Goal: Task Accomplishment & Management: Manage account settings

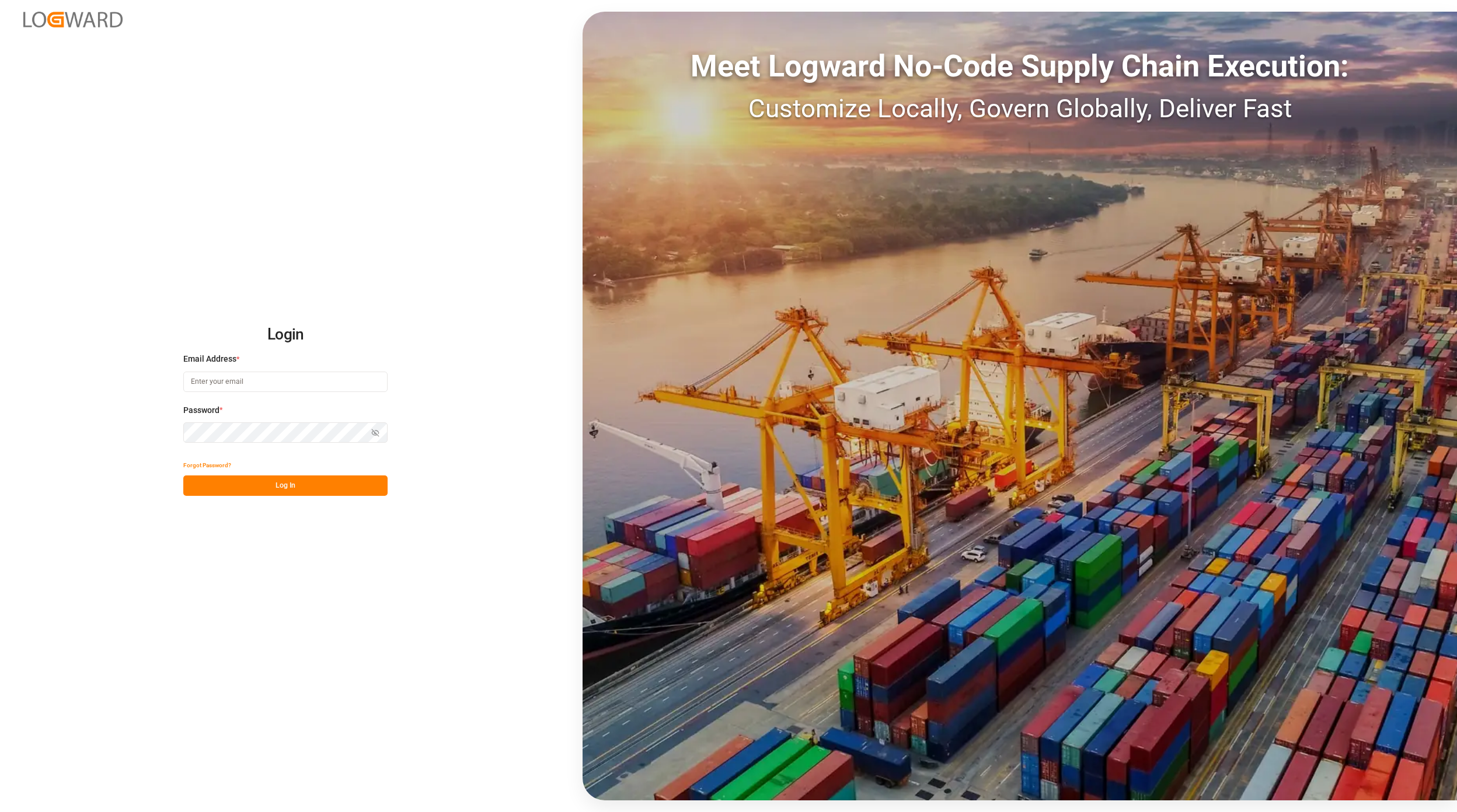
type input "jan.gerold@melitta.de"
click at [274, 497] on div "Login Email Address * jan.gerold@melitta.de Password * Show password Forgot Pas…" at bounding box center [728, 406] width 1457 height 812
click at [274, 489] on button "Log In" at bounding box center [285, 485] width 204 height 21
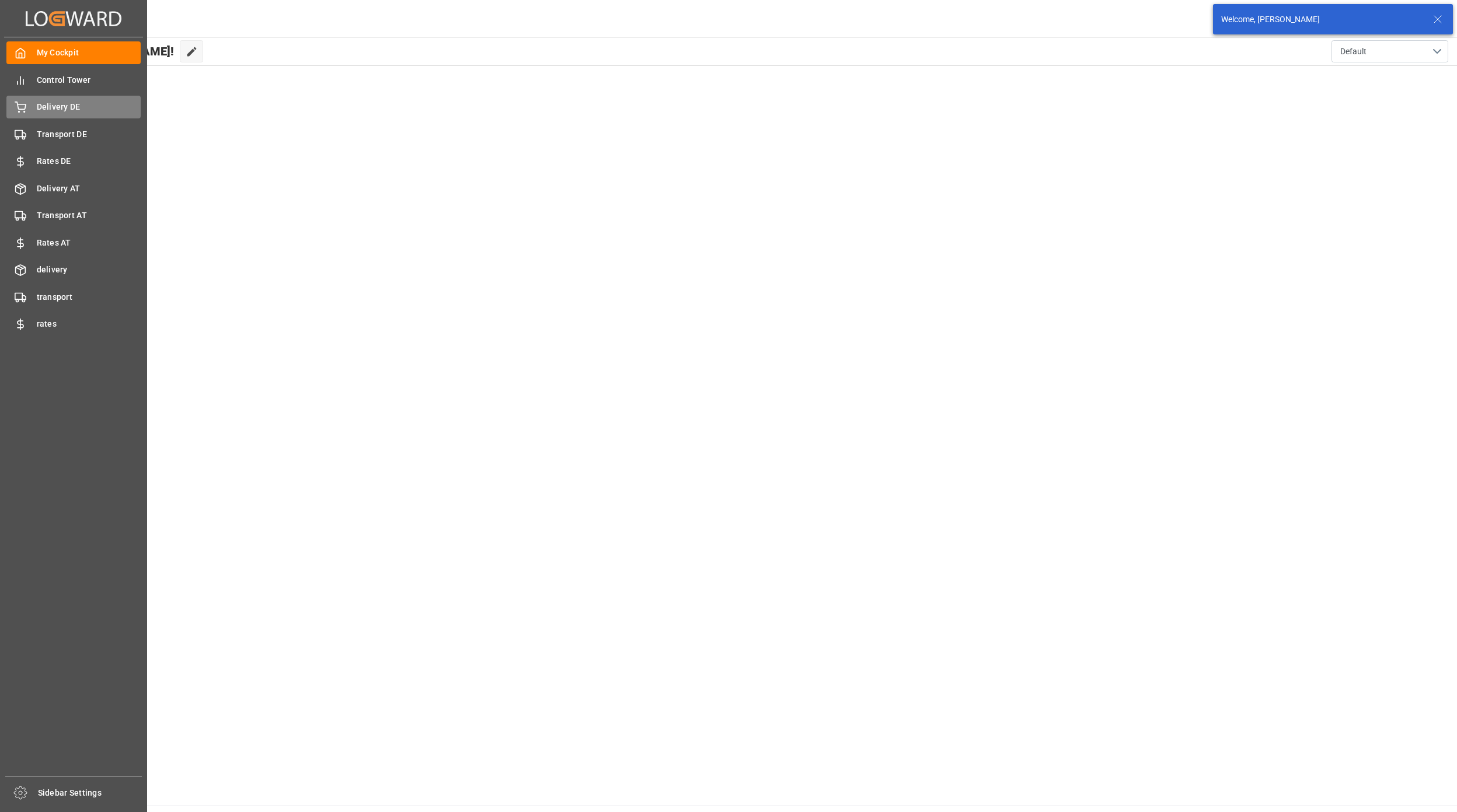
click at [73, 105] on span "Delivery DE" at bounding box center [88, 107] width 104 height 12
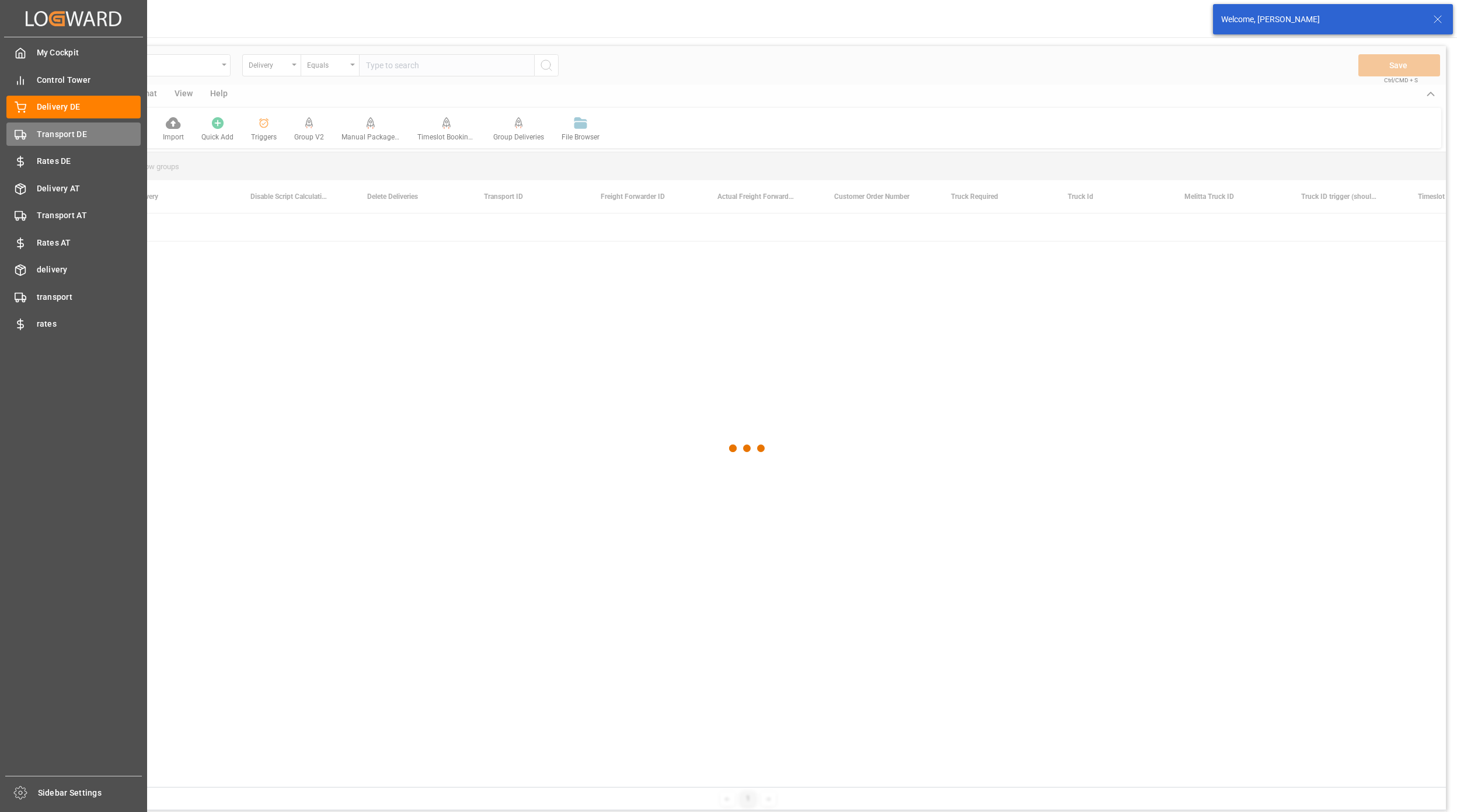
click at [33, 131] on div "Transport DE Transport DE" at bounding box center [73, 134] width 134 height 23
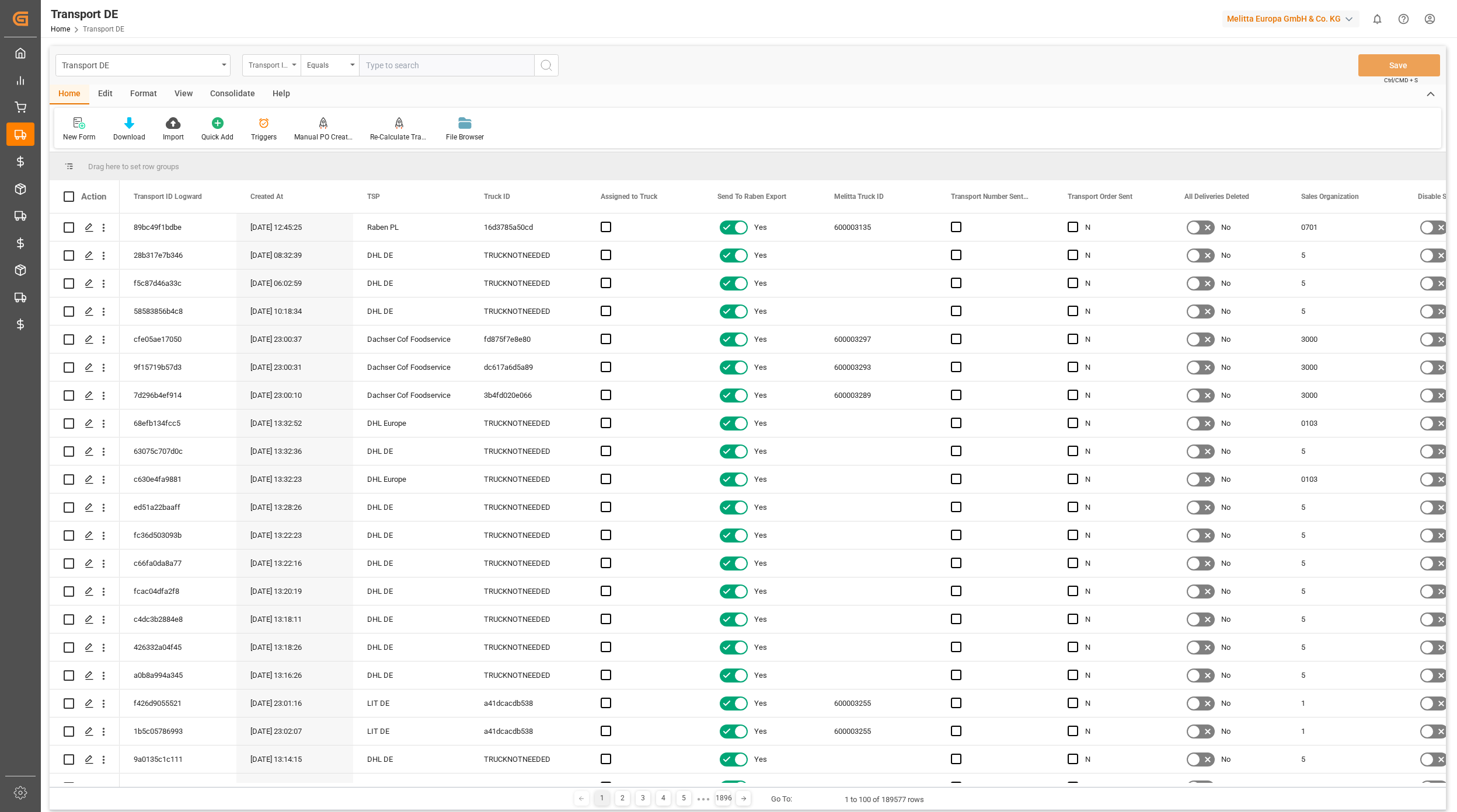
click at [274, 64] on div "Transport ID Logward" at bounding box center [268, 64] width 40 height 14
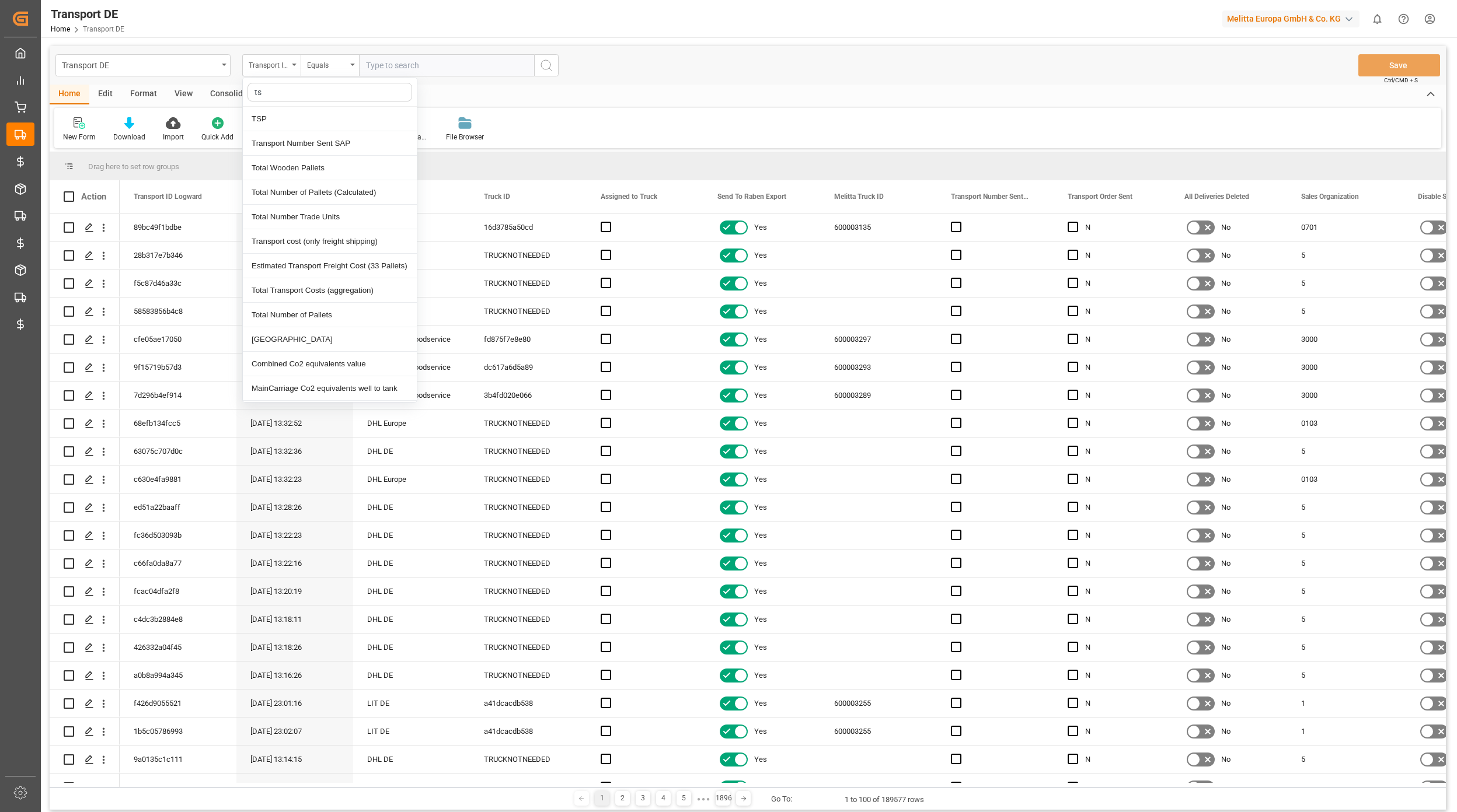
type input "tsp"
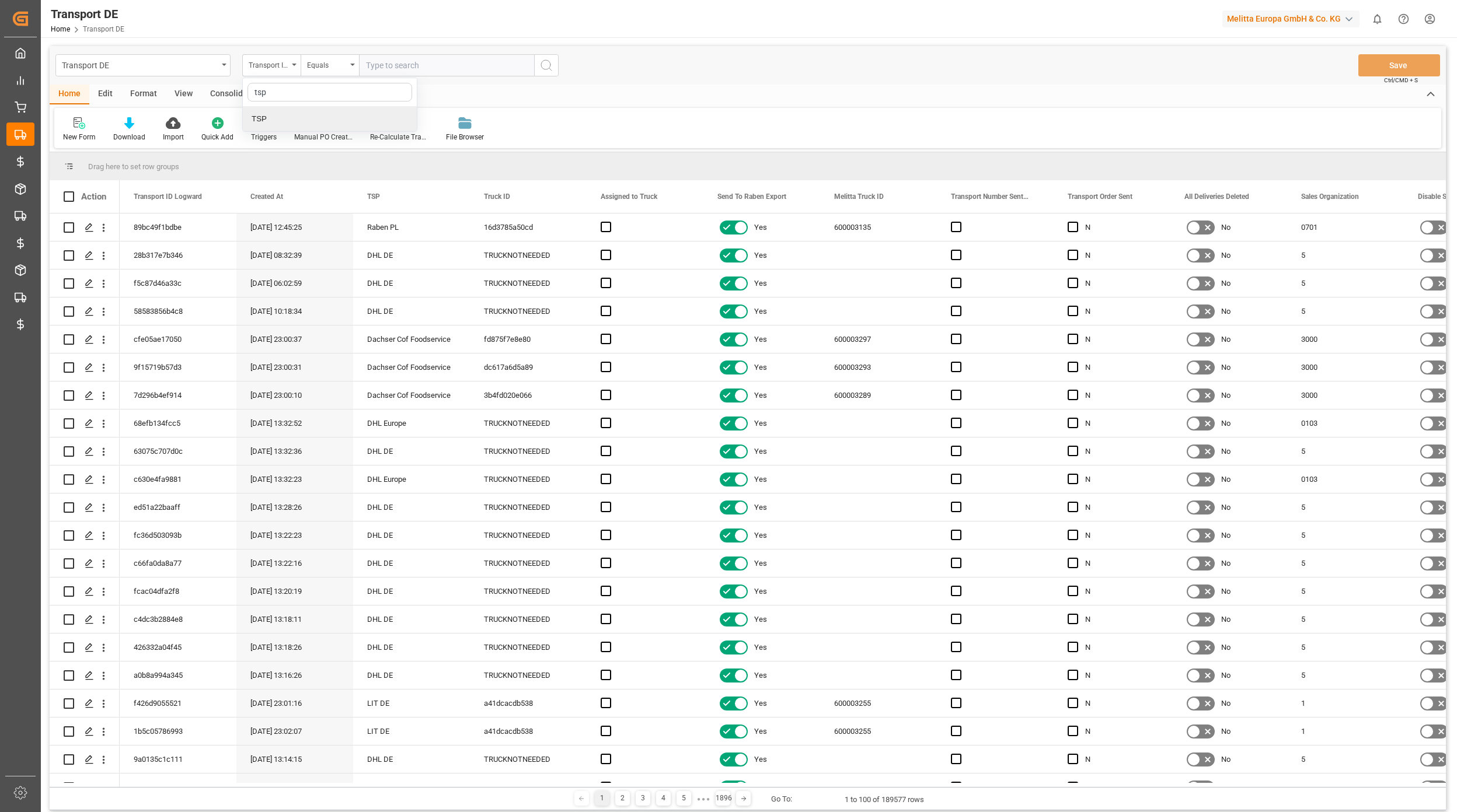
click at [395, 115] on div "TSP" at bounding box center [330, 119] width 174 height 24
click at [406, 83] on div "Transport DE TSP Equals Save Ctrl/CMD + S" at bounding box center [748, 66] width 1396 height 39
click at [405, 70] on input "text" at bounding box center [447, 65] width 175 height 22
type input "Hartmann DE"
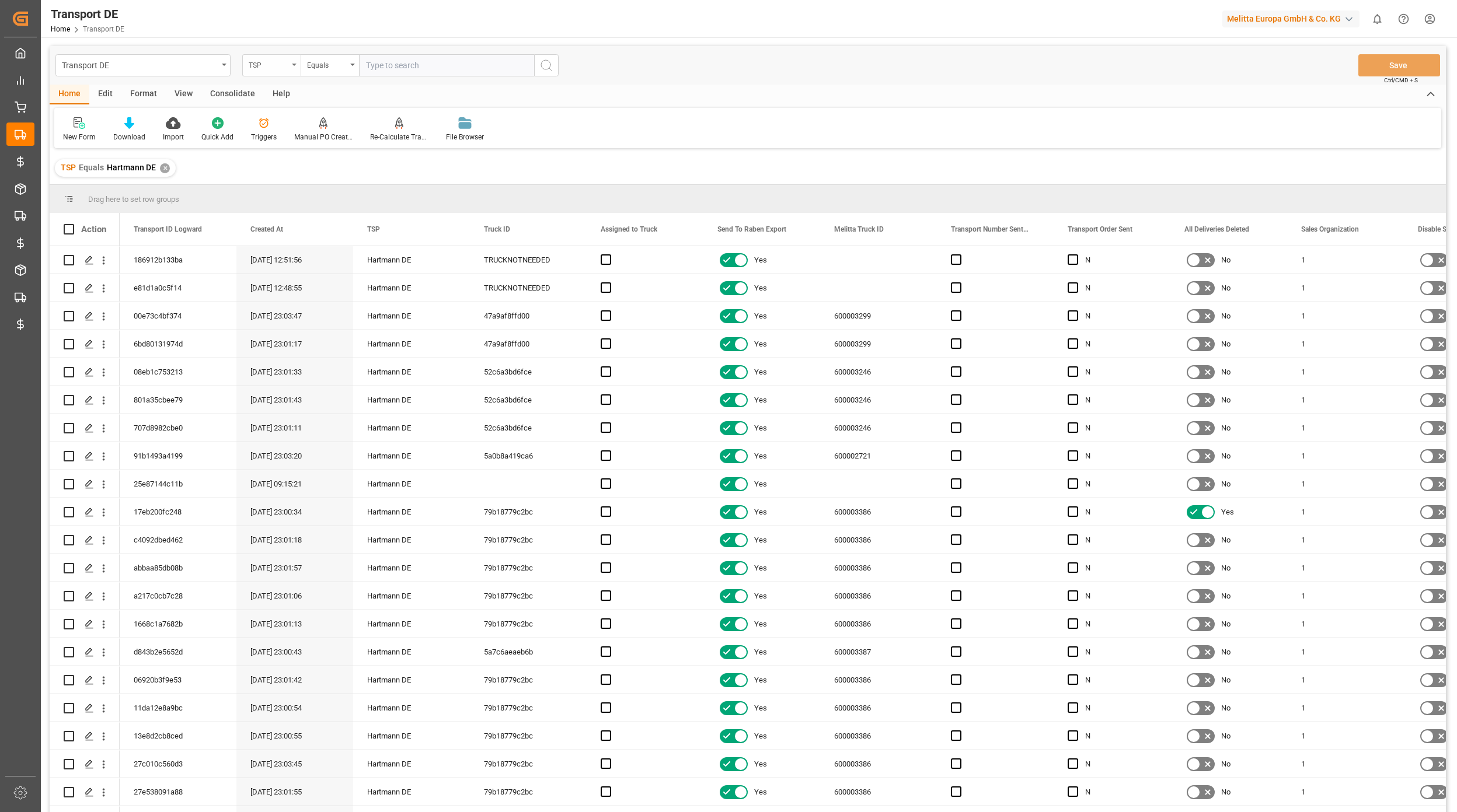
click at [275, 63] on div "TSP" at bounding box center [268, 64] width 40 height 14
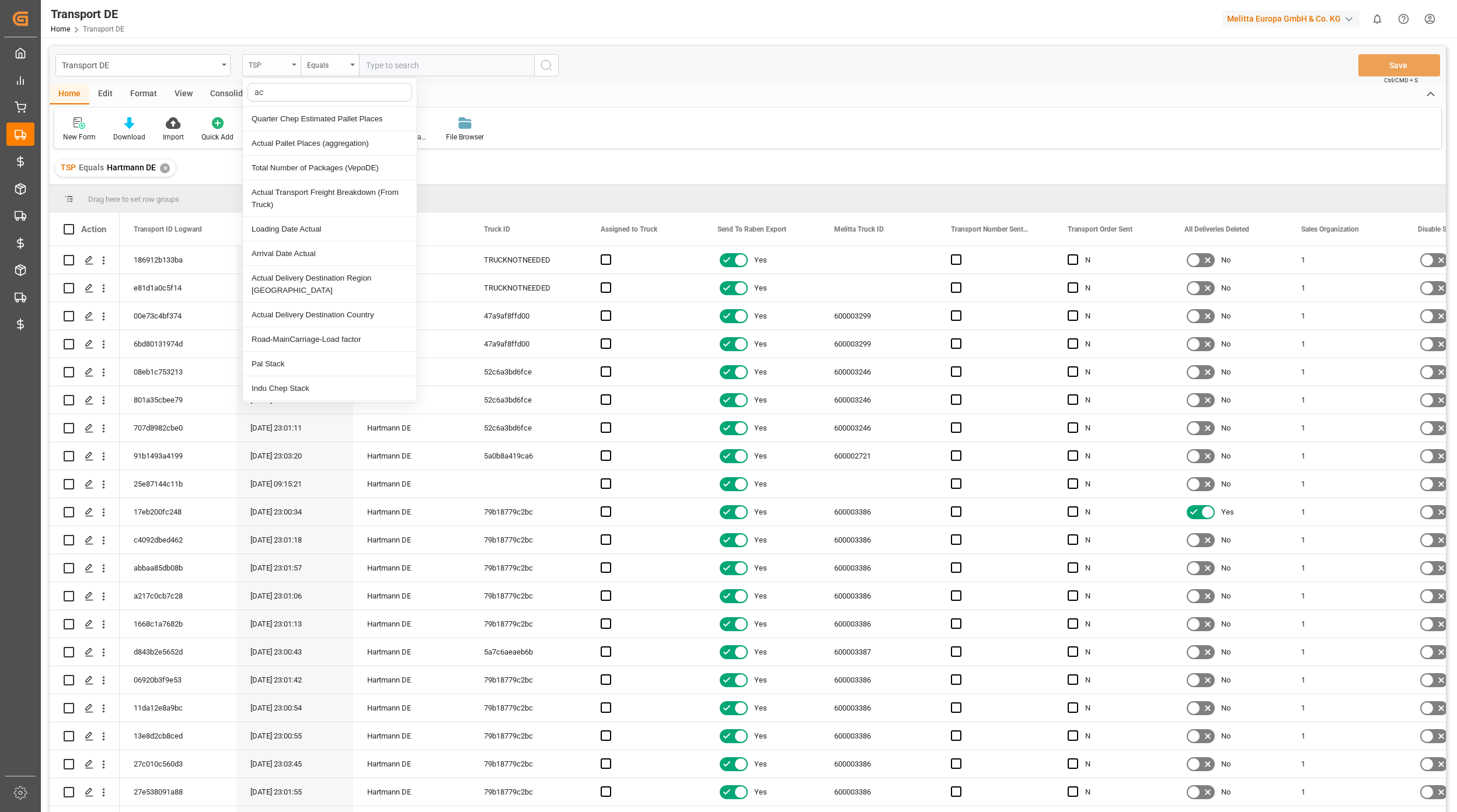
type input "act"
click at [309, 187] on div "Loading Date Actual" at bounding box center [330, 181] width 174 height 24
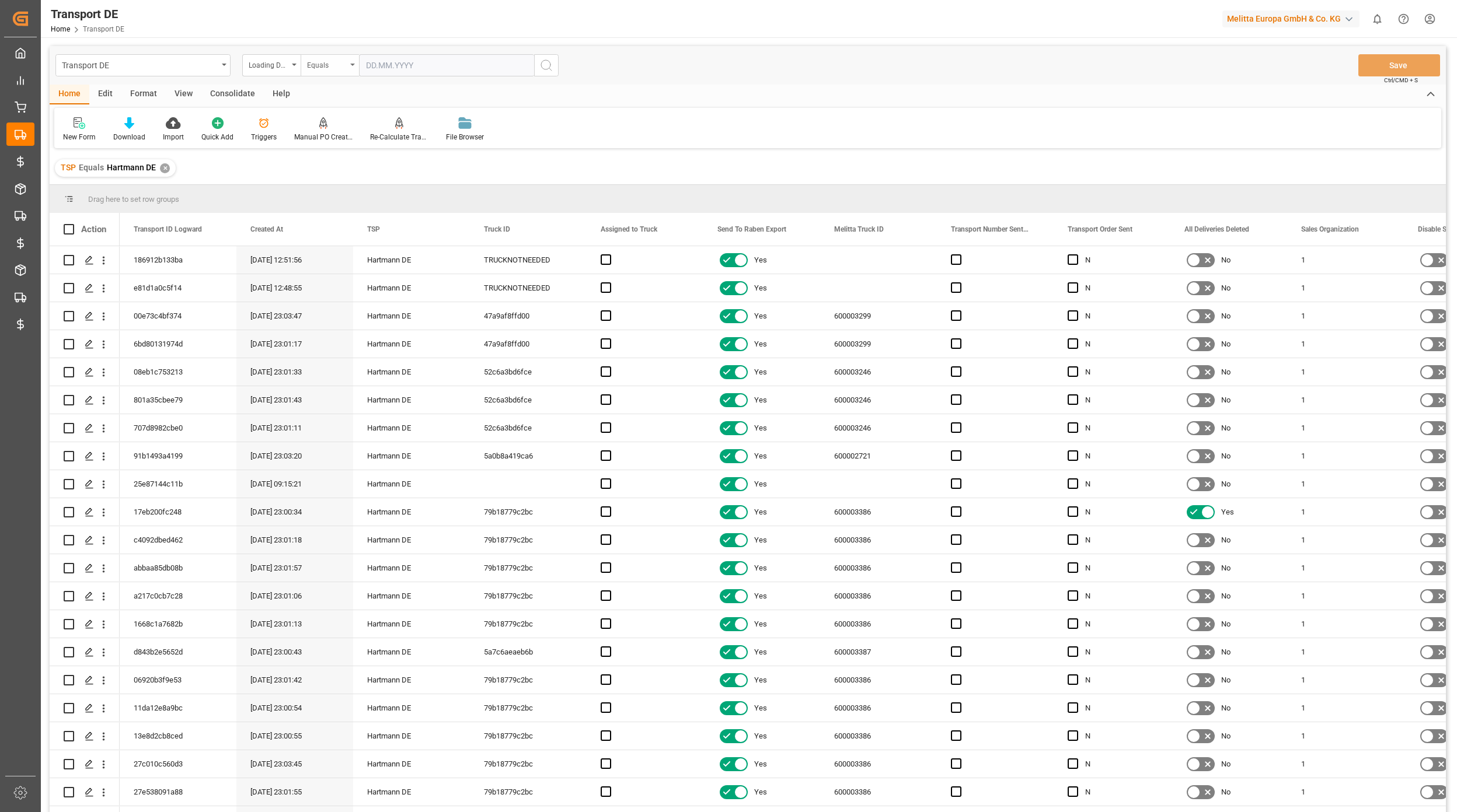
click at [335, 68] on div "Equals" at bounding box center [327, 64] width 40 height 14
click at [390, 50] on div "Transport DE Loading Date Actual Equals Equals Not equal Less than Greater than…" at bounding box center [748, 66] width 1396 height 39
click at [390, 54] on input "text" at bounding box center [447, 65] width 175 height 22
click at [442, 157] on span "9" at bounding box center [442, 158] width 4 height 8
type input "09.10.2025"
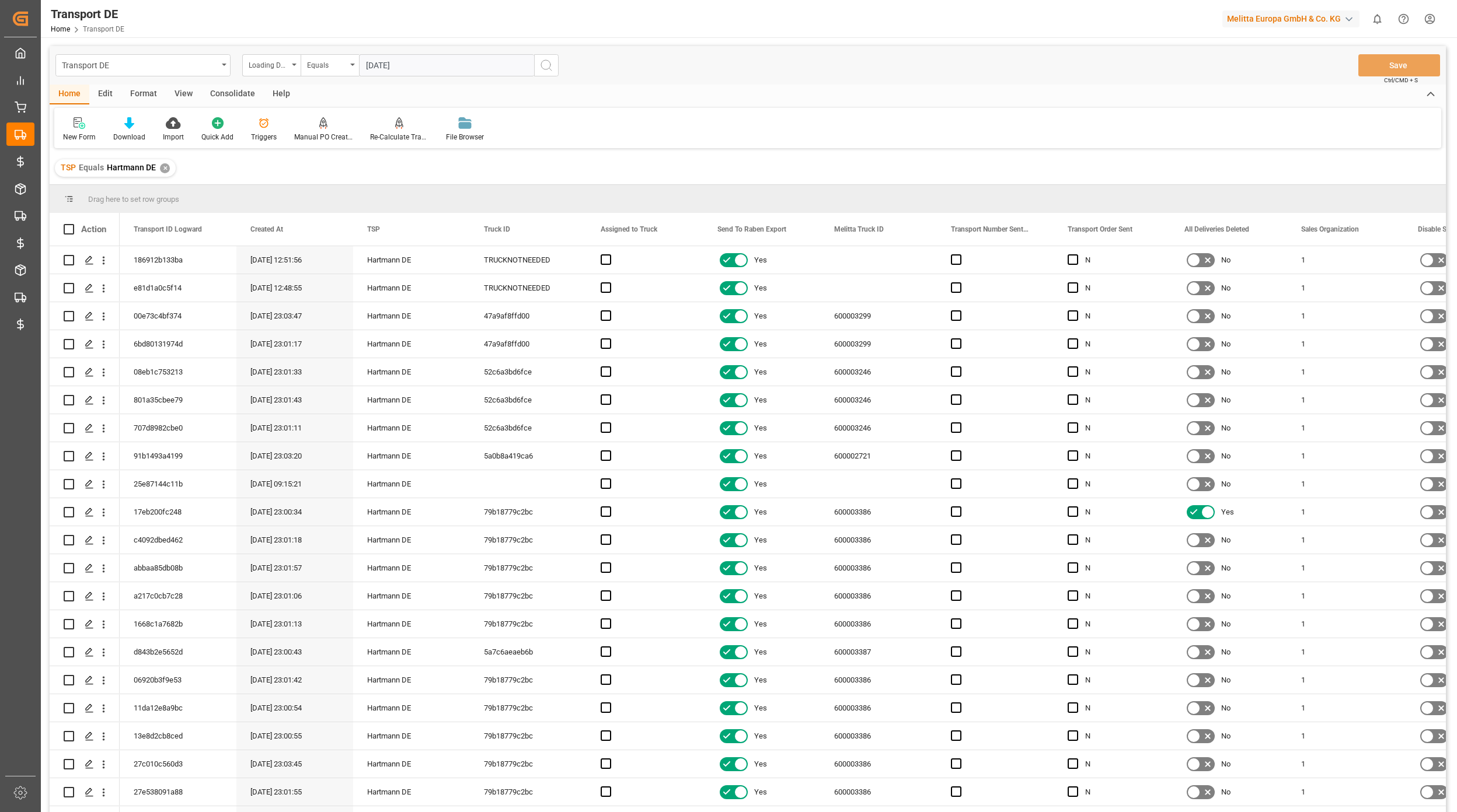
click at [565, 63] on div "Transport DE Loading Date Actual Equals 09.10.2025 Save Ctrl/CMD + S" at bounding box center [748, 66] width 1396 height 39
drag, startPoint x: 549, startPoint y: 66, endPoint x: 546, endPoint y: 92, distance: 26.2
click at [549, 66] on circle "search button" at bounding box center [546, 65] width 9 height 9
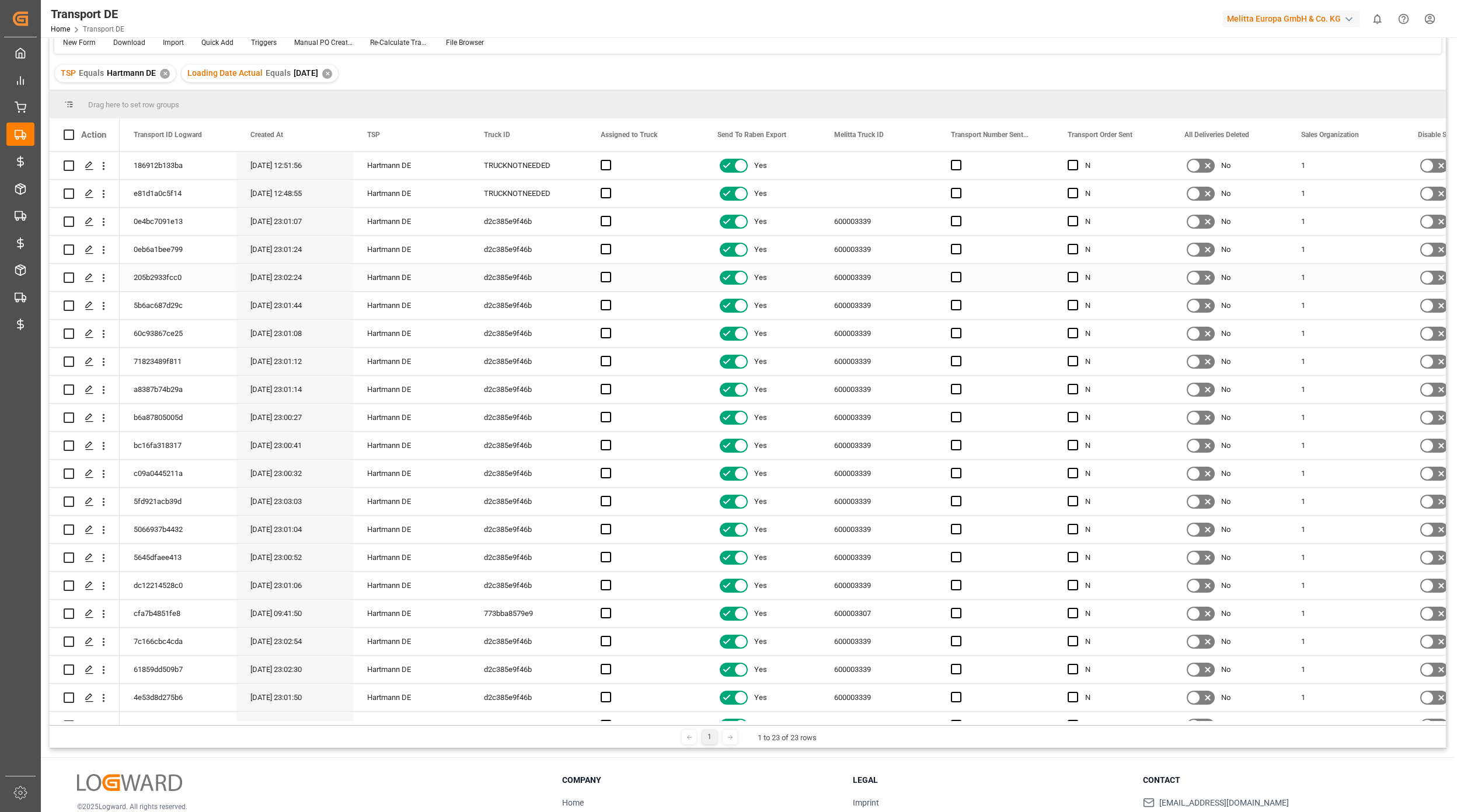
click at [168, 273] on div "205b2933fcc0" at bounding box center [178, 277] width 117 height 27
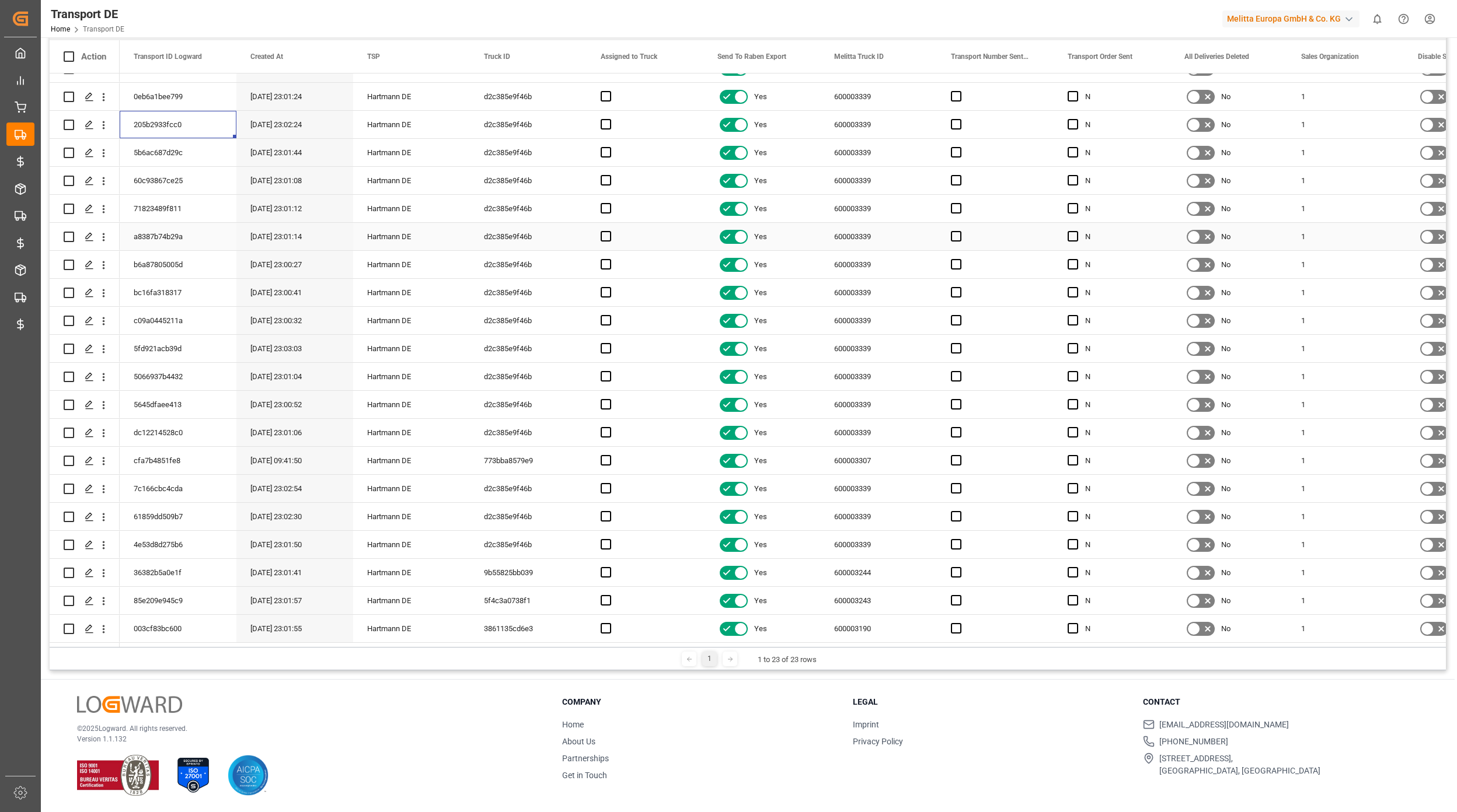
scroll to position [78, 0]
click at [174, 432] on div "dc12214528c0" at bounding box center [178, 433] width 117 height 27
click at [157, 449] on div "cfa7b4851fe8" at bounding box center [178, 461] width 117 height 27
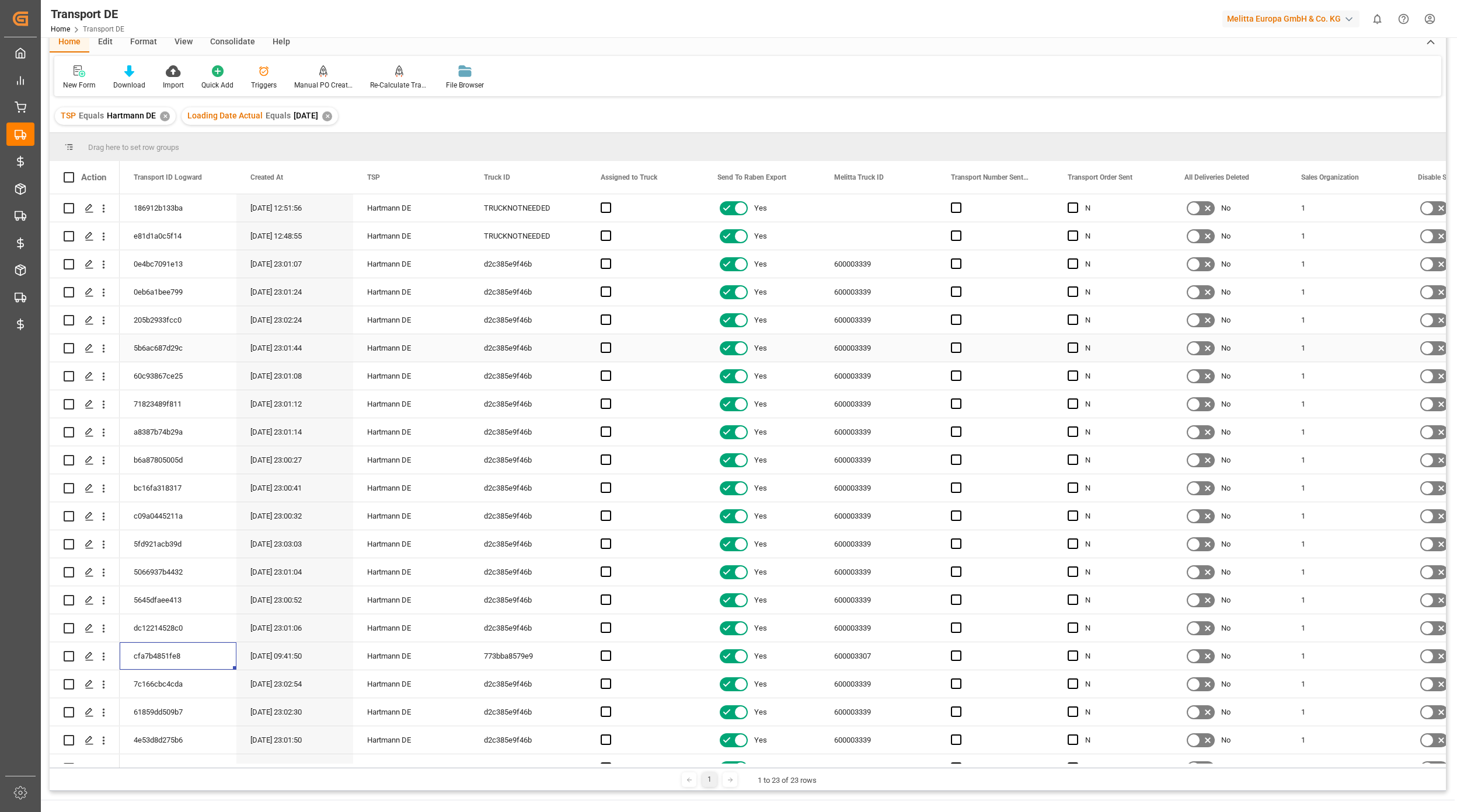
scroll to position [0, 0]
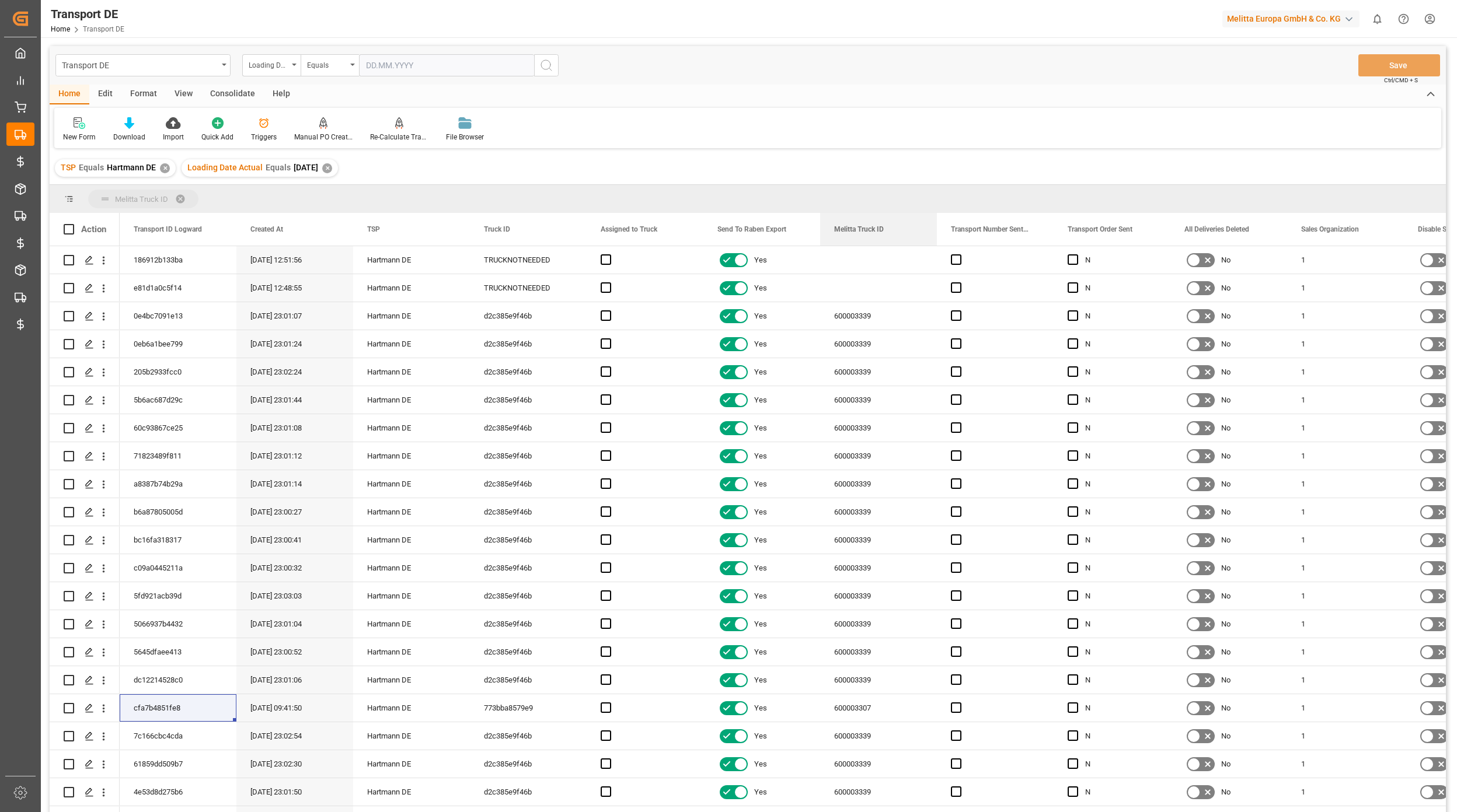
drag, startPoint x: 853, startPoint y: 232, endPoint x: 809, endPoint y: 200, distance: 54.4
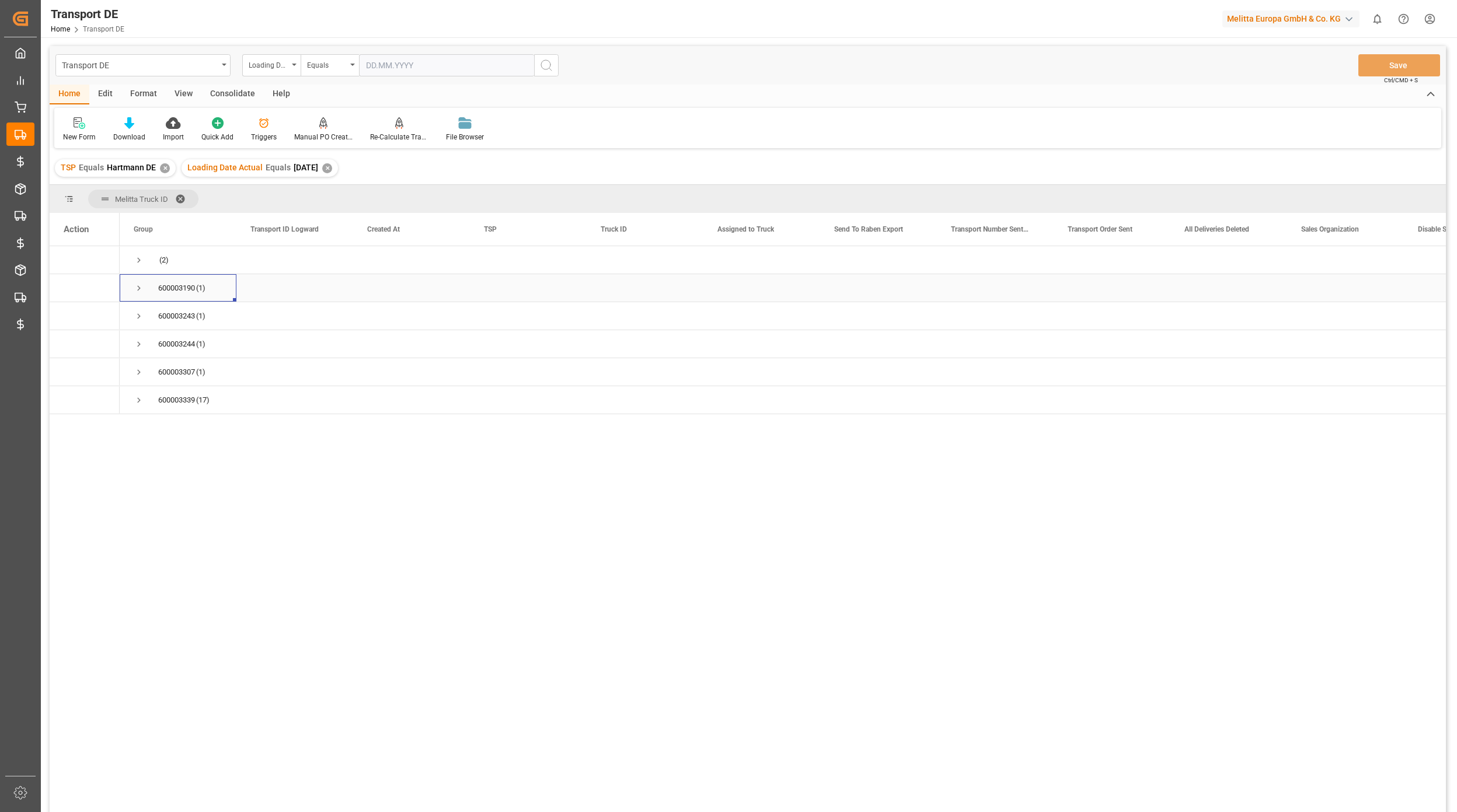
click at [139, 289] on span "Press SPACE to select this row." at bounding box center [139, 288] width 11 height 11
drag, startPoint x: 139, startPoint y: 288, endPoint x: 148, endPoint y: 288, distance: 9.0
click at [139, 288] on span "Press SPACE to select this row." at bounding box center [139, 288] width 11 height 11
click at [138, 287] on span "Press SPACE to select this row." at bounding box center [139, 288] width 11 height 11
click at [139, 346] on span "Press SPACE to select this row." at bounding box center [139, 344] width 11 height 11
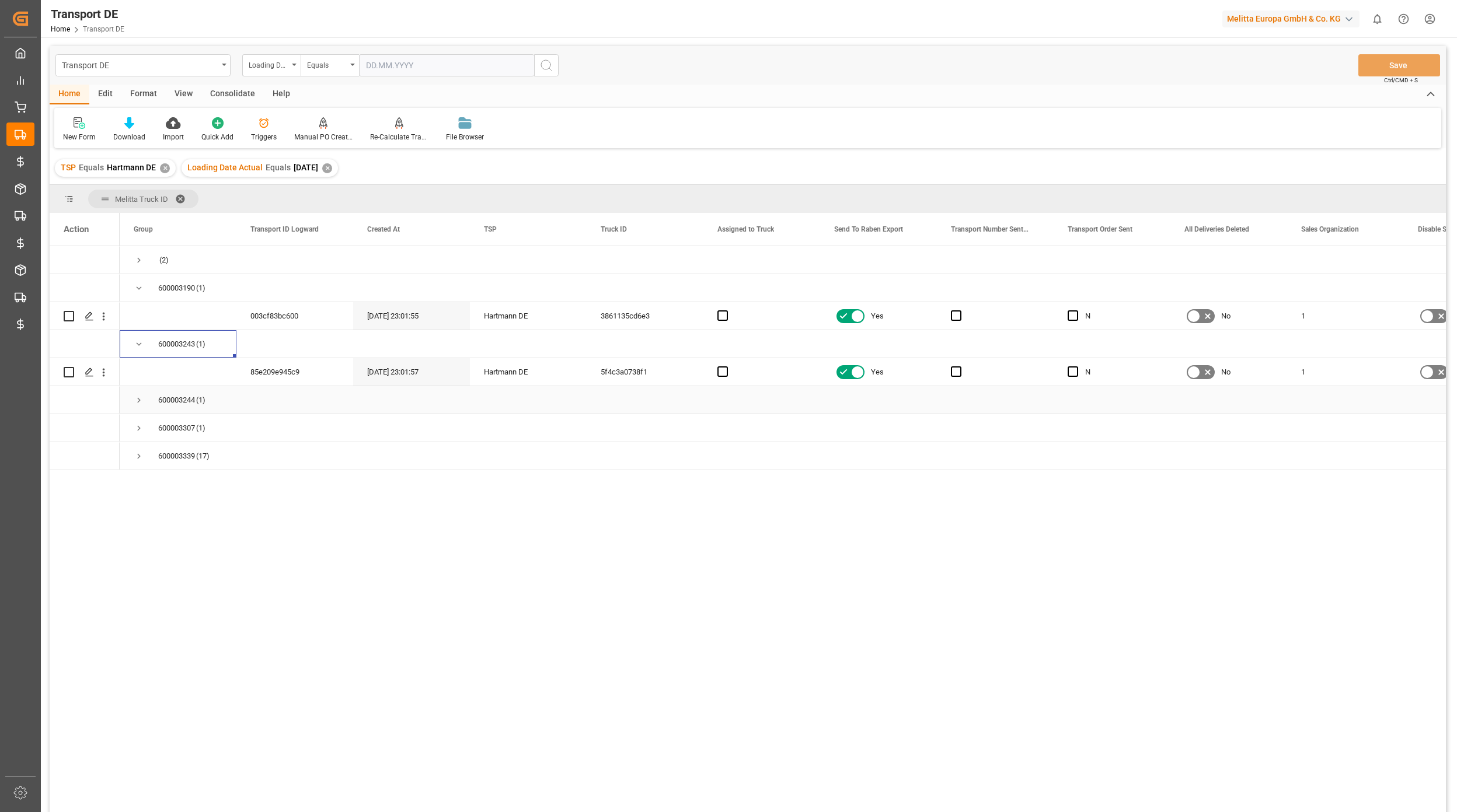
click at [136, 398] on span "Press SPACE to select this row." at bounding box center [139, 400] width 11 height 11
click at [136, 458] on span "Press SPACE to select this row." at bounding box center [139, 456] width 11 height 11
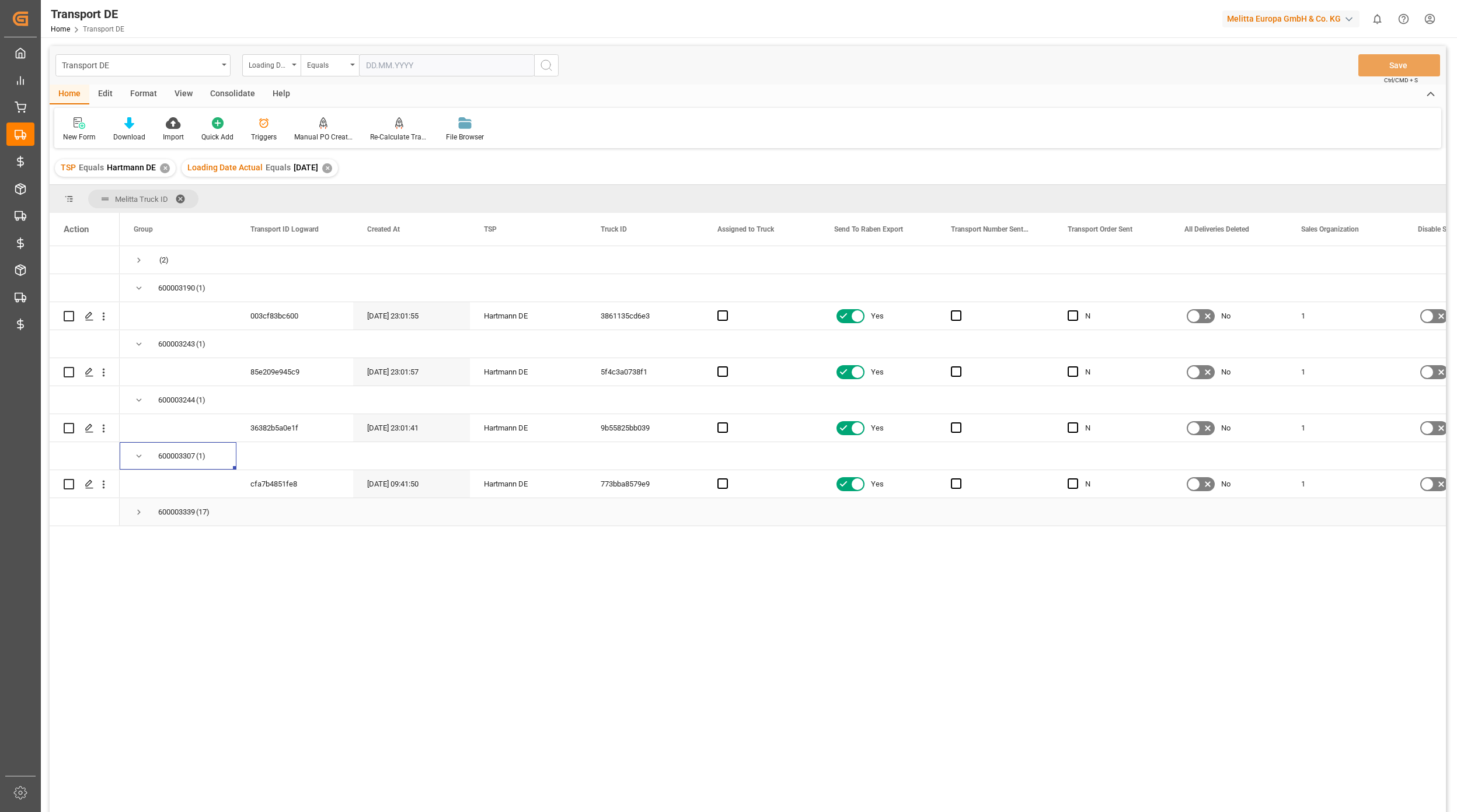
click at [279, 497] on div "cfa7b4851fe8" at bounding box center [294, 484] width 117 height 27
click at [288, 70] on div "Loading Date Actual" at bounding box center [271, 65] width 59 height 22
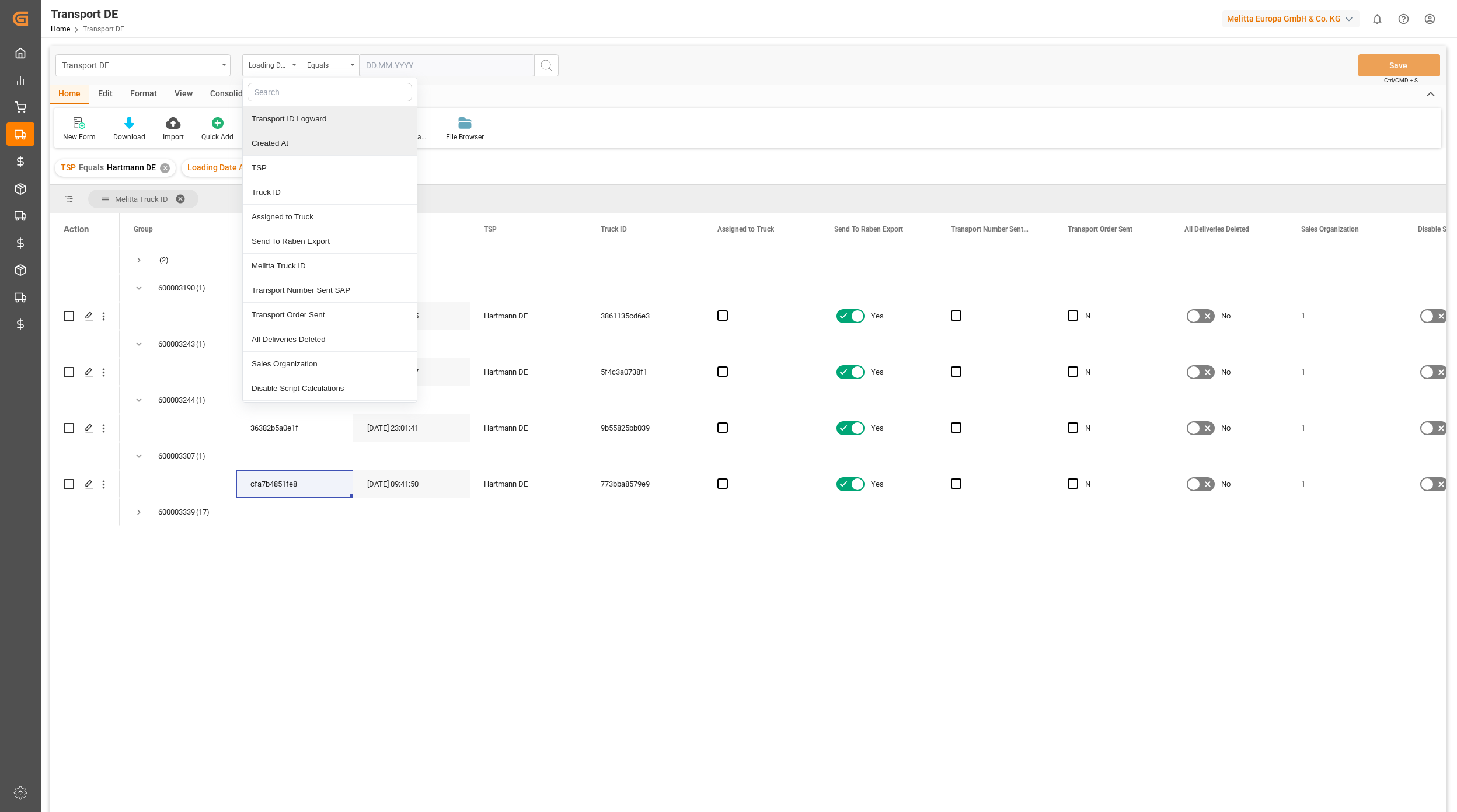
click at [299, 118] on div "Transport ID Logward" at bounding box center [330, 119] width 174 height 24
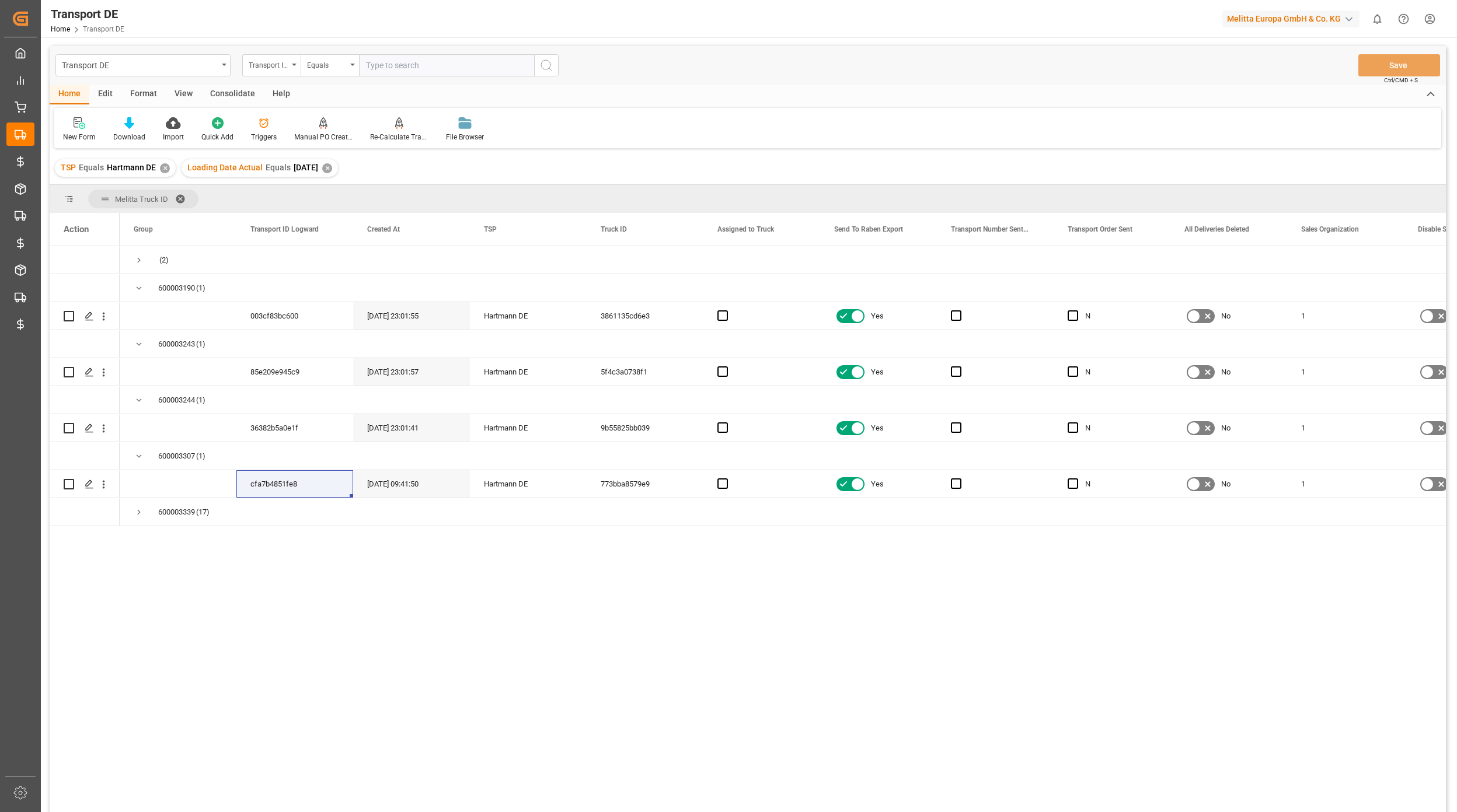
click at [373, 71] on input "text" at bounding box center [447, 65] width 175 height 22
type input "cfa7b4851fe8"
click at [535, 66] on button "search button" at bounding box center [546, 65] width 24 height 22
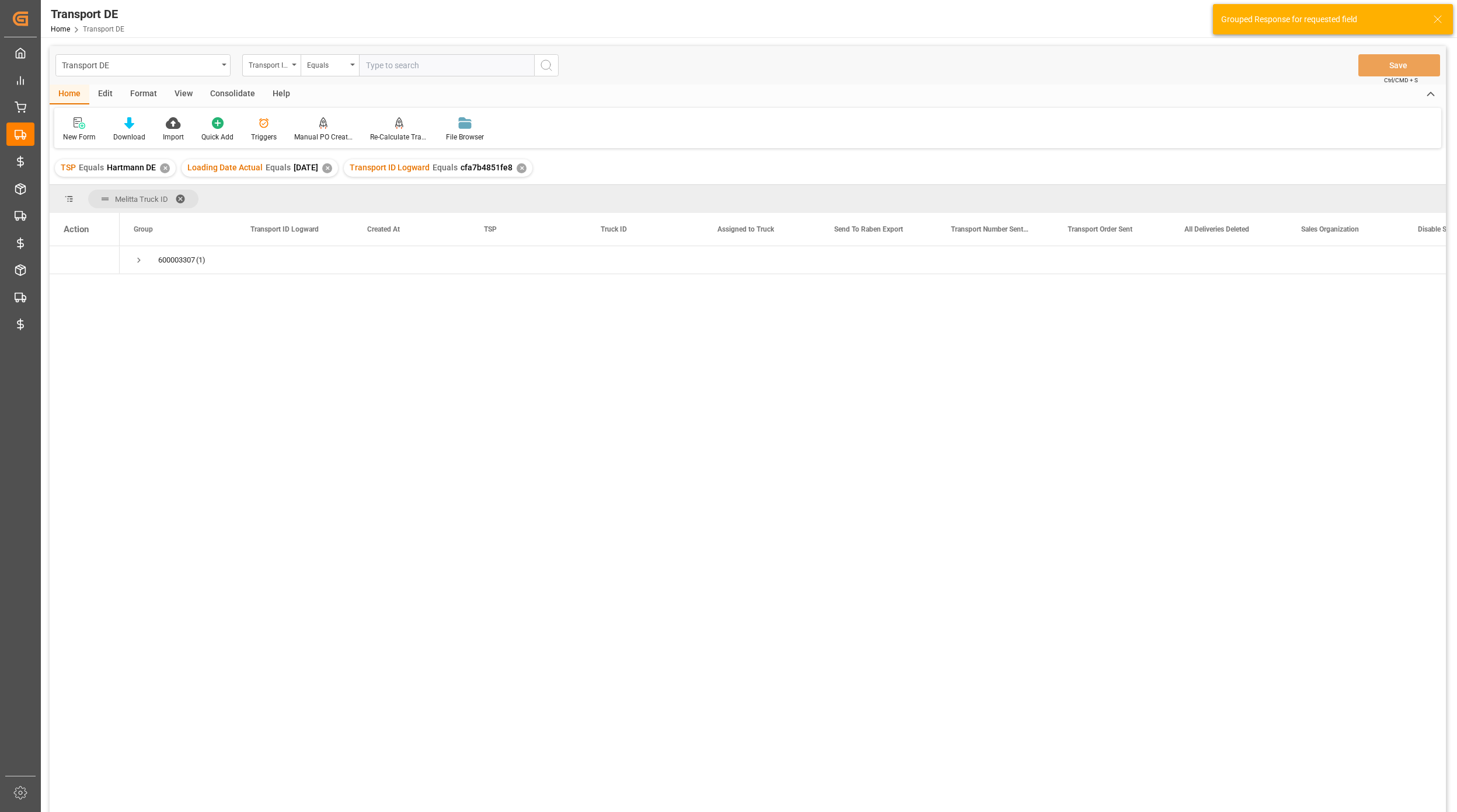
click at [180, 193] on span at bounding box center [184, 199] width 19 height 11
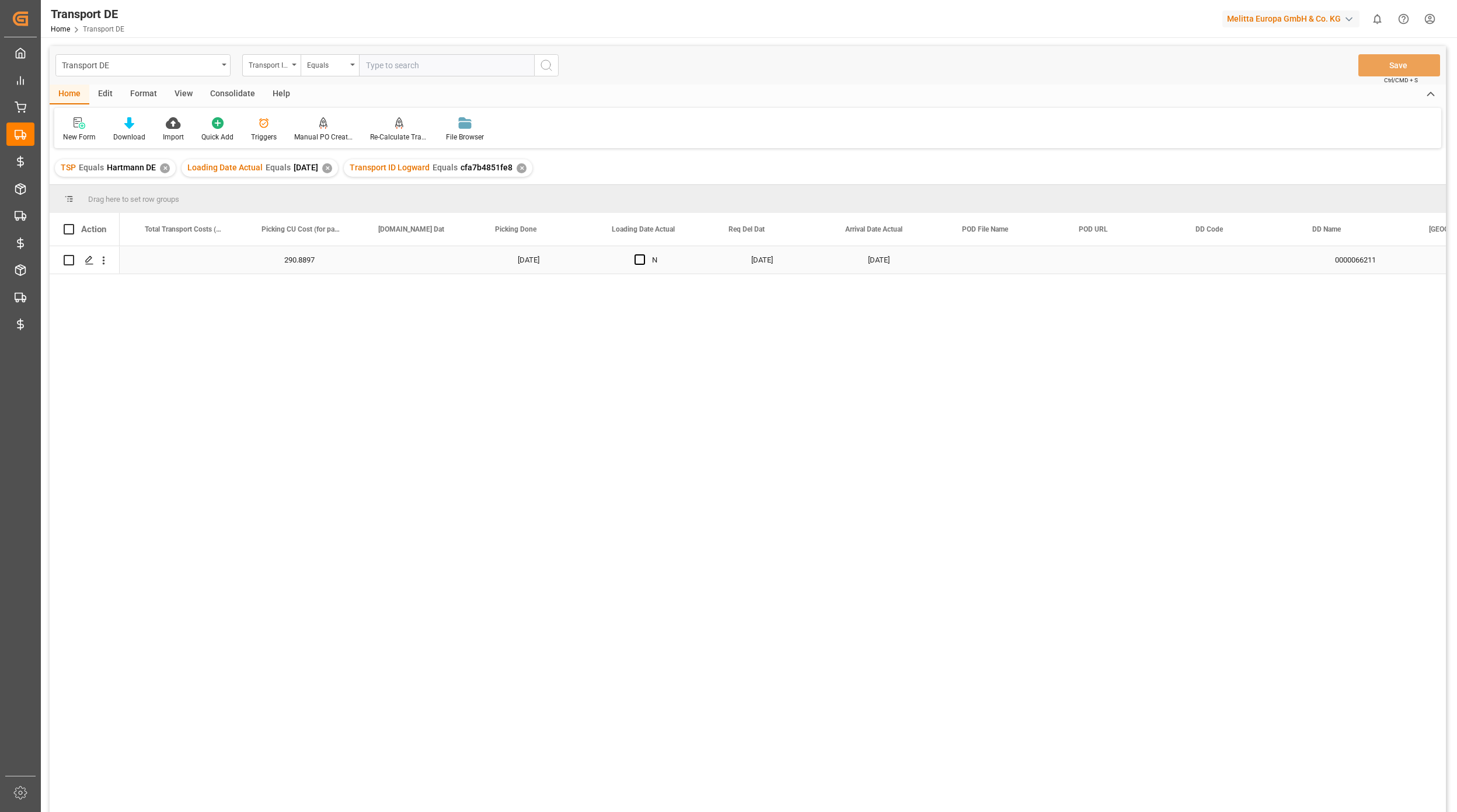
scroll to position [0, 3963]
click at [779, 267] on div "[DATE]" at bounding box center [800, 260] width 117 height 27
click at [796, 265] on div "[DATE]" at bounding box center [800, 260] width 117 height 27
click at [810, 263] on div "[DATE]" at bounding box center [800, 260] width 117 height 27
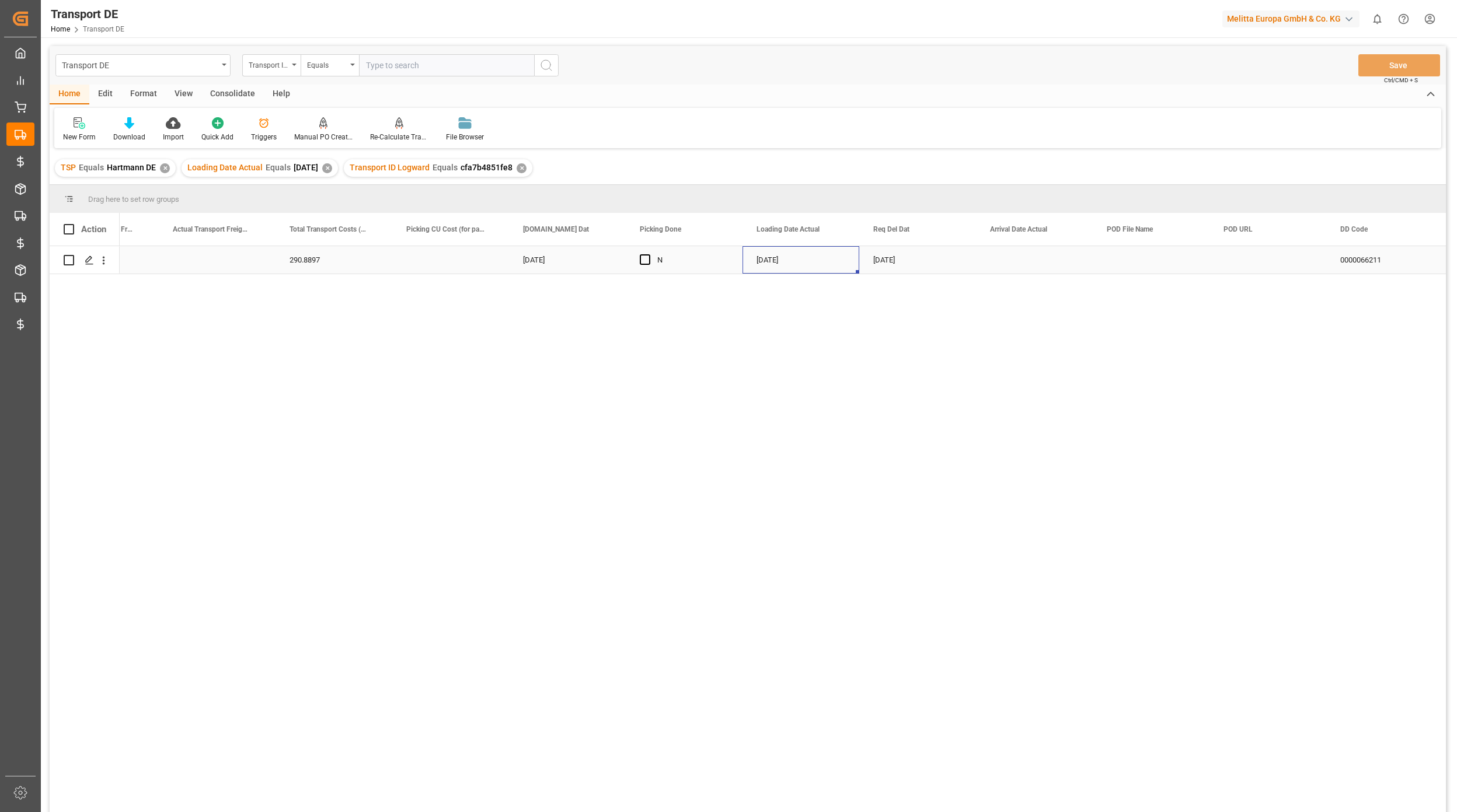
click at [788, 261] on div "[DATE]" at bounding box center [800, 260] width 117 height 27
click at [787, 261] on div "[DATE]" at bounding box center [800, 260] width 117 height 27
drag, startPoint x: 776, startPoint y: 264, endPoint x: 732, endPoint y: 270, distance: 44.4
drag, startPoint x: 1282, startPoint y: 87, endPoint x: 1298, endPoint y: 87, distance: 16.0
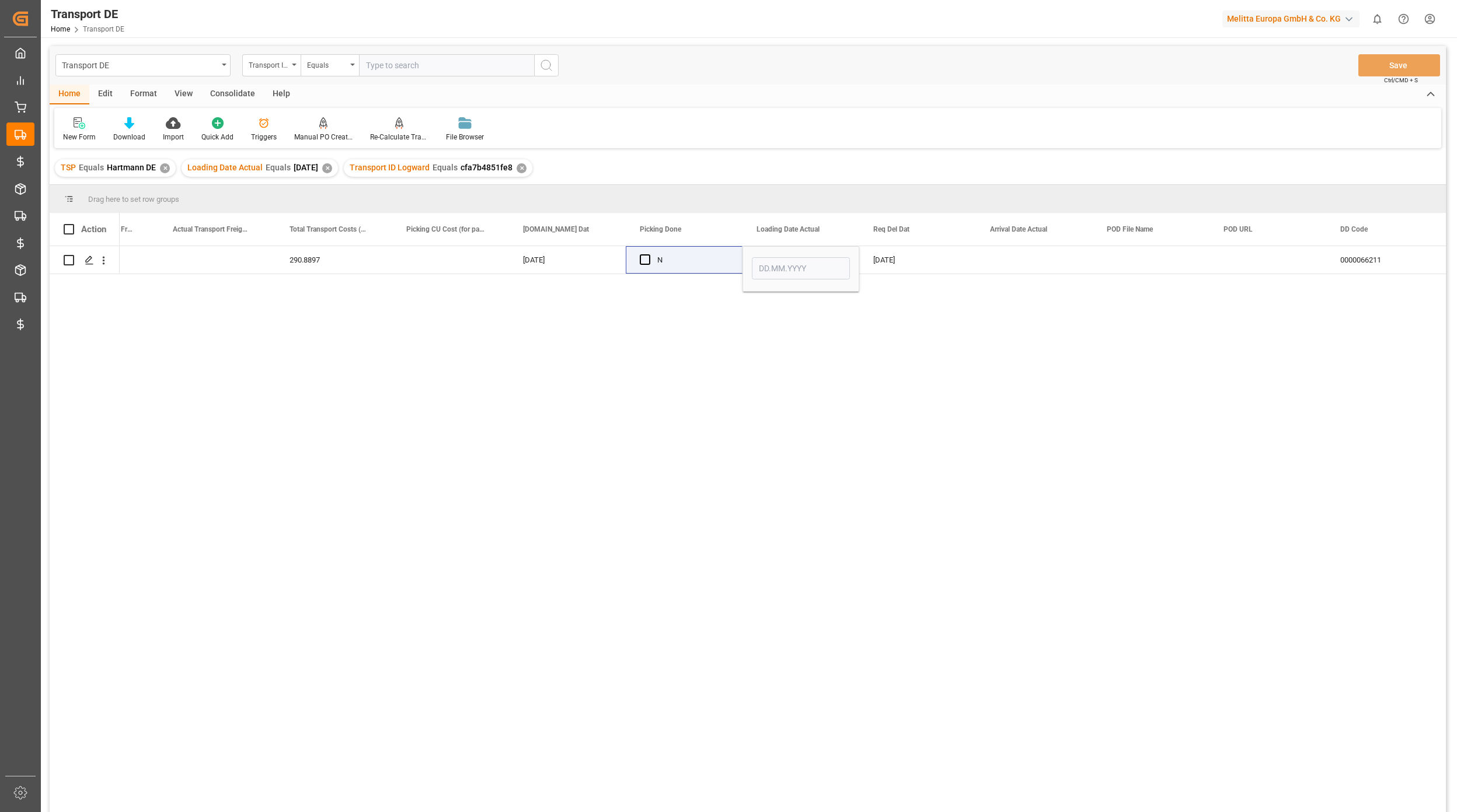
click at [1284, 87] on div "Home Edit Format View Consolidate Help" at bounding box center [748, 94] width 1396 height 20
click at [1198, 255] on div "Press SPACE to select this row." at bounding box center [1151, 260] width 117 height 27
click at [1388, 63] on button "Save" at bounding box center [1398, 65] width 82 height 22
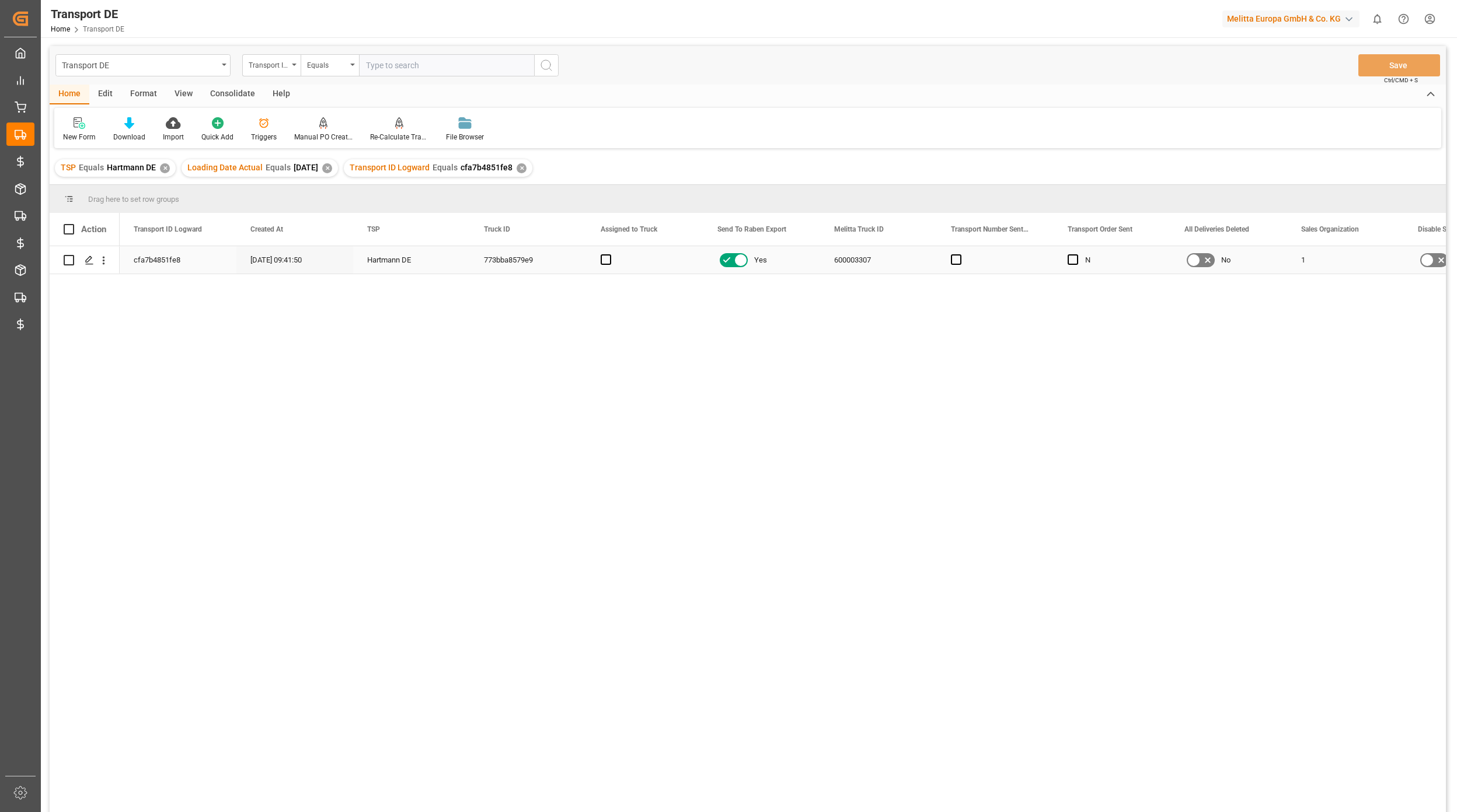
click at [115, 261] on div "Press SPACE to select this row." at bounding box center [103, 260] width 30 height 22
click at [108, 264] on icon "open menu" at bounding box center [104, 261] width 12 height 12
click at [130, 280] on span "Open in new tab" at bounding box center [180, 285] width 106 height 12
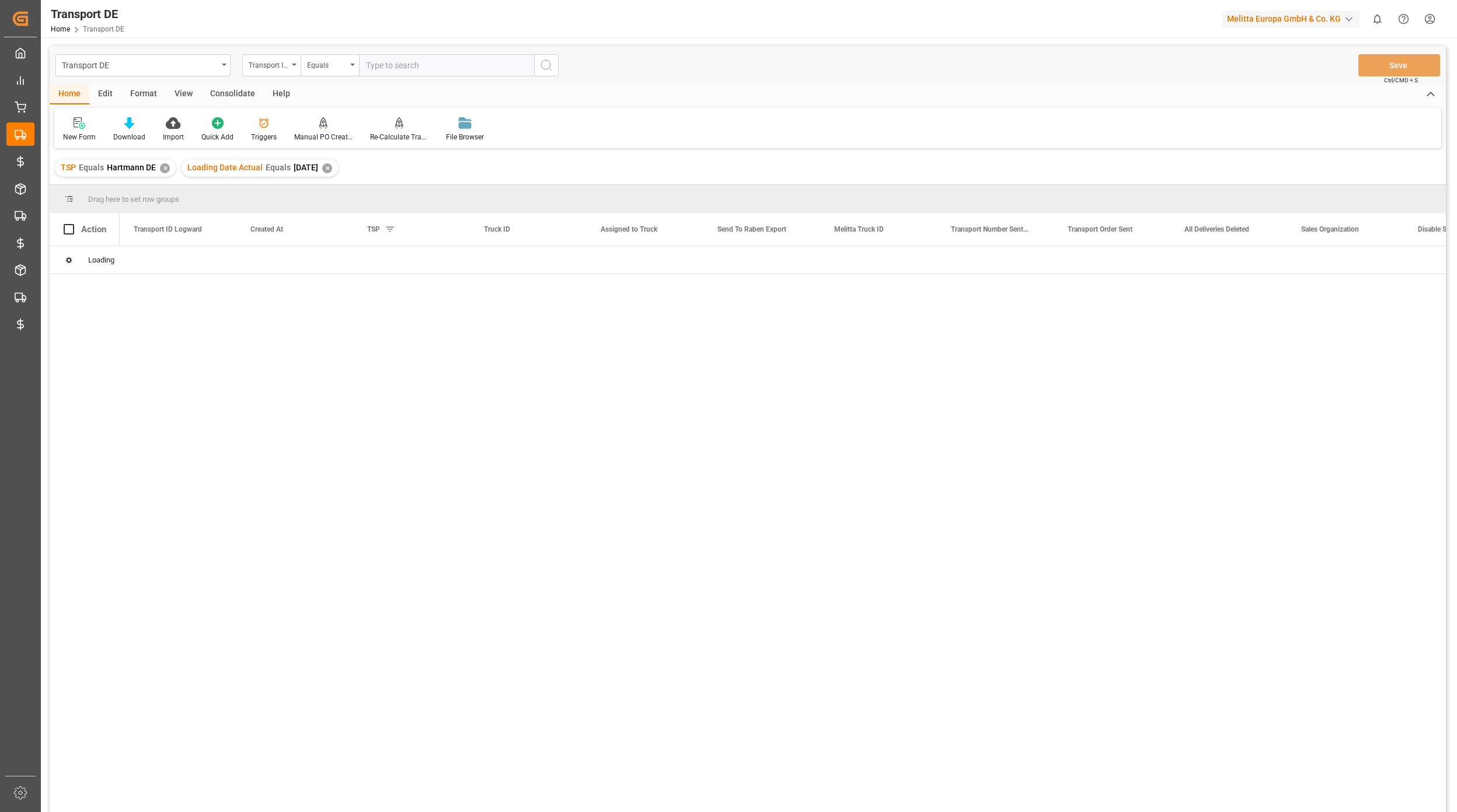
click at [261, 127] on icon at bounding box center [264, 123] width 10 height 10
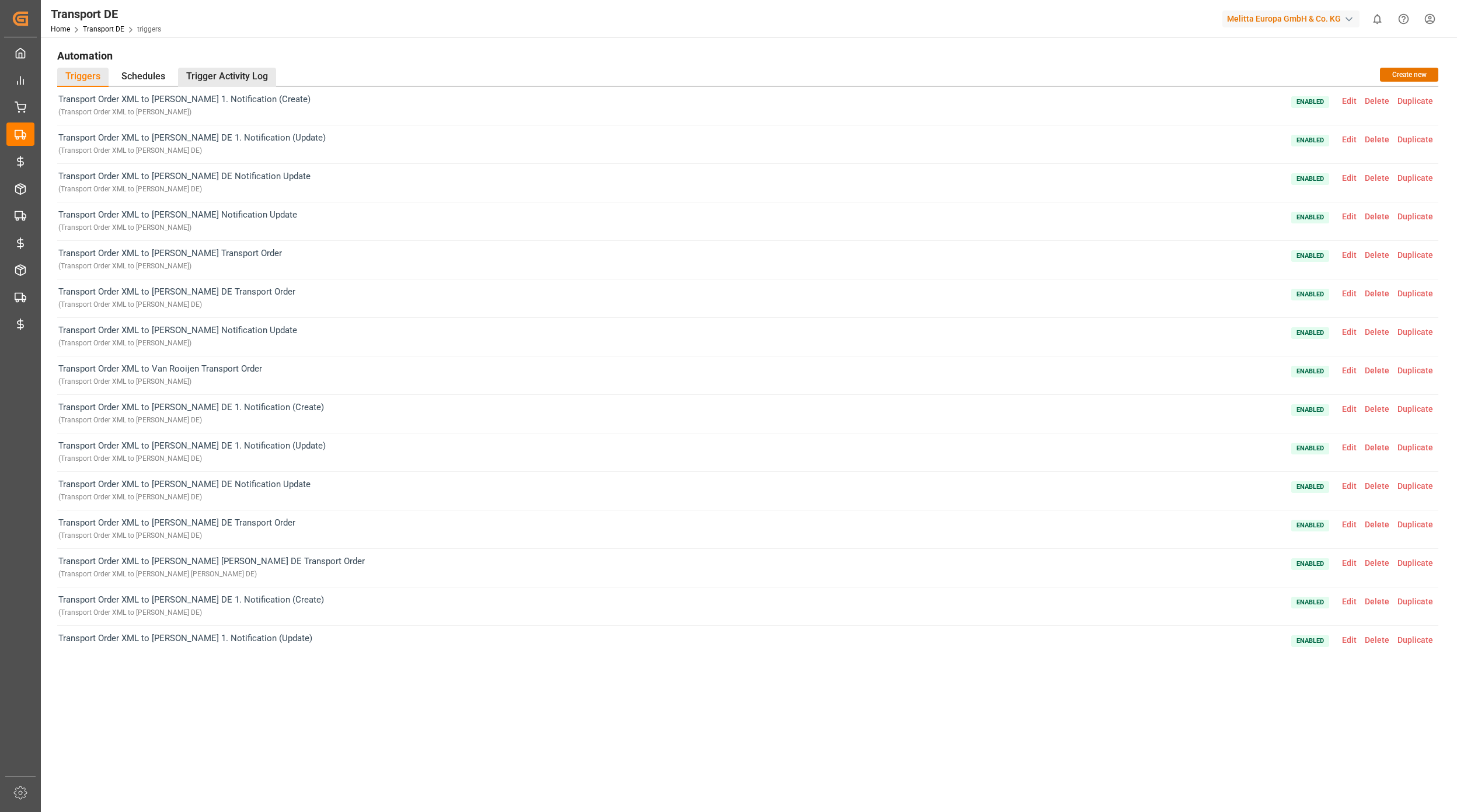
click at [255, 72] on div "Trigger Activity Log" at bounding box center [227, 77] width 98 height 19
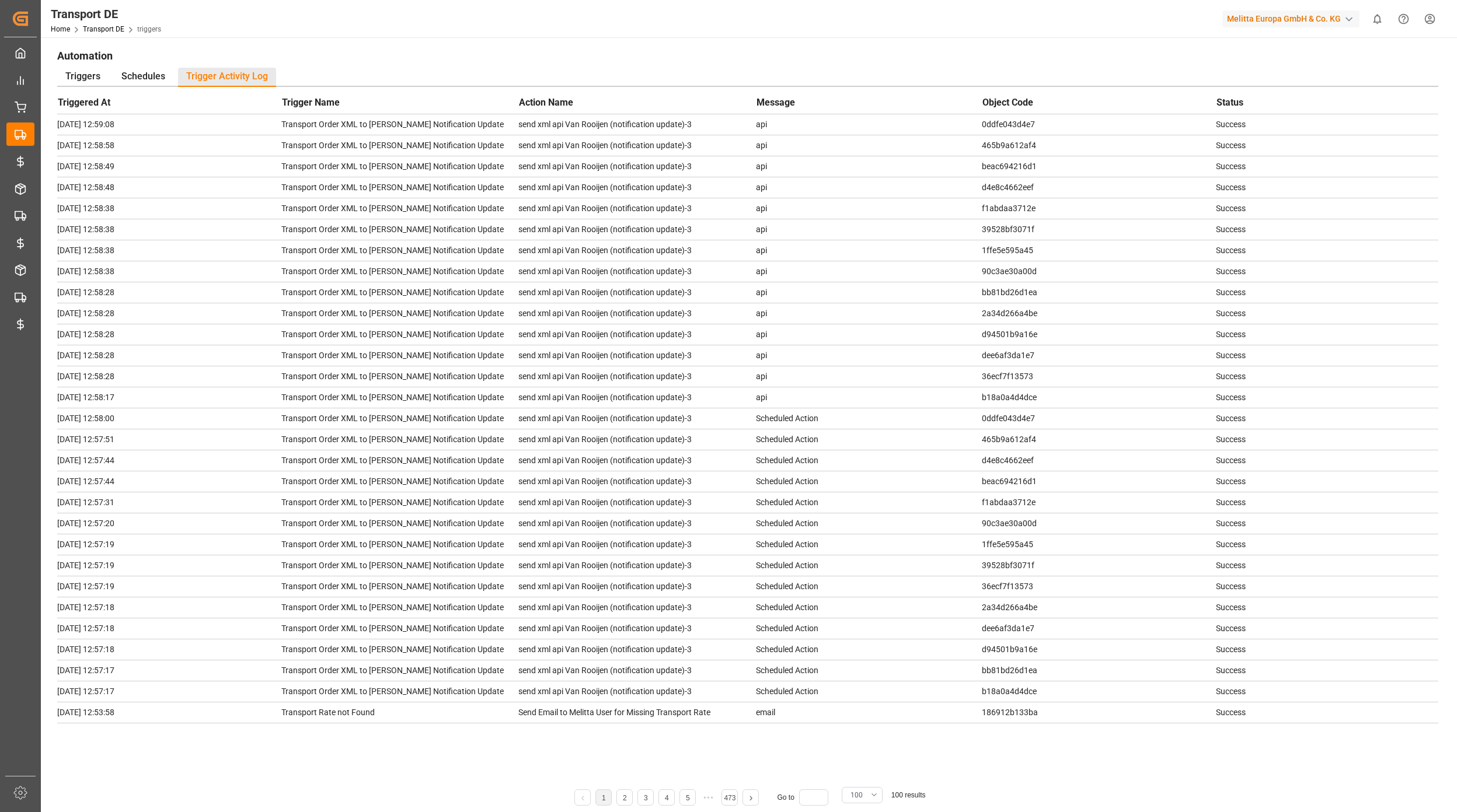
click at [873, 794] on button "100" at bounding box center [862, 794] width 41 height 16
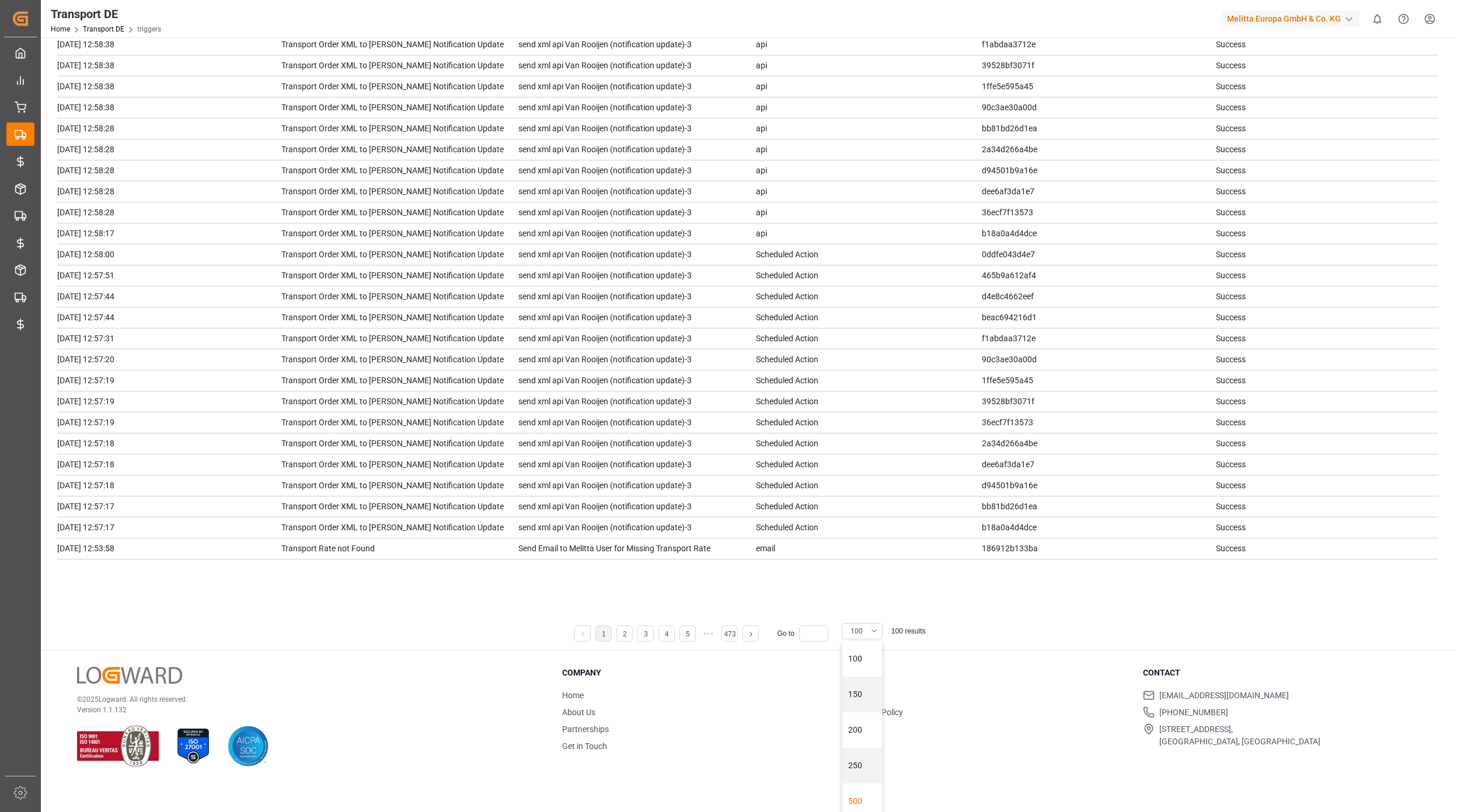
scroll to position [134, 0]
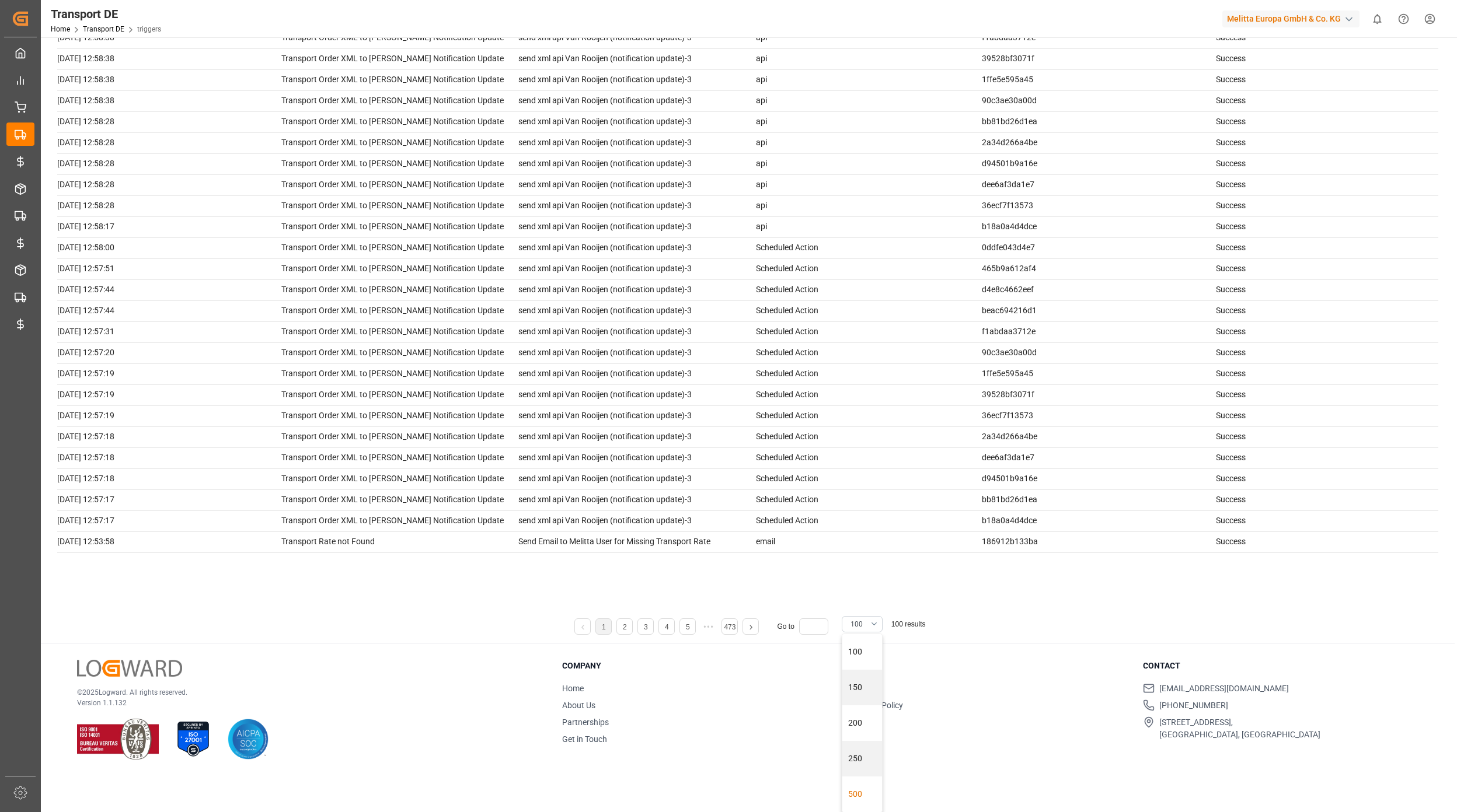
click at [869, 788] on div "500" at bounding box center [862, 794] width 40 height 36
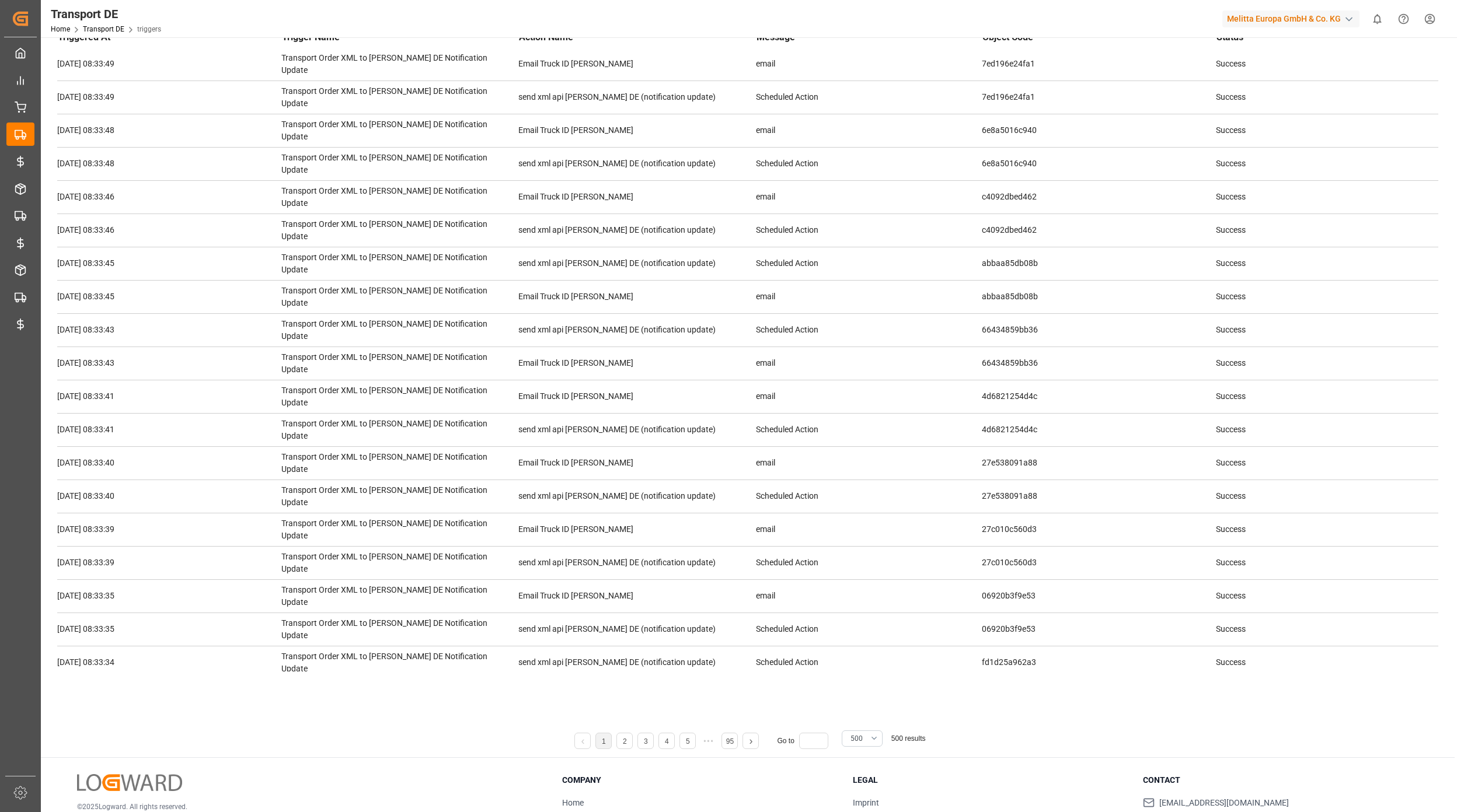
scroll to position [4182, 0]
click at [490, 706] on div "Automation Triggers Schedules Trigger Activity Log Triggered At Trigger Name Ac…" at bounding box center [747, 354] width 1397 height 731
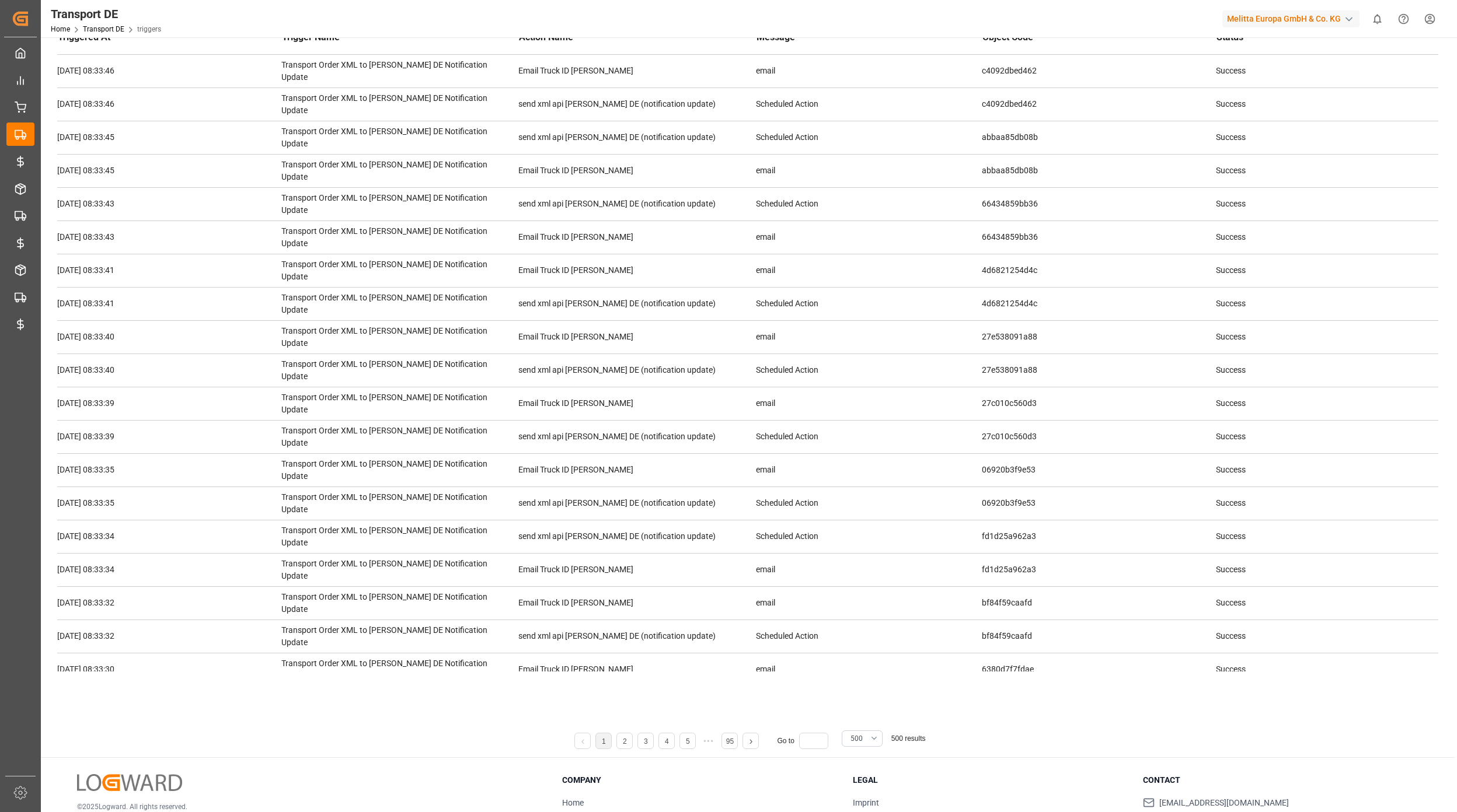
scroll to position [4338, 0]
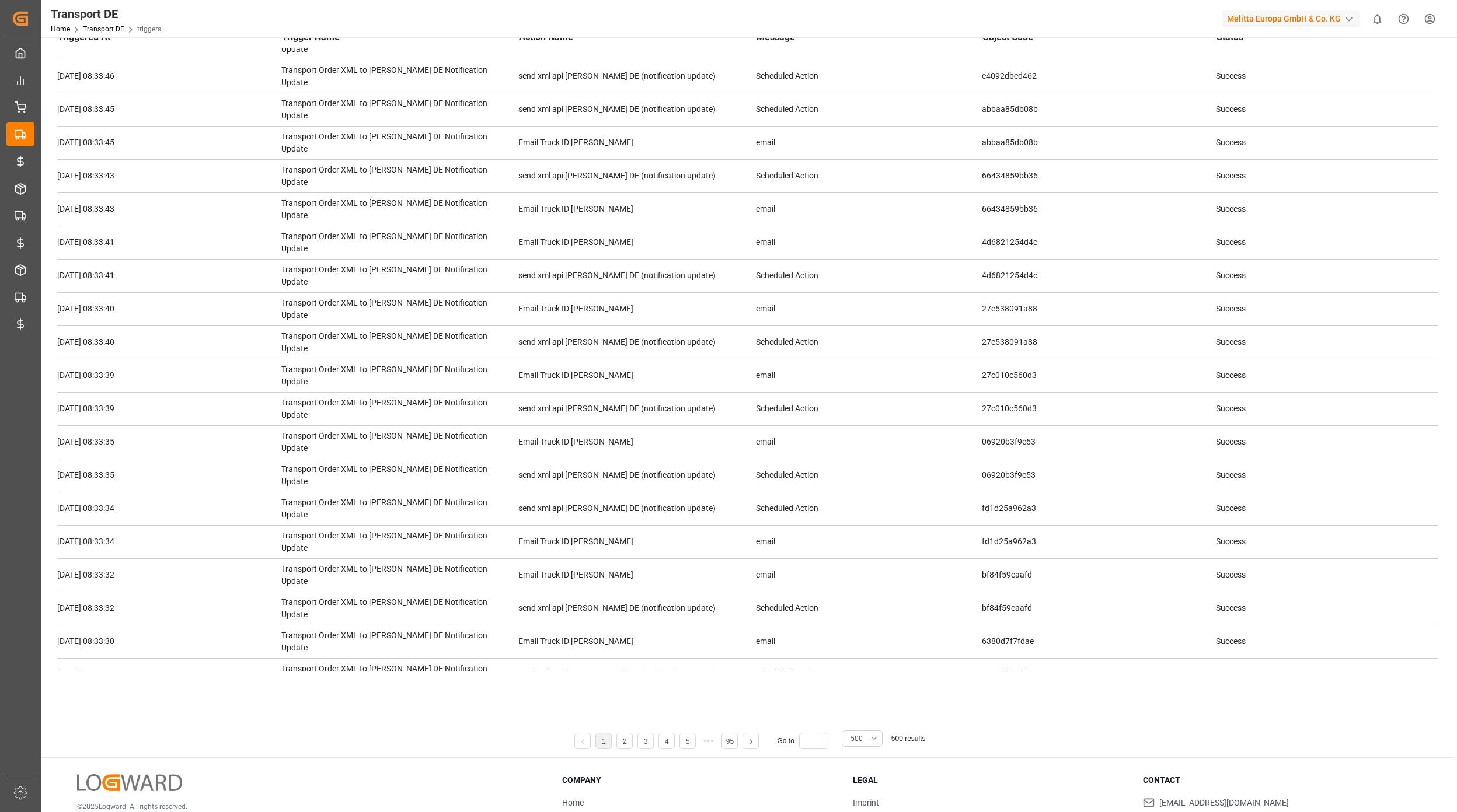
copy td "cfa7b4851fe8"
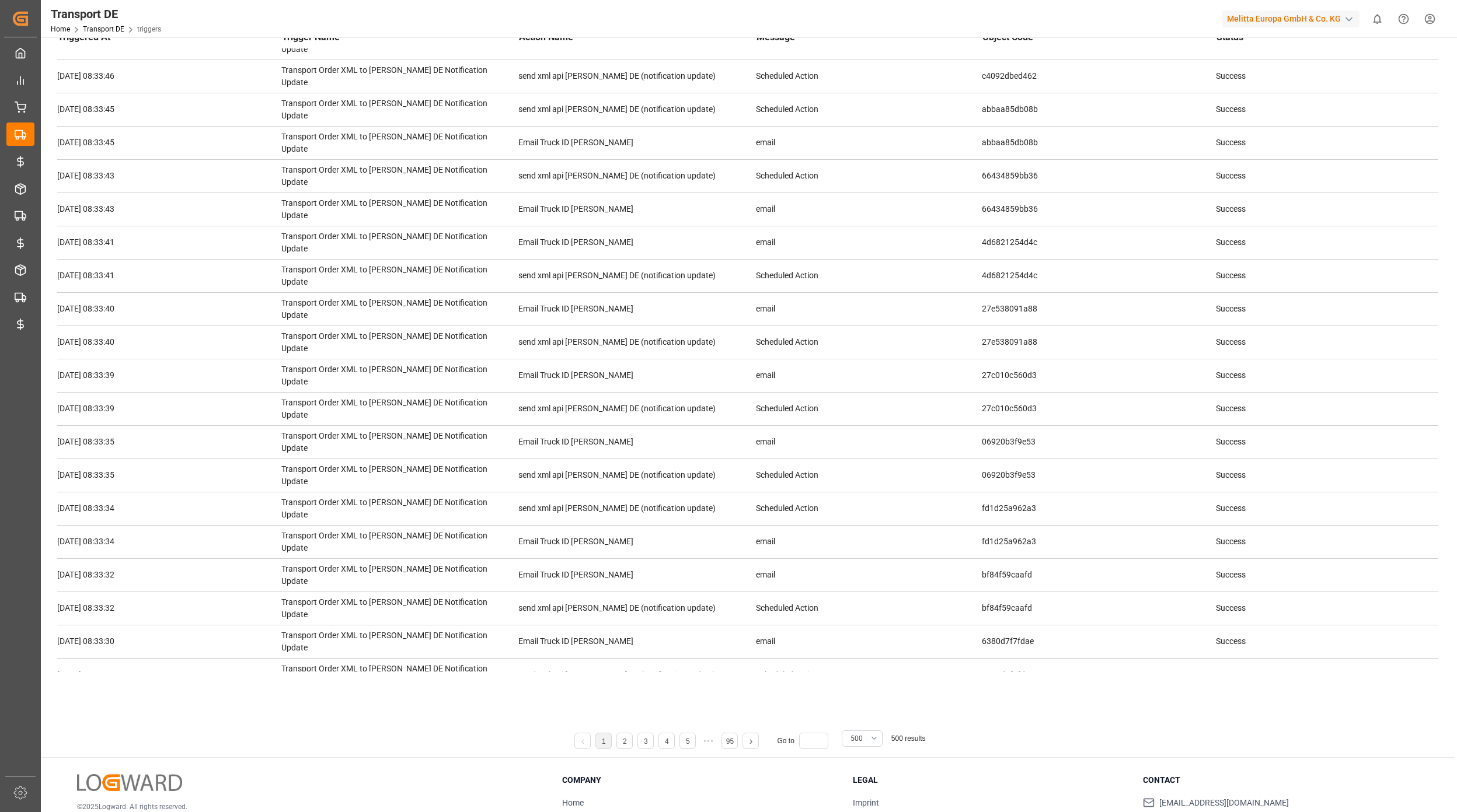
drag, startPoint x: 1002, startPoint y: 219, endPoint x: 1000, endPoint y: 251, distance: 32.1
copy td "c09a0445211a"
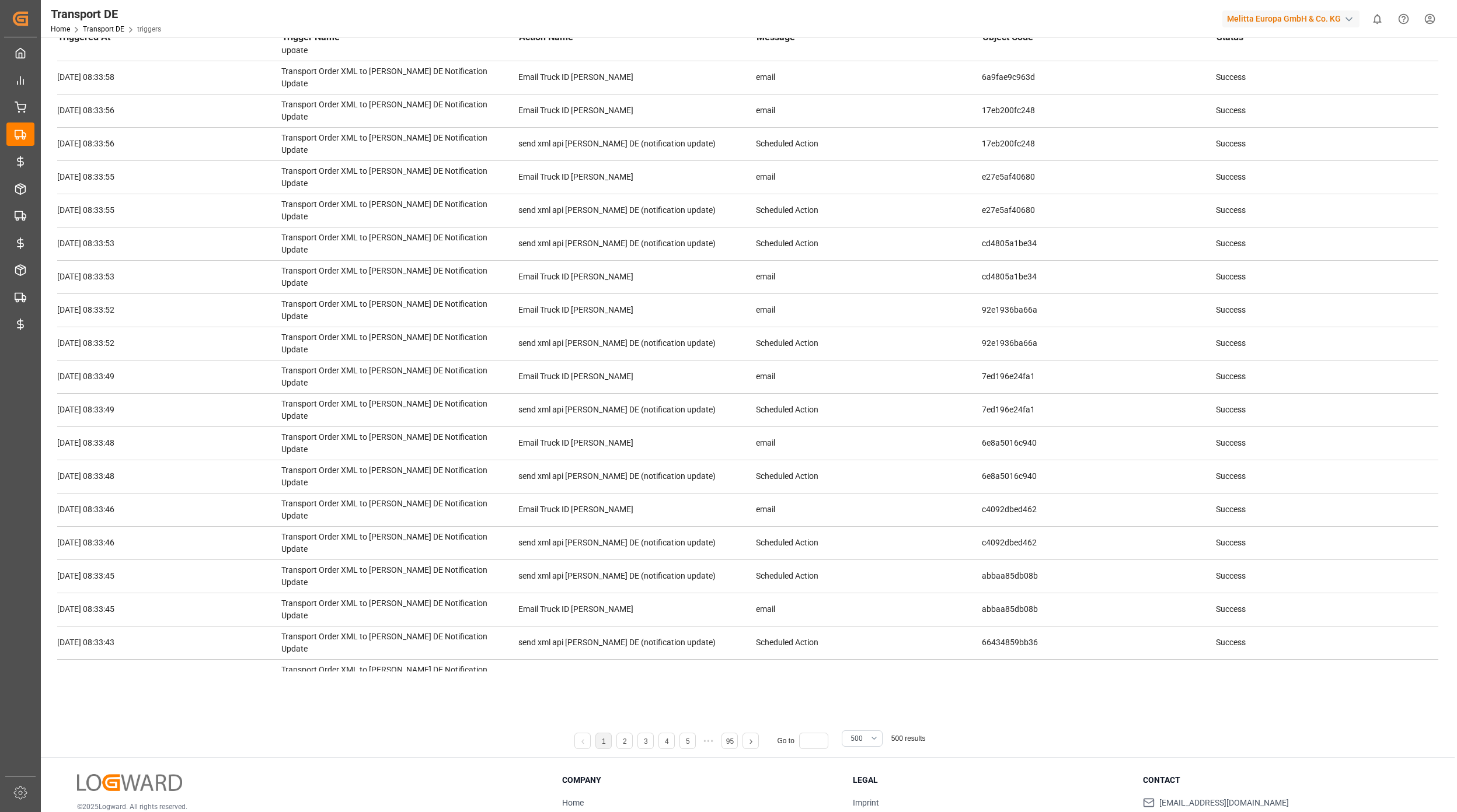
scroll to position [3404, 0]
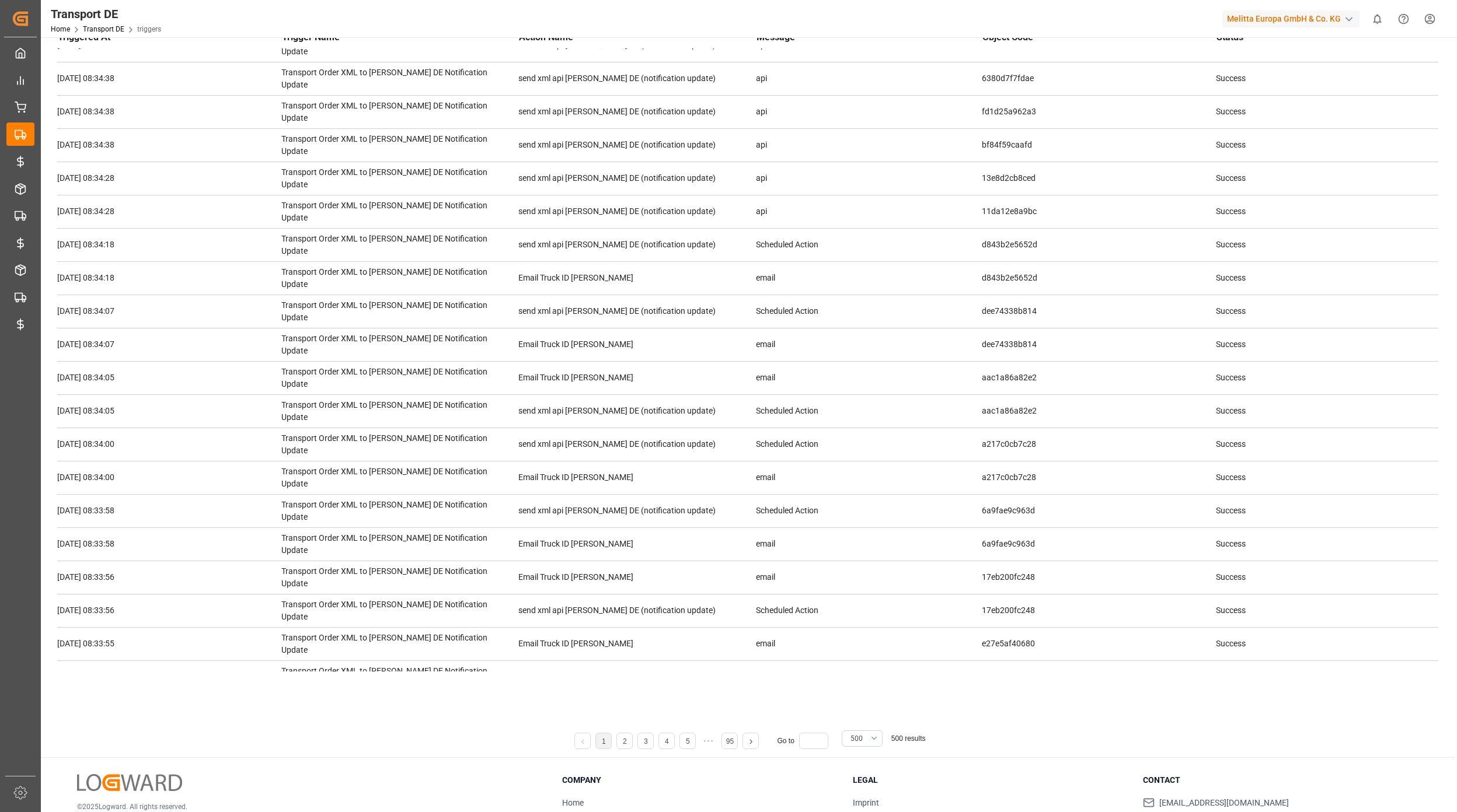
click at [101, 24] on div "Home Transport DE triggers" at bounding box center [106, 29] width 110 height 12
click at [101, 25] on link "Transport DE" at bounding box center [104, 29] width 41 height 8
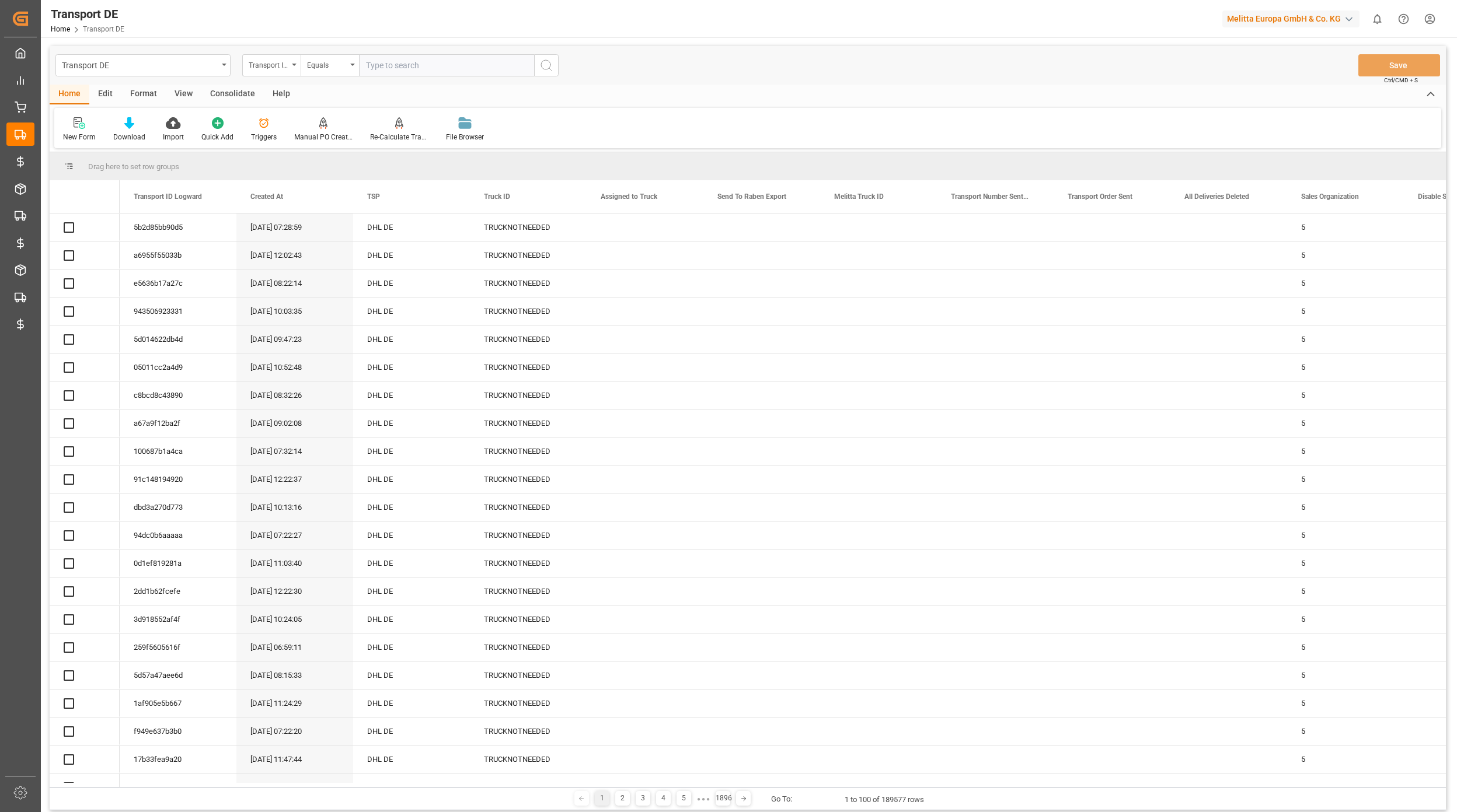
drag, startPoint x: 110, startPoint y: 90, endPoint x: 118, endPoint y: 96, distance: 10.0
click at [110, 91] on div "Edit" at bounding box center [105, 94] width 32 height 20
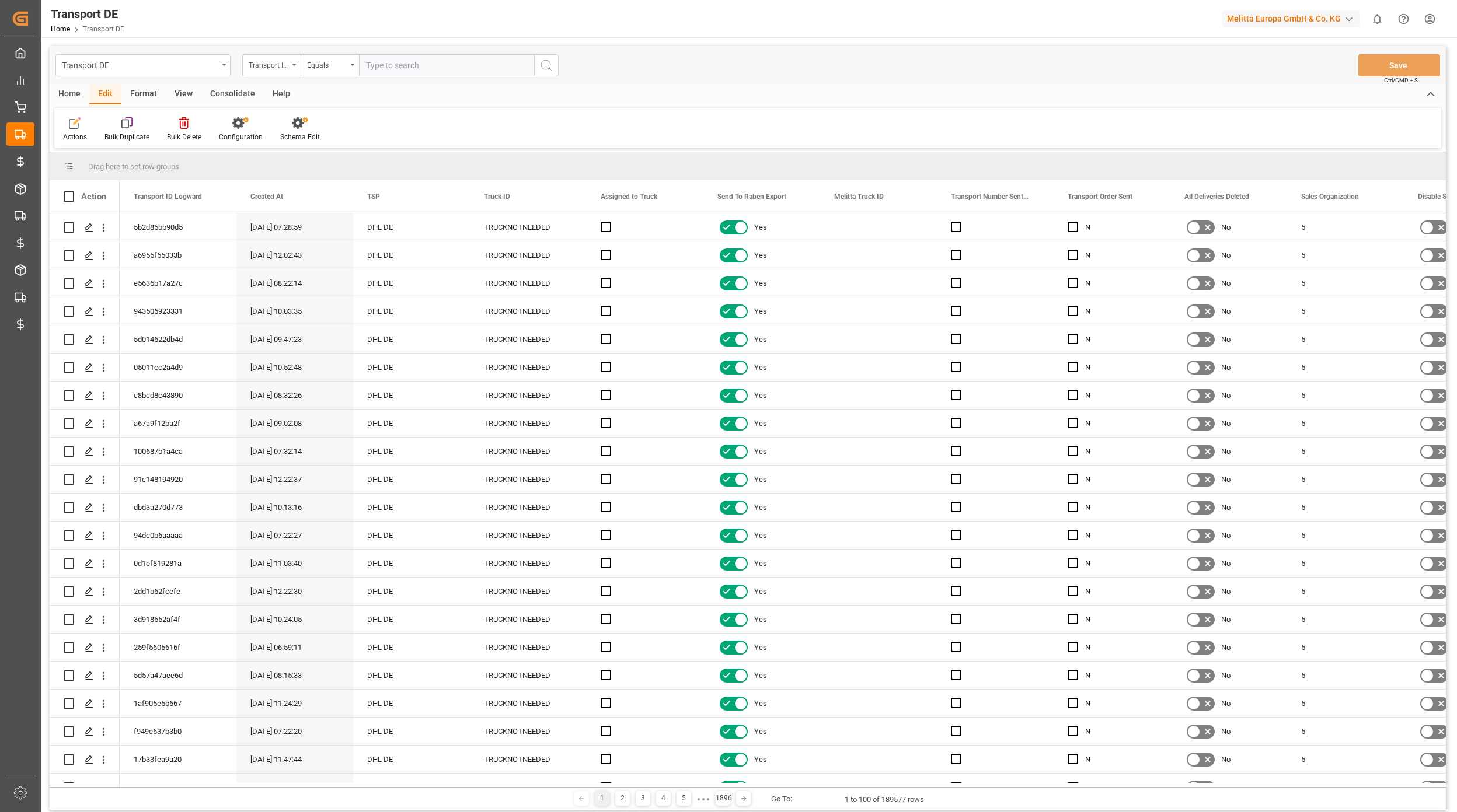
click at [78, 92] on div "Home" at bounding box center [69, 94] width 40 height 20
click at [258, 125] on icon at bounding box center [263, 123] width 11 height 11
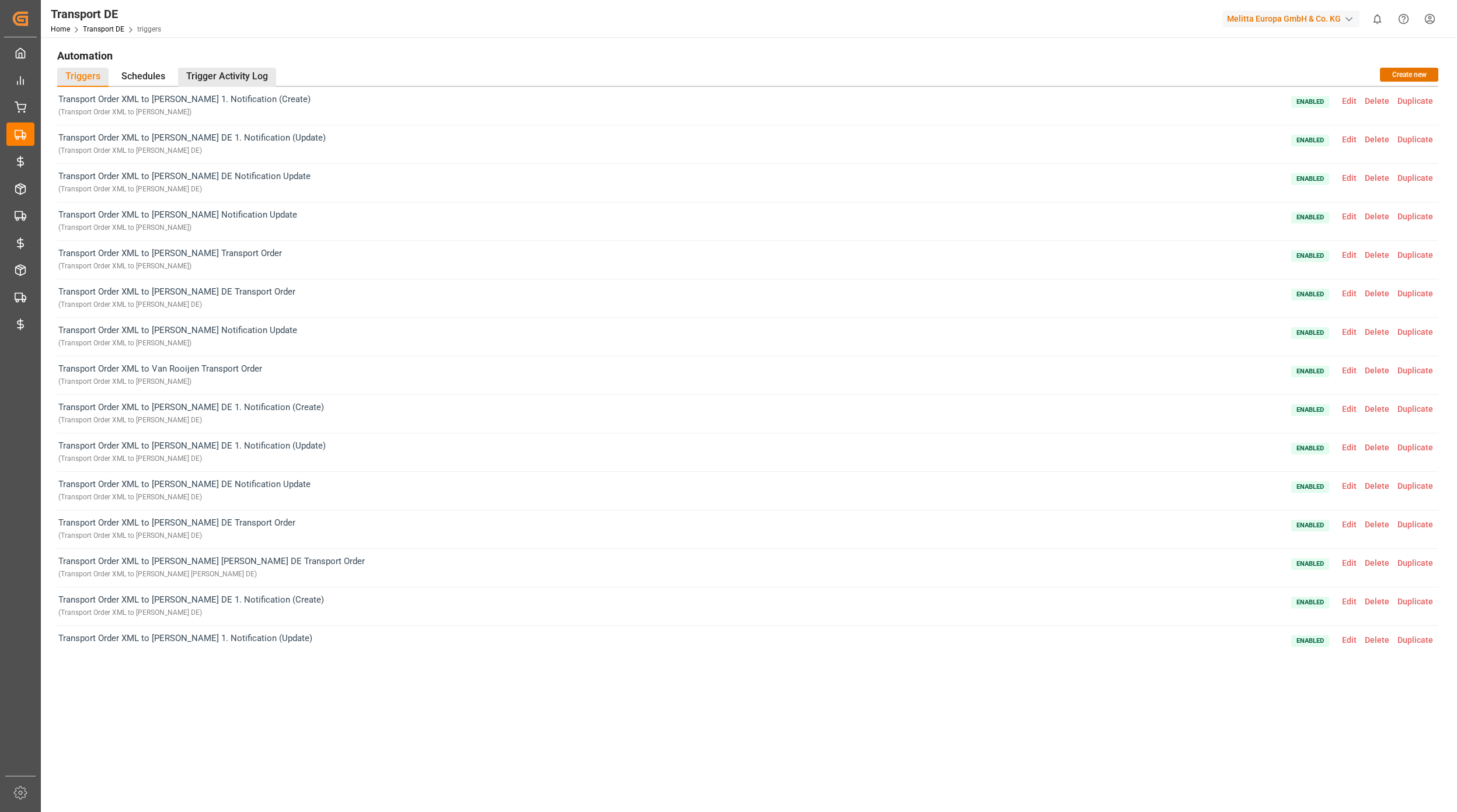
click at [210, 72] on div "Trigger Activity Log" at bounding box center [227, 77] width 98 height 19
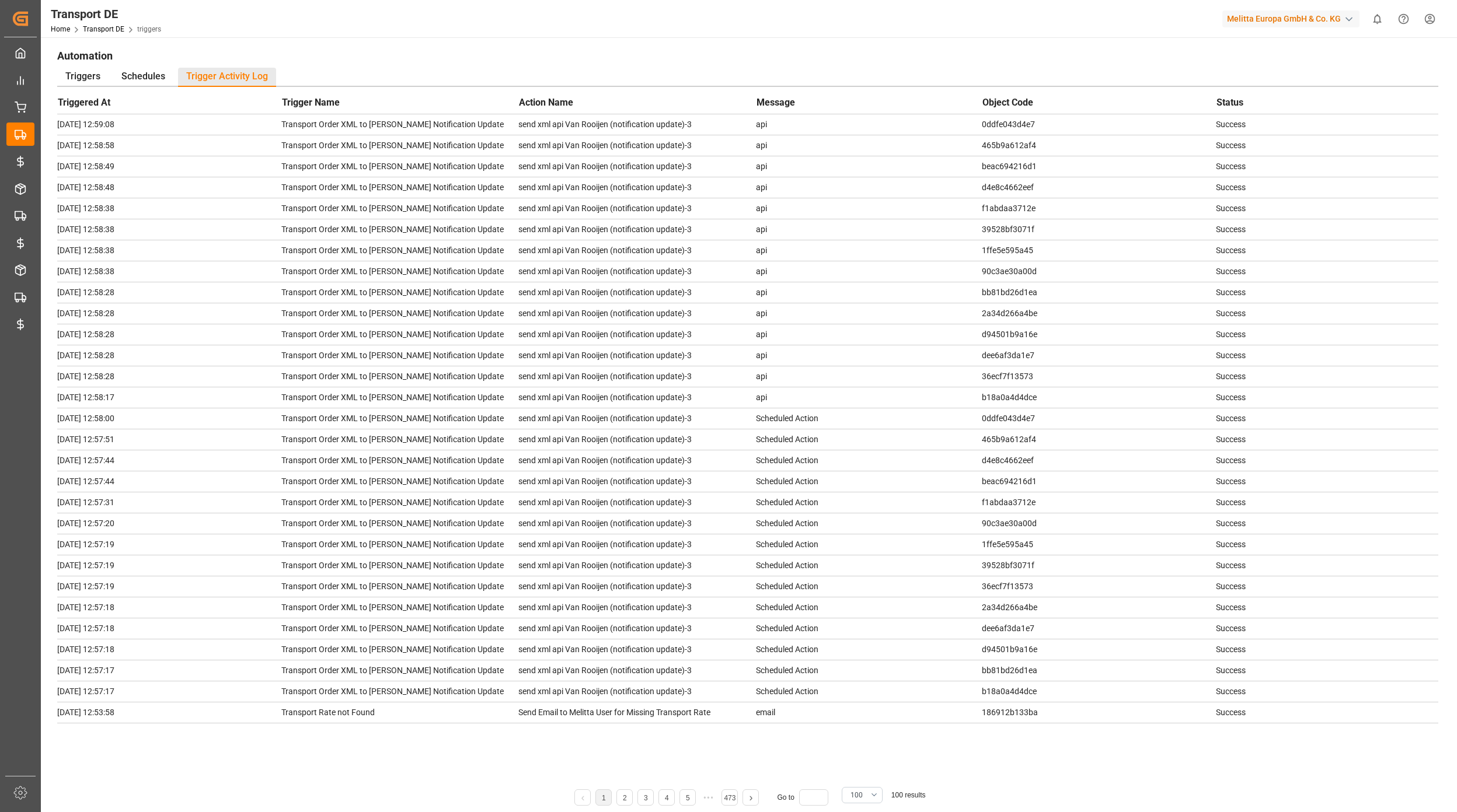
scroll to position [134, 0]
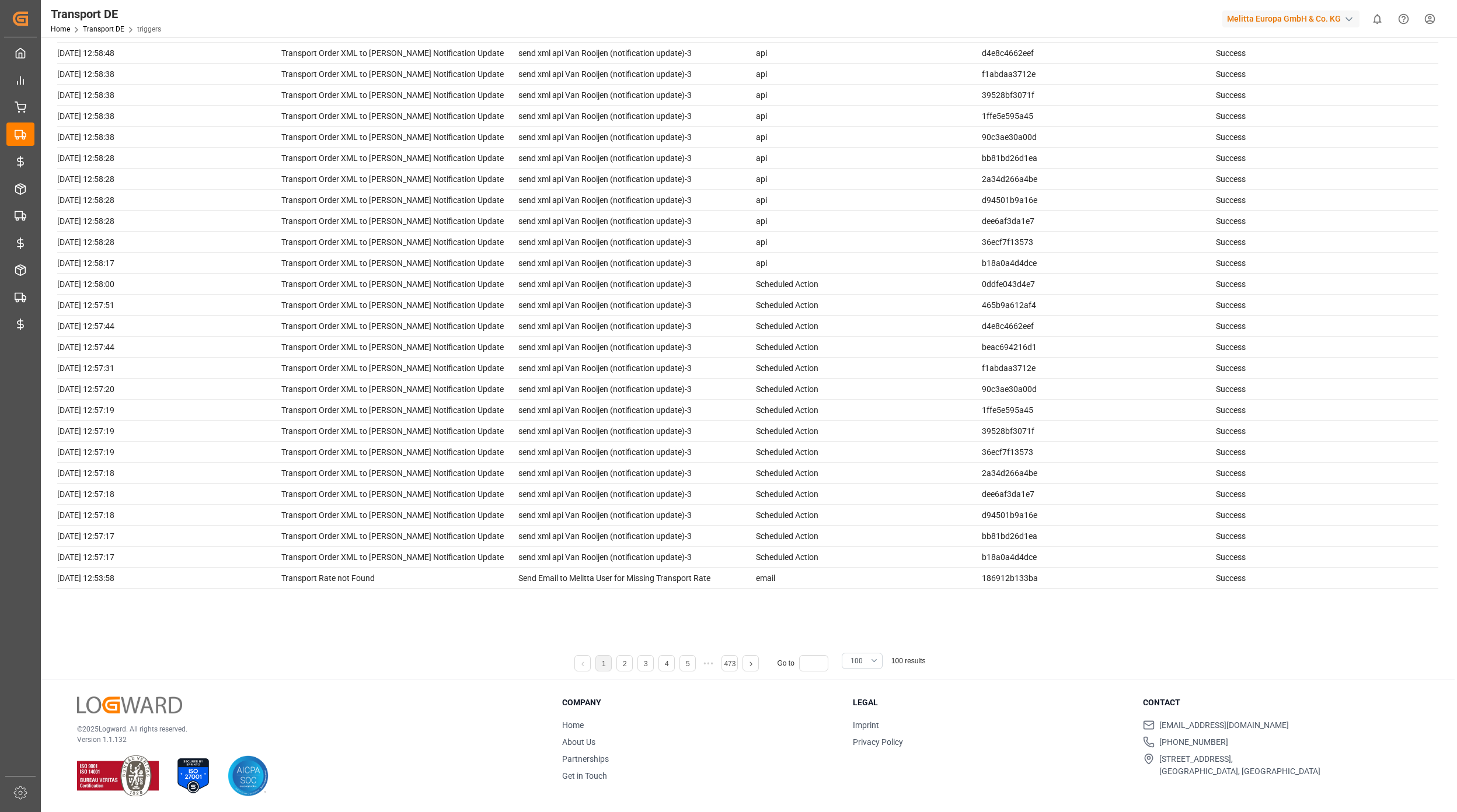
drag, startPoint x: 1353, startPoint y: 689, endPoint x: 1045, endPoint y: 486, distance: 368.9
click at [1350, 689] on div "© 2025 Logward. All rights reserved. Version 1.1.132 Company Home About Us Part…" at bounding box center [748, 746] width 1414 height 133
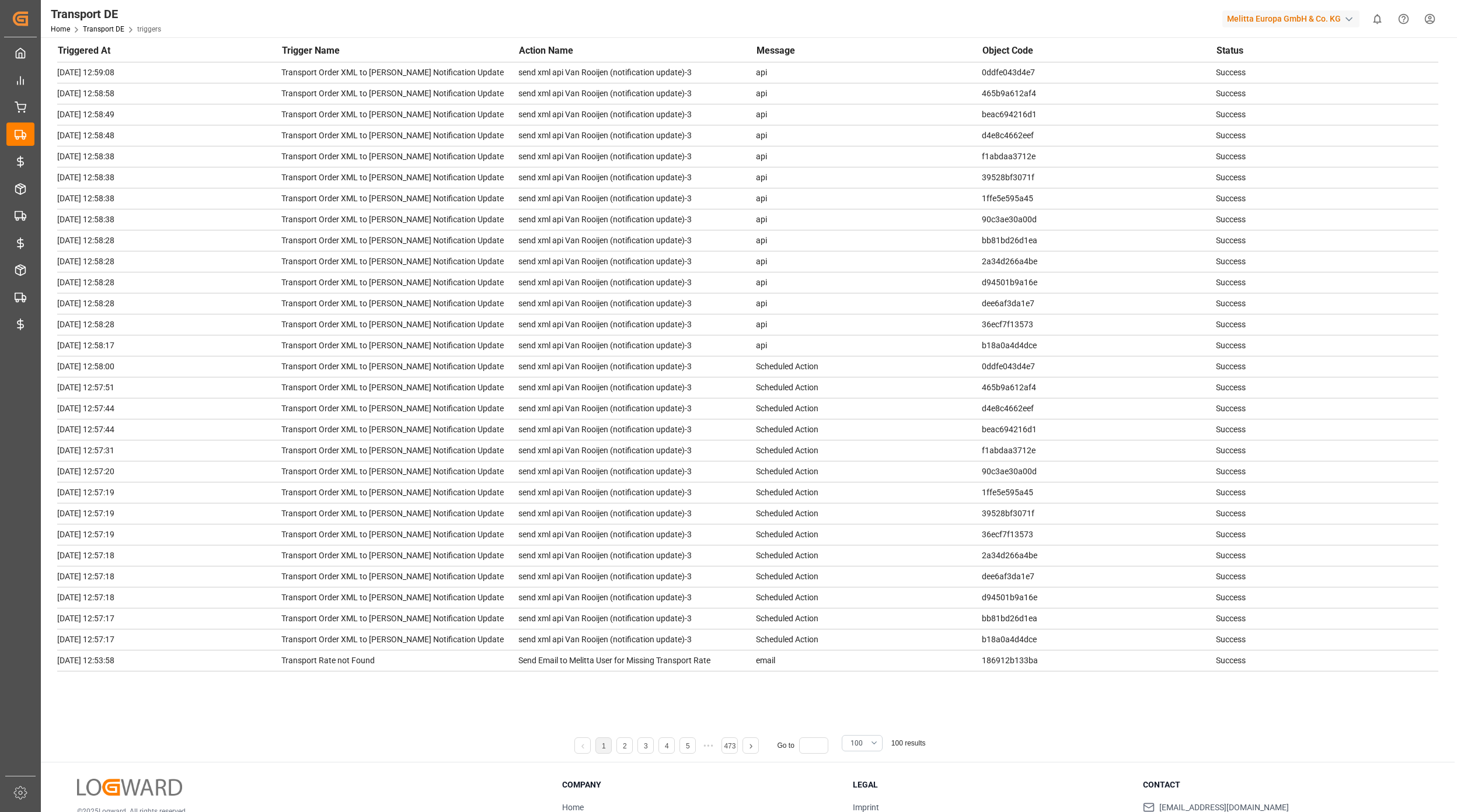
scroll to position [0, 0]
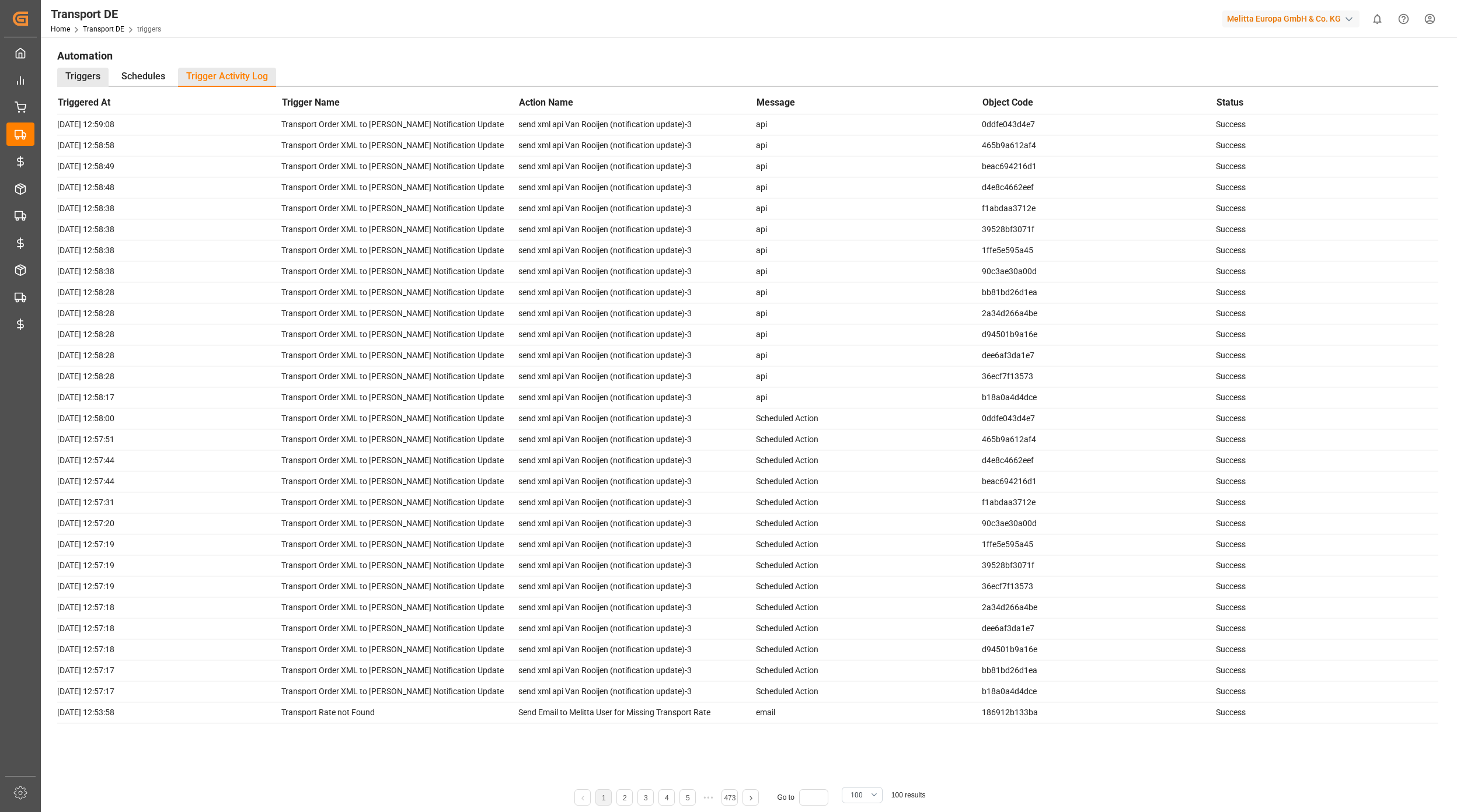
click at [88, 75] on div "Triggers" at bounding box center [82, 77] width 51 height 19
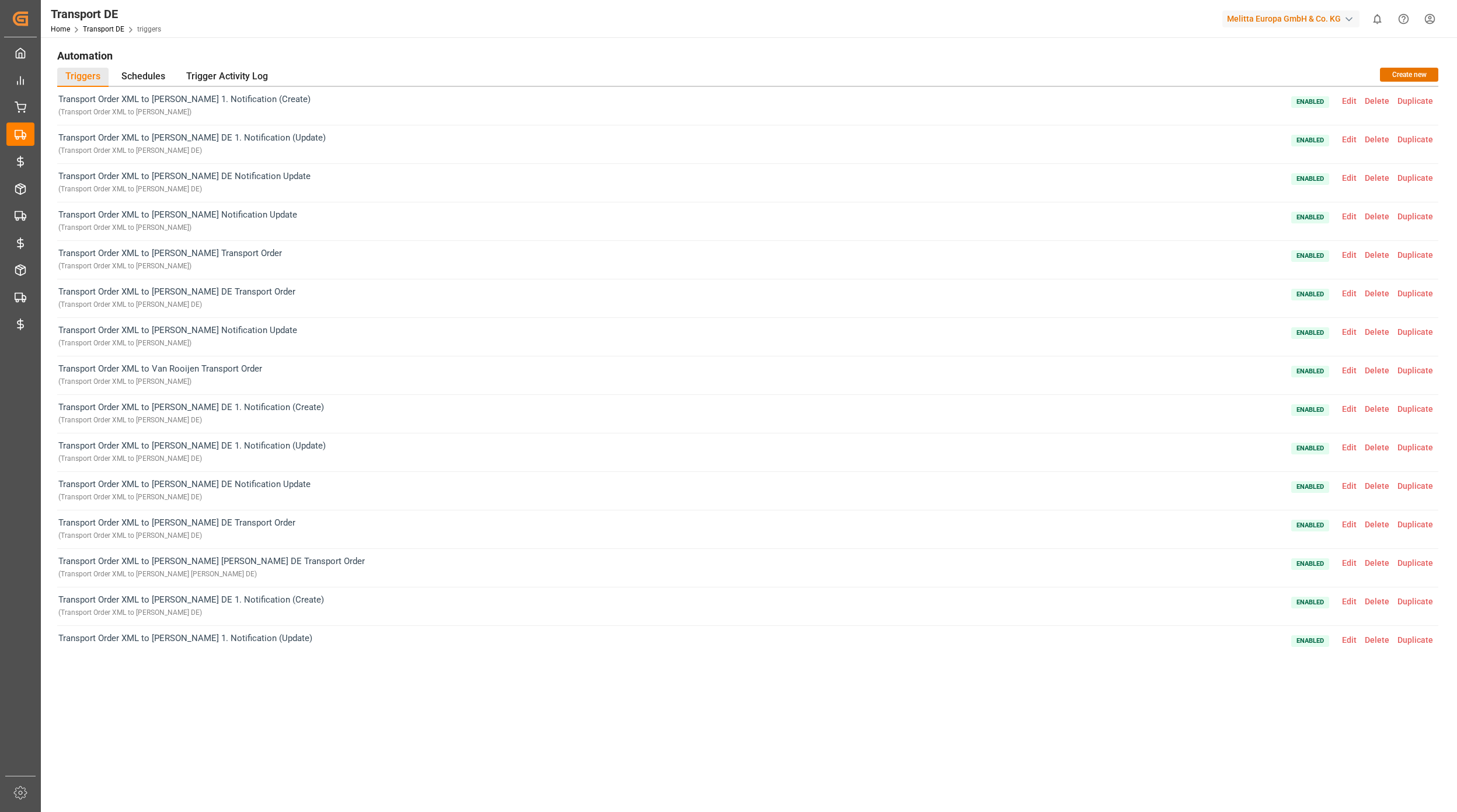
click at [1352, 526] on span "Edit" at bounding box center [1349, 524] width 23 height 9
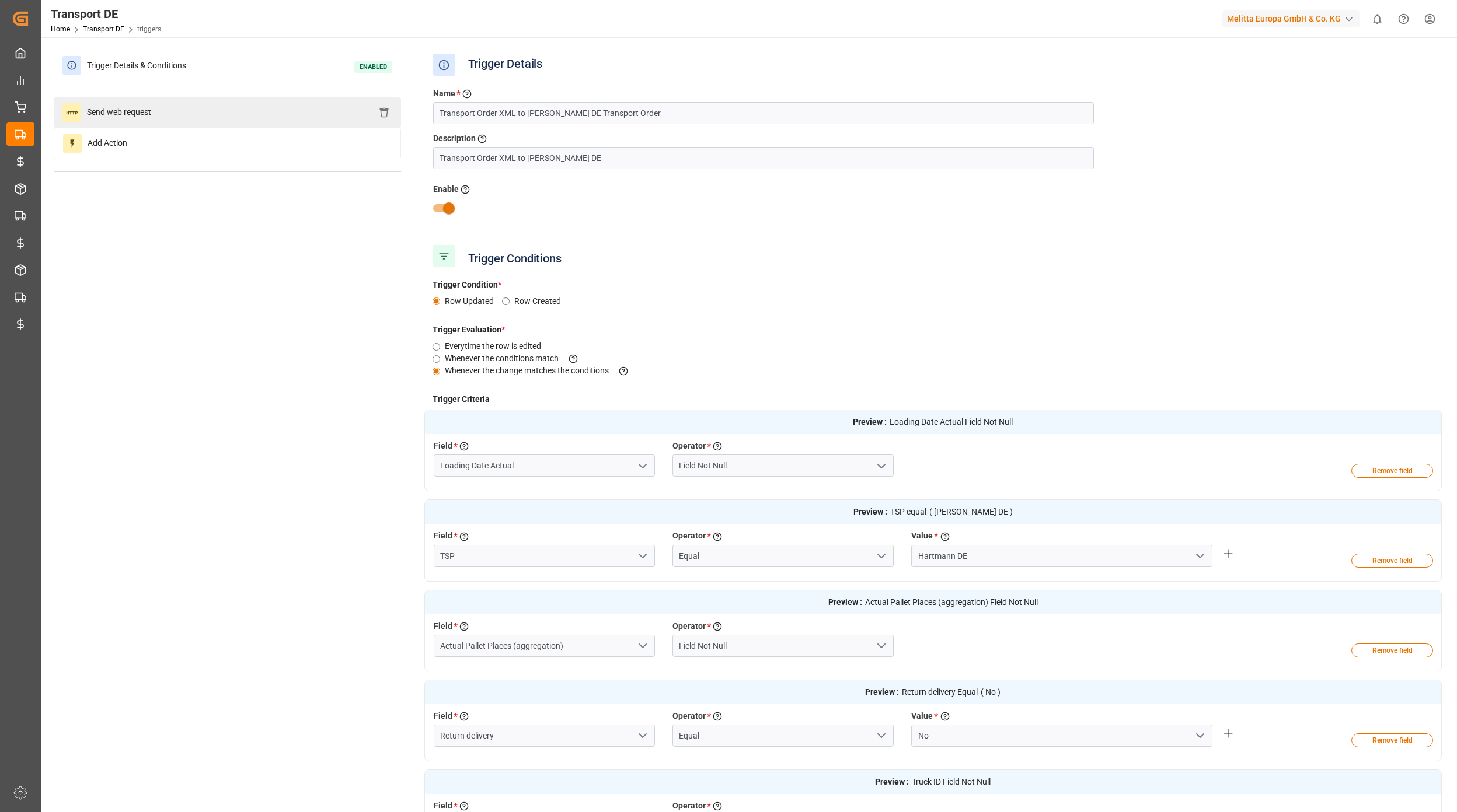
click at [183, 114] on div "Send web request" at bounding box center [227, 113] width 347 height 30
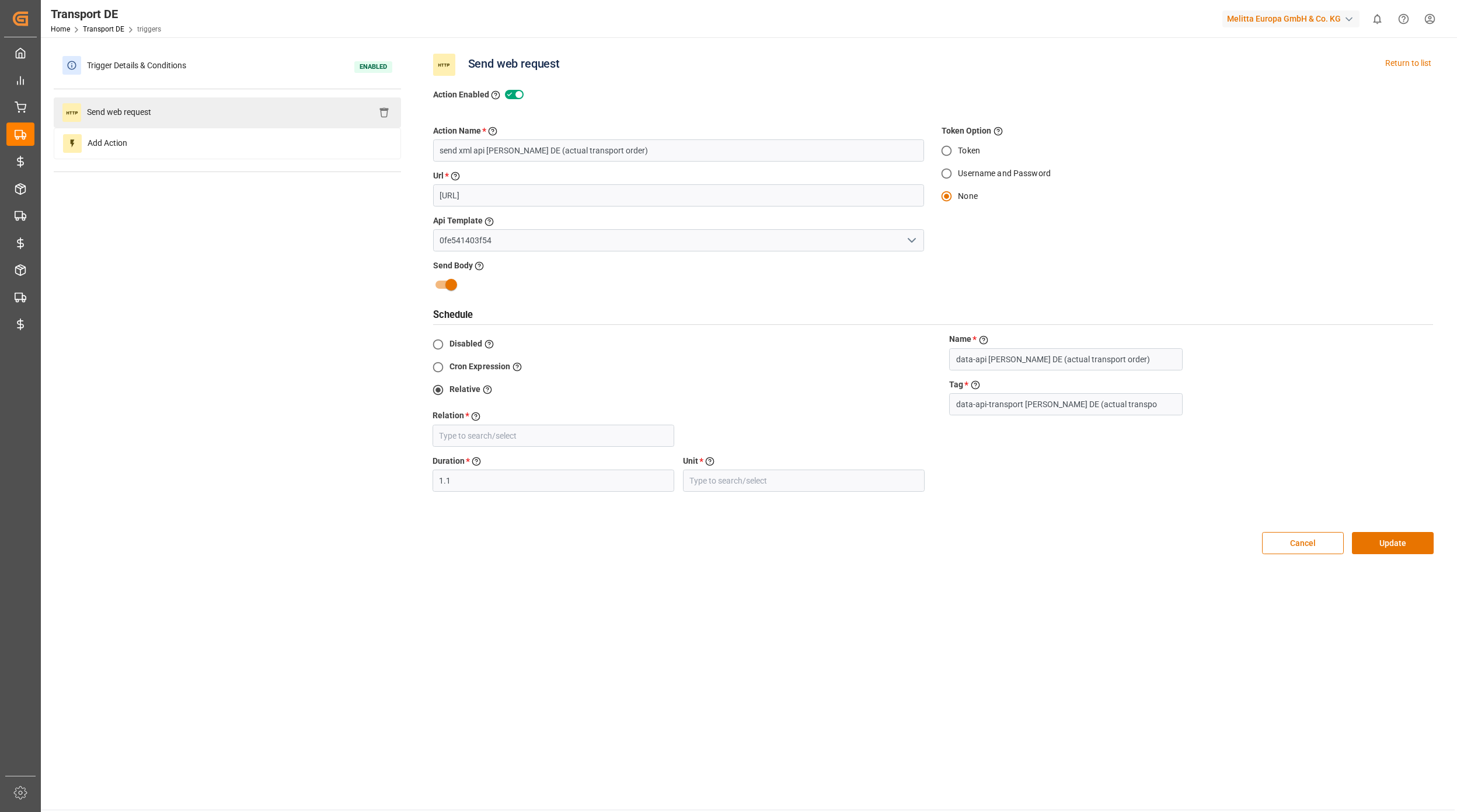
type input "In"
type input "Minute"
click at [132, 119] on span "Send web request" at bounding box center [119, 113] width 76 height 19
click at [116, 52] on div "Trigger Details & Conditions Enabled" at bounding box center [227, 66] width 347 height 30
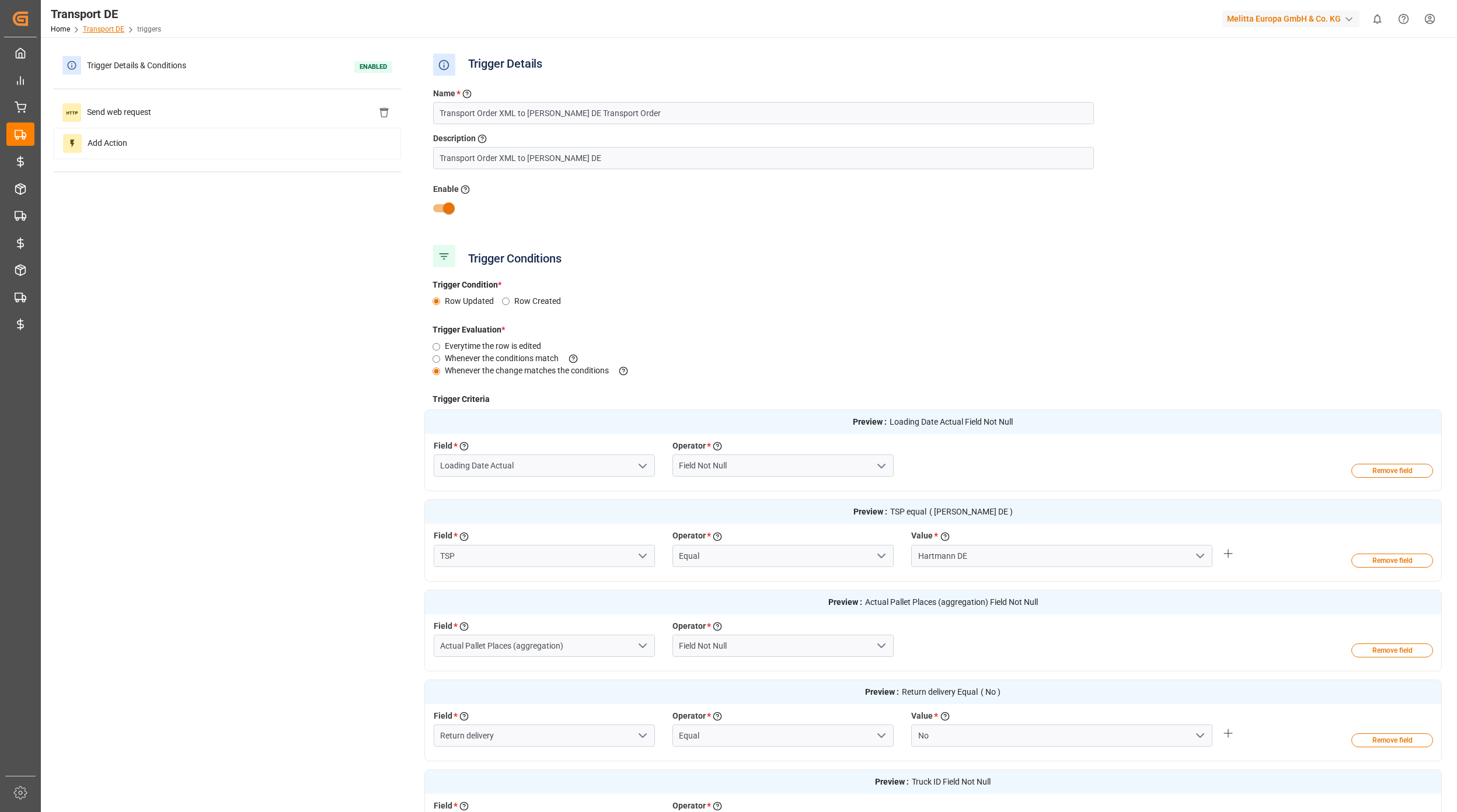
click at [118, 29] on link "Transport DE" at bounding box center [104, 29] width 41 height 8
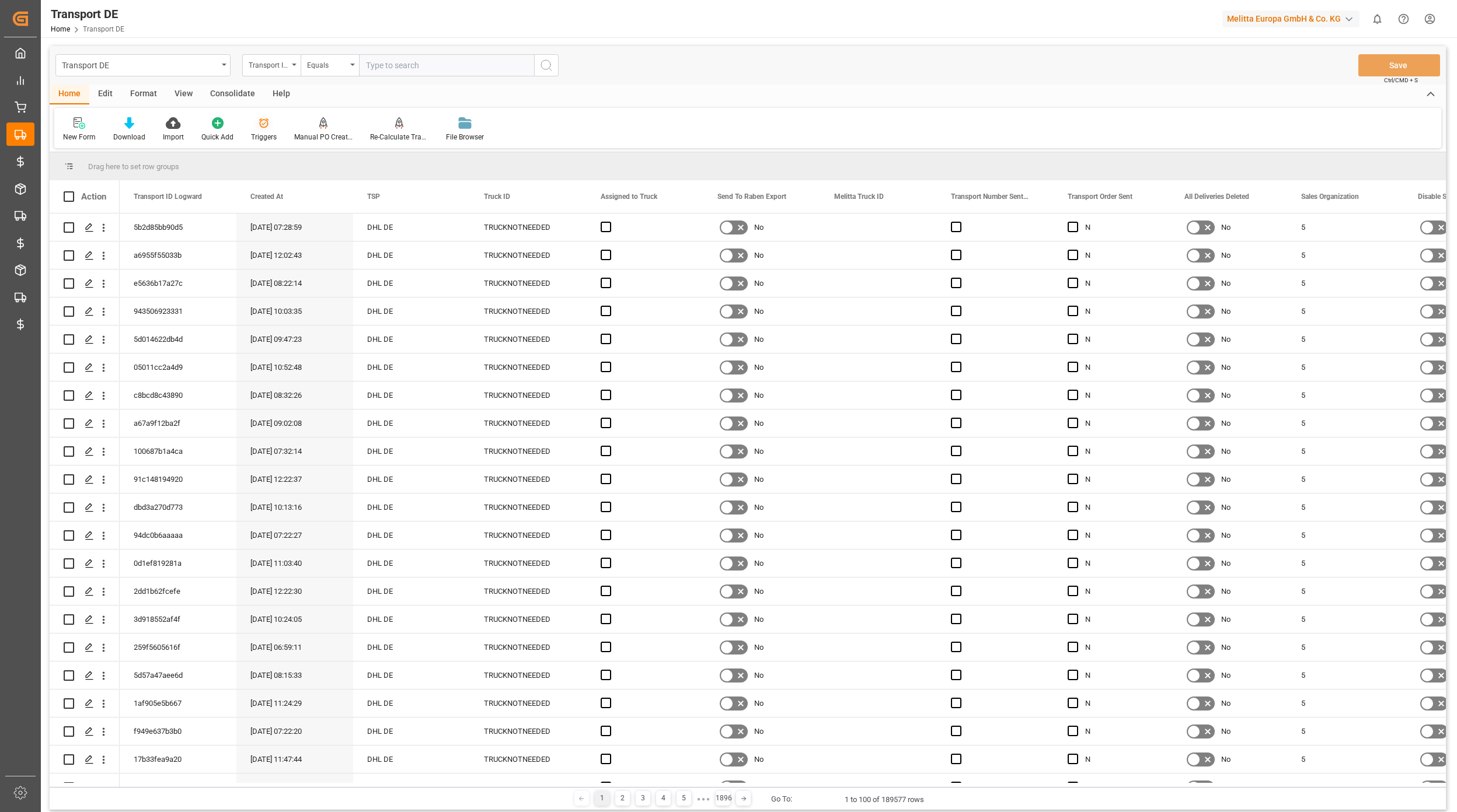
click at [266, 125] on icon at bounding box center [263, 123] width 11 height 11
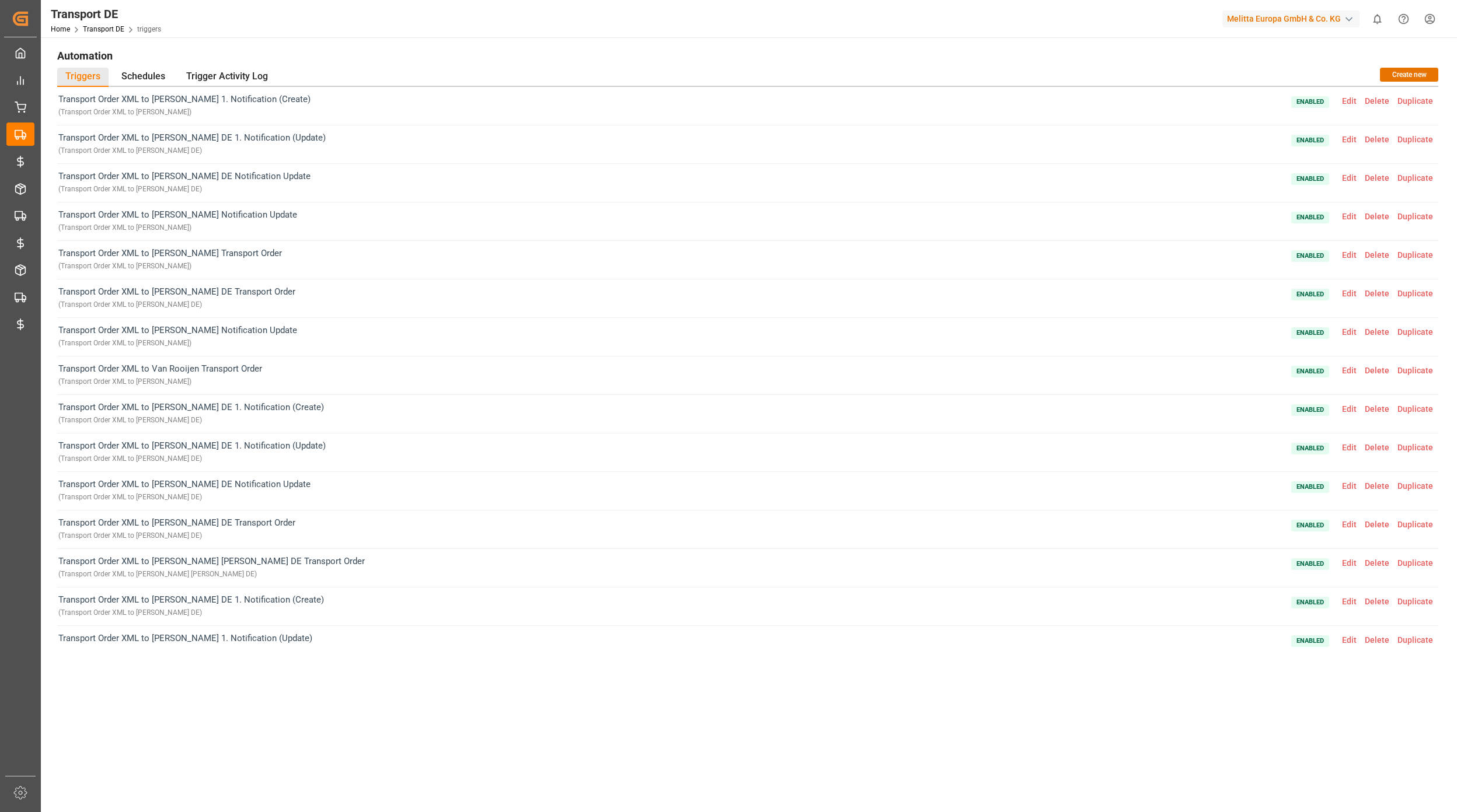
click at [1347, 411] on span "Edit" at bounding box center [1349, 409] width 23 height 9
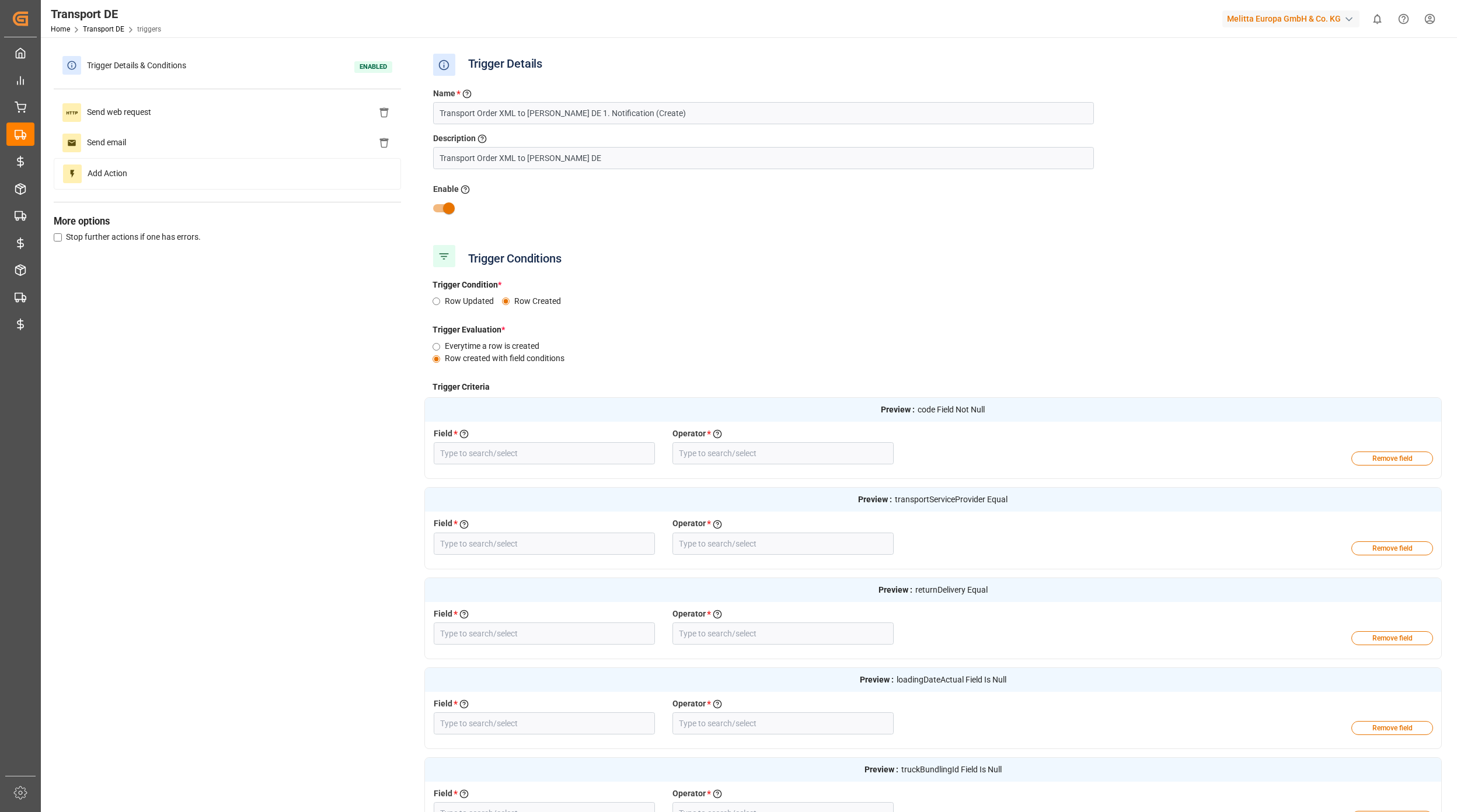
type input "Transport ID Logward"
type input "Field Not Null"
type input "TSP"
type input "Equal"
type input "Return delivery"
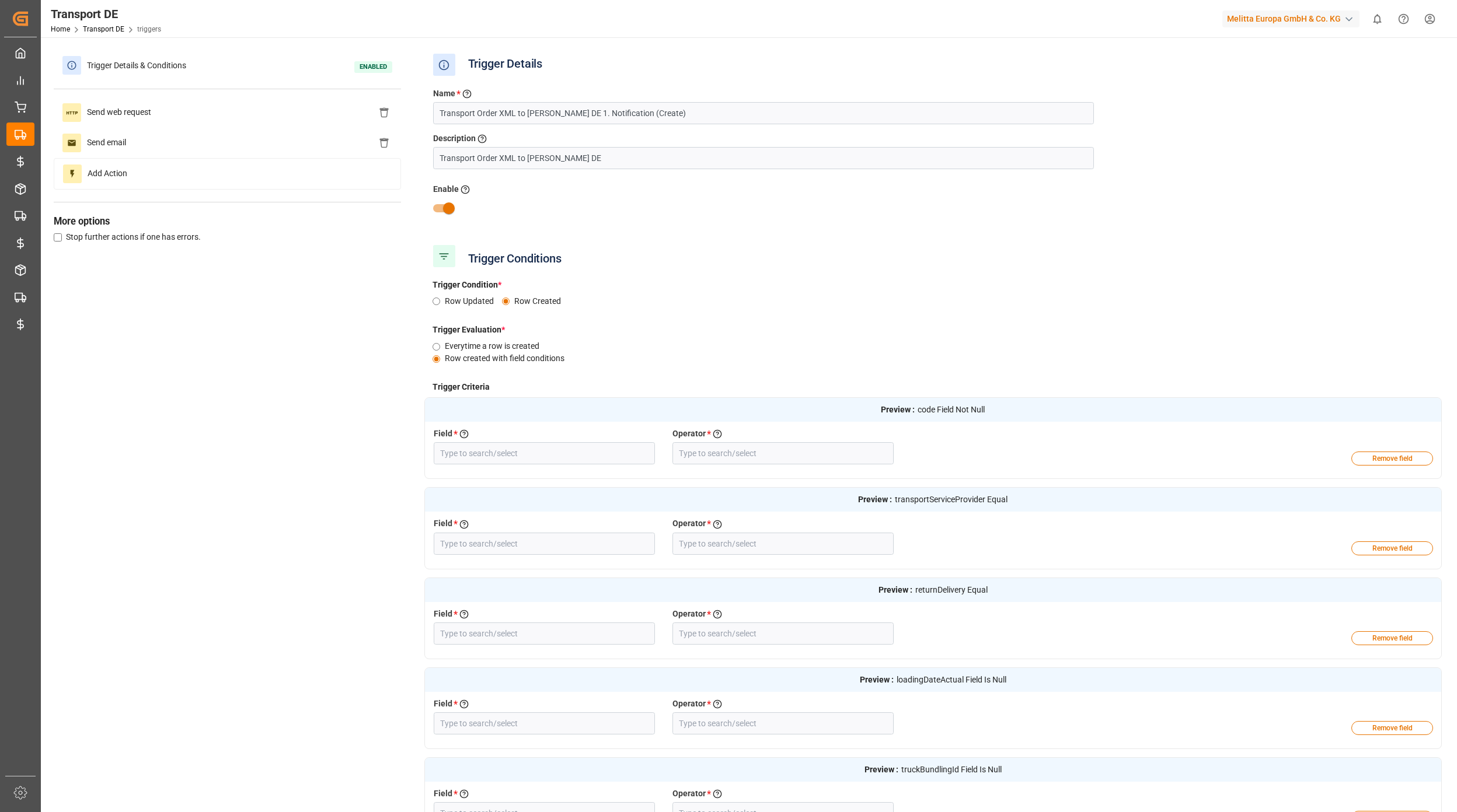
type input "Equal"
type input "Loading Date Actual"
type input "Field Is Null"
type input "Truck ID"
type input "Field Is Null"
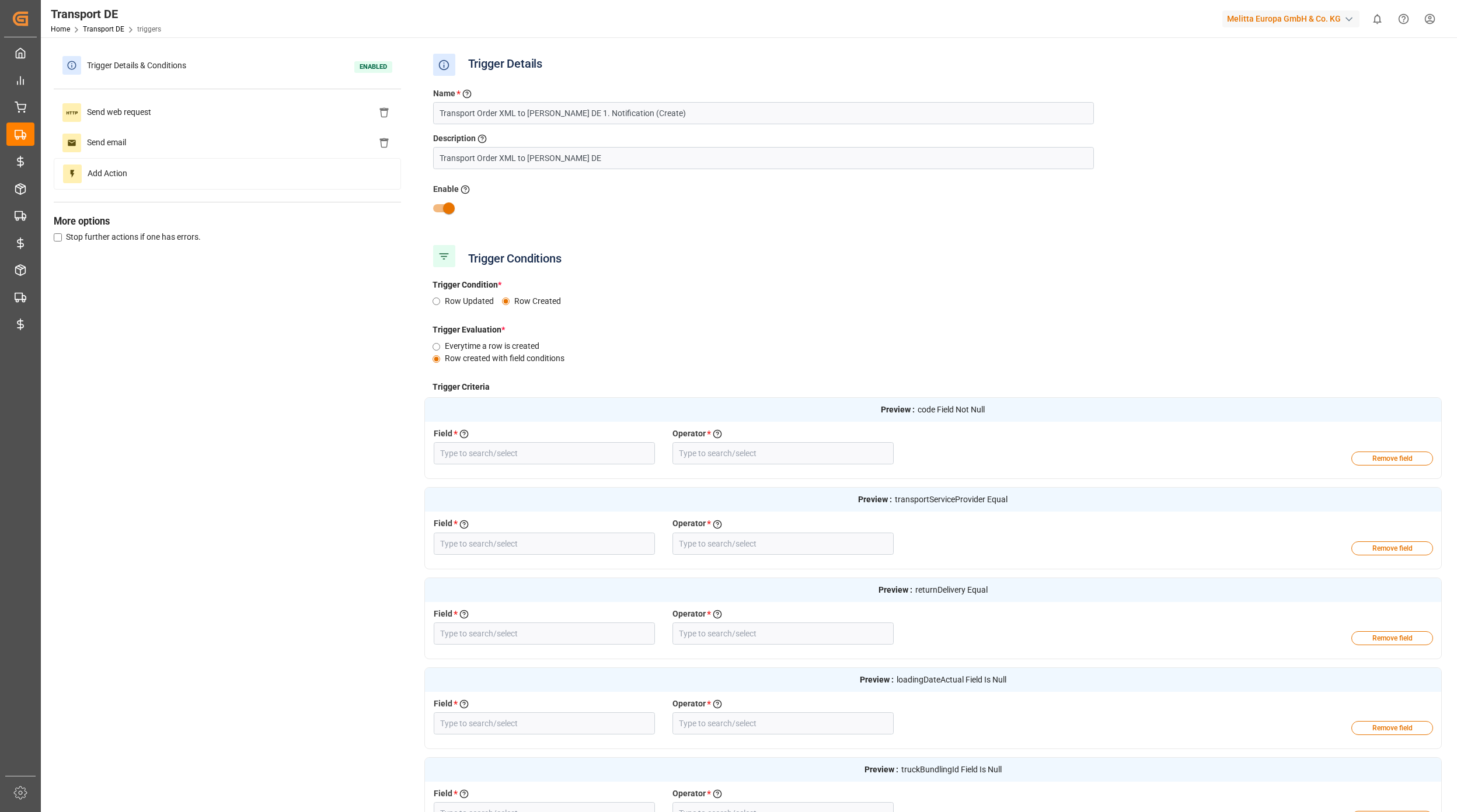
type input "Delivery Count"
type input "Greater Than"
click at [139, 152] on div "Send email" at bounding box center [227, 143] width 347 height 30
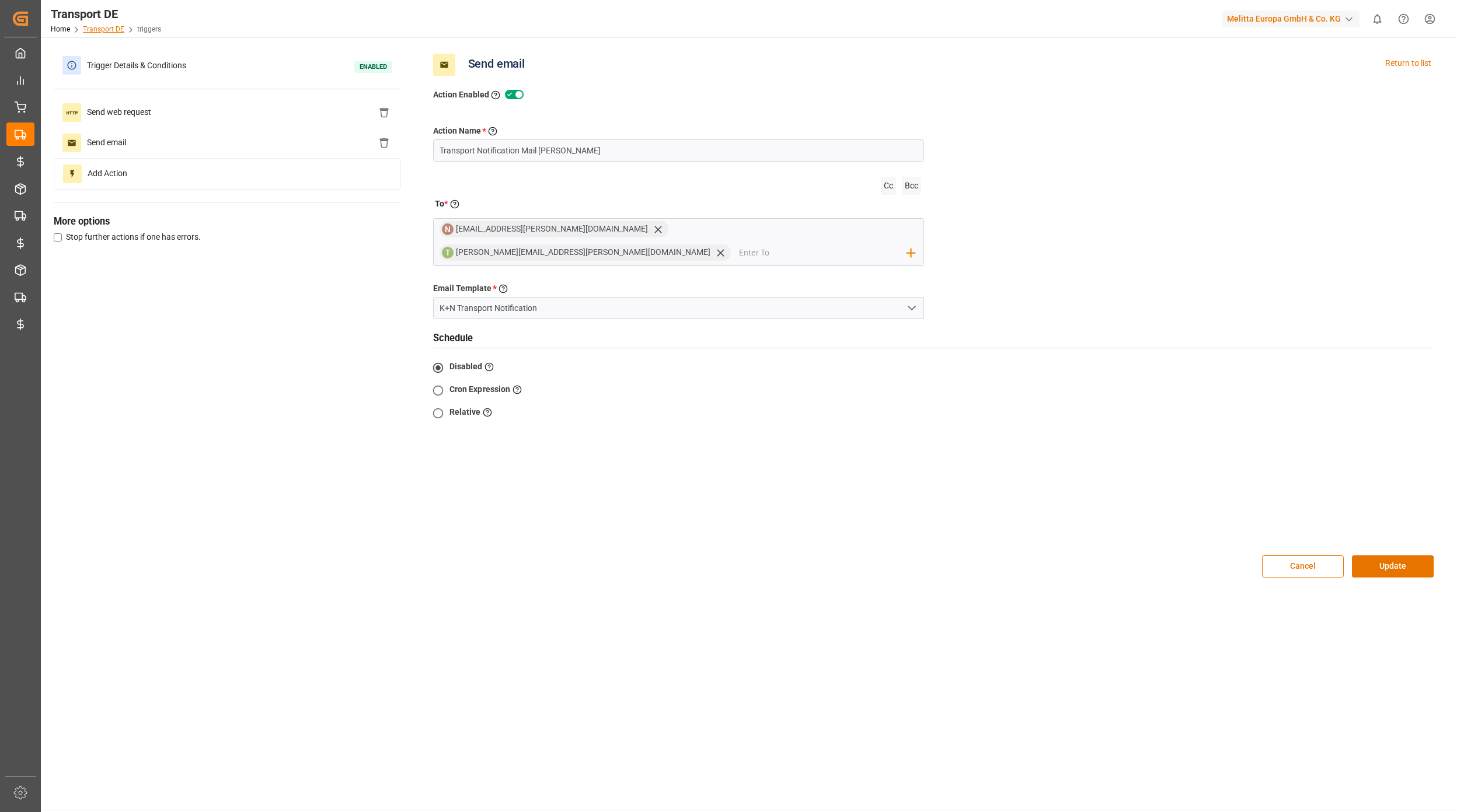
click at [101, 31] on link "Transport DE" at bounding box center [104, 29] width 41 height 8
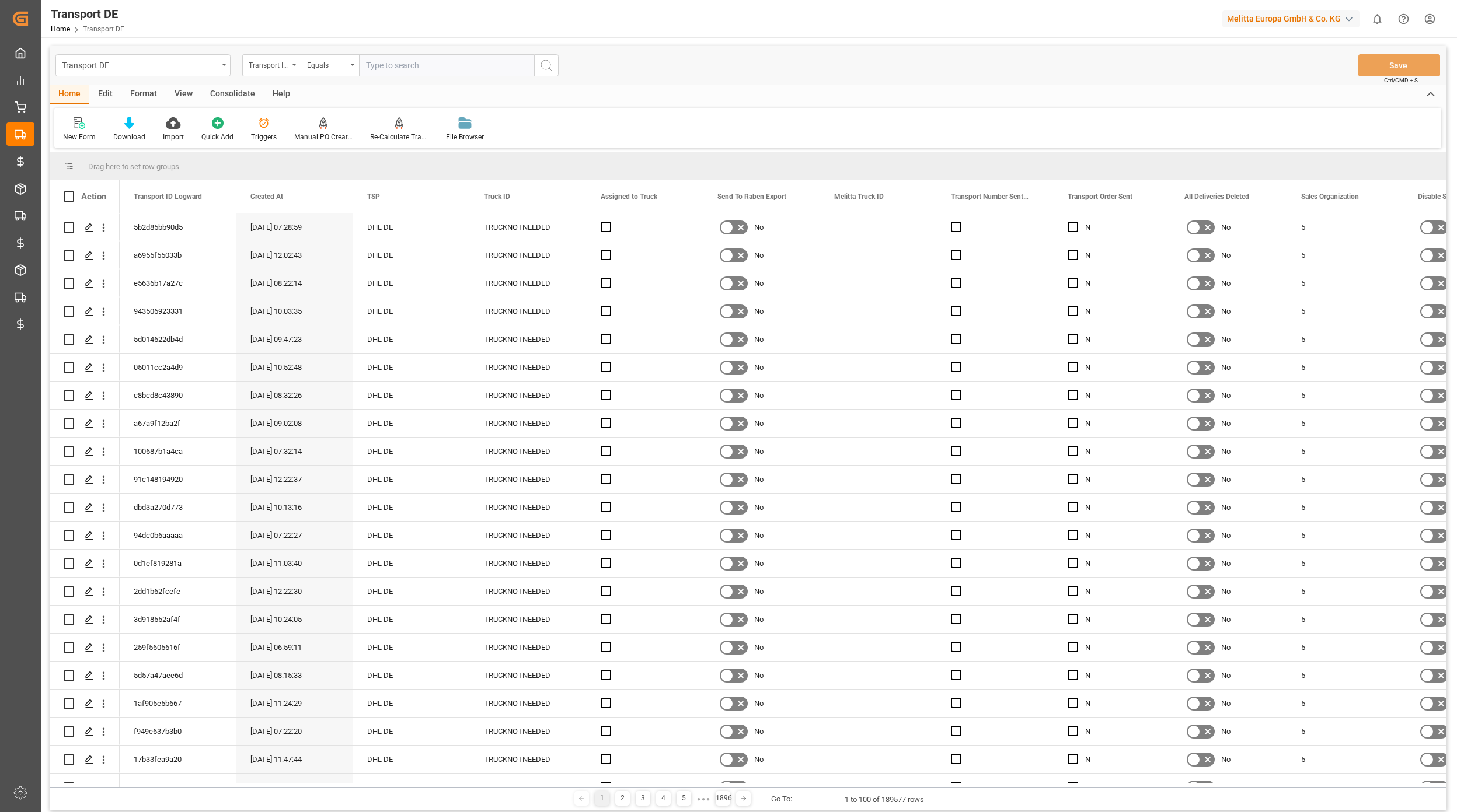
click at [108, 97] on div "Edit" at bounding box center [105, 94] width 32 height 20
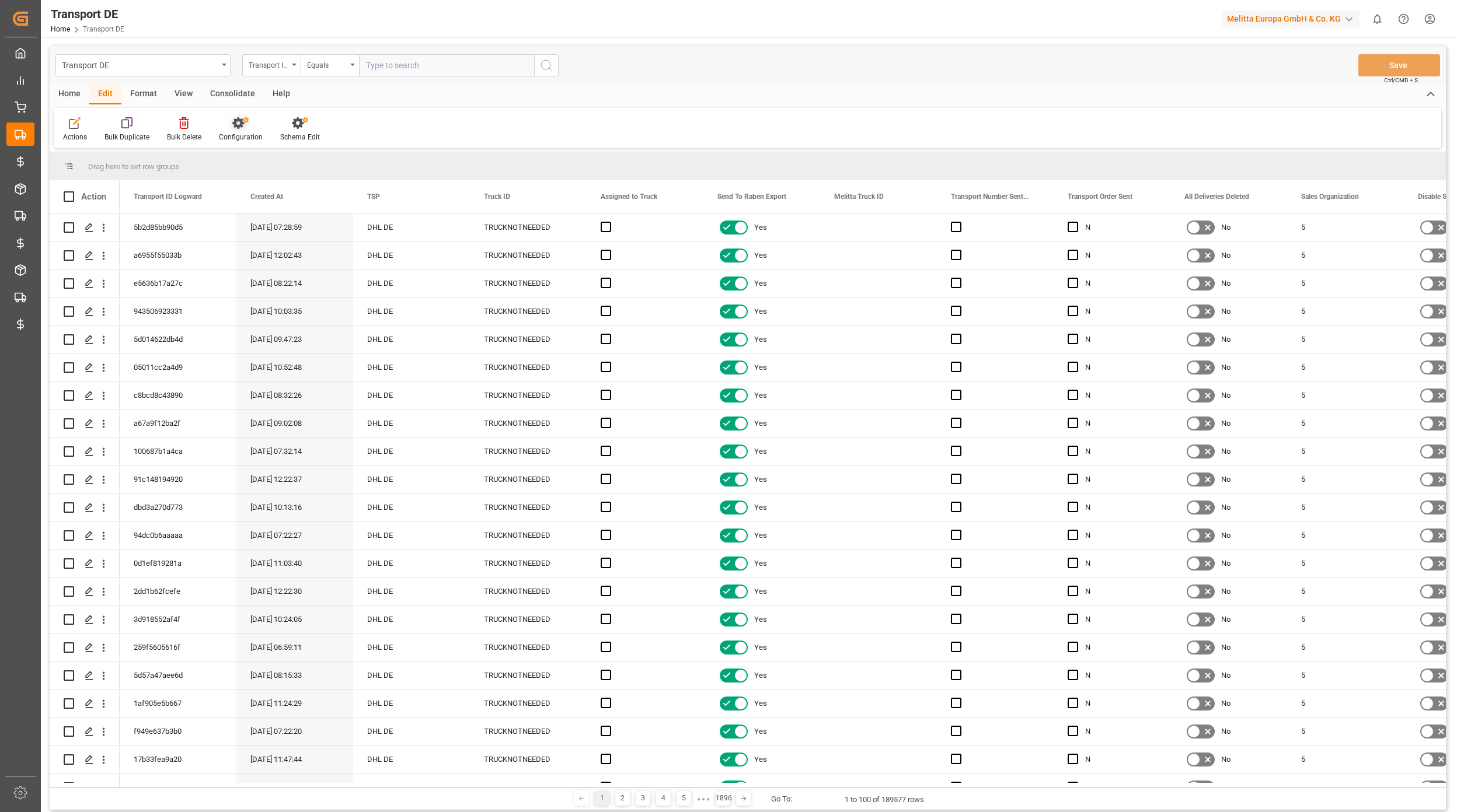
click at [246, 133] on div "Configuration" at bounding box center [240, 137] width 43 height 11
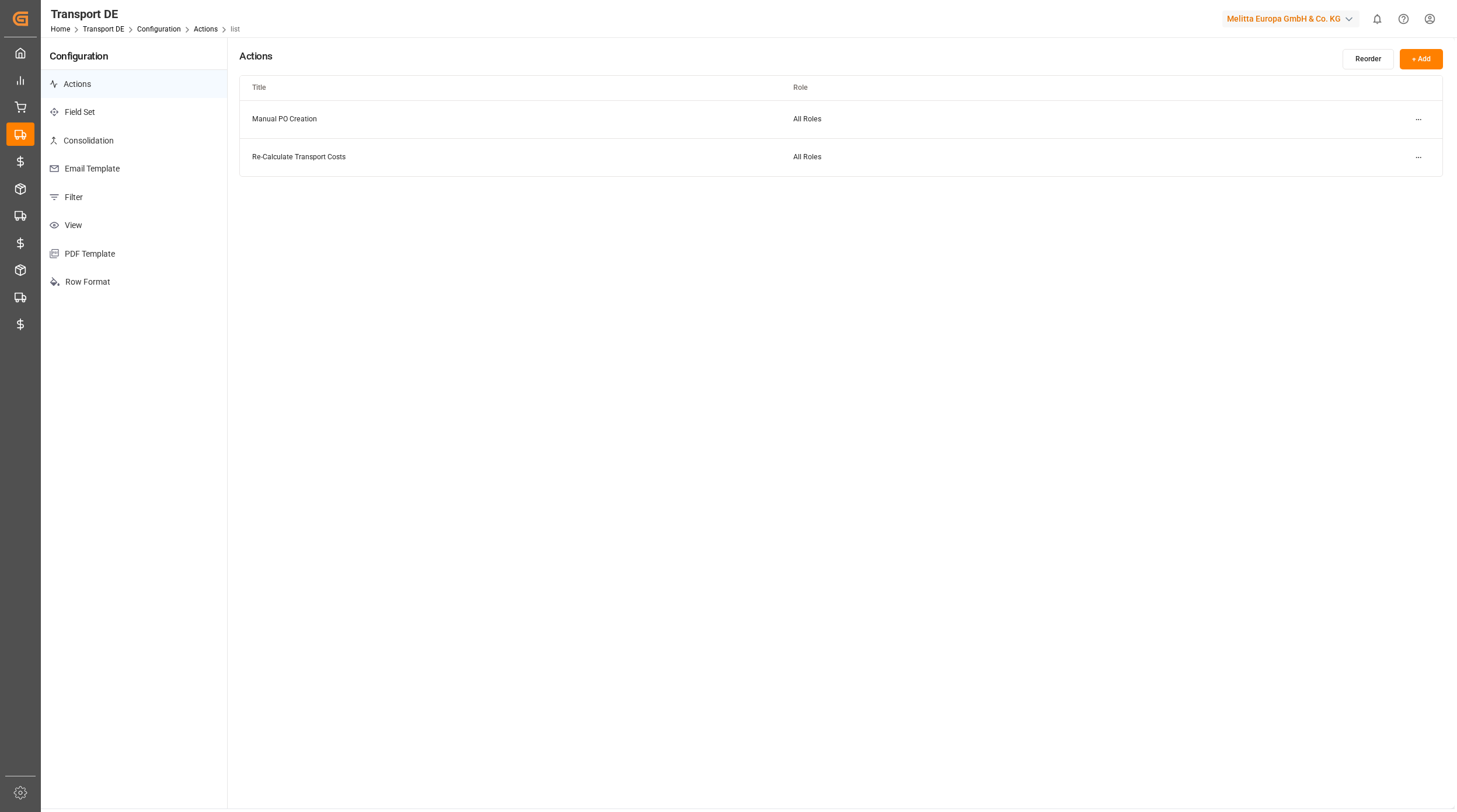
click at [108, 164] on p "Email Template" at bounding box center [134, 169] width 186 height 29
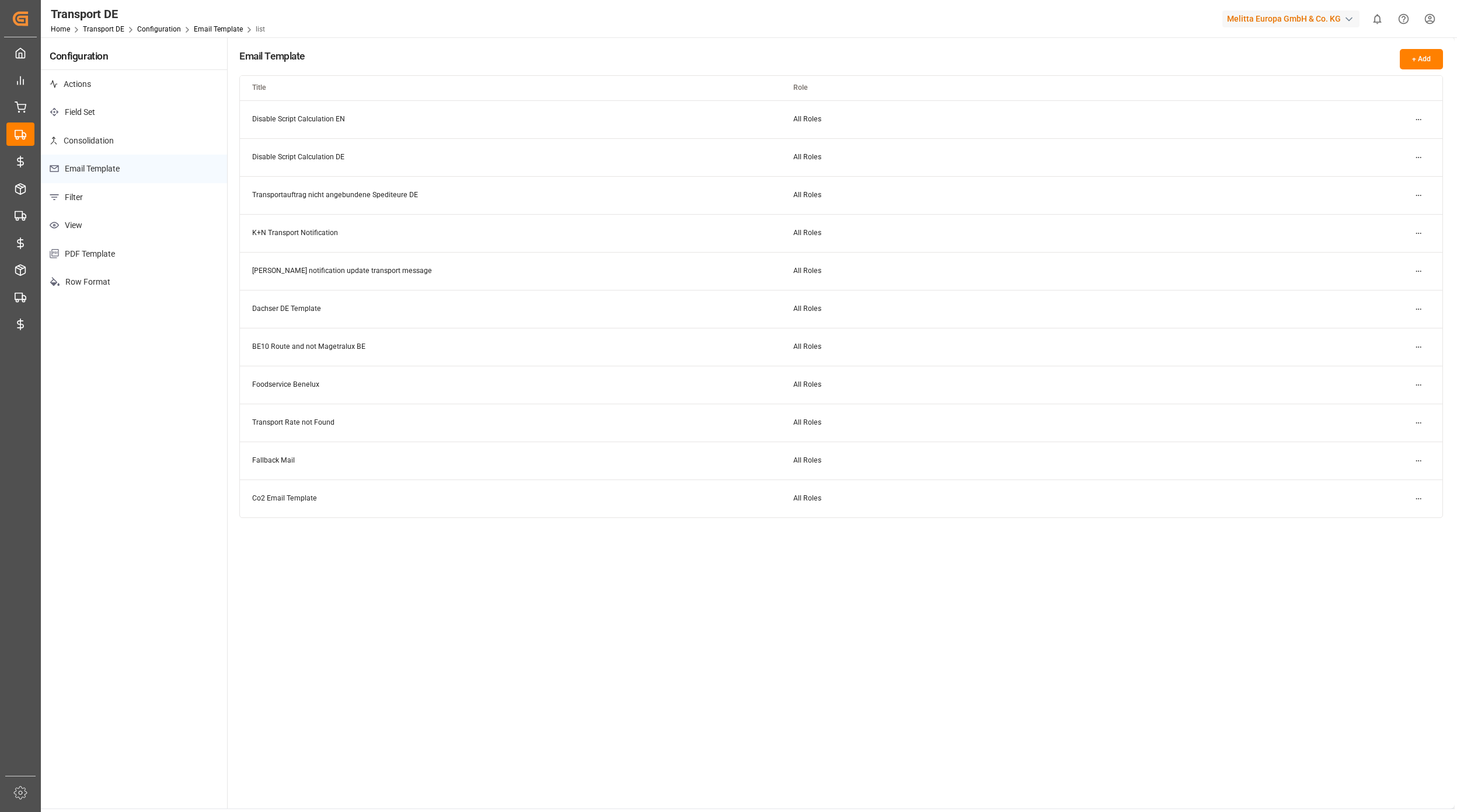
click at [1425, 236] on html "Created by potrace 1.15, written by Peter Selinger 2001-2017 Created by potrace…" at bounding box center [728, 406] width 1457 height 812
click at [1388, 261] on div "Edit" at bounding box center [1397, 256] width 60 height 16
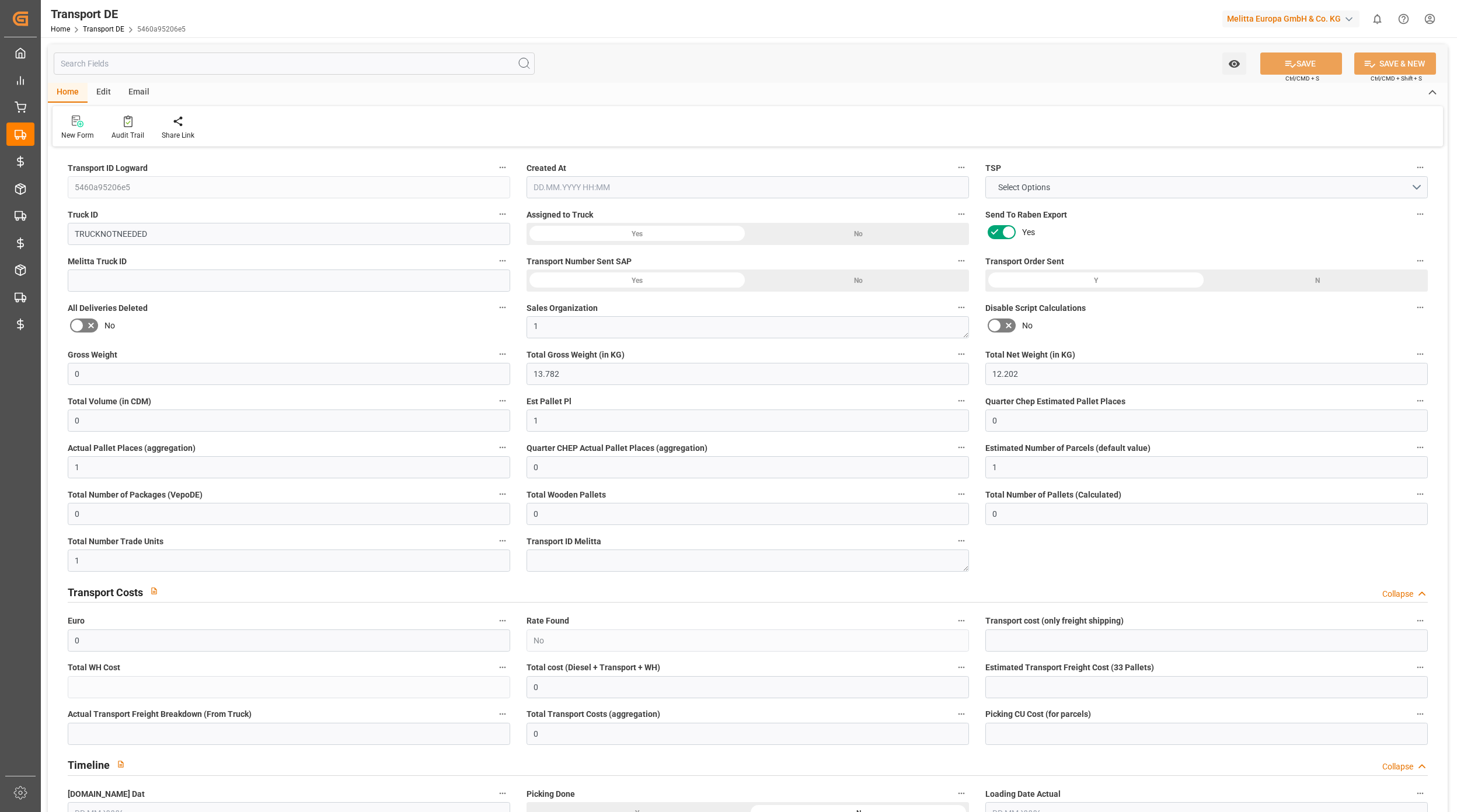
type input "0"
type input "13.782"
type input "12.202"
type input "0"
type input "1"
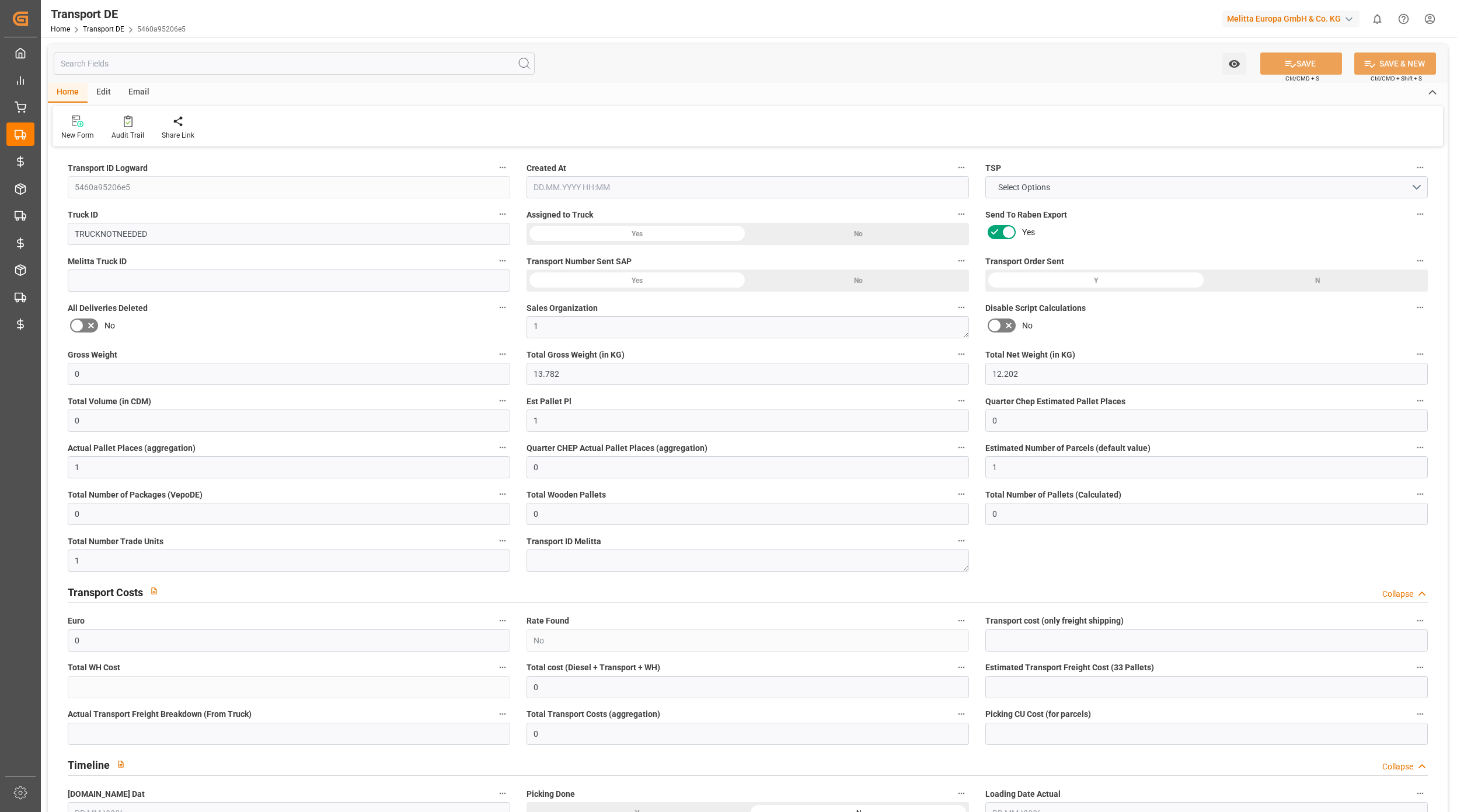
type input "0"
type input "1"
type input "0"
type input "1"
type input "0"
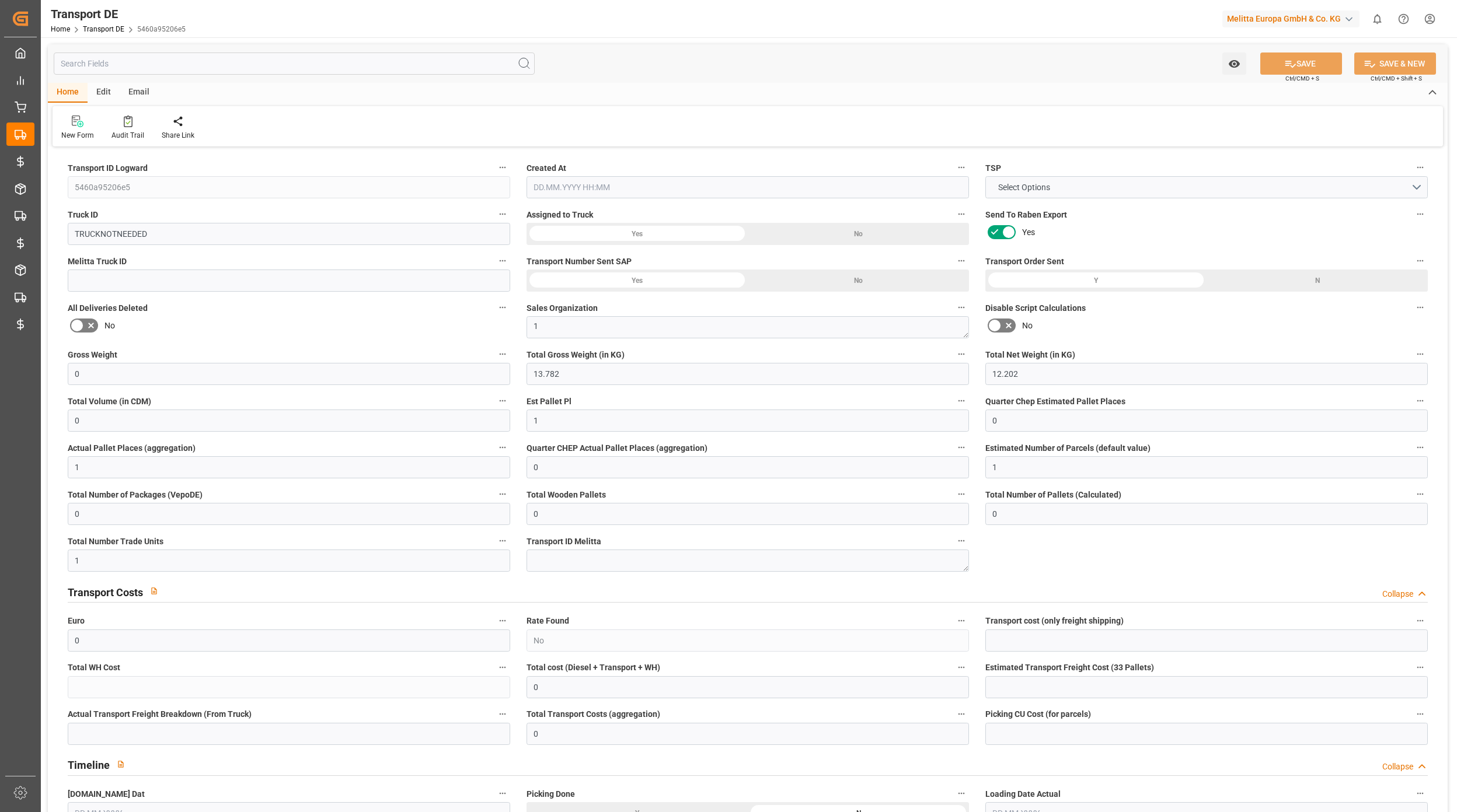
type input "0"
type input "1"
type input "0"
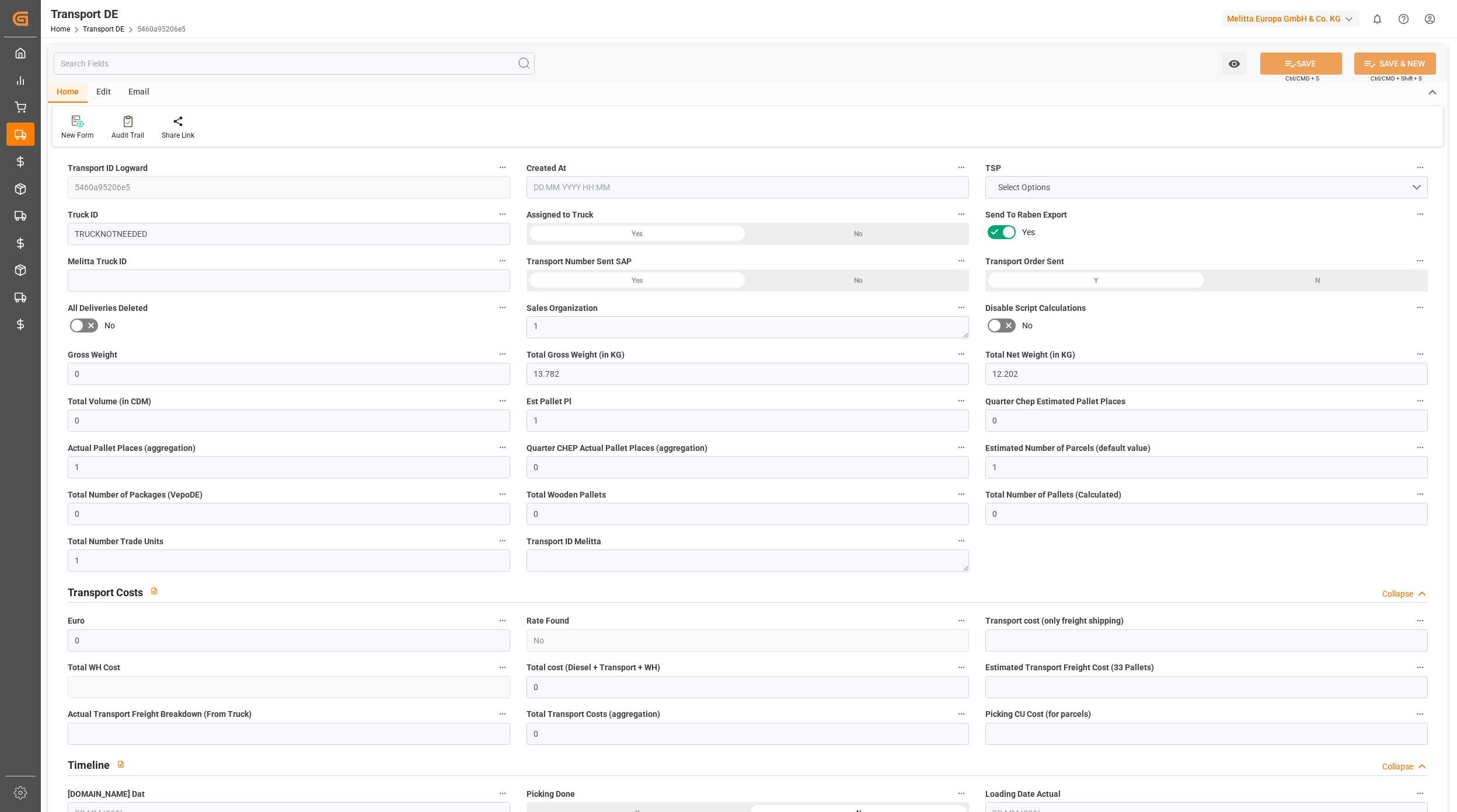
type input "32"
type input "0"
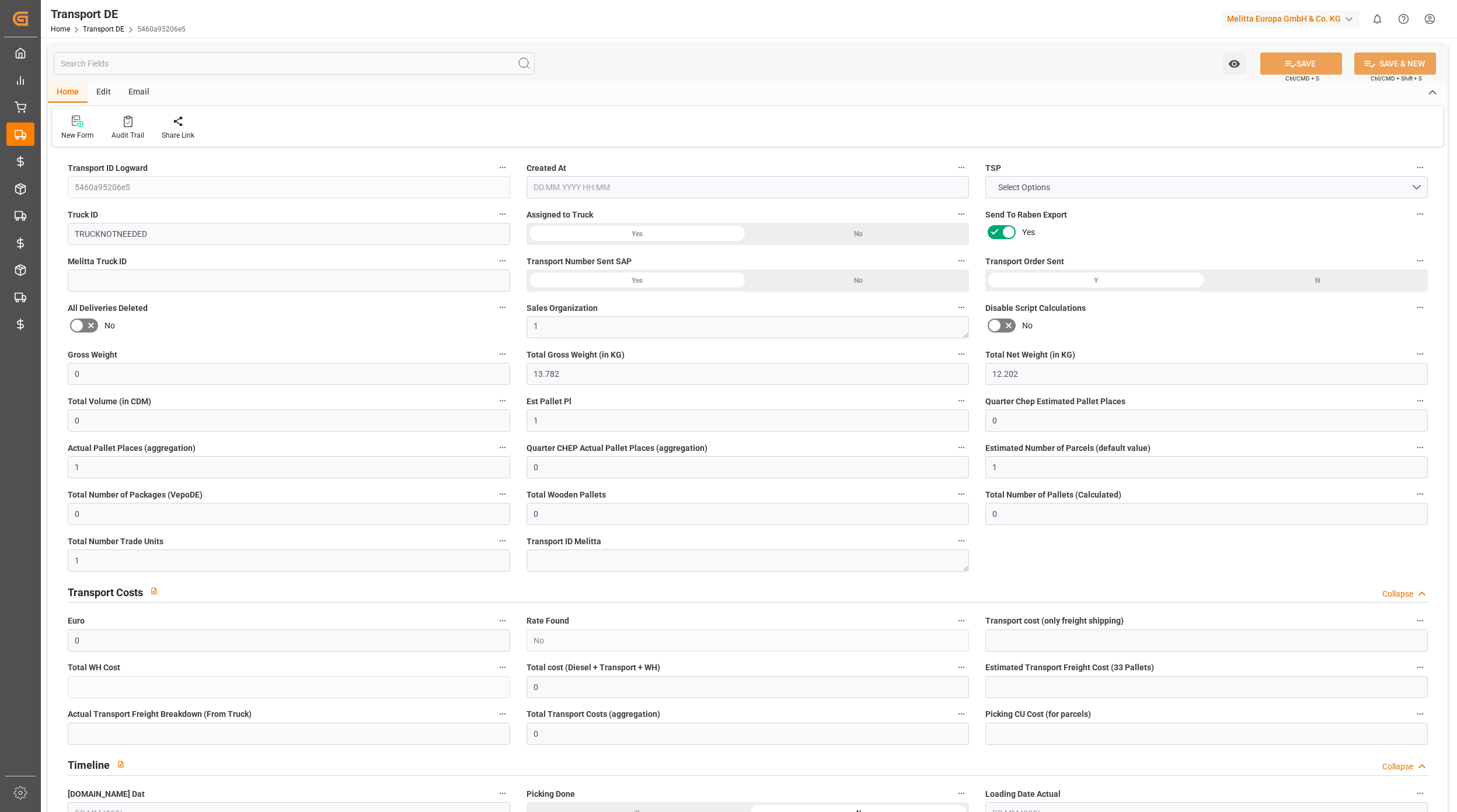
type input "0"
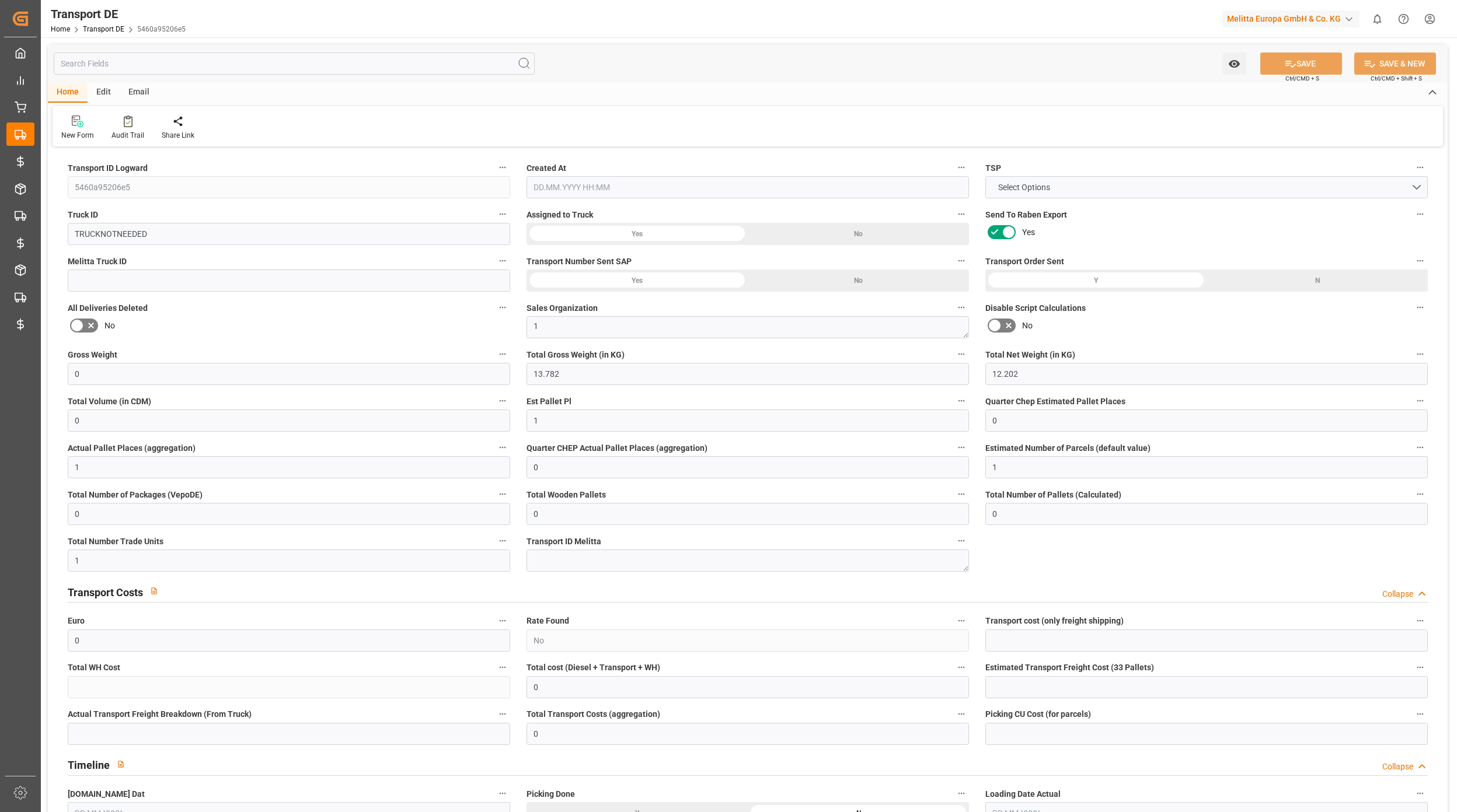
type input "0"
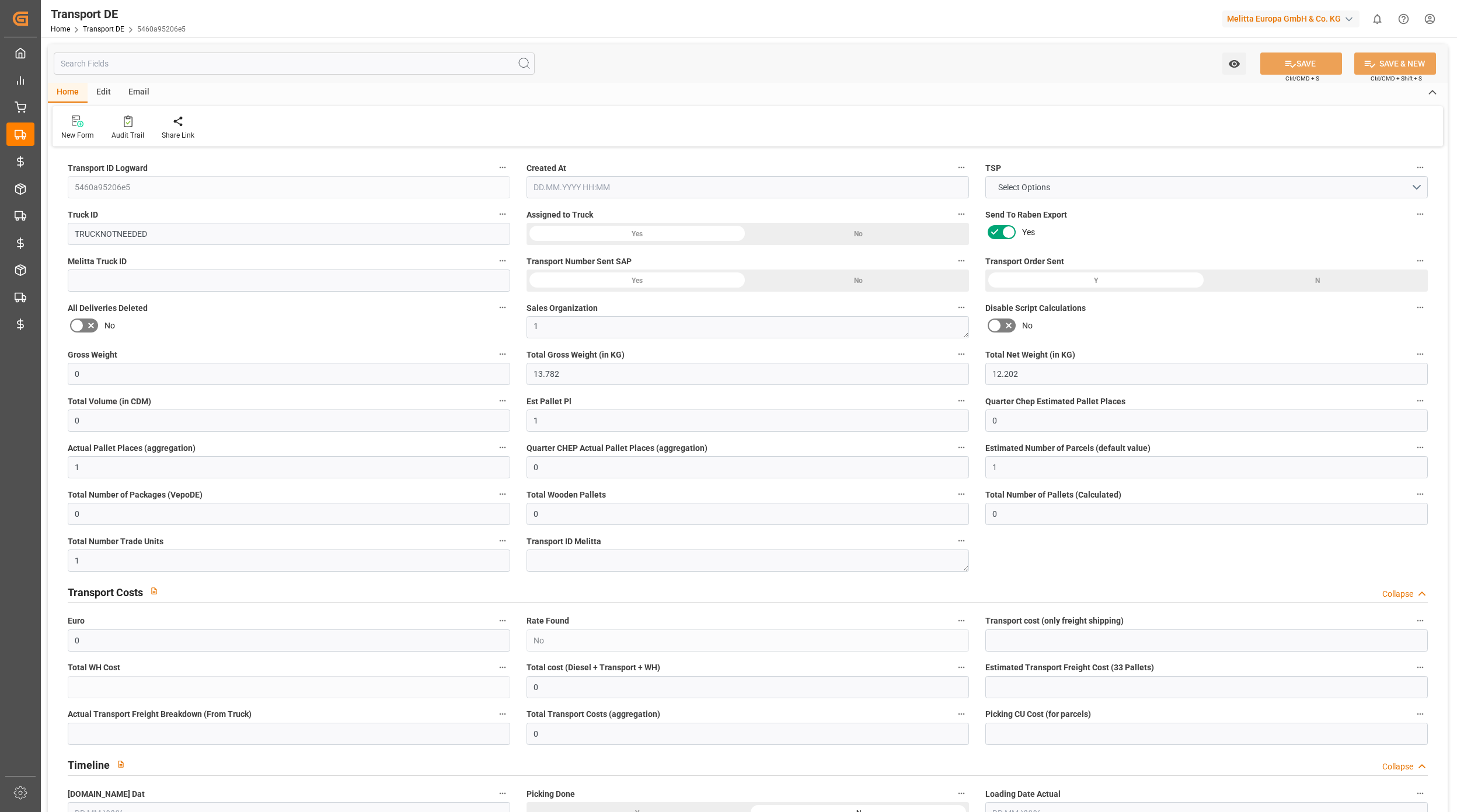
type input "0"
type input "13.782"
type input "2800"
type input "21"
type input "80"
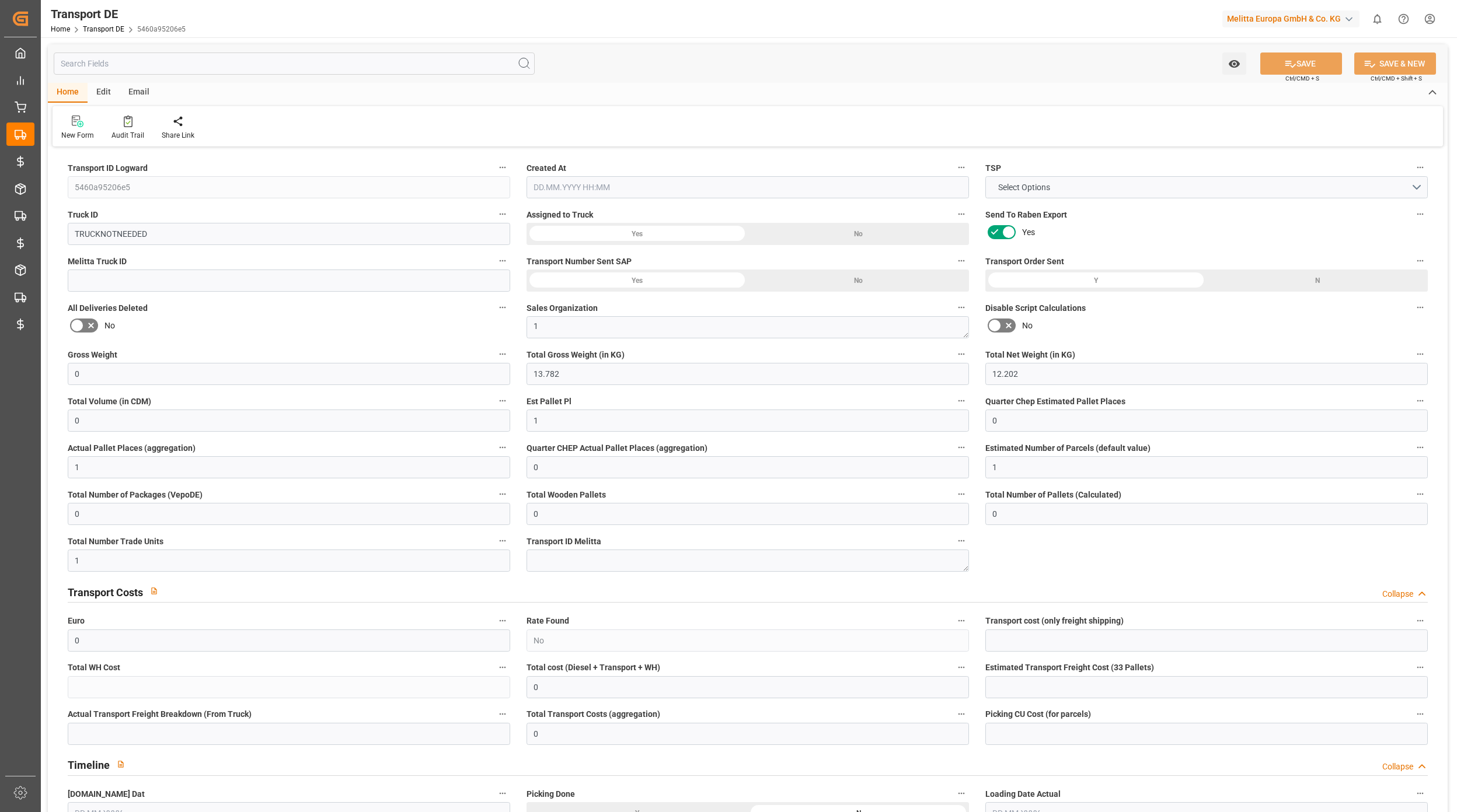
type input "0"
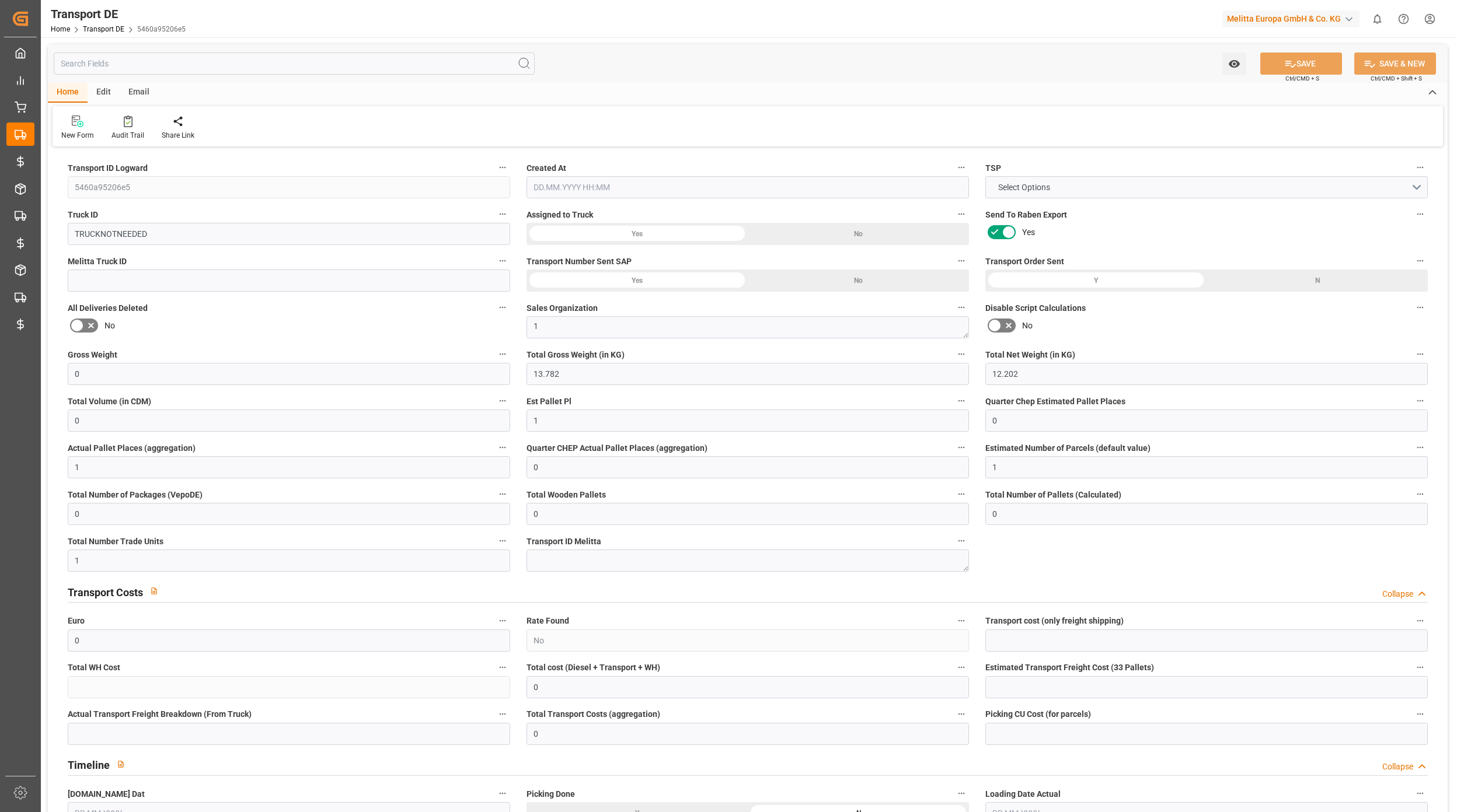
type input "0"
type input "1"
type input "0"
type input "1"
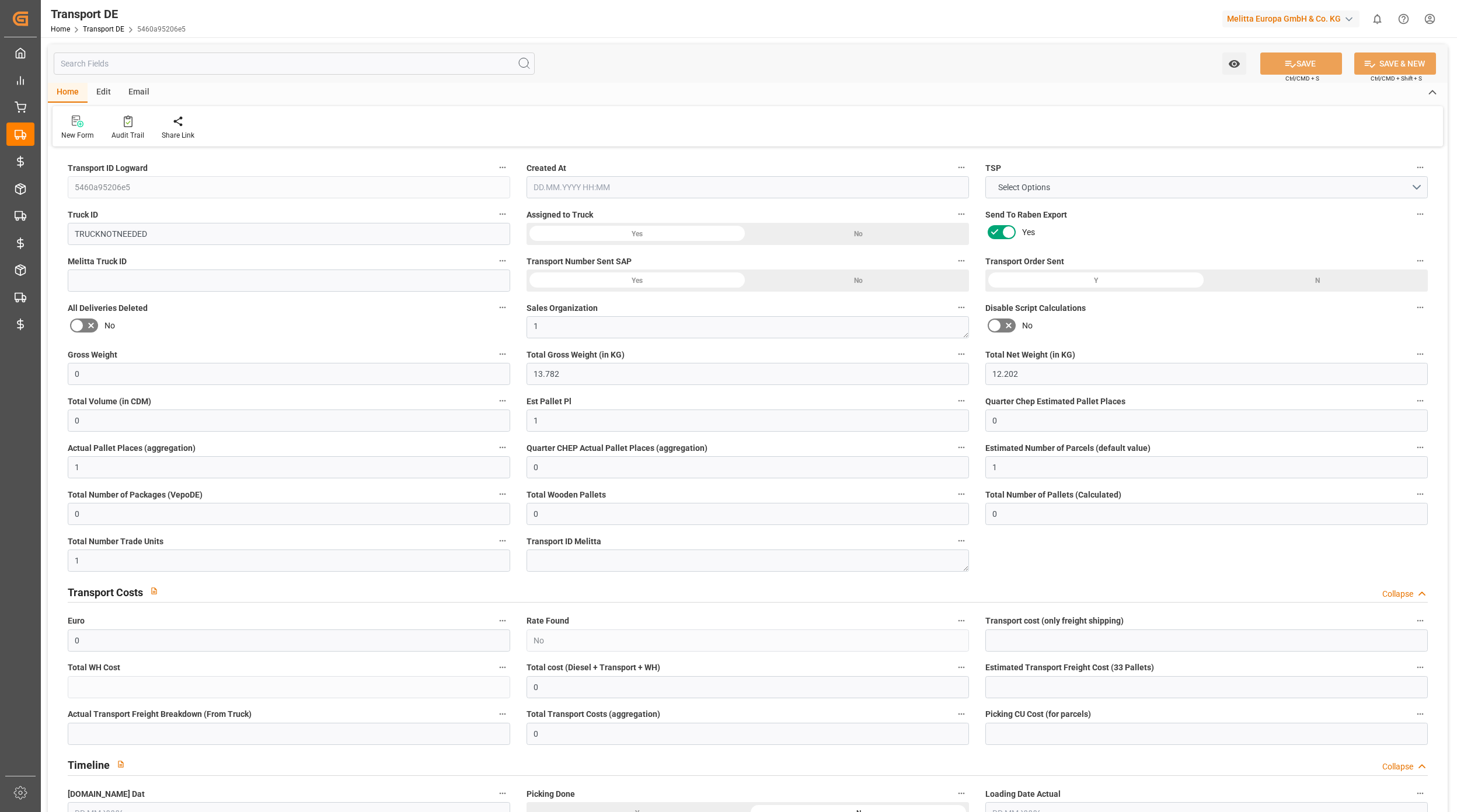
type input "0"
type input "09.10.2025 09:54"
type input "[DATE]"
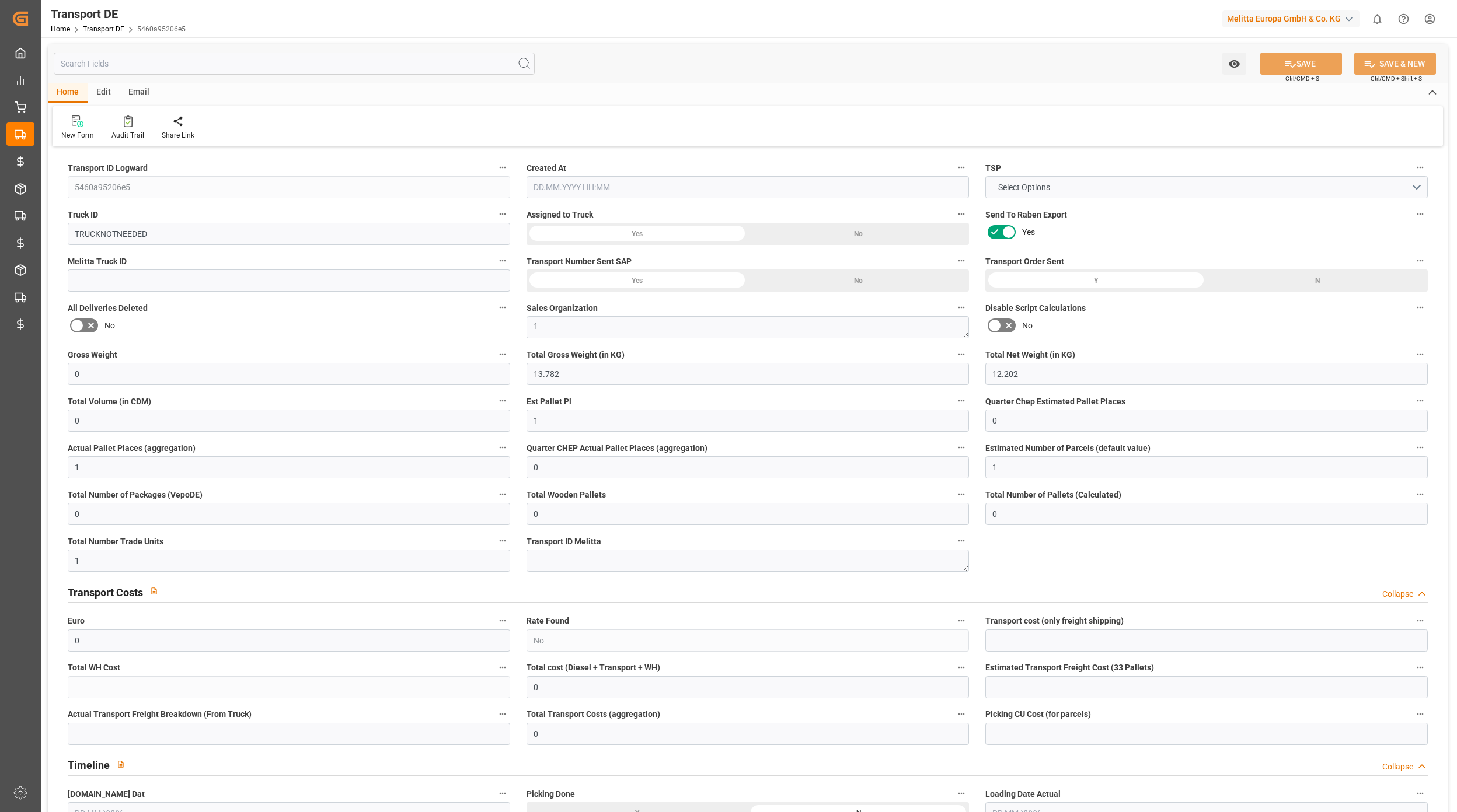
type input "[DATE]"
type input "808.5"
type input "539.55"
type input "371.25"
type input "8533.14"
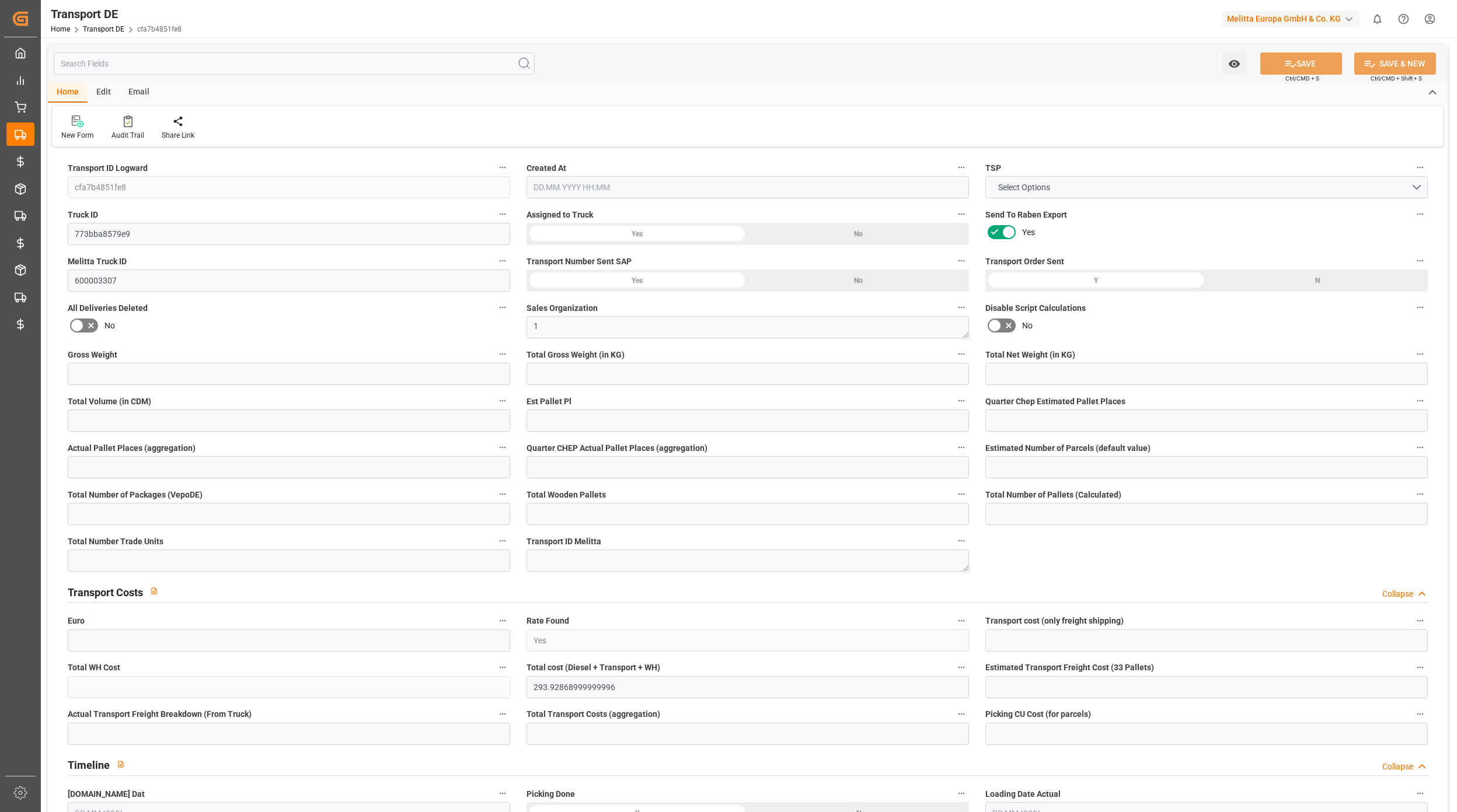
type input "6"
type input "0"
type input "1"
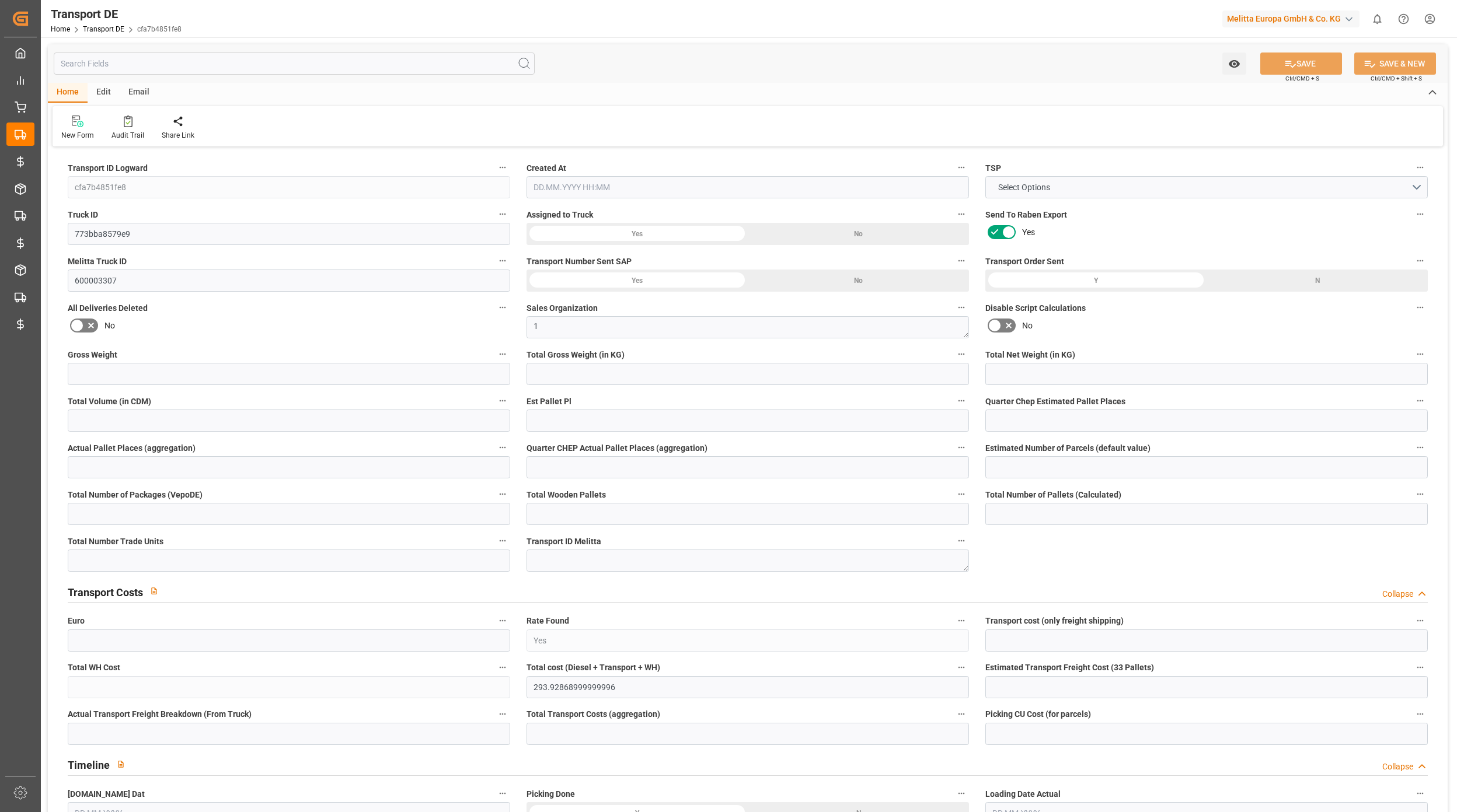
type input "11"
type input "0"
type input "825"
type input "0"
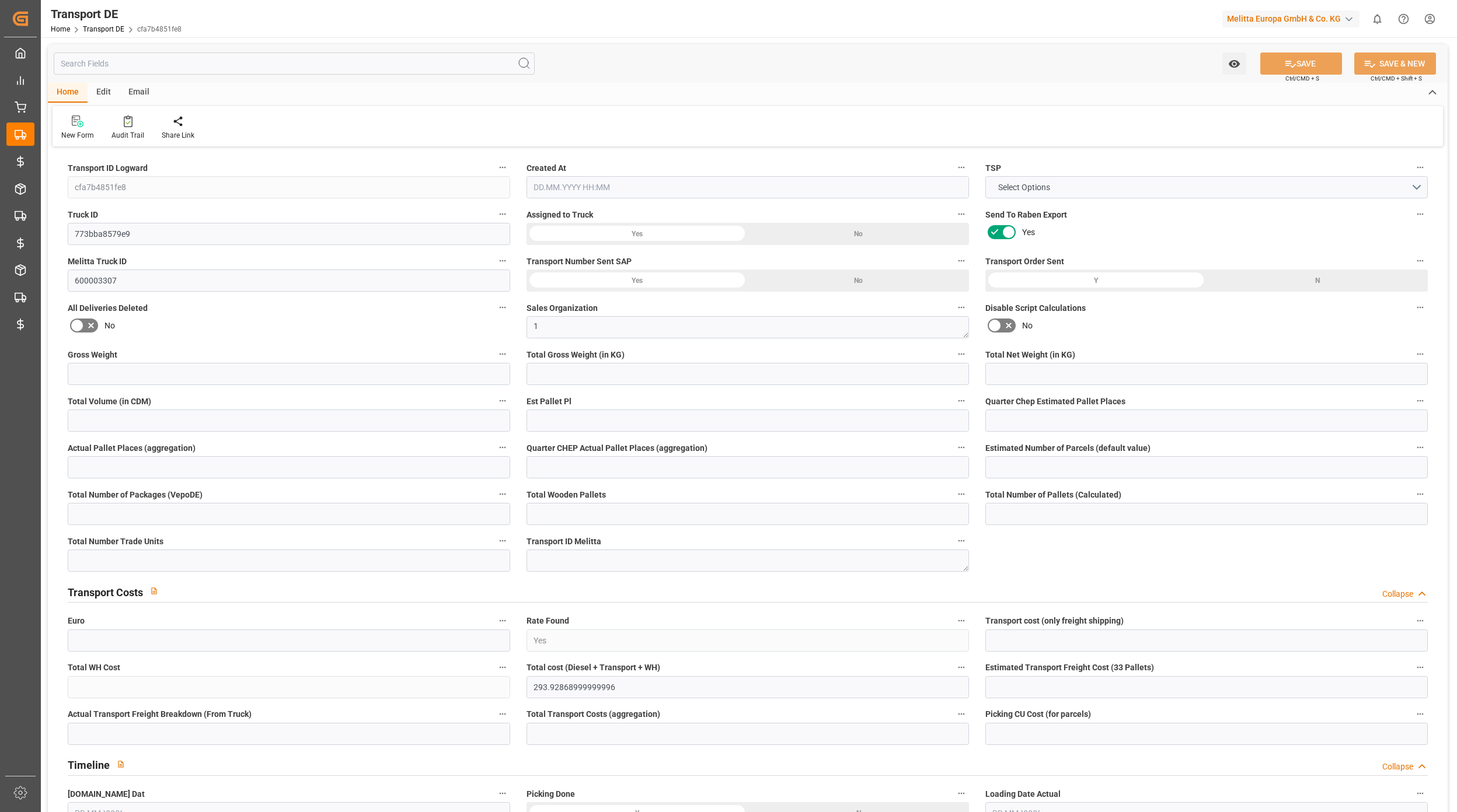
type input "293.65"
type input "3.039"
type input "293.65"
type input "290.8897"
type input "89"
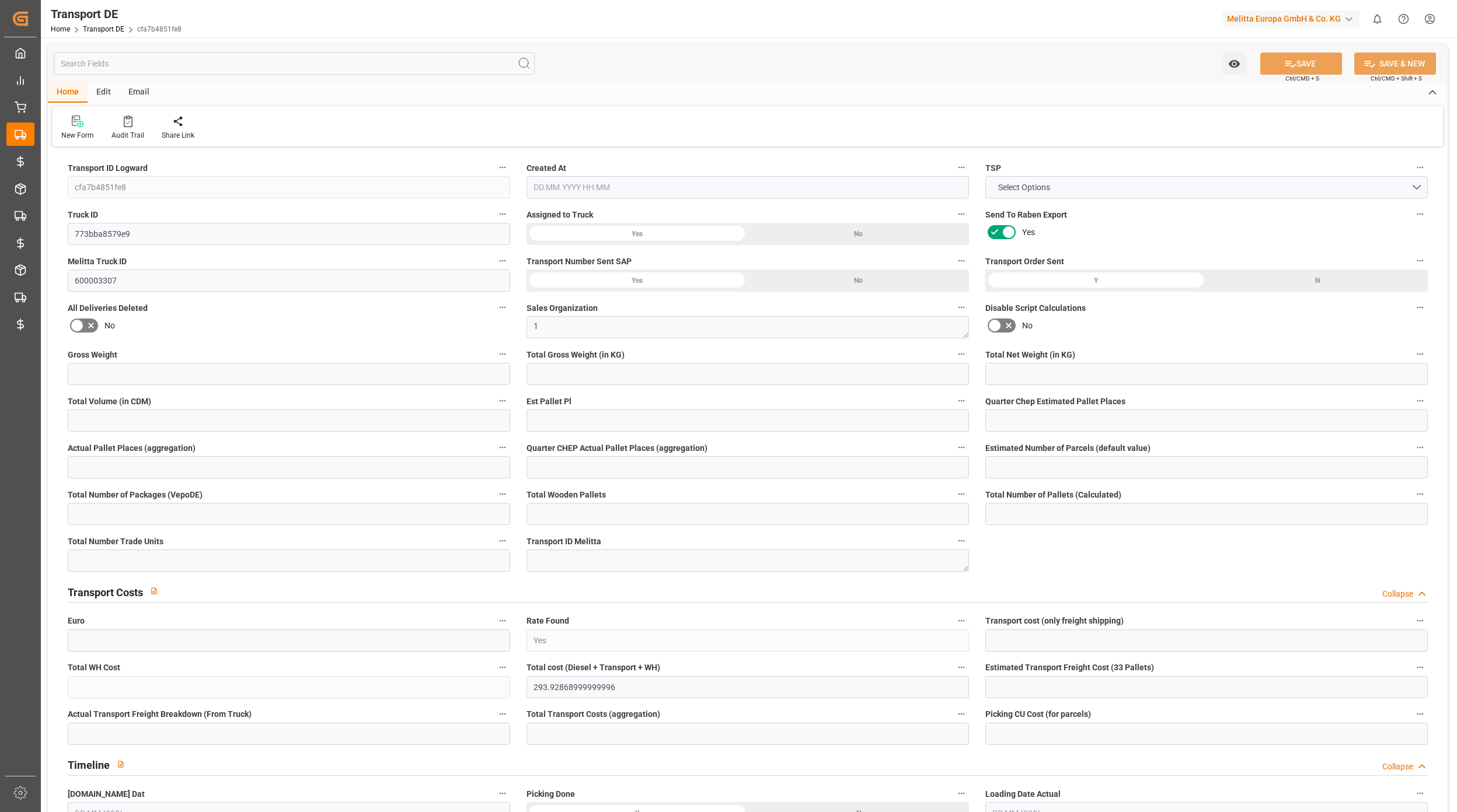
type input "11"
type input "0"
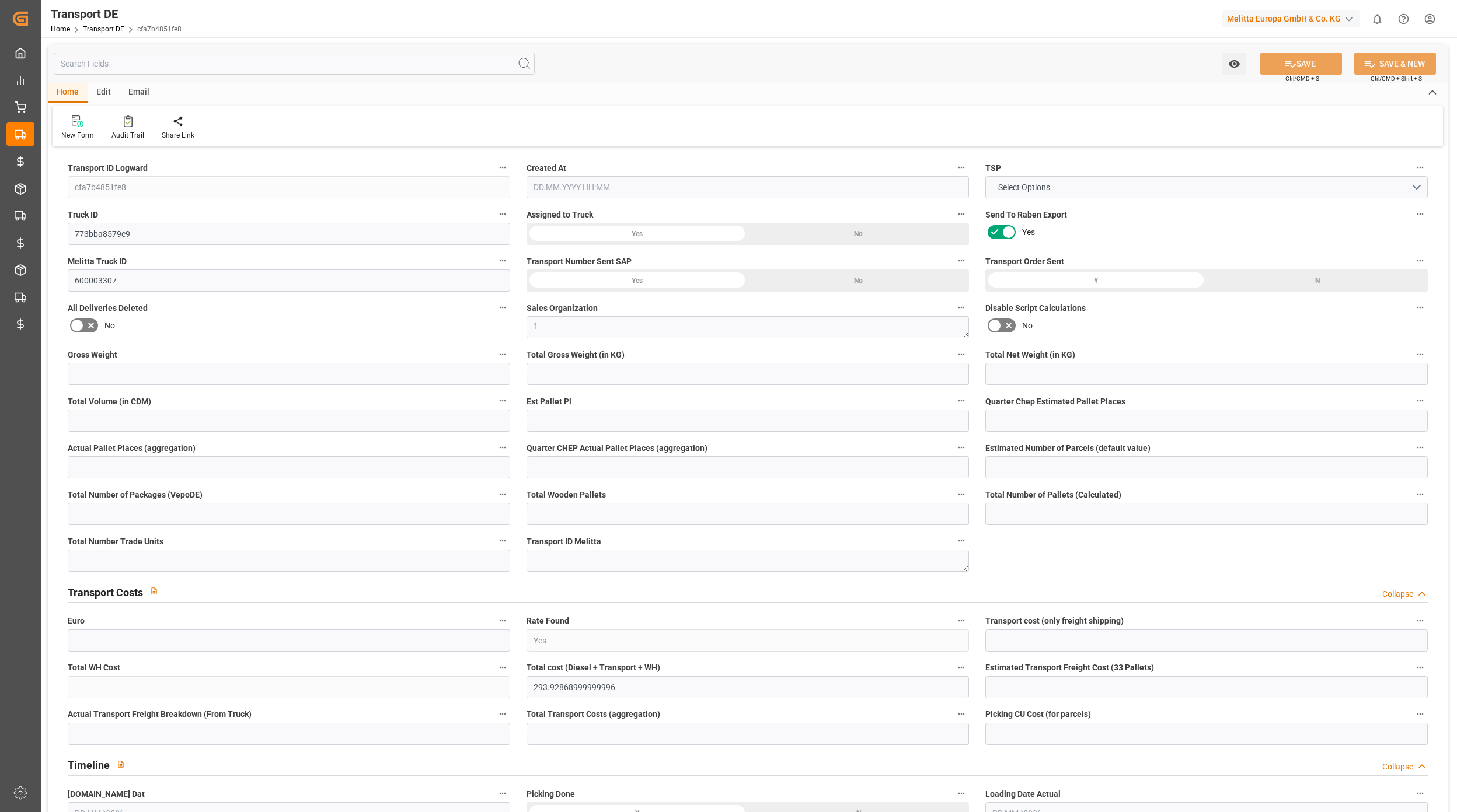
type input "0"
type input "-2.7603"
type input "0"
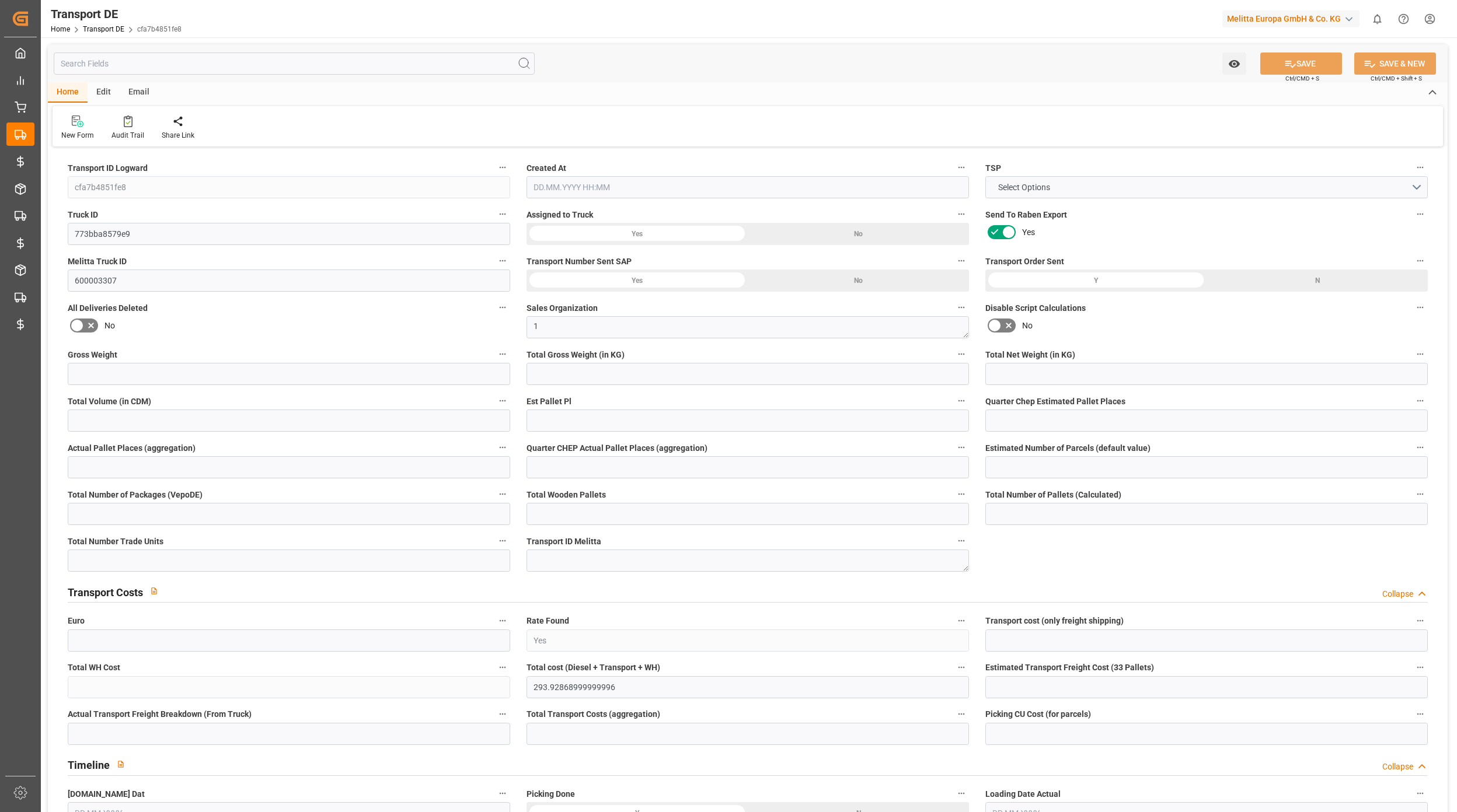
type input "0"
type input "539.55"
type input "4710.8598"
type input "21"
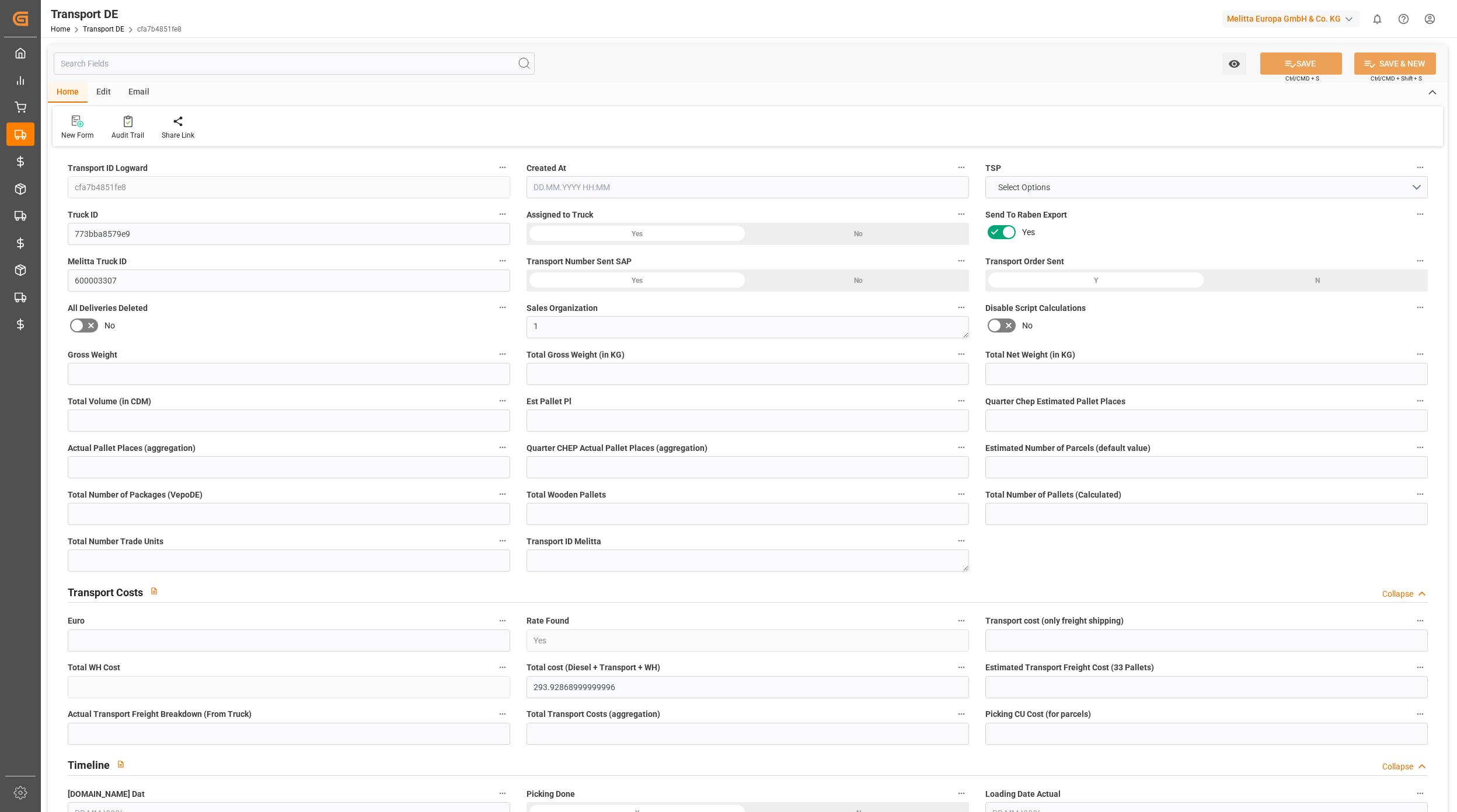
type input "35"
type input "0"
type input "11"
type input "0"
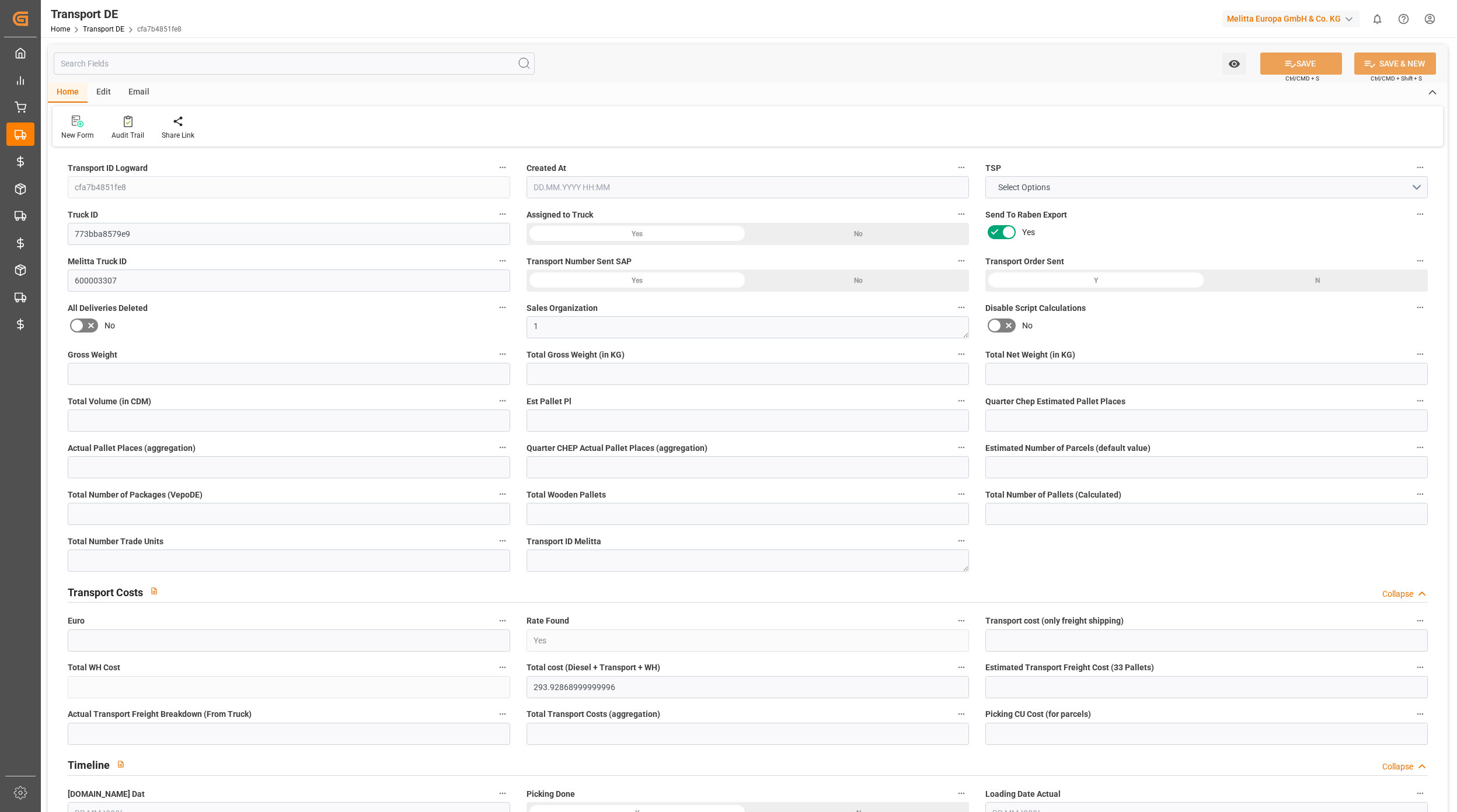
type input "0"
type input "1"
type input "0"
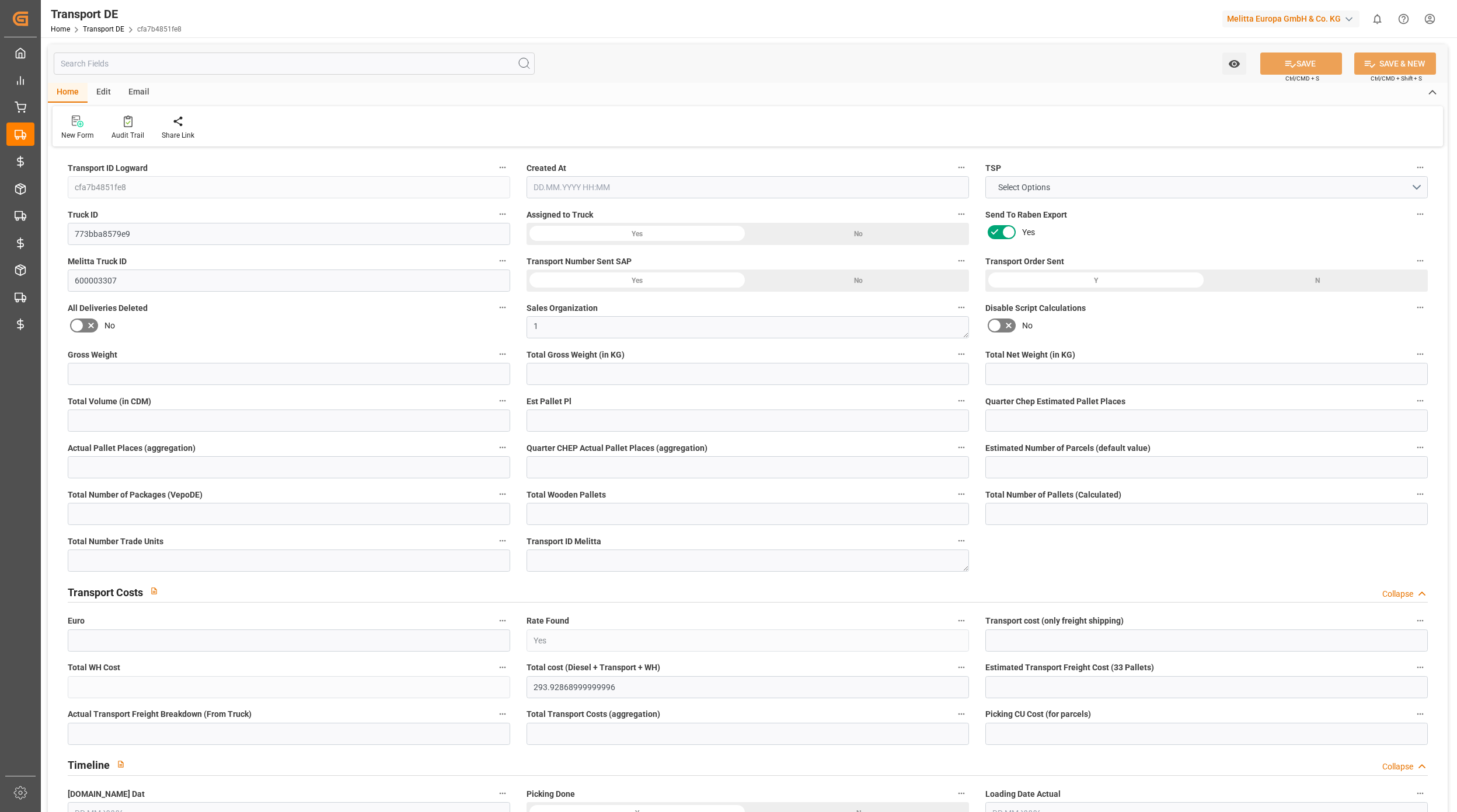
type input "825"
type input "293.9287"
type input "290.8897"
type input "07.10.2025 07:41"
type input "09.10.2025"
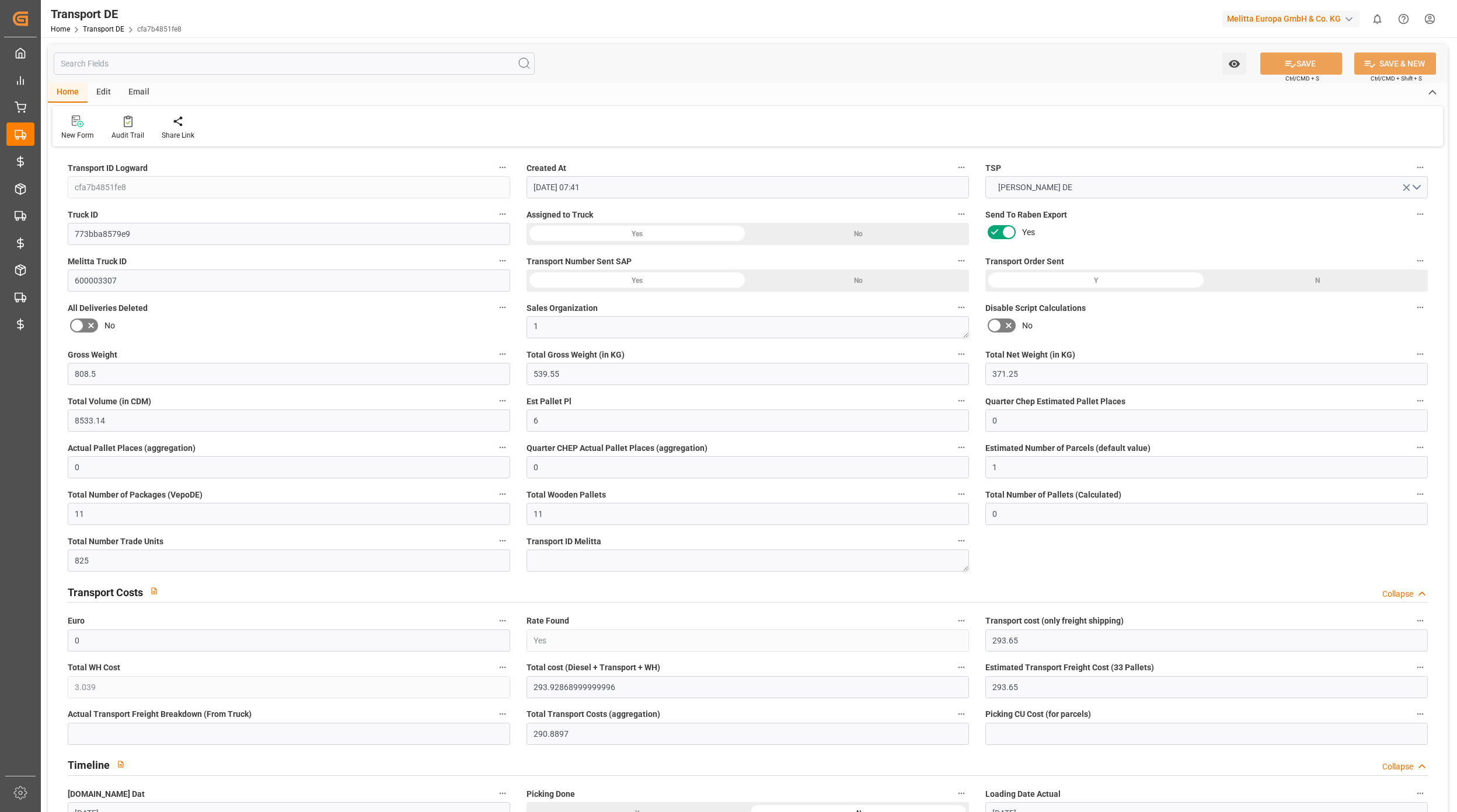
type input "09.10.2025"
type input "13.10.2025"
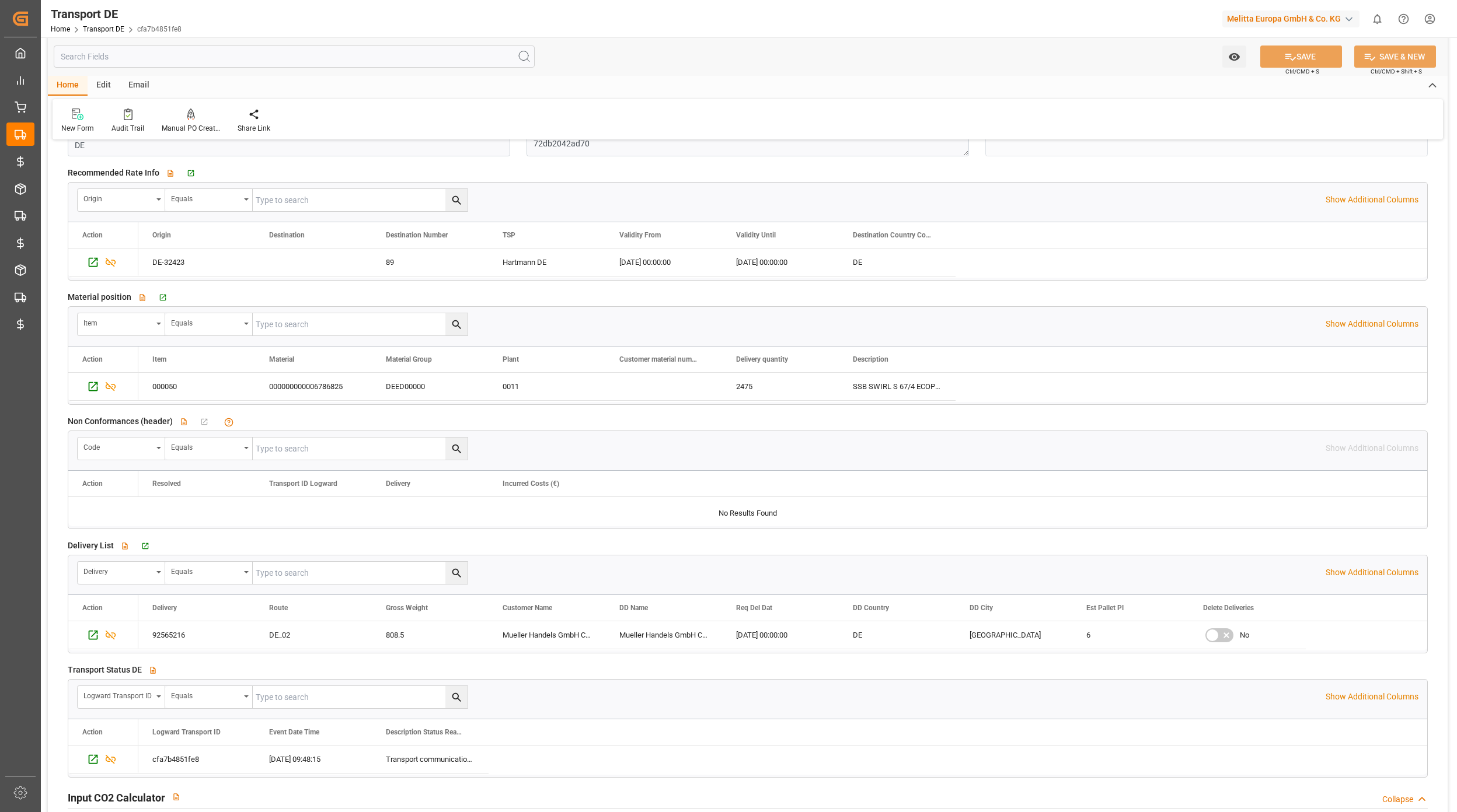
scroll to position [1867, 0]
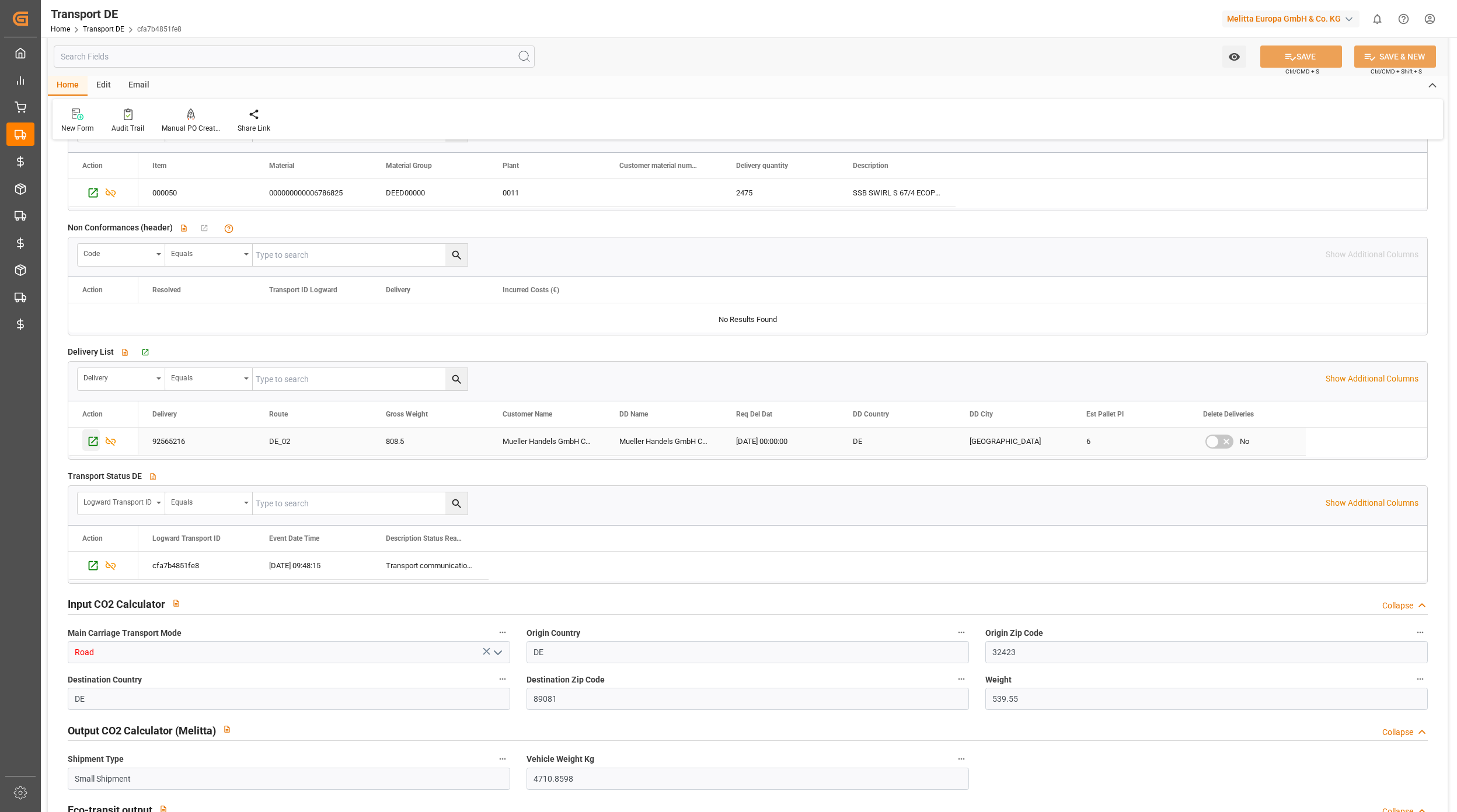
click at [85, 443] on div "Press SPACE to select this row." at bounding box center [91, 440] width 18 height 21
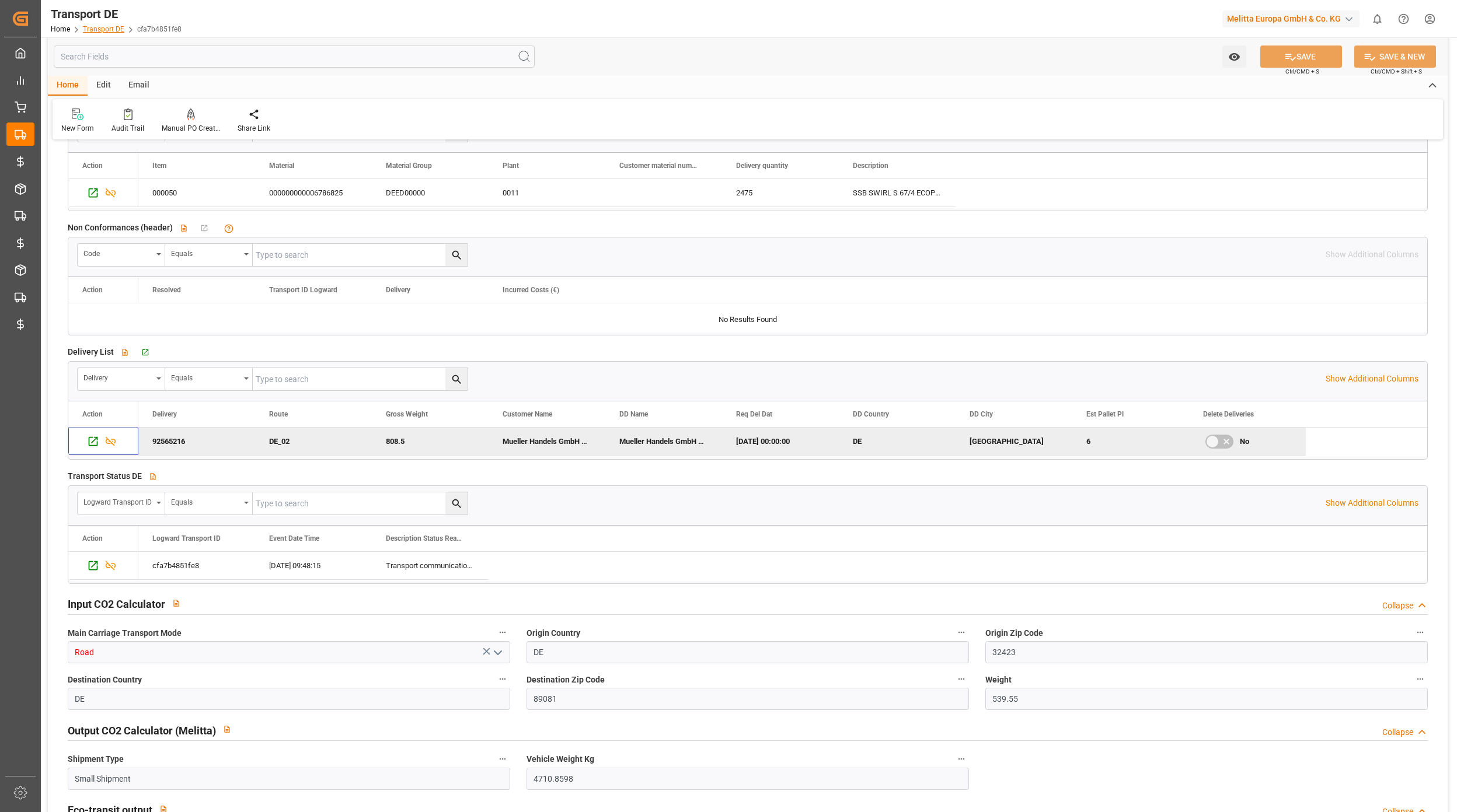
click at [94, 31] on link "Transport DE" at bounding box center [104, 29] width 41 height 8
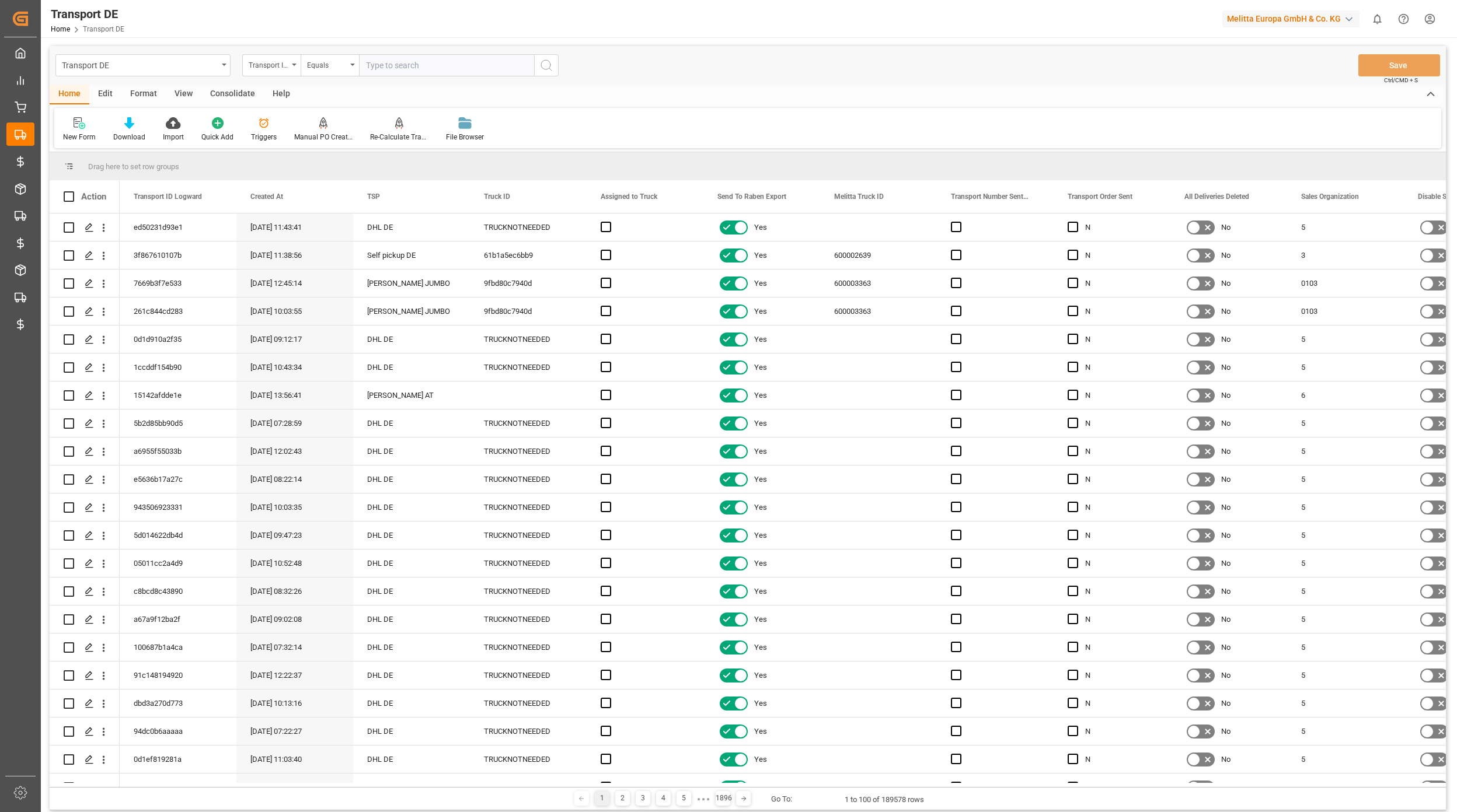
click at [261, 129] on div "Triggers" at bounding box center [264, 129] width 43 height 26
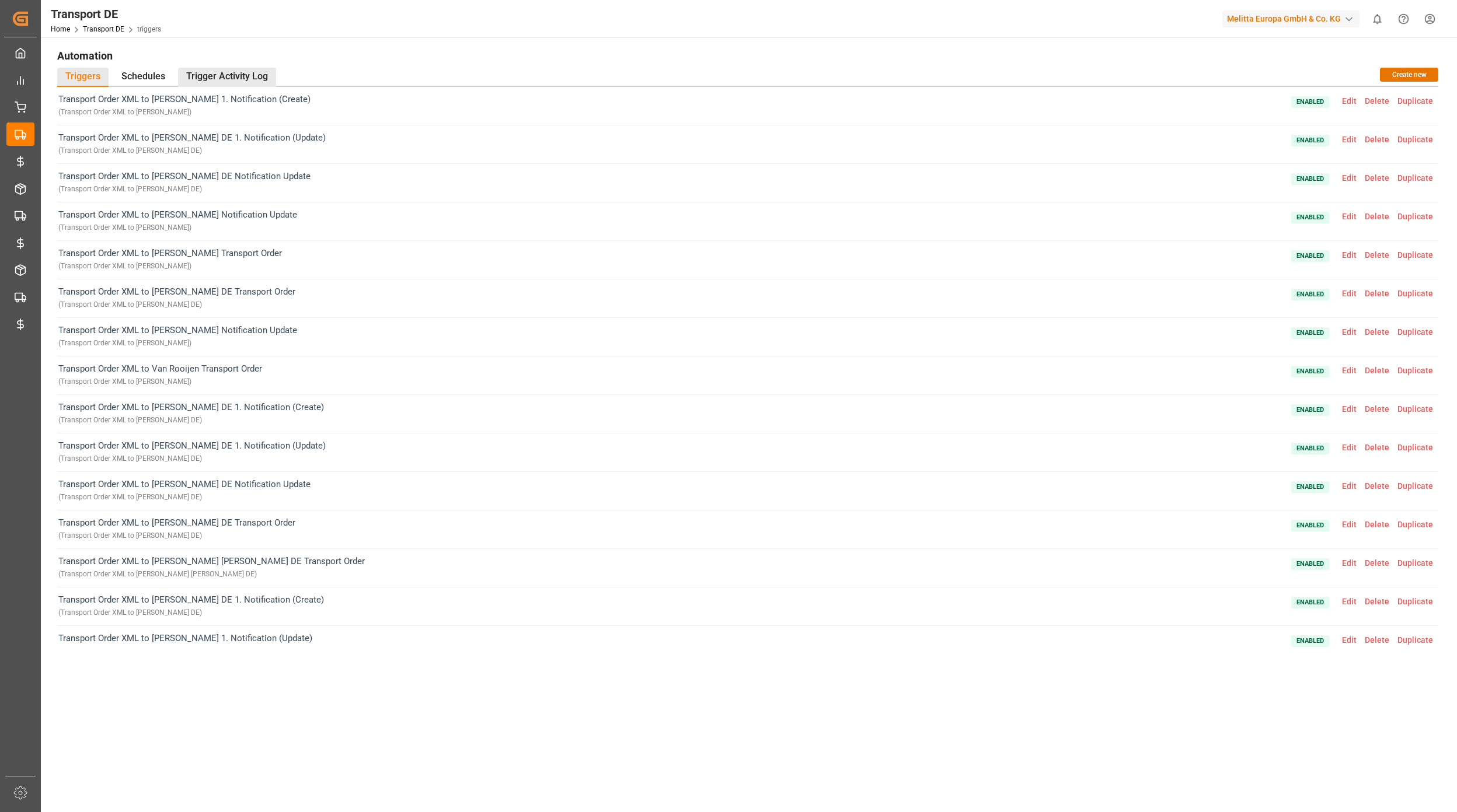
click at [220, 78] on div "Trigger Activity Log" at bounding box center [227, 77] width 98 height 19
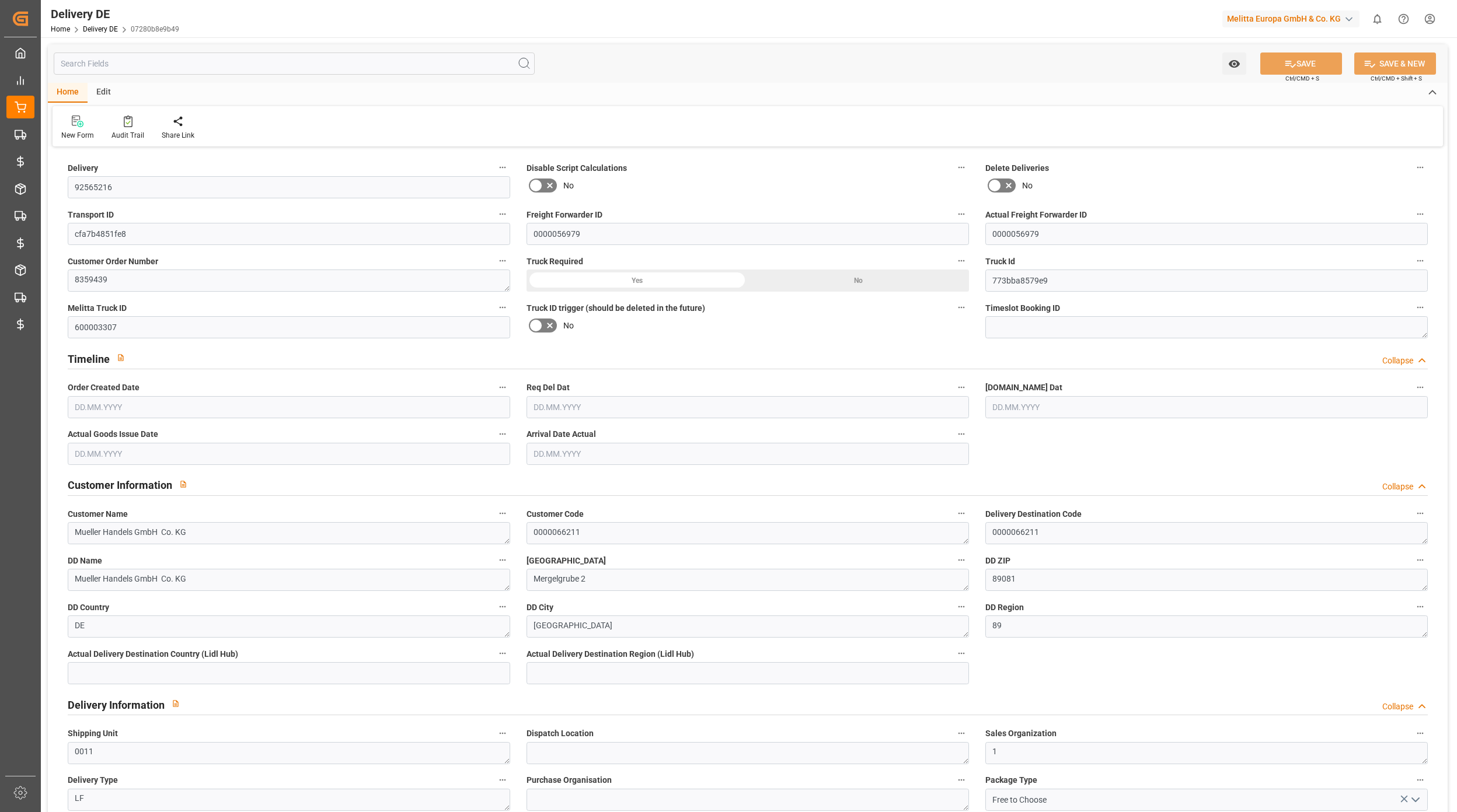
type input "11"
type input "6"
type input "371.25"
type input "808.5"
type input "8533.14"
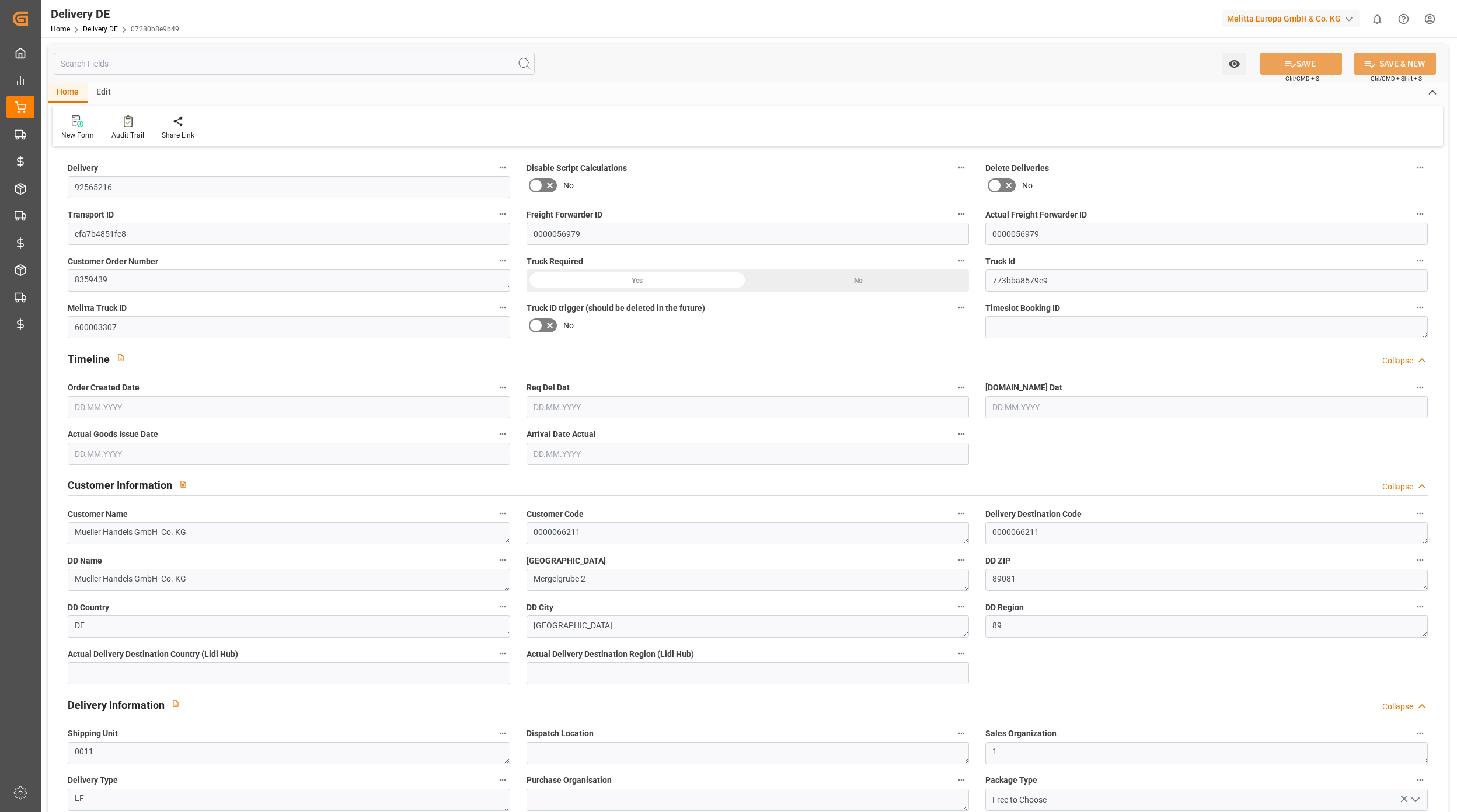
type input "[DATE]"
drag, startPoint x: 129, startPoint y: 457, endPoint x: 88, endPoint y: 457, distance: 41.0
click at [96, 455] on input "[DATE]" at bounding box center [289, 453] width 443 height 22
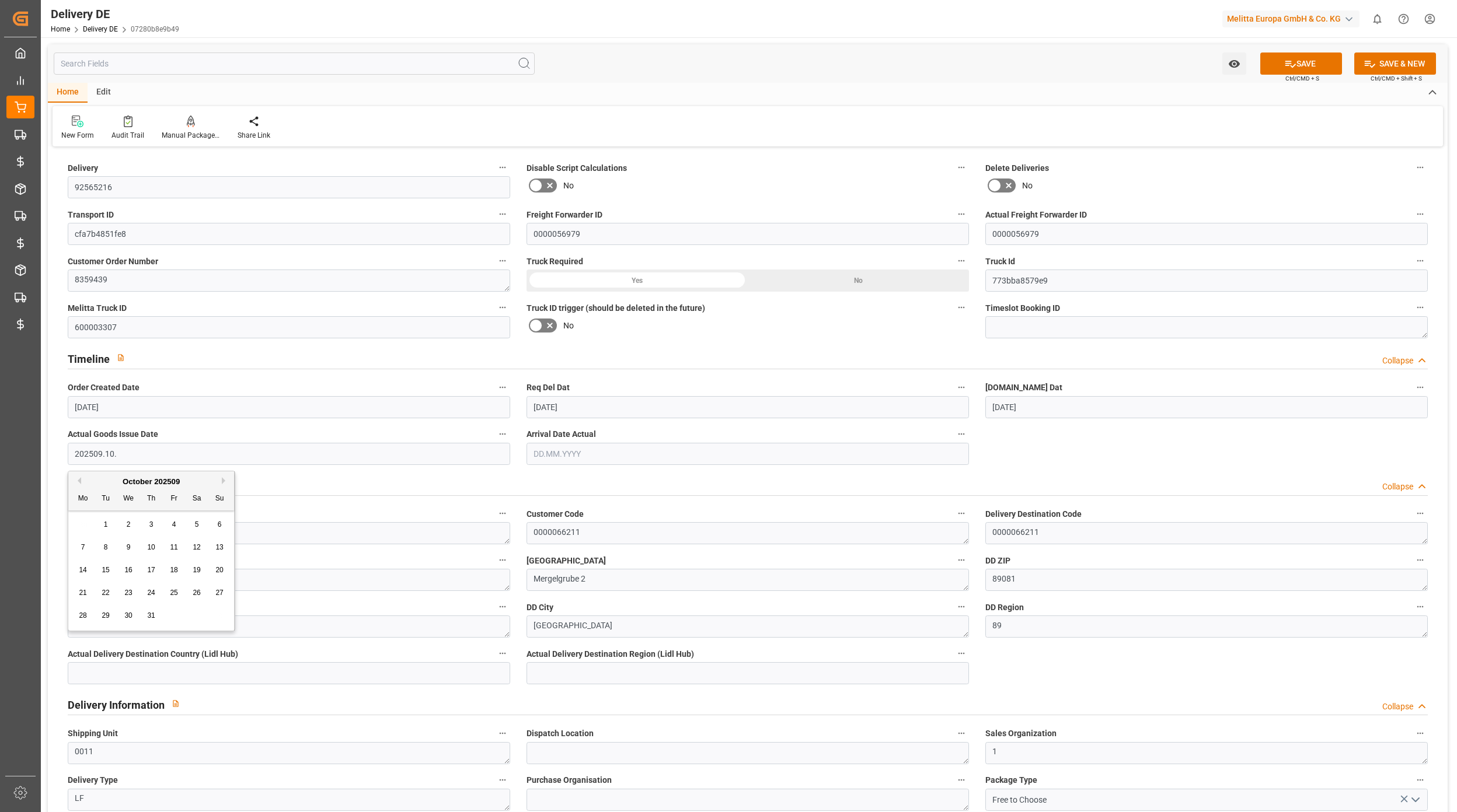
drag, startPoint x: 131, startPoint y: 449, endPoint x: 94, endPoint y: 446, distance: 37.1
click at [94, 446] on input "202509.10." at bounding box center [289, 453] width 443 height 22
type input "2"
click at [1305, 59] on button "SAVE" at bounding box center [1300, 63] width 82 height 22
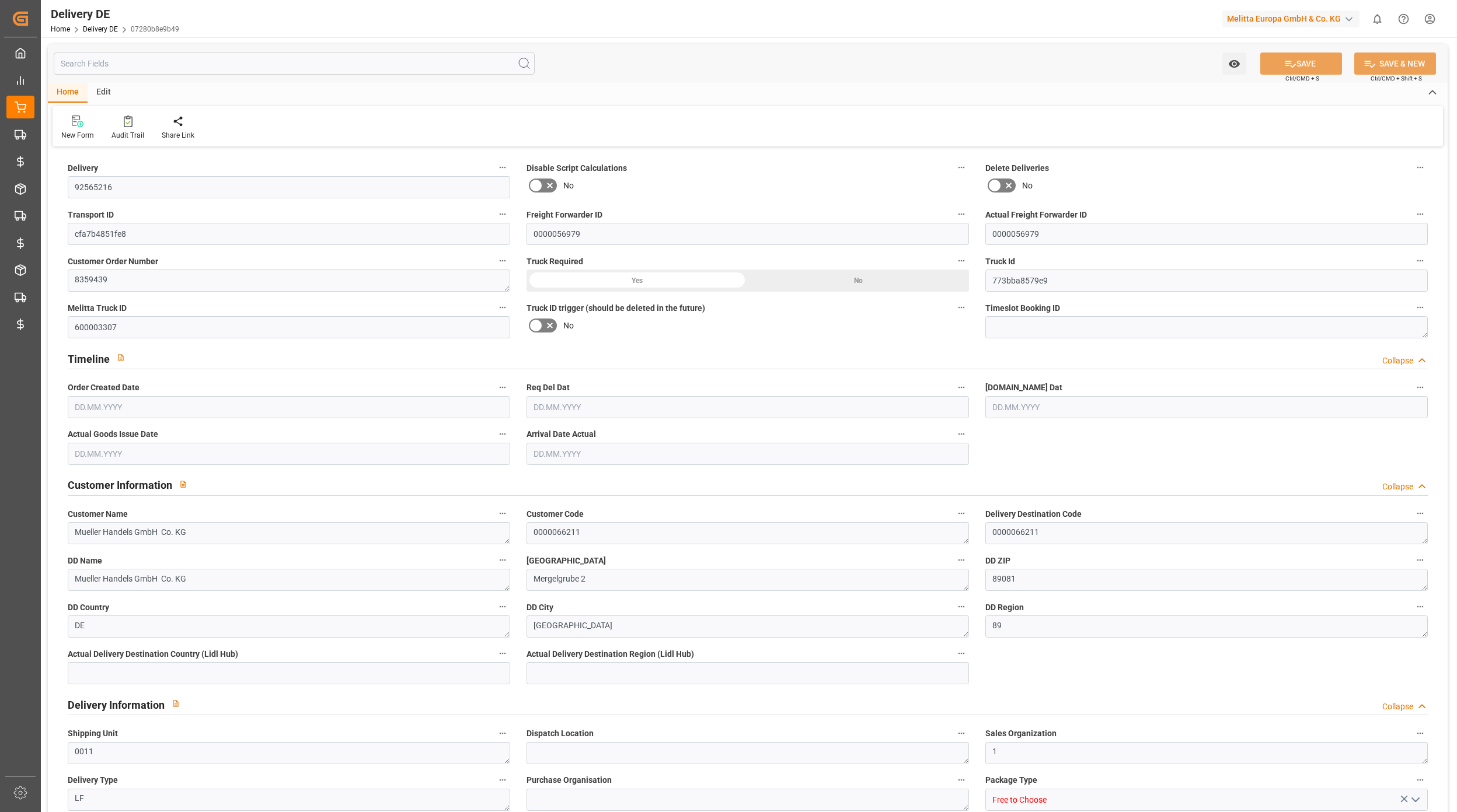
type input "11"
type input "6"
type input "371.25"
type input "808.5"
type input "8533.14"
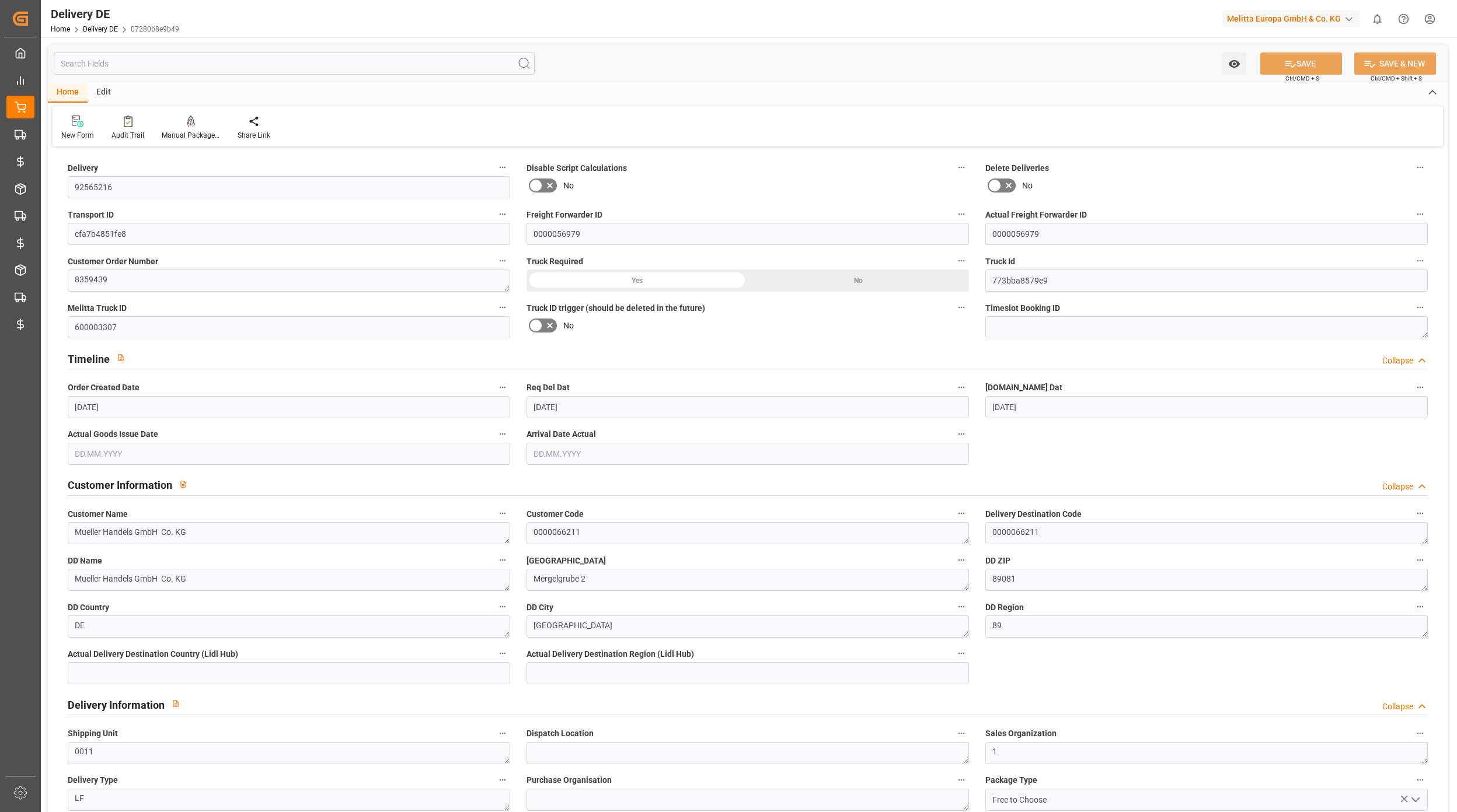
type input "[DATE]"
click at [134, 447] on input "text" at bounding box center [289, 453] width 443 height 22
click at [152, 548] on span "9" at bounding box center [151, 547] width 4 height 8
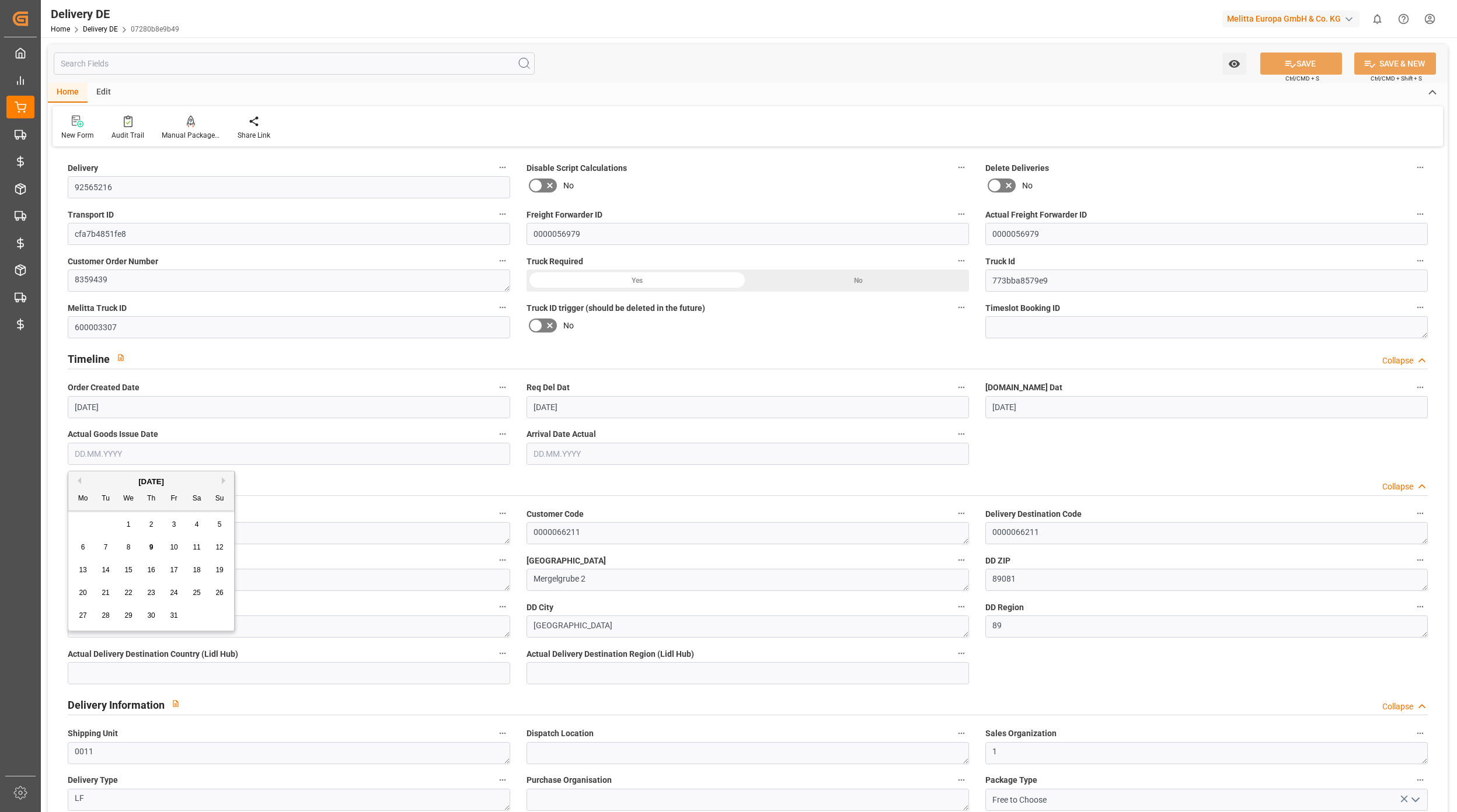
type input "[DATE]"
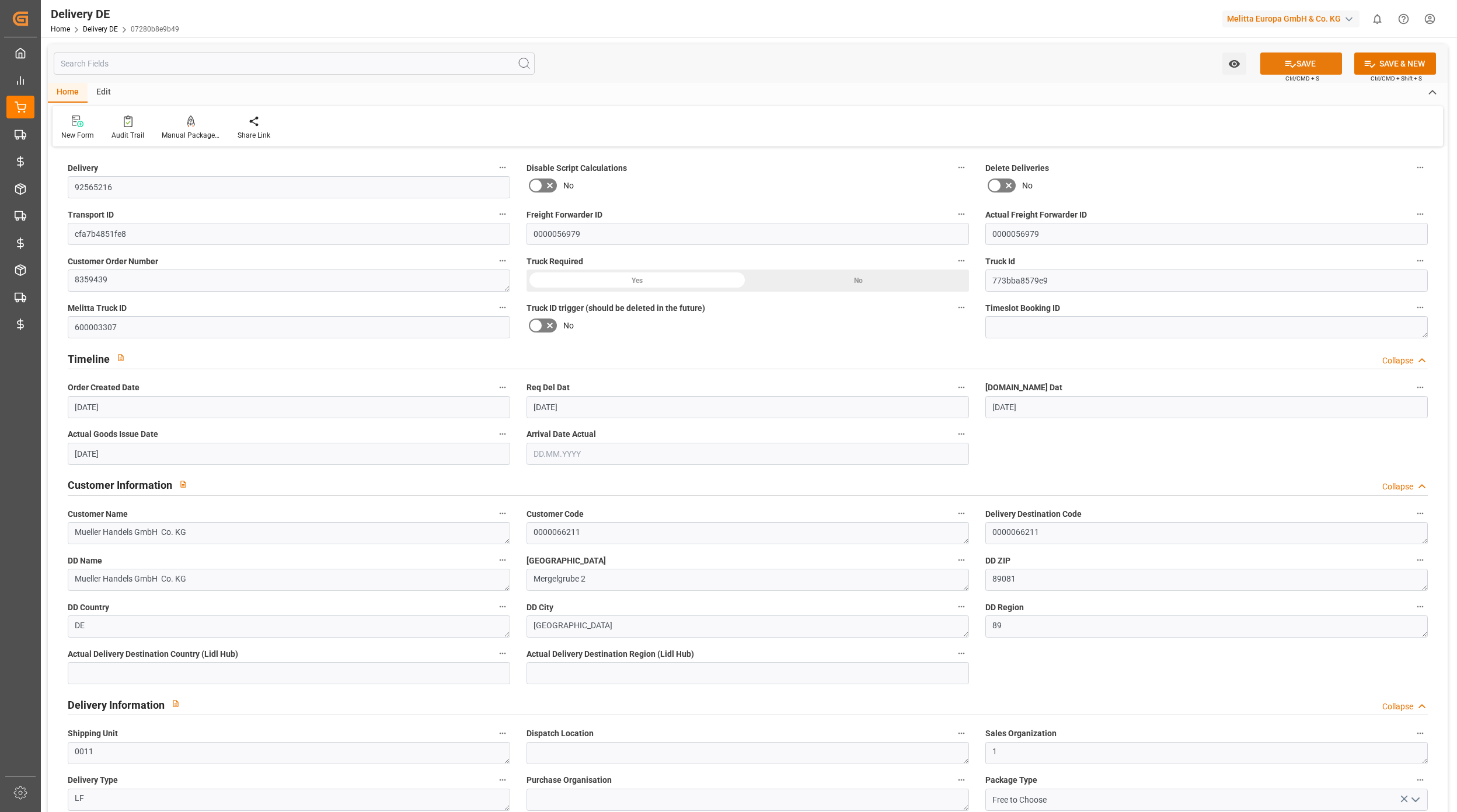
click at [1295, 73] on button "SAVE" at bounding box center [1300, 63] width 82 height 22
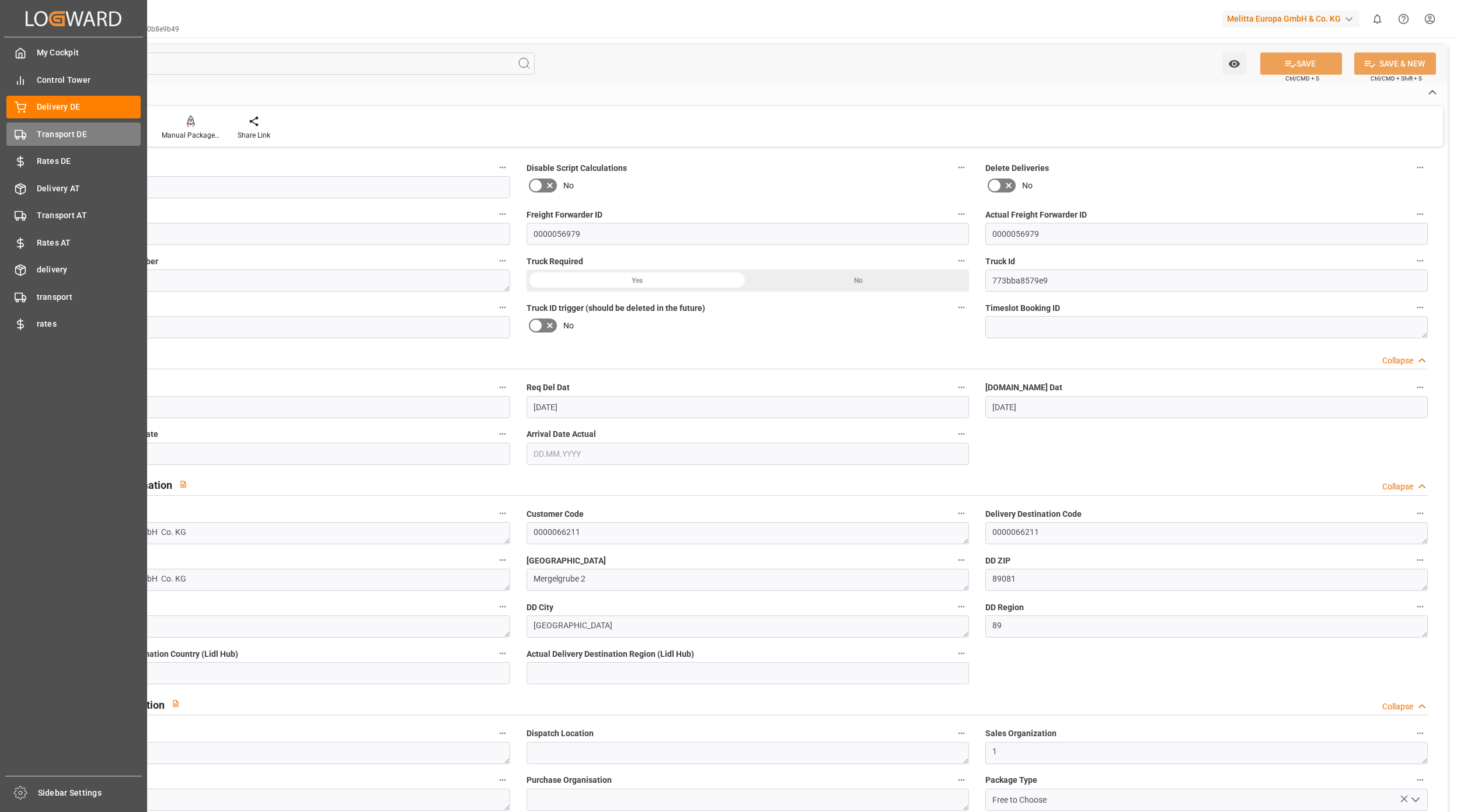
click at [43, 136] on span "Transport DE" at bounding box center [88, 134] width 104 height 12
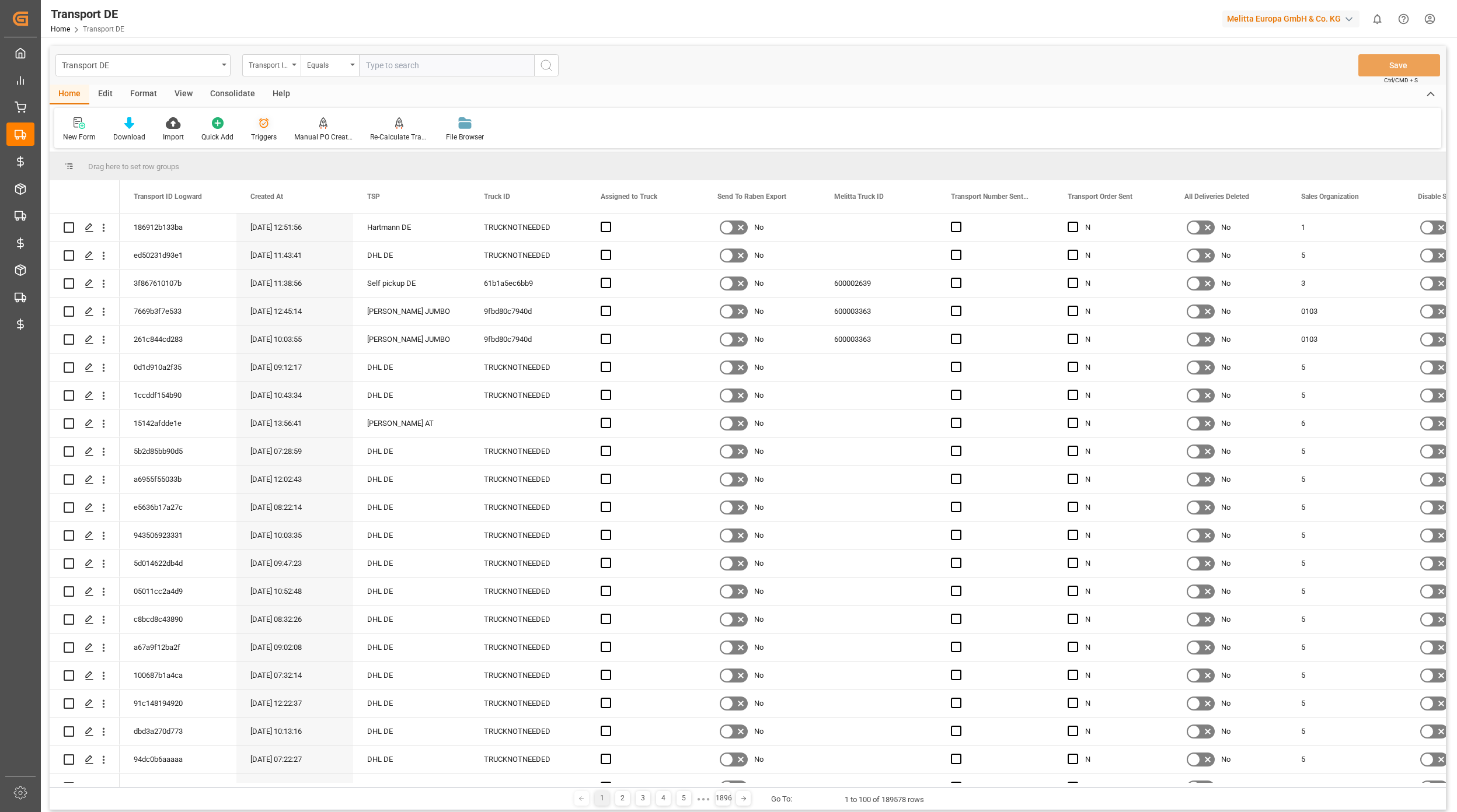
click at [262, 126] on icon at bounding box center [263, 123] width 11 height 11
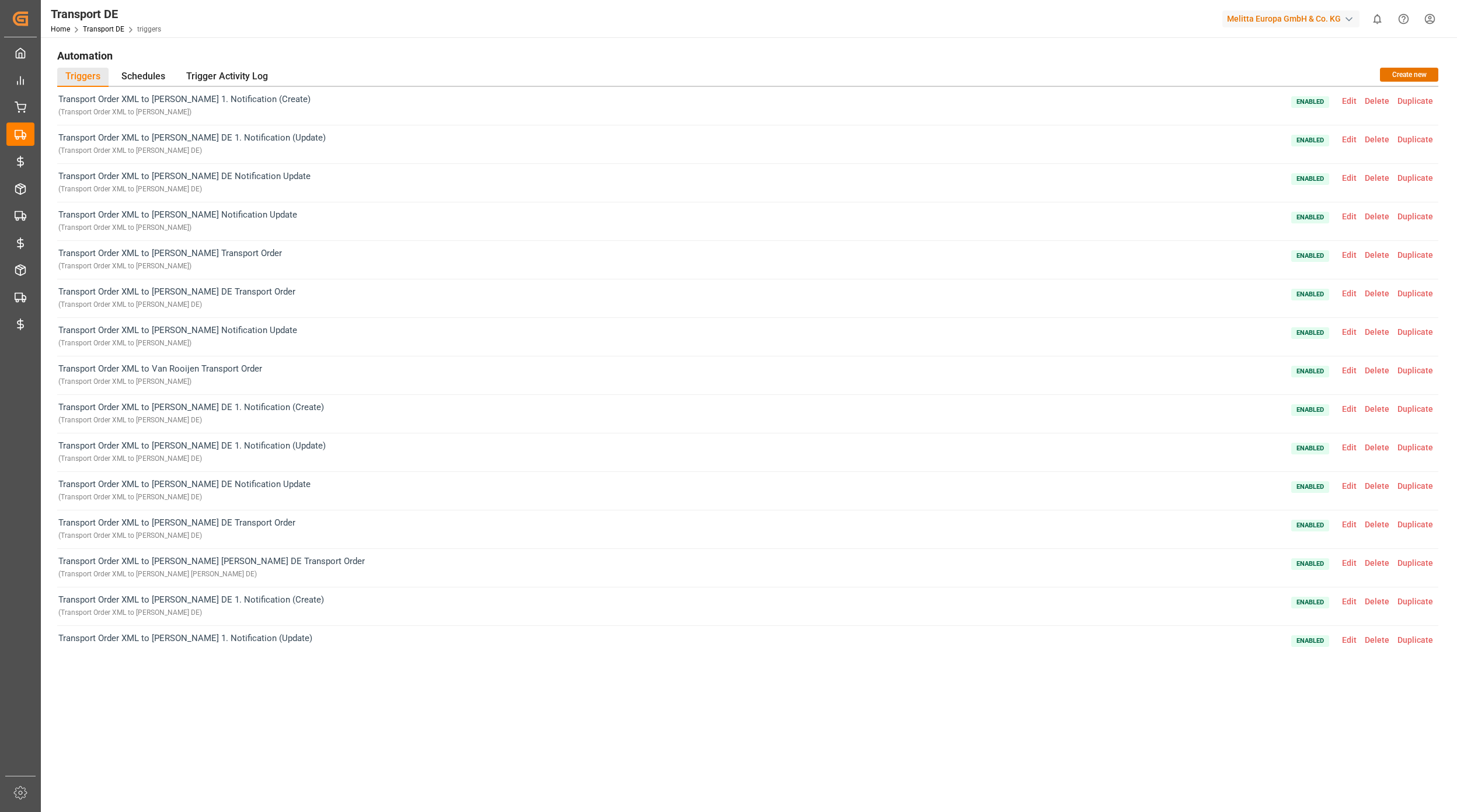
click at [1340, 525] on span "Edit" at bounding box center [1349, 524] width 23 height 9
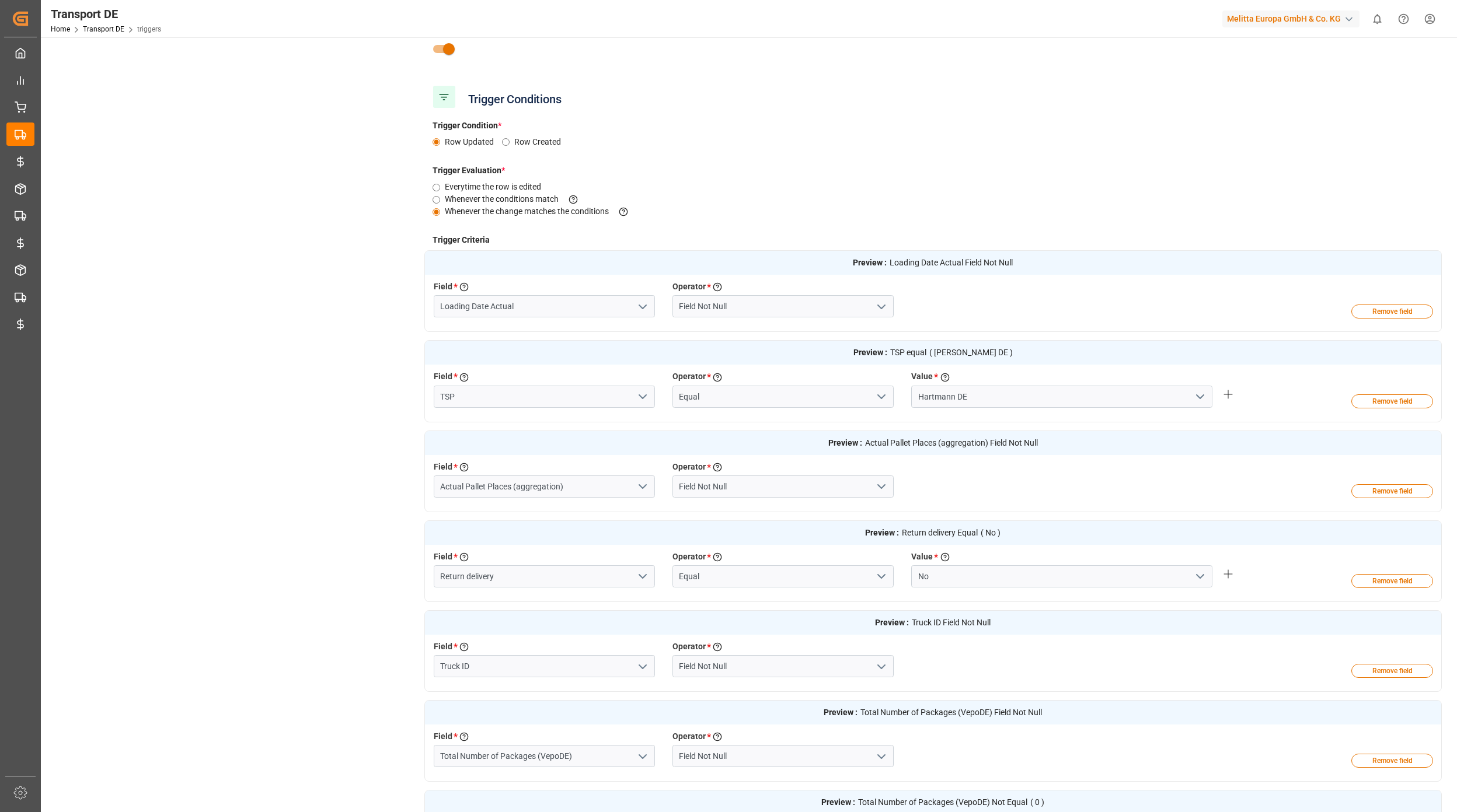
scroll to position [155, 0]
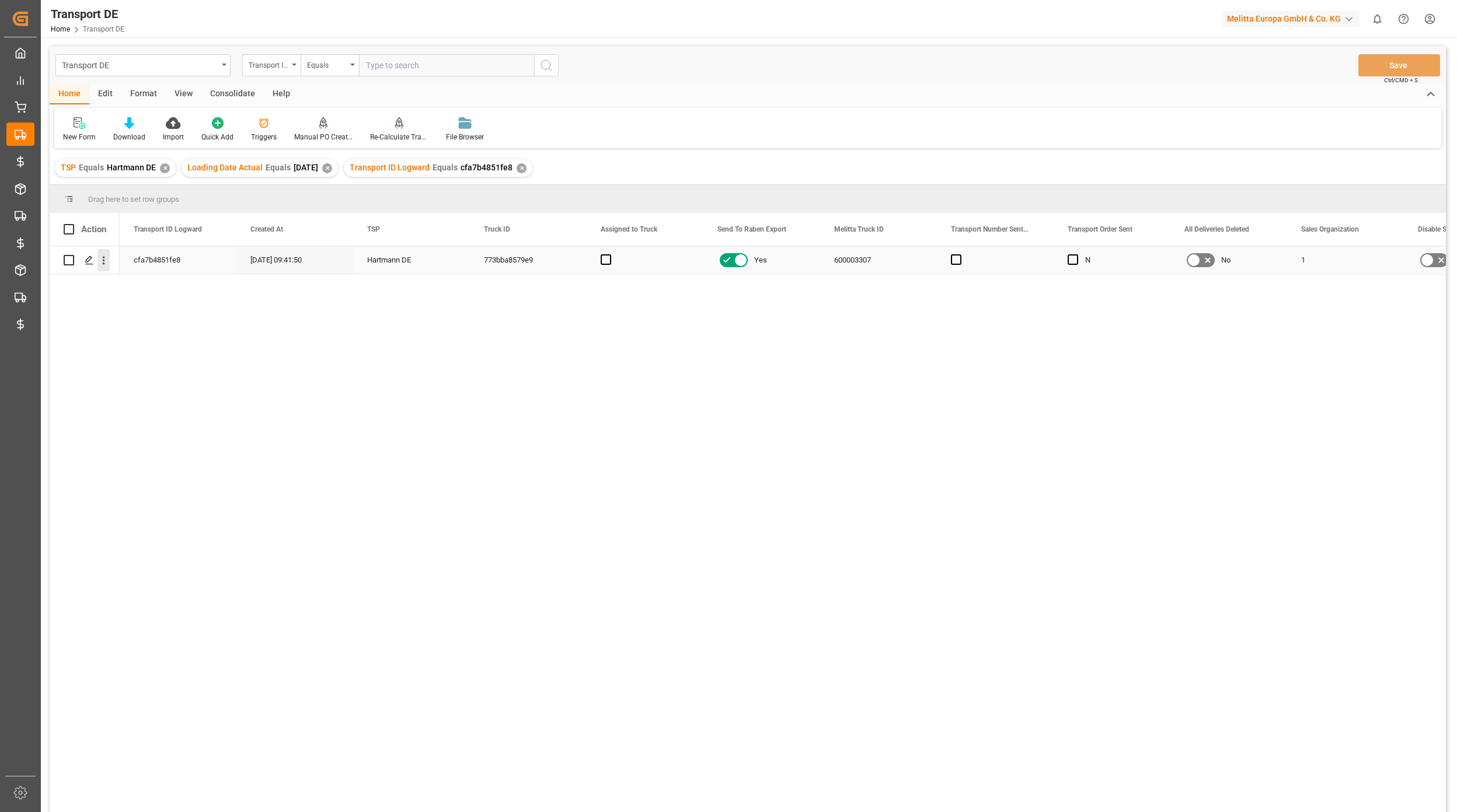
click at [106, 261] on icon "open menu" at bounding box center [104, 261] width 12 height 12
drag, startPoint x: 113, startPoint y: 283, endPoint x: 120, endPoint y: 283, distance: 7.0
click at [114, 283] on icon "Press SPACE to select this row." at bounding box center [113, 285] width 12 height 12
click at [663, 462] on div "cfa7b4851fe8 07.10.2025 09:41:50 Hartmann DE 773bba8579e9 Yes 600003307 N No 1 …" at bounding box center [783, 532] width 1326 height 574
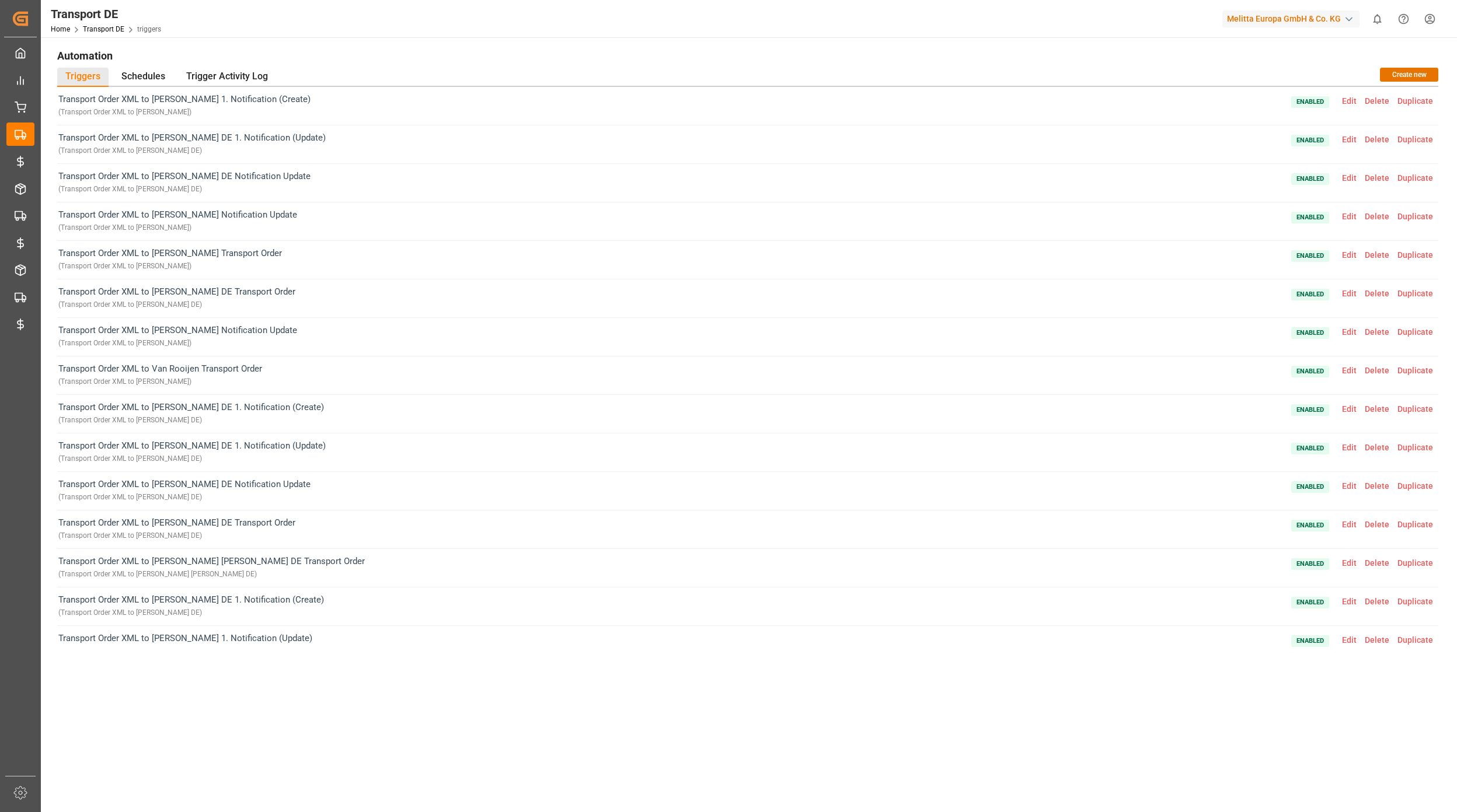
click at [255, 64] on h1 "Automation" at bounding box center [748, 56] width 1381 height 20
click at [255, 71] on div "Trigger Activity Log" at bounding box center [227, 77] width 98 height 19
click at [211, 72] on div "Trigger Activity Log" at bounding box center [227, 77] width 98 height 19
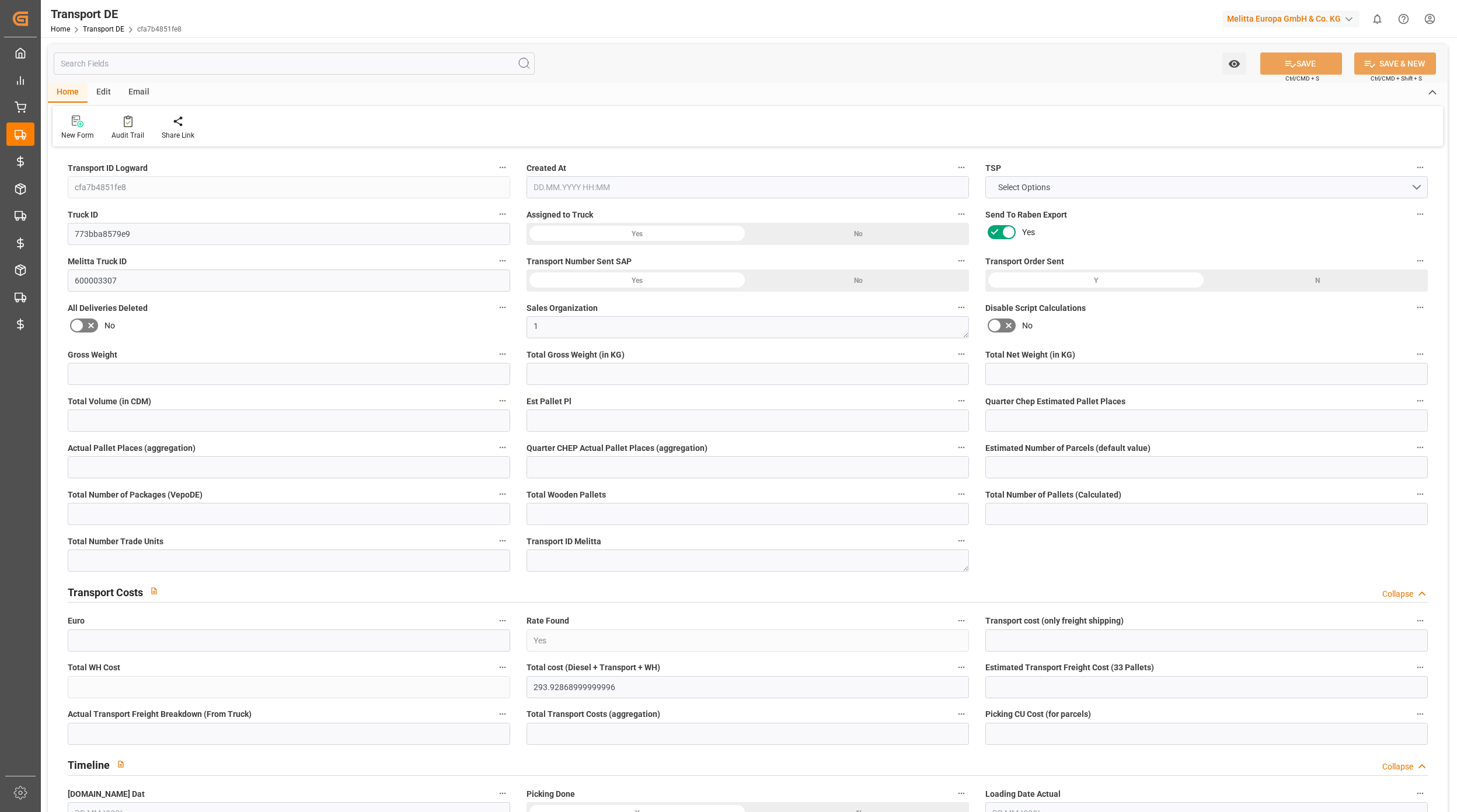
type input "cfa7b4851fe8"
type input "773bba8579e9"
type input "600003307"
type textarea "1"
type input "Yes"
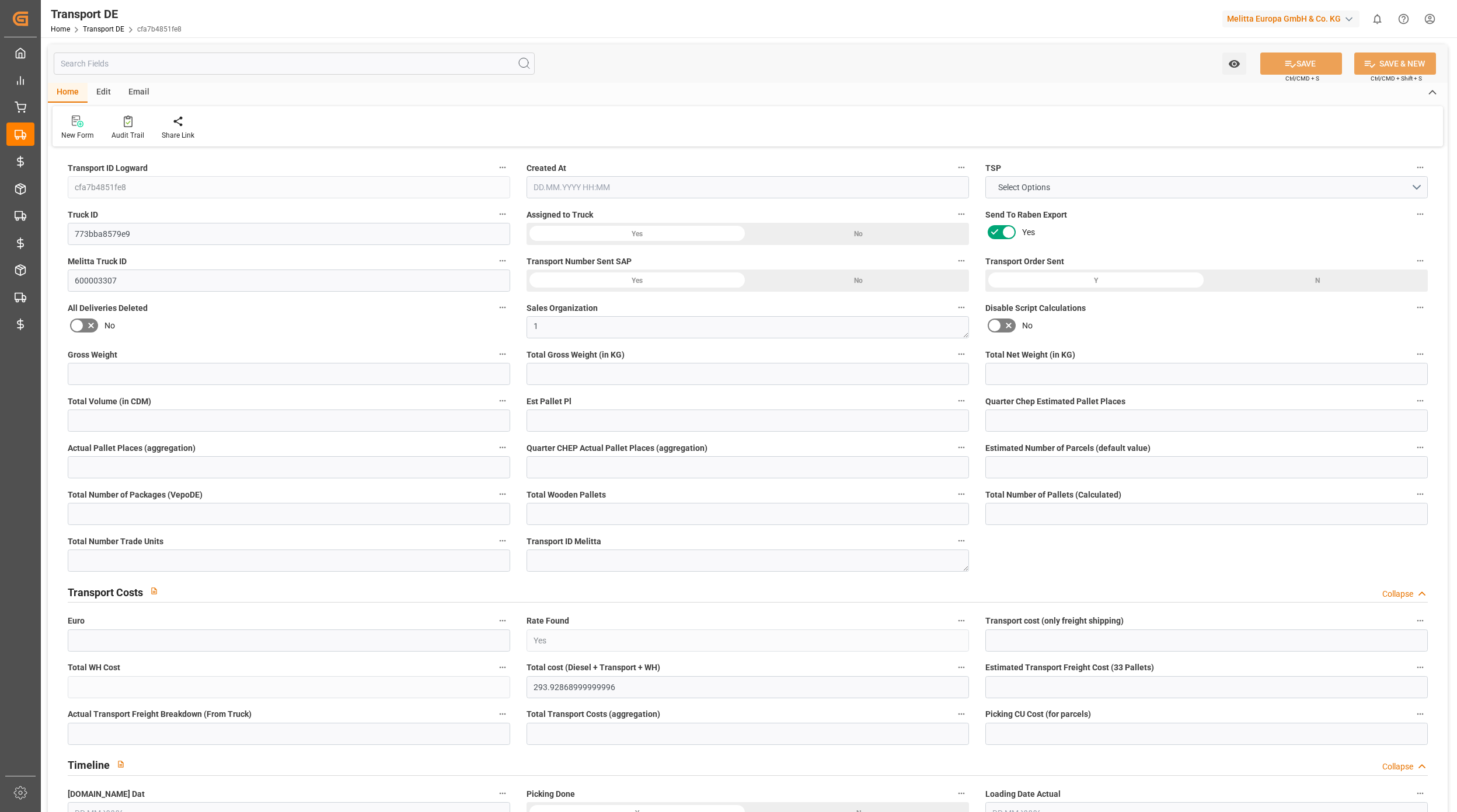
type input "293.92868999999996"
type textarea "0000066211"
type textarea "Mueller Handels GmbH Co. KG"
type input "Mergelgrube 2"
type input "89081"
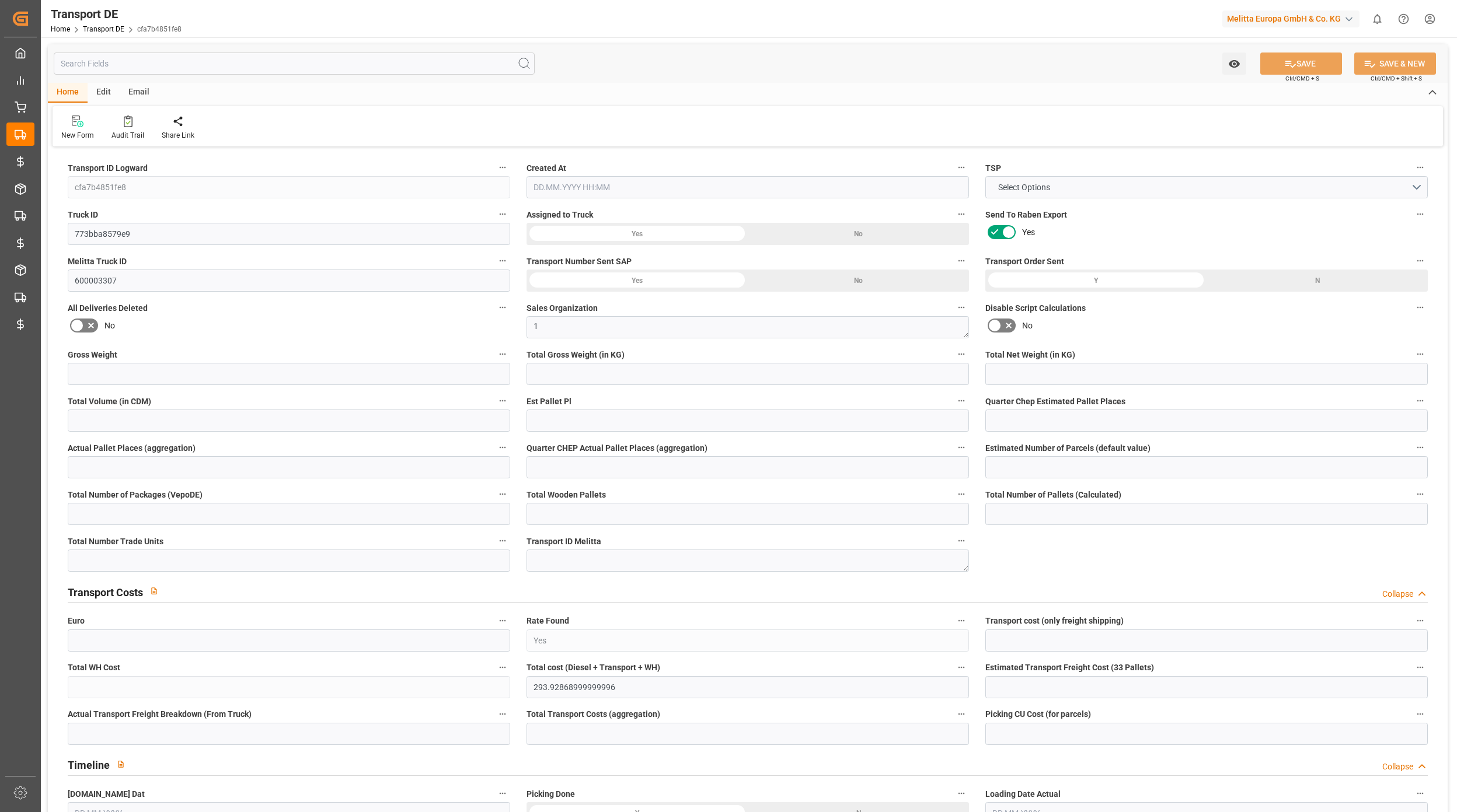
type textarea "[GEOGRAPHIC_DATA]"
type input "DE"
type input "DE-32423"
type input "Rhenus Retail Services GmbH"
type input "[PERSON_NAME][STREET_ADDRESS]"
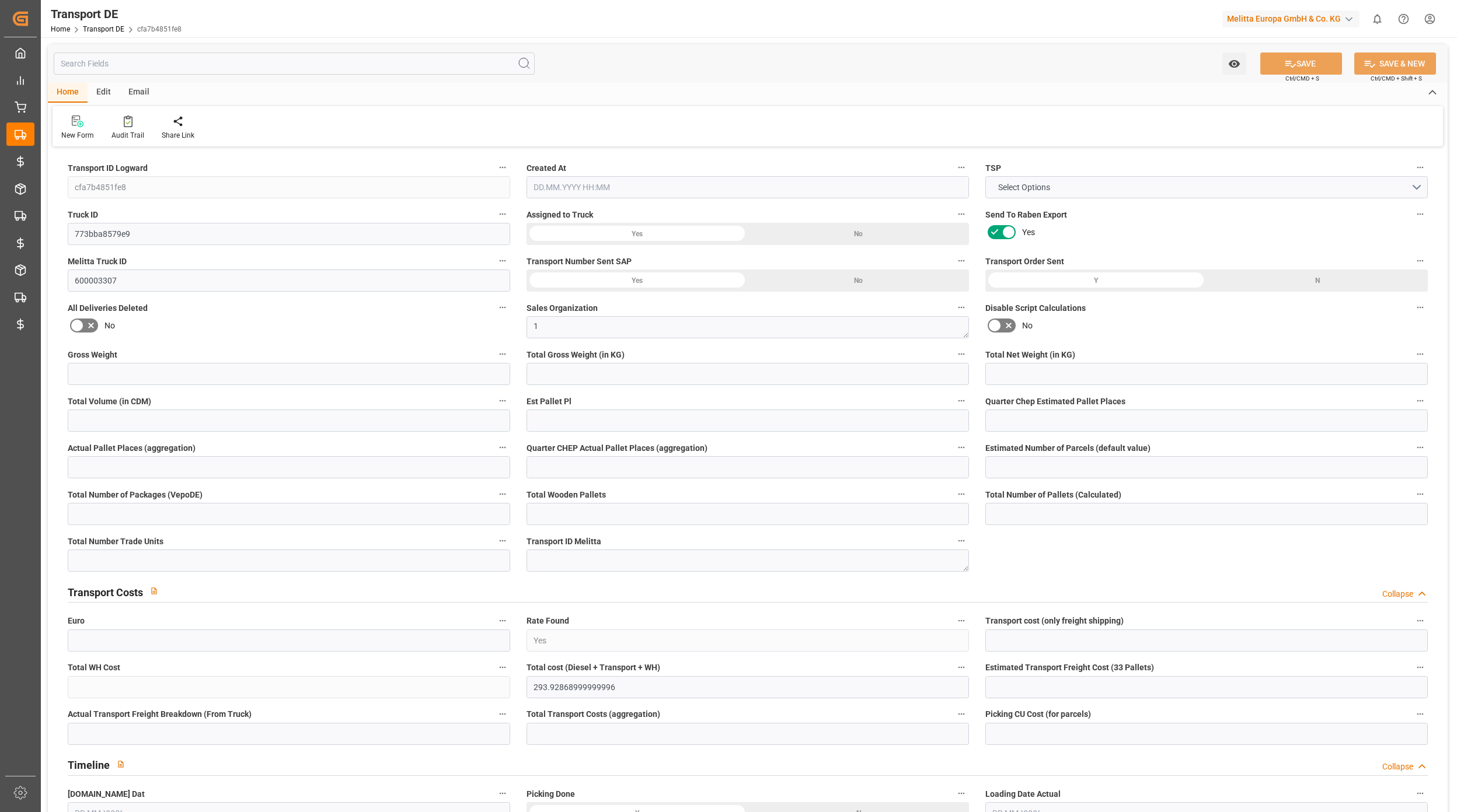
type input "32423"
type input "Minden"
type input "DE"
type input "Melitta Europa GmbH & Co. KG"
type input "[STREET_ADDRESS]"
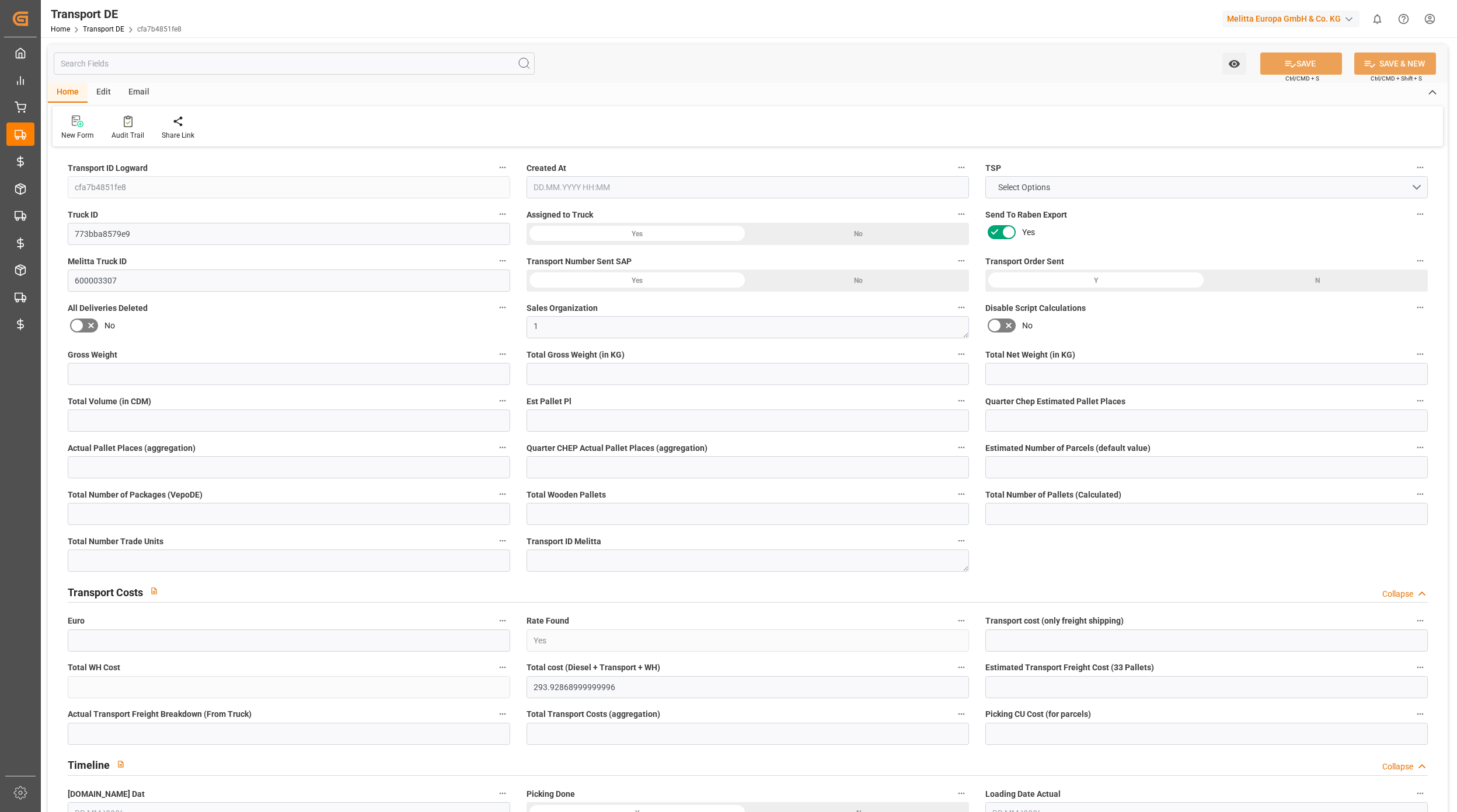
type input "32427"
type input "Minden"
type input "DE"
type textarea "72db2042ad70"
type input "Road"
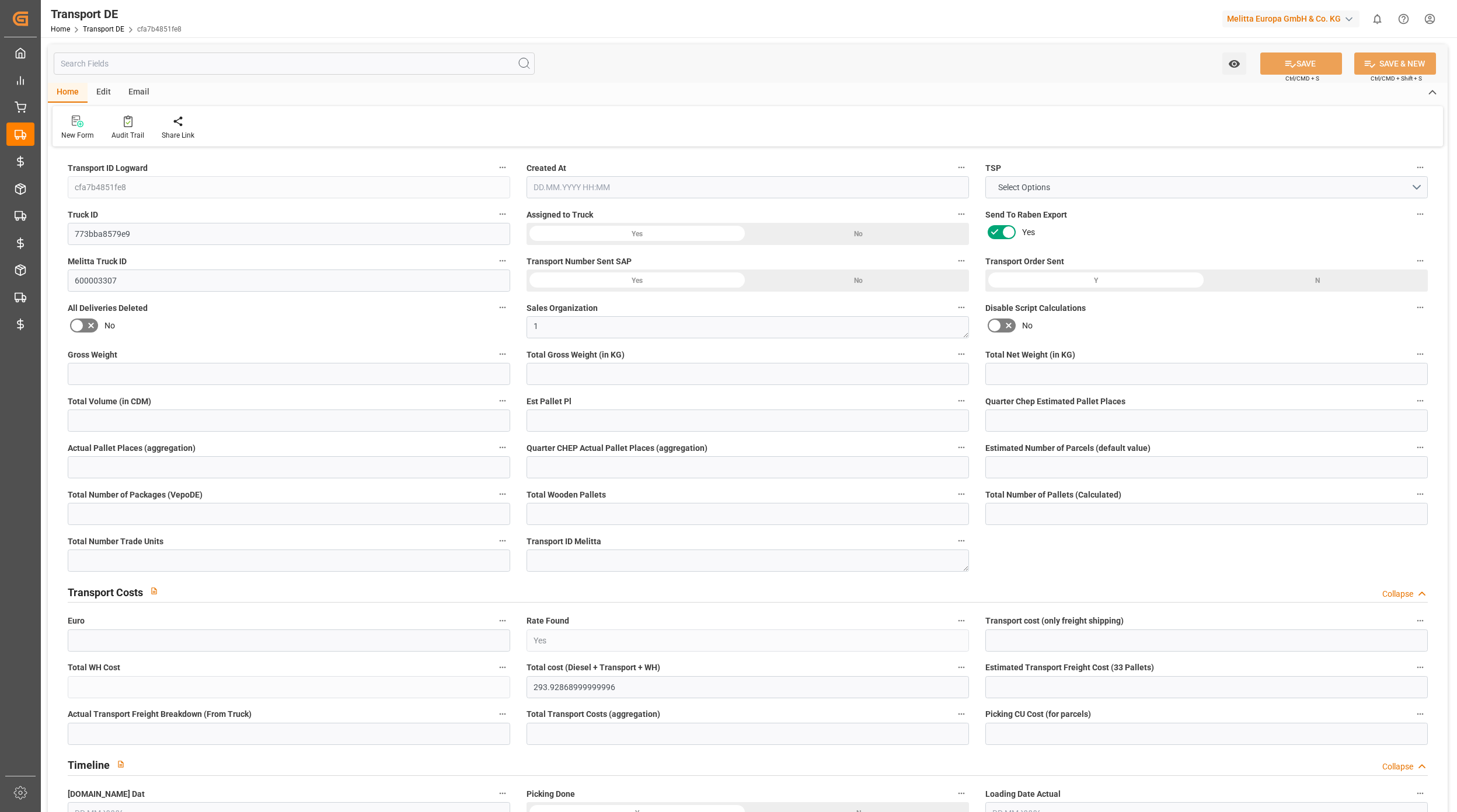
type input "DE"
type input "32423"
type input "DE"
type input "89081"
type input "Small Shipment"
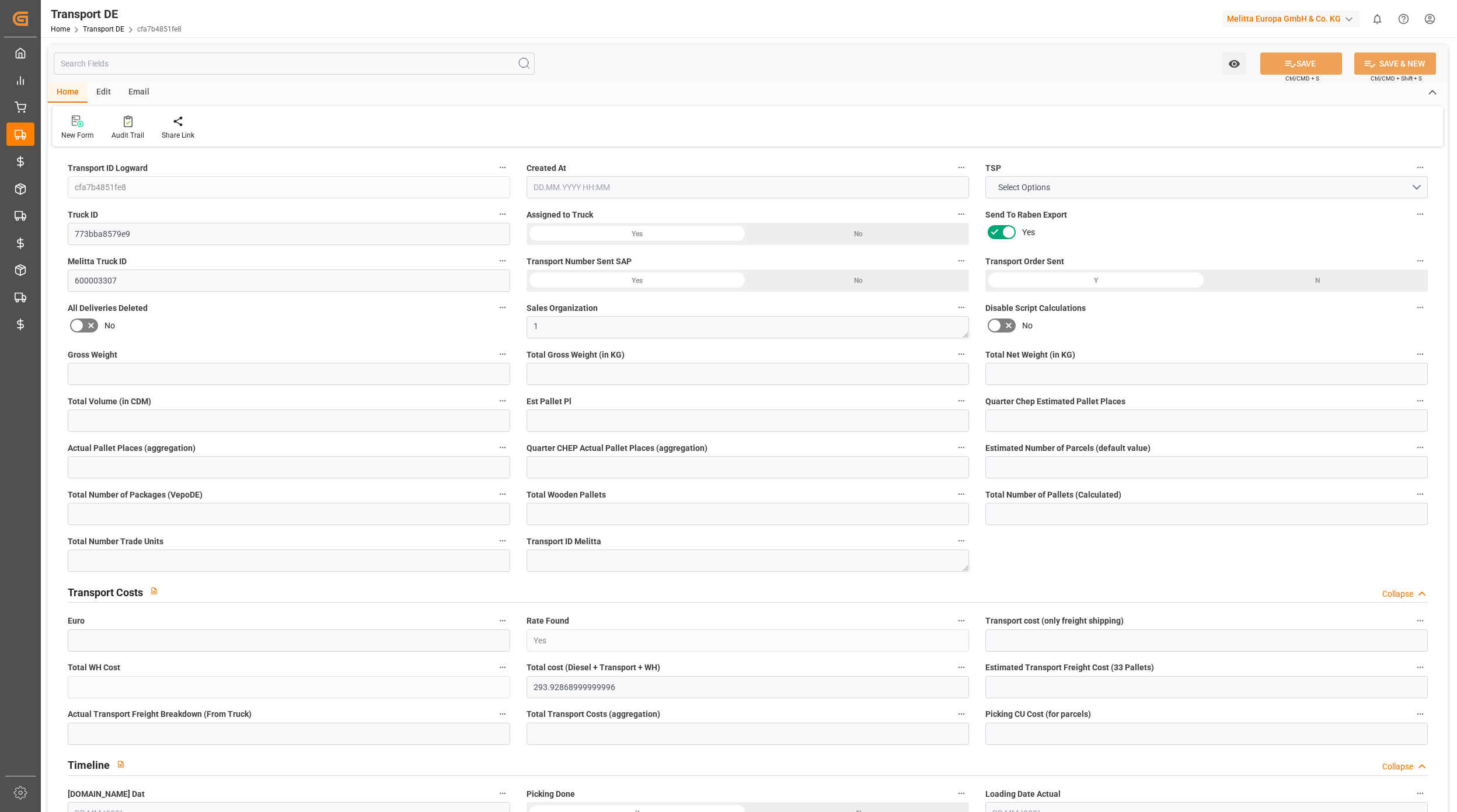
type input "3.5-7.5 t"
type input "EURO 6"
type input "Diesel"
type input "DE_02"
type input "DAP"
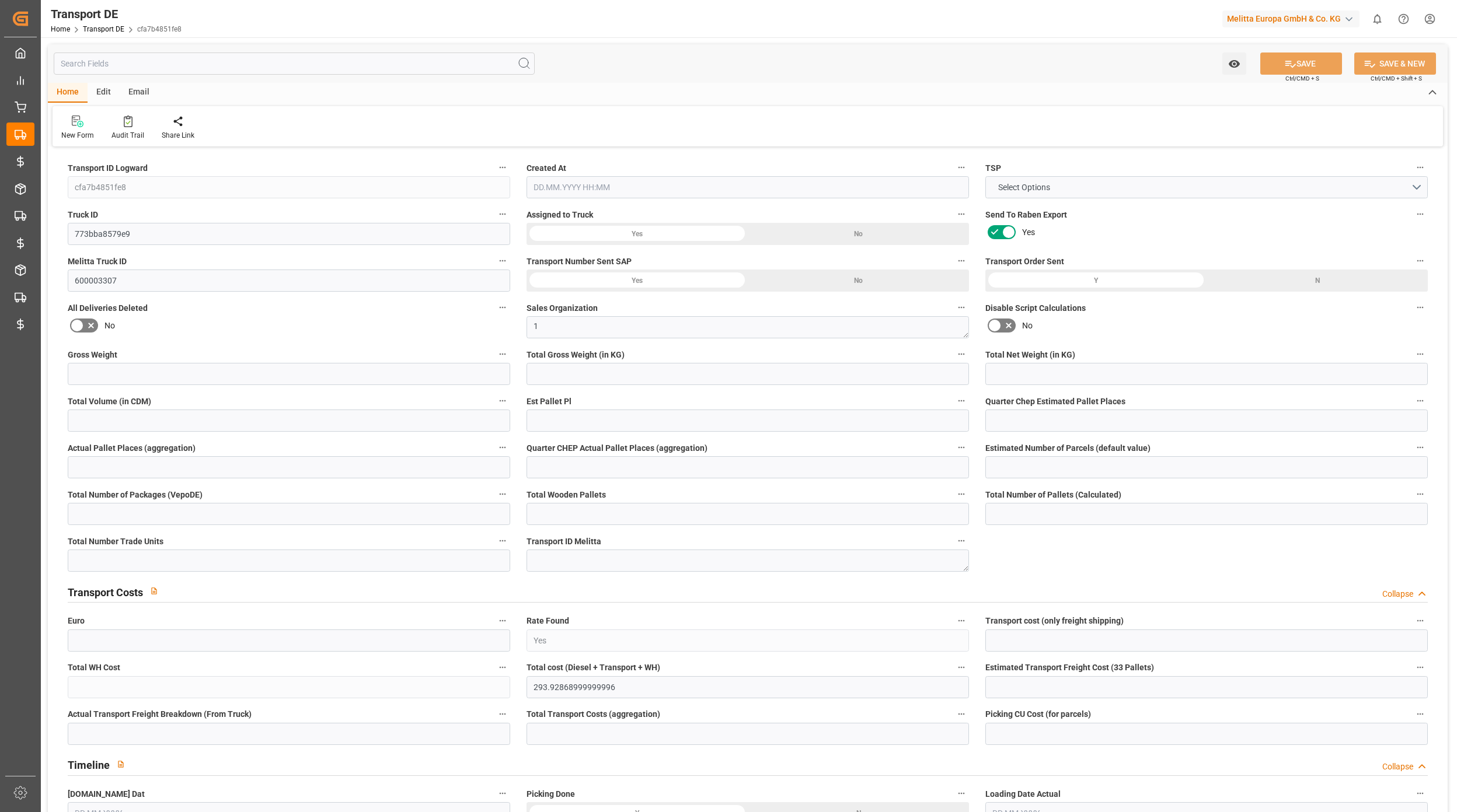
type input "DE 126011900"
type input "808.5"
type input "539.55"
type input "371.25"
type input "8533.14"
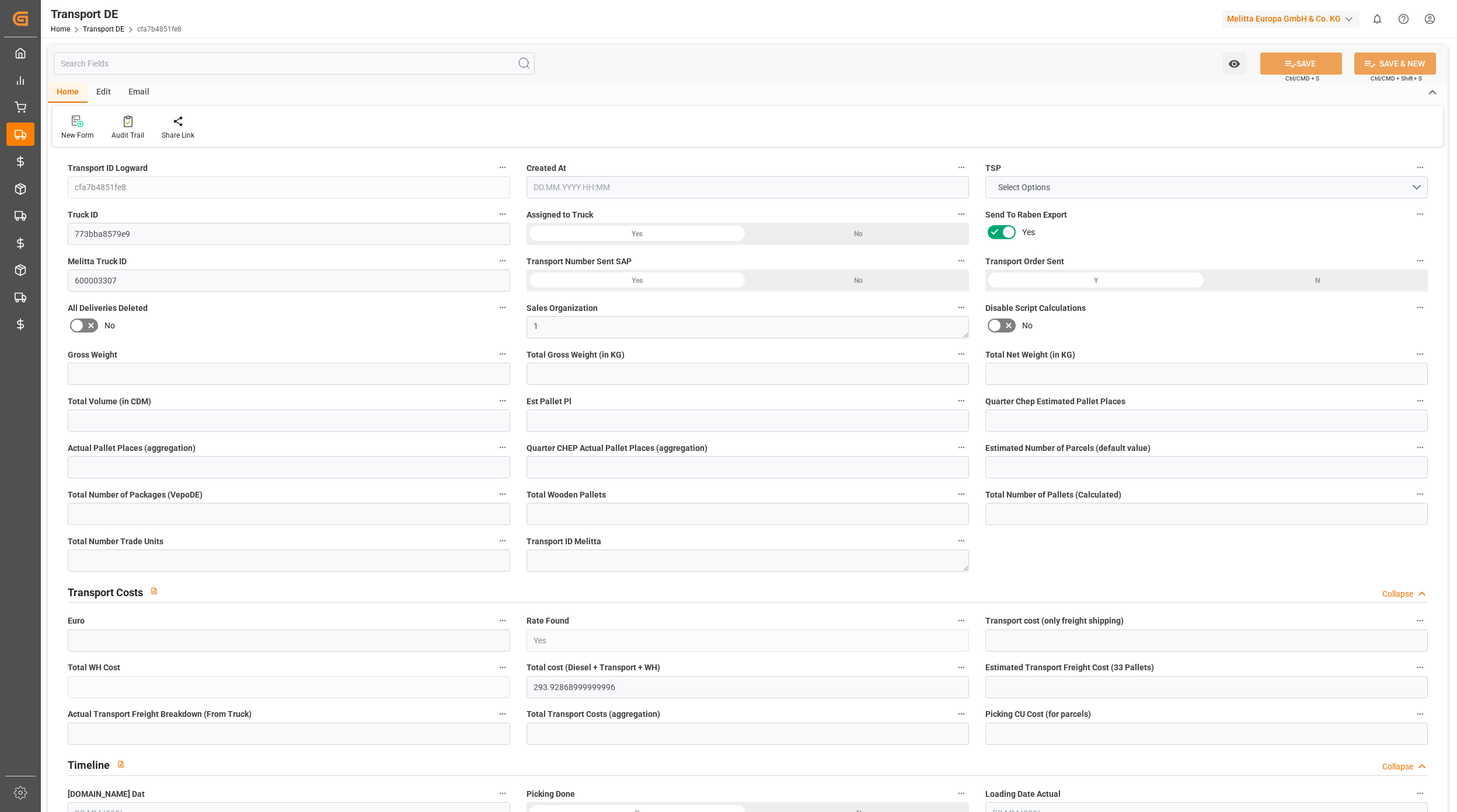
type input "6"
type input "0"
type input "1"
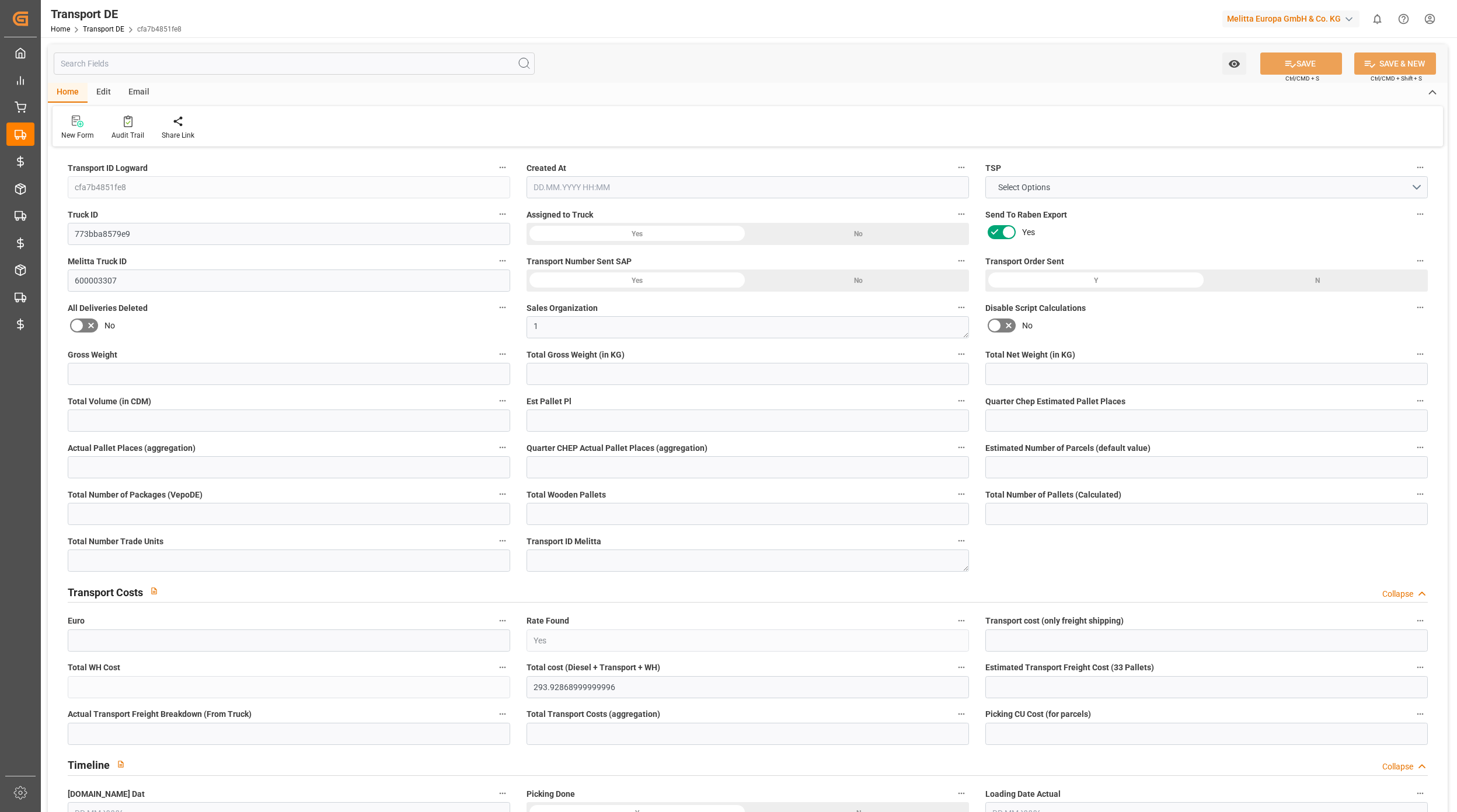
type input "11"
type input "0"
type input "825"
type input "0"
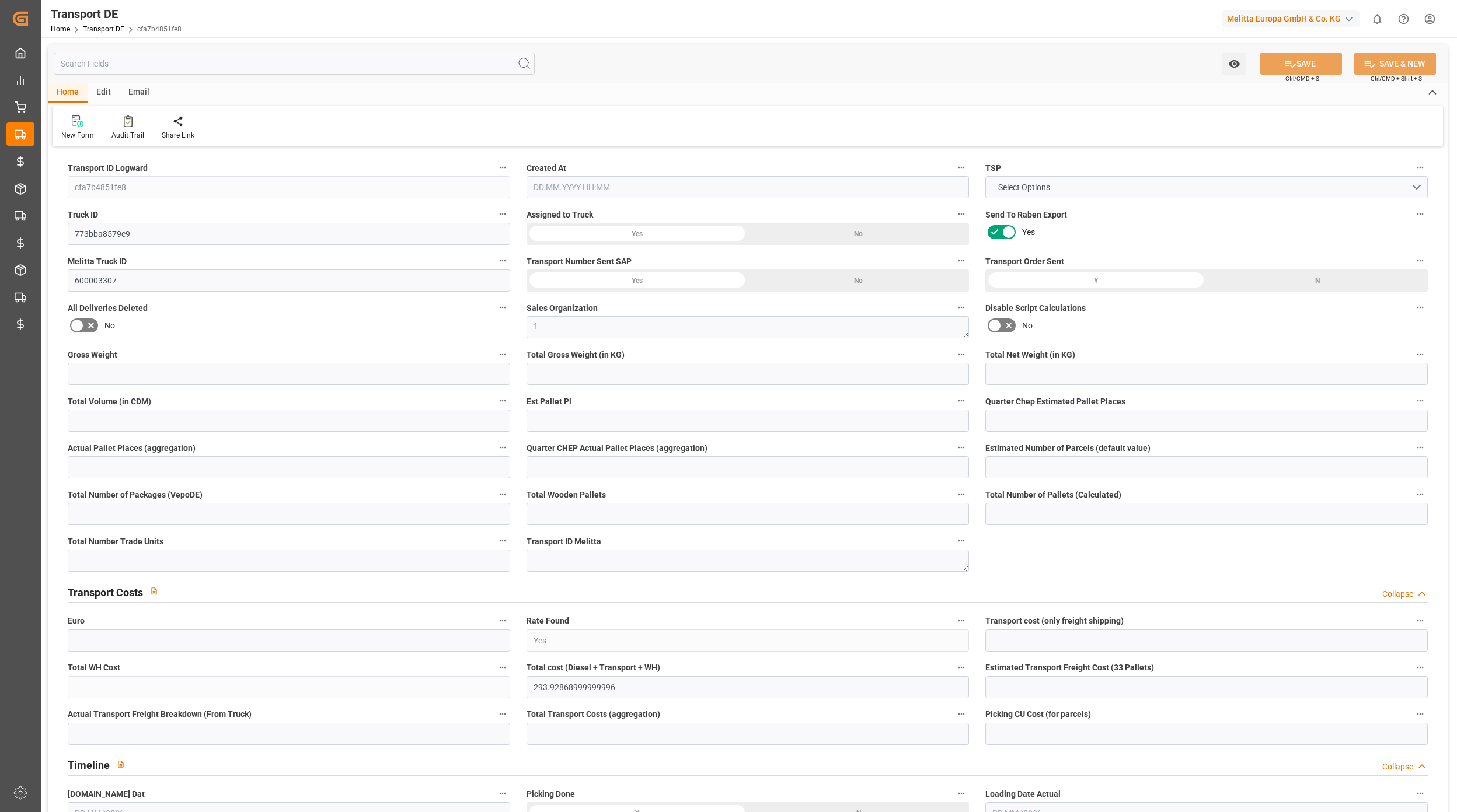
type input "293.65"
type input "3.039"
type input "293.65"
type input "290.8897"
type input "89"
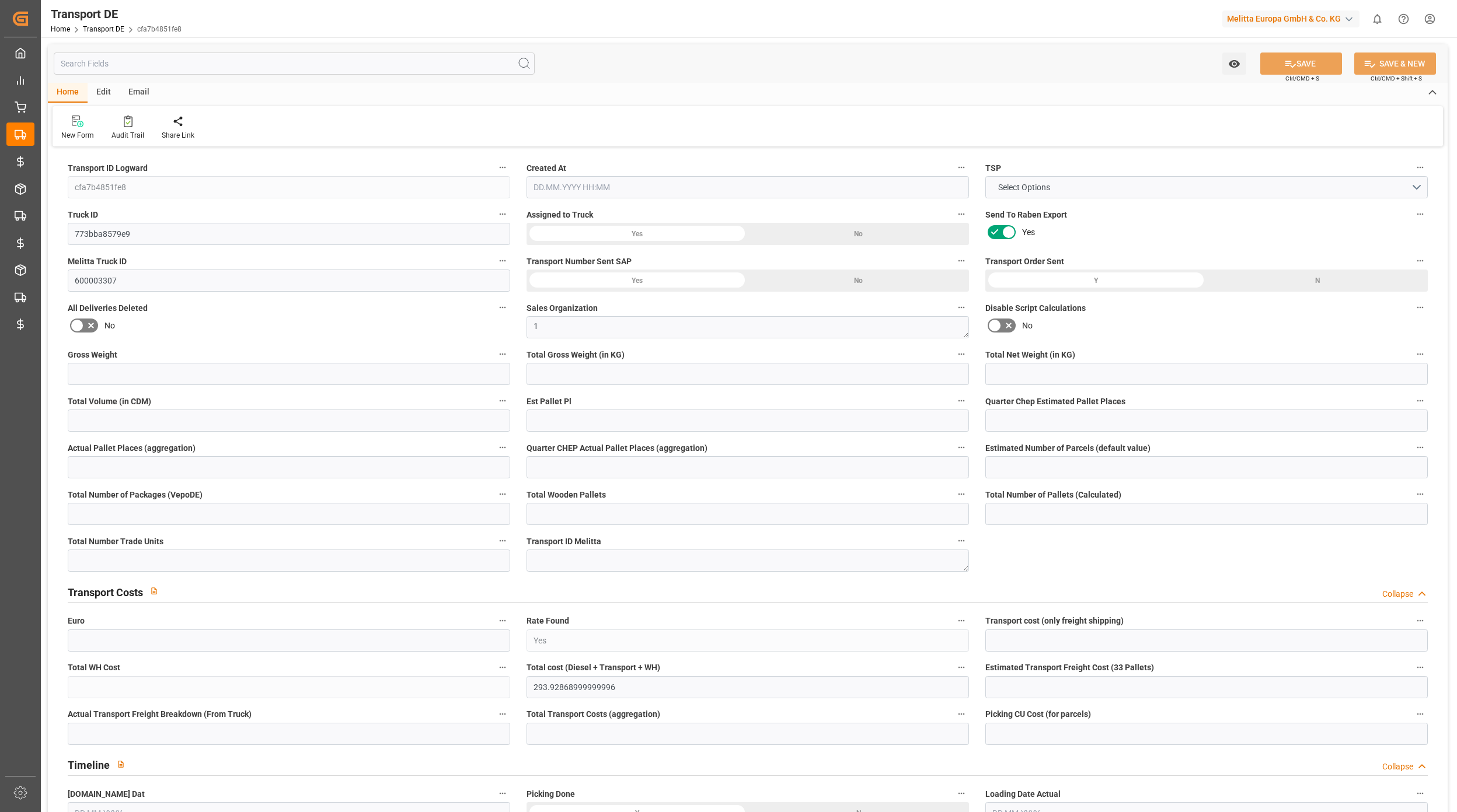
type input "11"
type input "0"
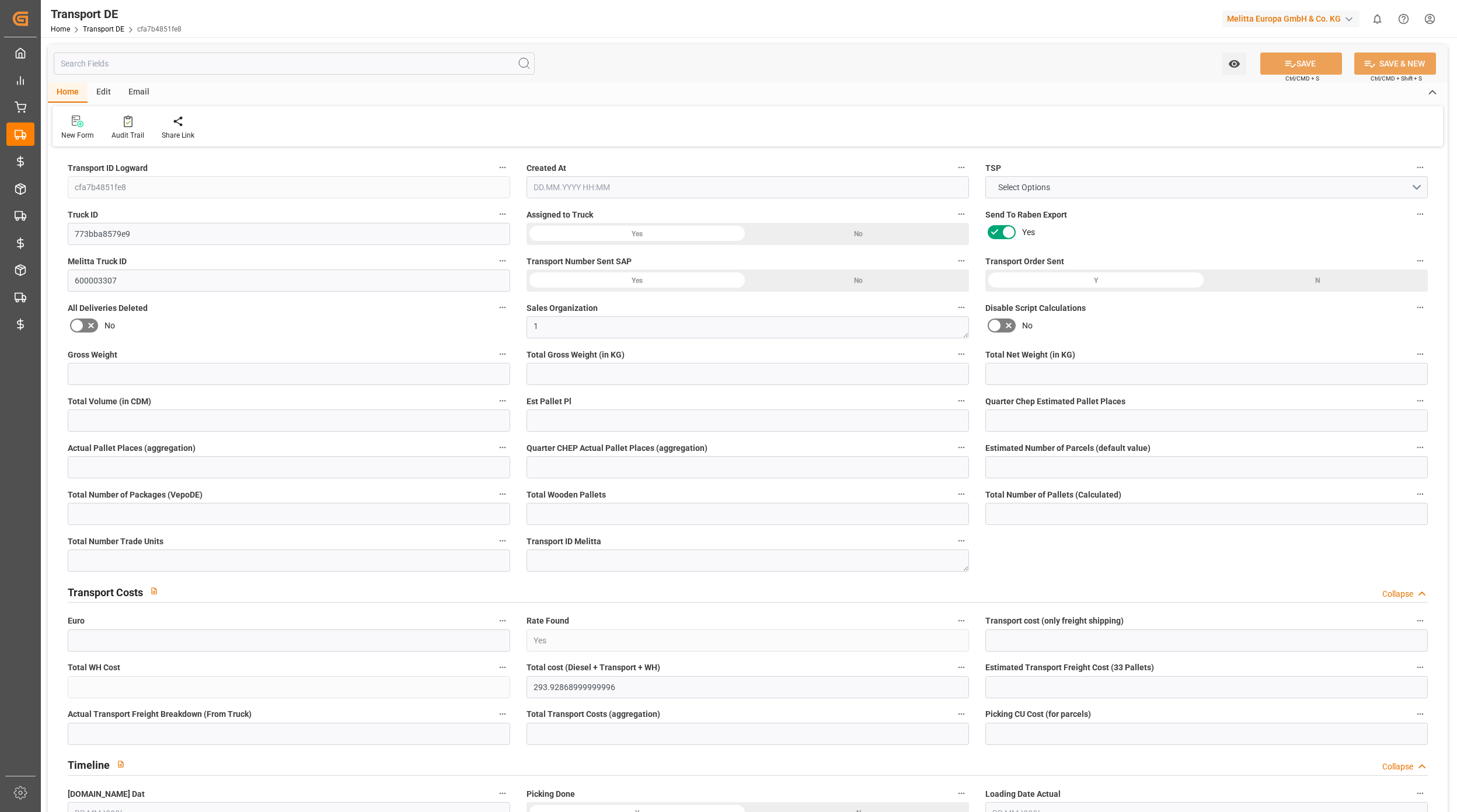
type input "0"
type input "-2.7603"
type input "0"
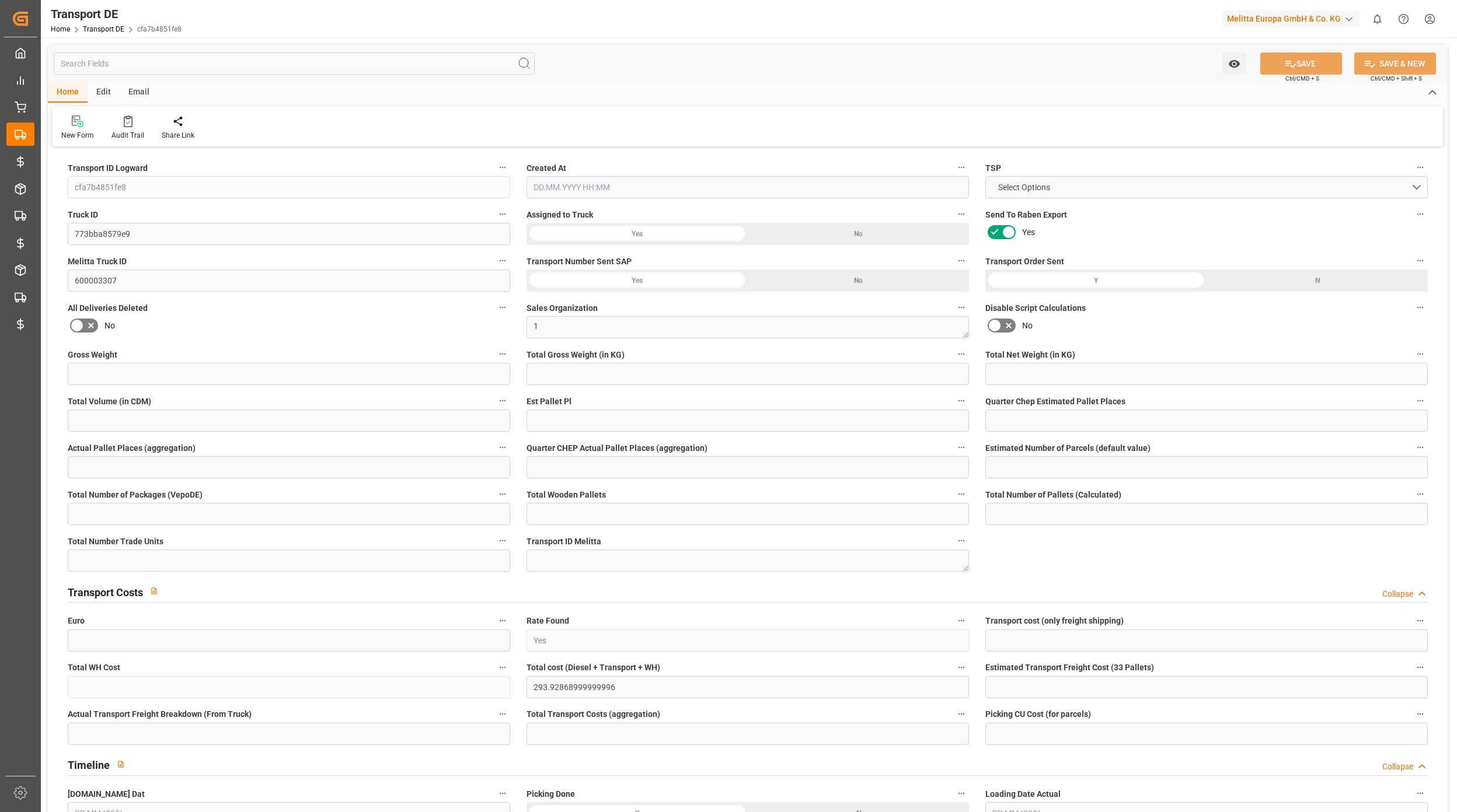
type input "0"
type input "539.55"
type input "4710.8598"
type input "21"
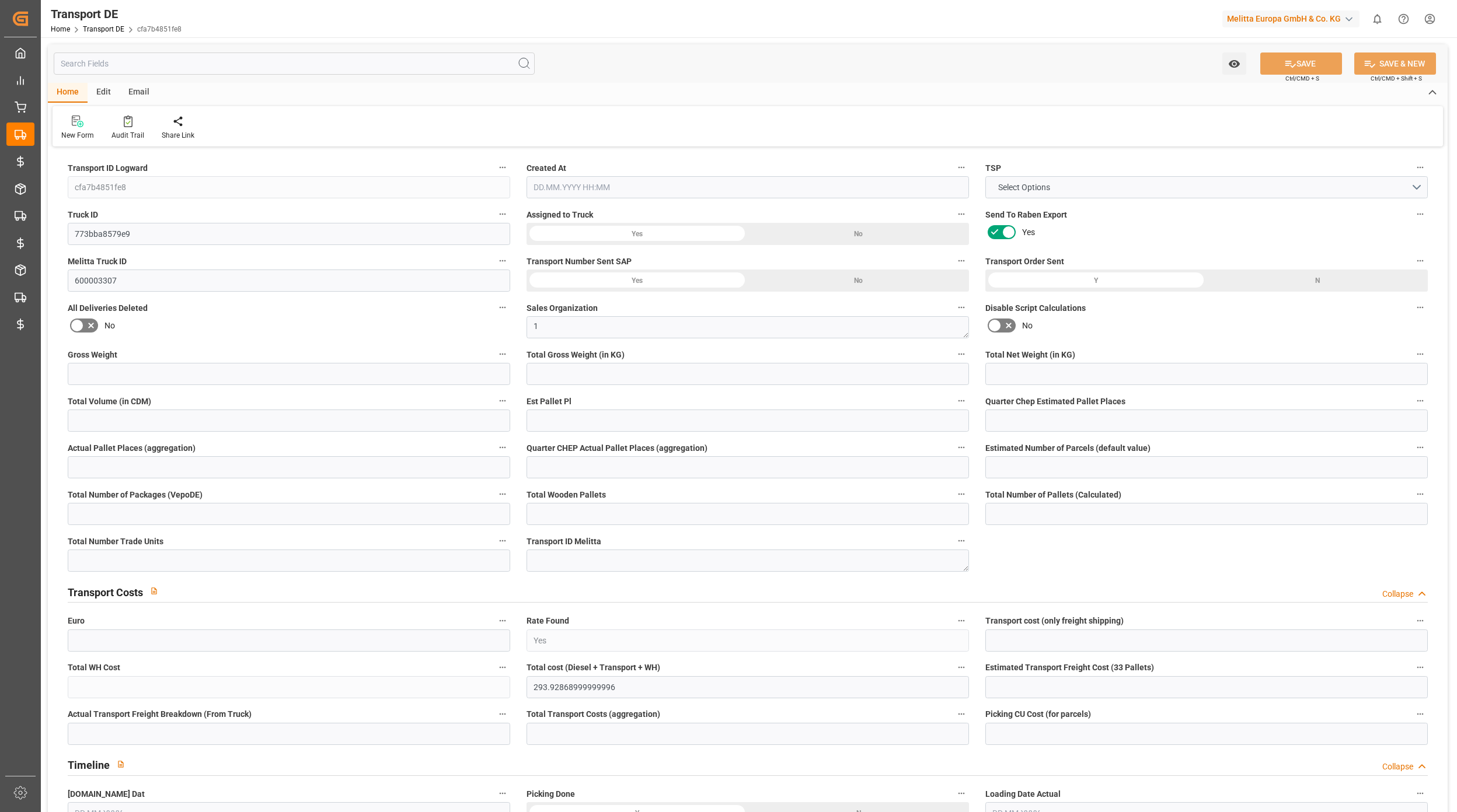
type input "35"
type input "0"
type input "11"
type input "0"
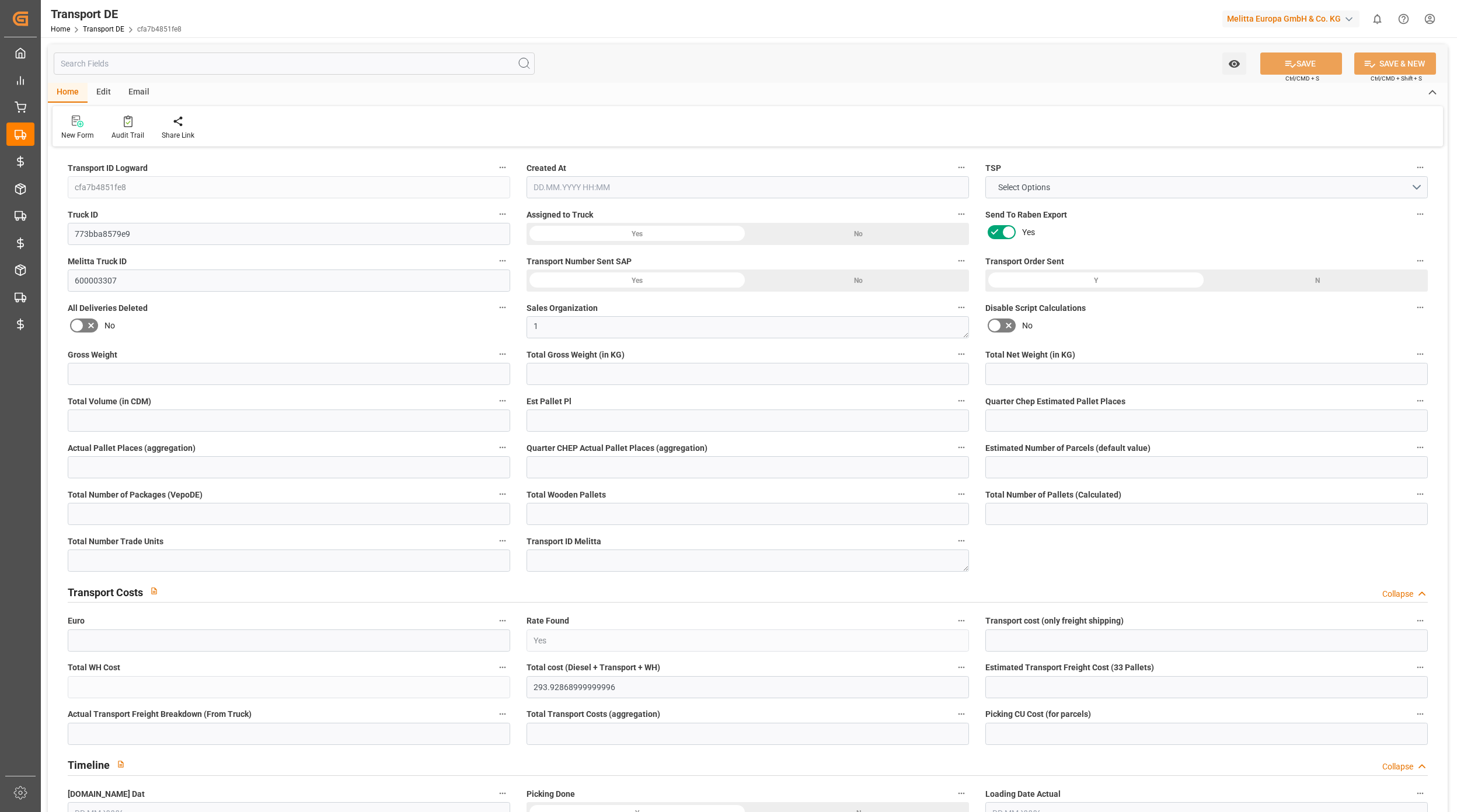
type input "0"
type input "1"
type input "0"
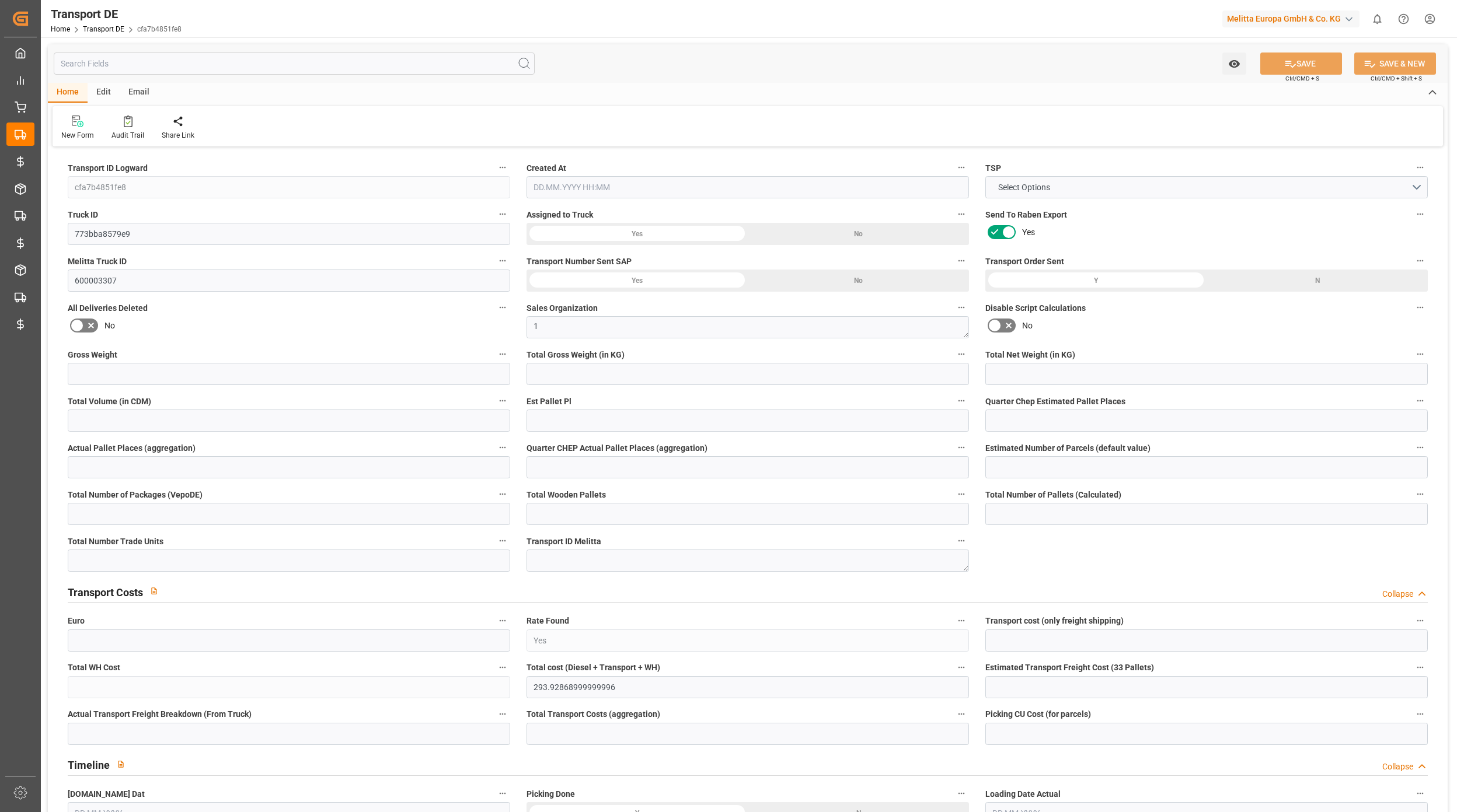
type input "825"
type input "293.9287"
type input "290.8897"
type input "[DATE] 07:41"
type input "[DATE]"
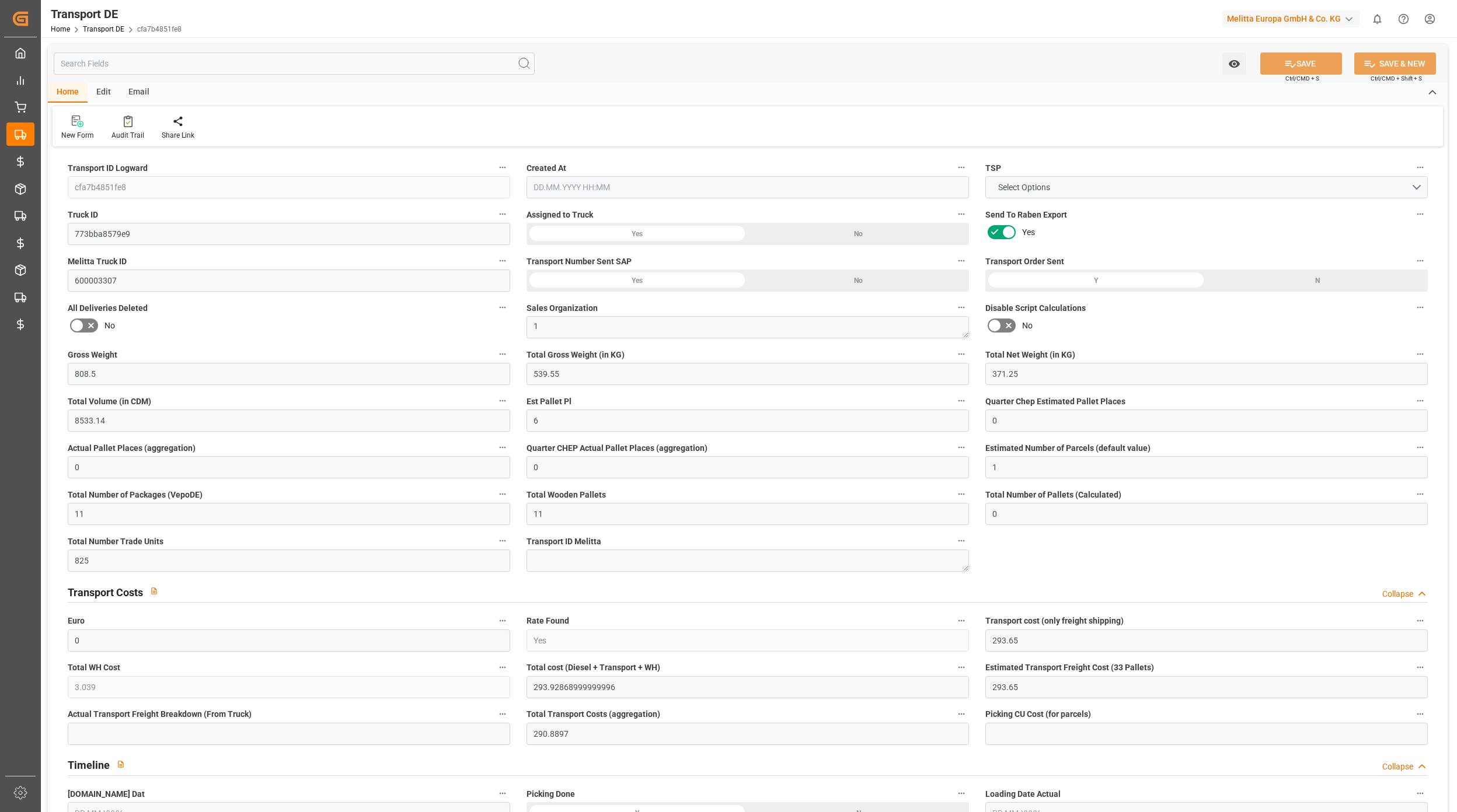
type input "[DATE]"
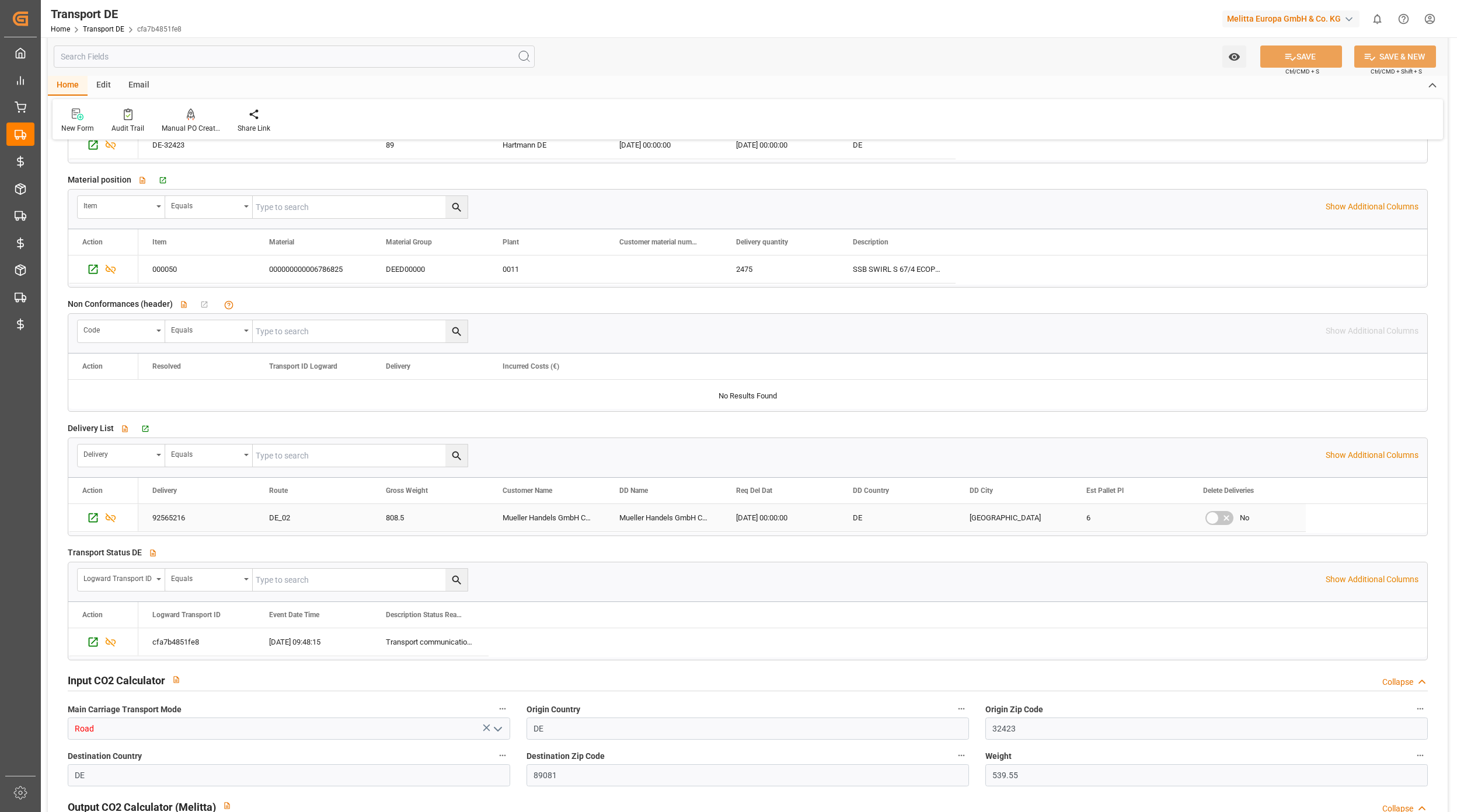
scroll to position [1789, 0]
click at [97, 524] on icon "Press SPACE to select this row." at bounding box center [93, 519] width 9 height 9
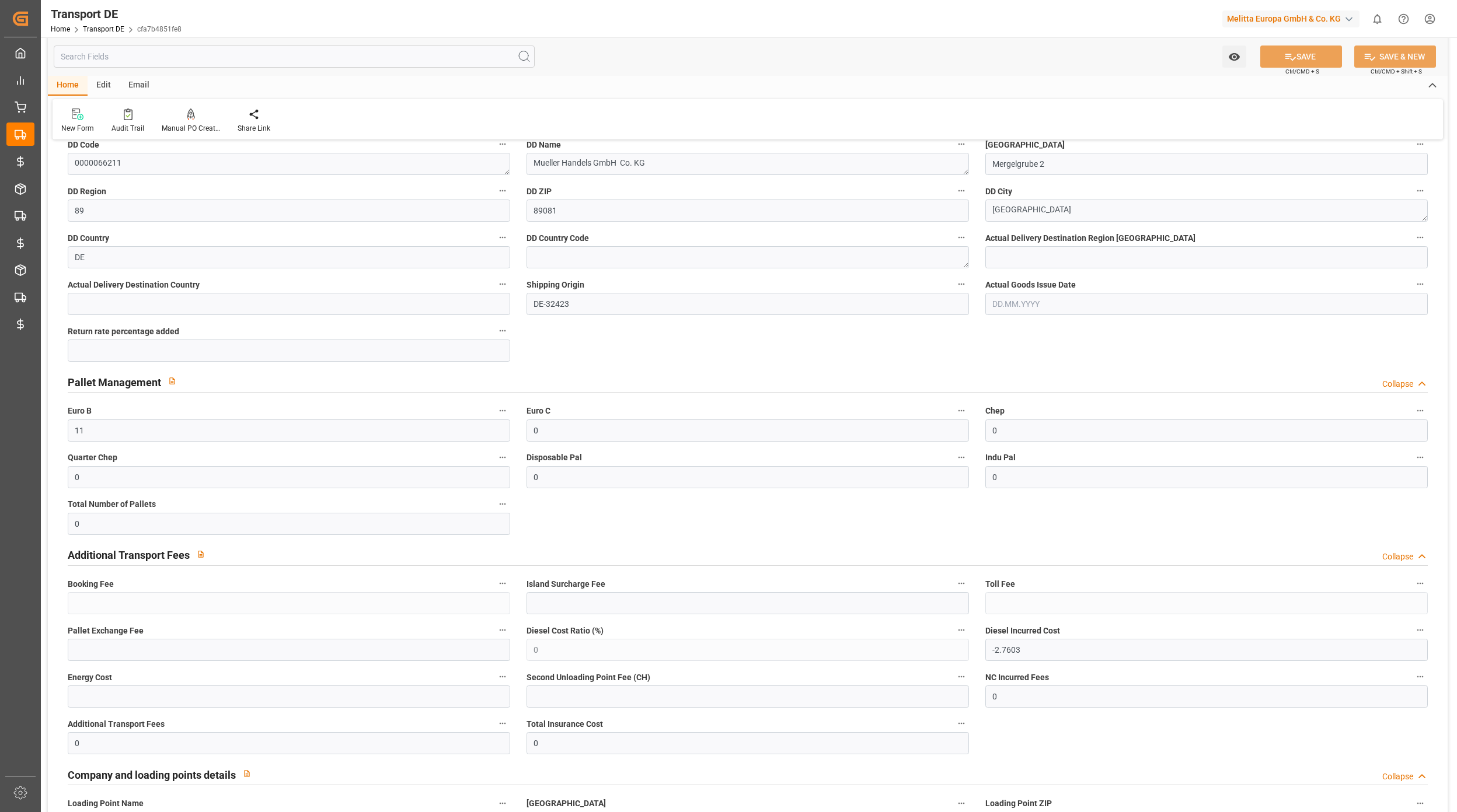
scroll to position [388, 0]
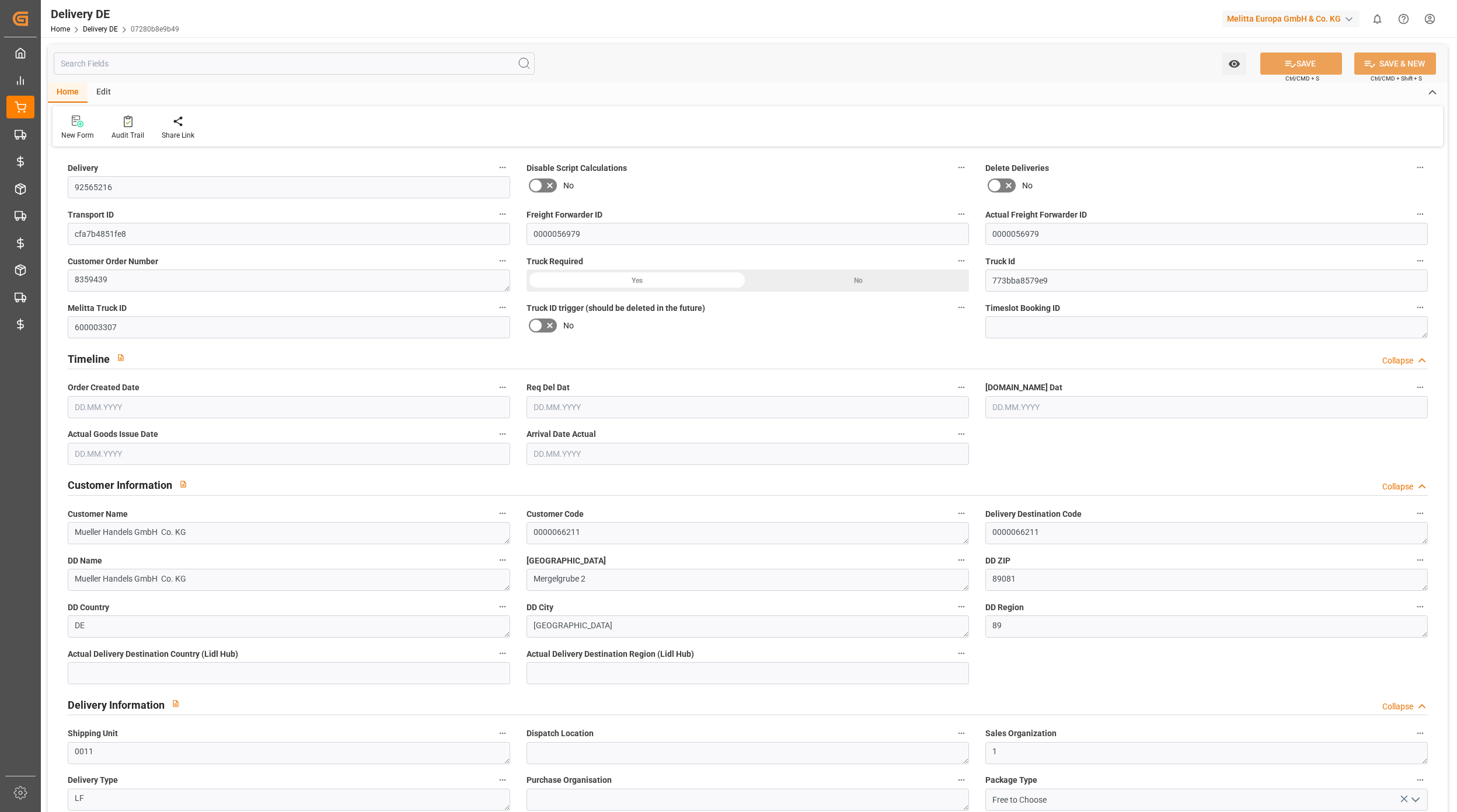
type input "11"
type input "6"
type input "371.25"
type input "808.5"
type input "8533.14"
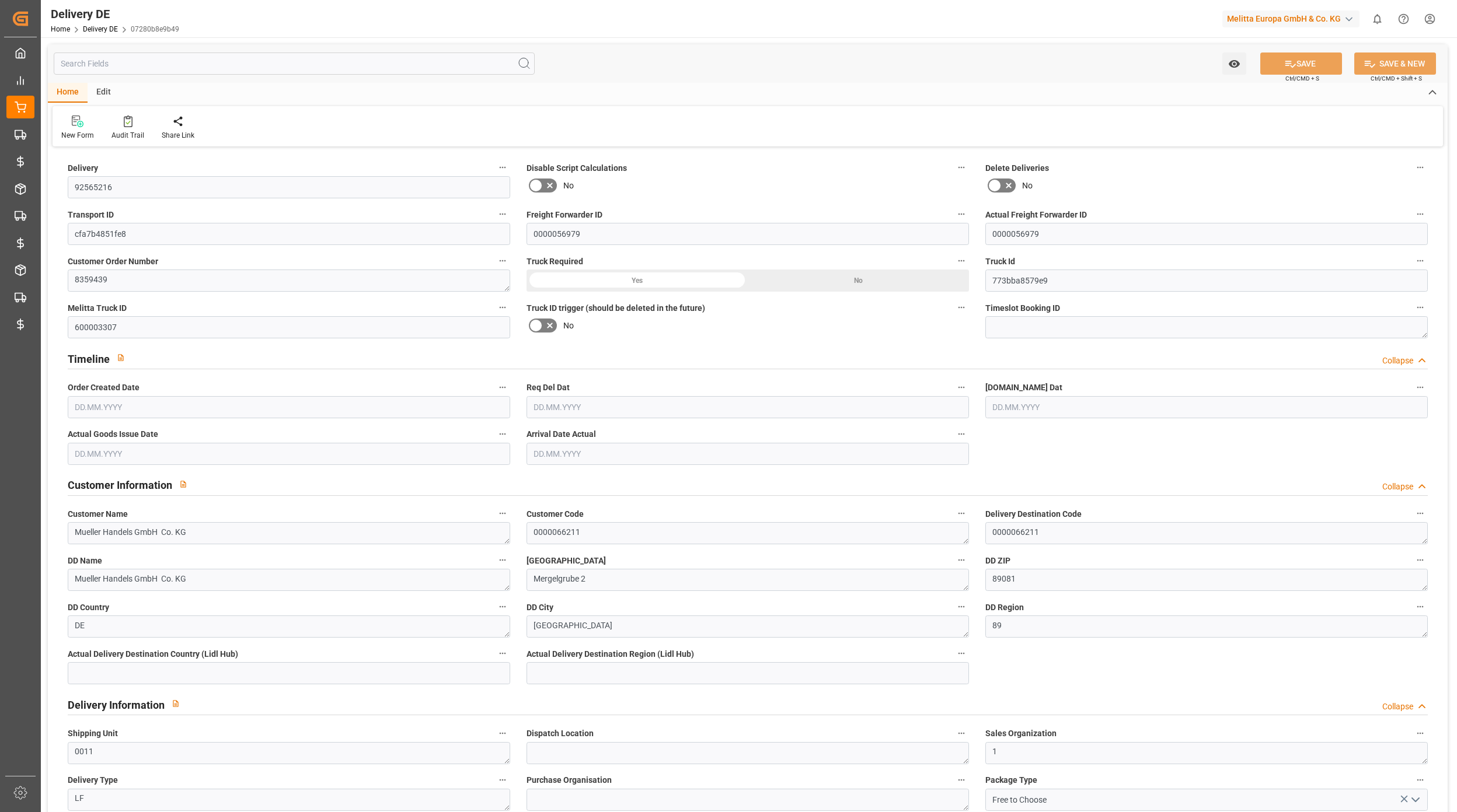
type input "07.10.2025"
type input "[DATE]"
drag, startPoint x: 117, startPoint y: 453, endPoint x: 78, endPoint y: 449, distance: 39.2
click at [78, 449] on input "[DATE]" at bounding box center [289, 453] width 443 height 22
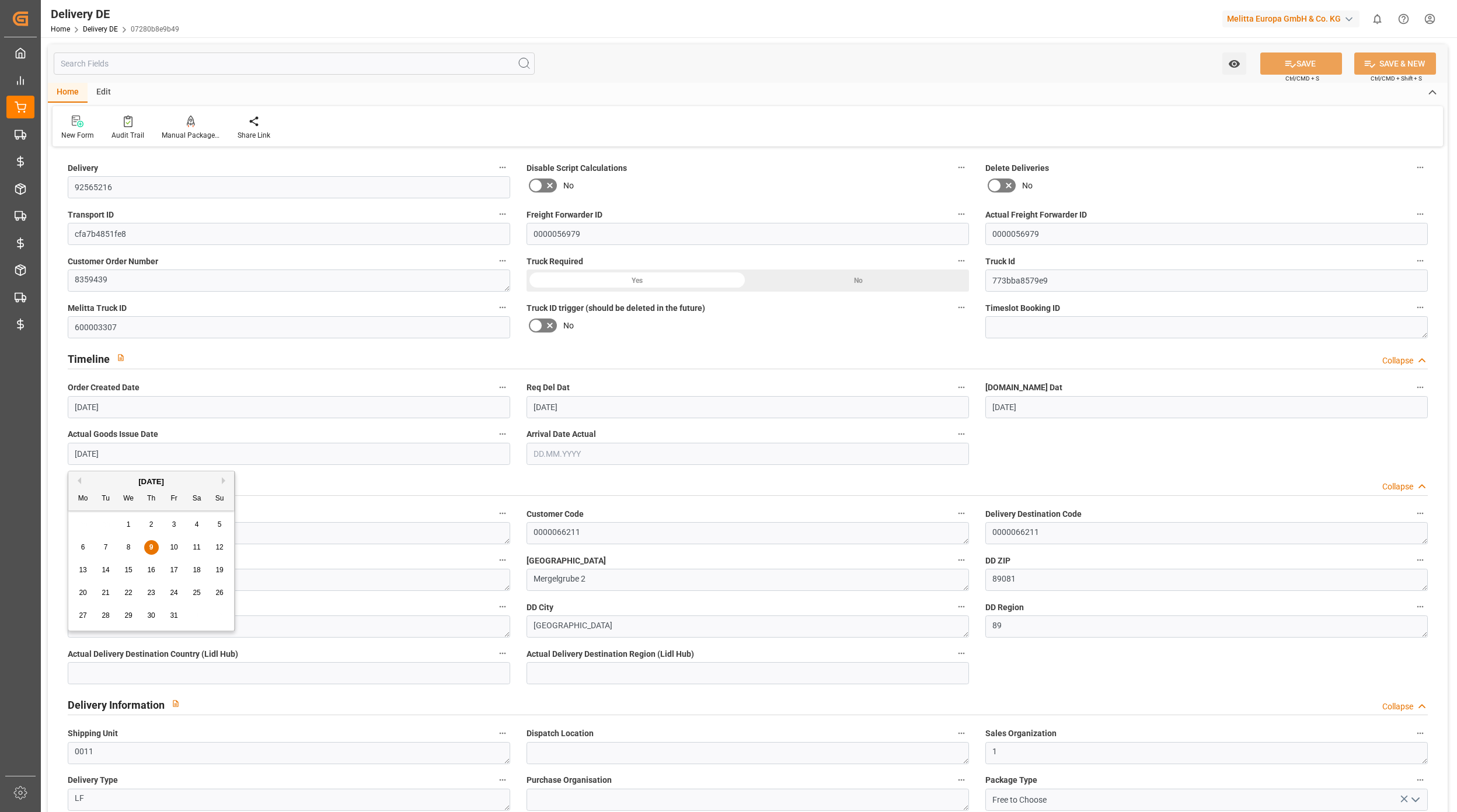
type input "0"
drag, startPoint x: 1282, startPoint y: 46, endPoint x: 1284, endPoint y: 56, distance: 10.2
click at [1280, 49] on div "Watch Option SAVE Ctrl/CMD + S SAVE & NEW Ctrl/CMD + Shift + S" at bounding box center [748, 63] width 1399 height 39
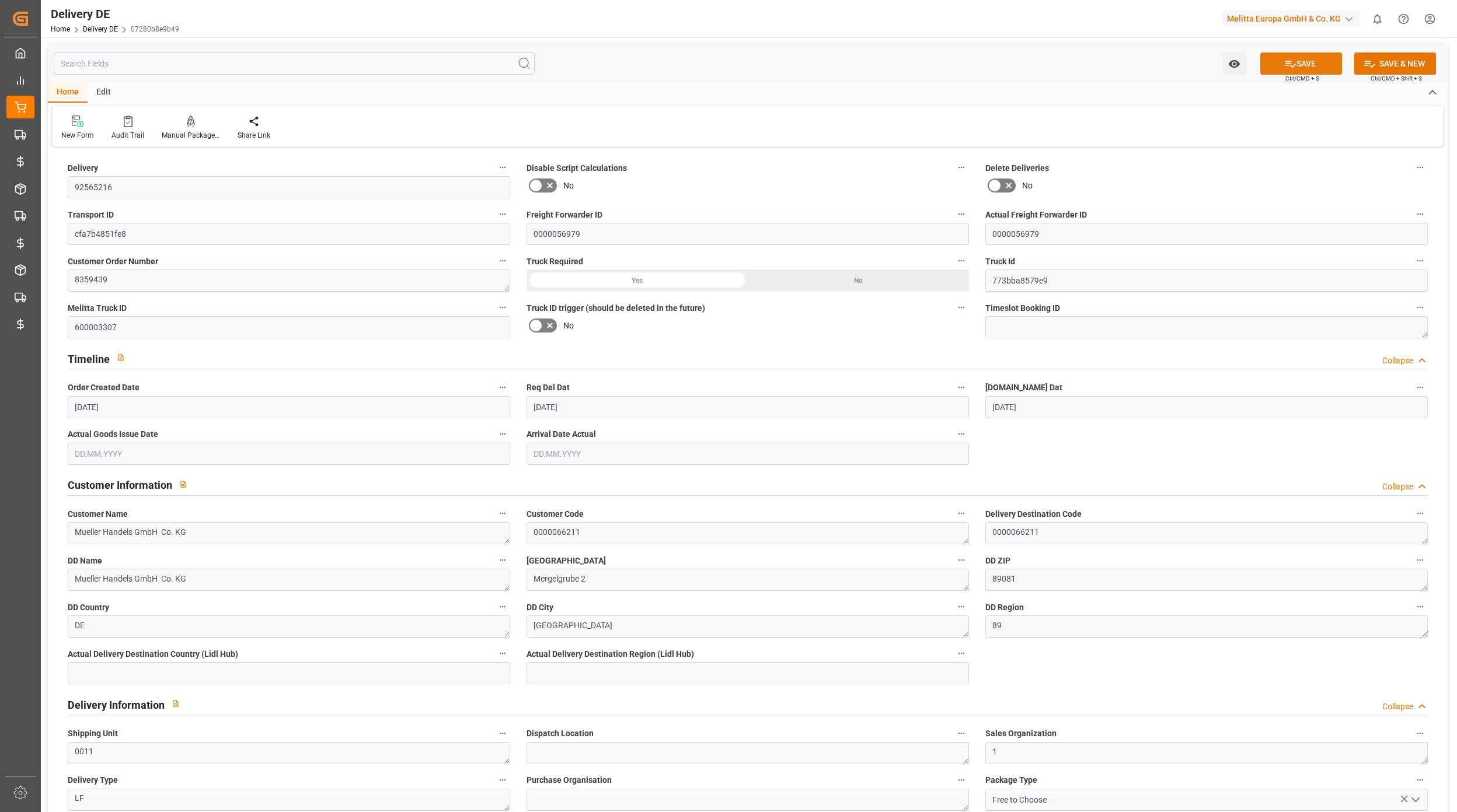
click at [1284, 56] on button "SAVE" at bounding box center [1300, 63] width 82 height 22
type input "92565216"
type input "cfa7b4851fe8"
type input "0000056979"
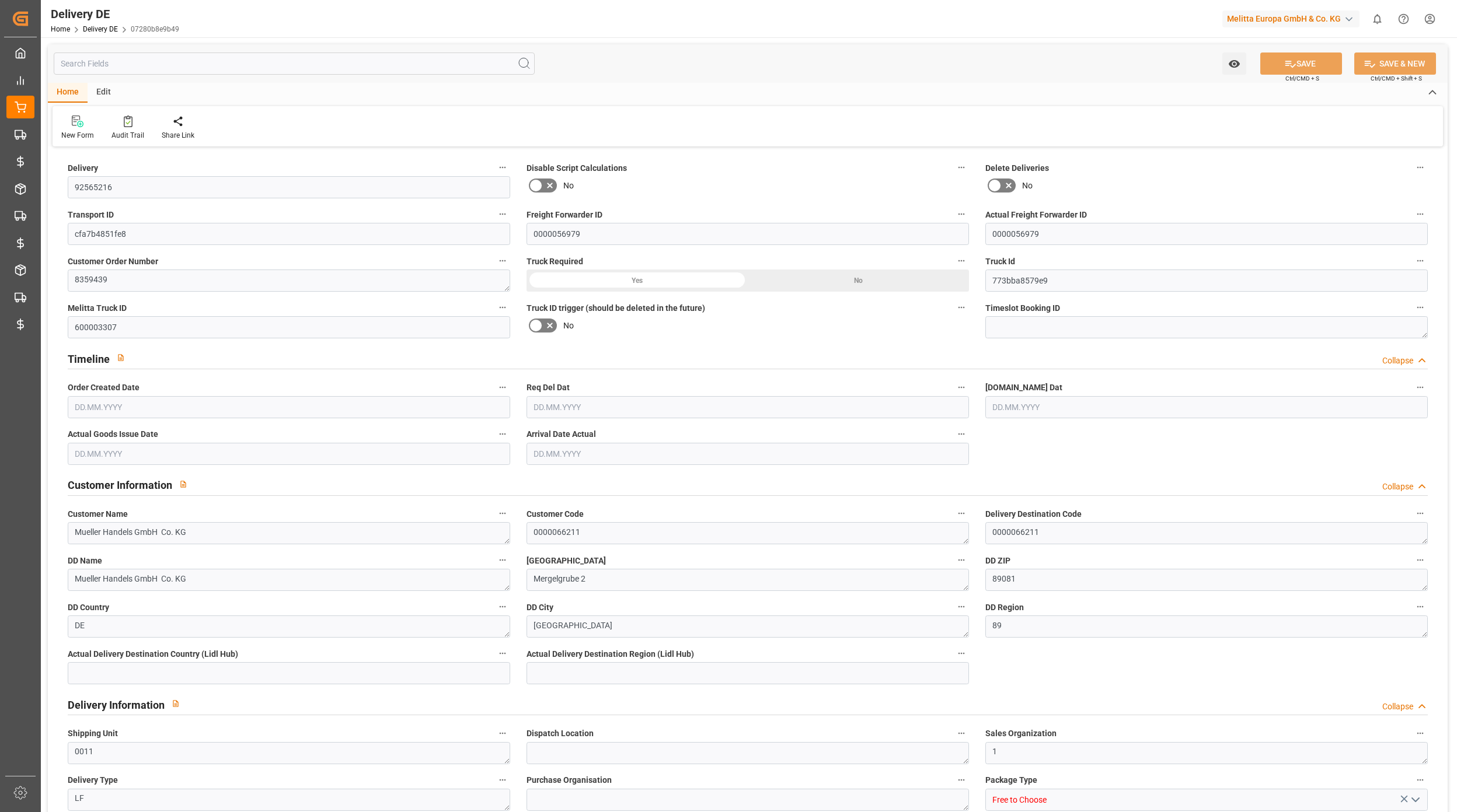
type textarea "8359439"
type input "773bba8579e9"
type input "600003307"
type textarea "Mueller Handels GmbH Co. KG"
type textarea "0000066211"
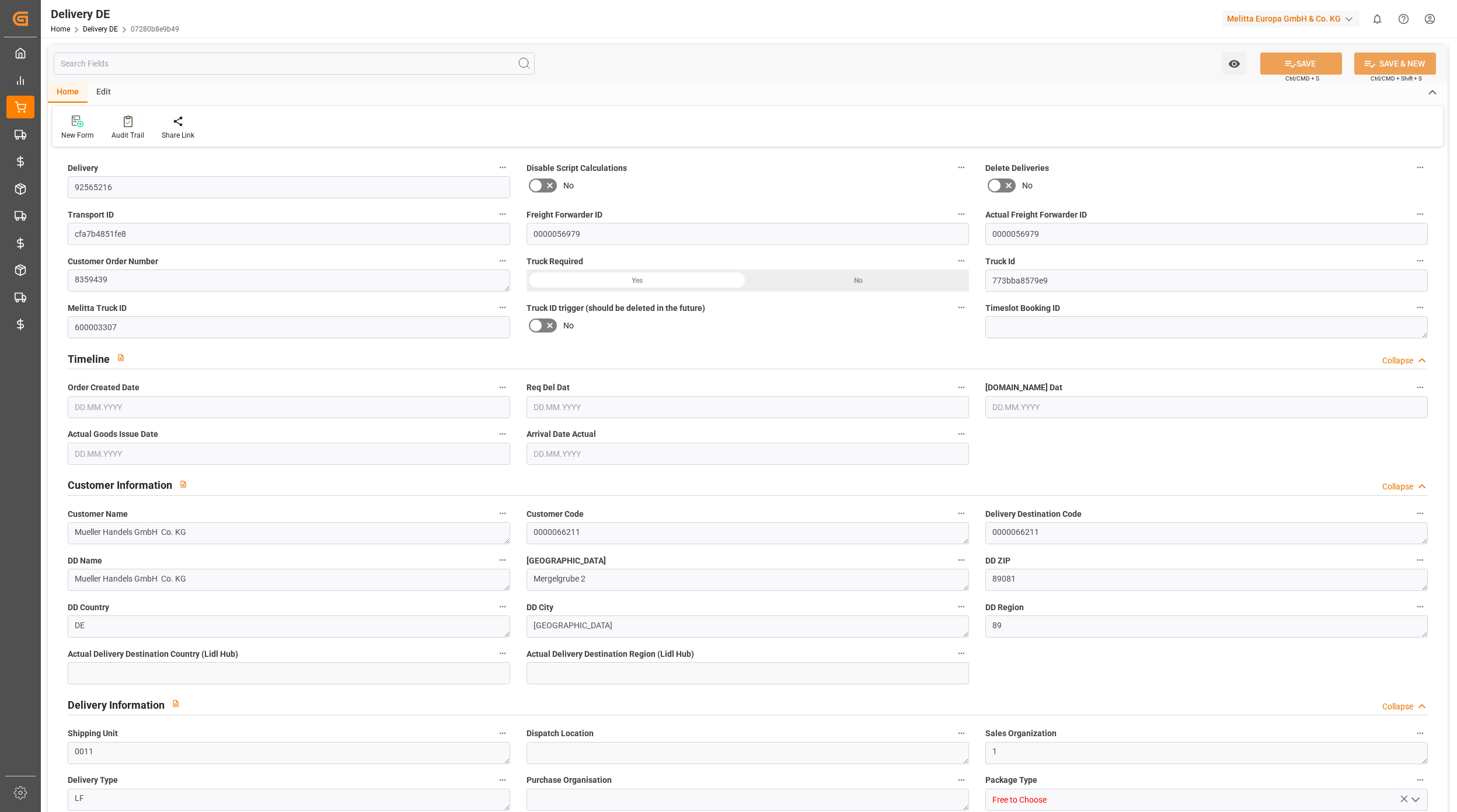
type textarea "0000066211"
type textarea "Mueller Handels GmbH Co. KG"
type textarea "Mergelgrube 2"
type textarea "89081"
type textarea "DE"
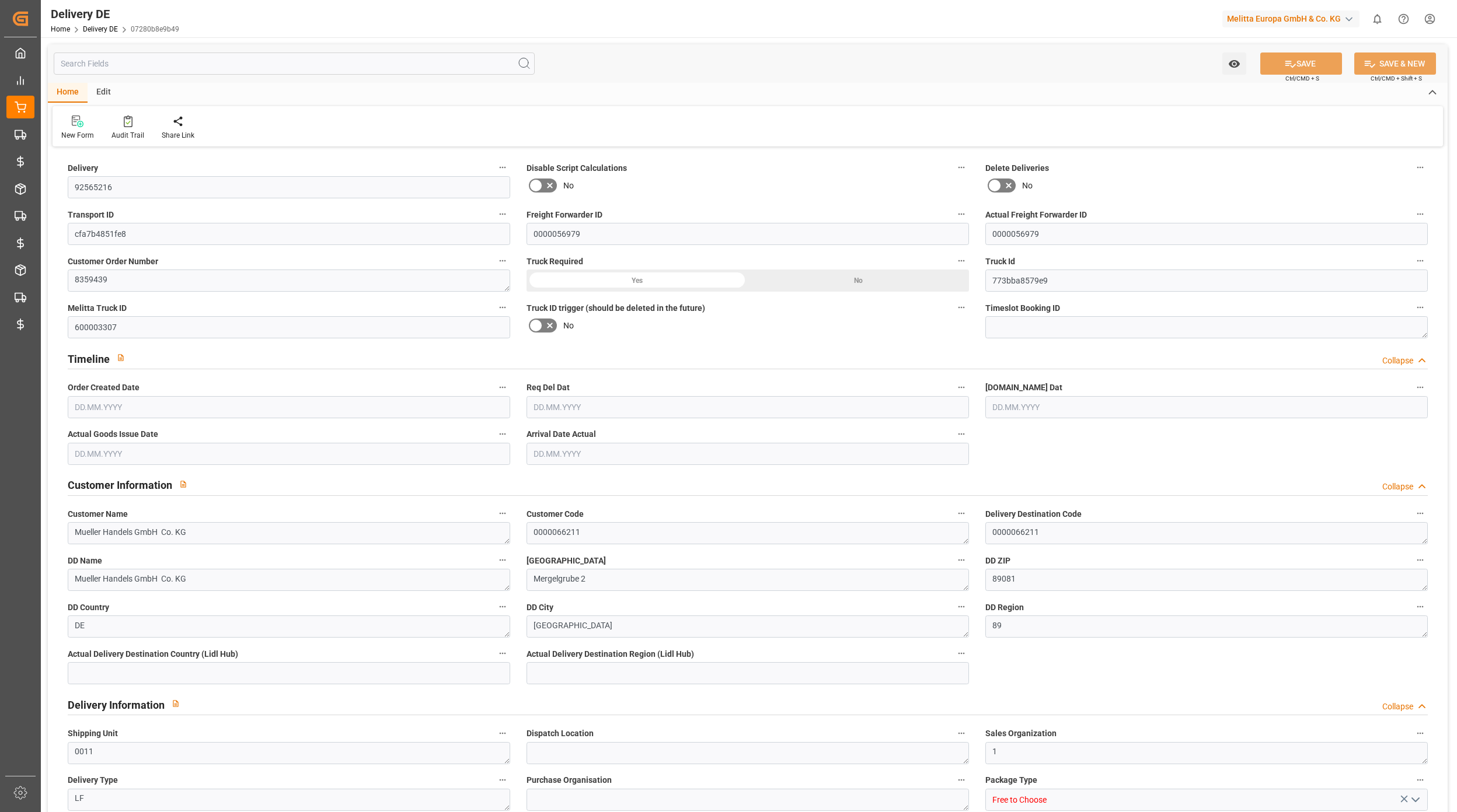
type textarea "[GEOGRAPHIC_DATA]"
type textarea "89"
type textarea "0011"
type textarea "1"
type textarea "LF"
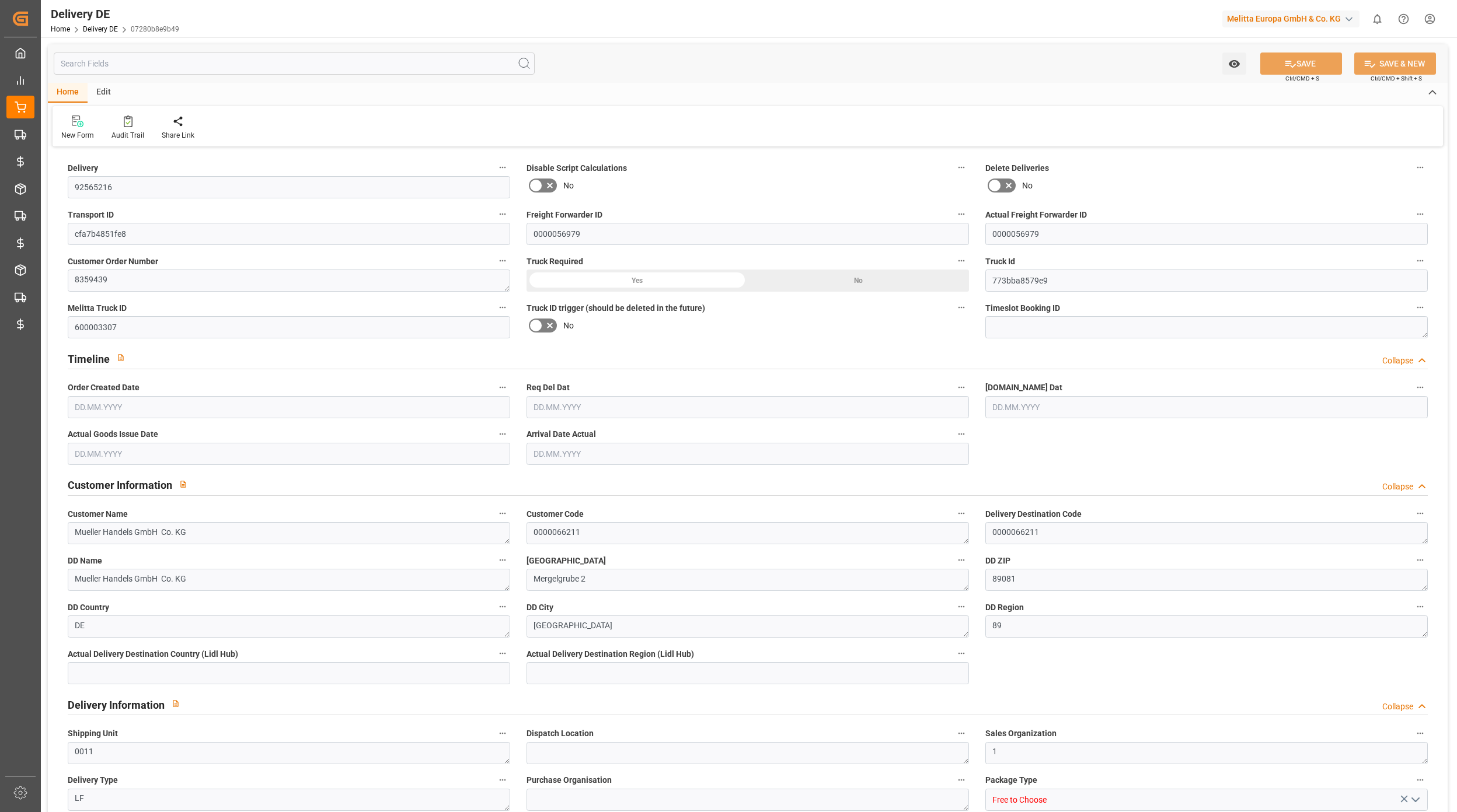
type input "Free to Choose"
type input "Pallet"
type textarea "DE_02"
type input "DE_02"
type input "DAP"
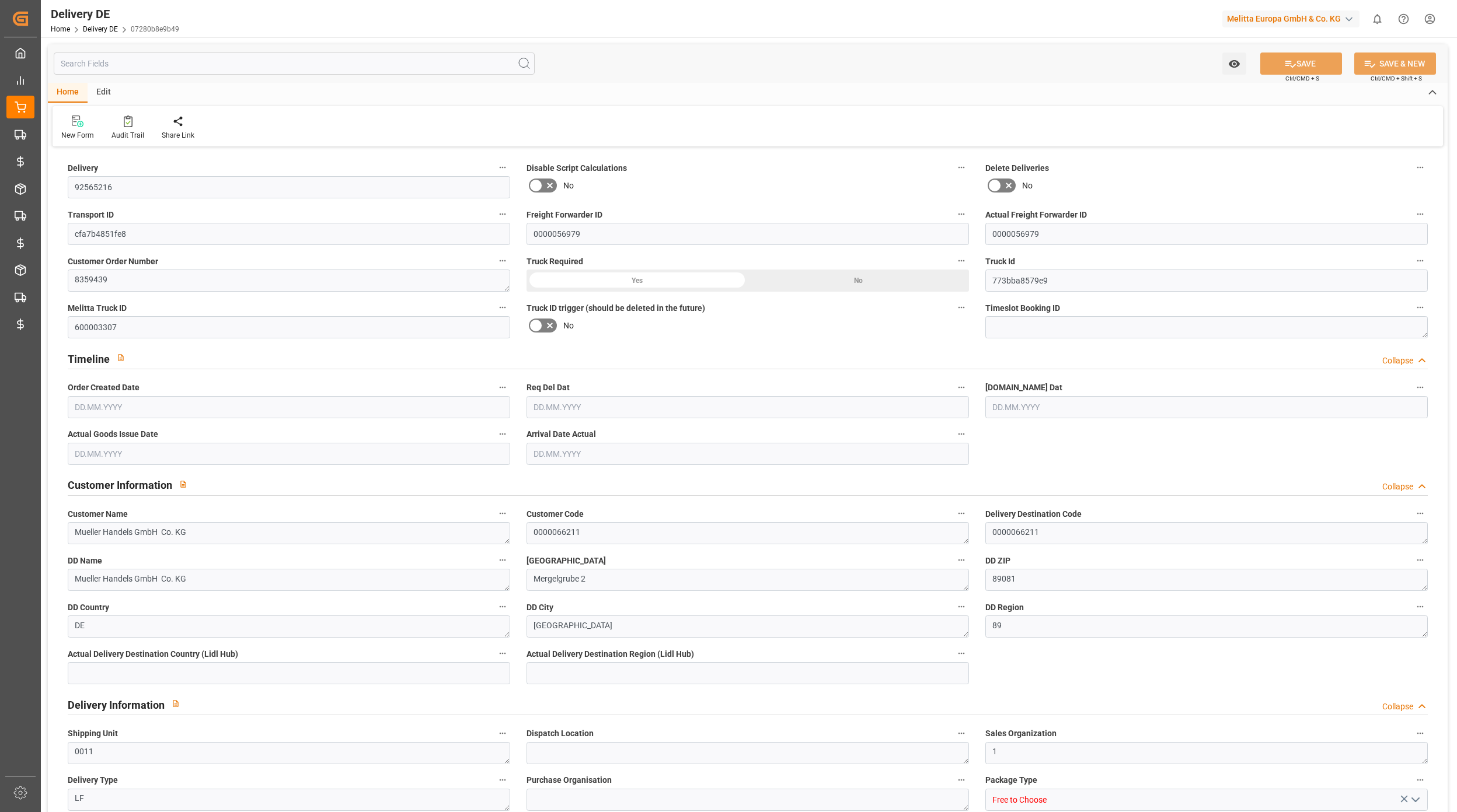
type input "00"
type input "H105"
type textarea "Maximale Palettenhöhe 1,05 m"
type input "SPAL"
type textarea "mit Stützpalette"
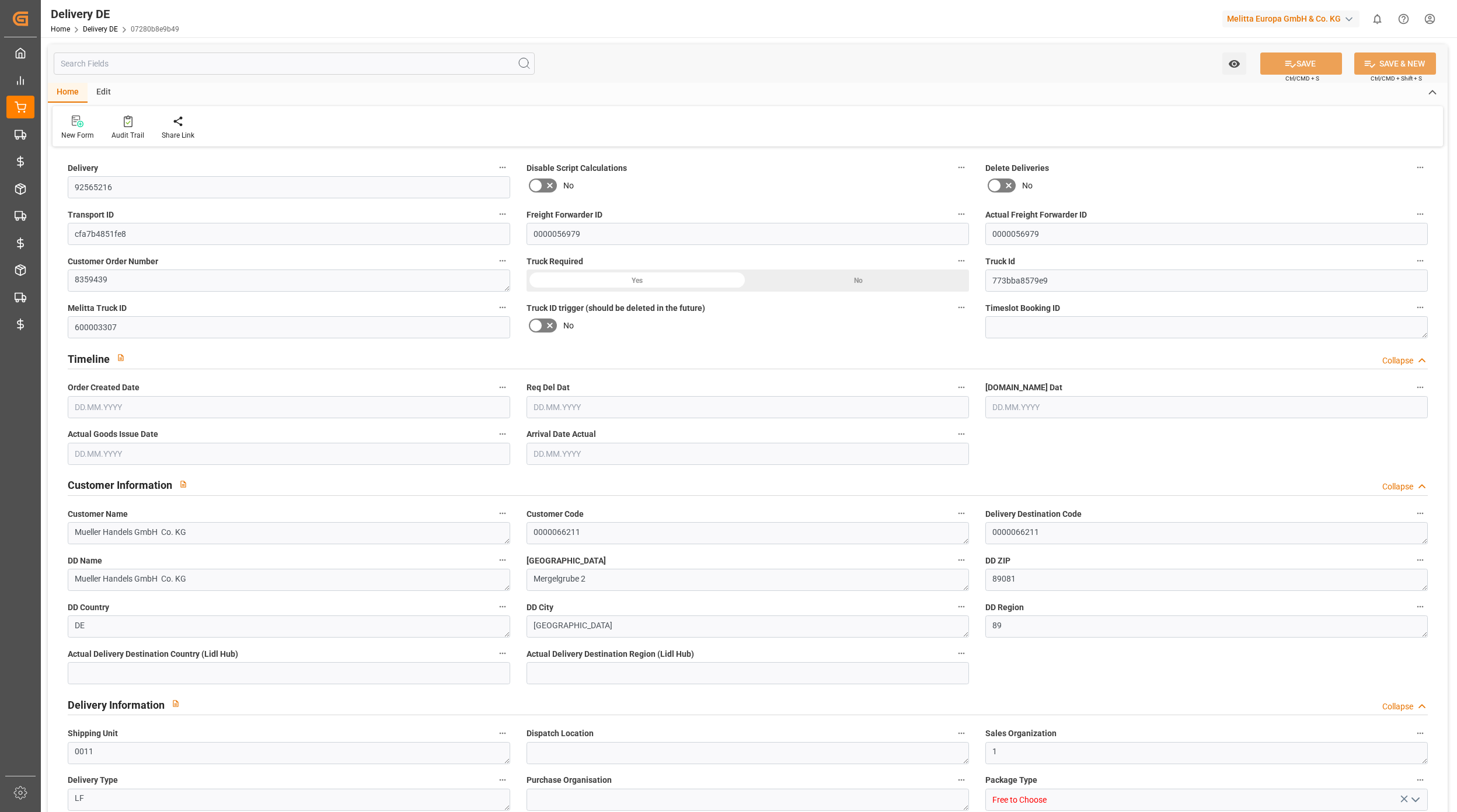
type input "EPQB"
type textarea "VP=EUB,Kommi=EUB"
type input "11"
type input "6"
type input "371.25"
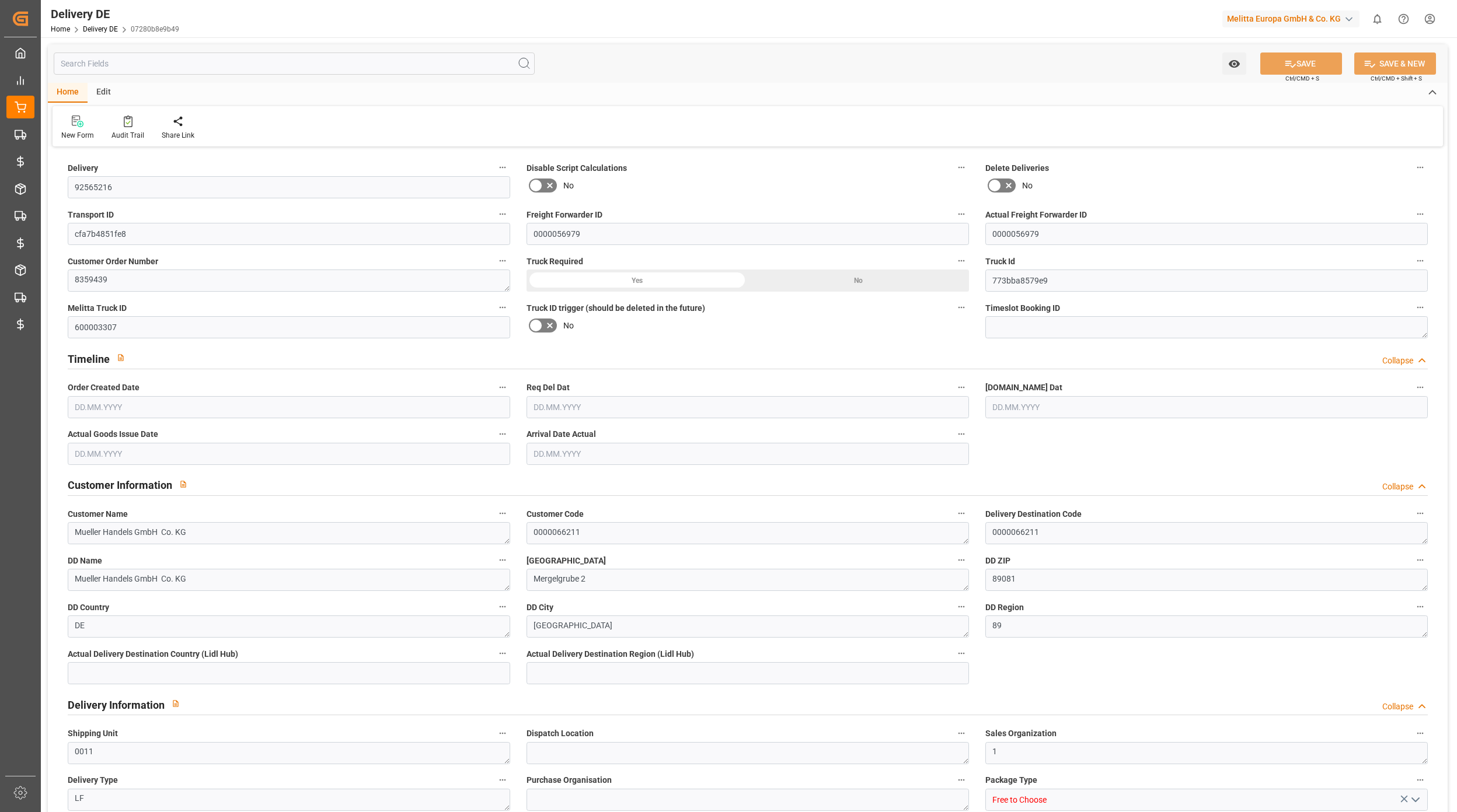
type input "808.5"
type input "8533.14"
type input "[DATE]"
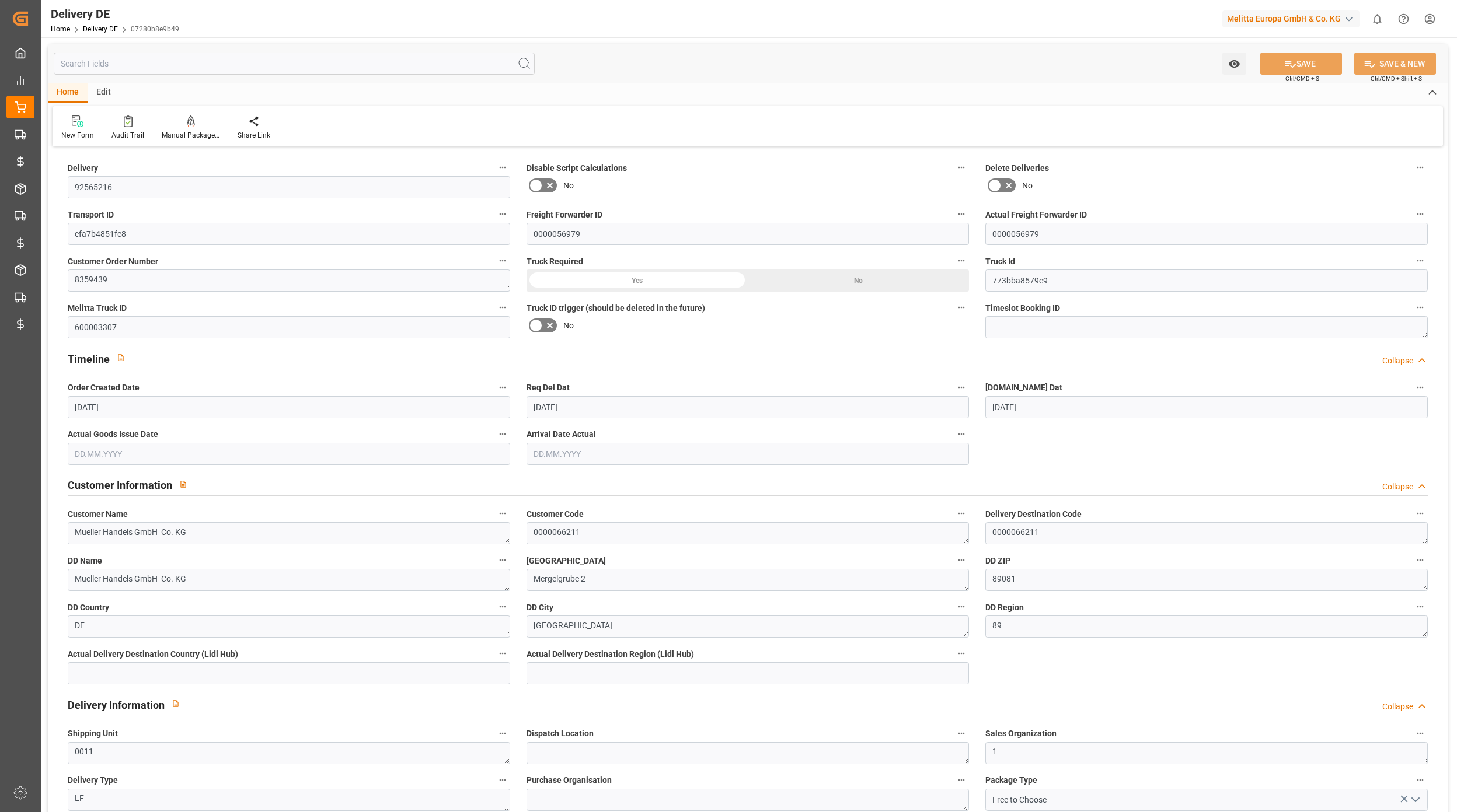
click at [148, 453] on input "text" at bounding box center [289, 453] width 443 height 22
click at [151, 551] on span "9" at bounding box center [151, 547] width 4 height 8
type input "[DATE]"
click at [1287, 56] on button "SAVE" at bounding box center [1300, 63] width 82 height 22
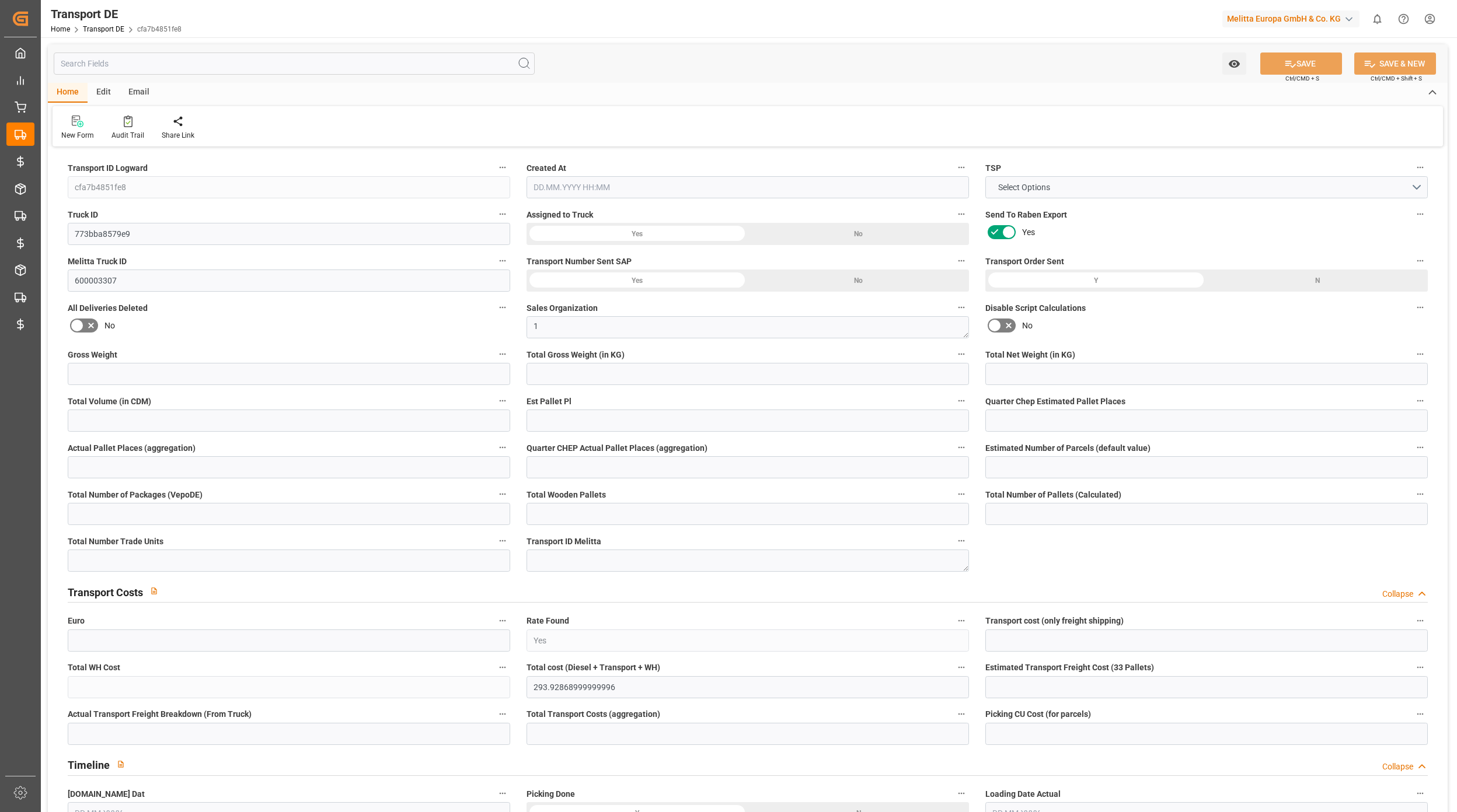
type input "808.5"
type input "539.55"
type input "371.25"
type input "8533.14"
type input "6"
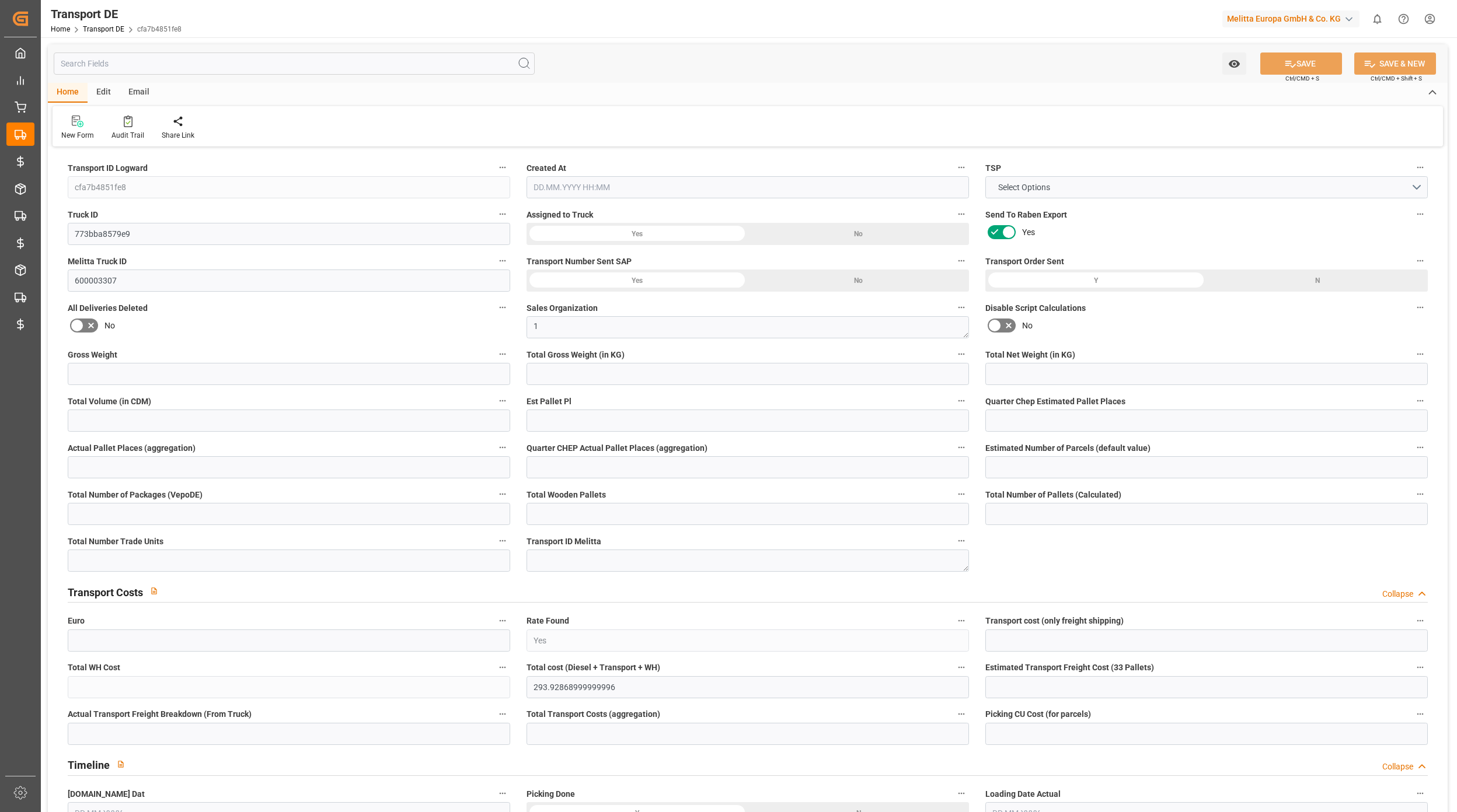
type input "0"
type input "1"
type input "11"
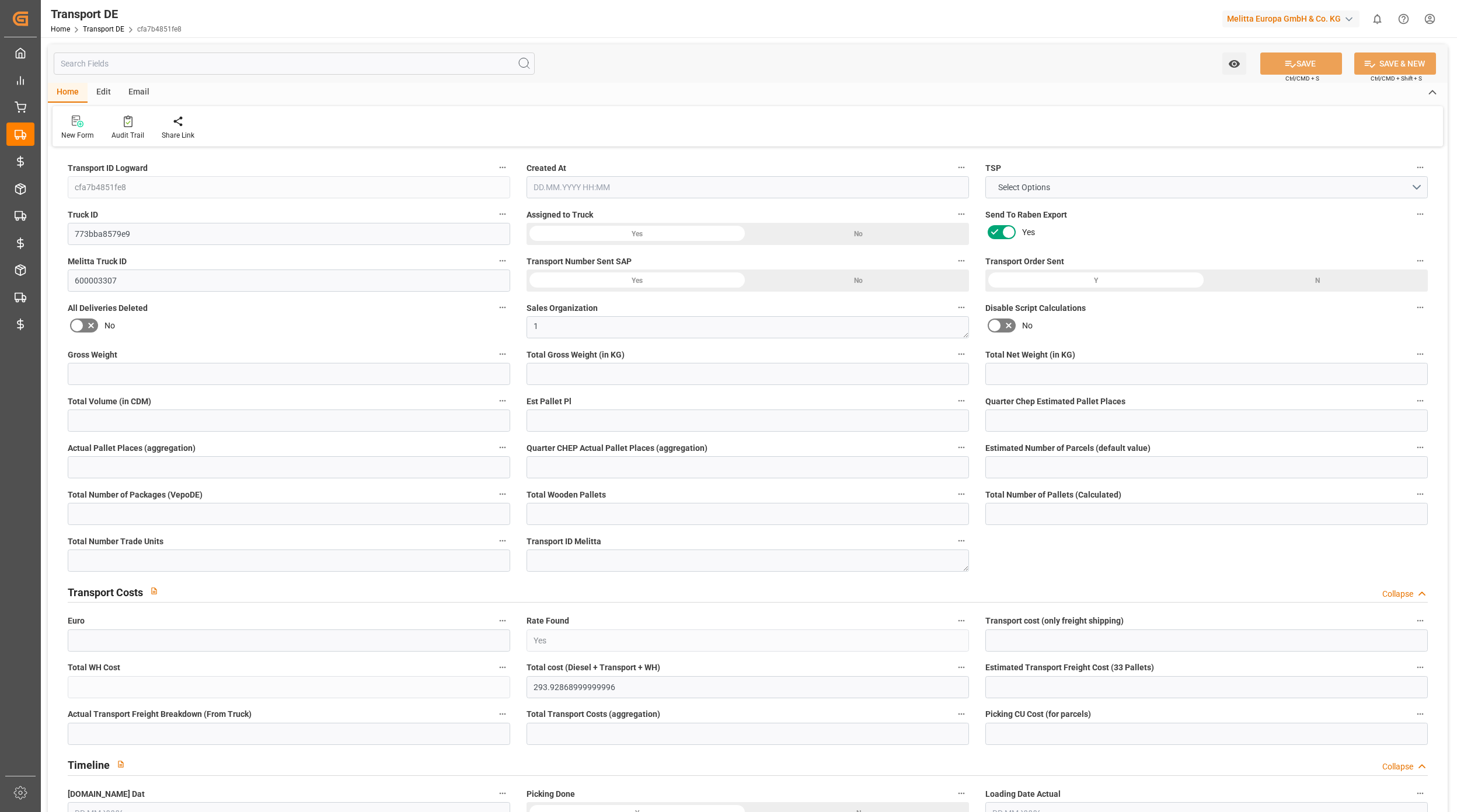
type input "11"
type input "0"
type input "825"
type input "0"
type input "293.65"
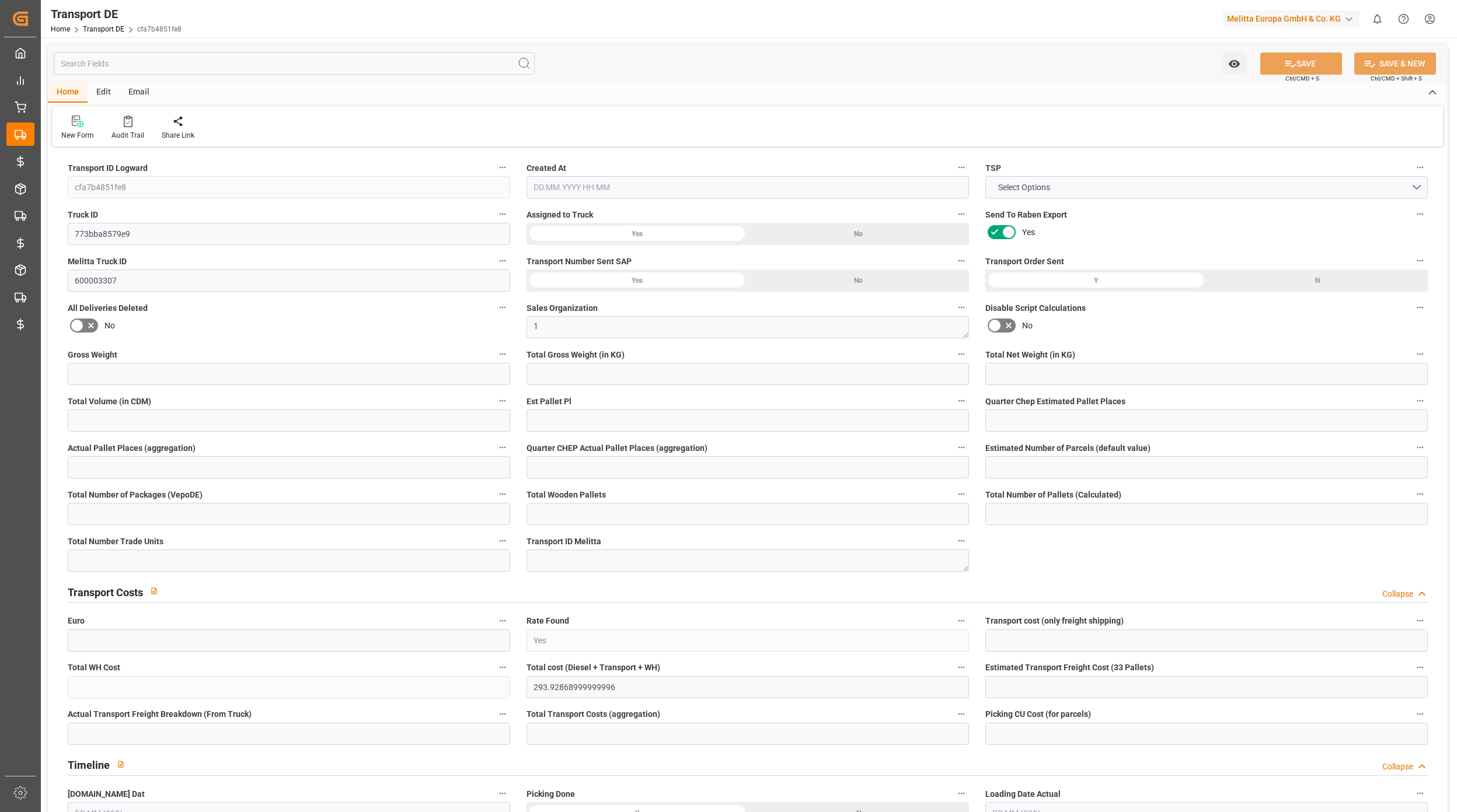
type input "3.039"
type input "293.65"
type input "290.8897"
type input "89"
type input "11"
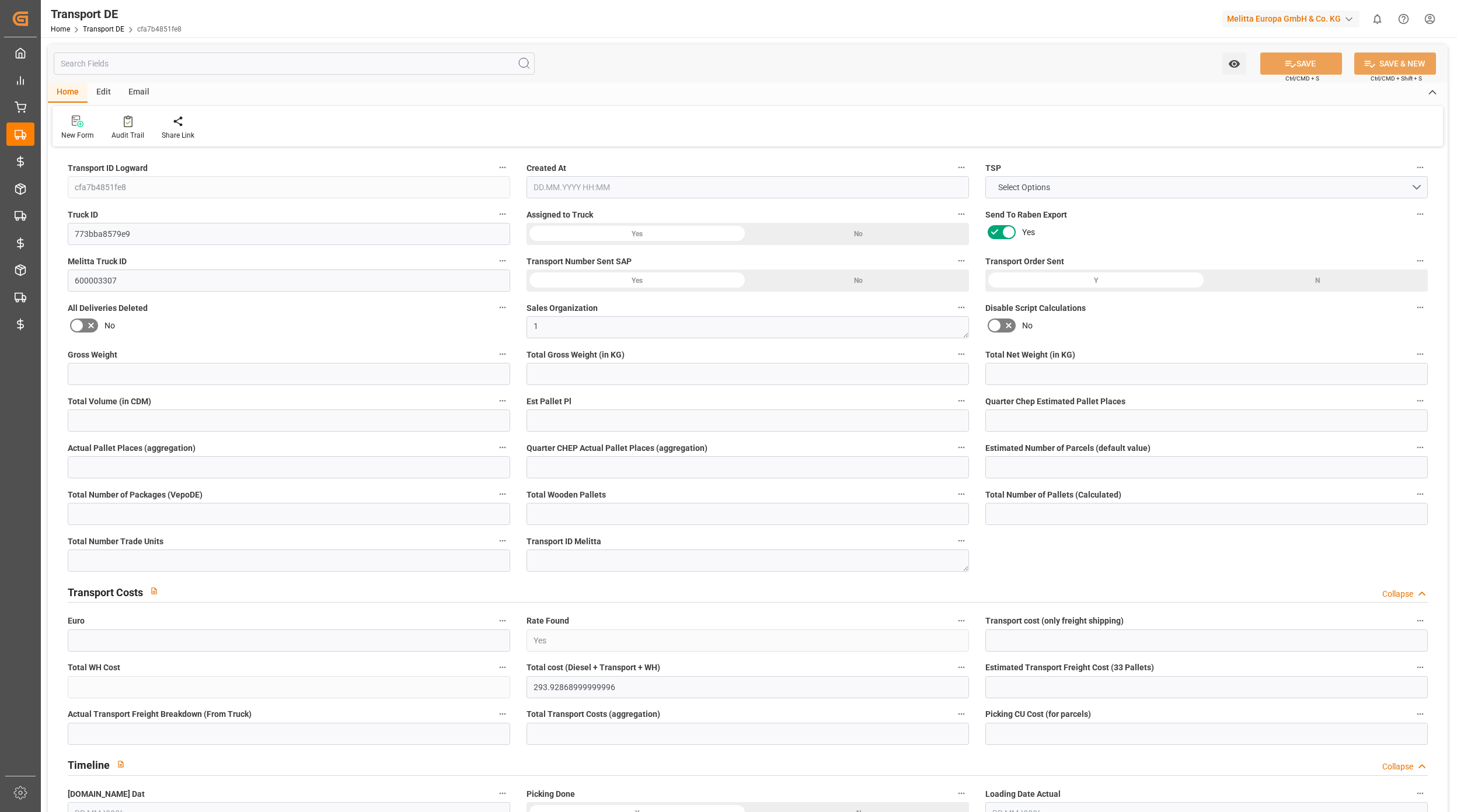
type input "0"
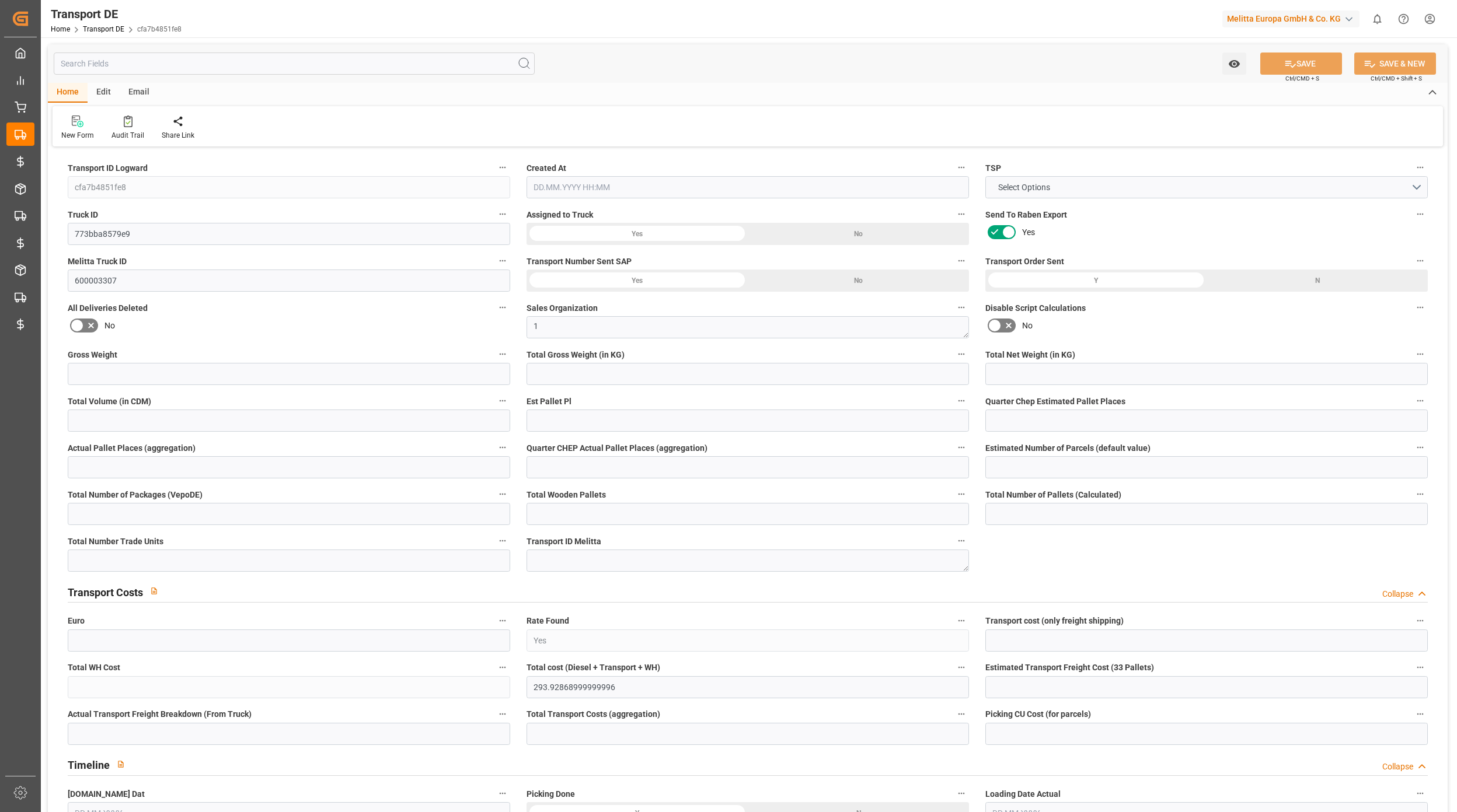
type input "0"
type input "-2.7603"
type input "0"
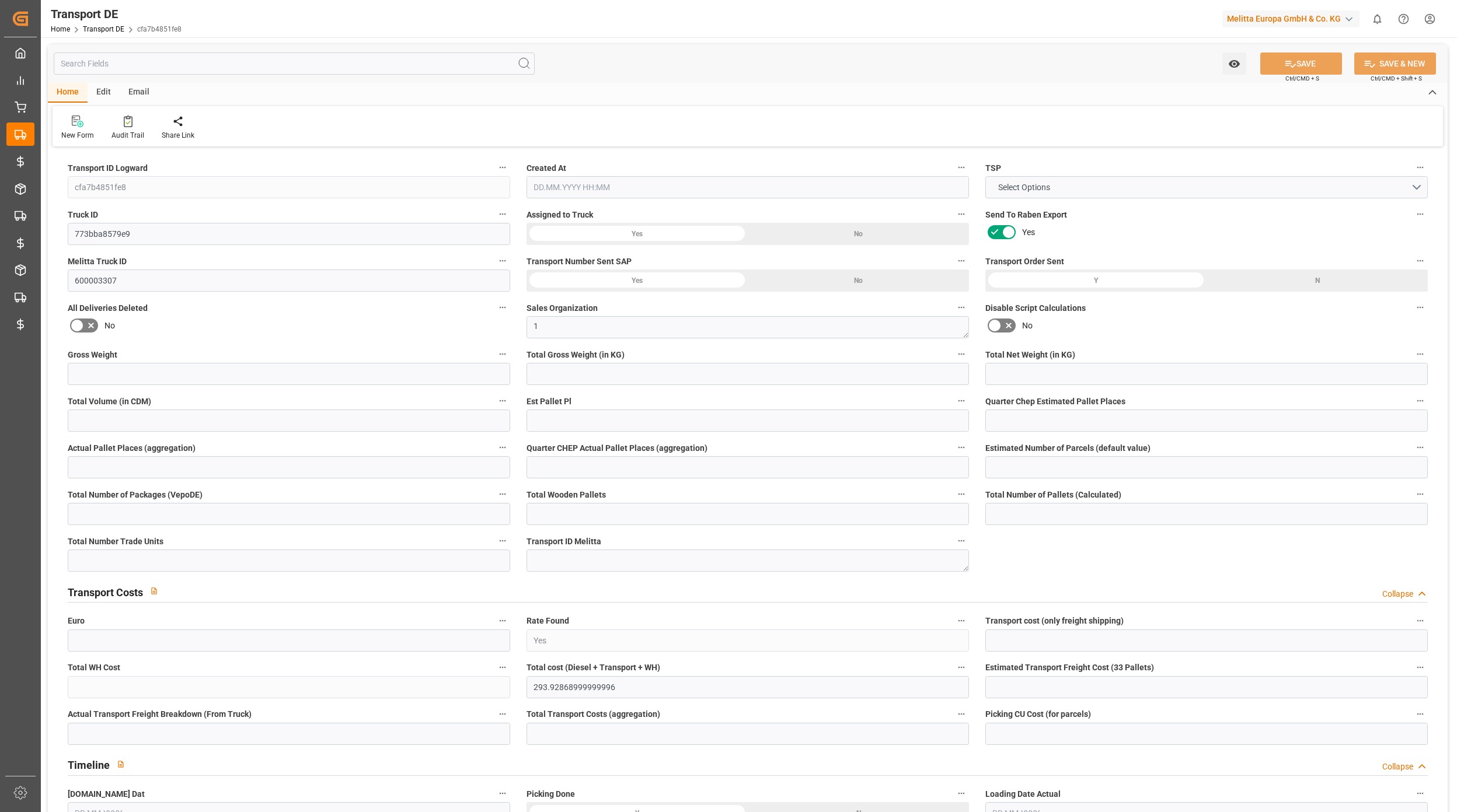
type input "0"
type input "539.55"
type input "4710.8598"
type input "21"
type input "35"
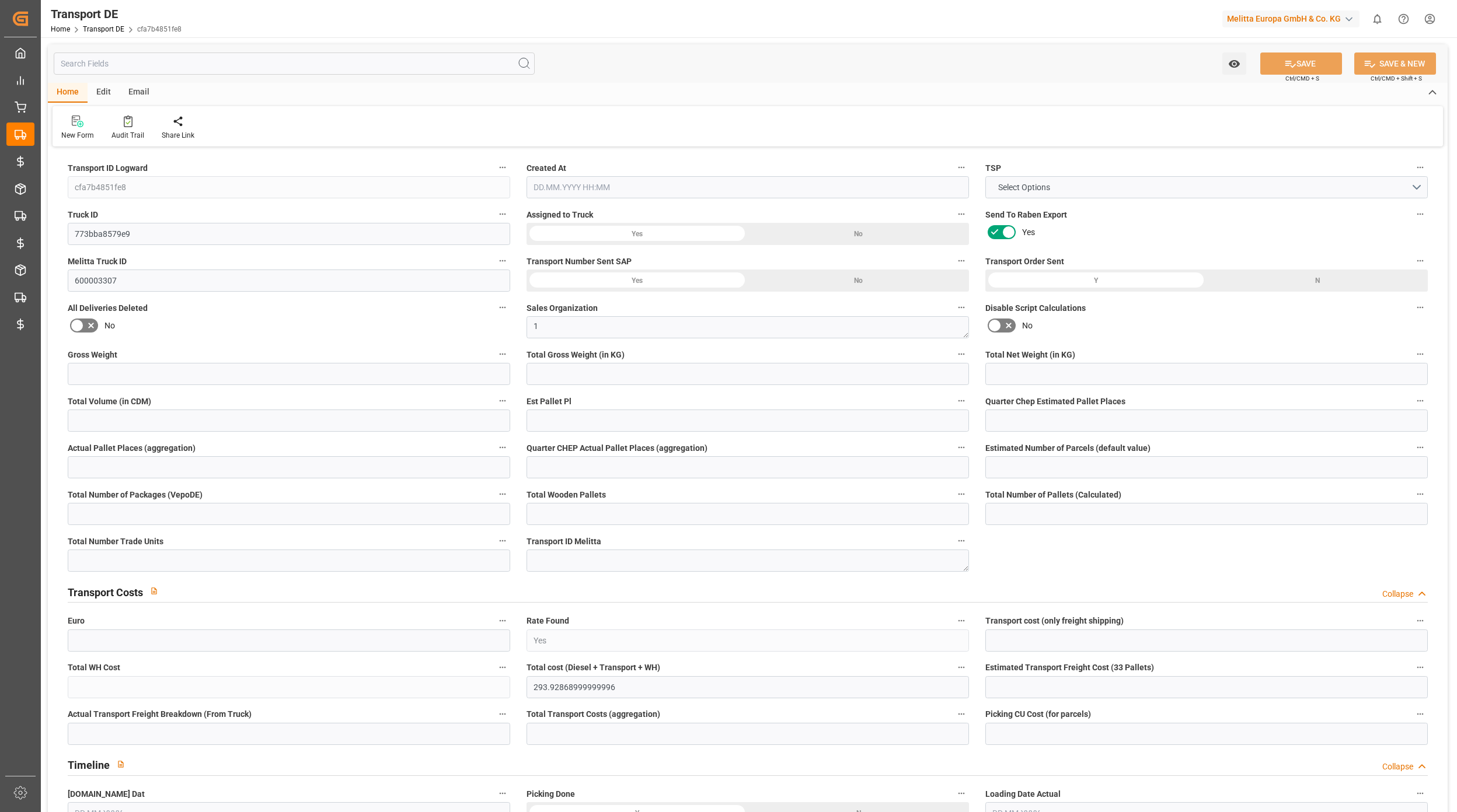
type input "0"
type input "11"
type input "0"
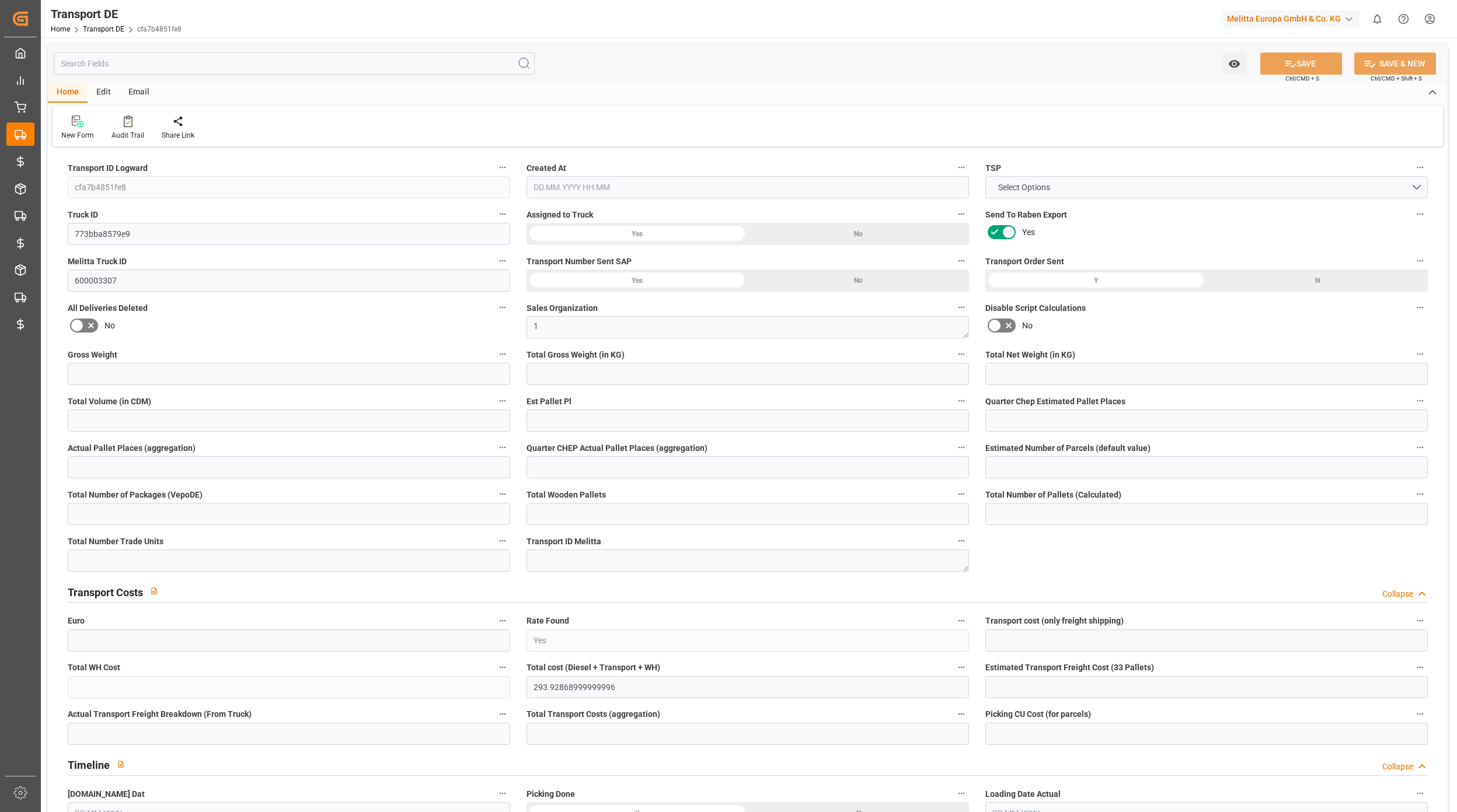
type input "0"
type input "1"
type input "0"
type input "825"
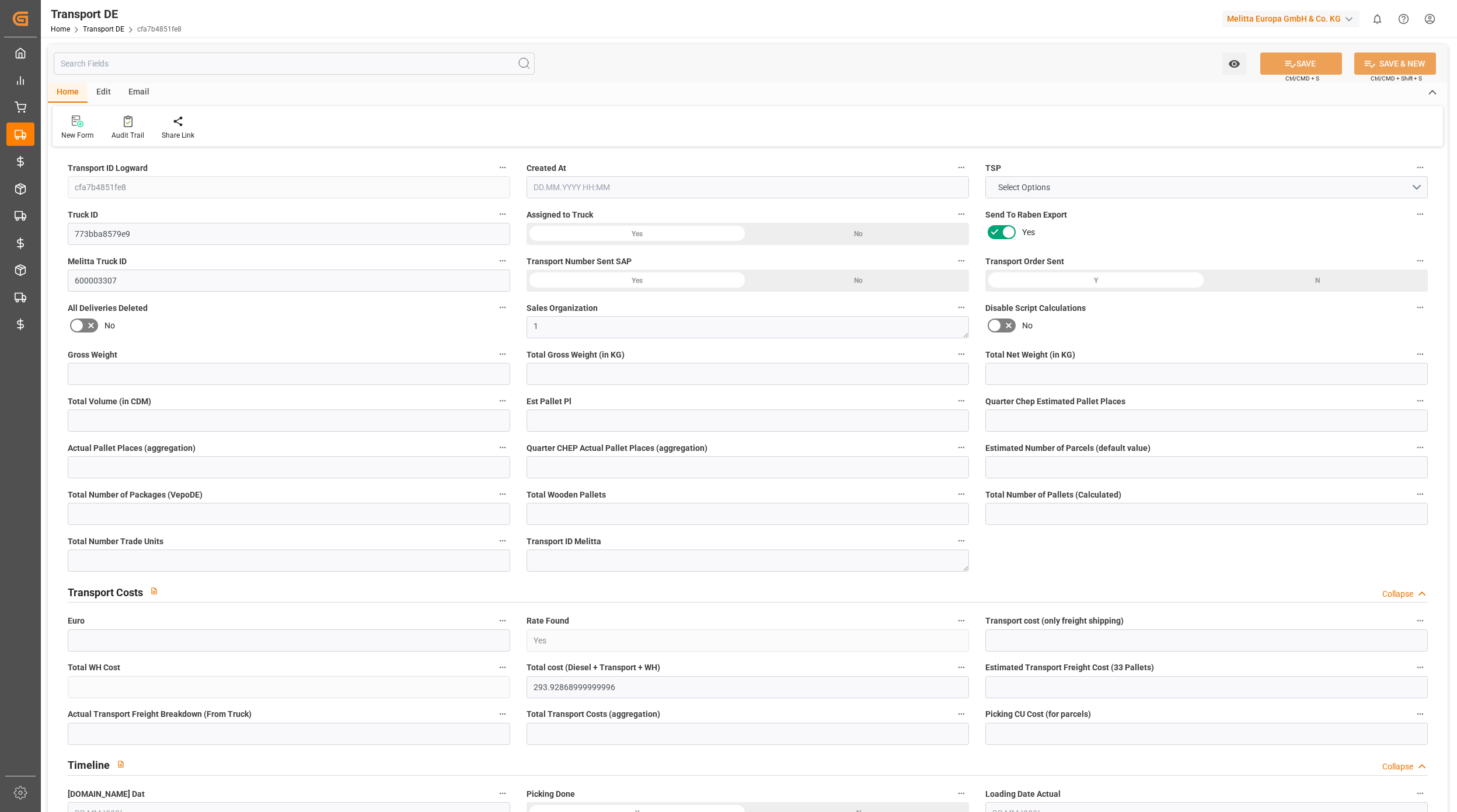
type input "293.9287"
type input "290.8897"
type input "[DATE] 07:41"
type input "[DATE]"
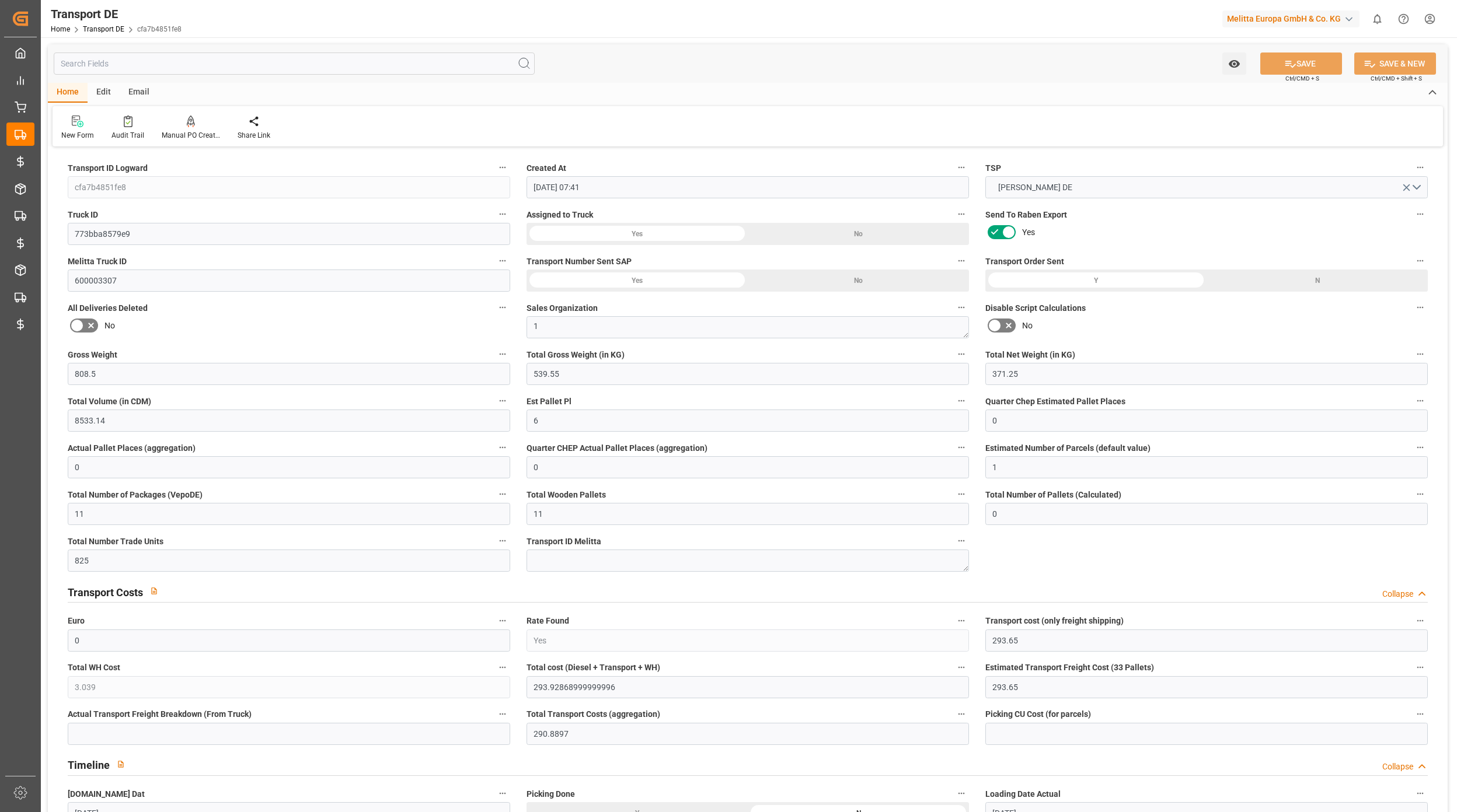
type input "[DATE]"
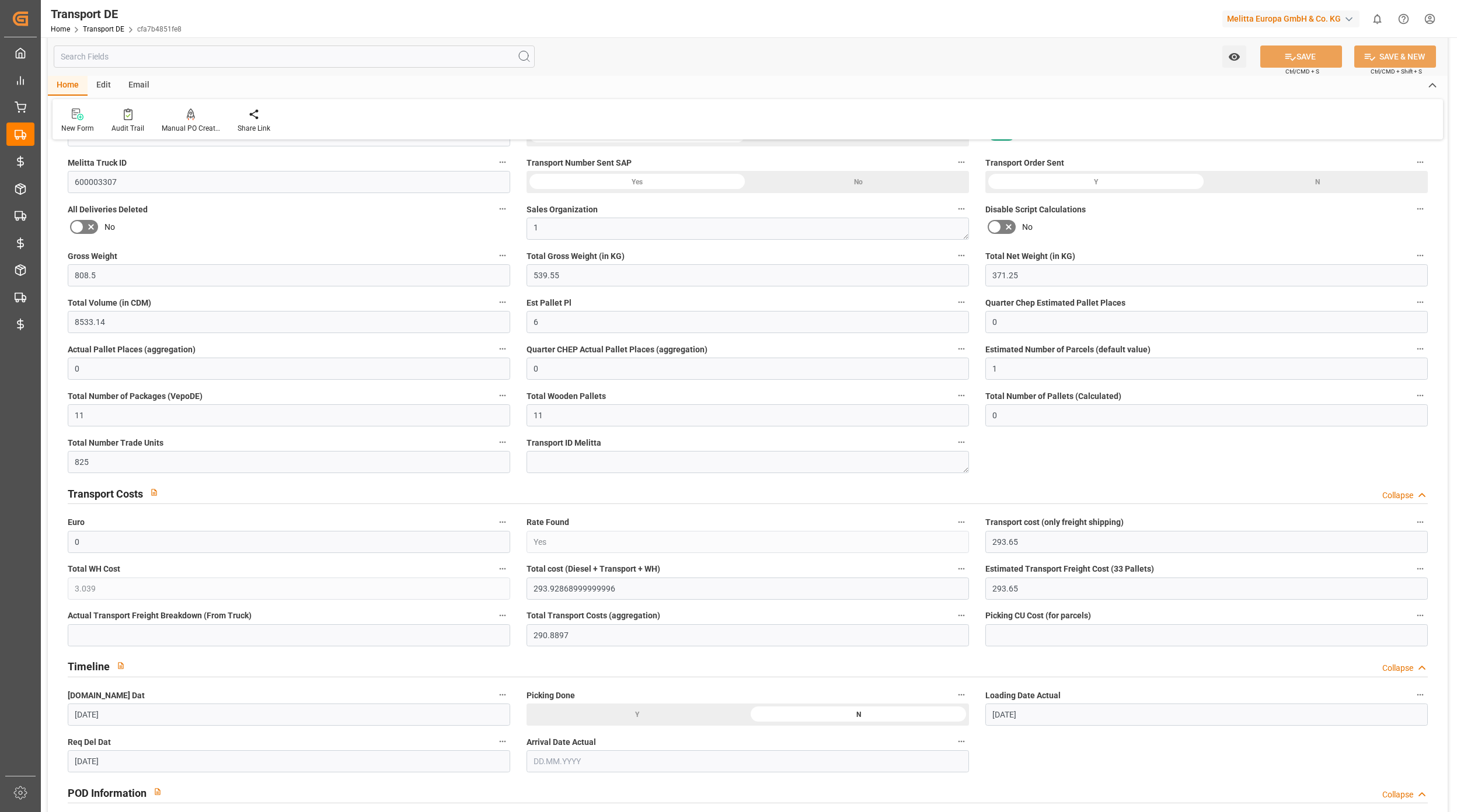
scroll to position [233, 0]
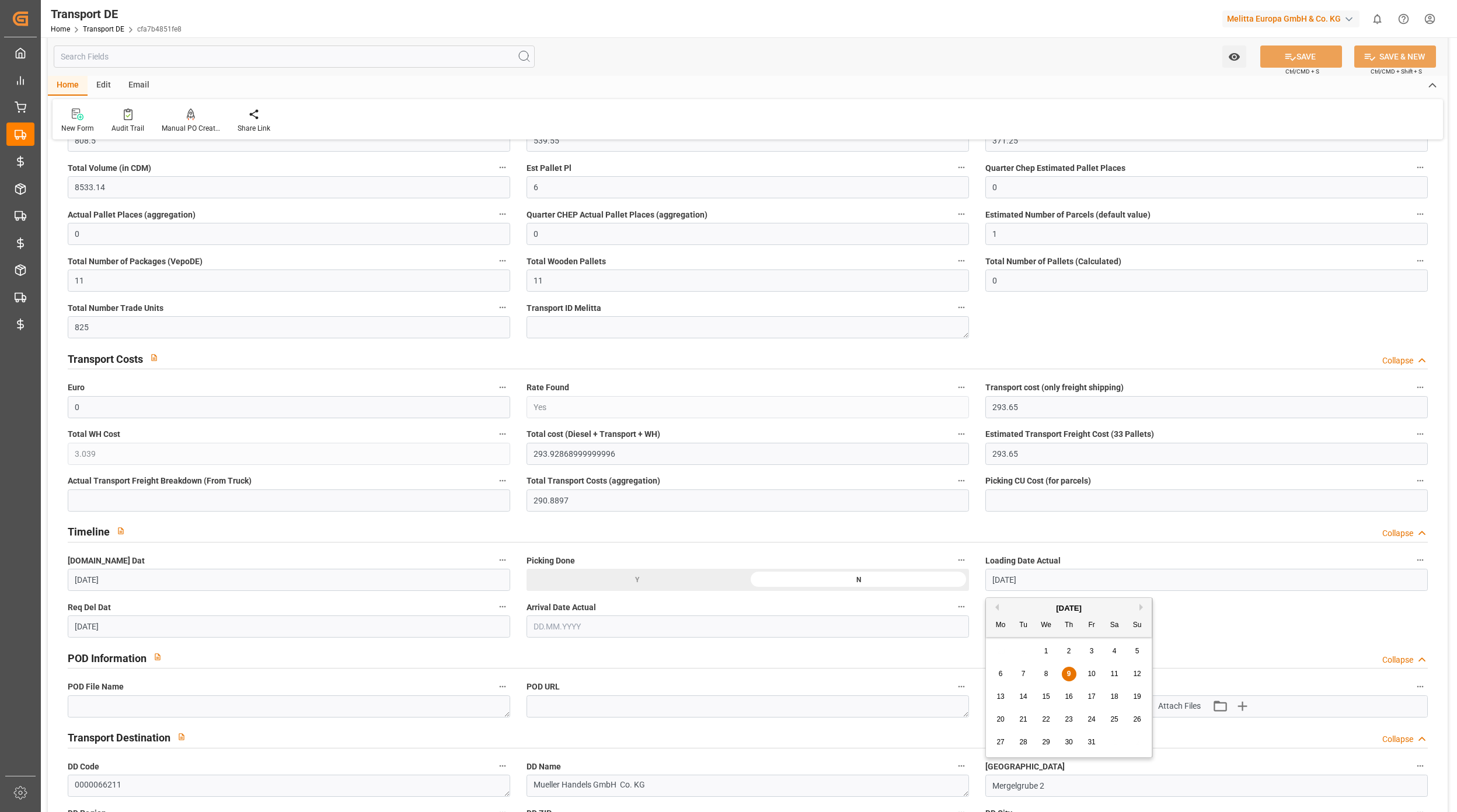
drag, startPoint x: 1053, startPoint y: 584, endPoint x: 984, endPoint y: 584, distance: 69.0
click at [985, 584] on input "[DATE]" at bounding box center [1206, 580] width 443 height 22
click at [1303, 46] on button "SAVE" at bounding box center [1300, 56] width 82 height 22
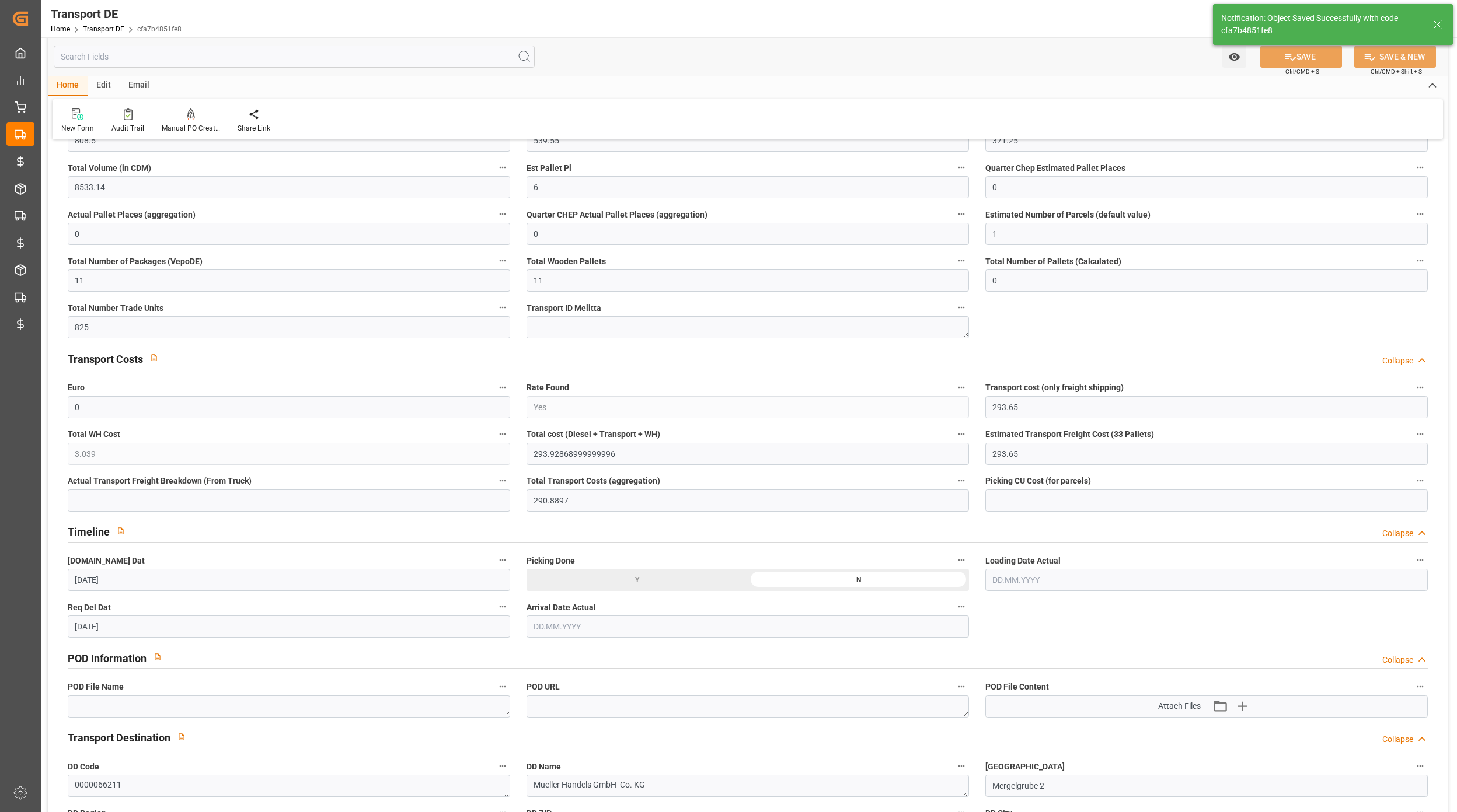
type input "[PERSON_NAME][STREET_ADDRESS]"
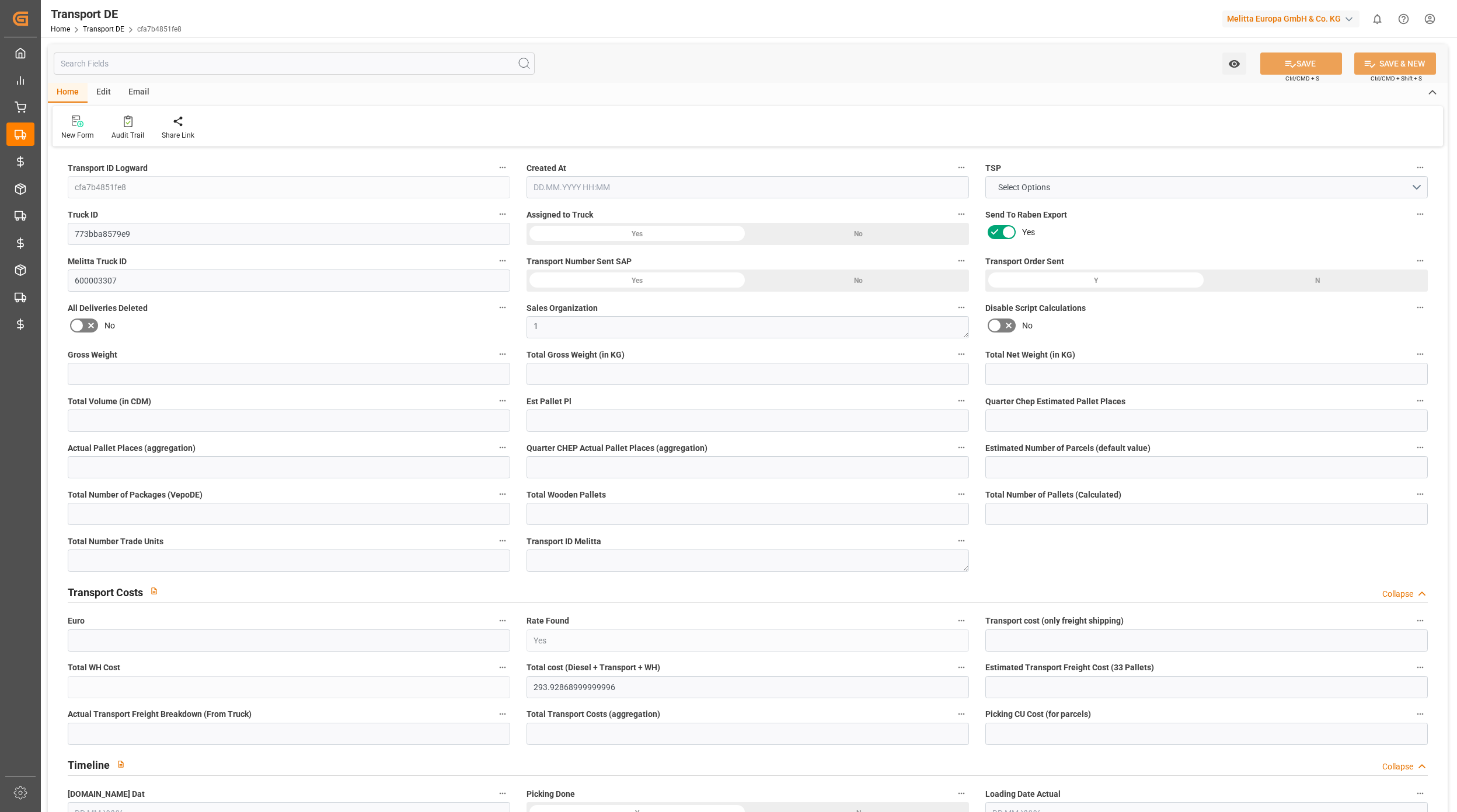
type input "808.5"
type input "539.55"
type input "371.25"
type input "8533.14"
type input "6"
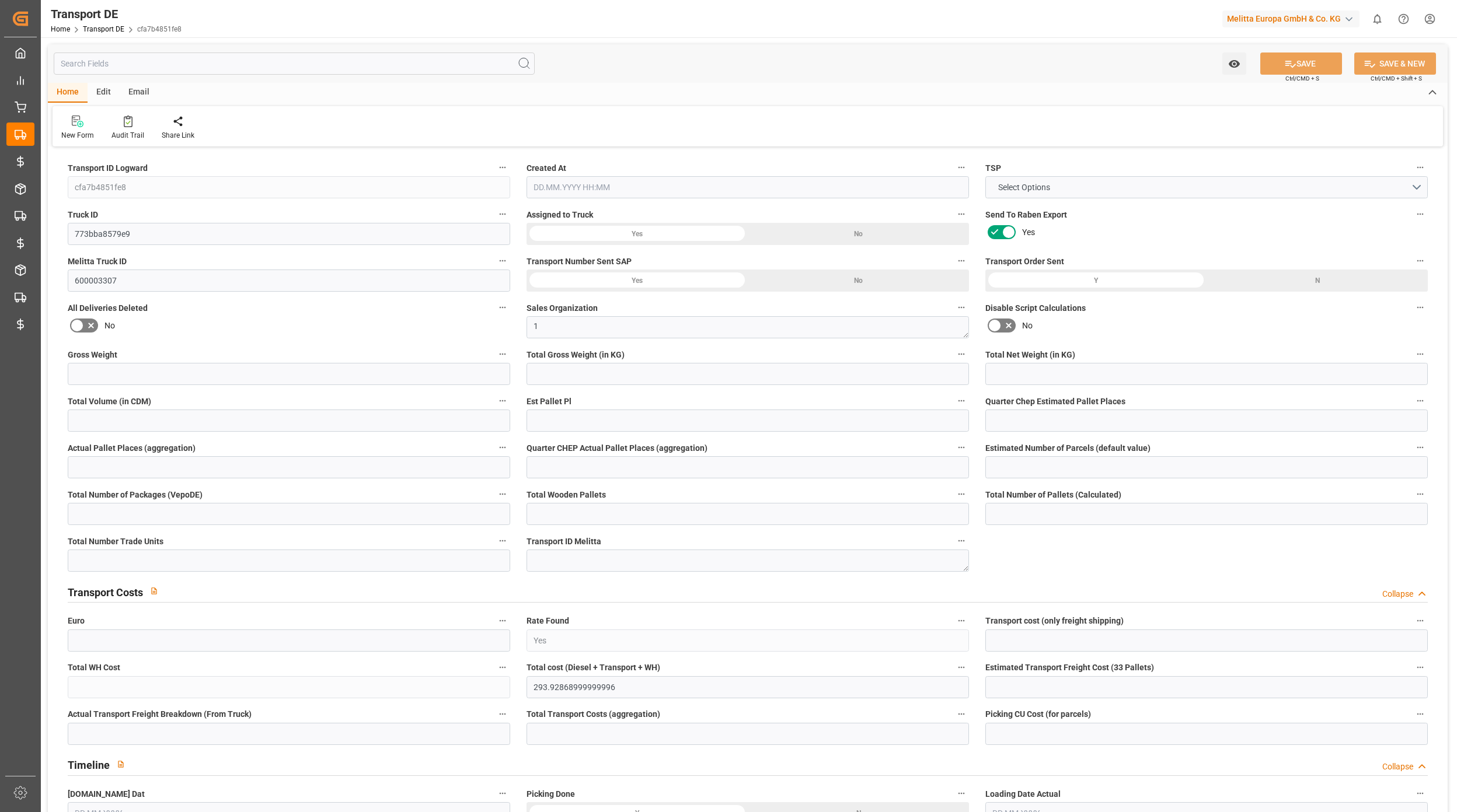
type input "0"
type input "1"
type input "11"
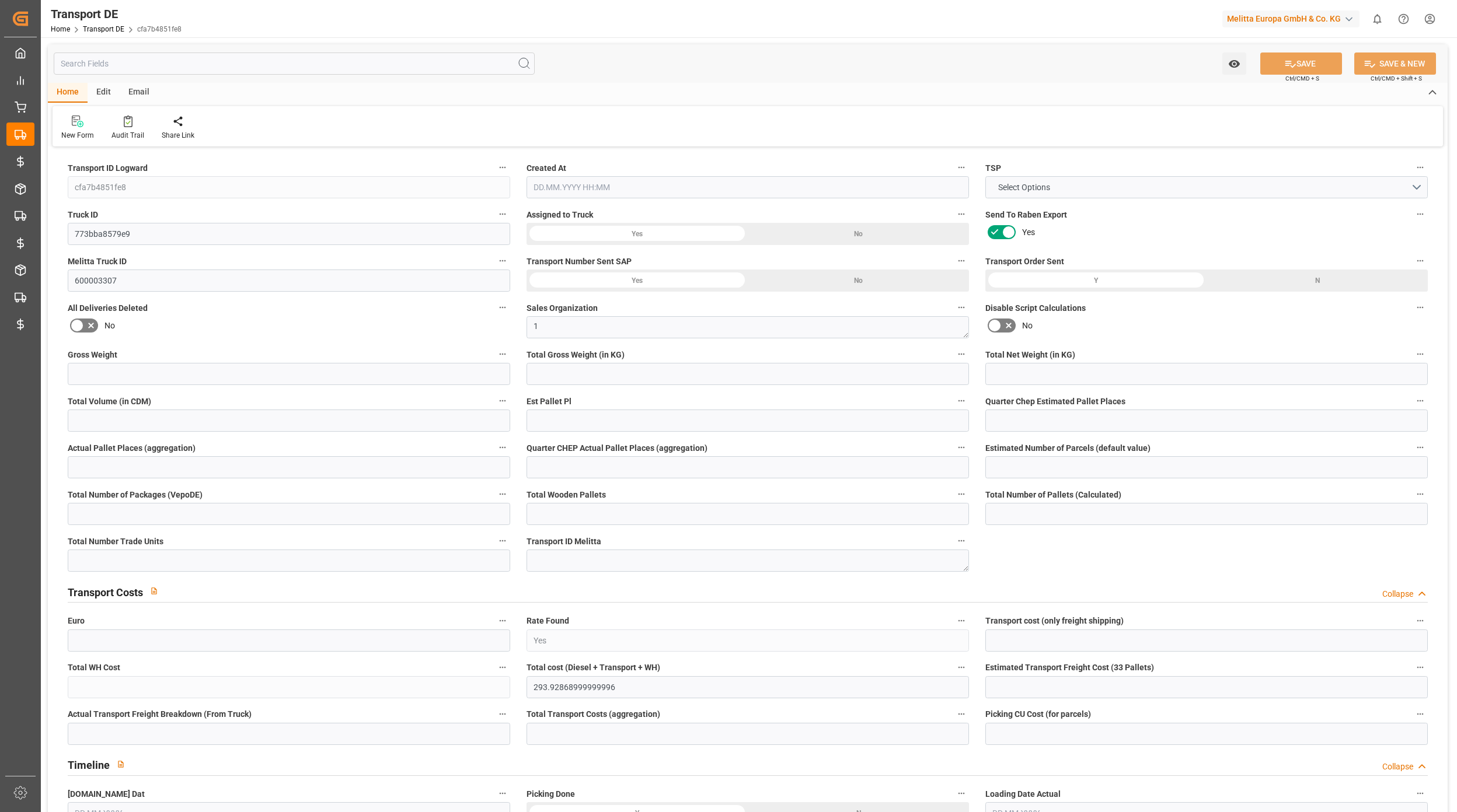
type input "11"
type input "0"
type input "825"
type input "0"
type input "293.65"
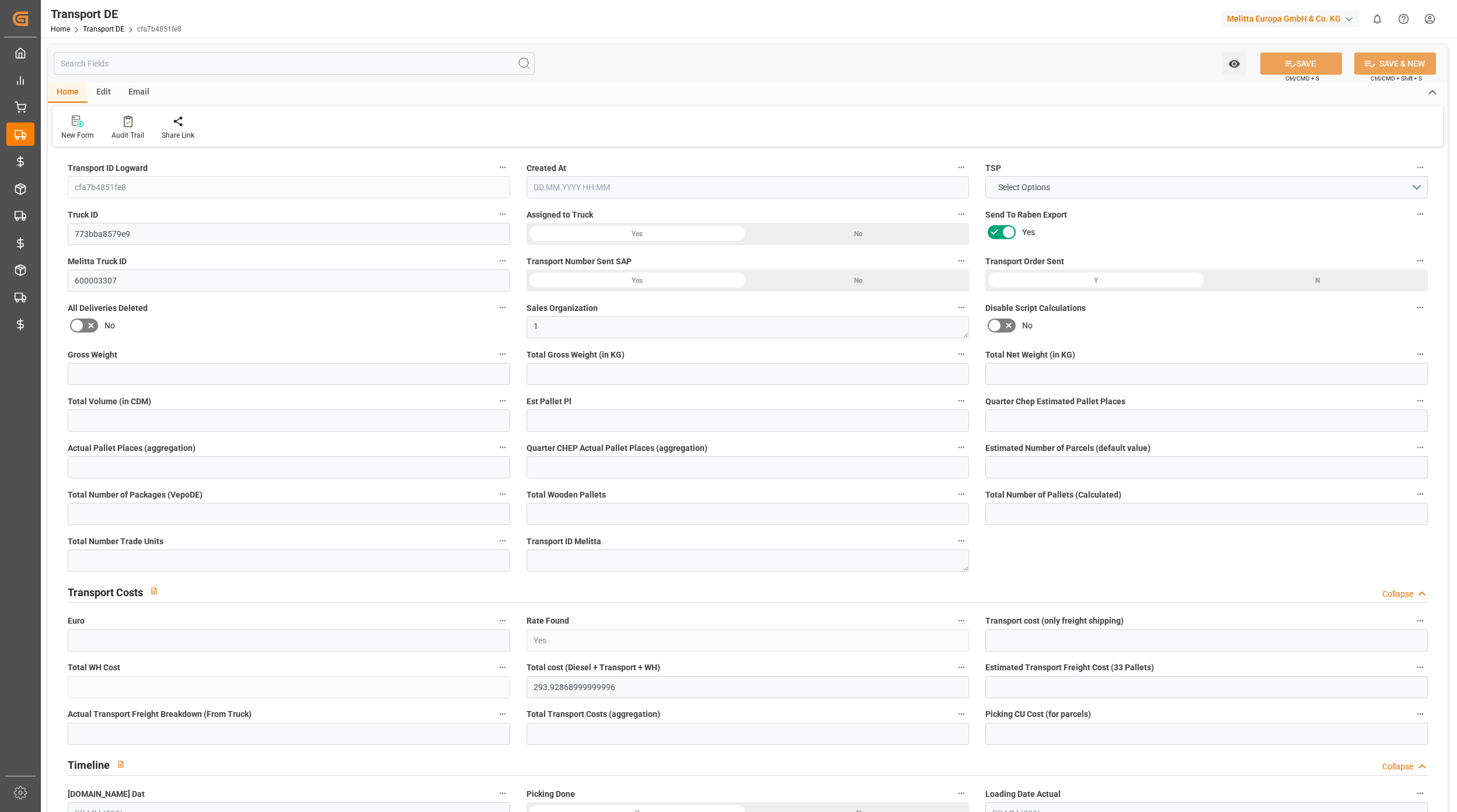
type input "3.039"
type input "293.65"
type input "290.8897"
type input "89"
type input "11"
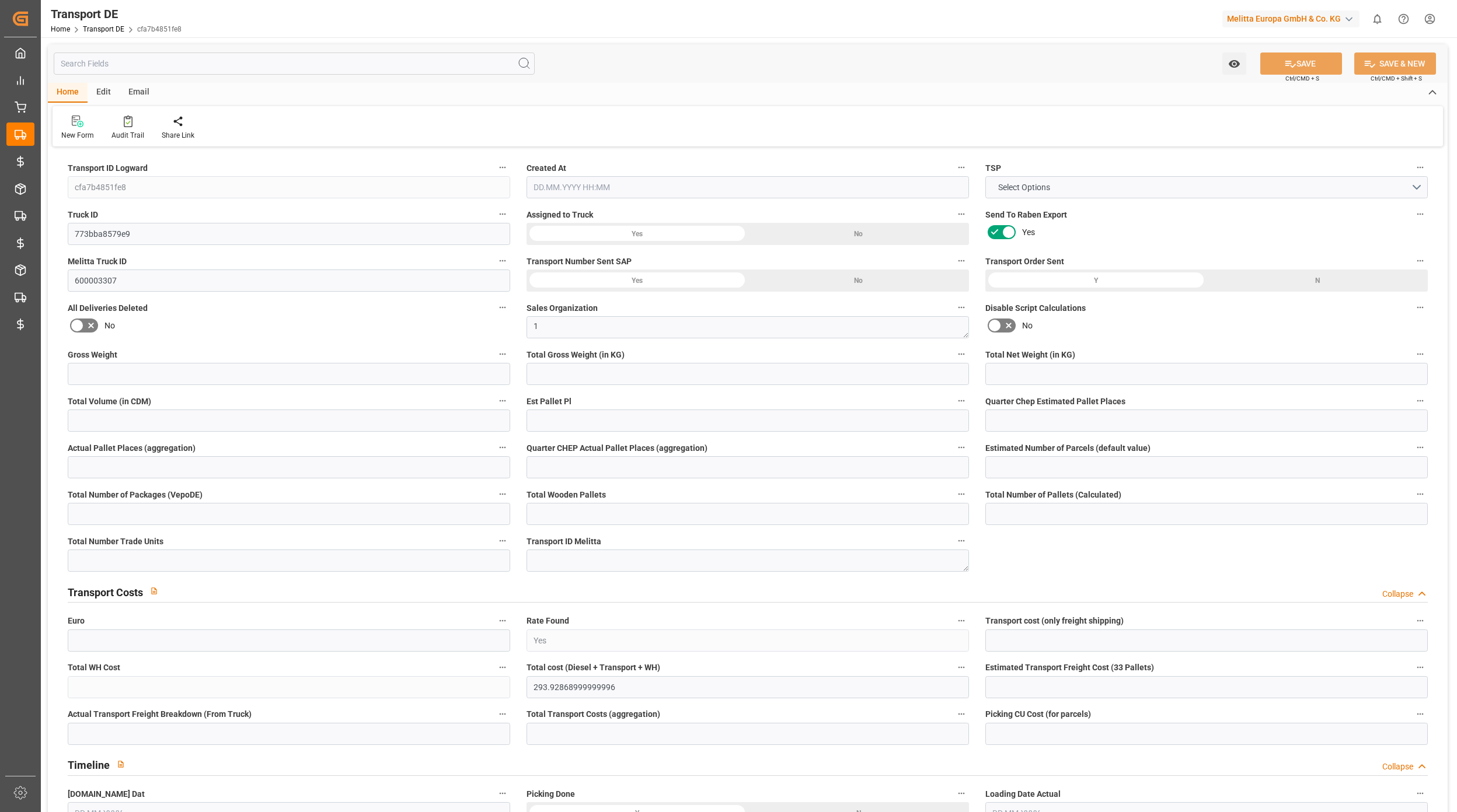
type input "0"
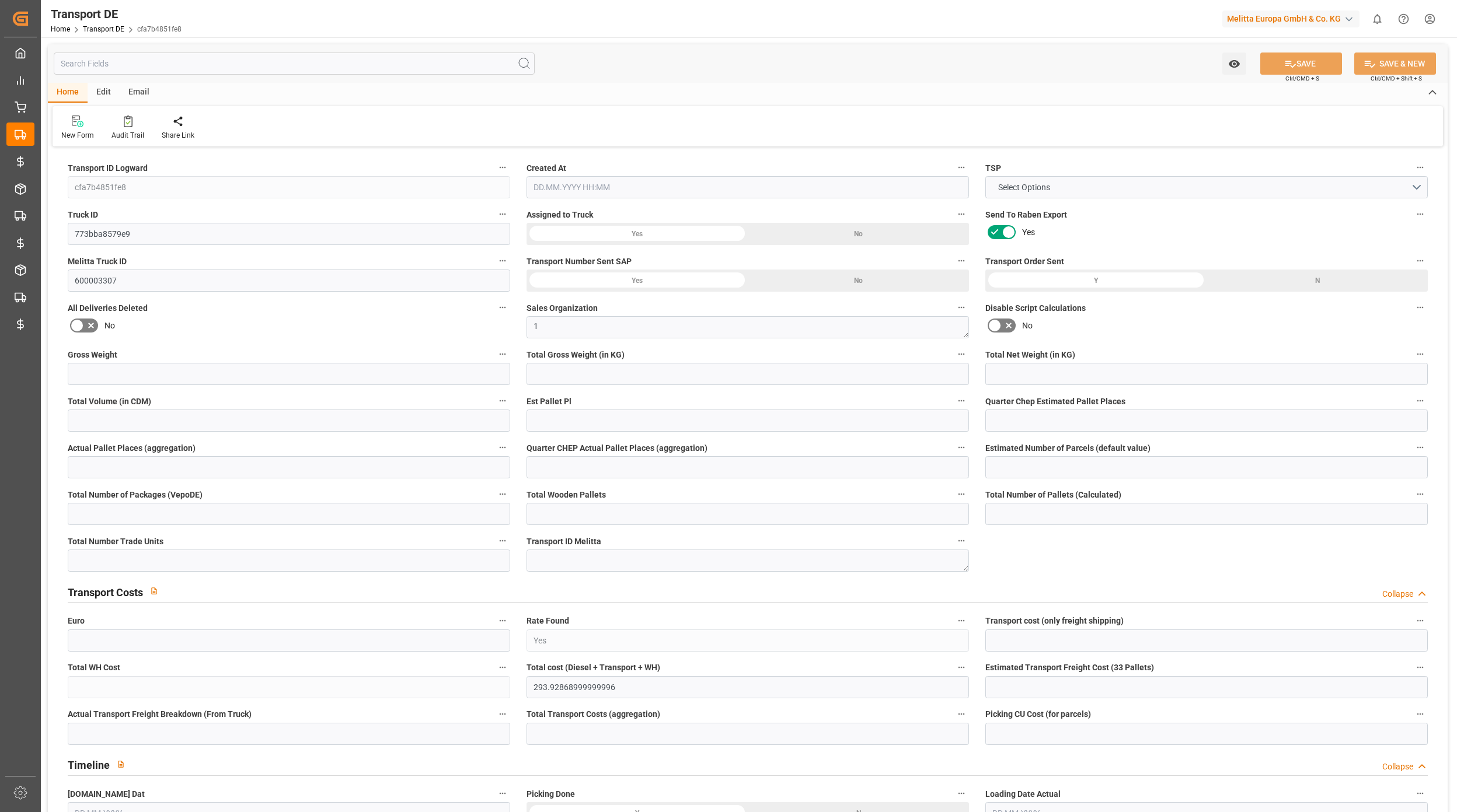
type input "0"
type input "-2.7603"
type input "0"
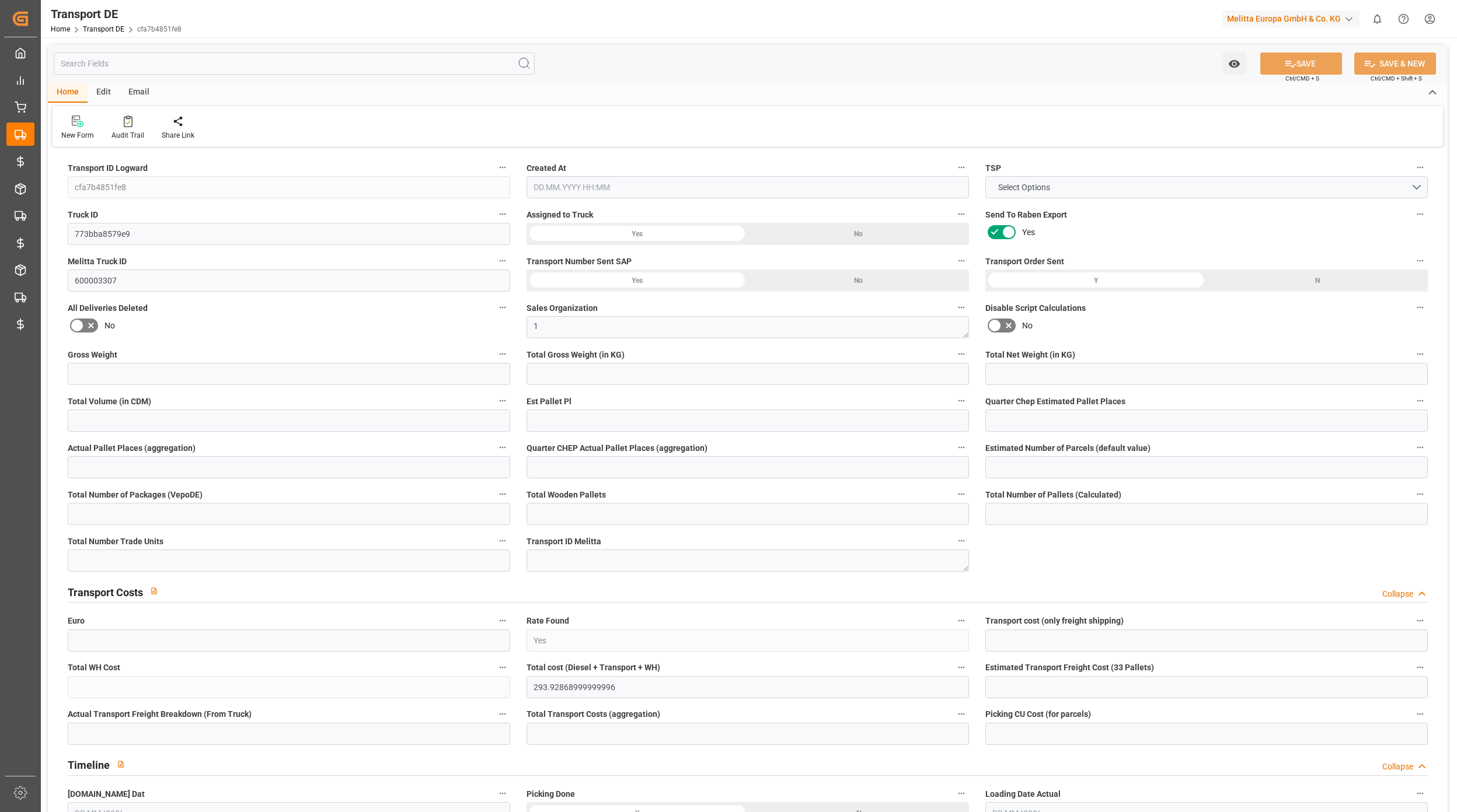
type input "0"
type input "539.55"
type input "4710.8598"
type input "21"
type input "35"
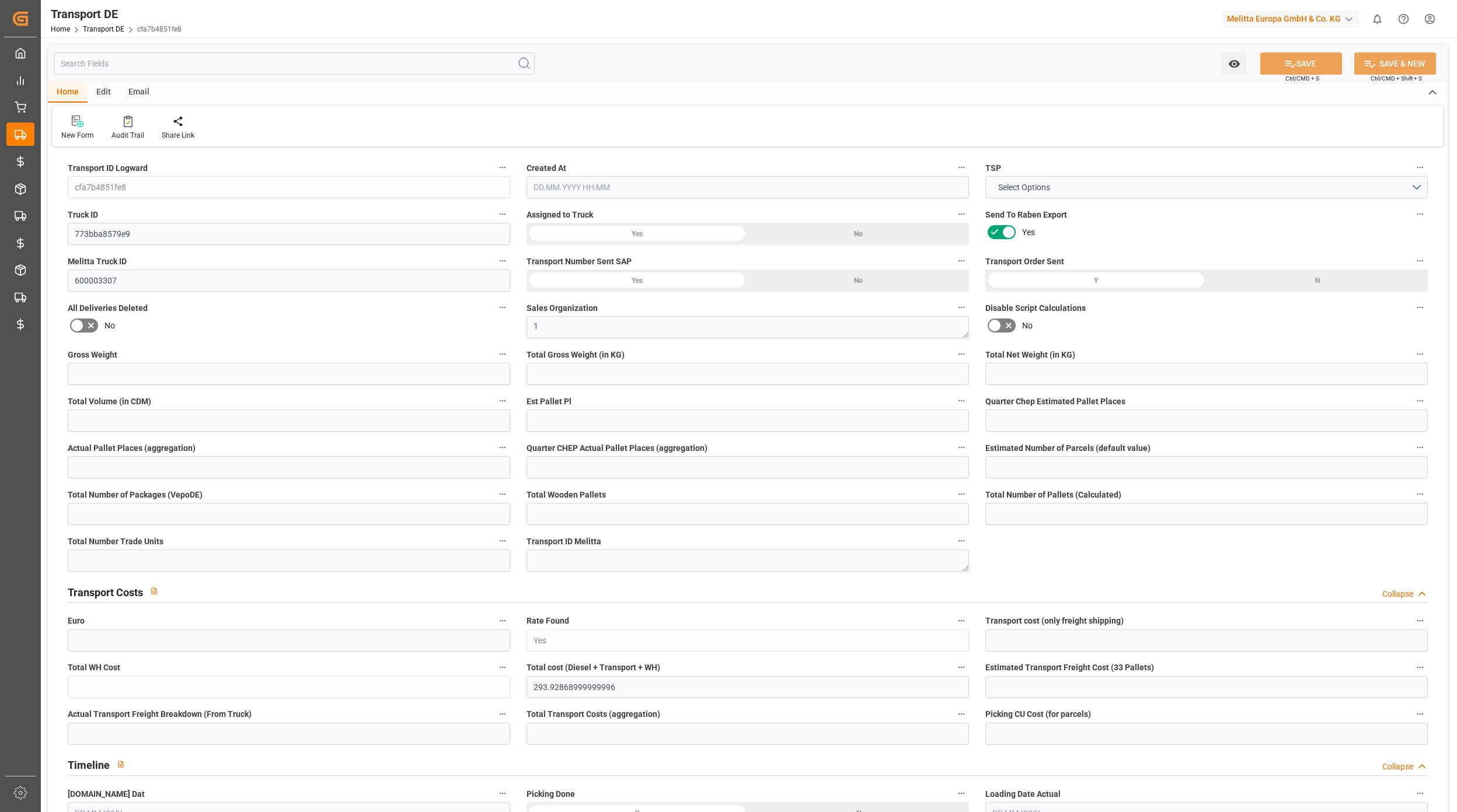
type input "0"
type input "11"
type input "0"
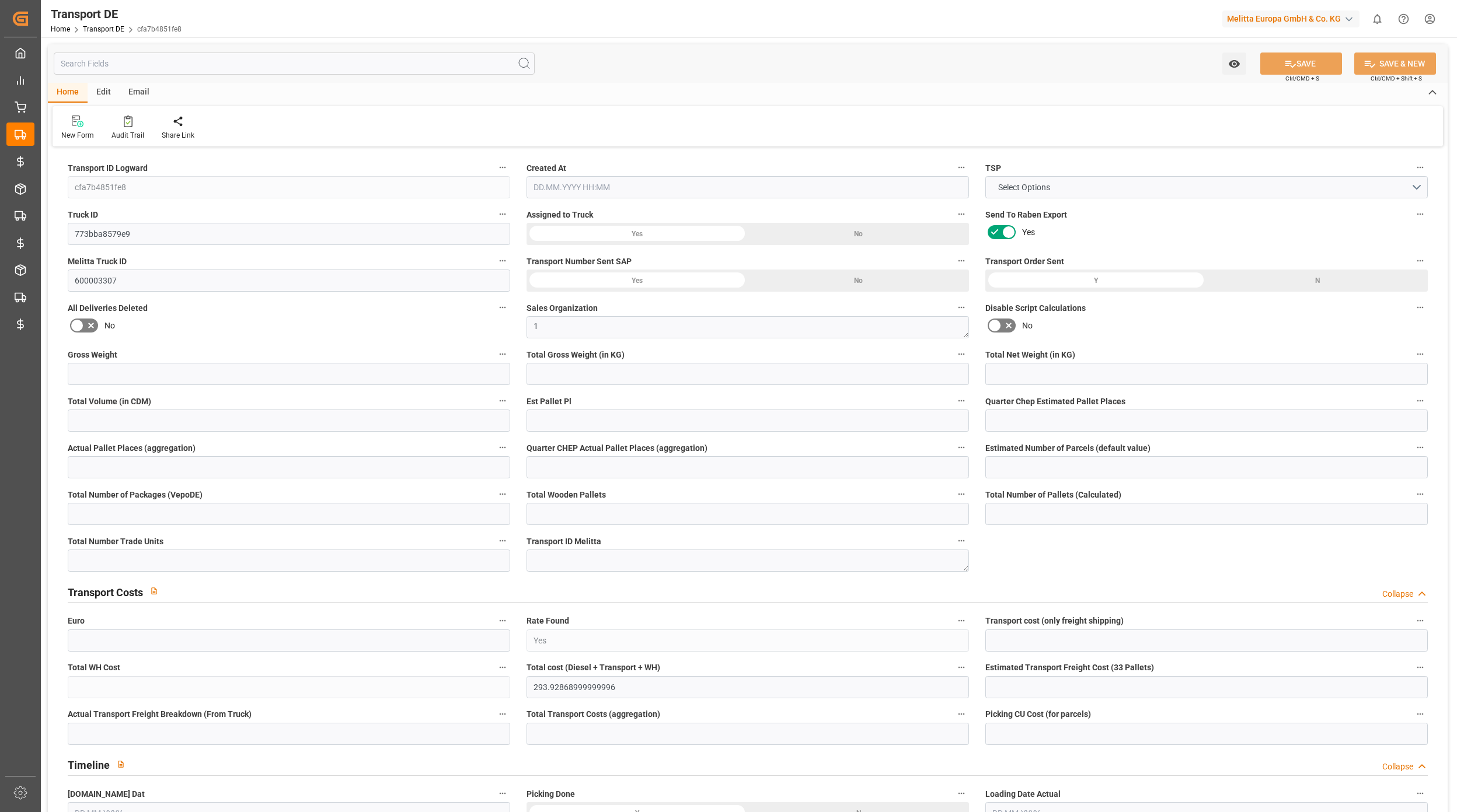
type input "0"
type input "1"
type input "0"
type input "825"
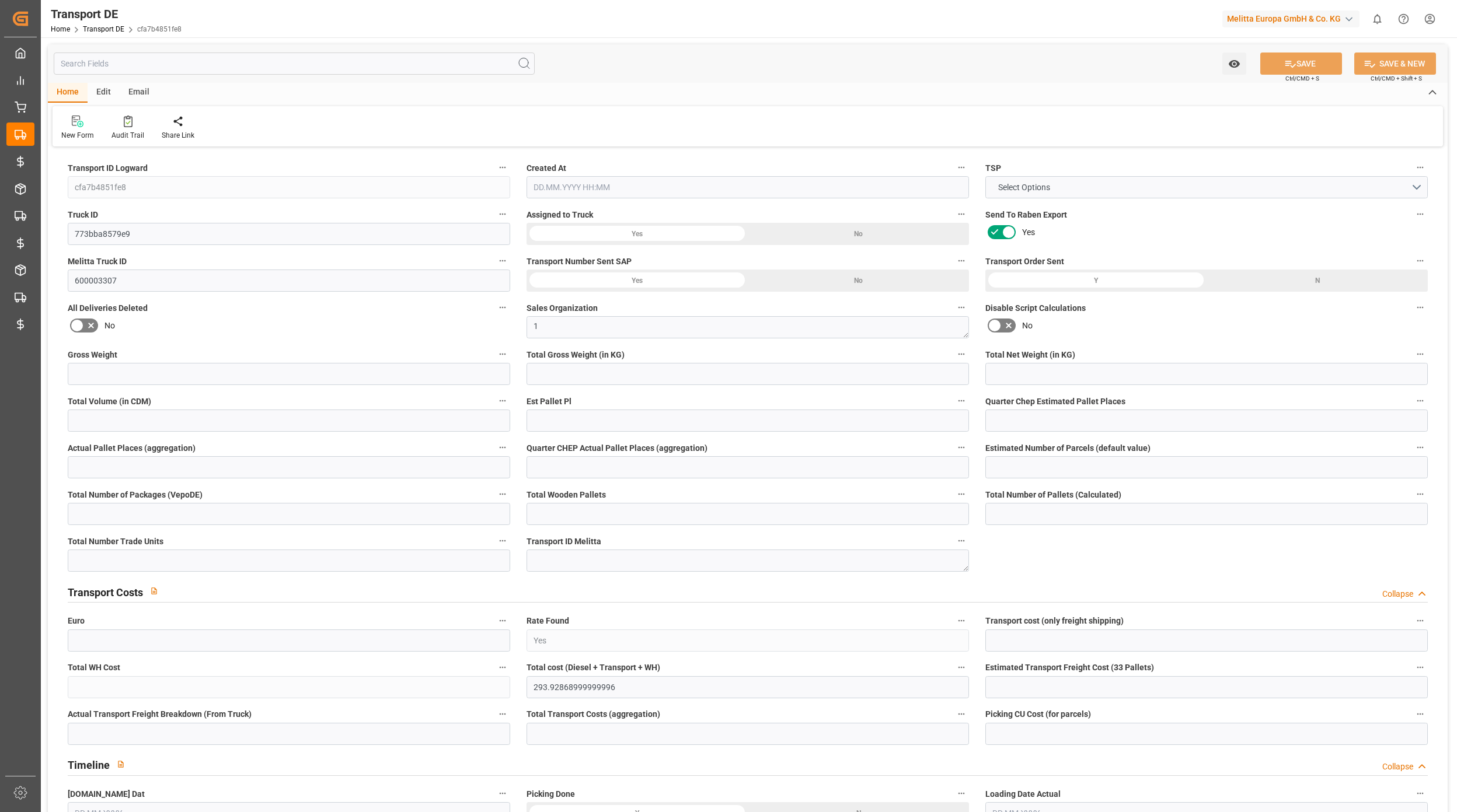
type input "293.9287"
type input "290.8897"
type input "[DATE] 07:41"
type input "[DATE]"
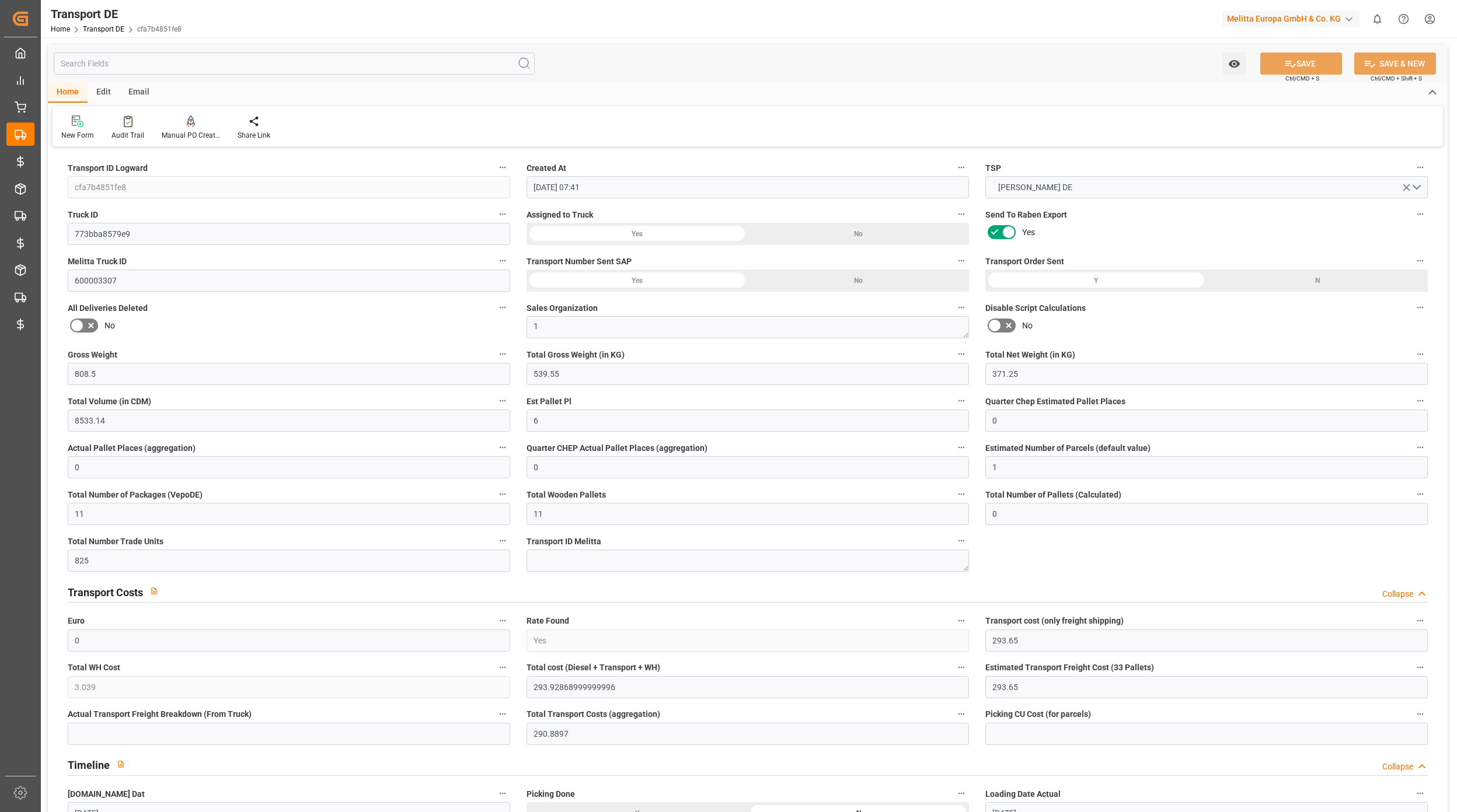
type input "[DATE]"
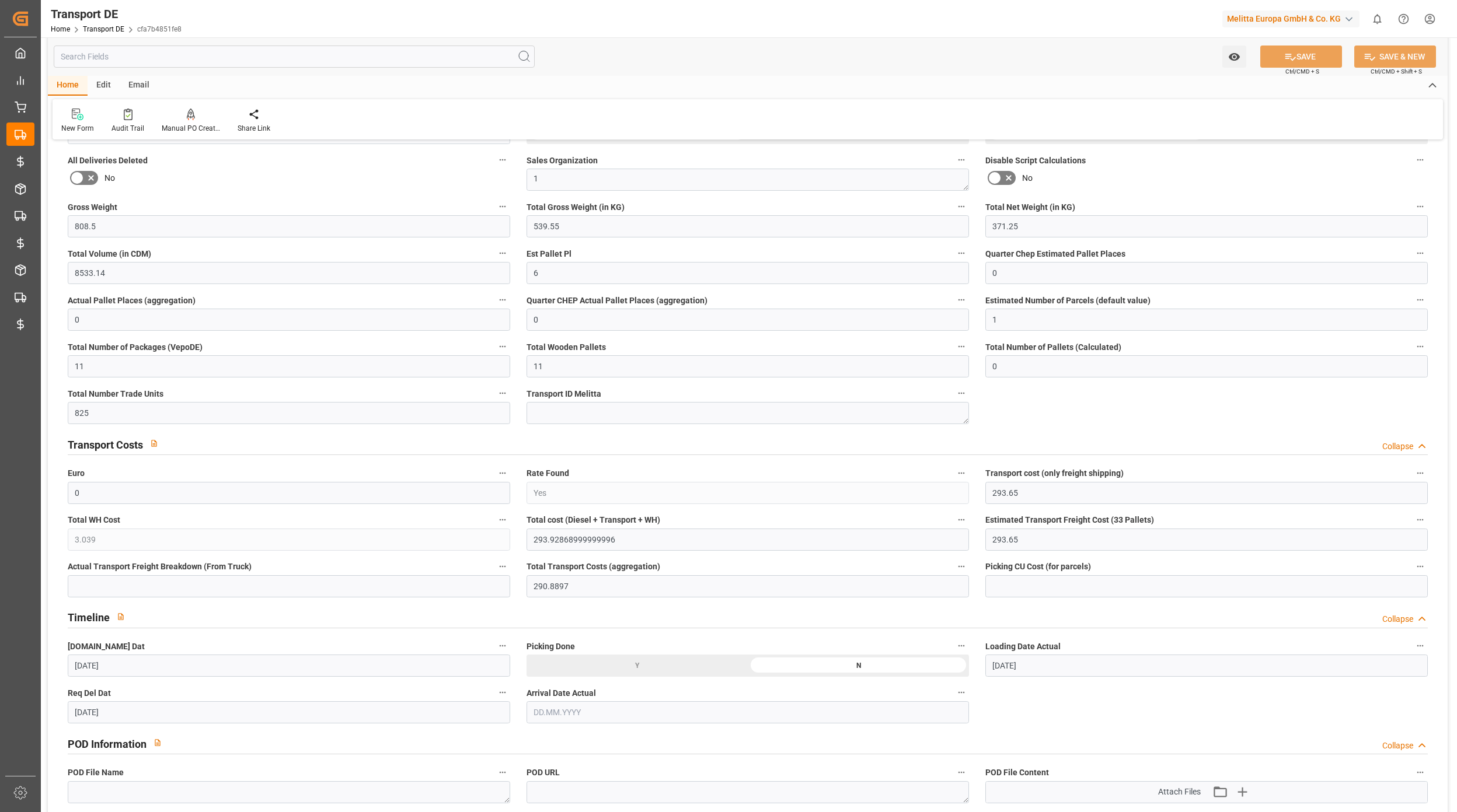
scroll to position [388, 0]
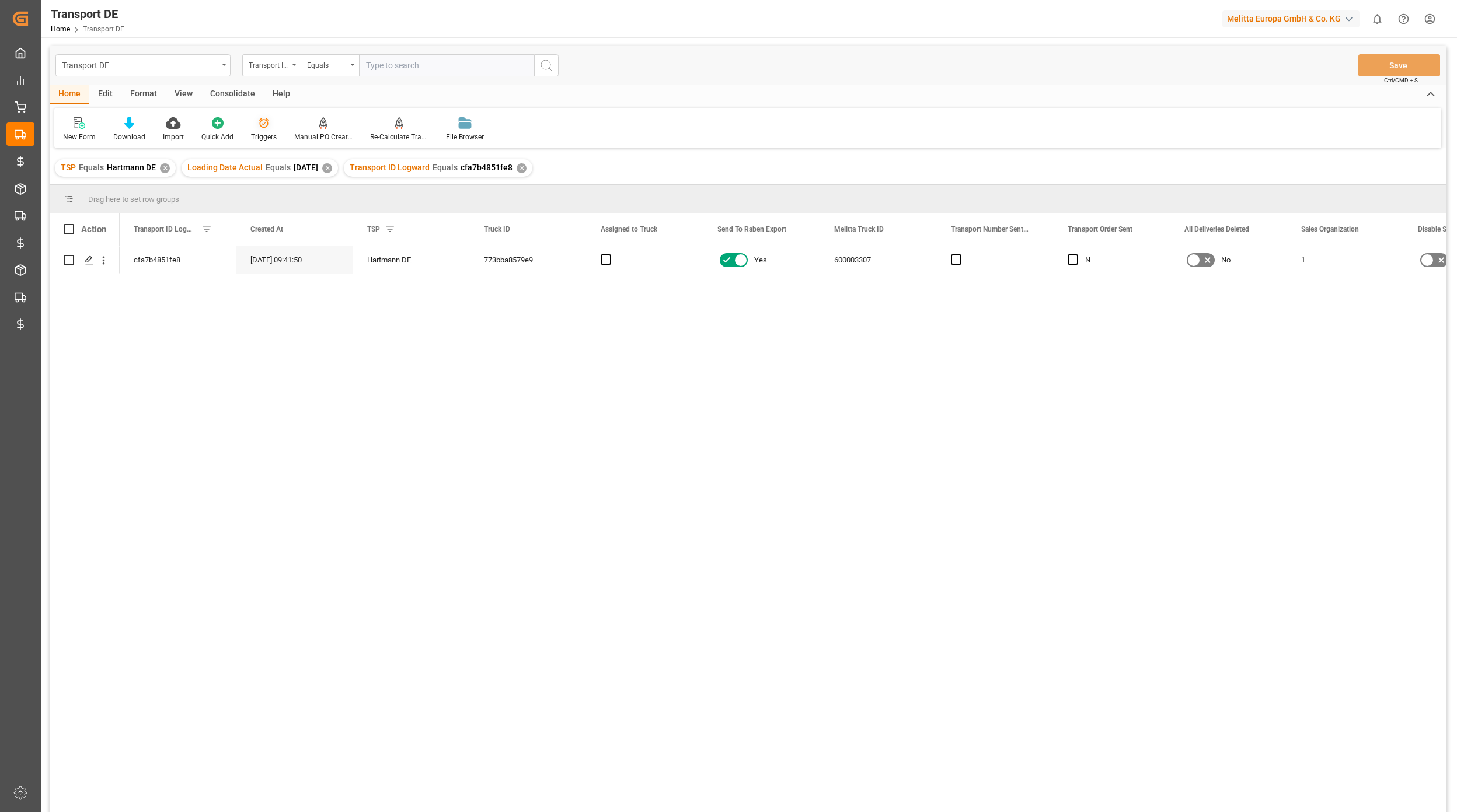
click at [260, 129] on div "Triggers" at bounding box center [264, 129] width 43 height 26
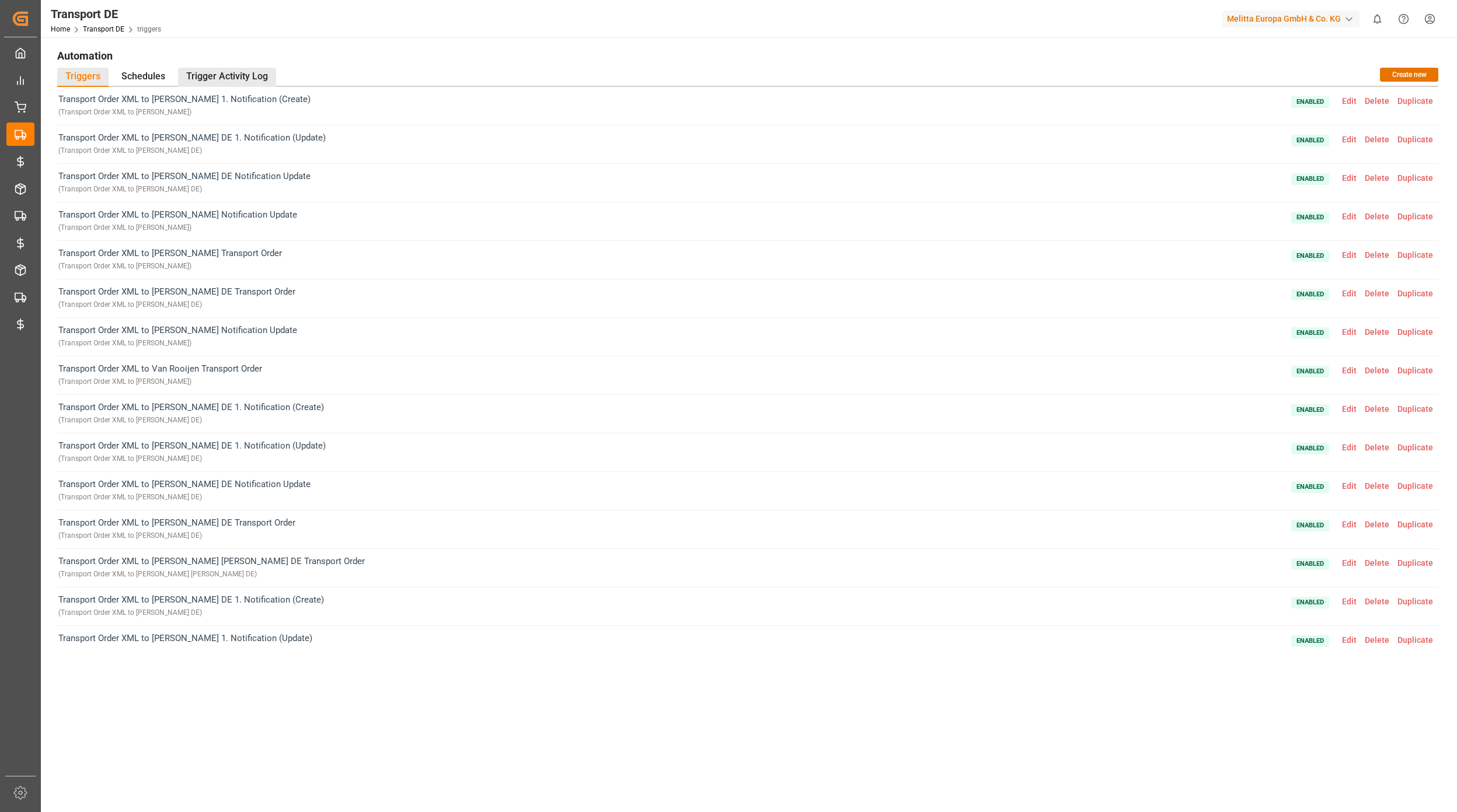
click at [253, 85] on div "Trigger Activity Log" at bounding box center [227, 77] width 98 height 19
click at [242, 85] on div "Trigger Activity Log" at bounding box center [227, 77] width 98 height 19
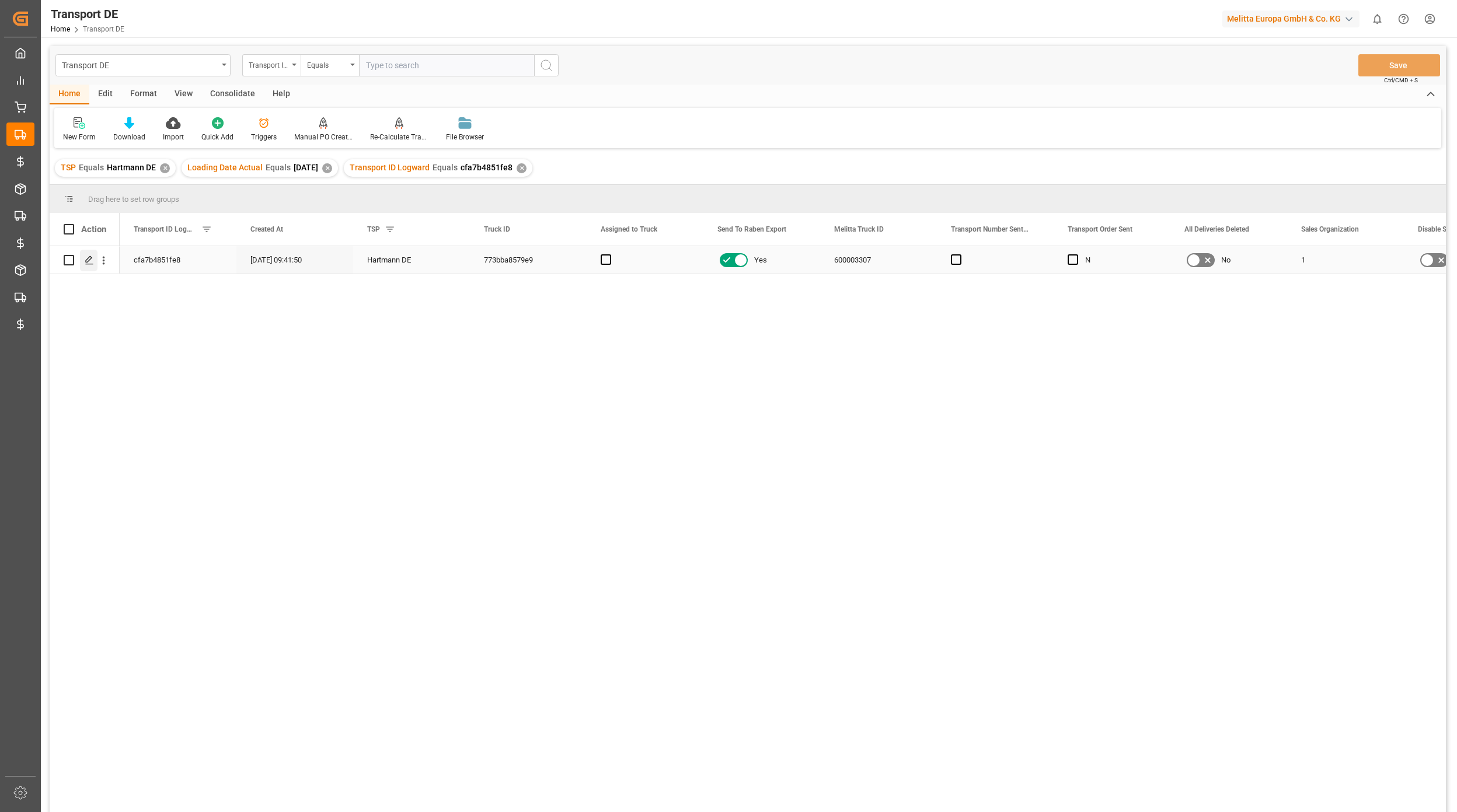
click at [87, 262] on polygon "Press SPACE to select this row." at bounding box center [89, 260] width 6 height 6
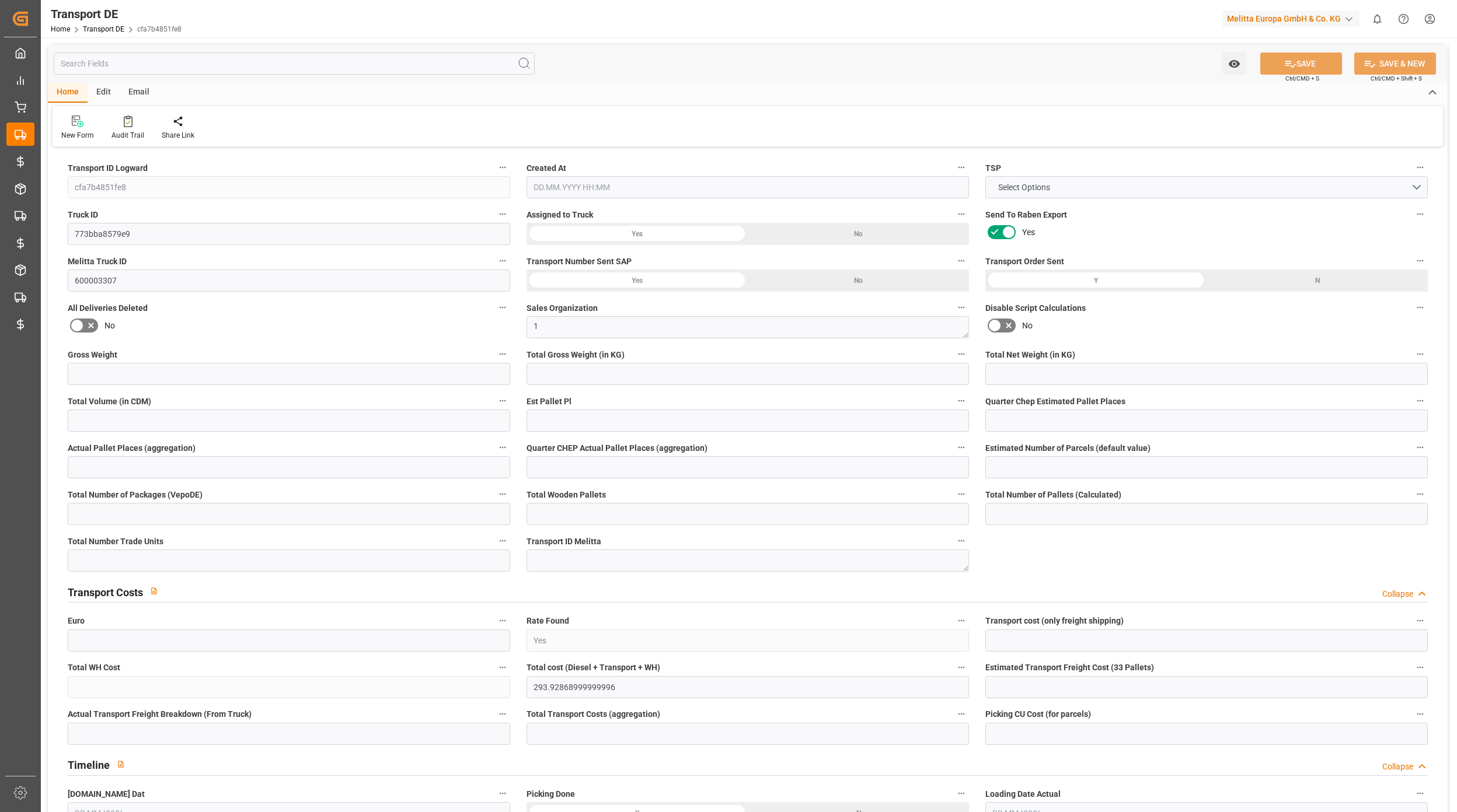
click at [103, 66] on input "text" at bounding box center [293, 63] width 481 height 22
type input "0"
type input "11"
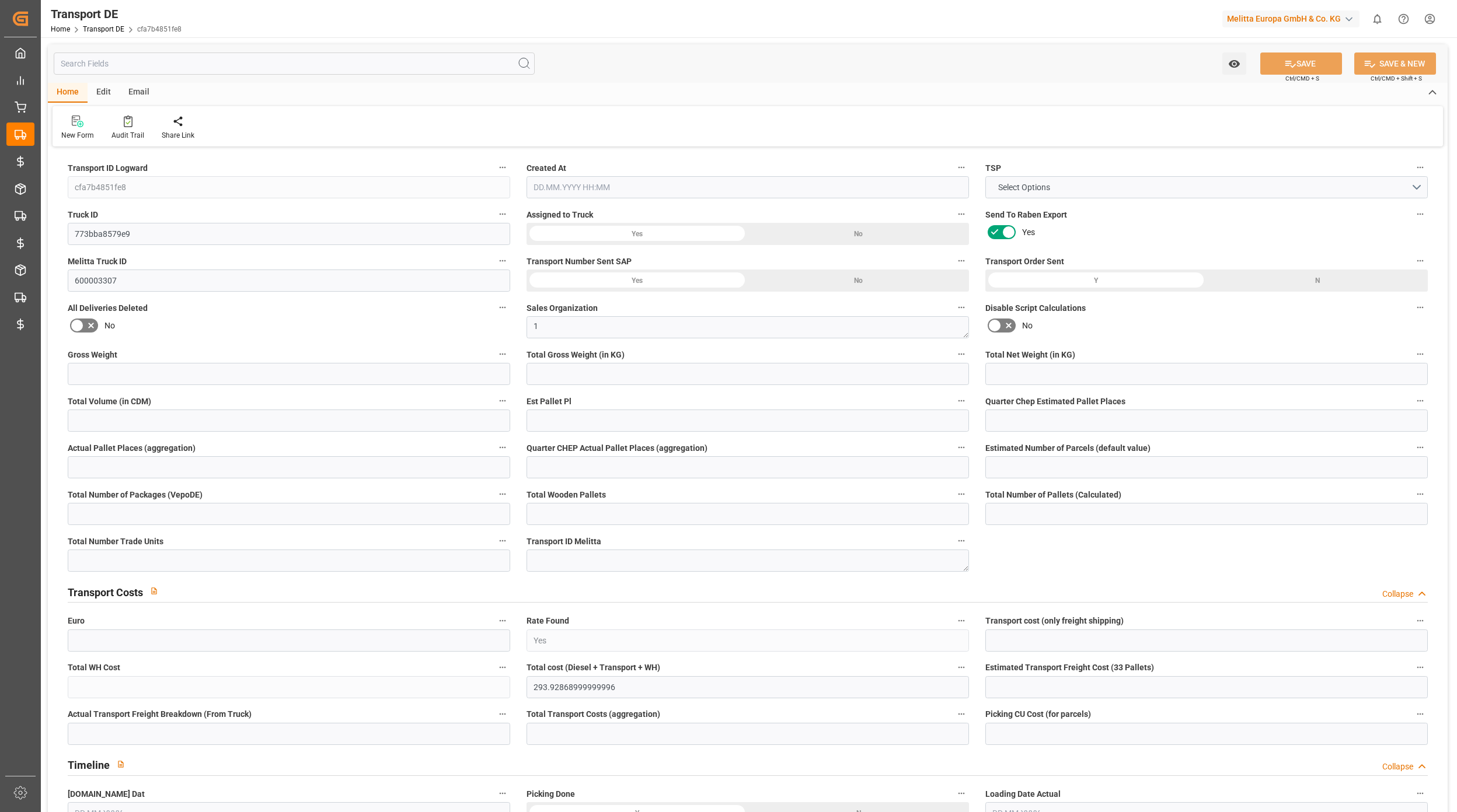
type input "35"
type input "11"
type input "0"
type input "[DATE]"
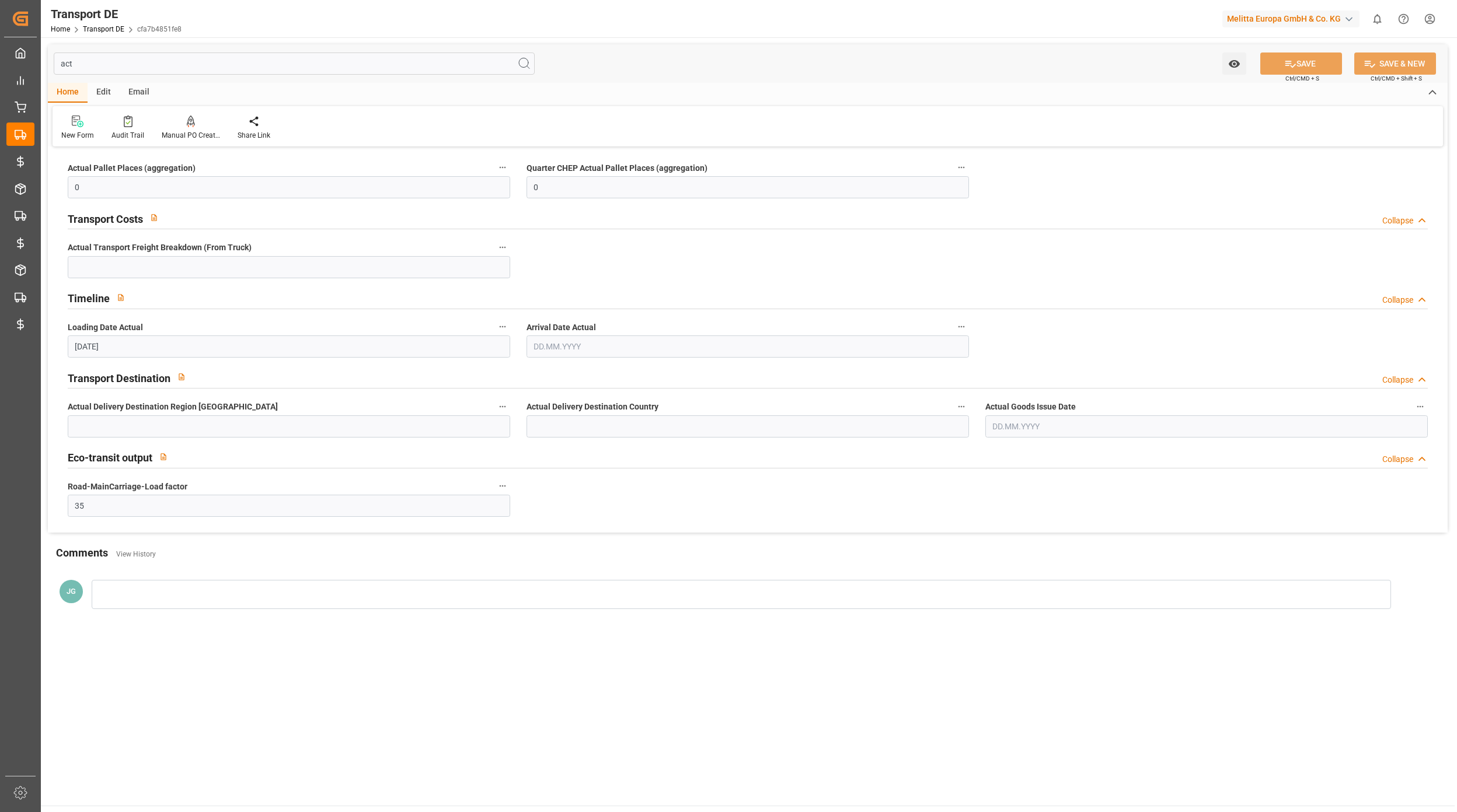
type input "ac"
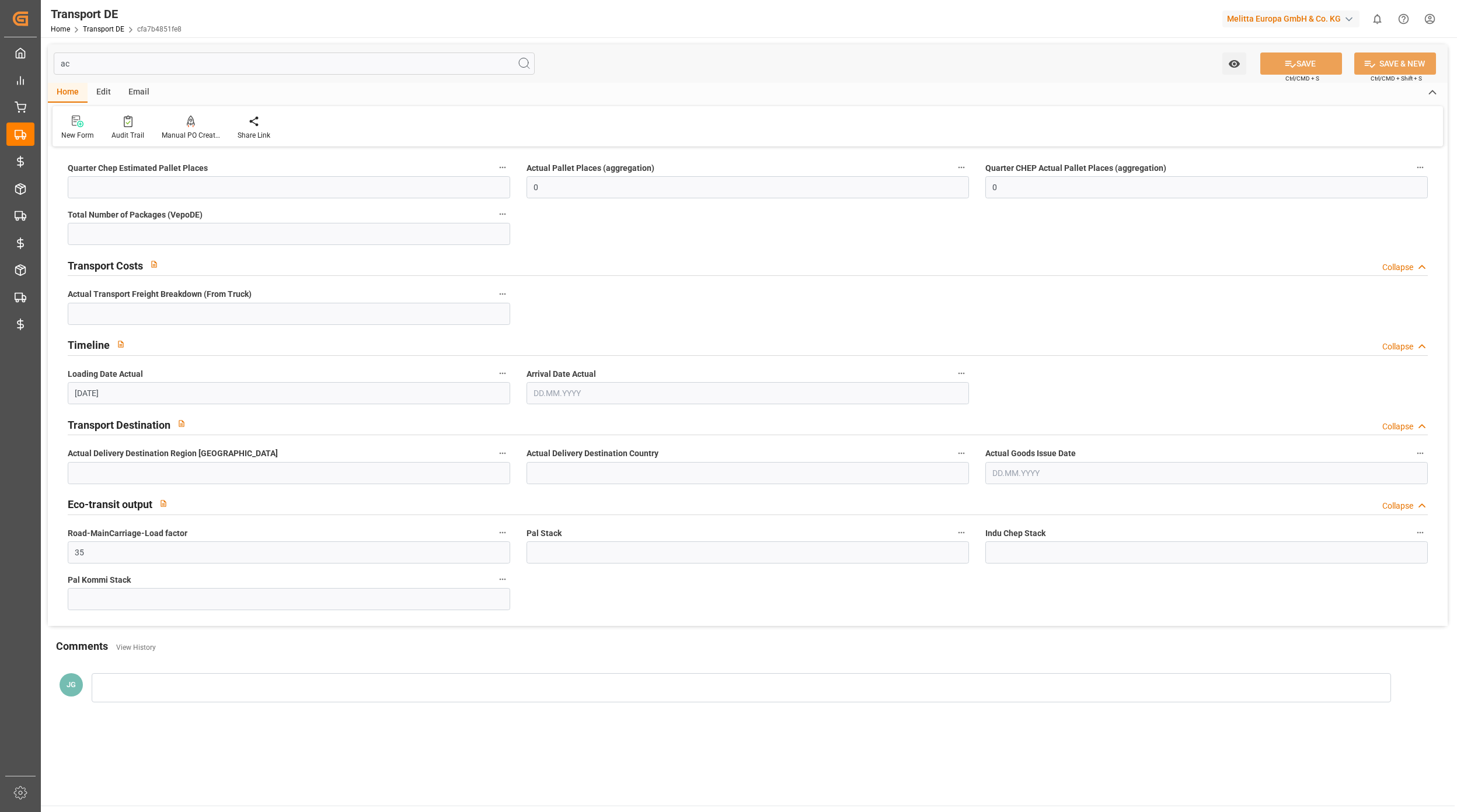
type input "0"
type input "11"
type input "0"
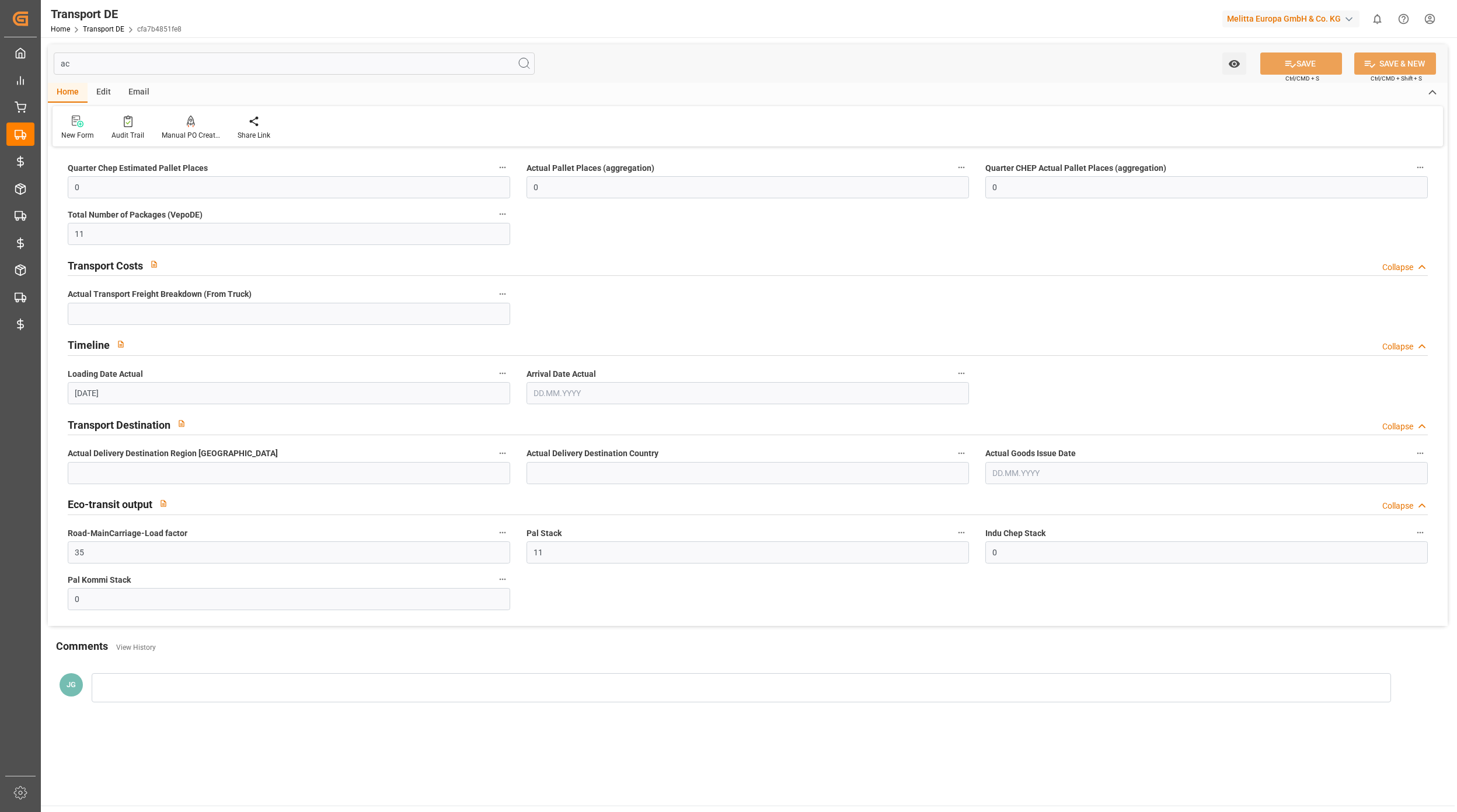
type input "a"
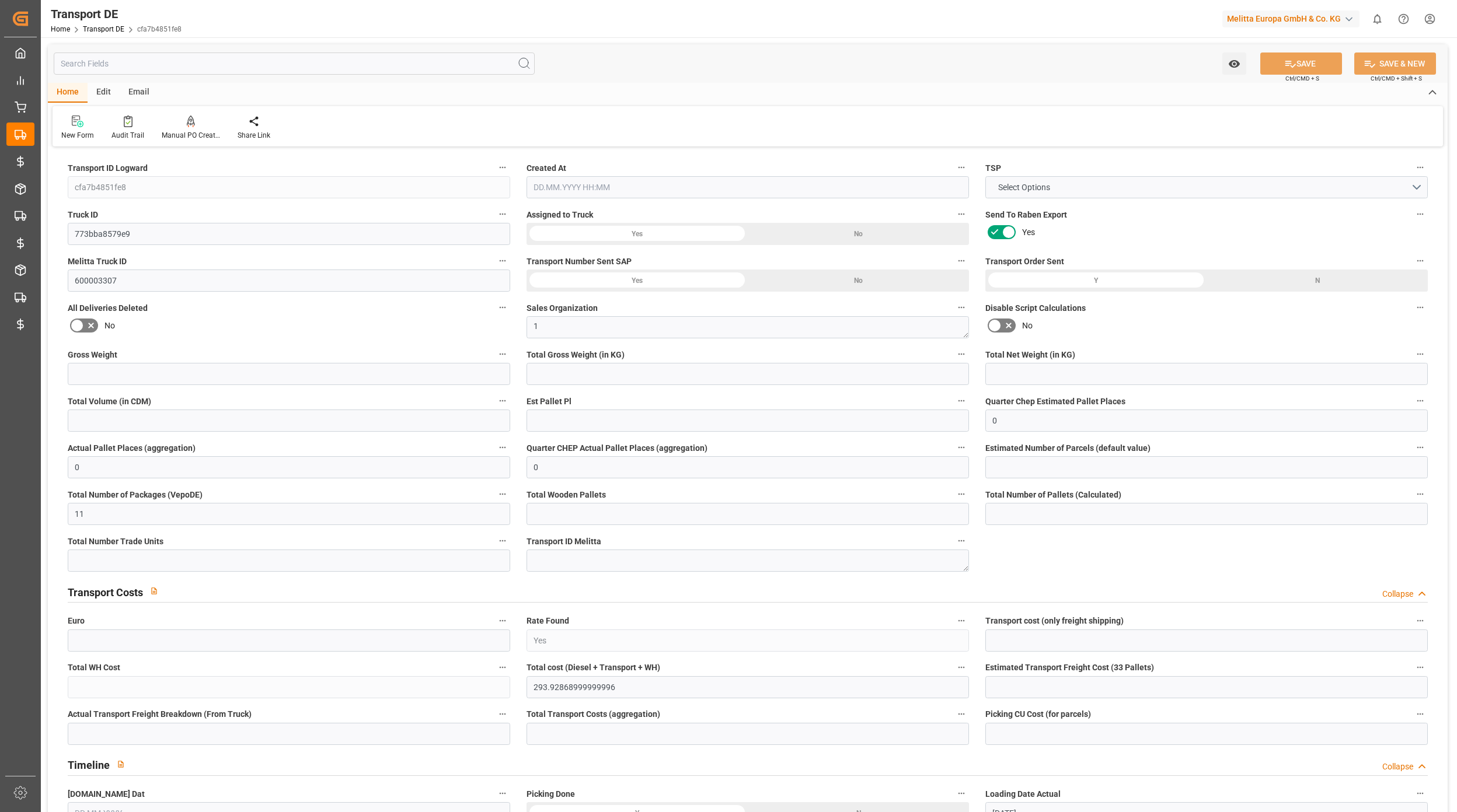
type input "808.5"
type input "539.55"
type input "371.25"
type input "8533.14"
type input "6"
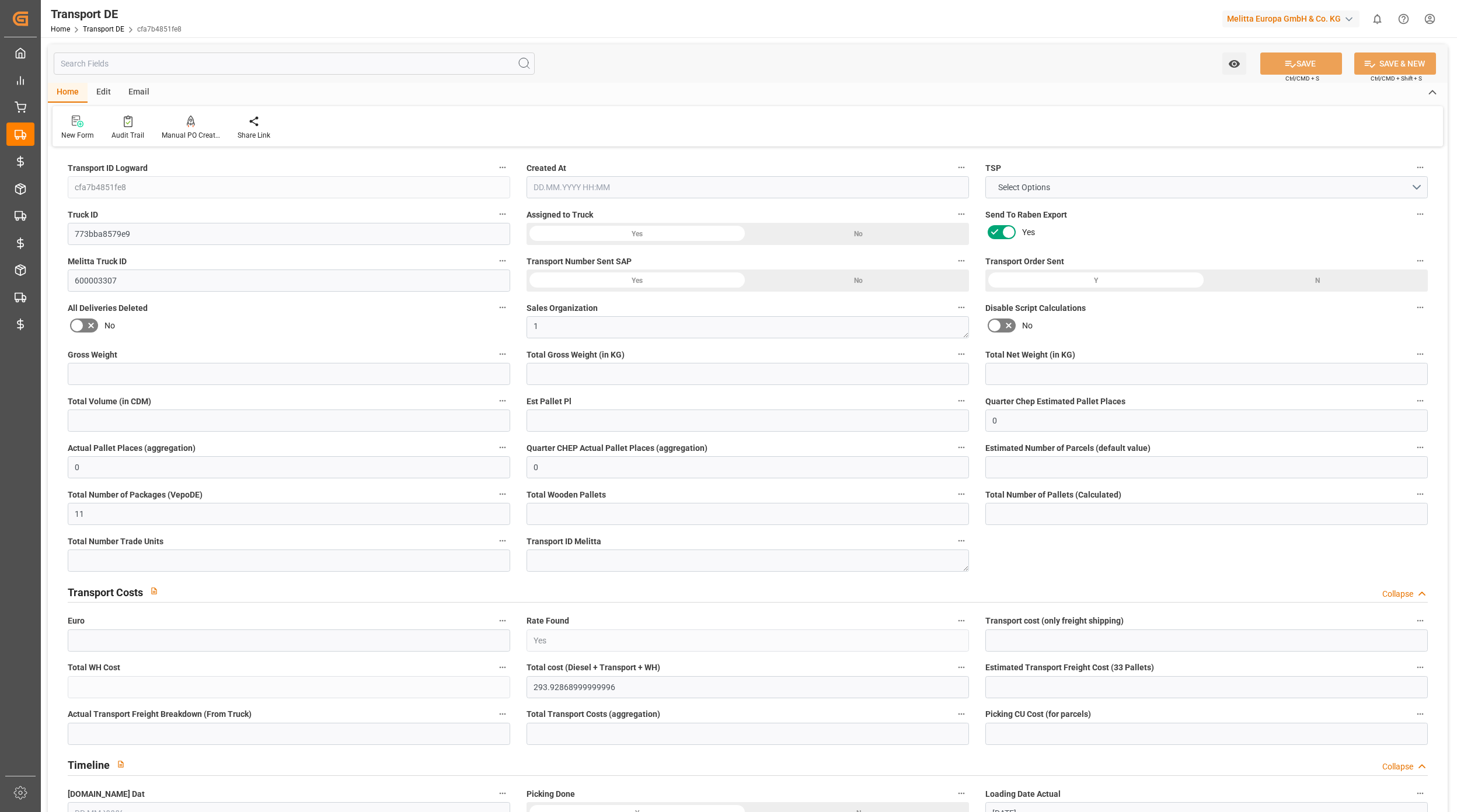
type input "1"
type input "11"
type input "0"
type input "825"
type input "0"
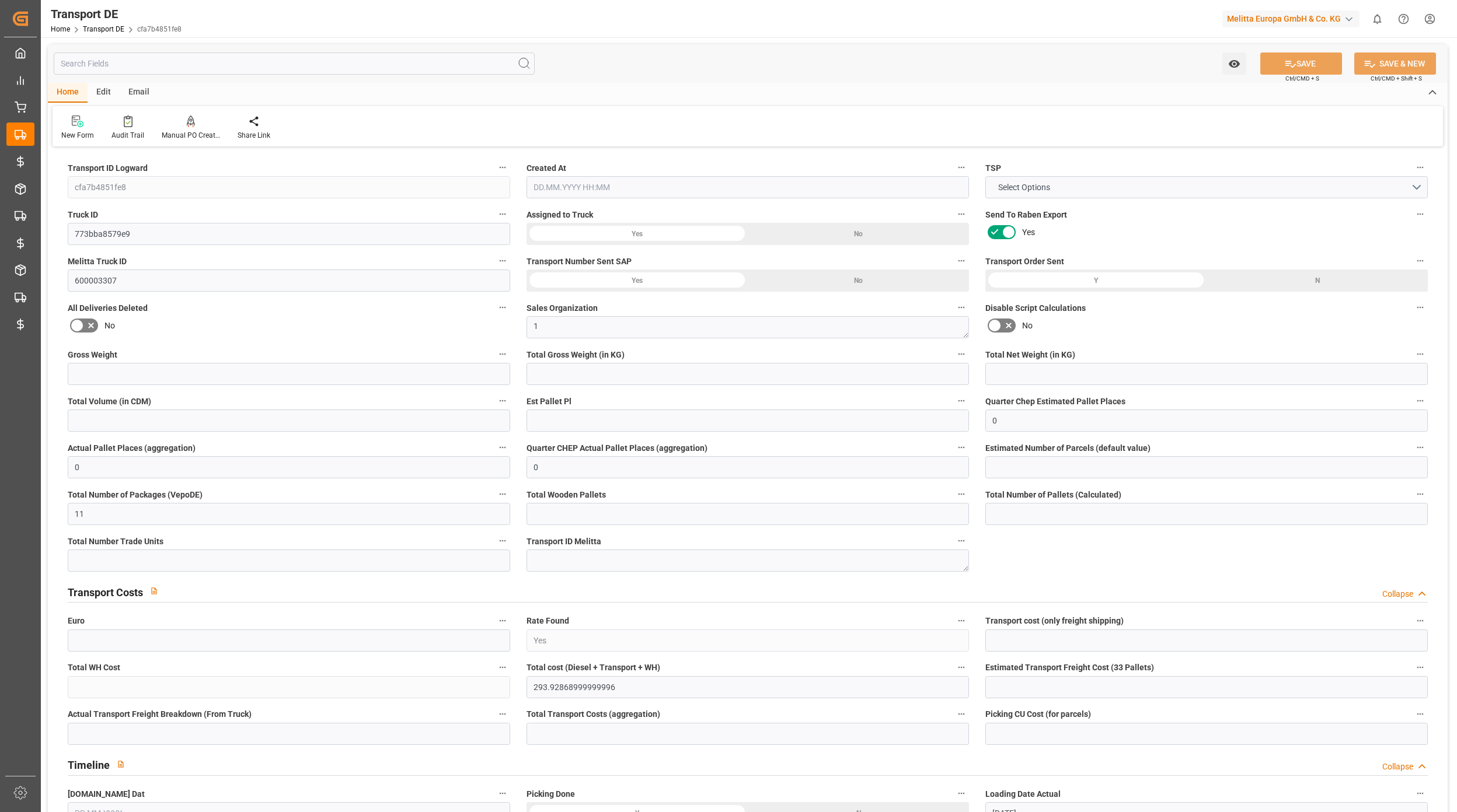
type input "293.65"
type input "3.039"
type input "293.65"
type input "290.8897"
type input "89"
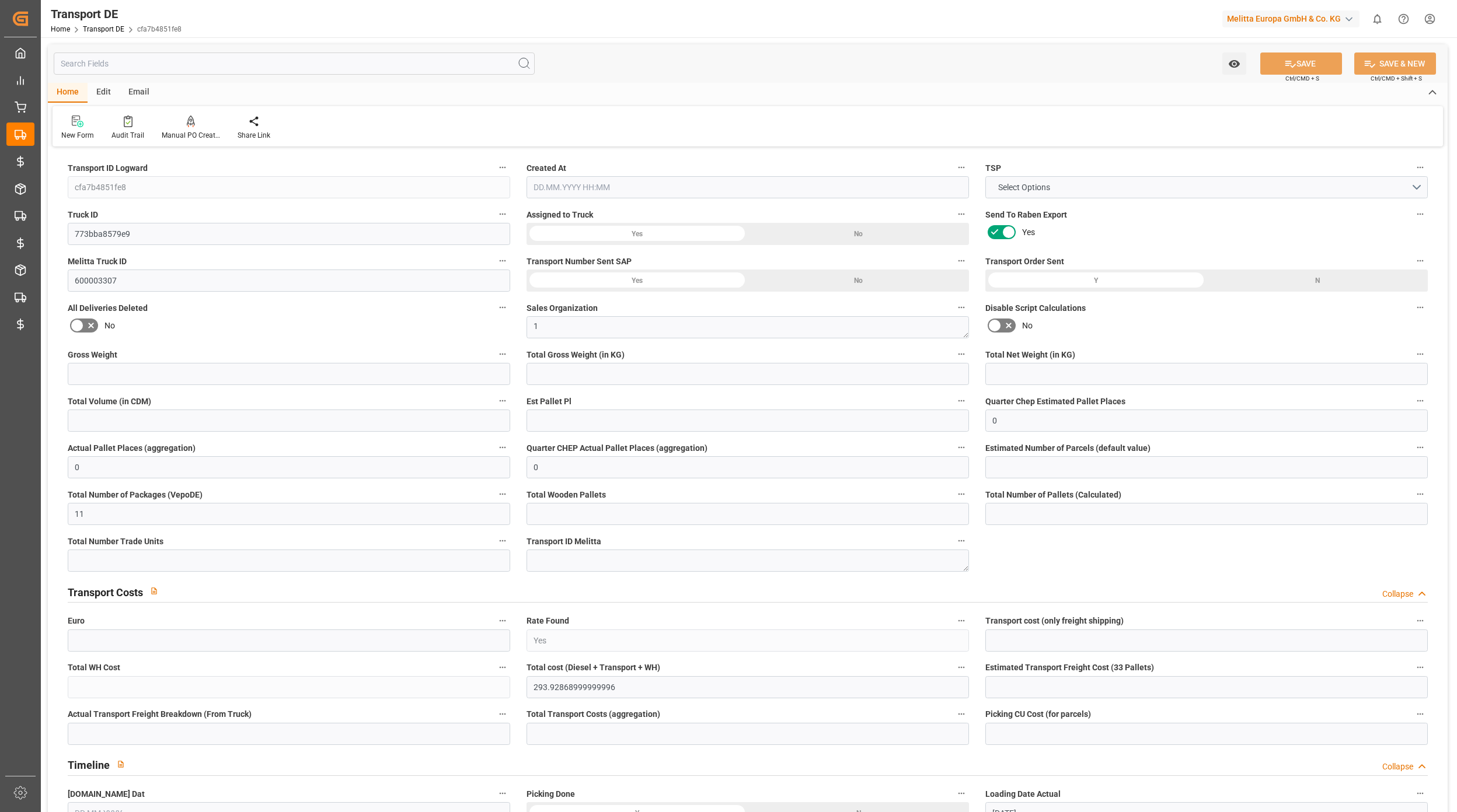
type input "11"
type input "0"
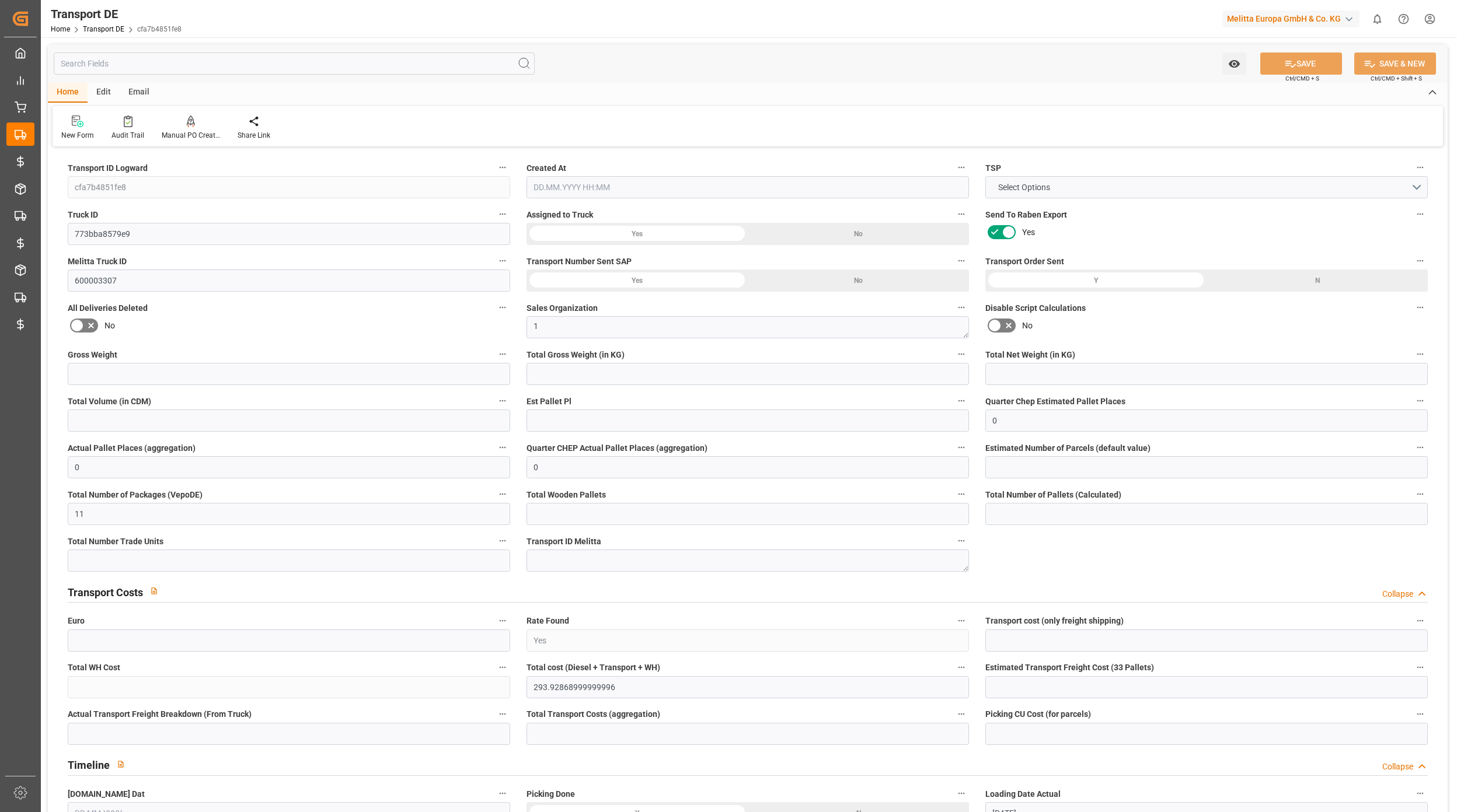
type input "0"
type input "-2.7603"
type input "0"
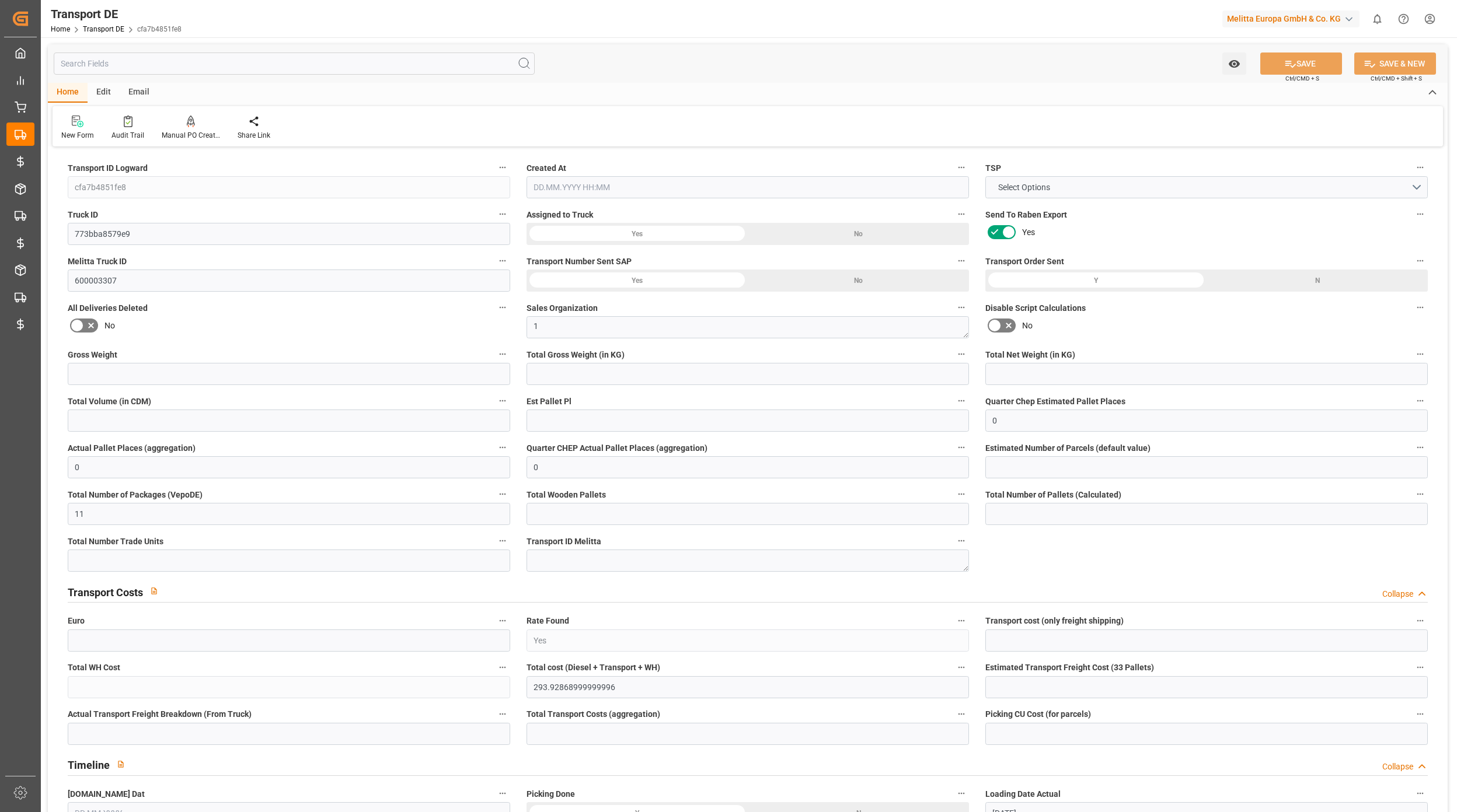
type input "0"
type input "Road"
type input "539.55"
type input "4710.8598"
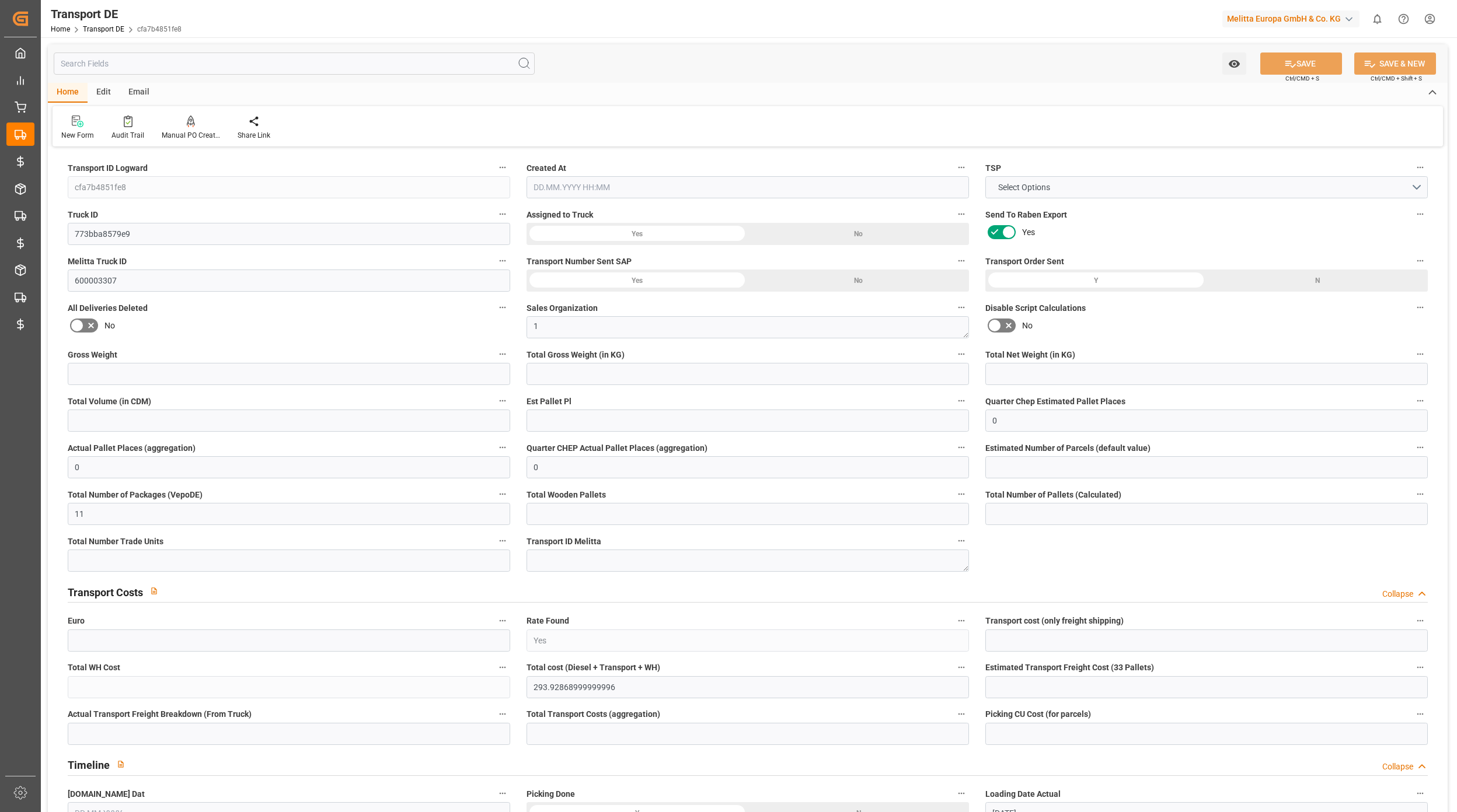
type input "3.5-7.5 t"
type input "21"
type input "EURO 6"
type input "Diesel"
type input "0"
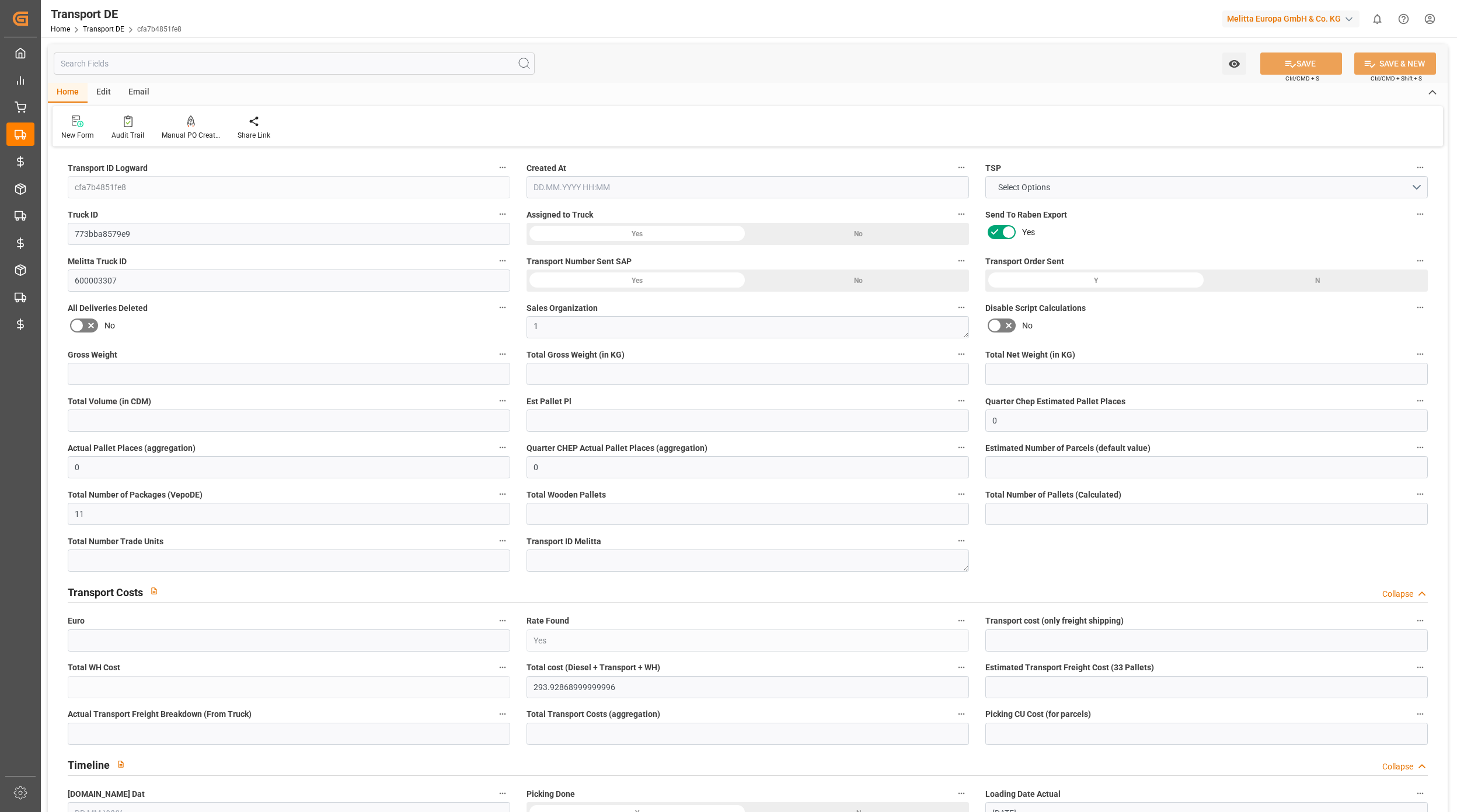
type input "0"
type input "1"
type input "0"
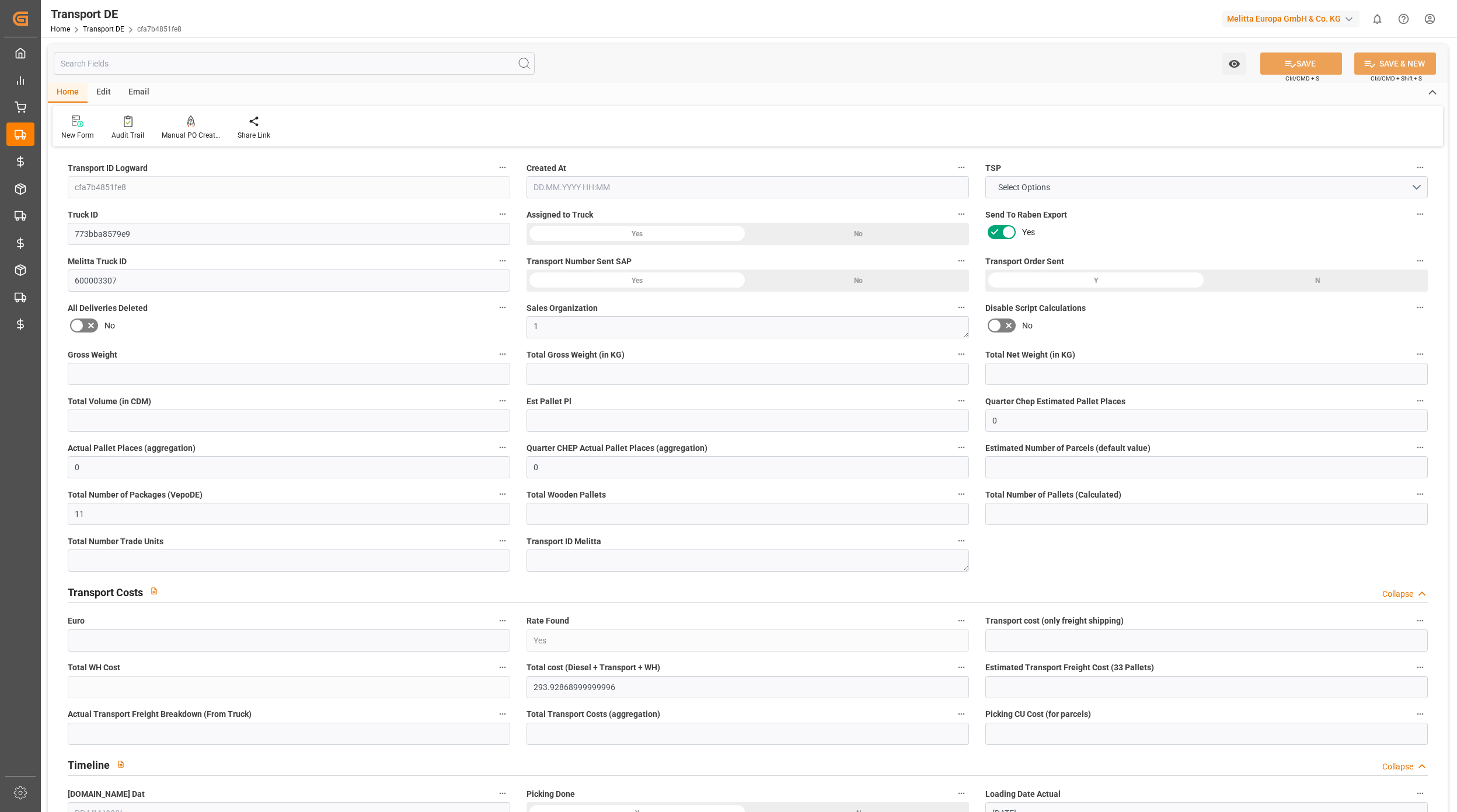
type input "825"
type input "293.9287"
type input "290.8897"
type input "[DATE] 07:41"
type input "[DATE]"
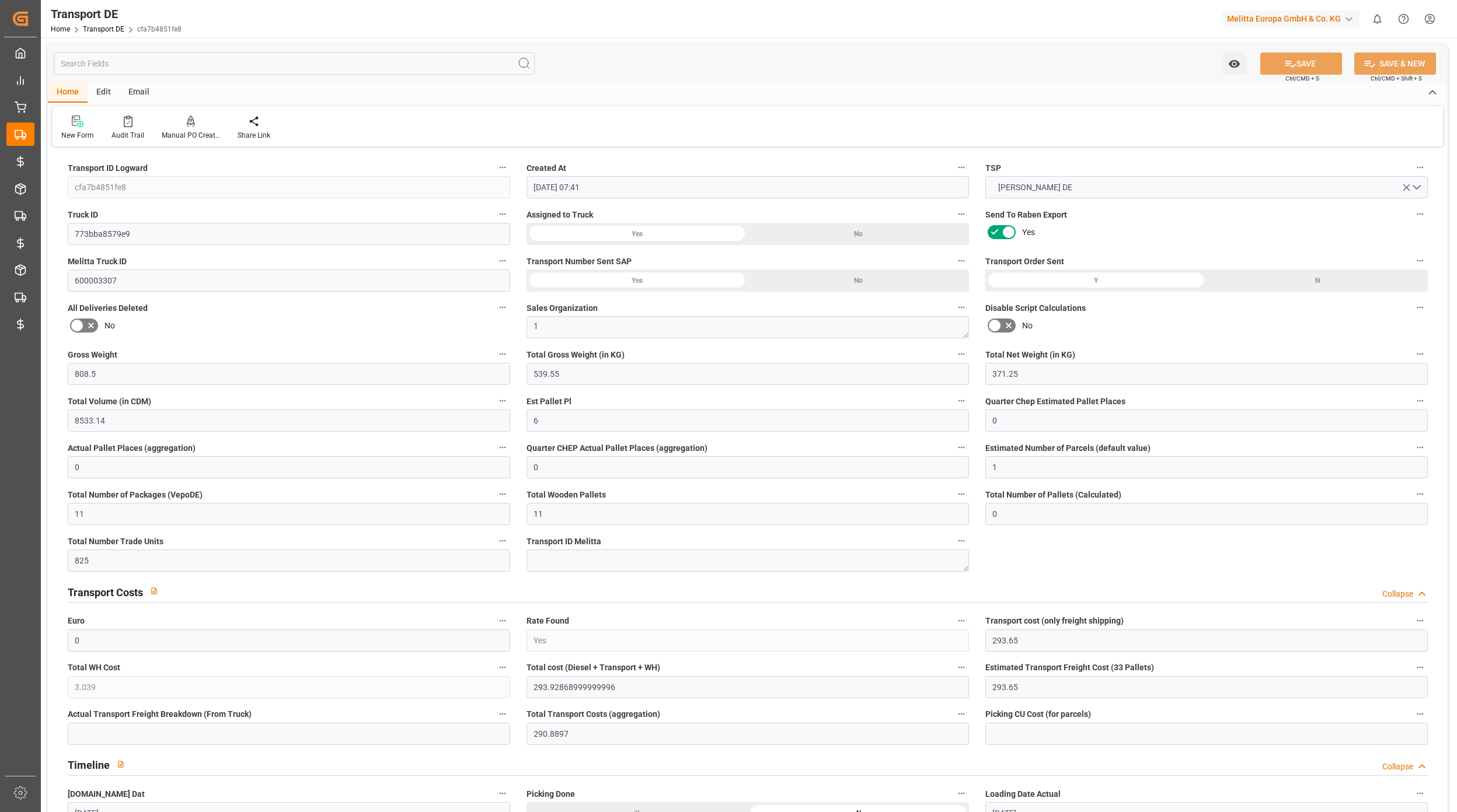
type input "[DATE]"
type input "a"
type input "808.5"
type input "0"
type input "89"
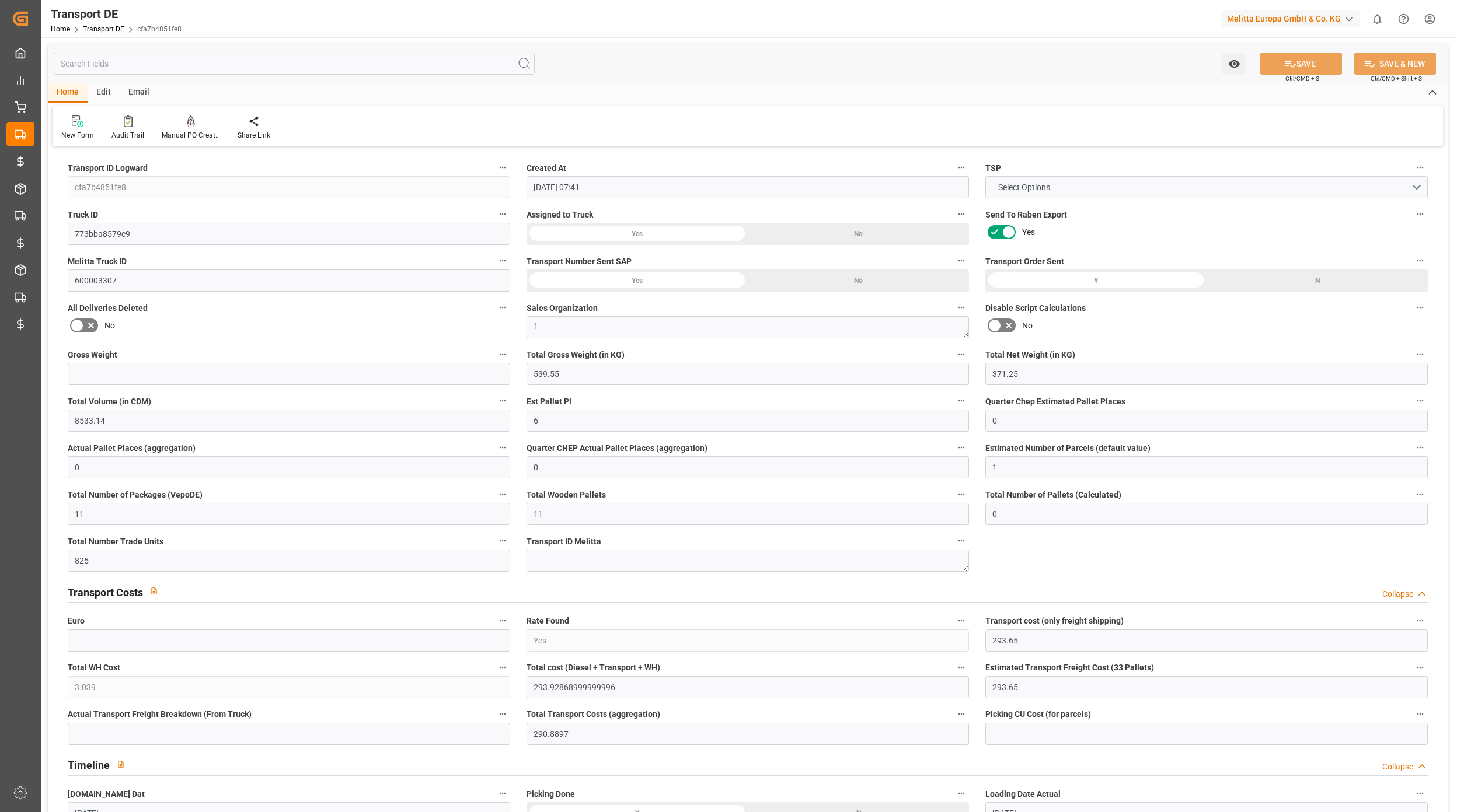
type input "11"
type input "0"
type input "-2.7603"
type input "0"
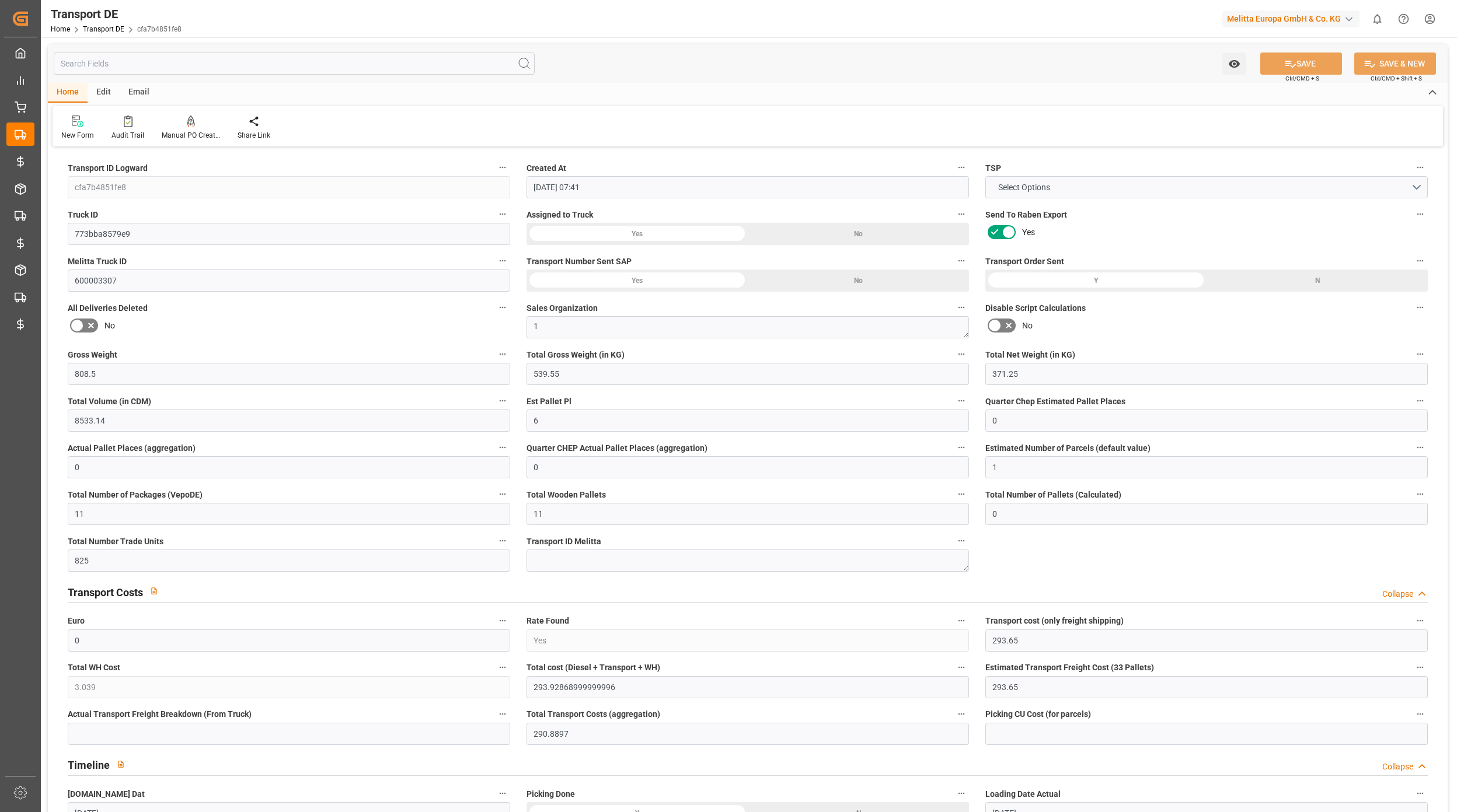
type input "539.55"
type input "4710.8598"
type input "0"
type input "1"
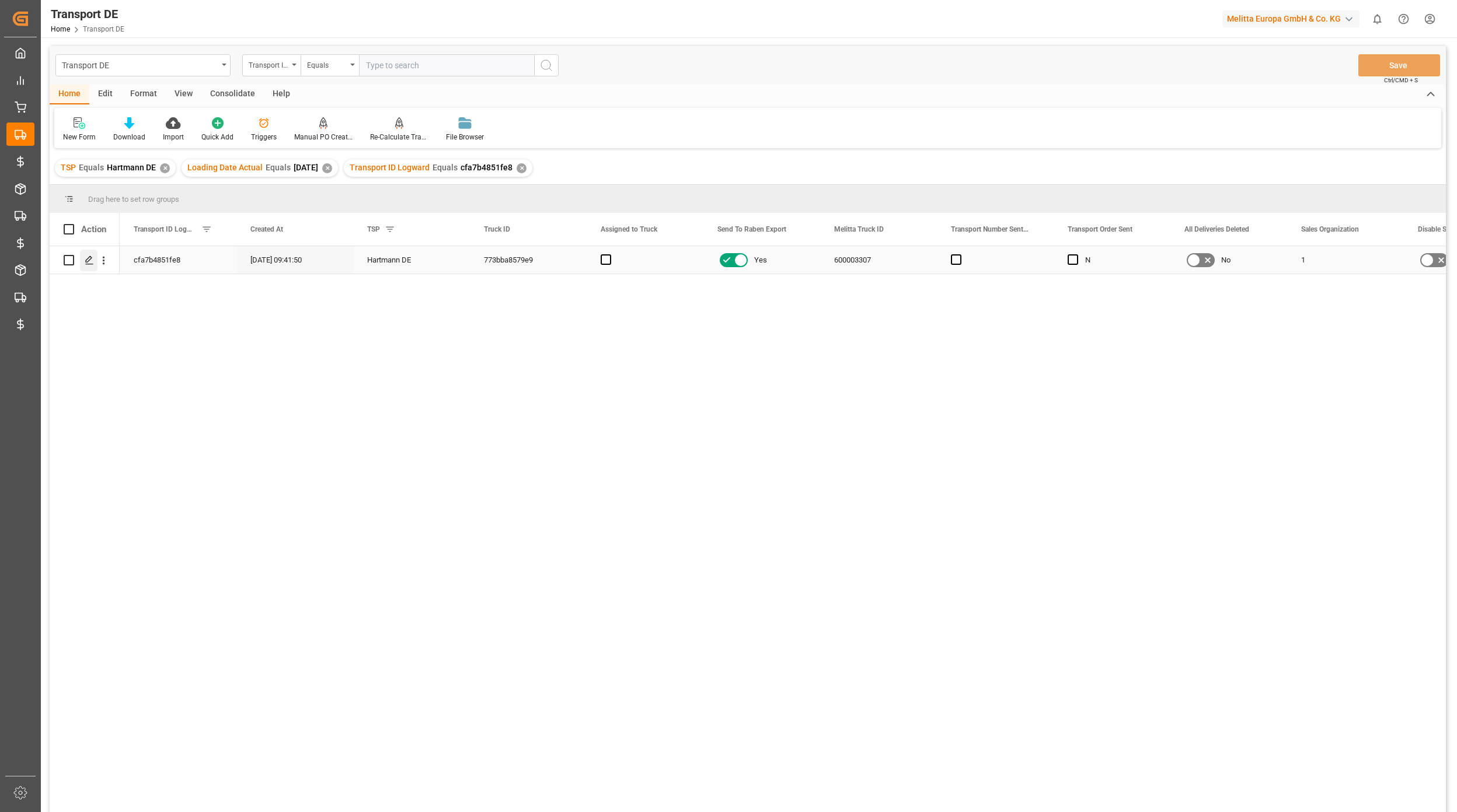
click at [88, 261] on polygon "Press SPACE to select this row." at bounding box center [89, 260] width 6 height 6
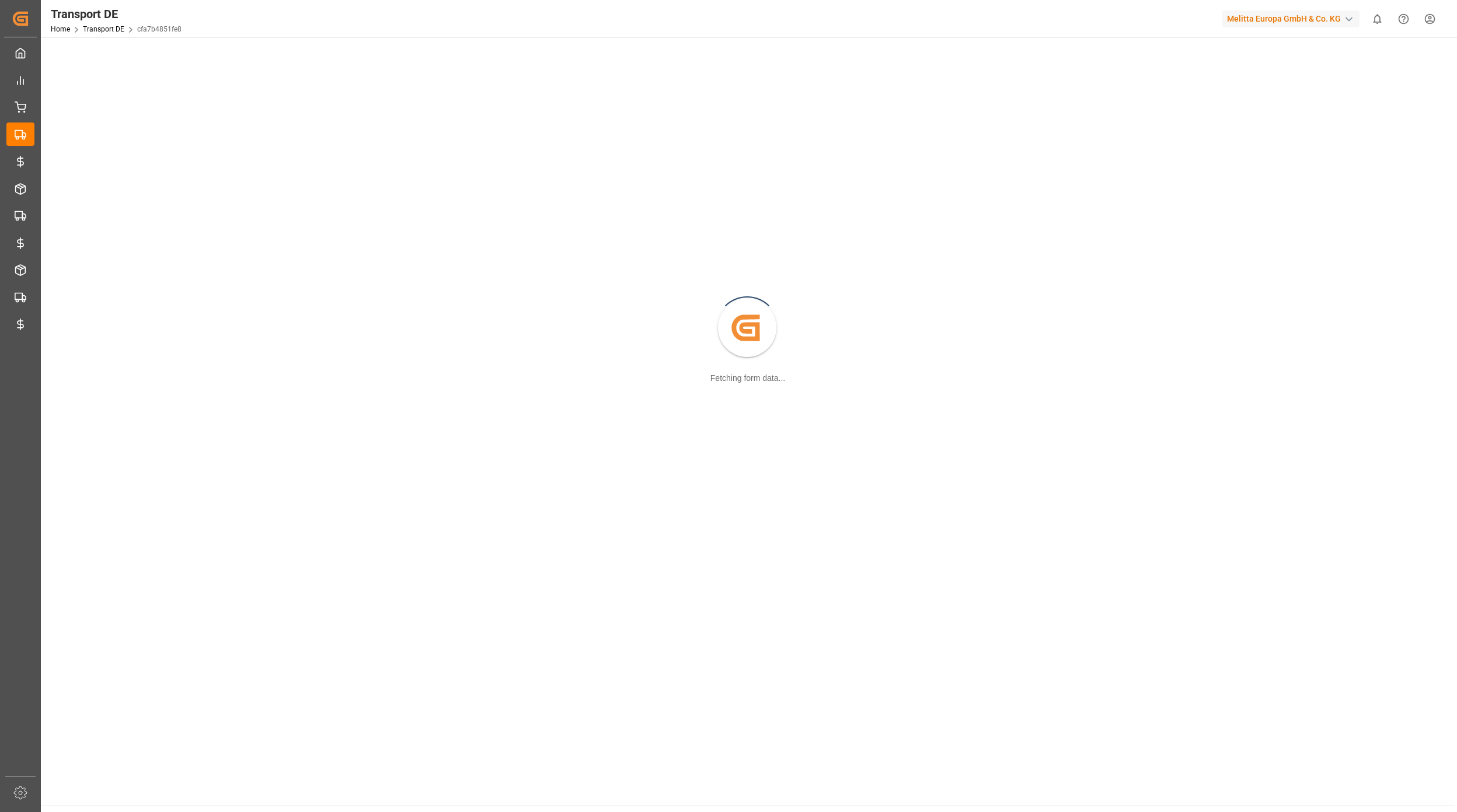
scroll to position [126, 0]
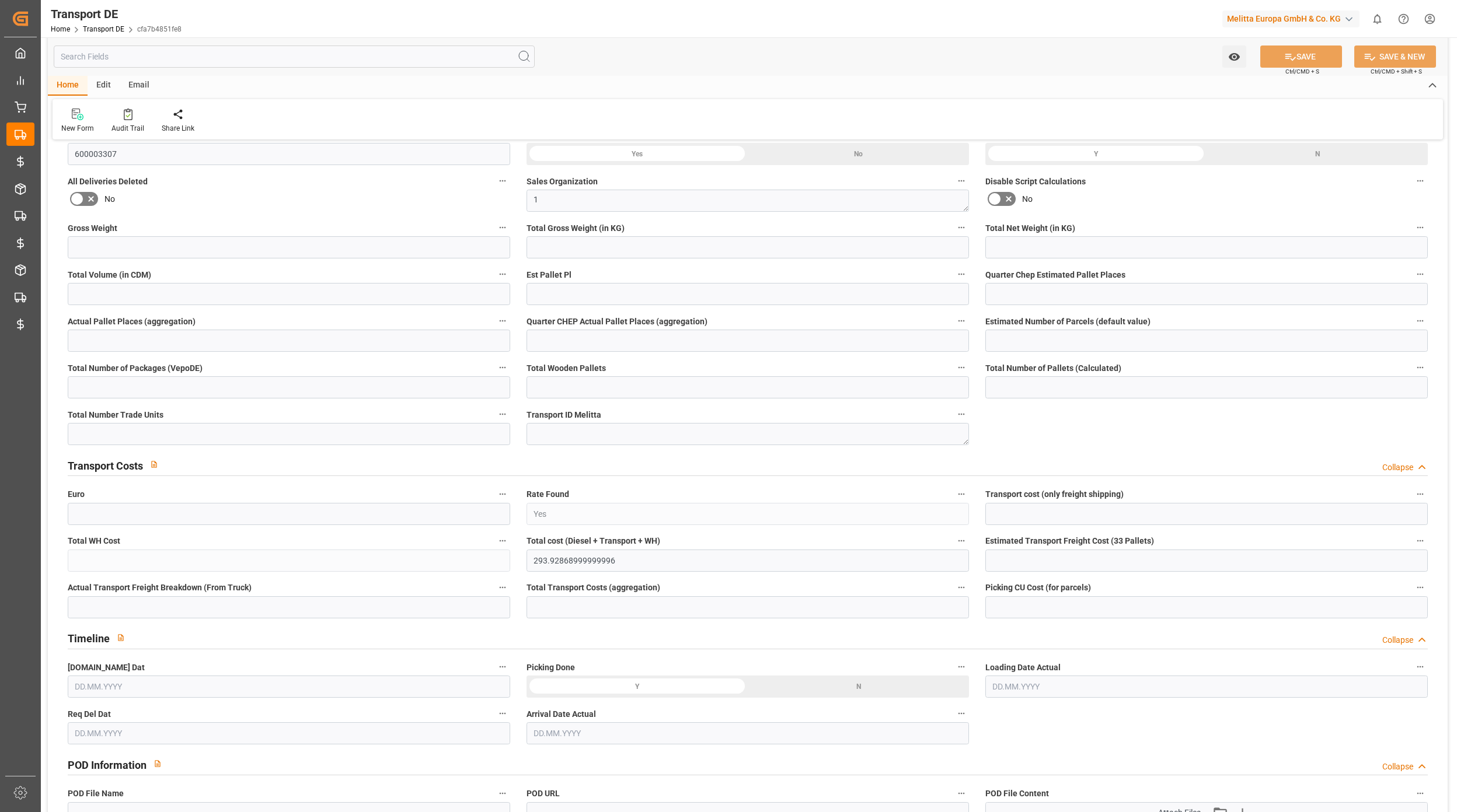
type input "808.5"
type input "539.55"
type input "371.25"
type input "8533.14"
type input "6"
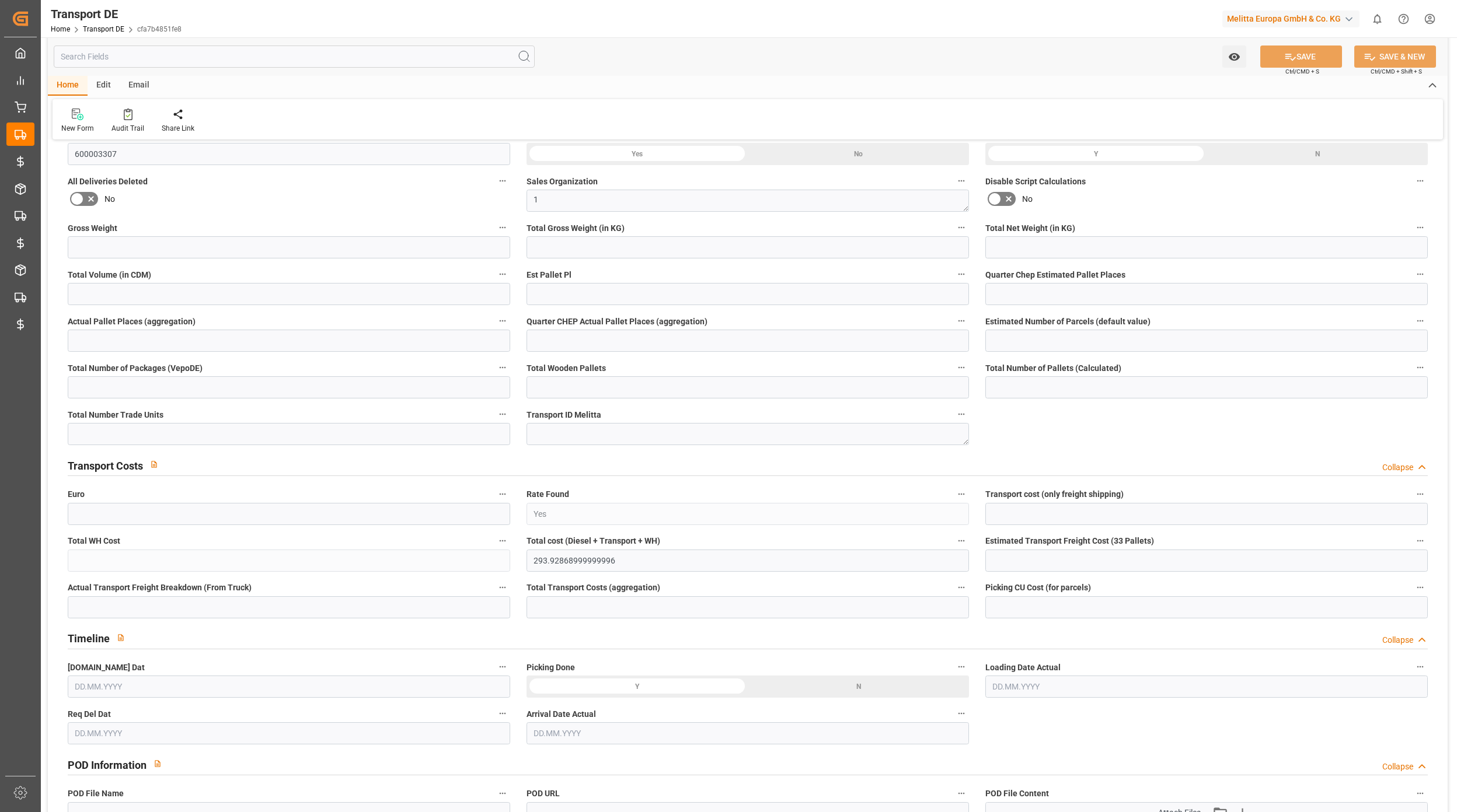
type input "0"
type input "1"
type input "11"
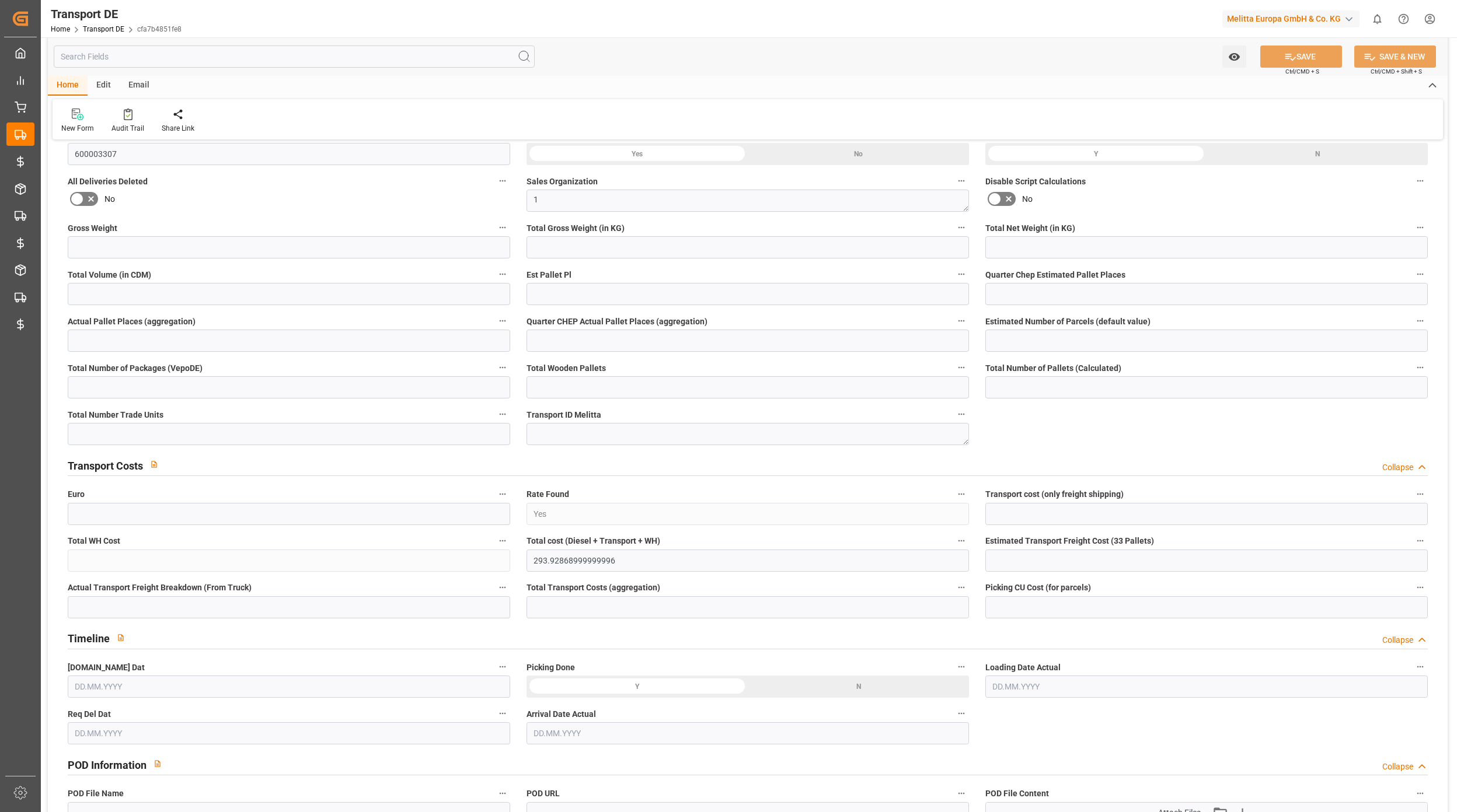
type input "11"
type input "0"
type input "825"
type input "0"
type input "293.65"
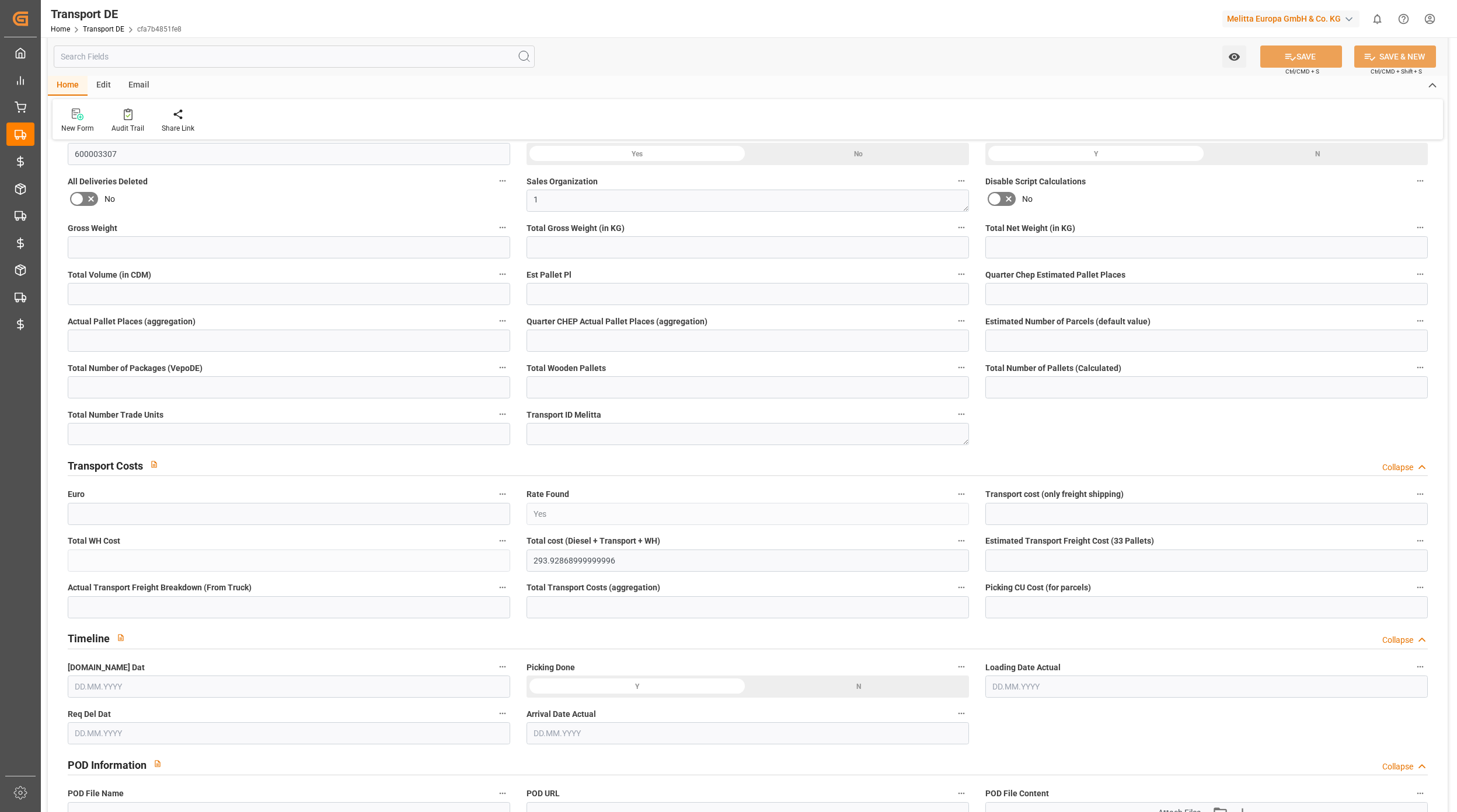
type input "3.039"
type input "293.65"
type input "290.8897"
type input "89"
type input "11"
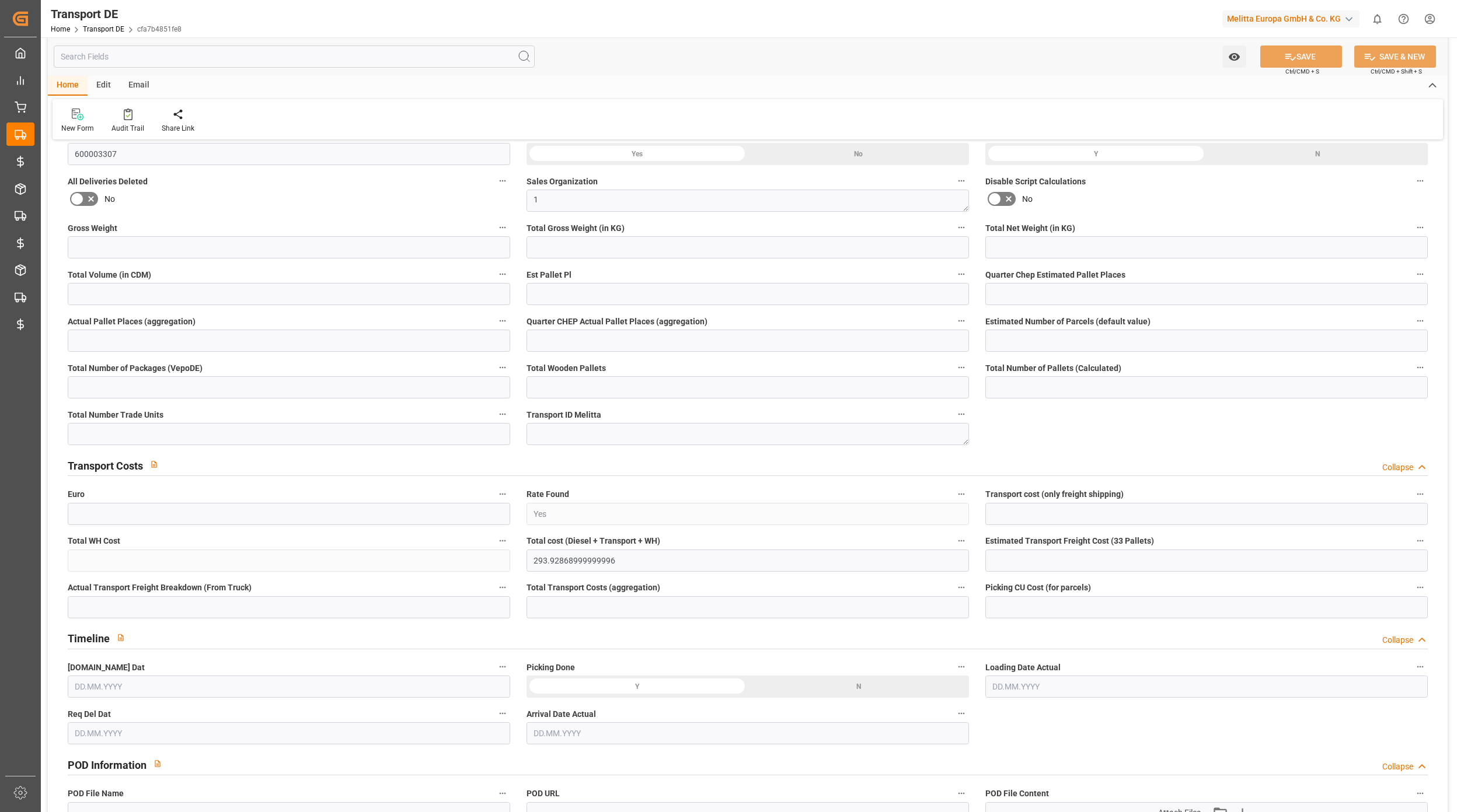
type input "0"
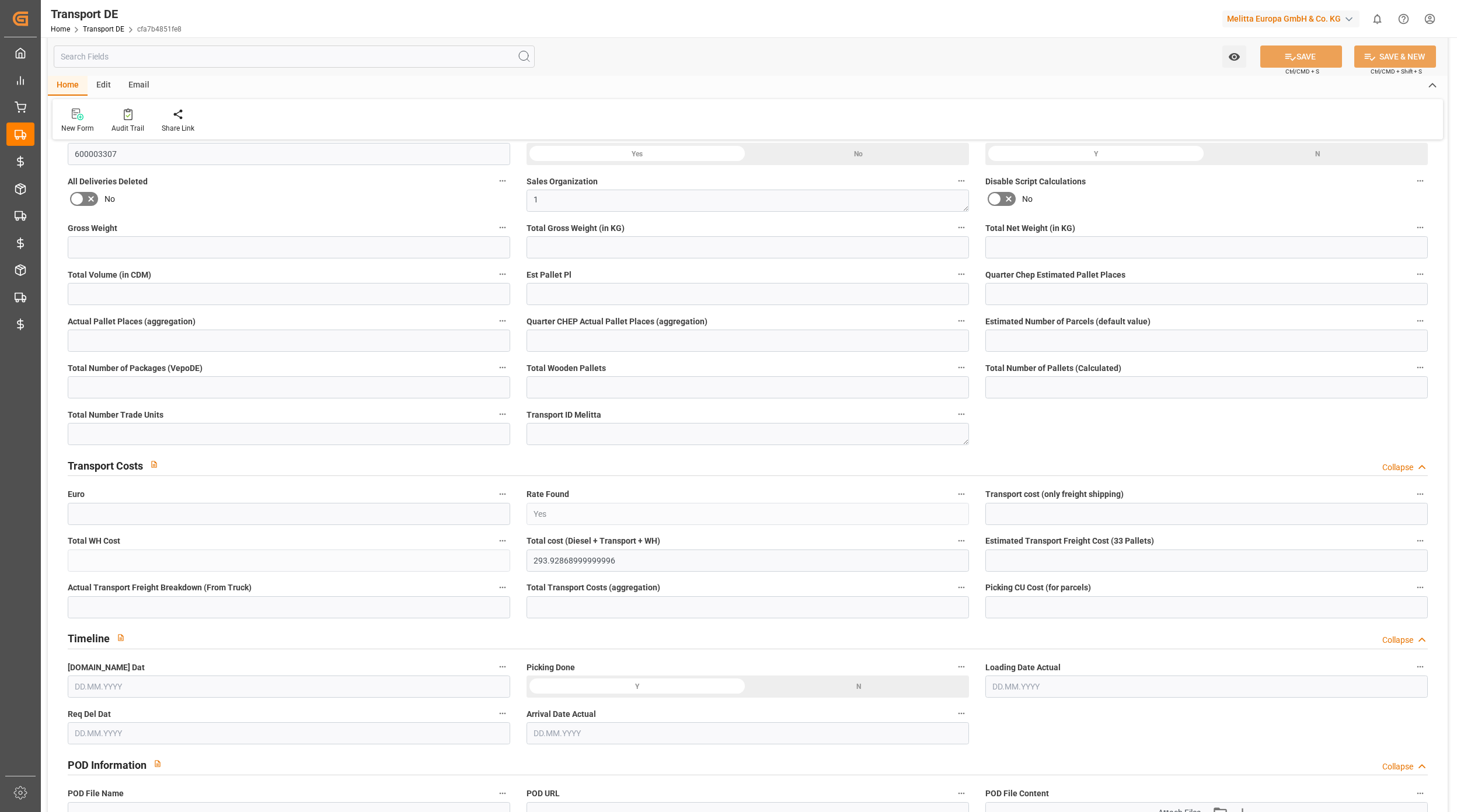
type input "0"
type input "-2.7603"
type input "0"
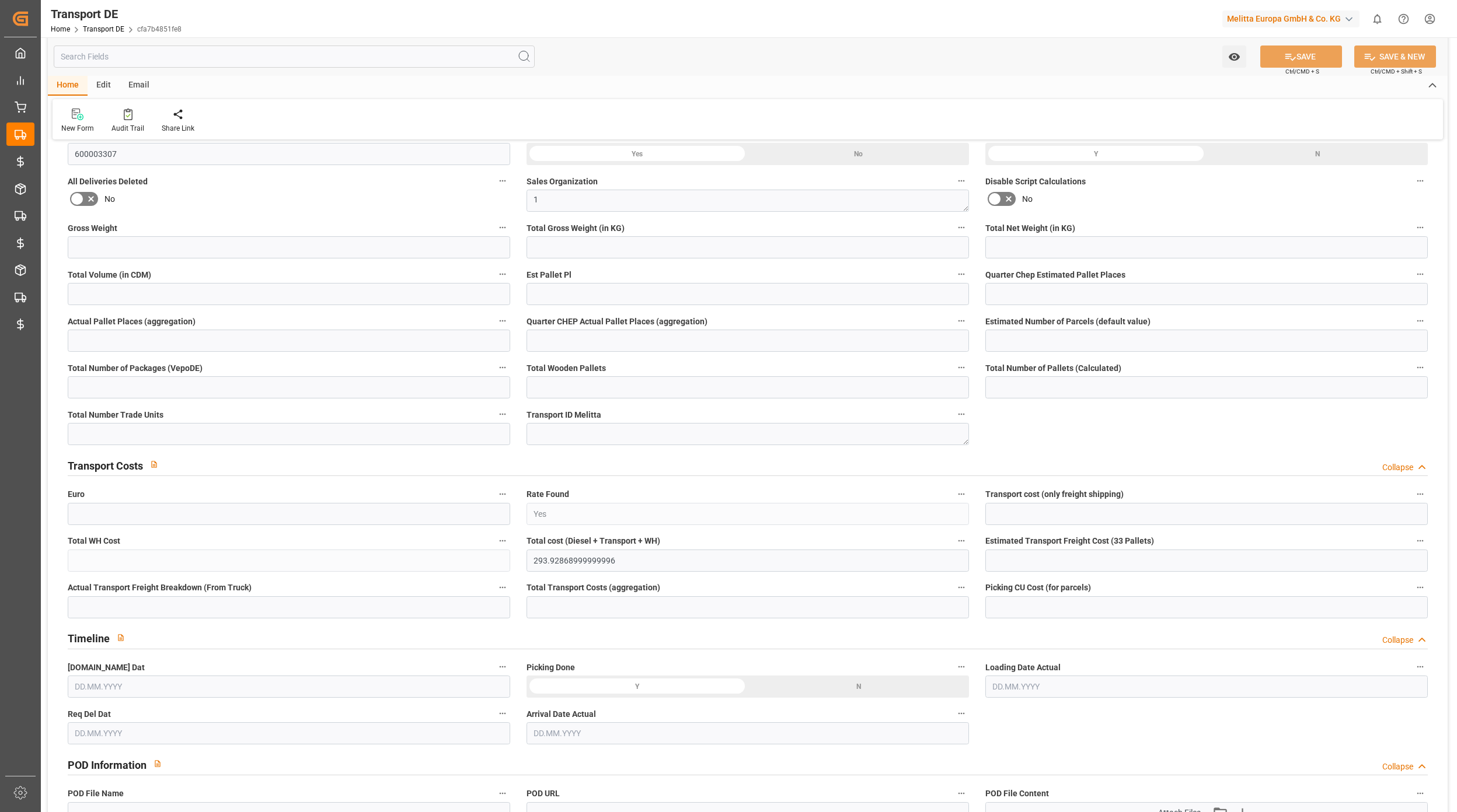
type input "0"
type input "539.55"
type input "4710.8598"
type input "21"
type input "35"
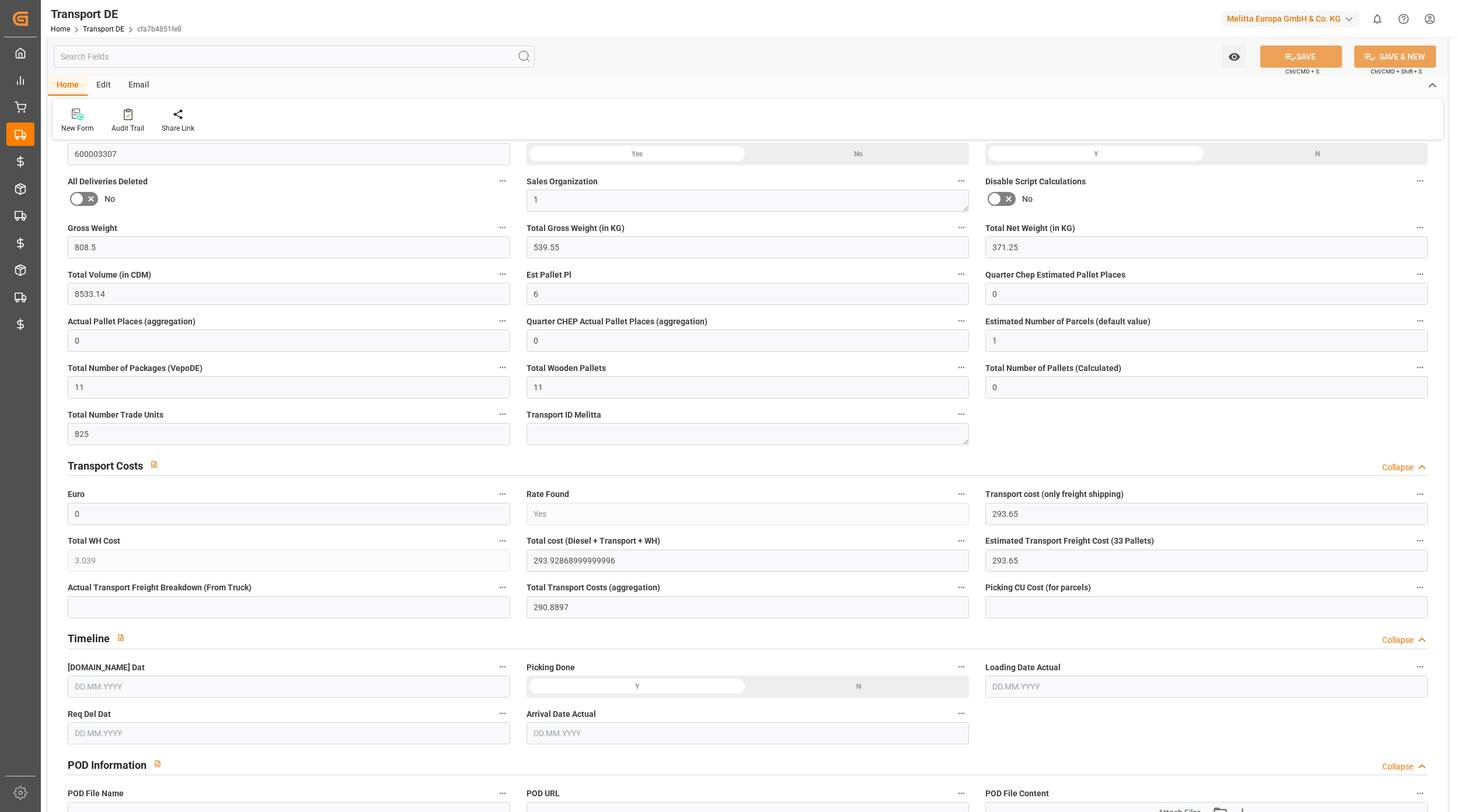
type input "0"
type input "11"
type input "0"
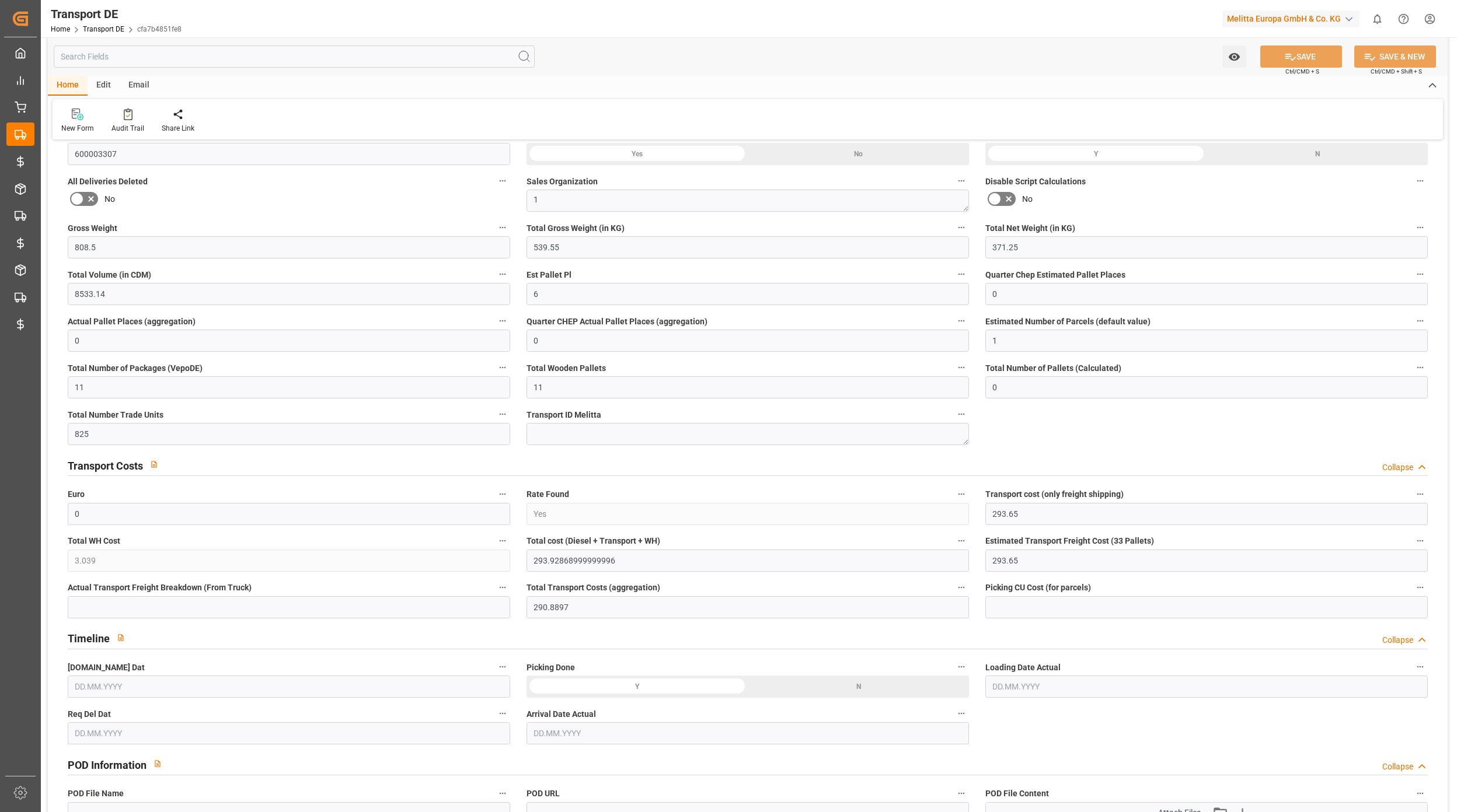
type input "0"
type input "1"
type input "0"
type input "825"
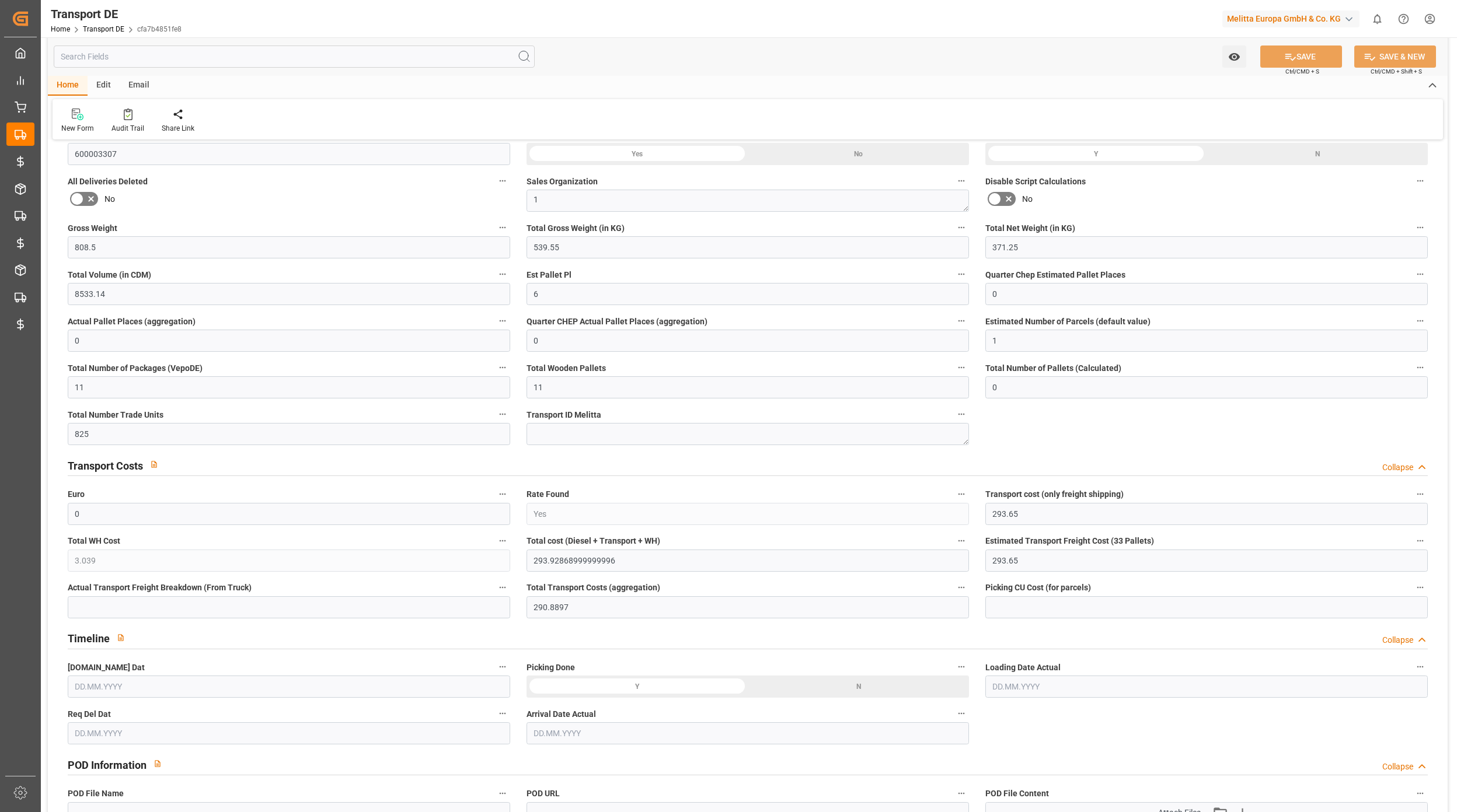
type input "293.9287"
type input "290.8897"
type input "07.10.2025 07:41"
type input "[DATE]"
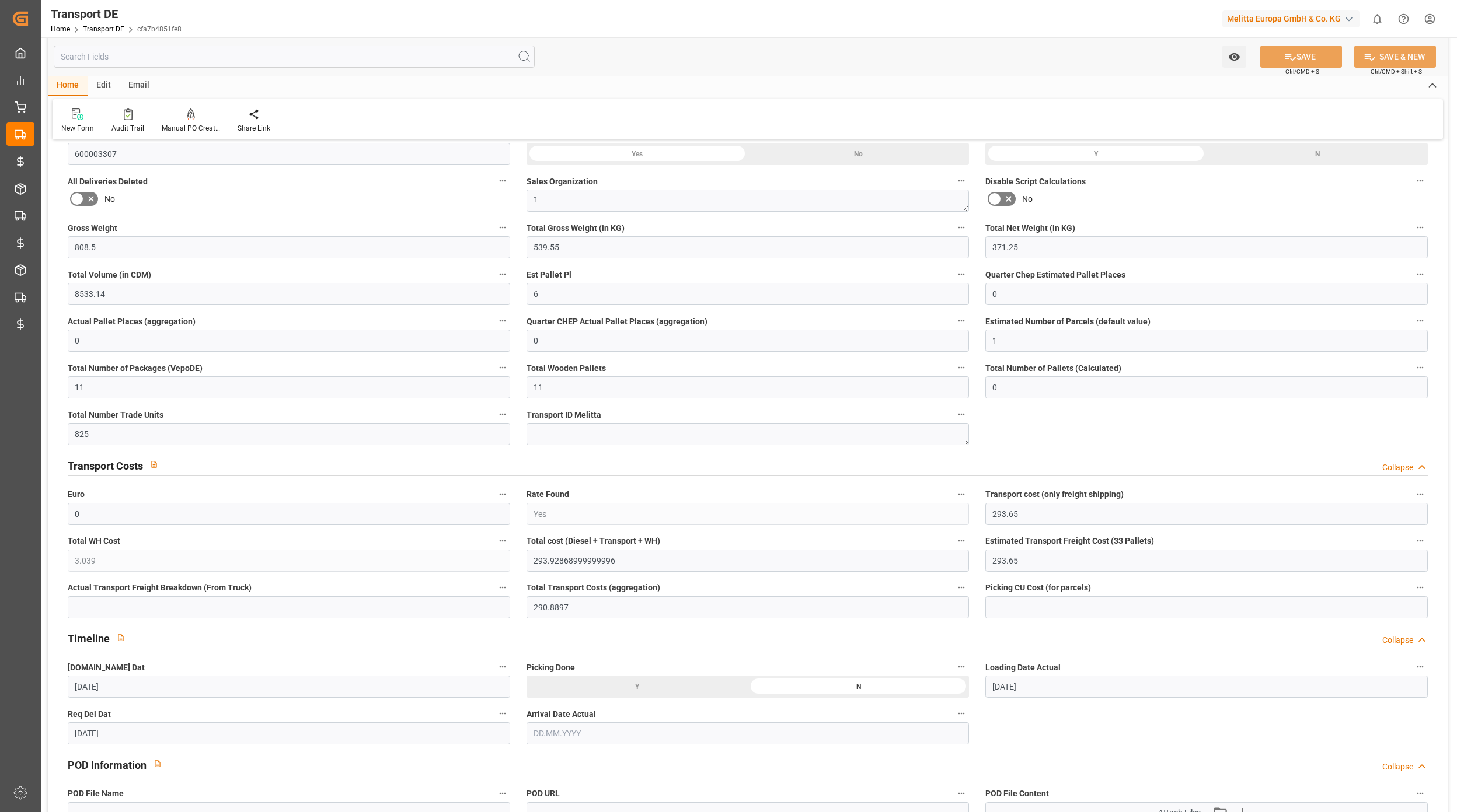
type input "13.10.2025"
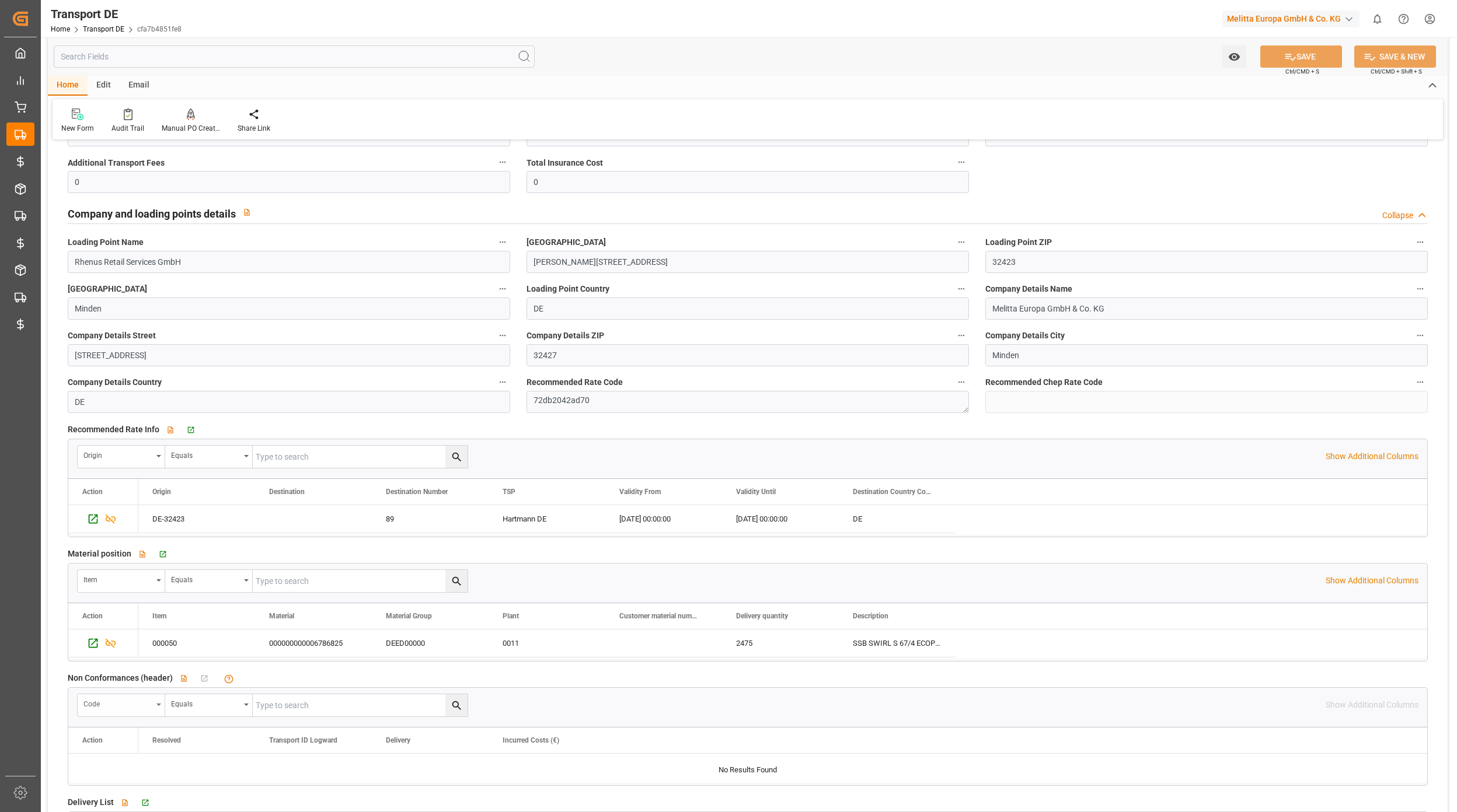
scroll to position [1683, 0]
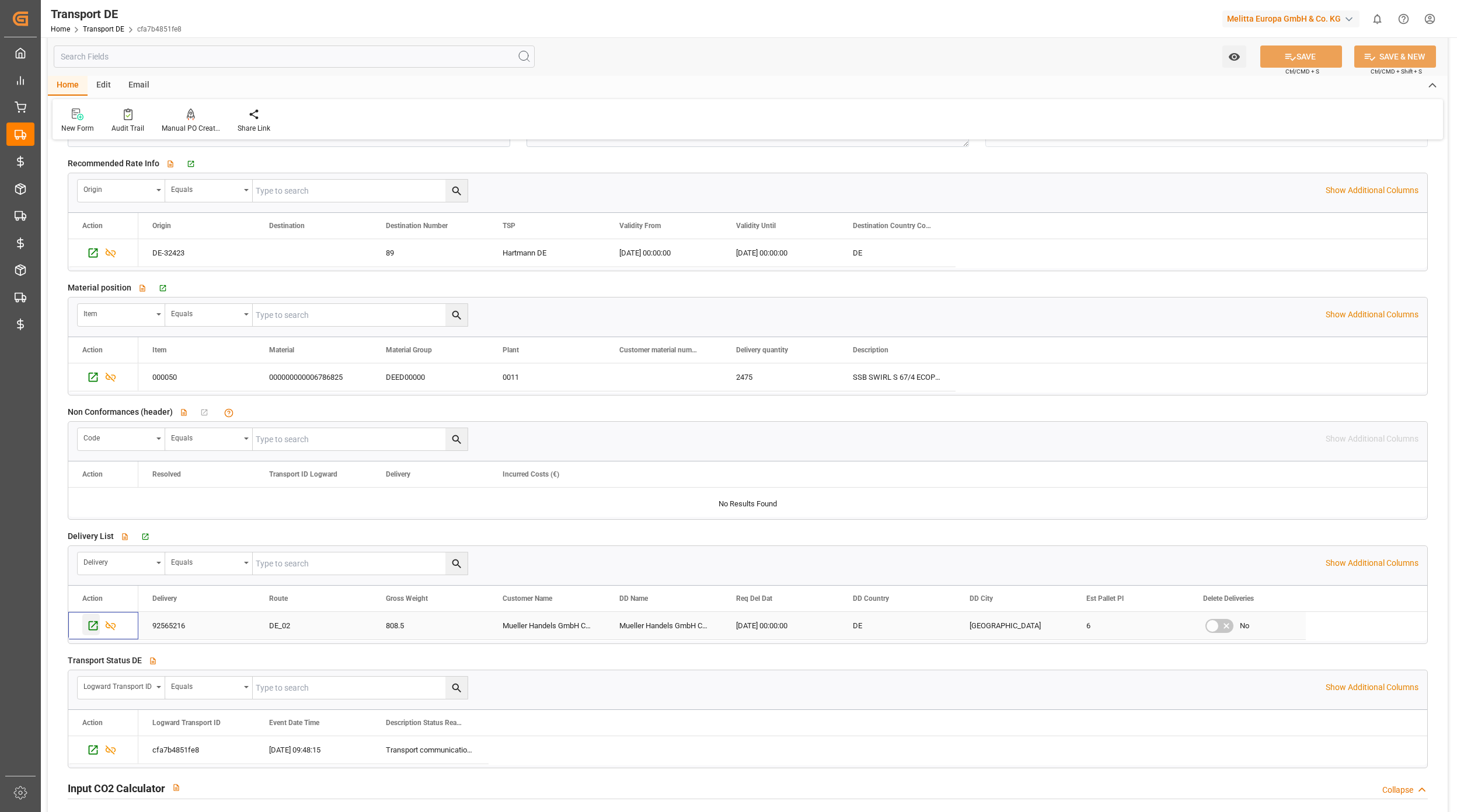
click at [96, 631] on icon "Press SPACE to select this row." at bounding box center [93, 625] width 12 height 12
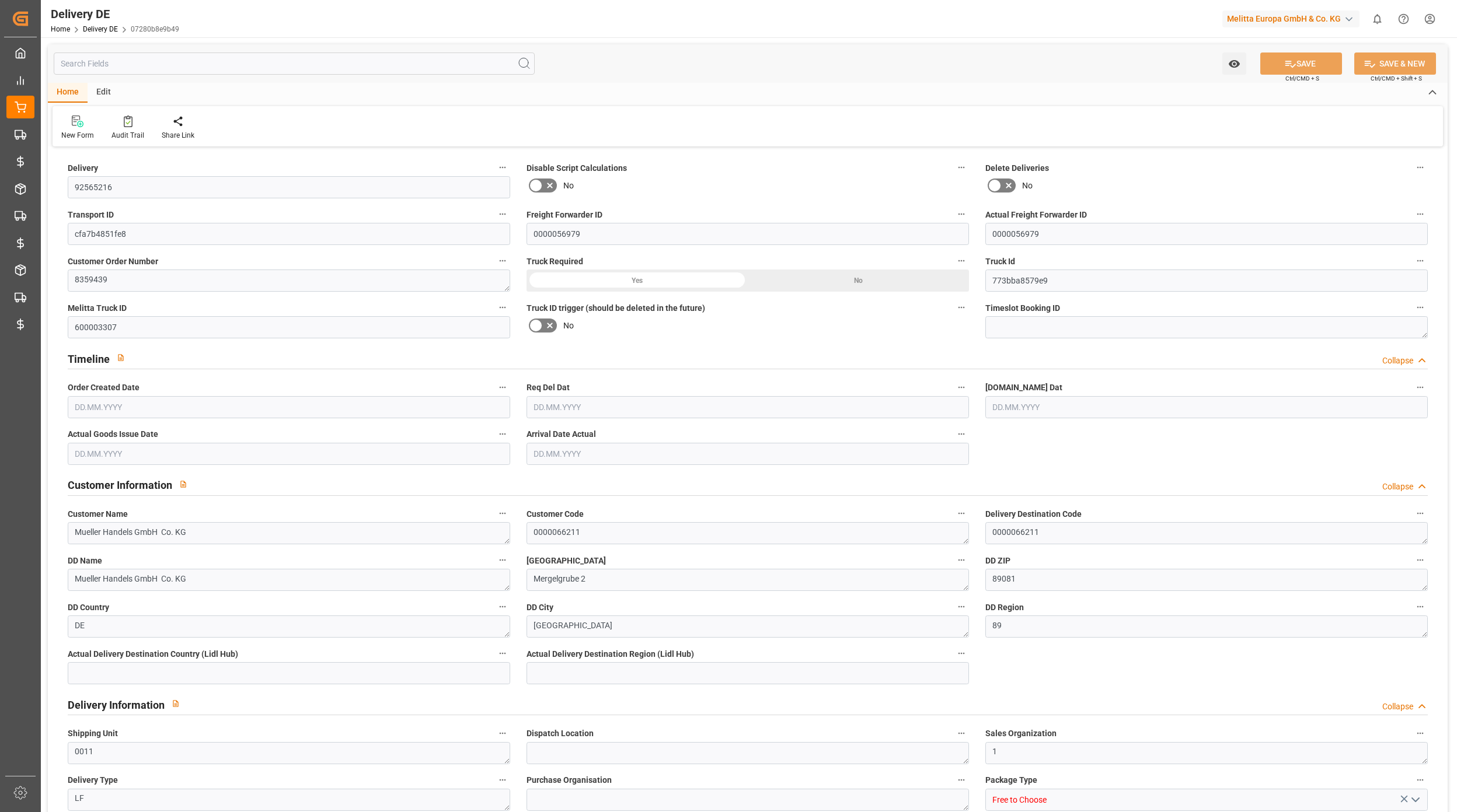
type input "92565216"
type input "cfa7b4851fe8"
type input "0000056979"
type textarea "8359439"
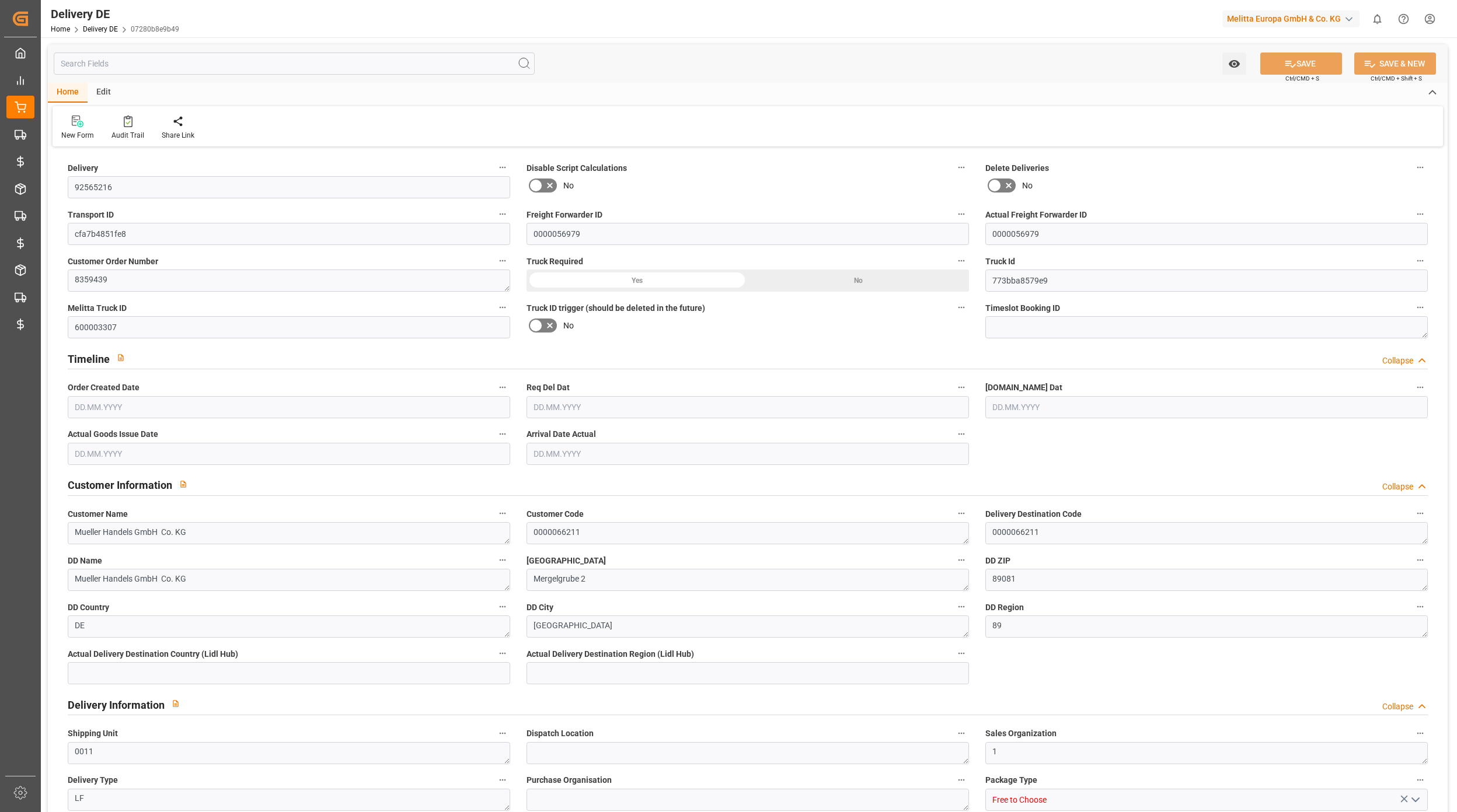
type input "773bba8579e9"
type input "600003307"
type textarea "Mueller Handels GmbH Co. KG"
type textarea "0000066211"
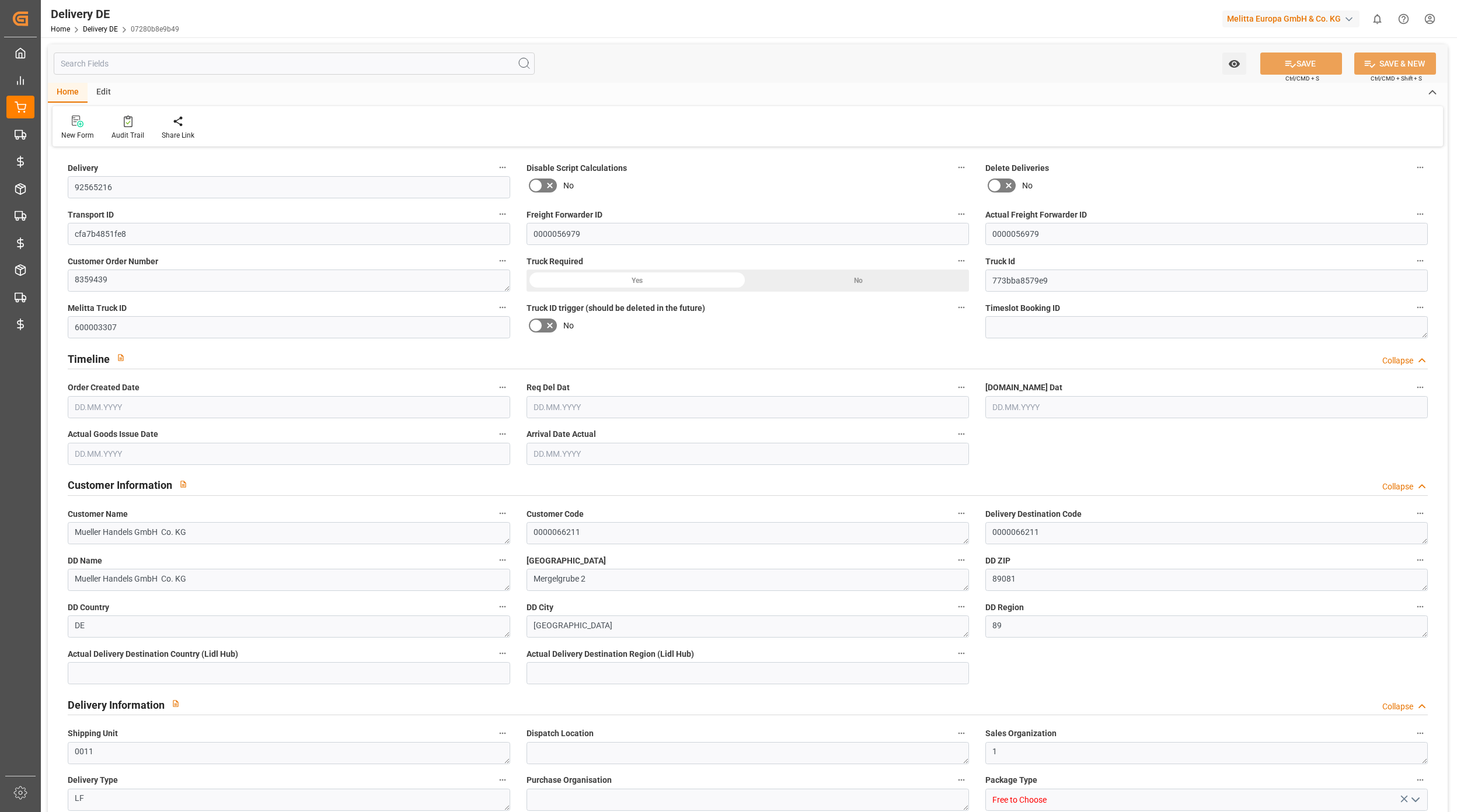
type textarea "Mueller Handels GmbH Co. KG"
type textarea "Mergelgrube 2"
type textarea "89081"
type textarea "DE"
type textarea "Ulm"
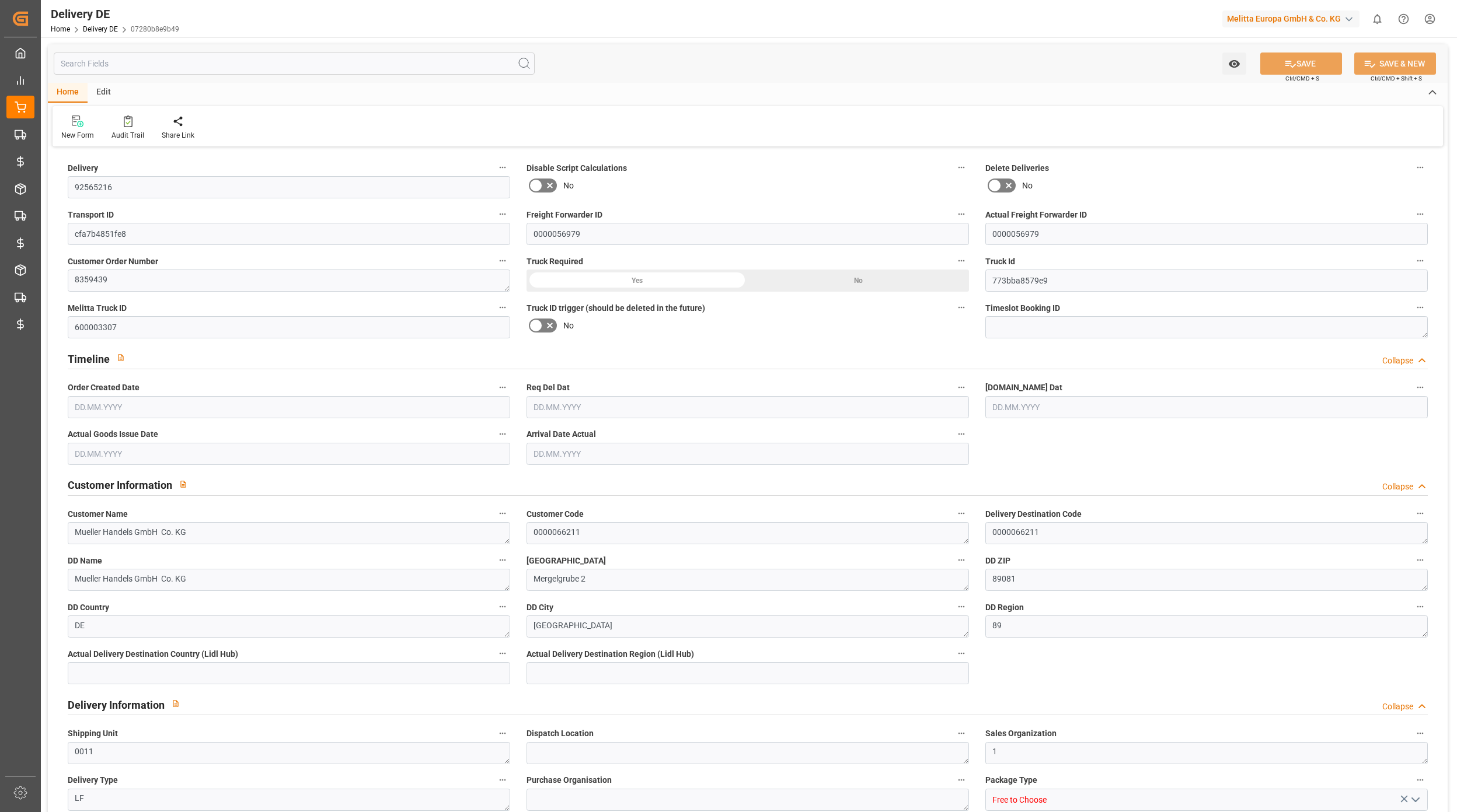
type textarea "89"
type textarea "0011"
type textarea "1"
type textarea "LF"
type input "Free to Choose"
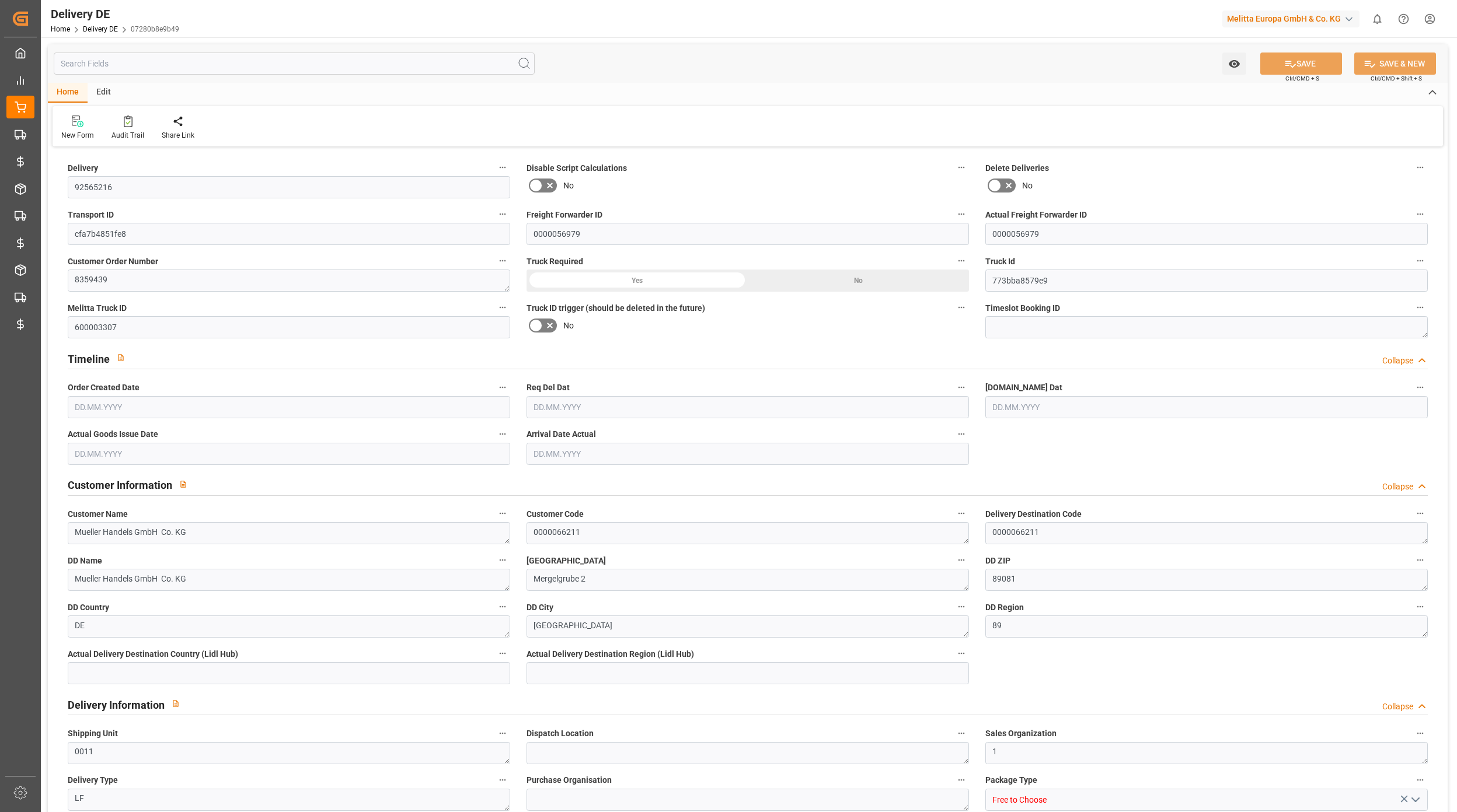
type input "Pallet"
type textarea "DE_02"
type input "DE_02"
type input "DAP"
type input "00"
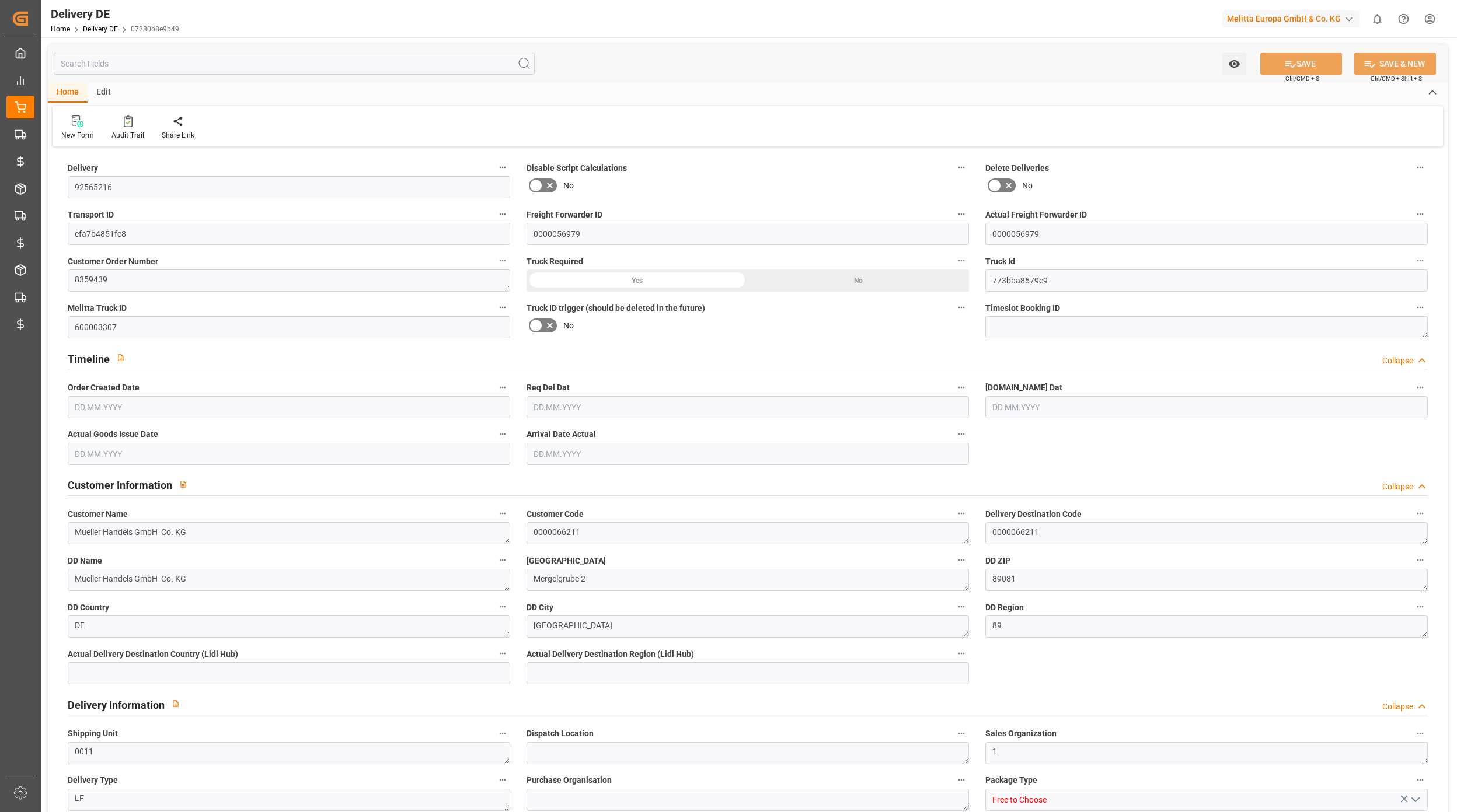
type input "H105"
type textarea "Maximale Palettenhöhe 1,05 m"
type input "SPAL"
type textarea "mit Stützpalette"
type input "EPQB"
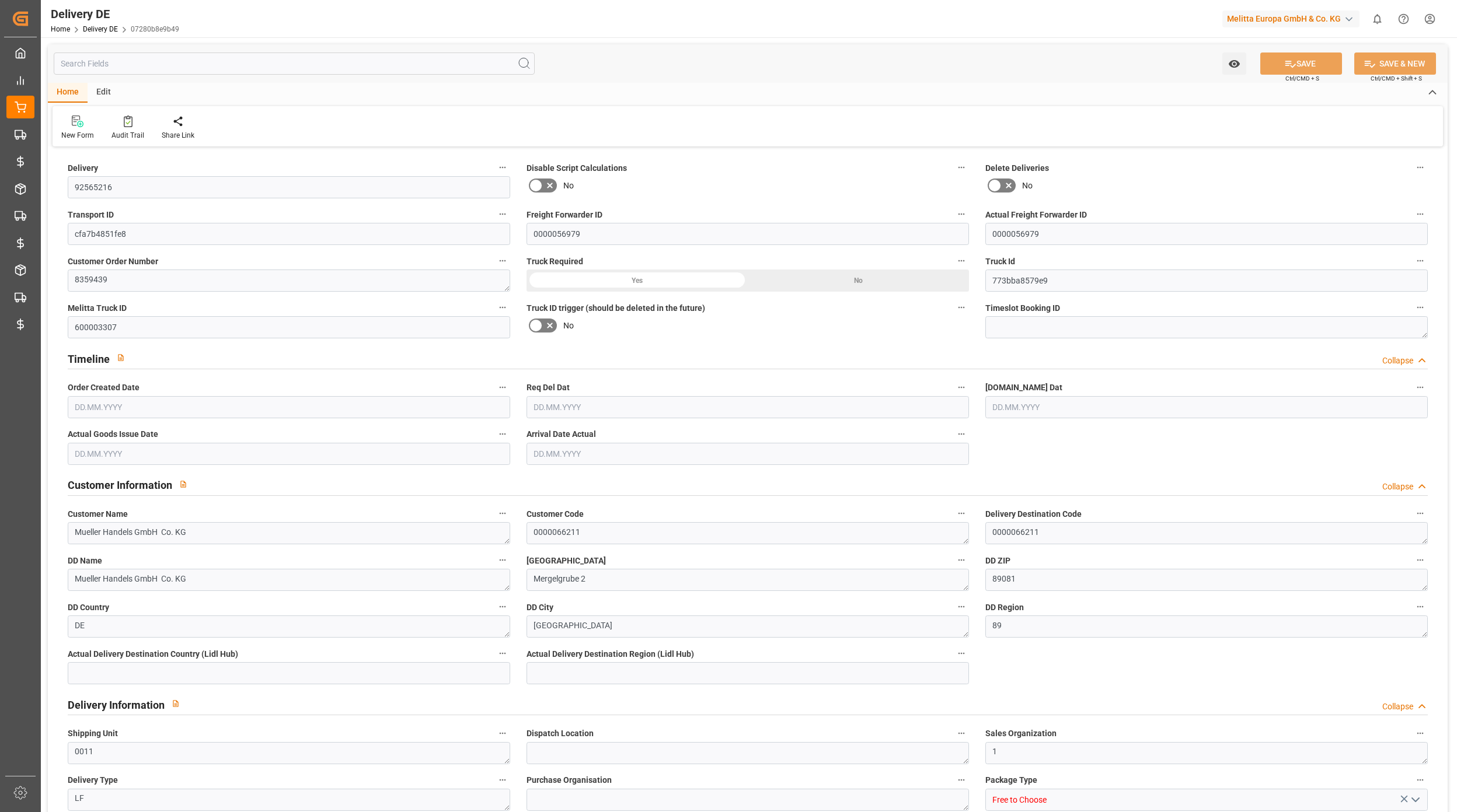
type textarea "VP=EUB,Kommi=EUB"
drag, startPoint x: 92, startPoint y: 55, endPoint x: 96, endPoint y: 61, distance: 7.2
click at [94, 59] on input "text" at bounding box center [293, 63] width 481 height 22
type input "11"
type input "6"
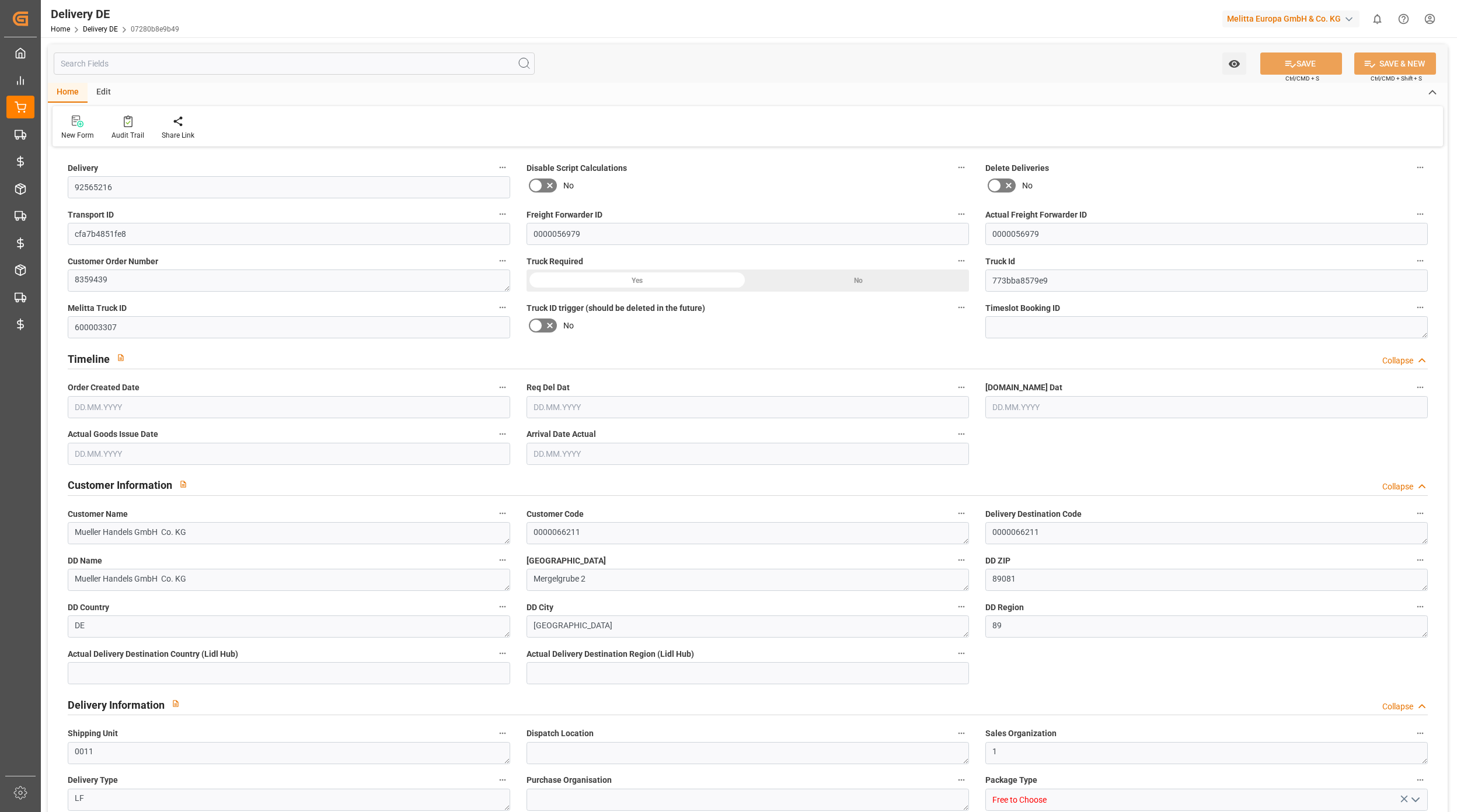
type input "371.25"
type input "808.5"
type input "8533.14"
type input "[DATE]"
type input "13.10.2025"
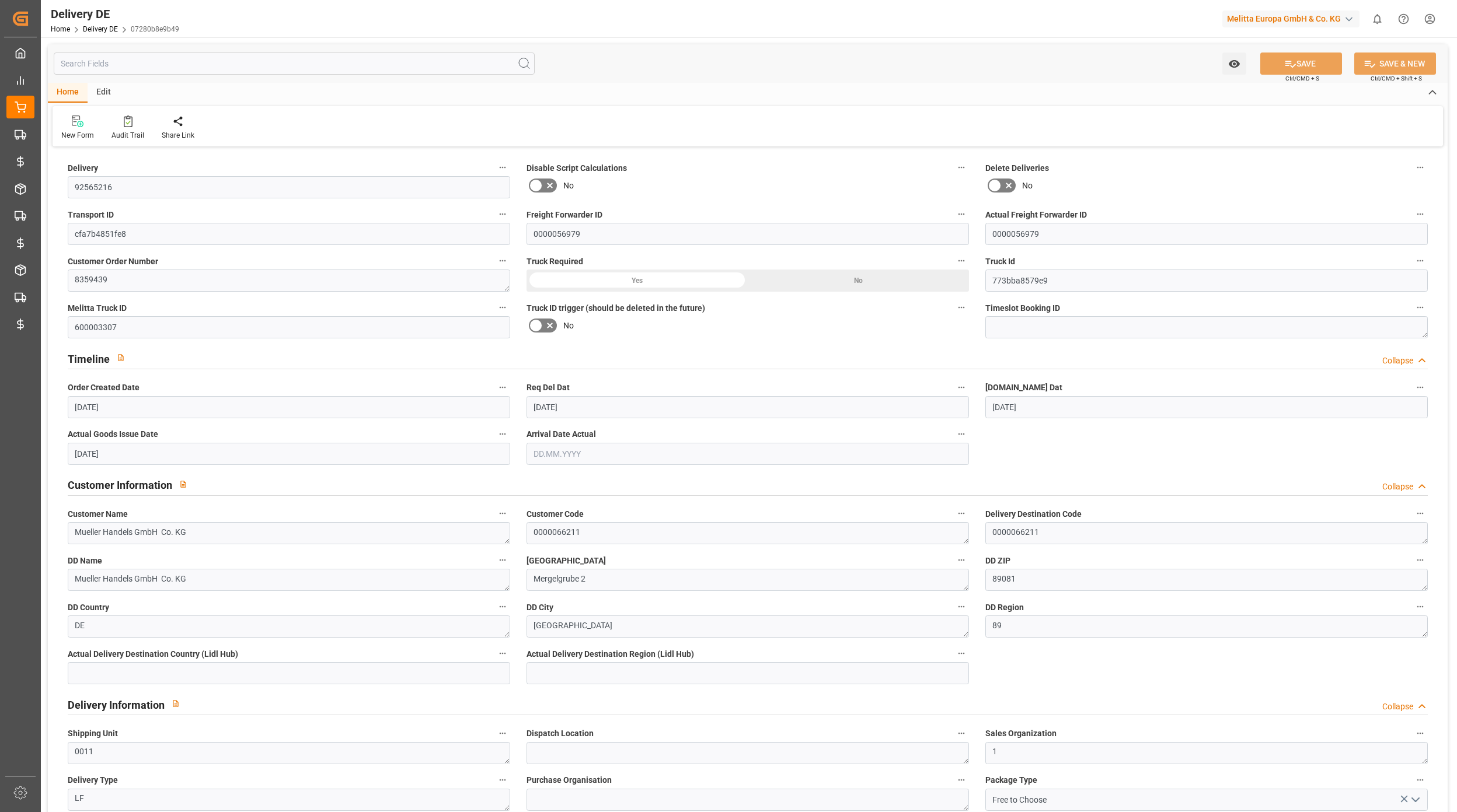
type input "[DATE]"
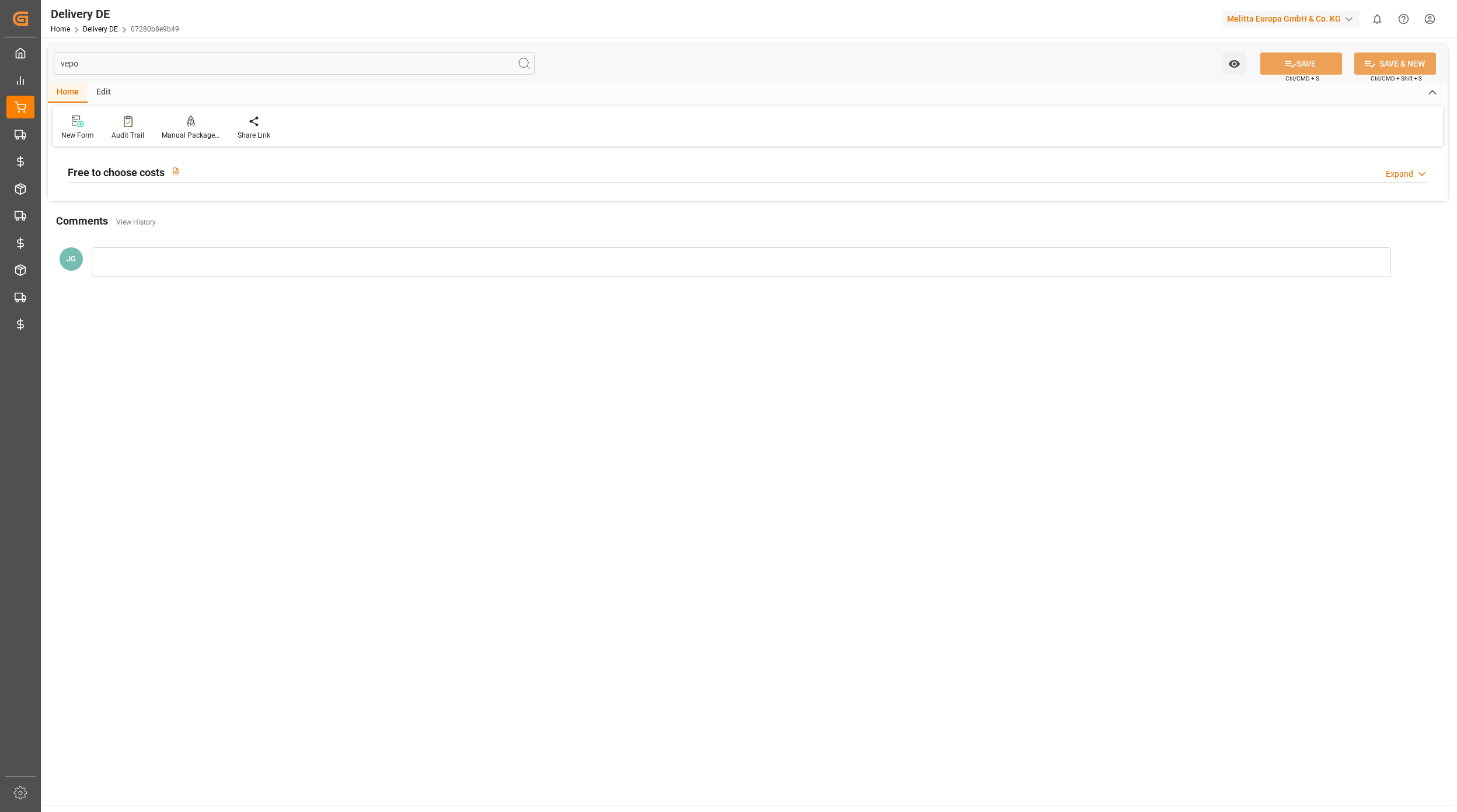
type input "vepo"
click at [272, 177] on div "Free to choose costs Expand" at bounding box center [748, 171] width 1359 height 22
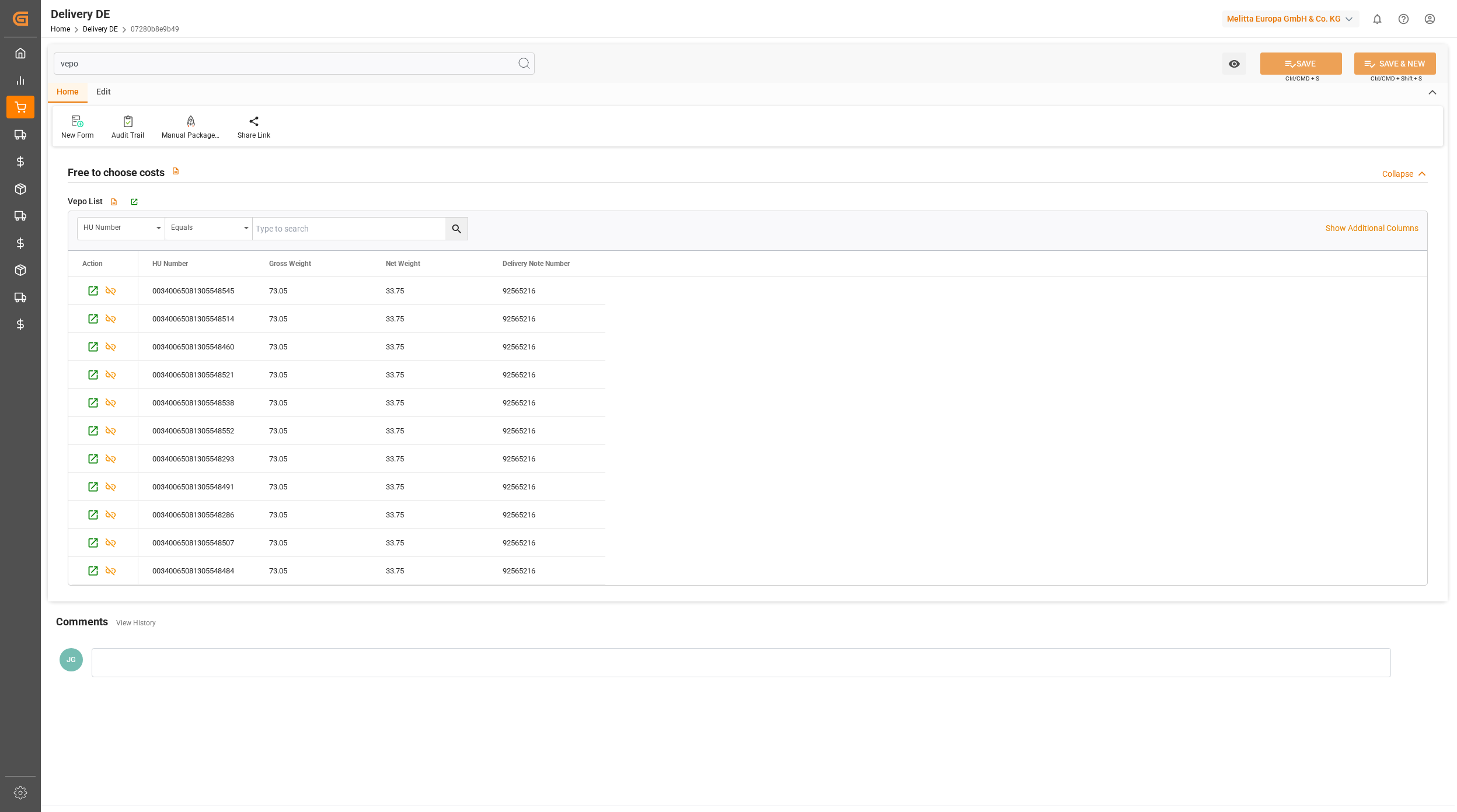
drag, startPoint x: 87, startPoint y: 68, endPoint x: 43, endPoint y: 59, distance: 44.9
click at [44, 59] on div "vepo Watch Option SAVE Ctrl/CMD + S SAVE & NEW Ctrl/CMD + Shift + S Home Edit N…" at bounding box center [748, 370] width 1414 height 666
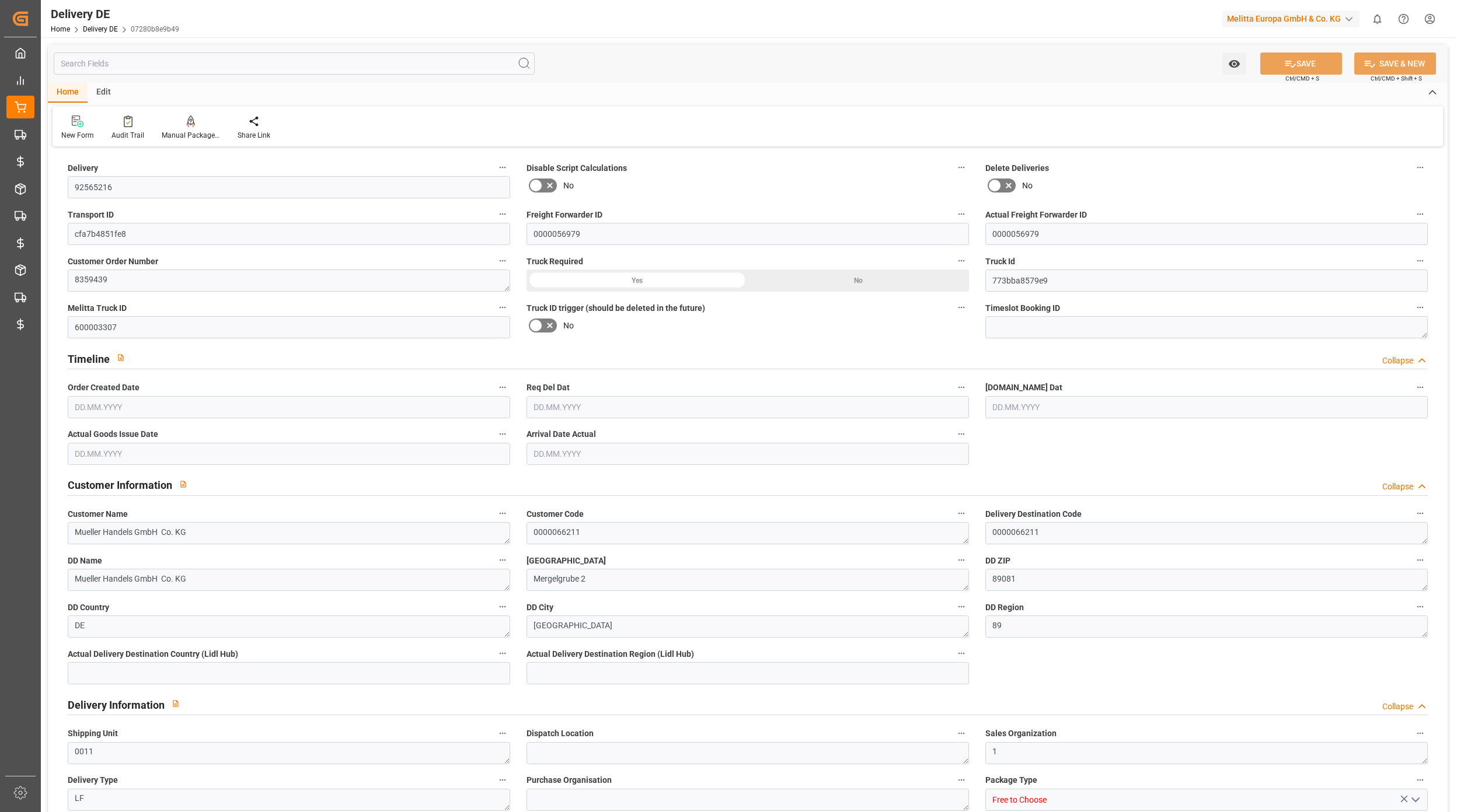
type input "92565216"
type input "cfa7b4851fe8"
type input "0000056979"
type textarea "8359439"
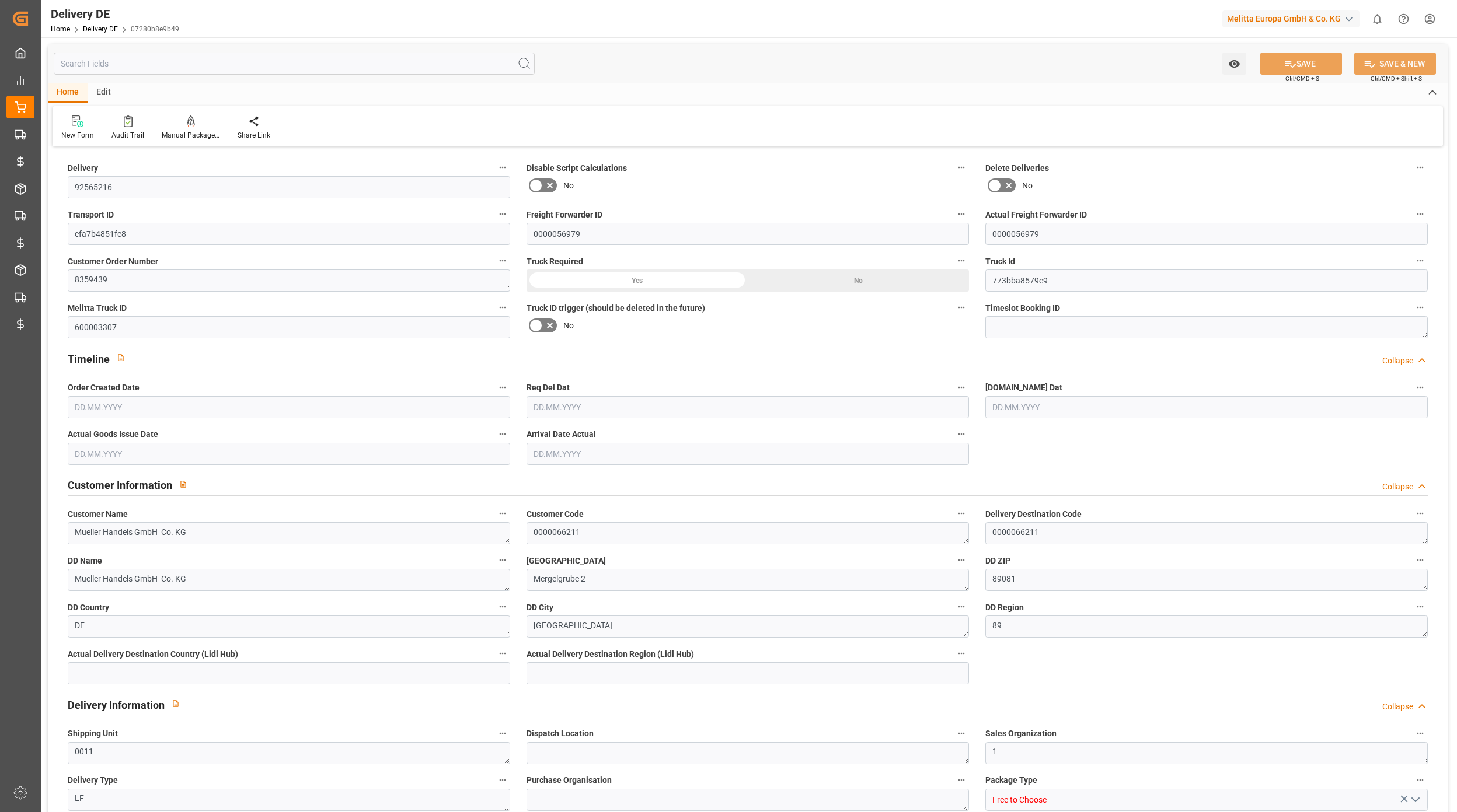
type input "773bba8579e9"
type input "600003307"
type textarea "Mueller Handels GmbH Co. KG"
type textarea "0000066211"
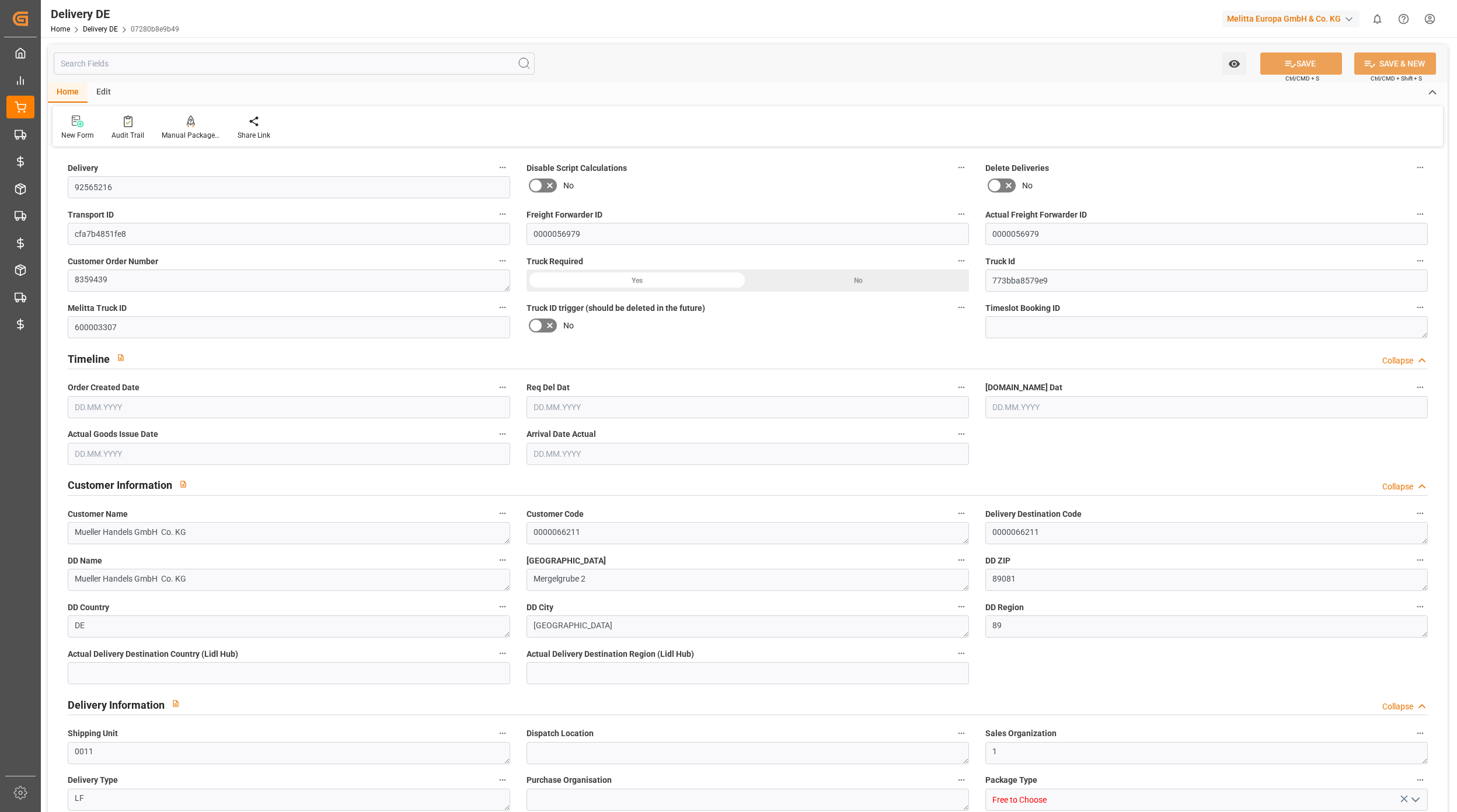
type textarea "Mueller Handels GmbH Co. KG"
type textarea "Mergelgrube 2"
type textarea "89081"
type textarea "DE"
type textarea "Ulm"
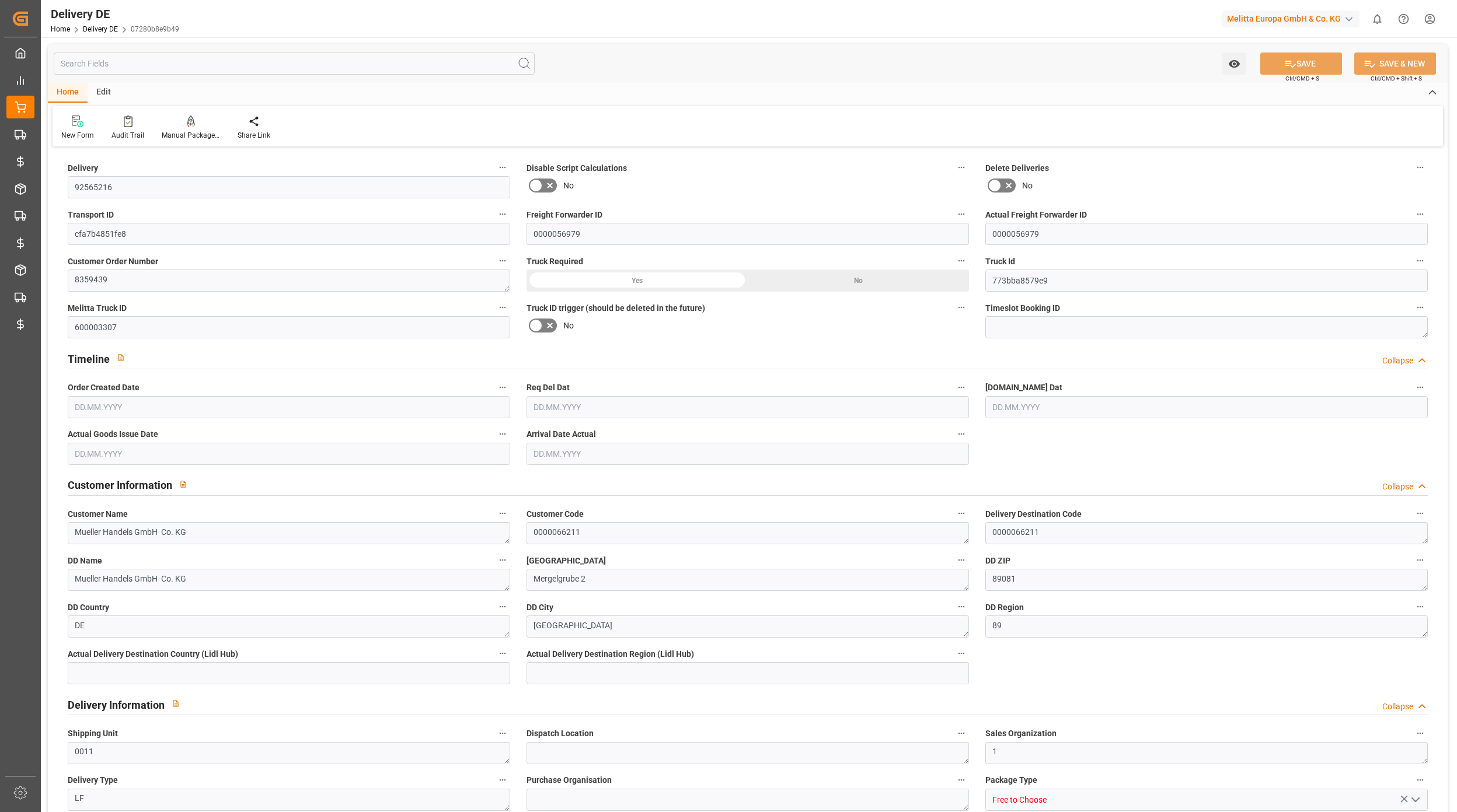
type textarea "89"
type textarea "0011"
type textarea "1"
type textarea "LF"
type input "Free to Choose"
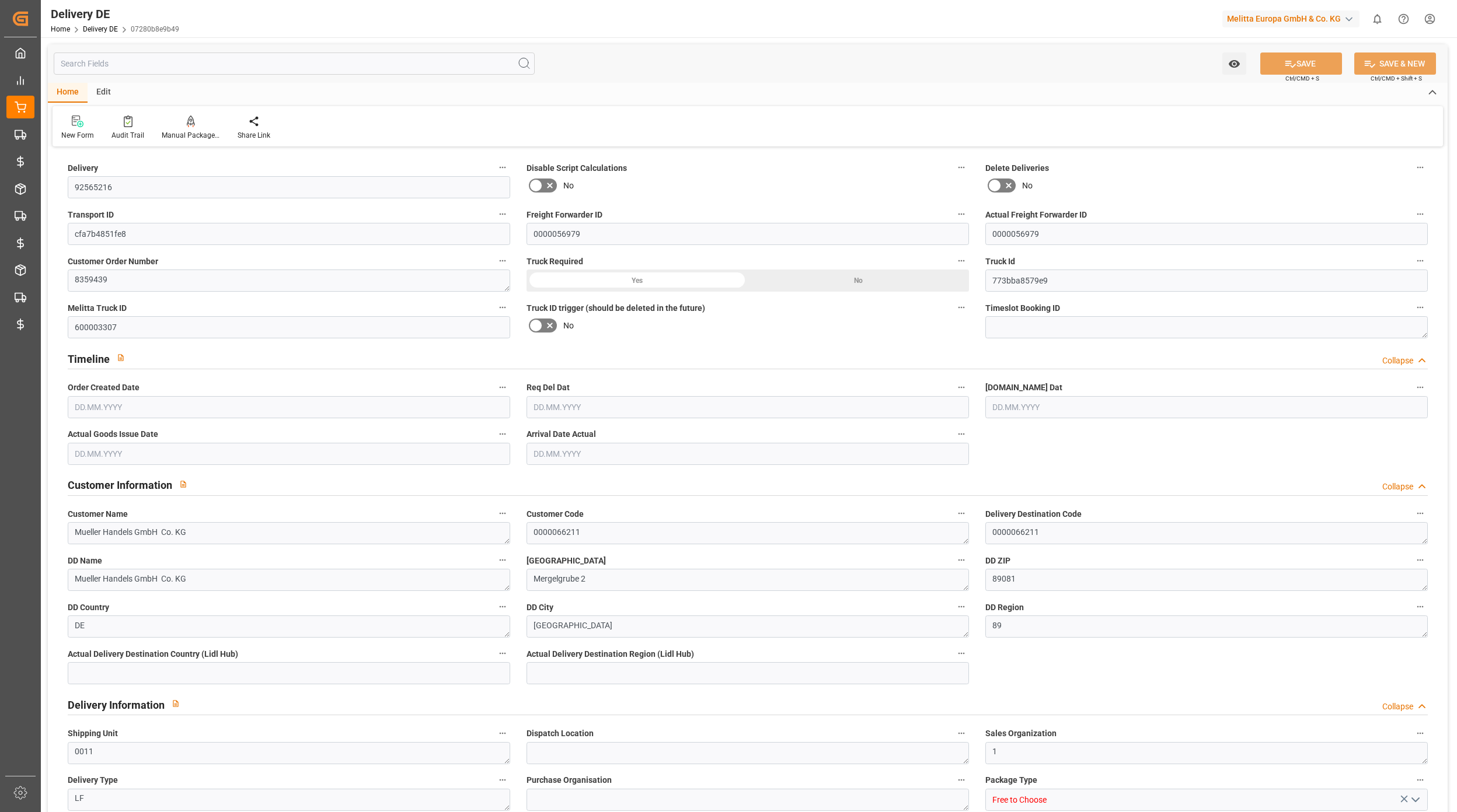
type input "Pallet"
type textarea "DE_02"
type input "DE_02"
type input "DAP"
type input "00"
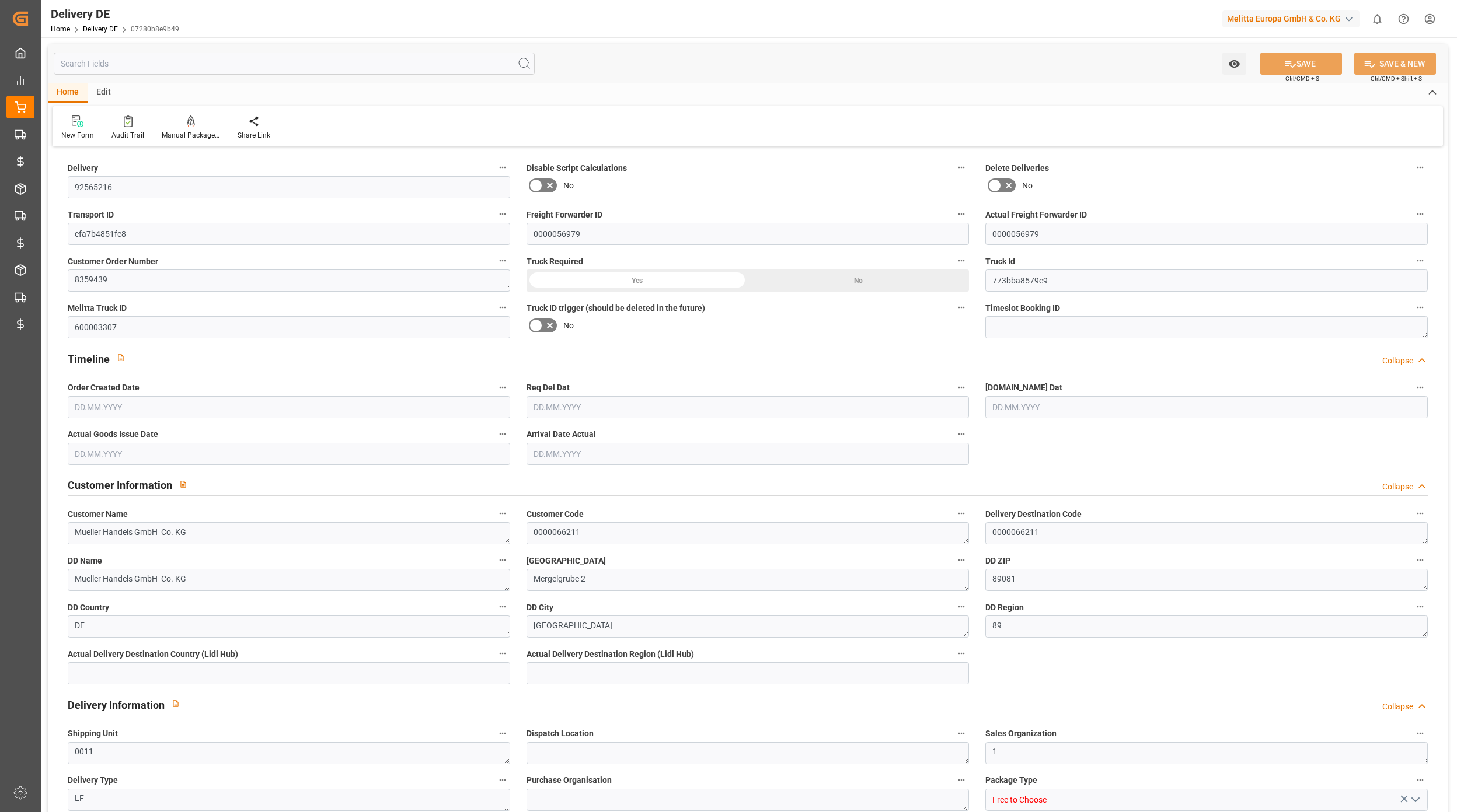
type input "H105"
type textarea "Maximale Palettenhöhe 1,05 m"
type input "SPAL"
type textarea "mit Stützpalette"
type input "EPQB"
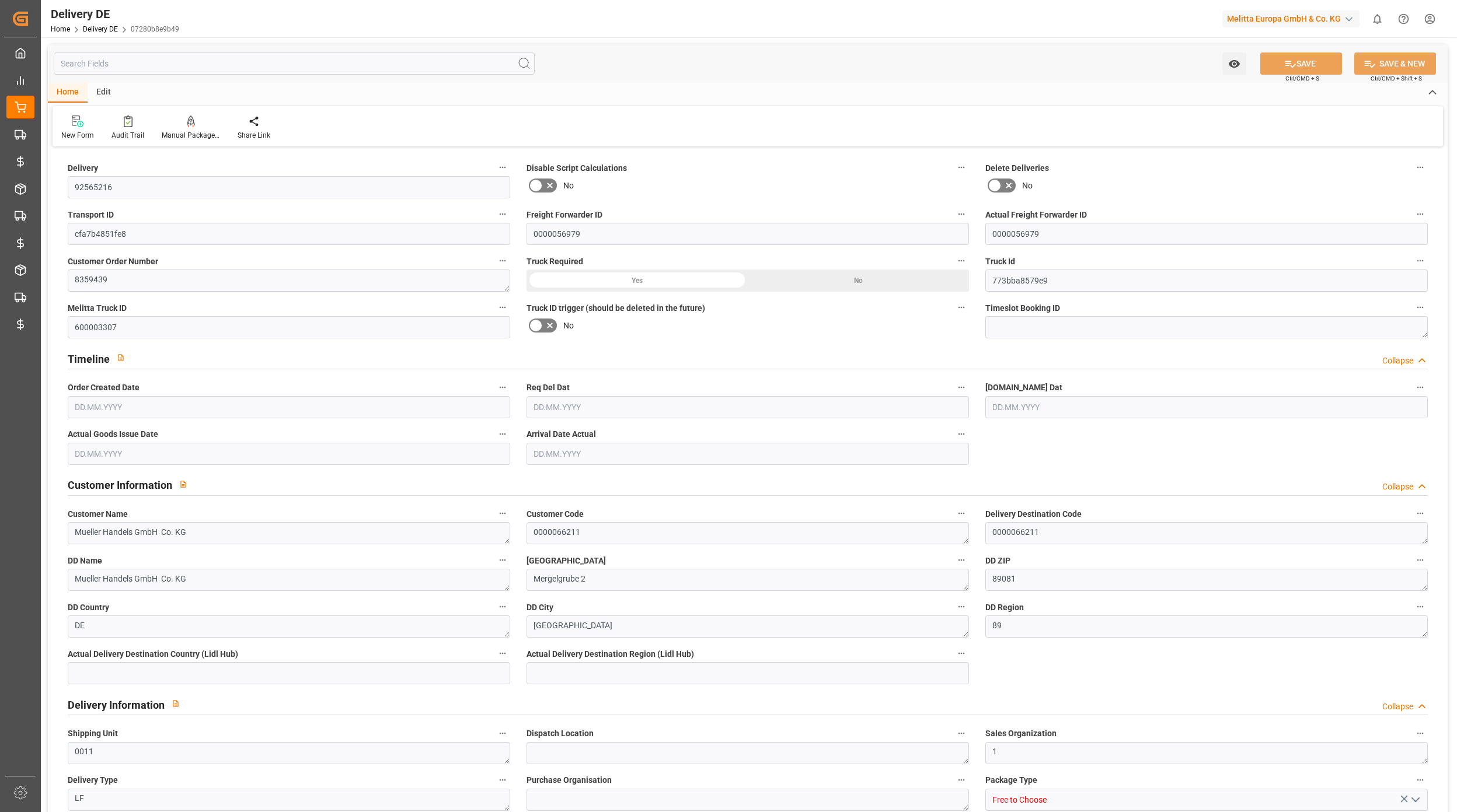
type textarea "VP=EUB,Kommi=EUB"
type input "11"
type input "6"
type input "371.25"
type input "808.5"
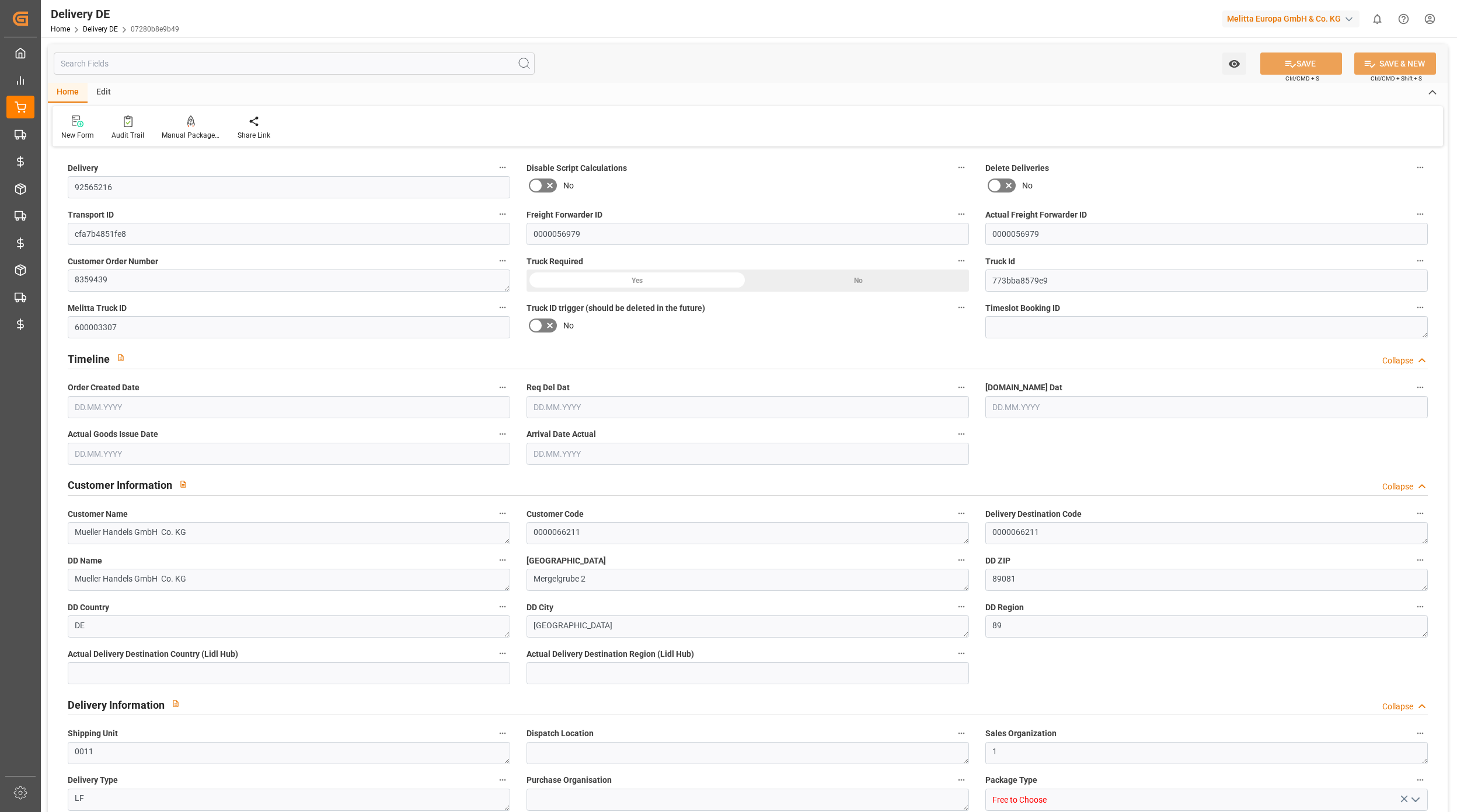
type input "8533.14"
type input "07.10.2025"
type input "13.10.2025"
type input "[DATE]"
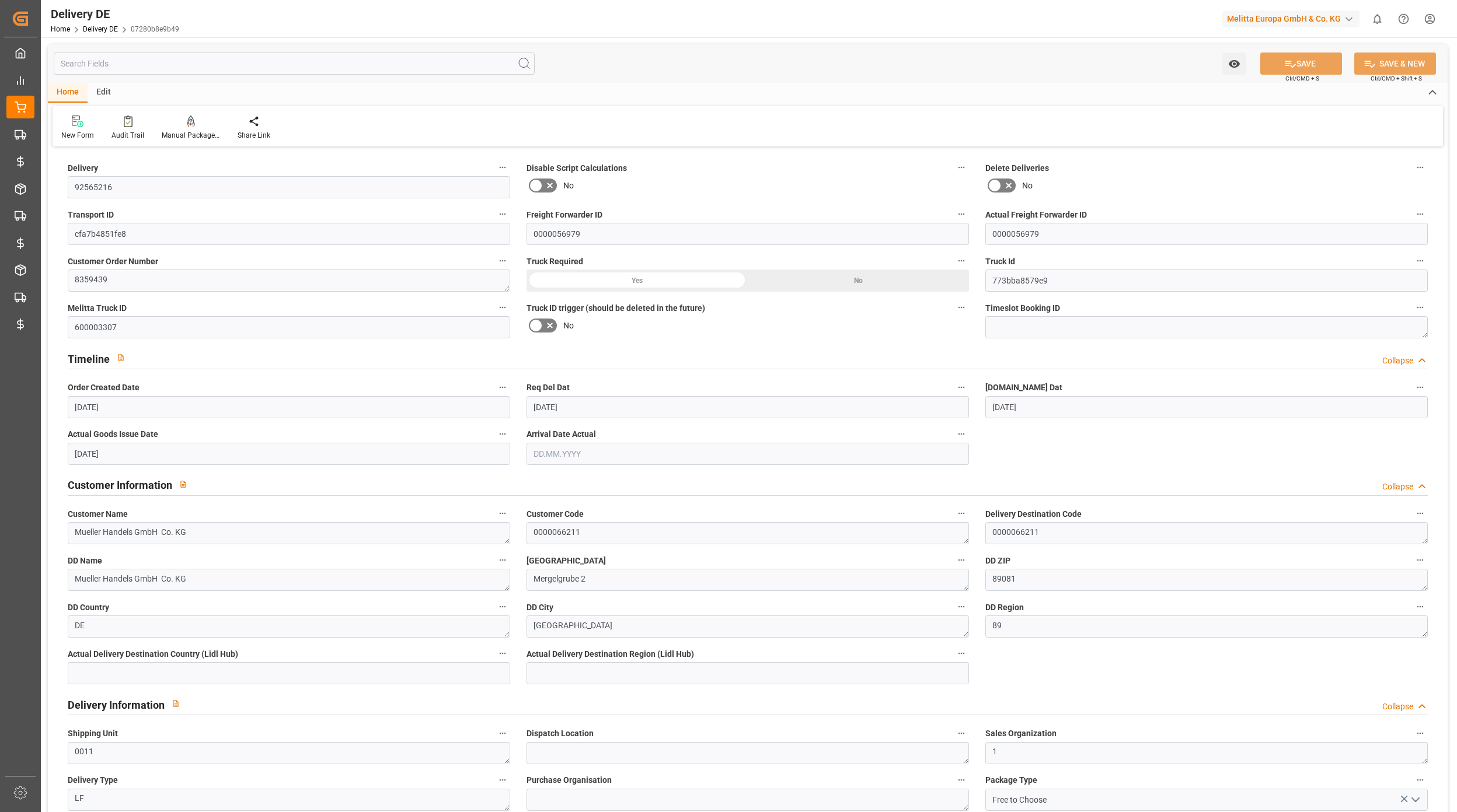
click at [146, 71] on input "text" at bounding box center [293, 63] width 481 height 22
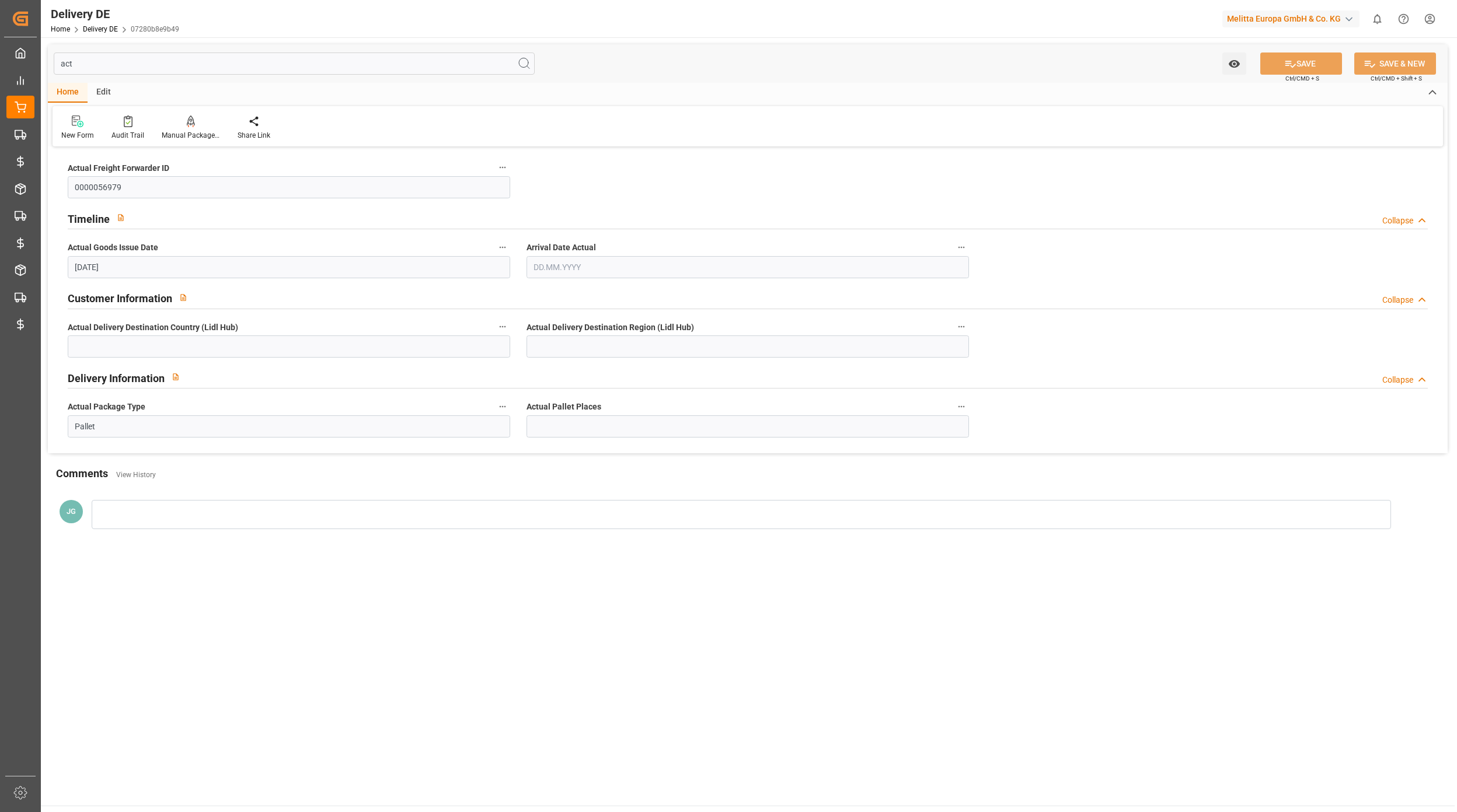
type input "act"
click at [636, 424] on input "text" at bounding box center [748, 426] width 443 height 22
type input "5.5"
click at [1289, 62] on icon at bounding box center [1290, 64] width 12 height 12
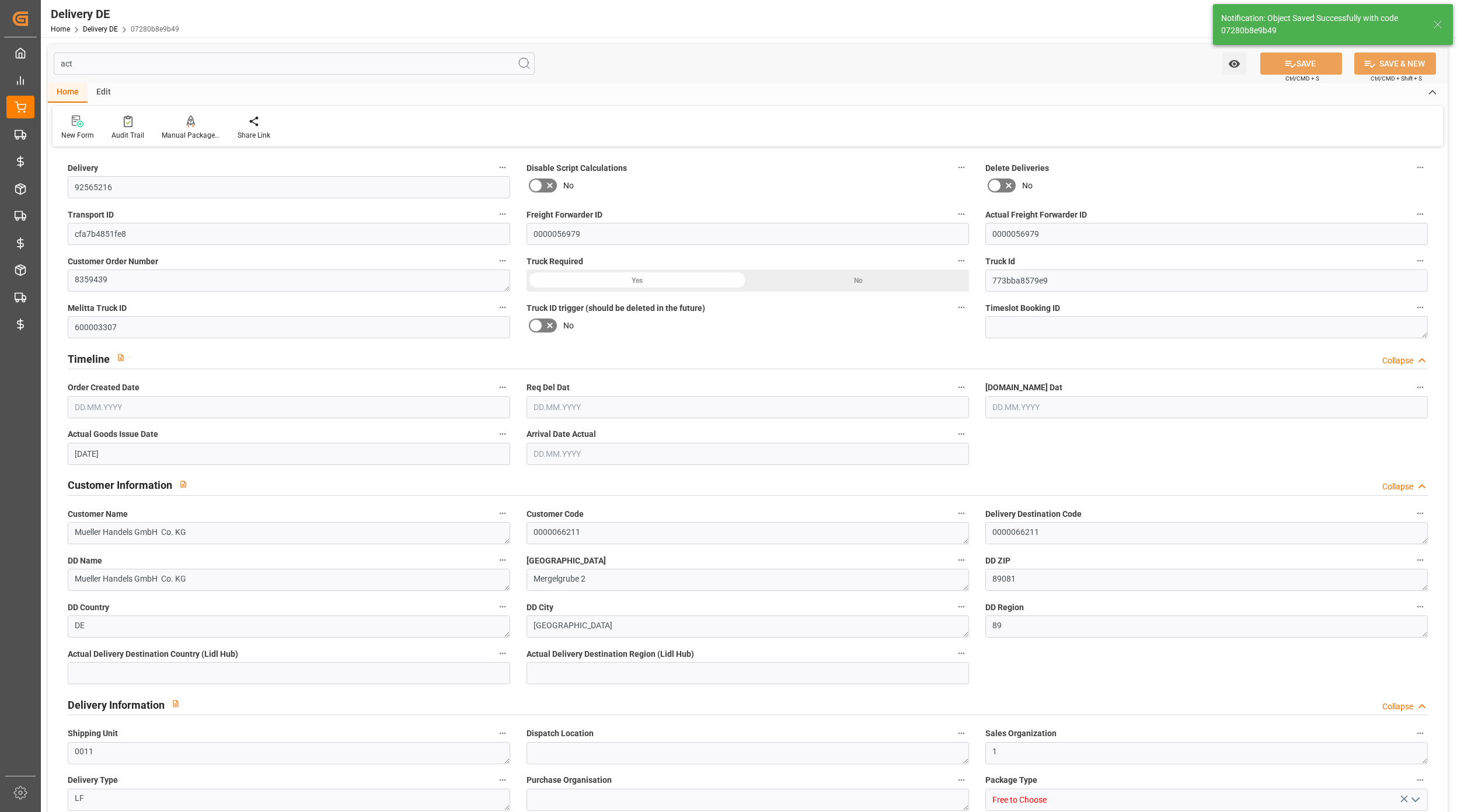
type input "92565216"
type input "cfa7b4851fe8"
type input "0000056979"
type textarea "8359439"
type input "773bba8579e9"
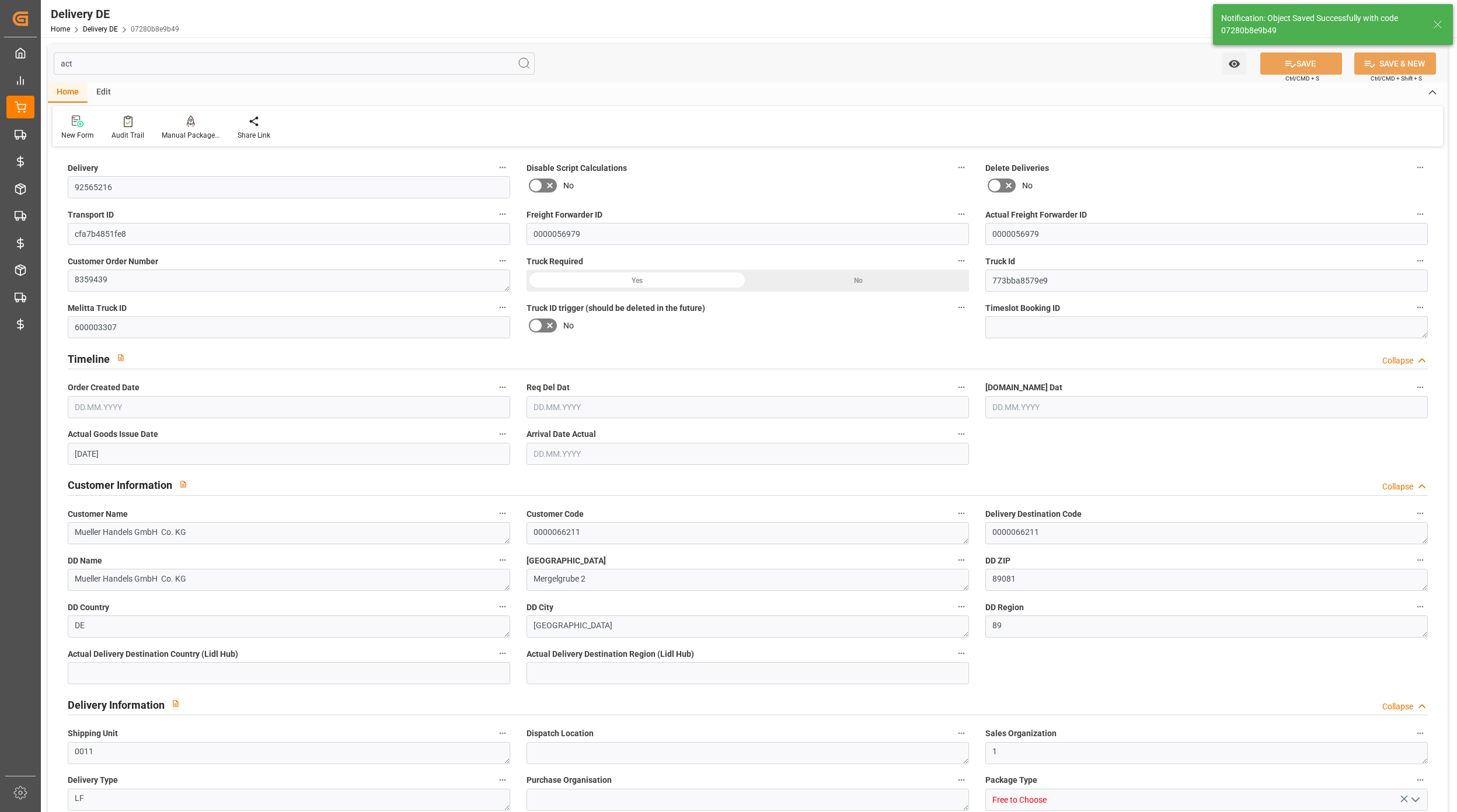
type input "600003307"
type textarea "Mueller Handels GmbH Co. KG"
type textarea "0000066211"
type textarea "Mueller Handels GmbH Co. KG"
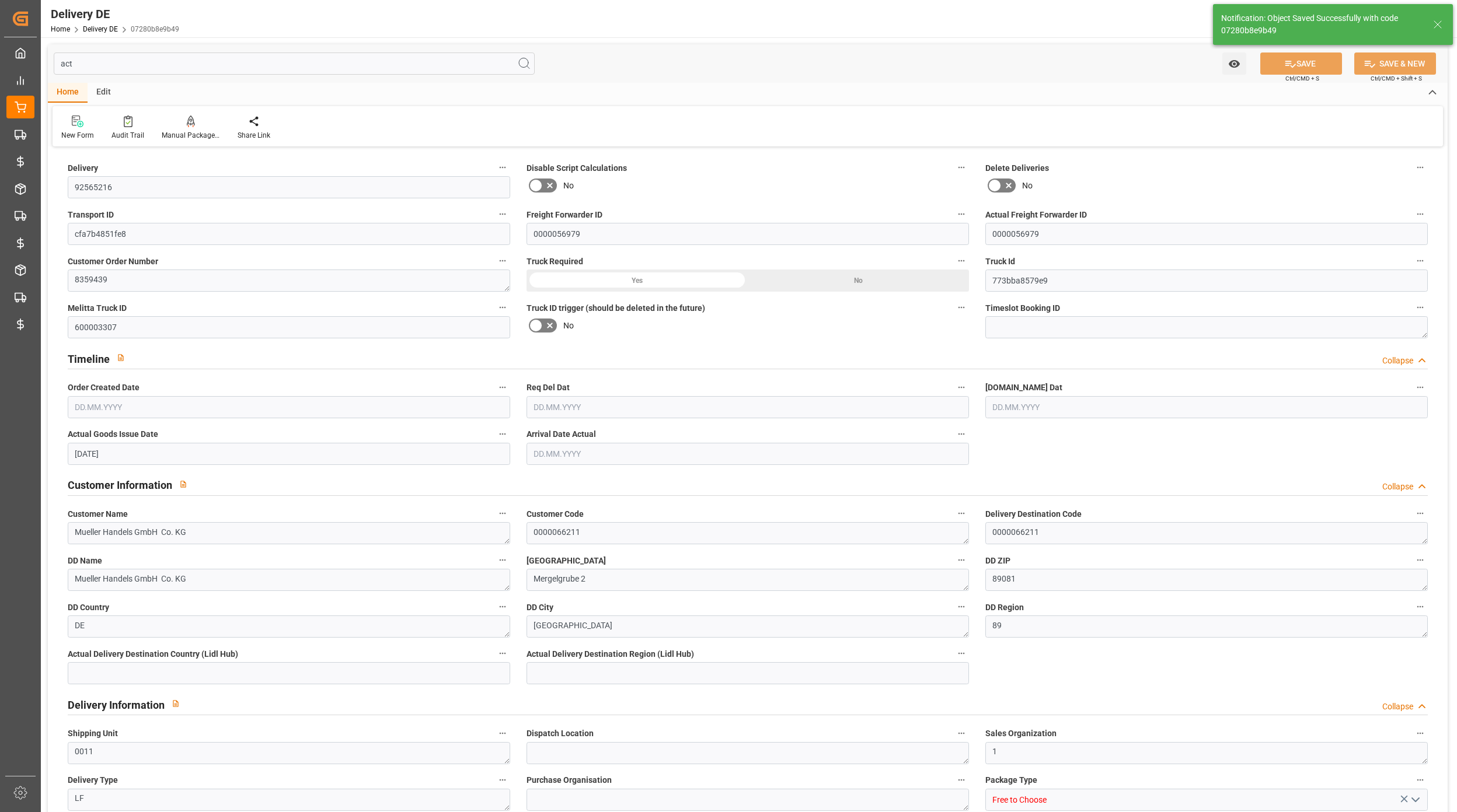
type textarea "Mergelgrube 2"
type textarea "89081"
type textarea "DE"
type textarea "Ulm"
type textarea "89"
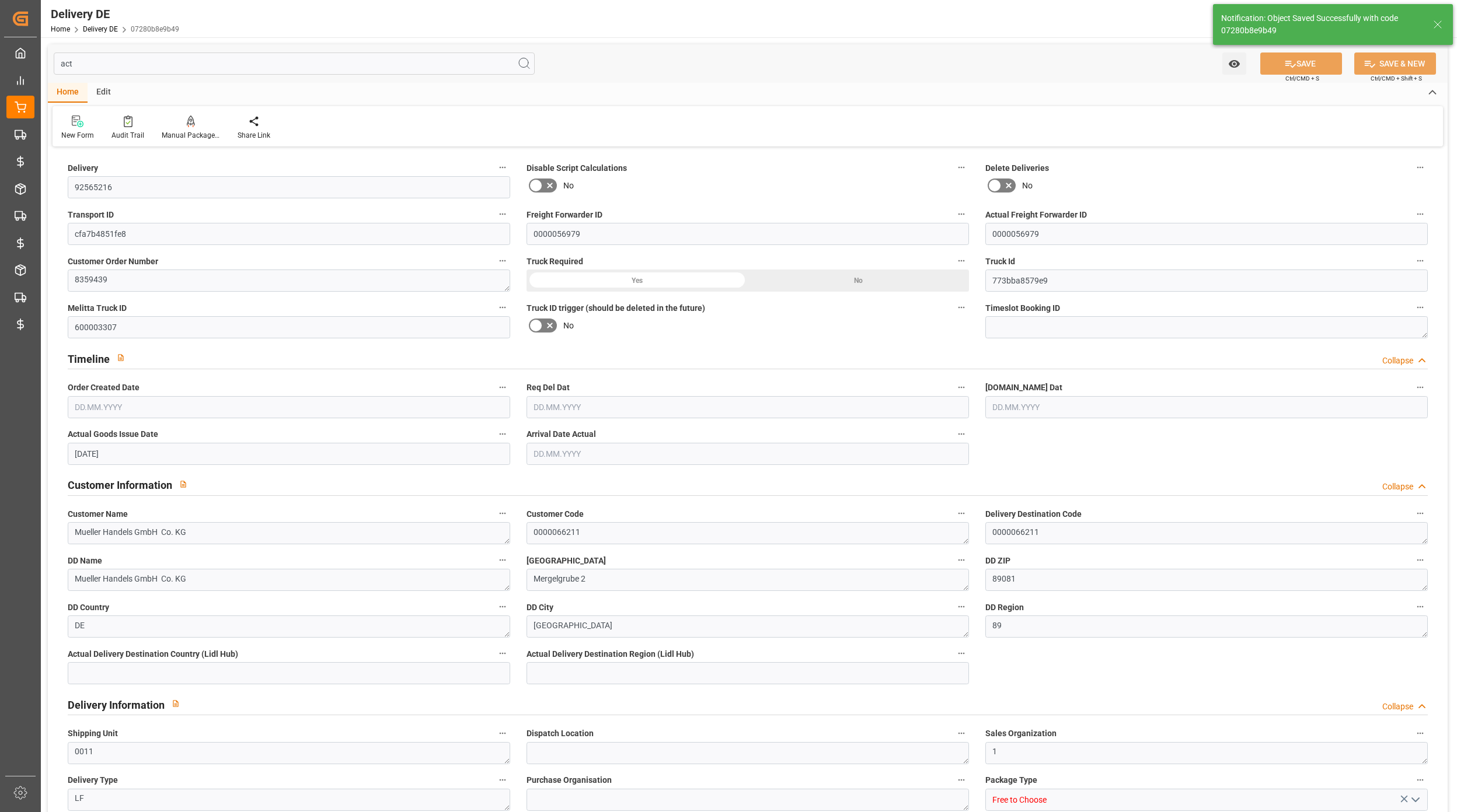
type textarea "0011"
type textarea "1"
type textarea "LF"
type input "Free to Choose"
type textarea "DE_02"
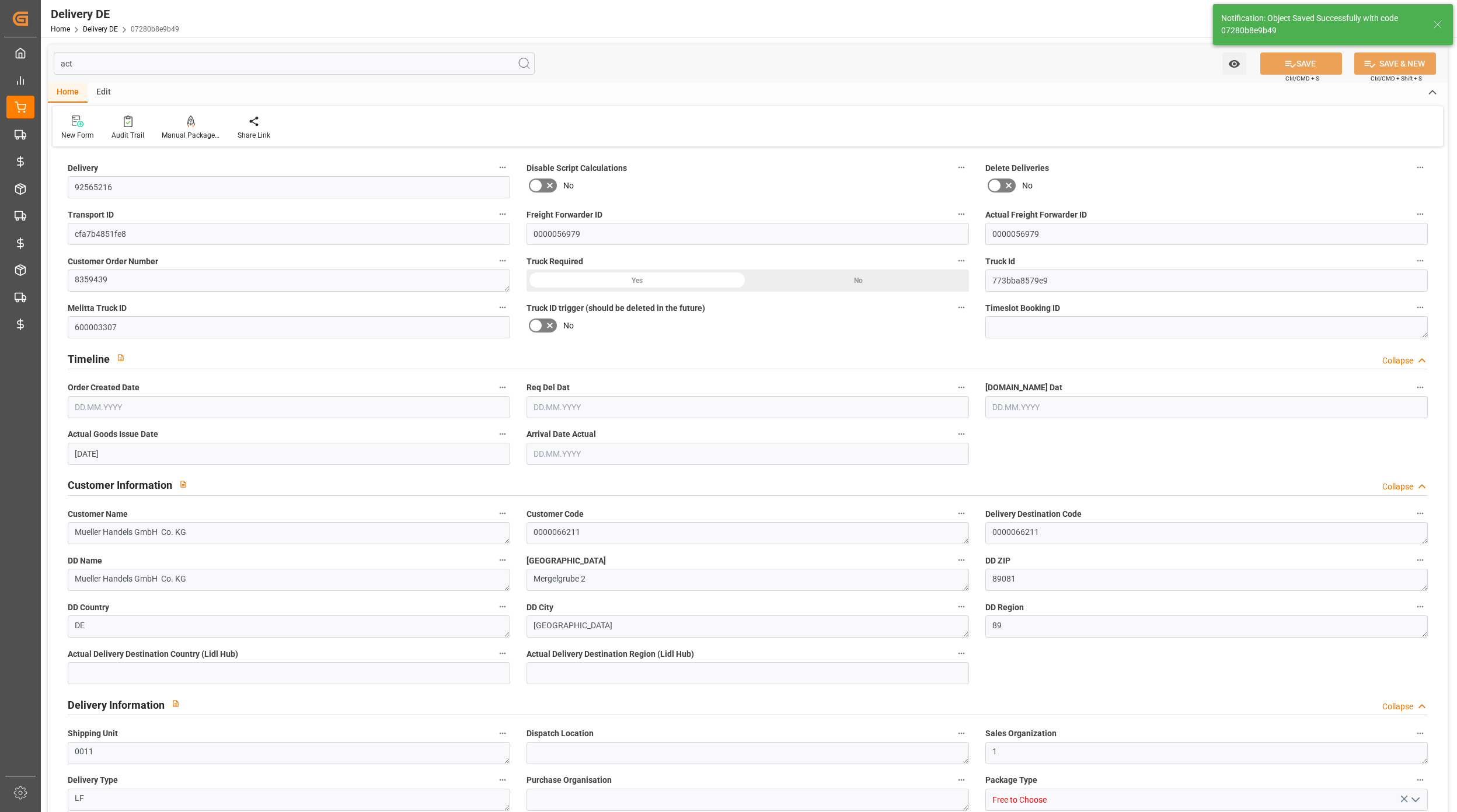
type input "DE_02"
type input "DAP"
type input "00"
type input "H105"
type textarea "Maximale Palettenhöhe 1,05 m"
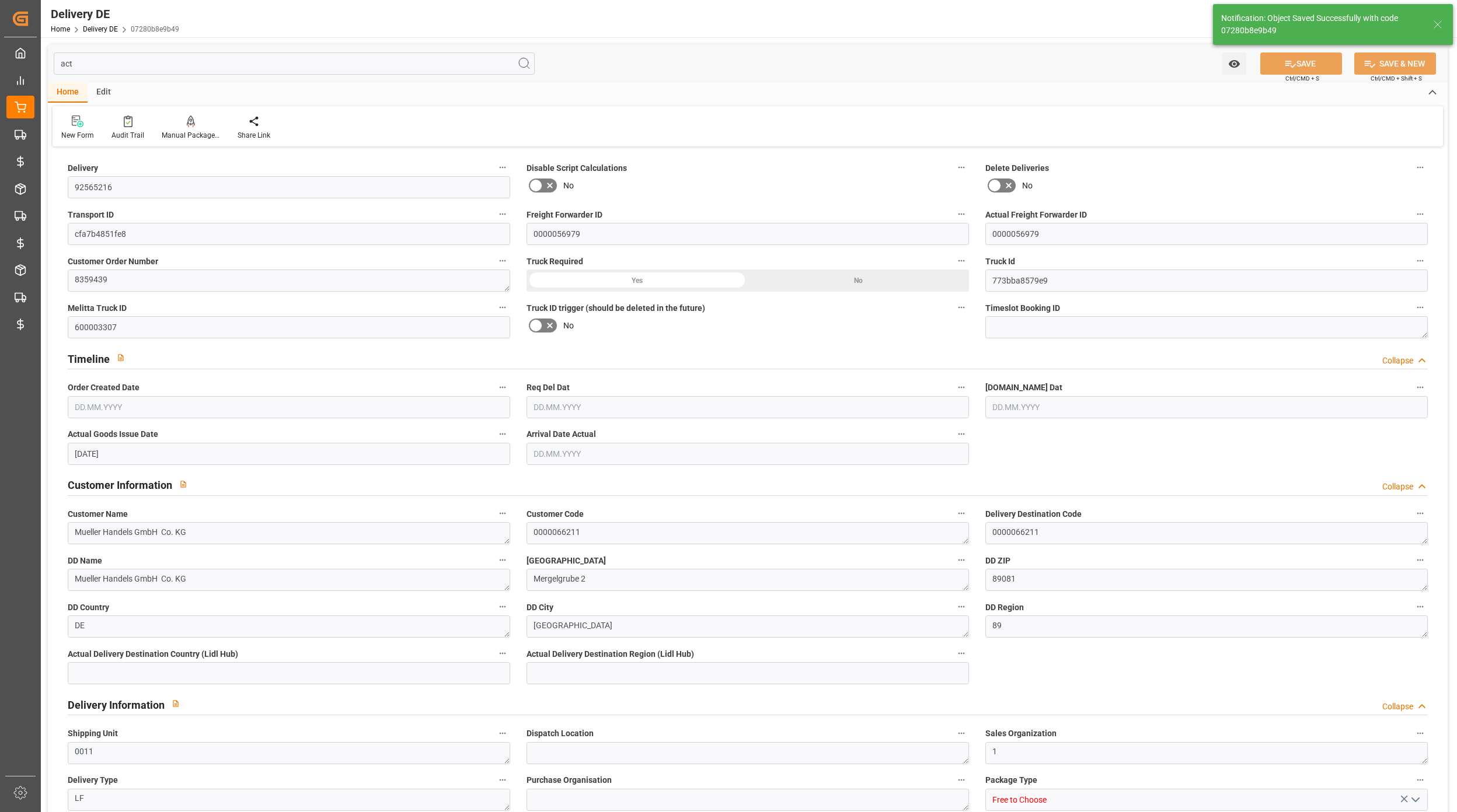
type input "SPAL"
type textarea "mit Stützpalette"
type input "EPQB"
type textarea "VP=EUB,Kommi=EUB"
type input "11"
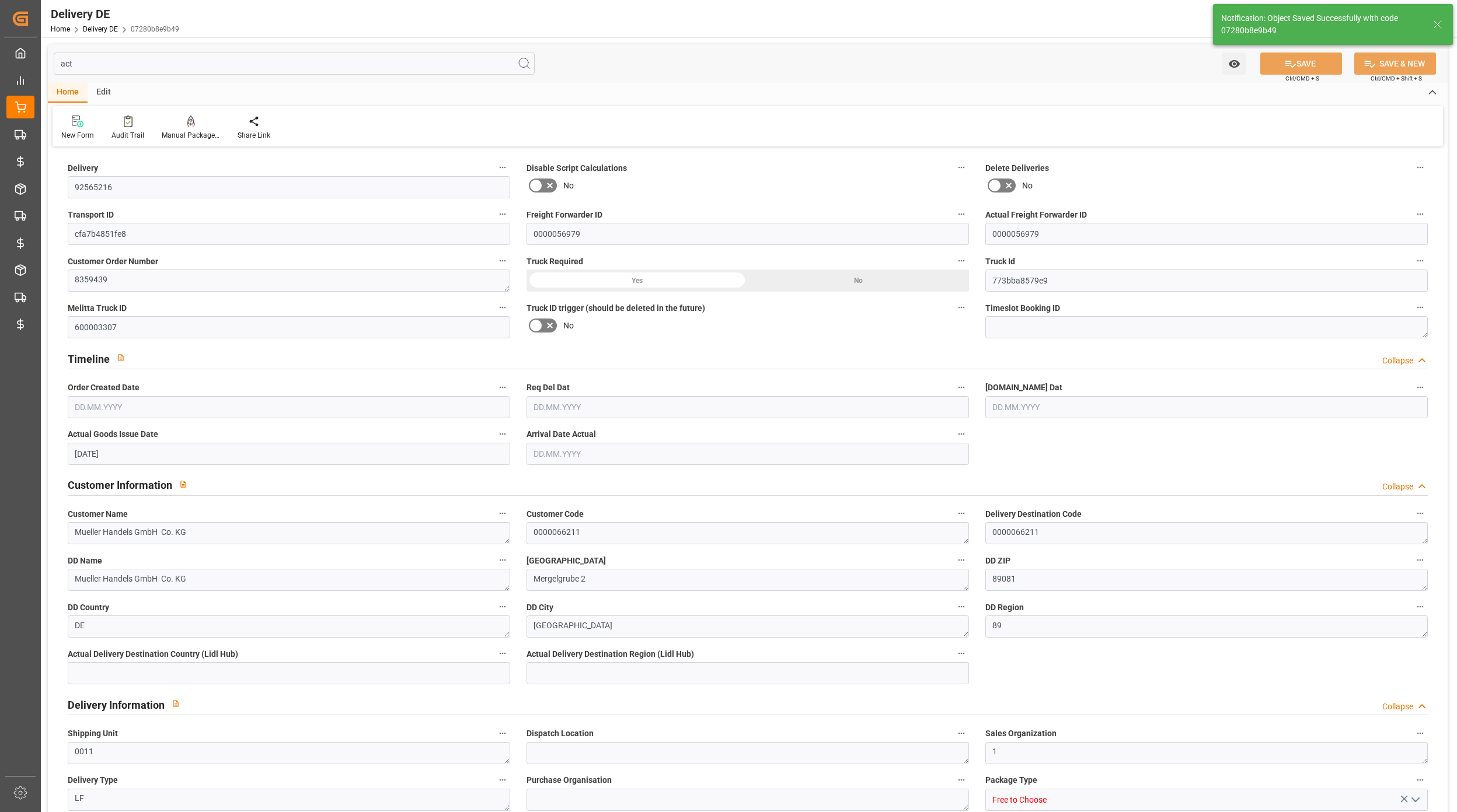
type input "6"
type input "371.25"
type input "808.5"
type input "8533.14"
type input "07.10.2025"
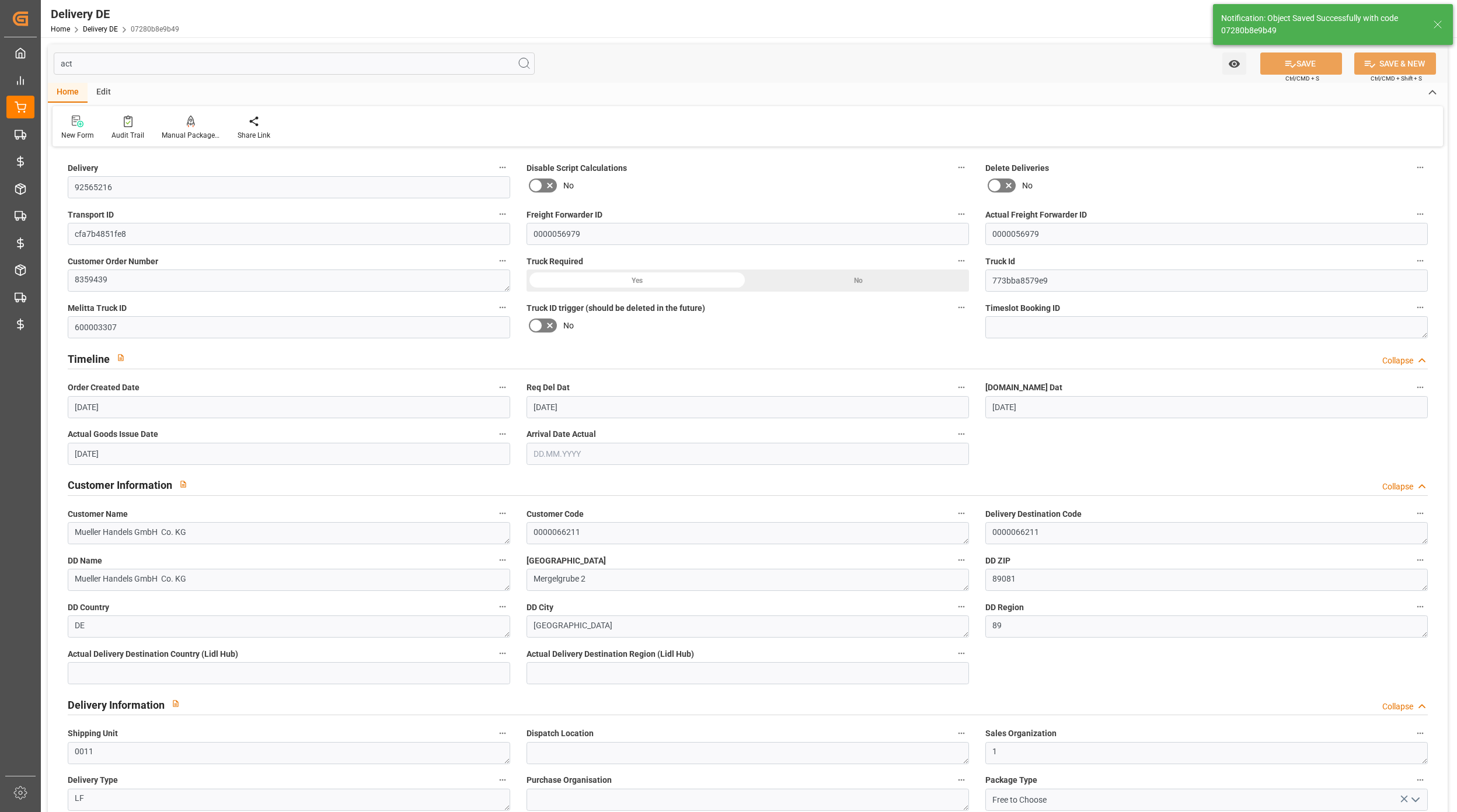
type input "13.10.2025"
type input "[DATE]"
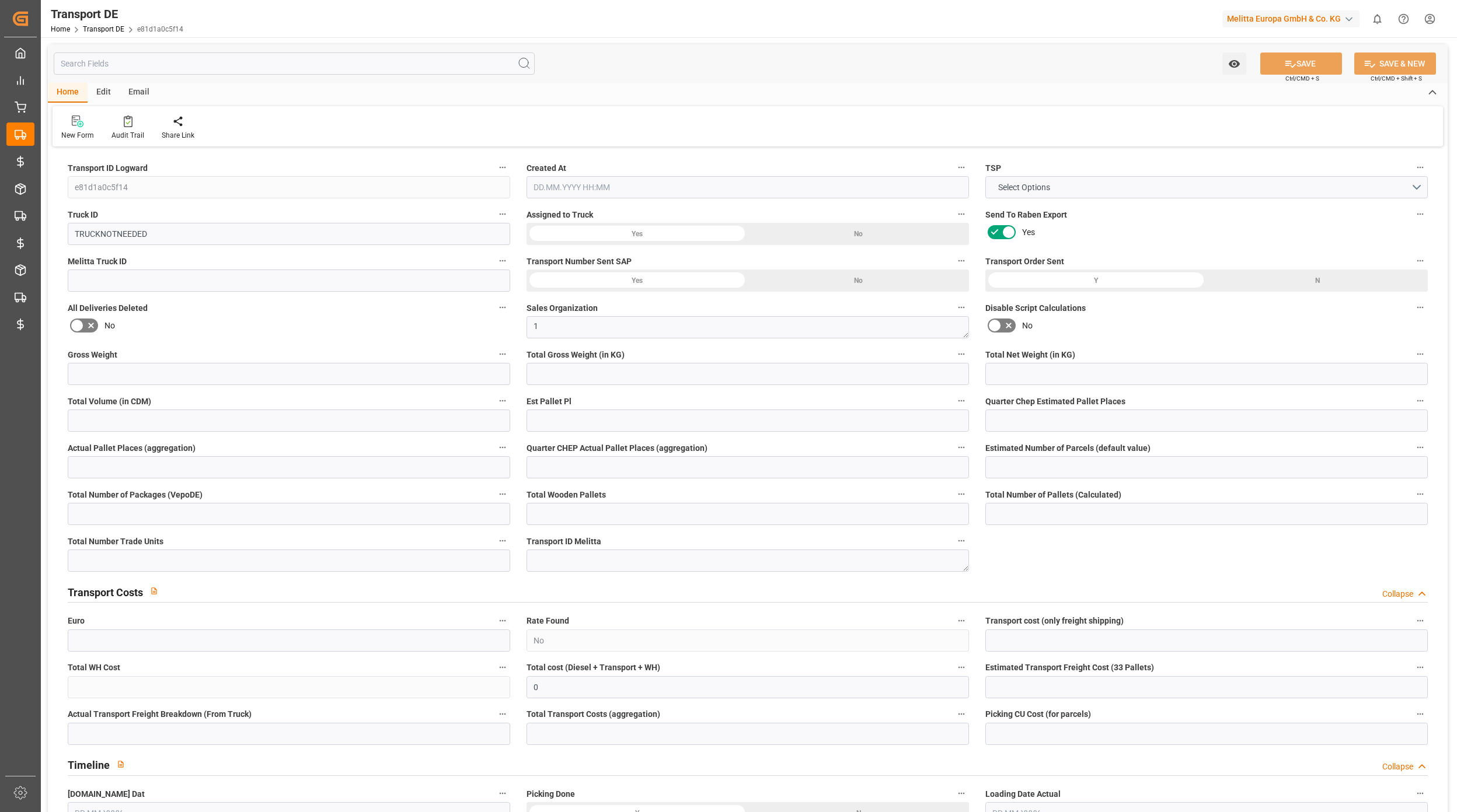
type input "0"
type input "15.312"
type input "12.162"
type input "0"
type input "1"
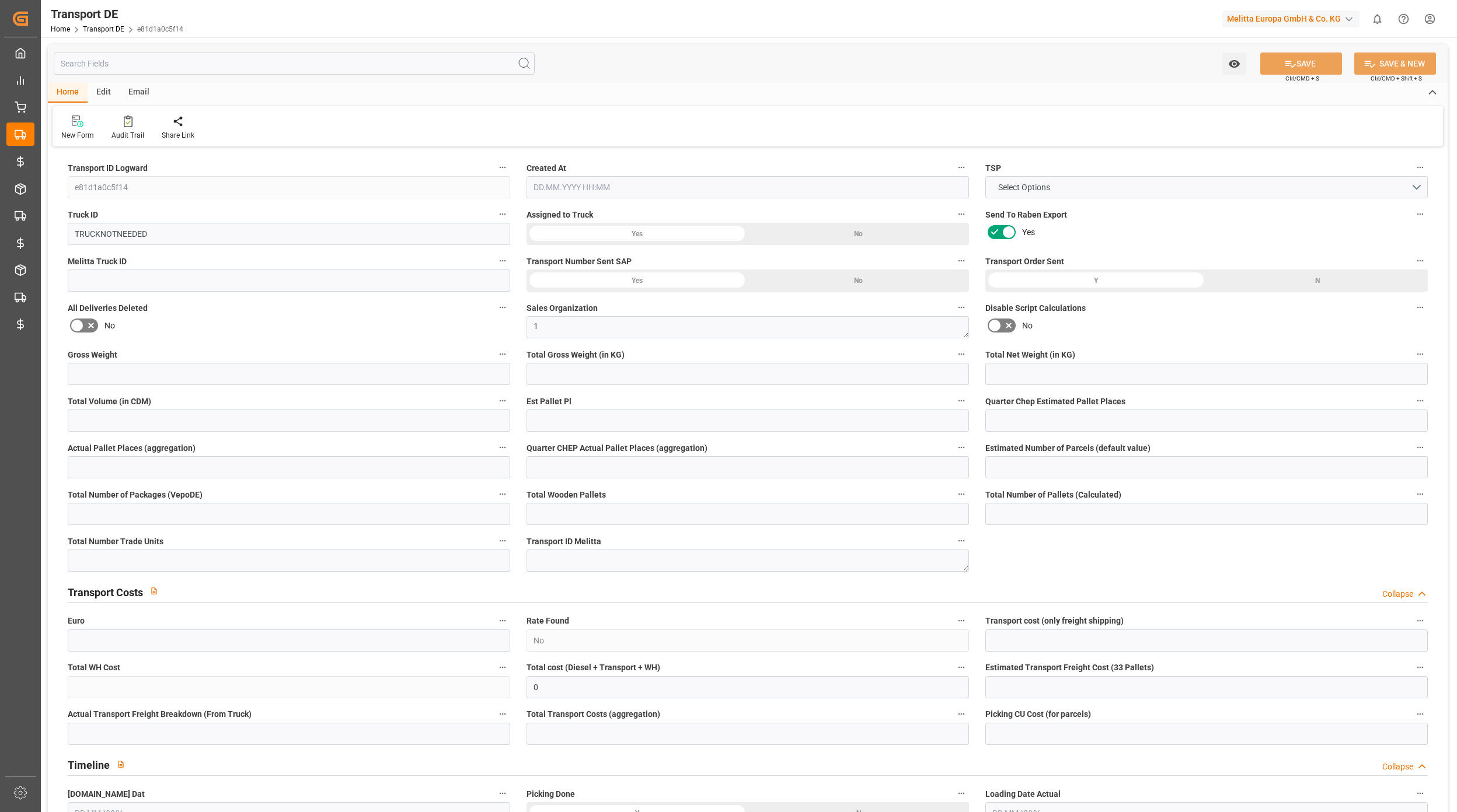
type input "0"
type input "1"
type input "0"
type input "1"
type input "0"
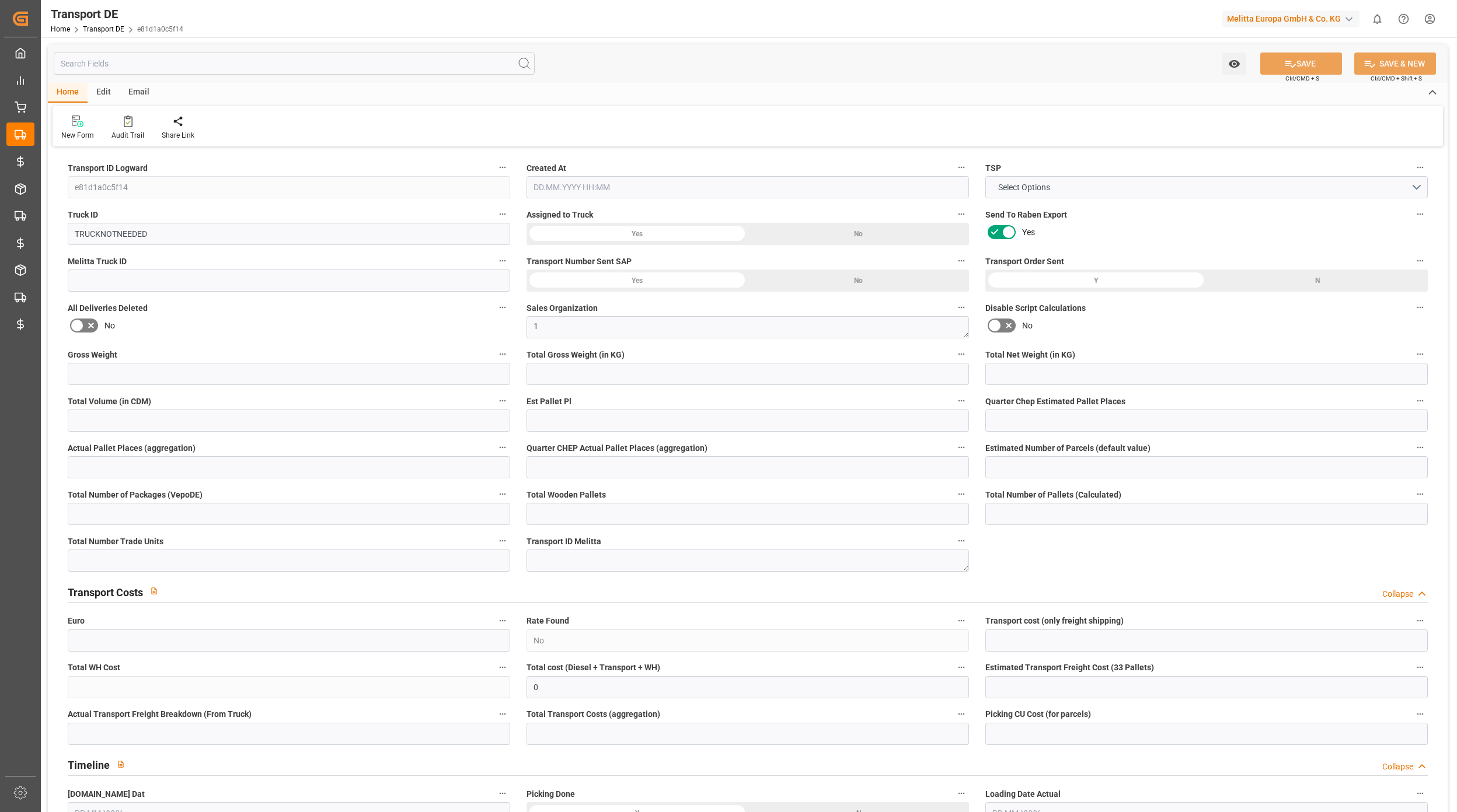
type input "0"
type input "6"
type input "0"
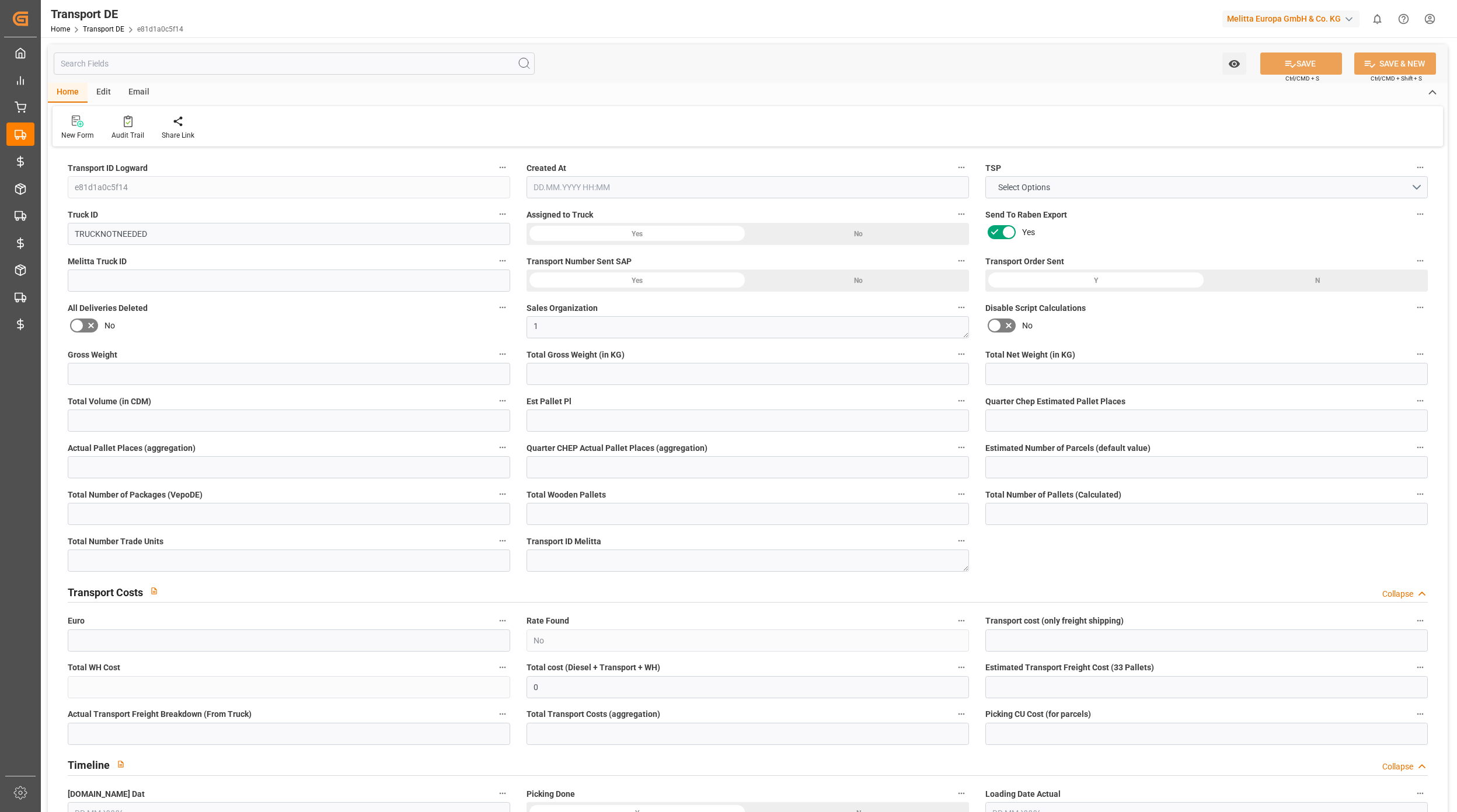
type input "71"
type input "0"
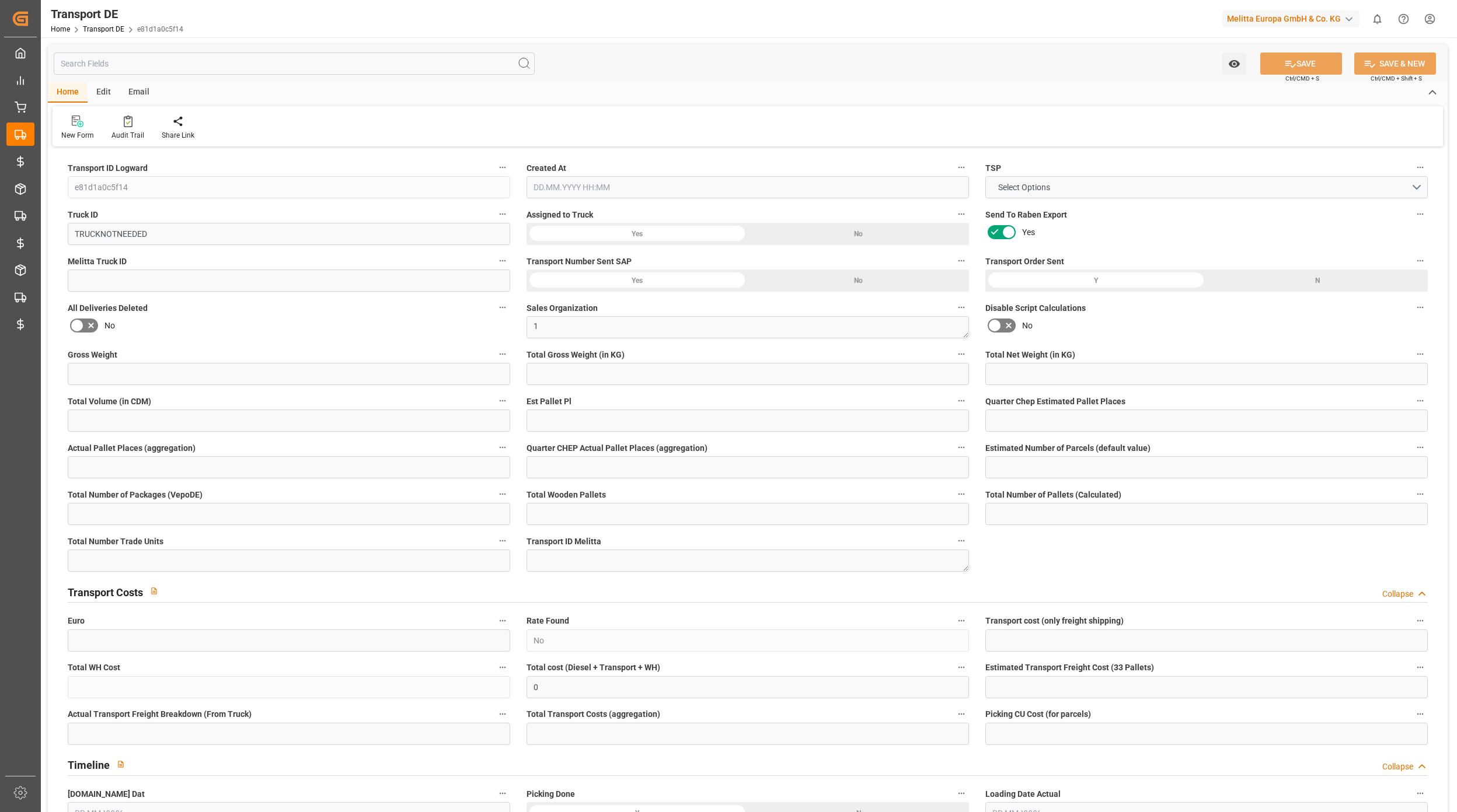
type input "0"
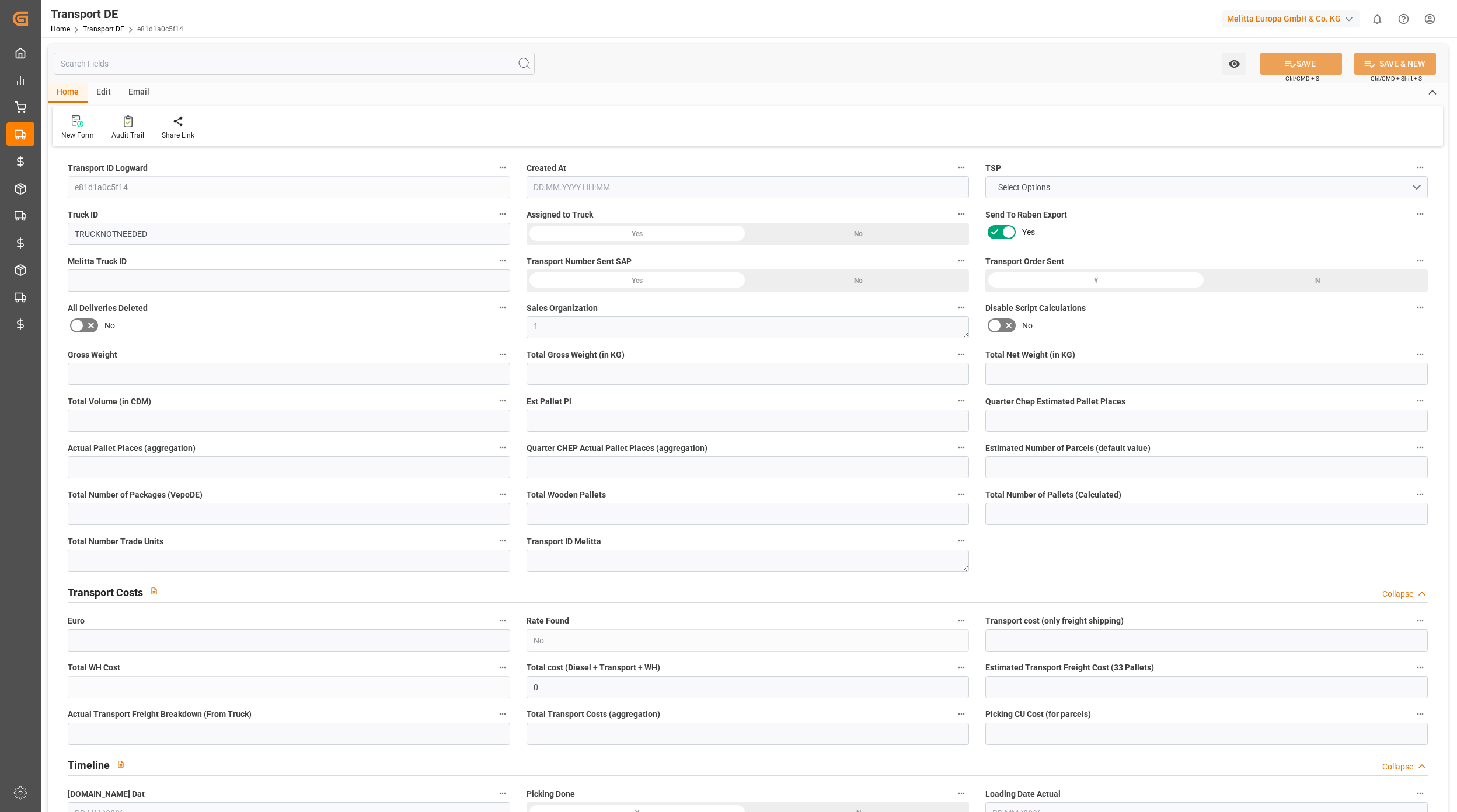
type input "0"
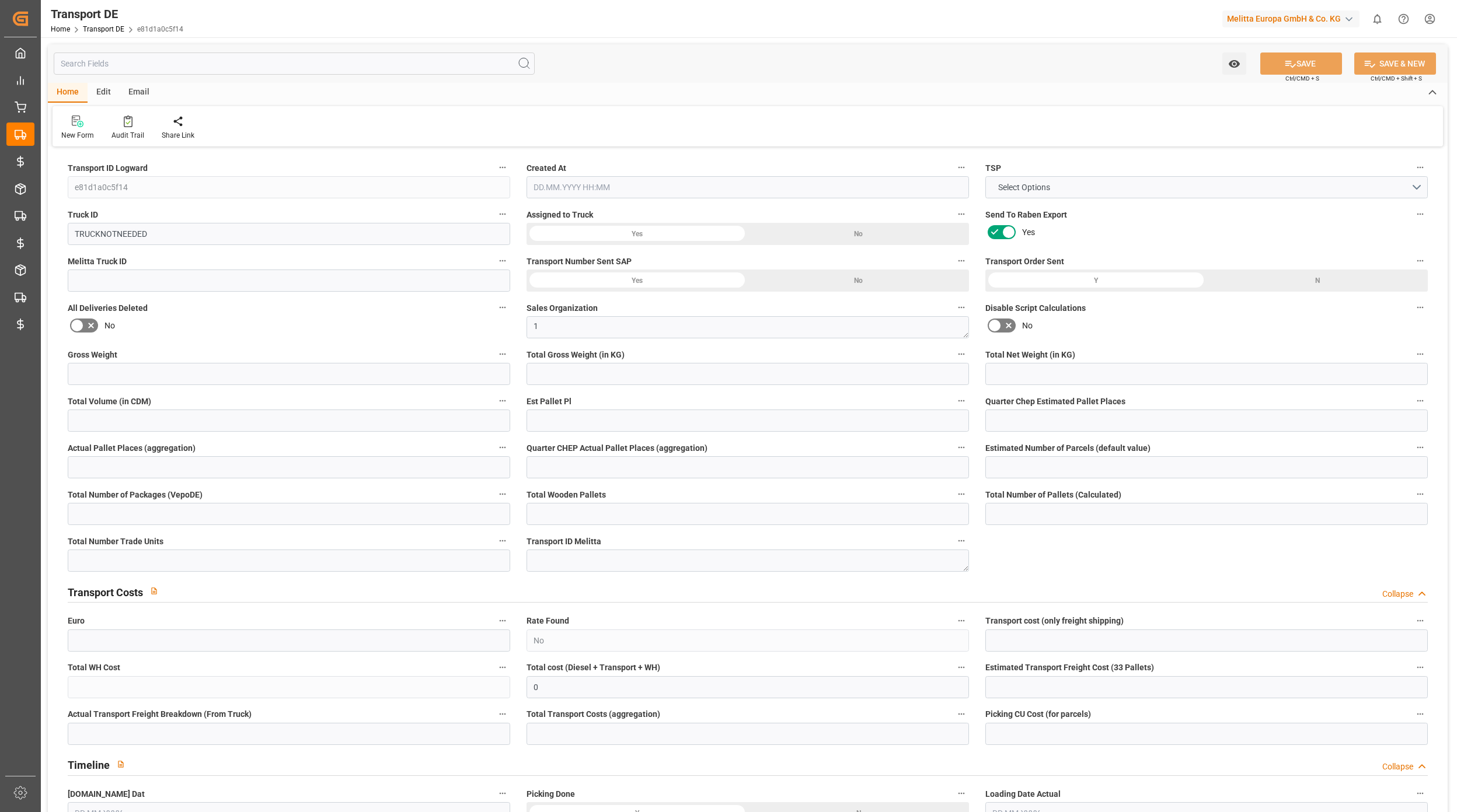
type input "0"
type input "15.312"
type input "2800"
type input "21"
type input "80"
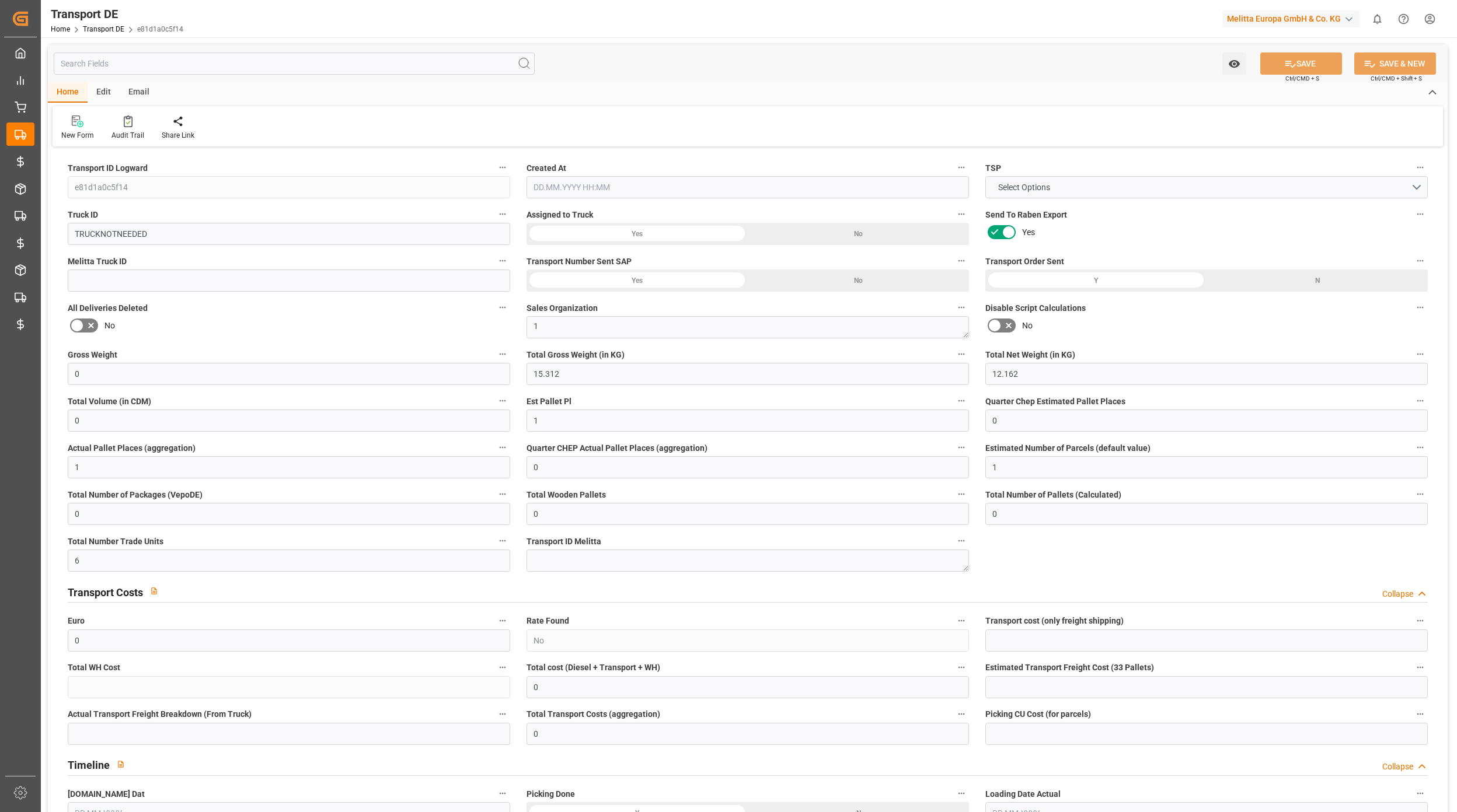
type input "0"
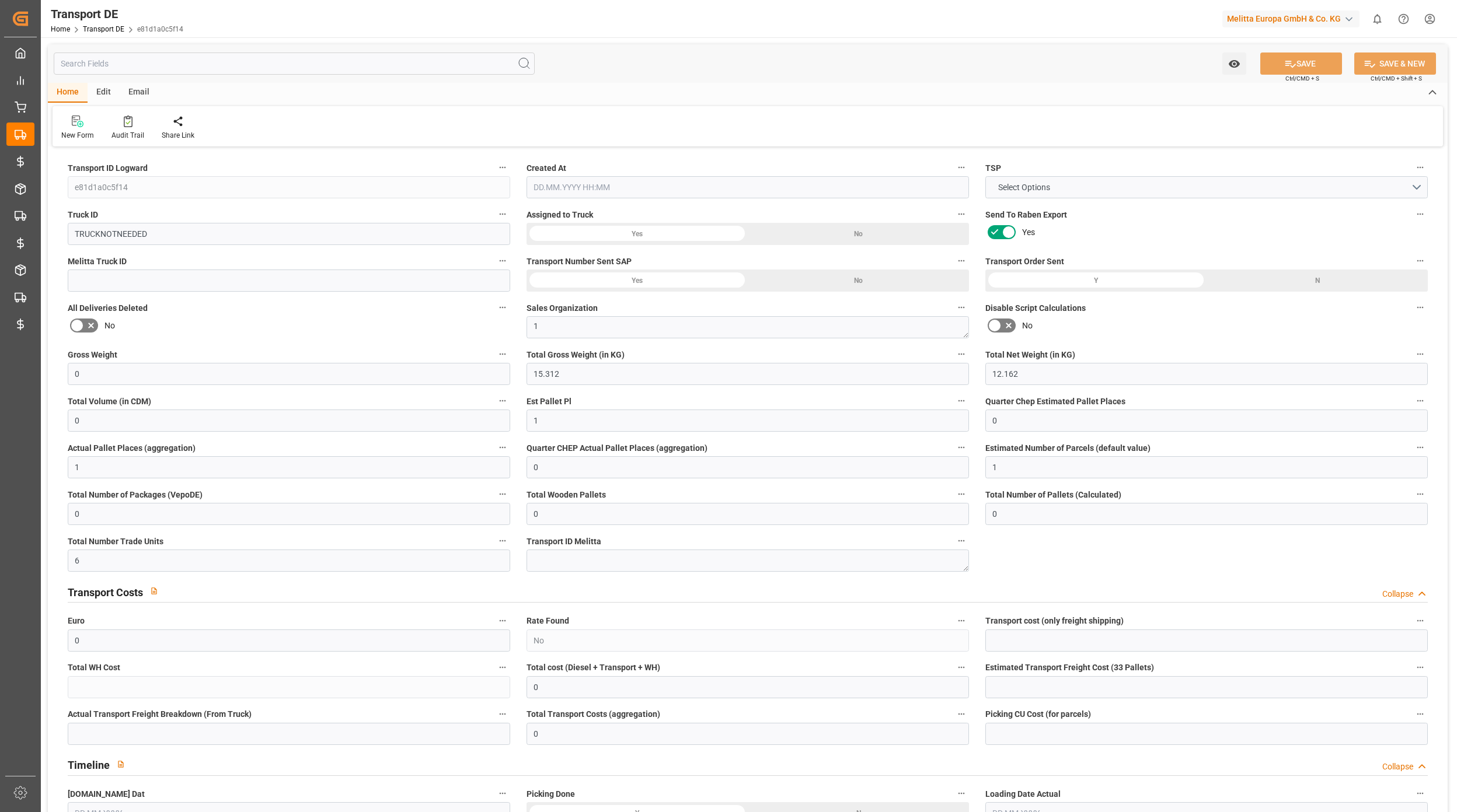
type input "0"
type input "1"
type input "0"
type input "6"
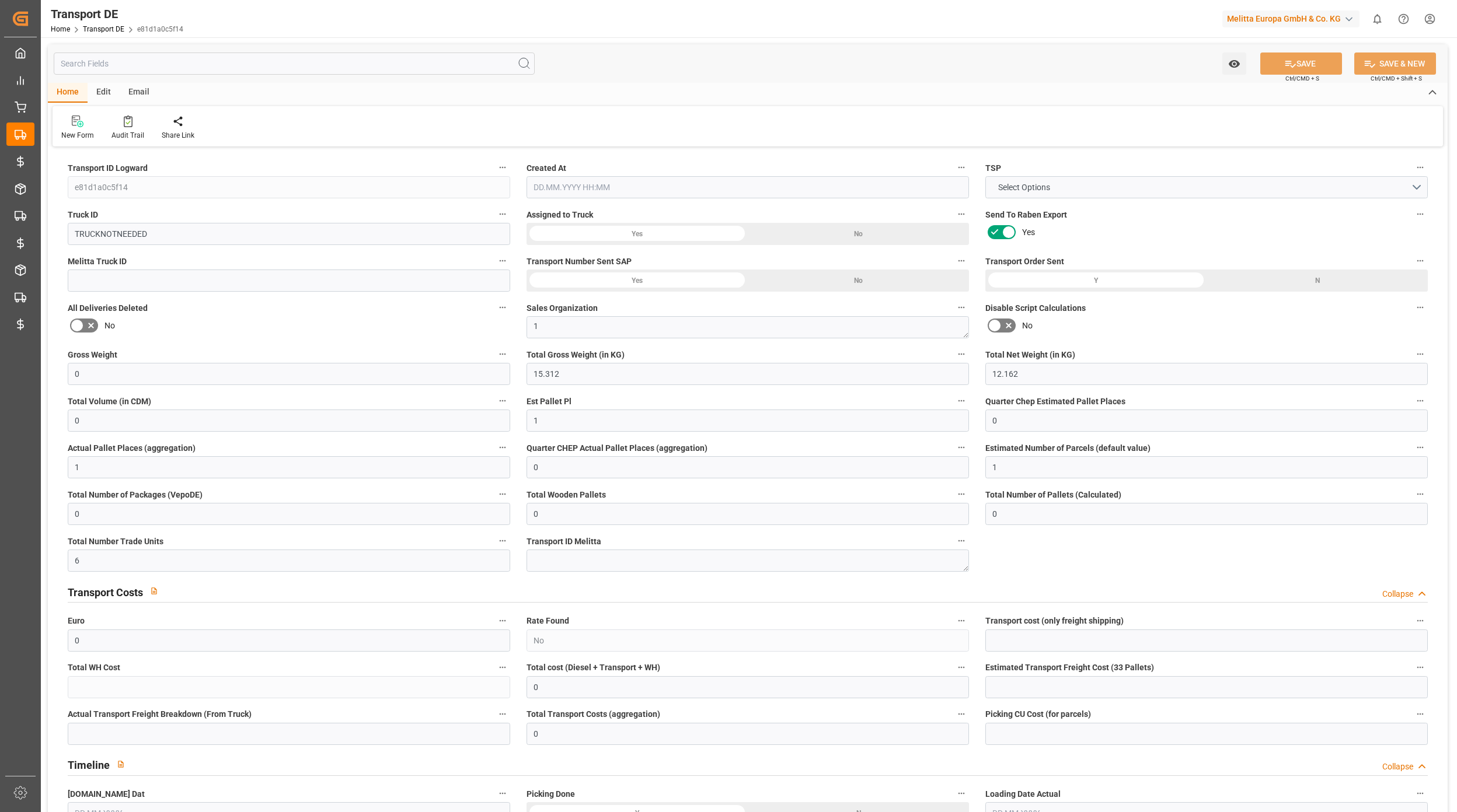
type input "0"
type input "[DATE] 10:48"
type input "[DATE]"
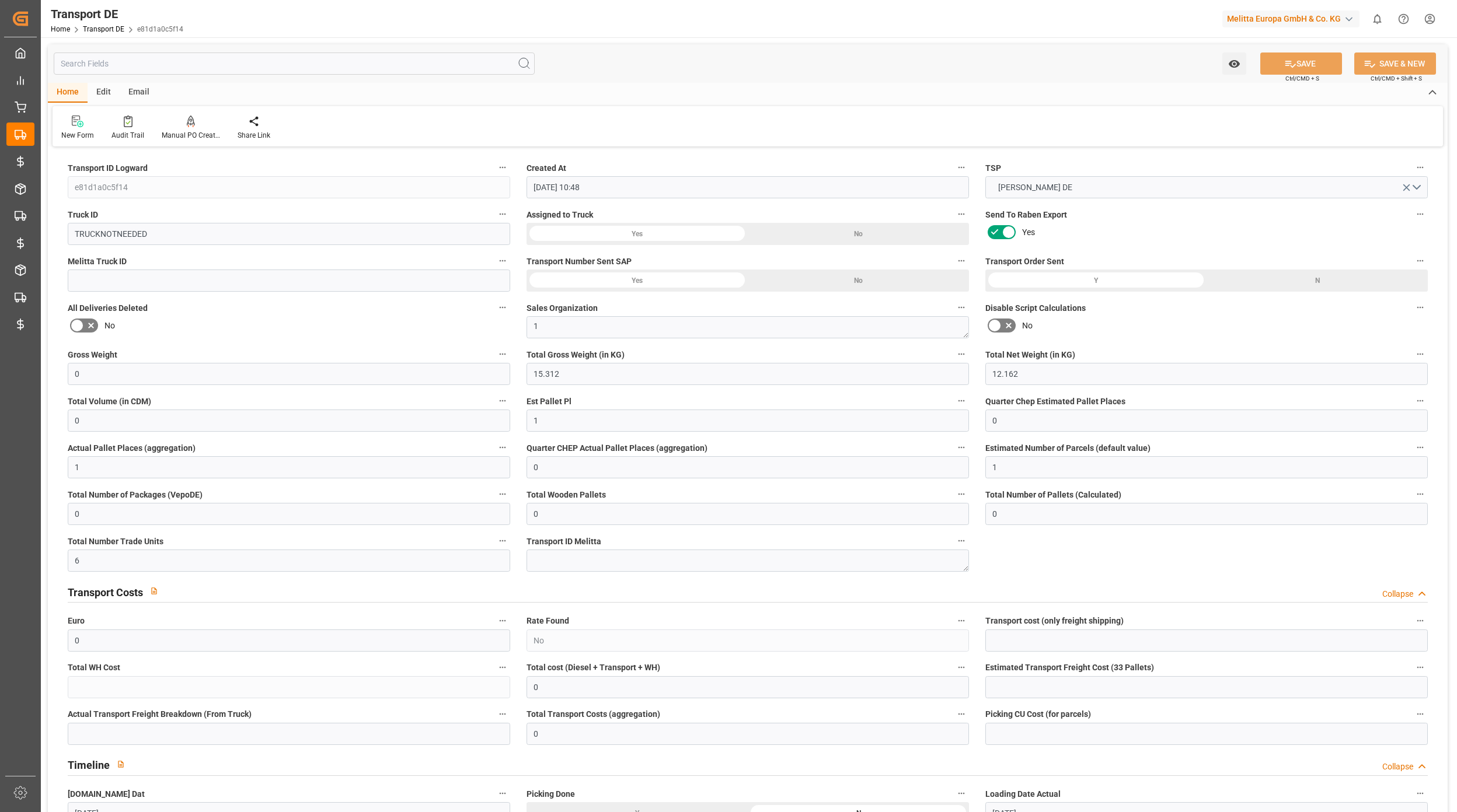
type input "[DATE]"
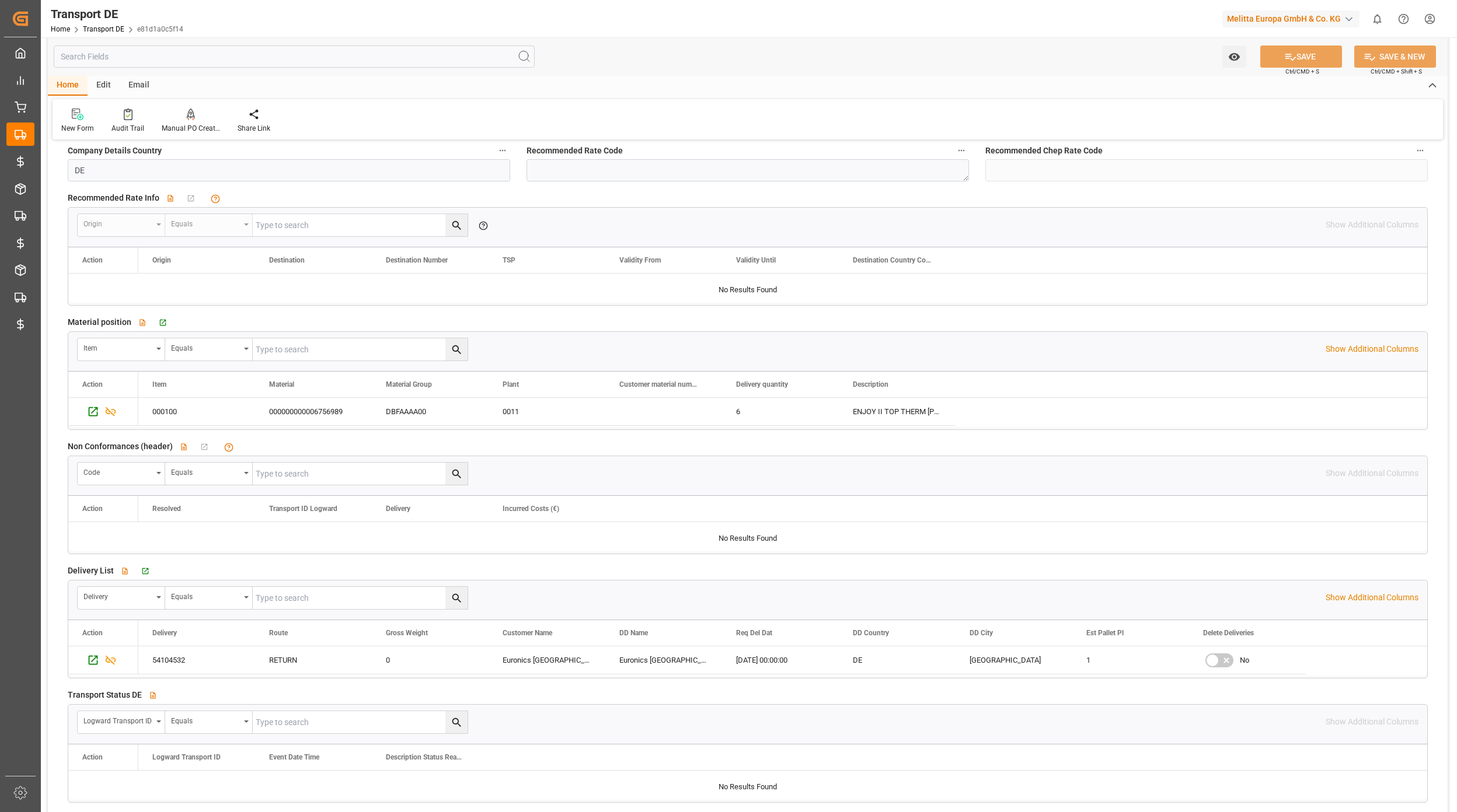
scroll to position [1789, 0]
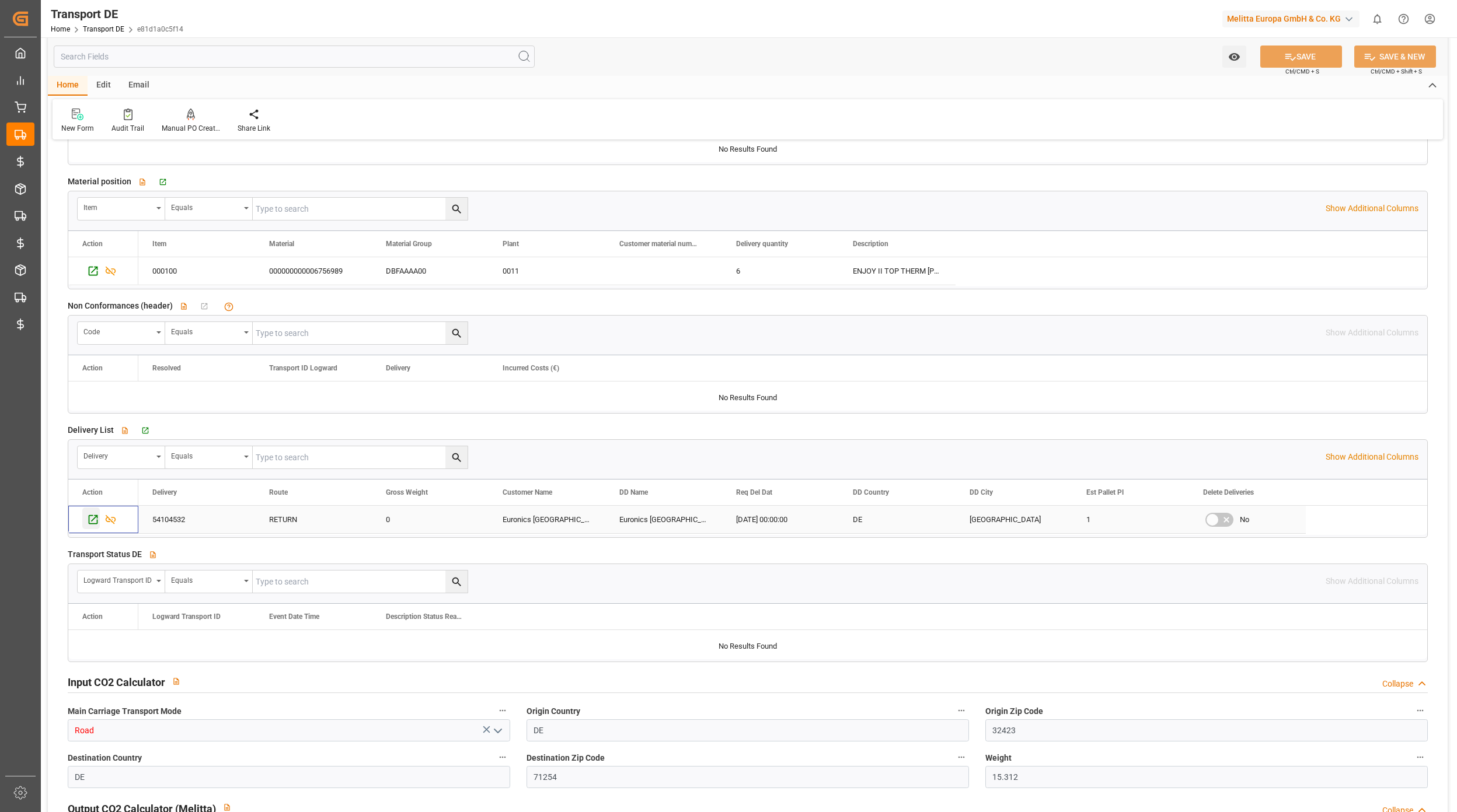
click at [89, 523] on icon "Press SPACE to select this row." at bounding box center [93, 519] width 9 height 9
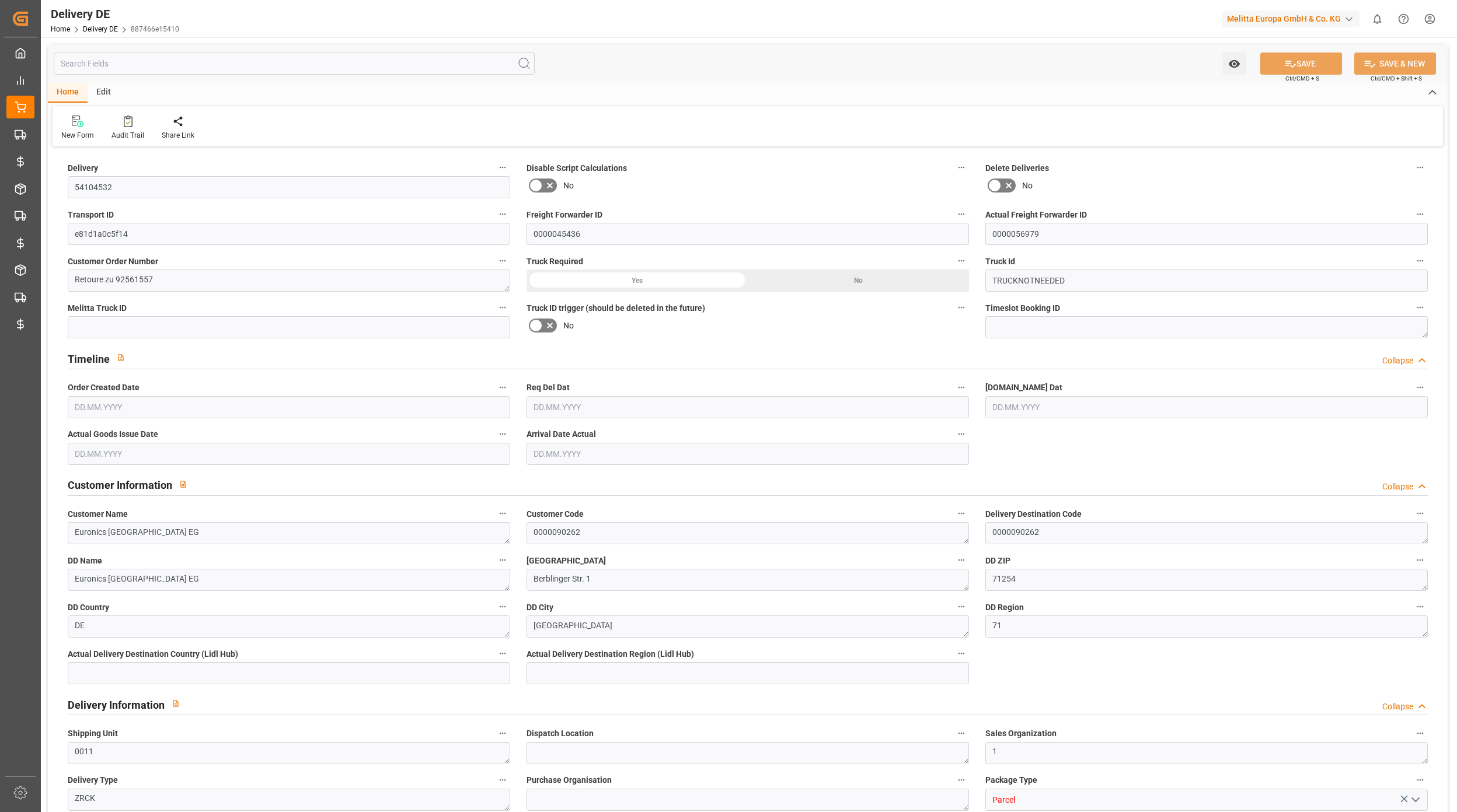
type input "0"
type input "1"
type input "12.162"
type input "0"
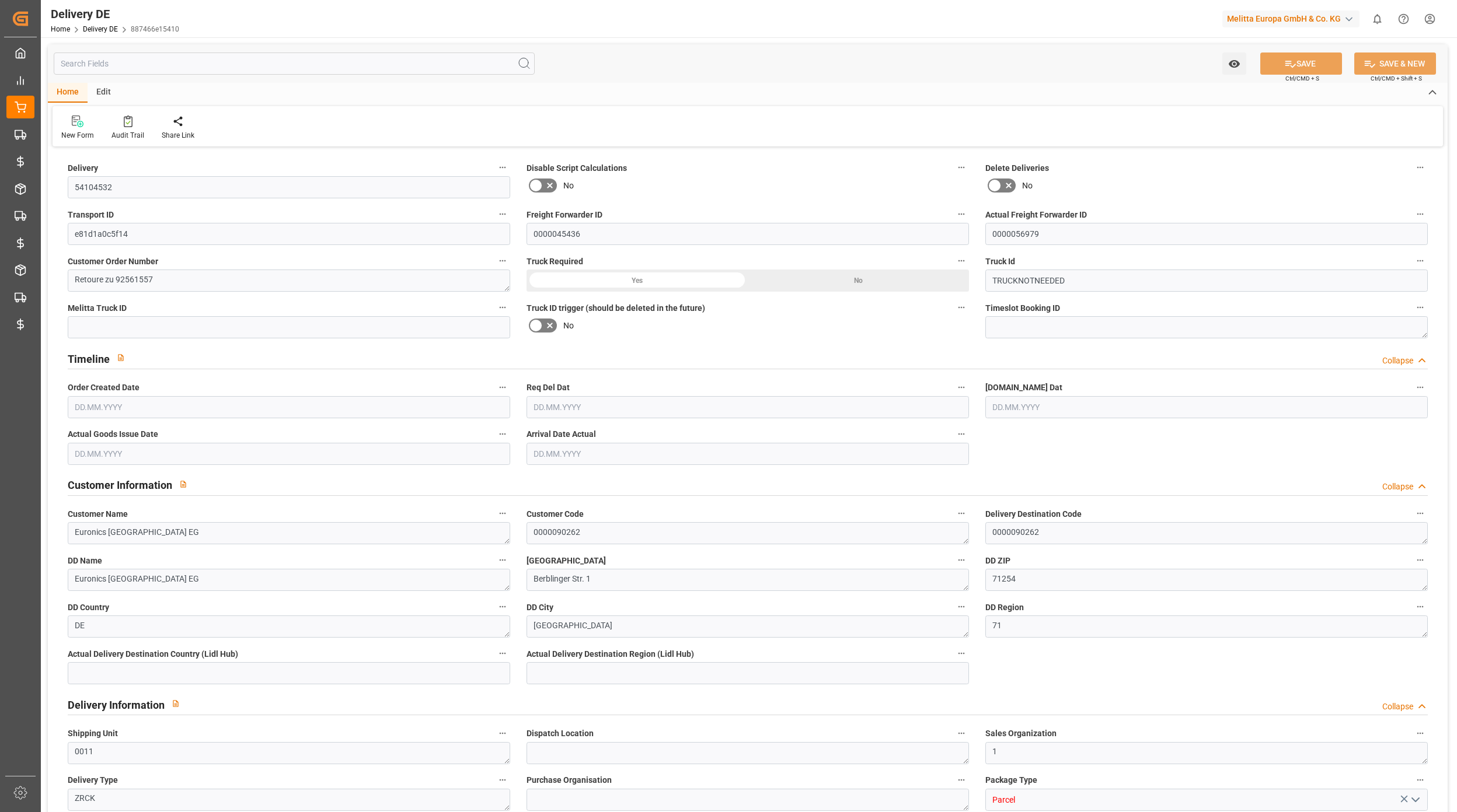
type input "0"
type input "[DATE]"
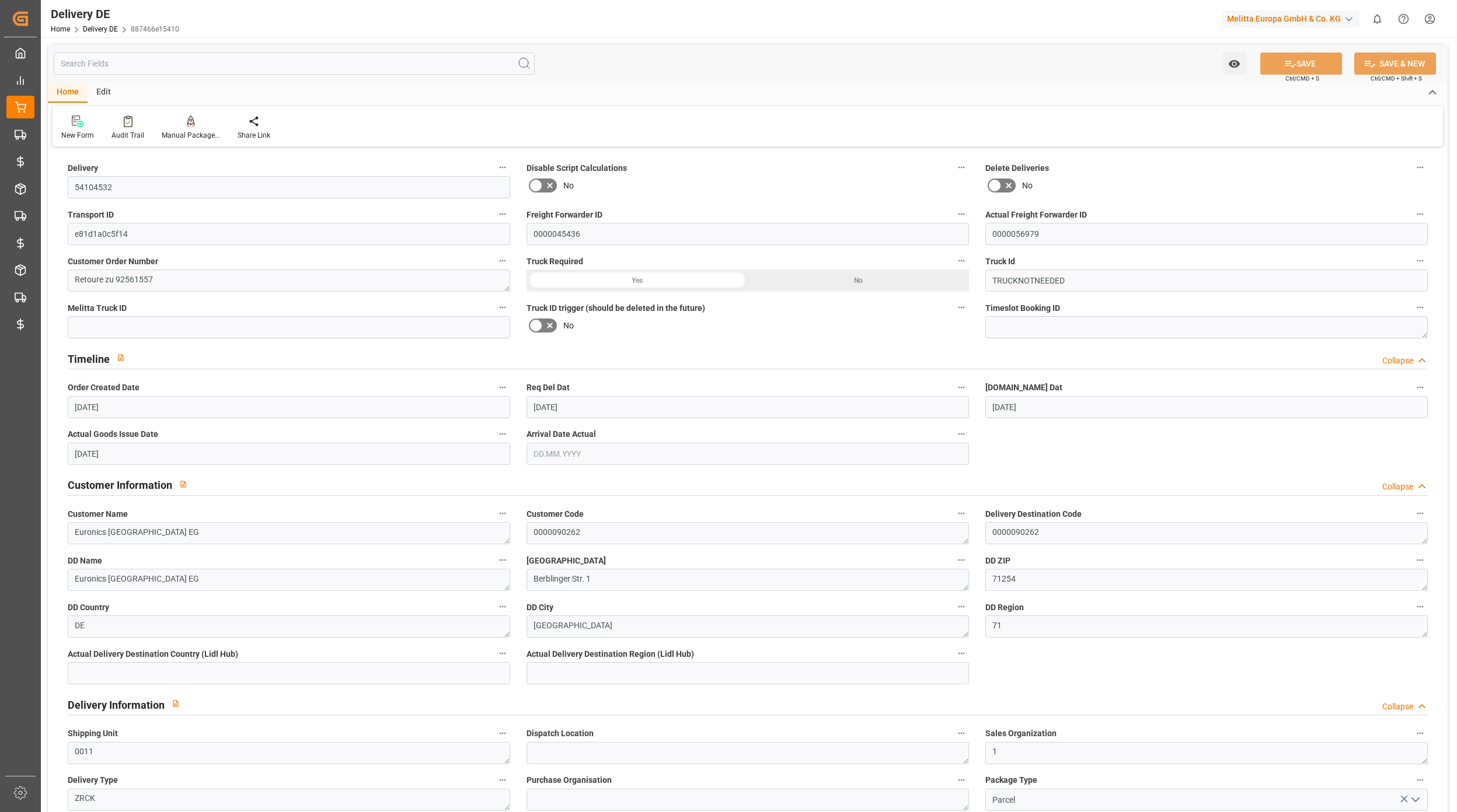
click at [139, 62] on input "text" at bounding box center [293, 63] width 481 height 22
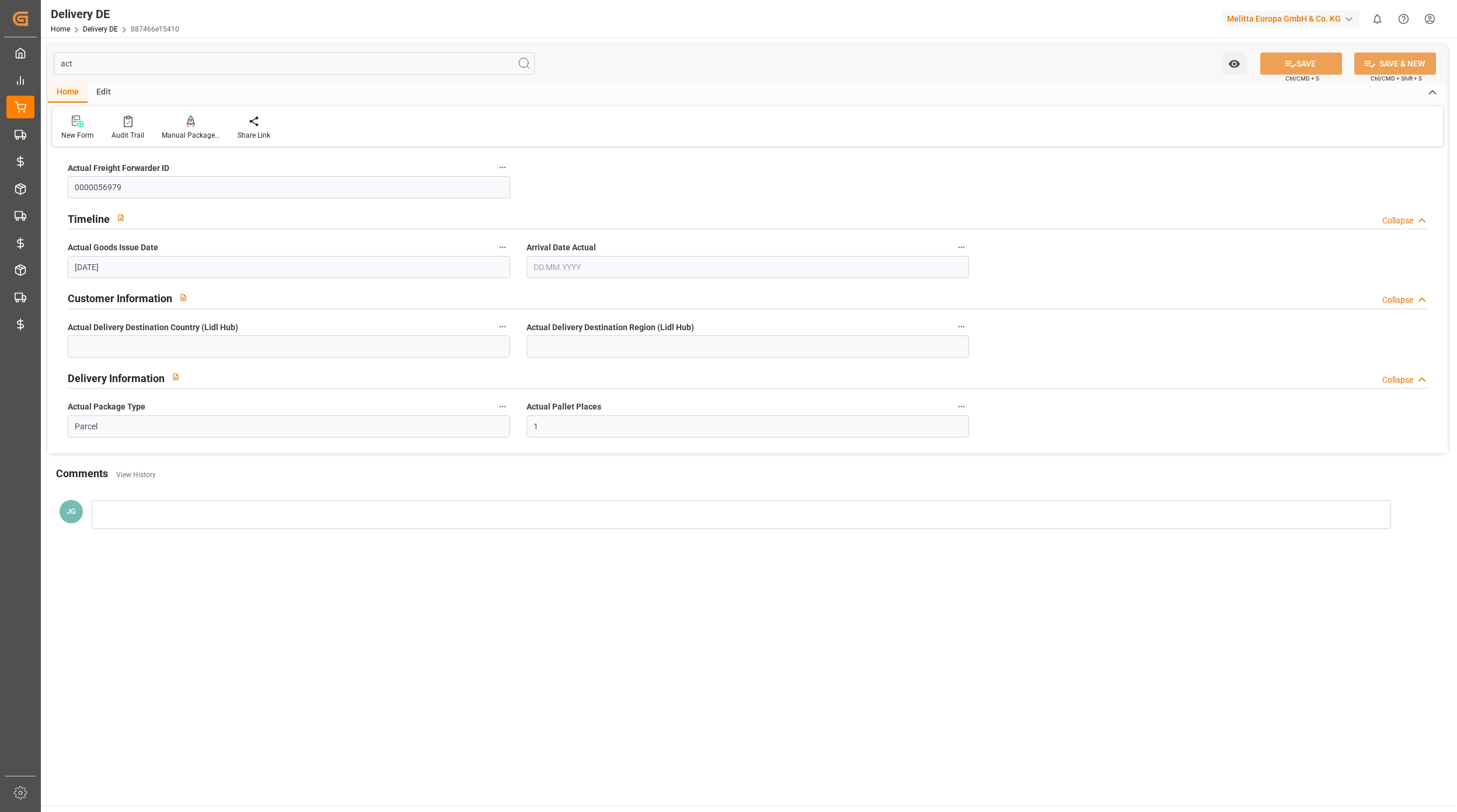
type input "act"
click at [162, 411] on label "Actual Package Type" at bounding box center [289, 407] width 443 height 16
click at [495, 411] on button "Actual Package Type" at bounding box center [502, 407] width 15 height 15
click at [165, 418] on div at bounding box center [728, 406] width 1457 height 812
click at [190, 430] on input "Parcel" at bounding box center [289, 426] width 443 height 22
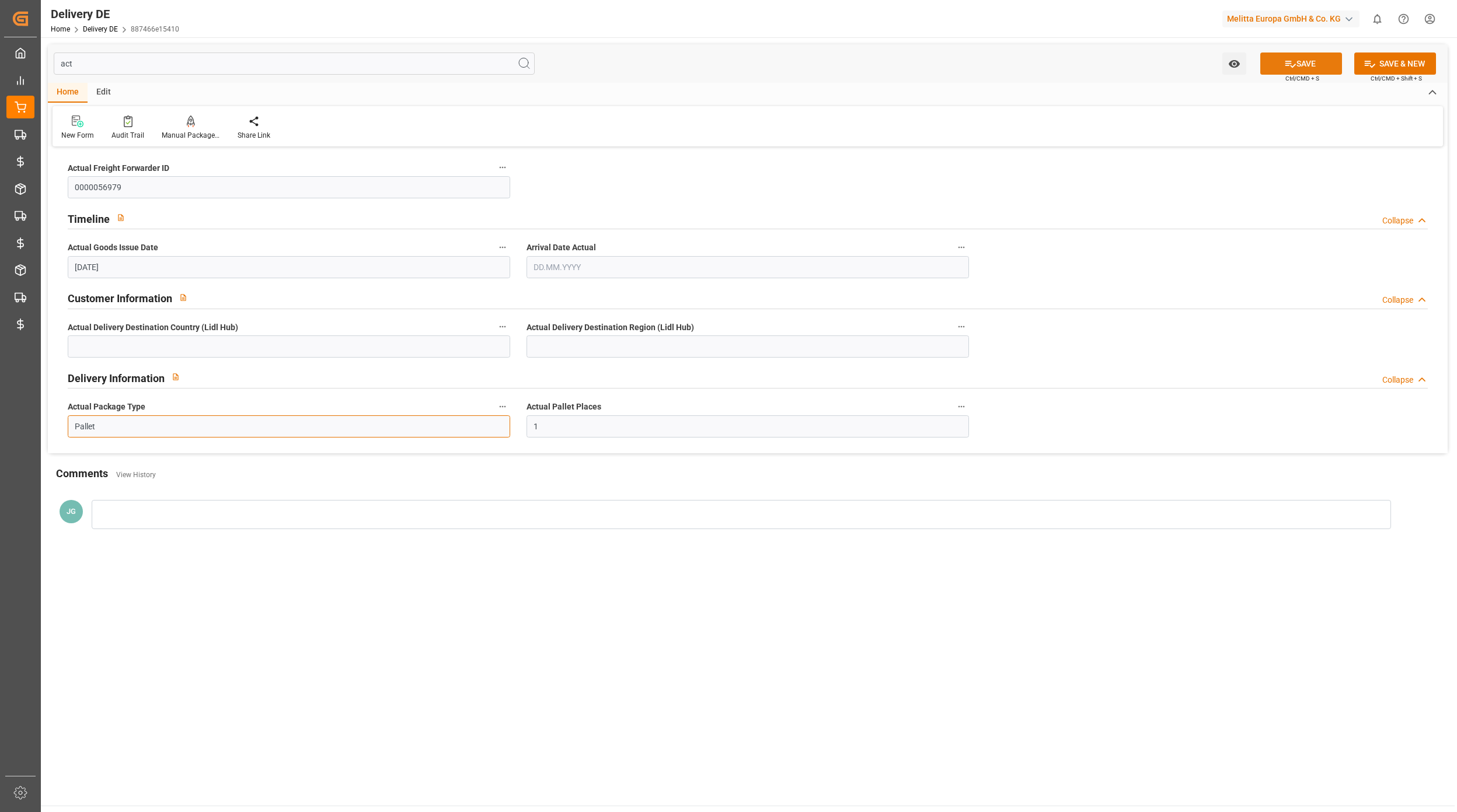
type input "Pallet"
click at [1319, 66] on button "SAVE" at bounding box center [1300, 63] width 82 height 22
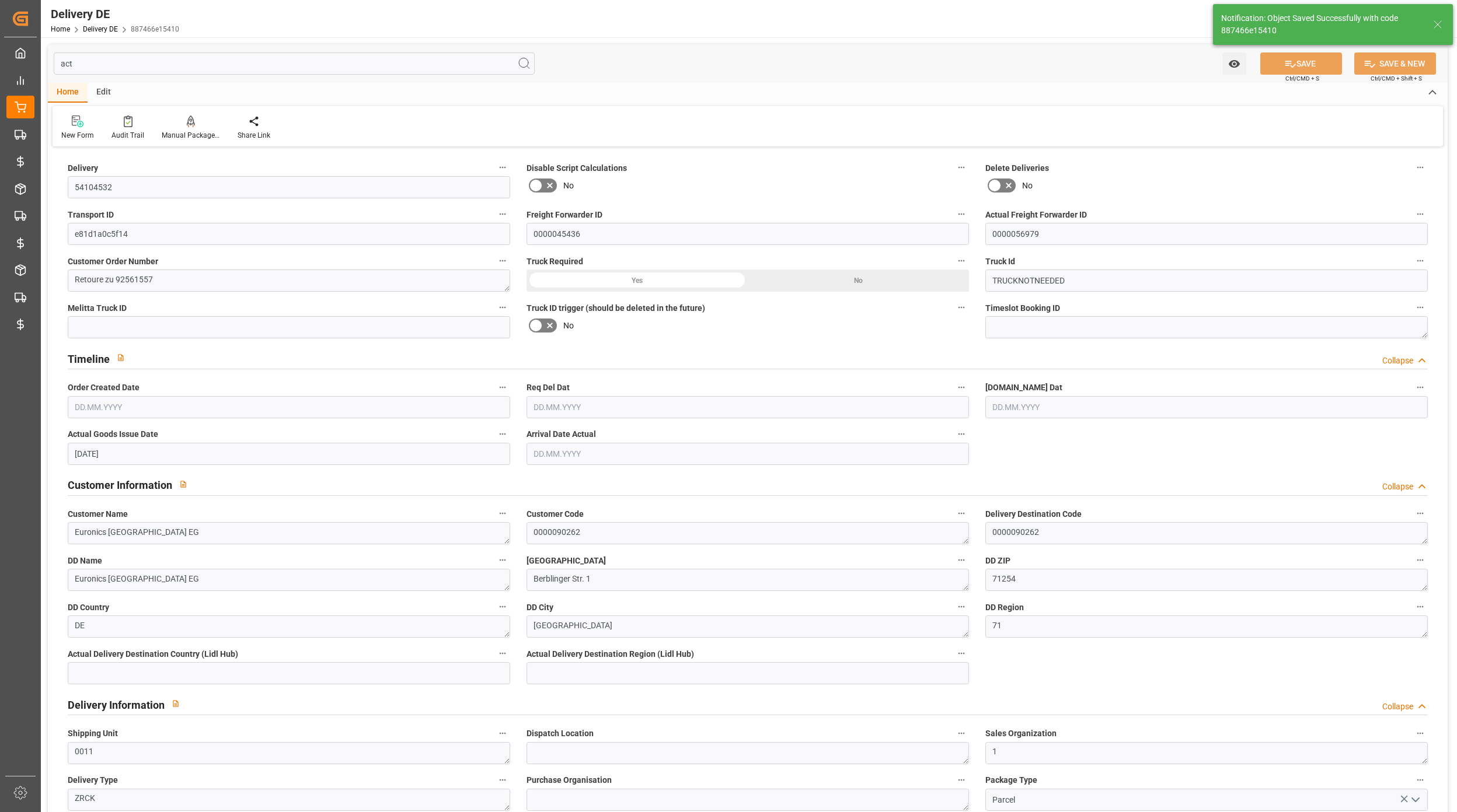
type input "0"
type input "1"
type input "12.162"
type input "0"
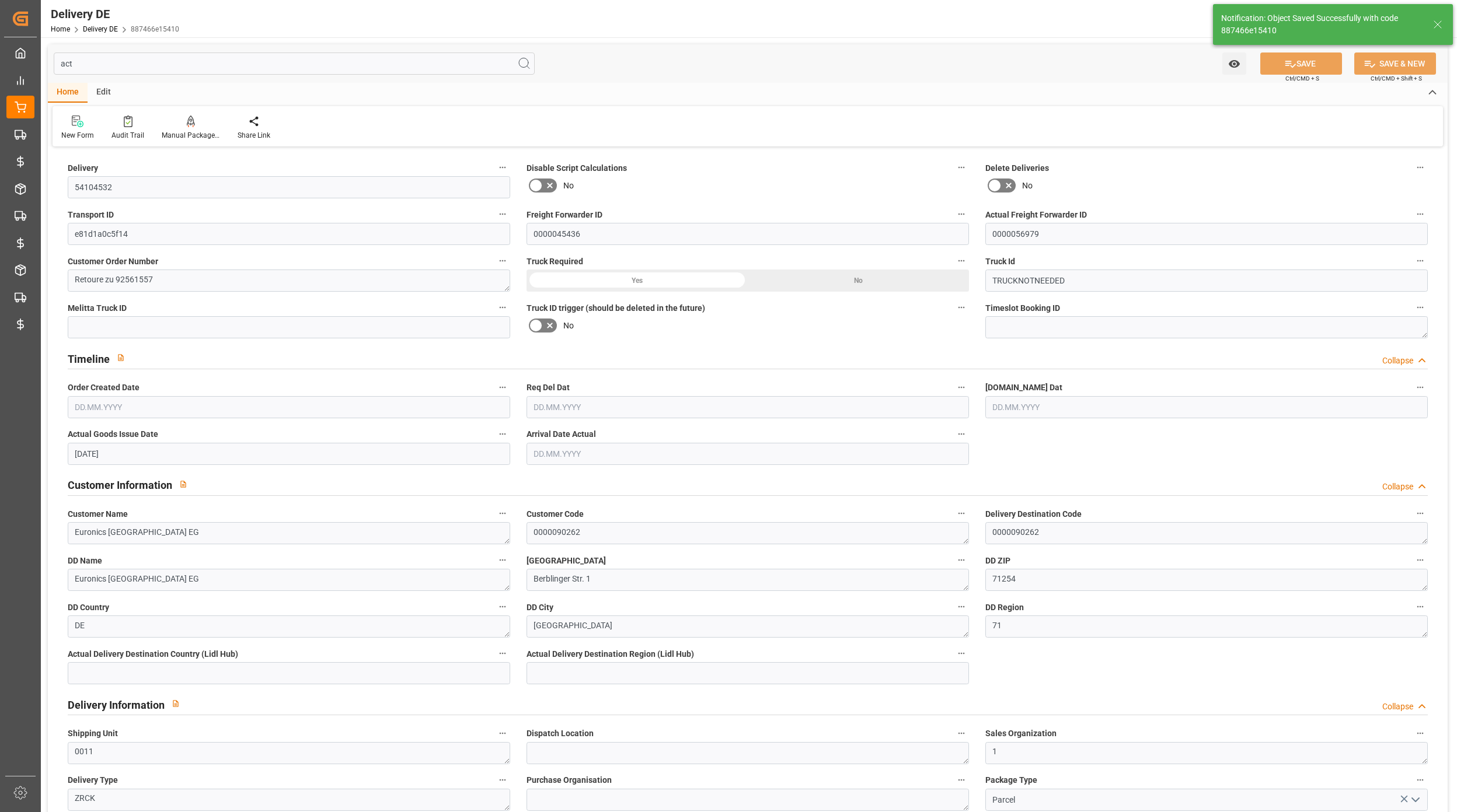
type input "[DATE]"
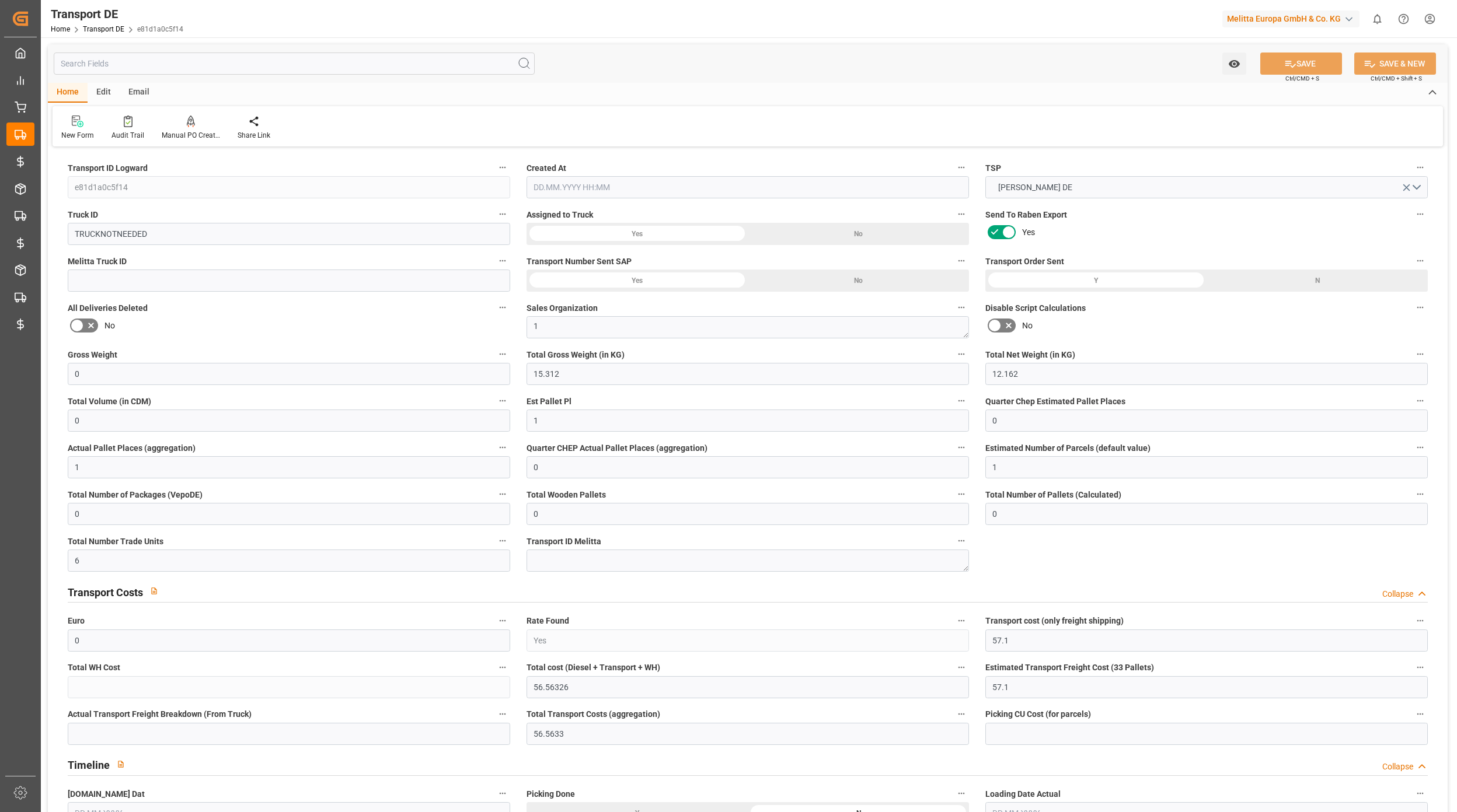
type input "0"
type input "15.312"
type input "12.162"
type input "0"
type input "1"
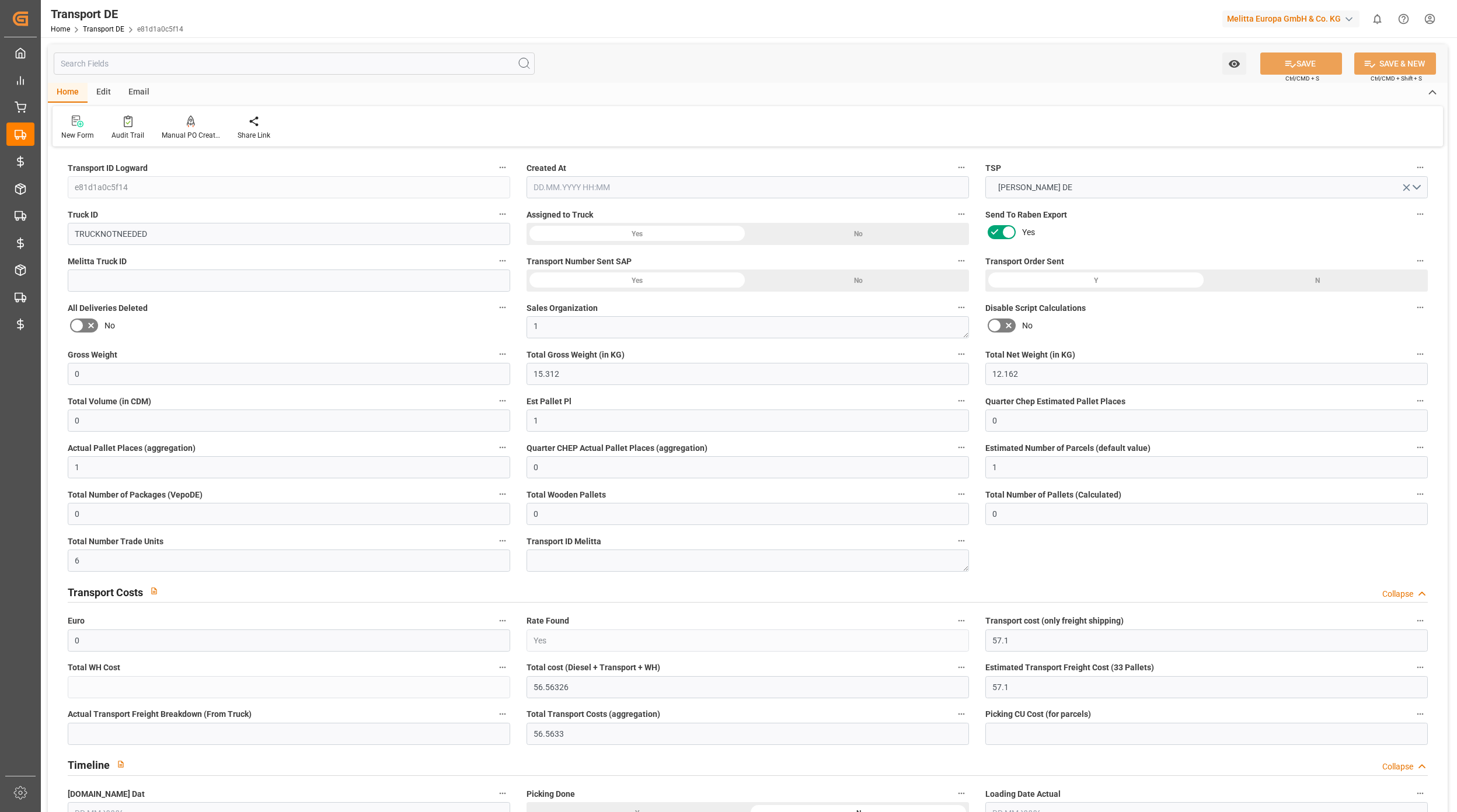
type input "0"
type input "1"
type input "0"
type input "1"
type input "0"
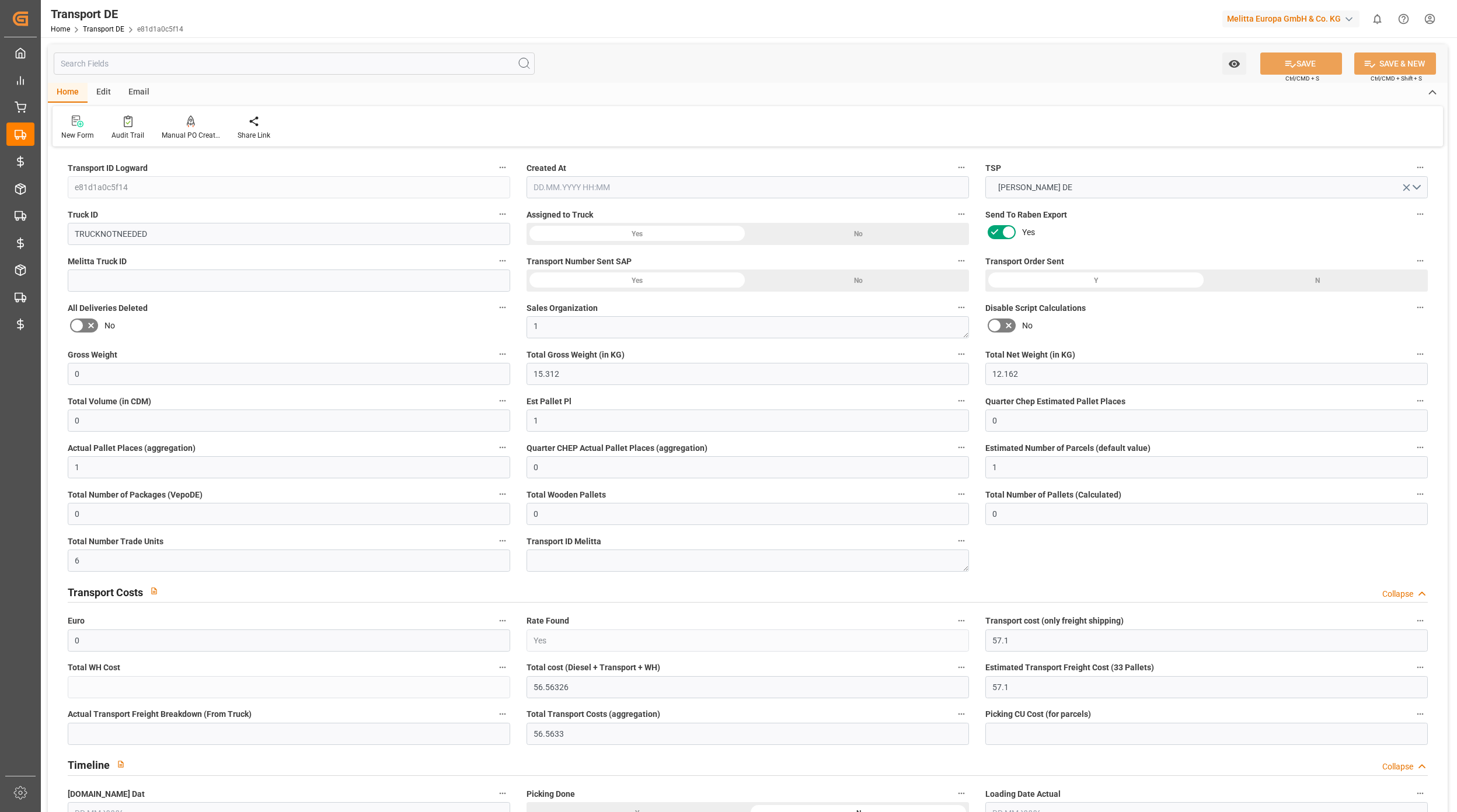
type input "0"
type input "6"
type input "0"
type input "57.1"
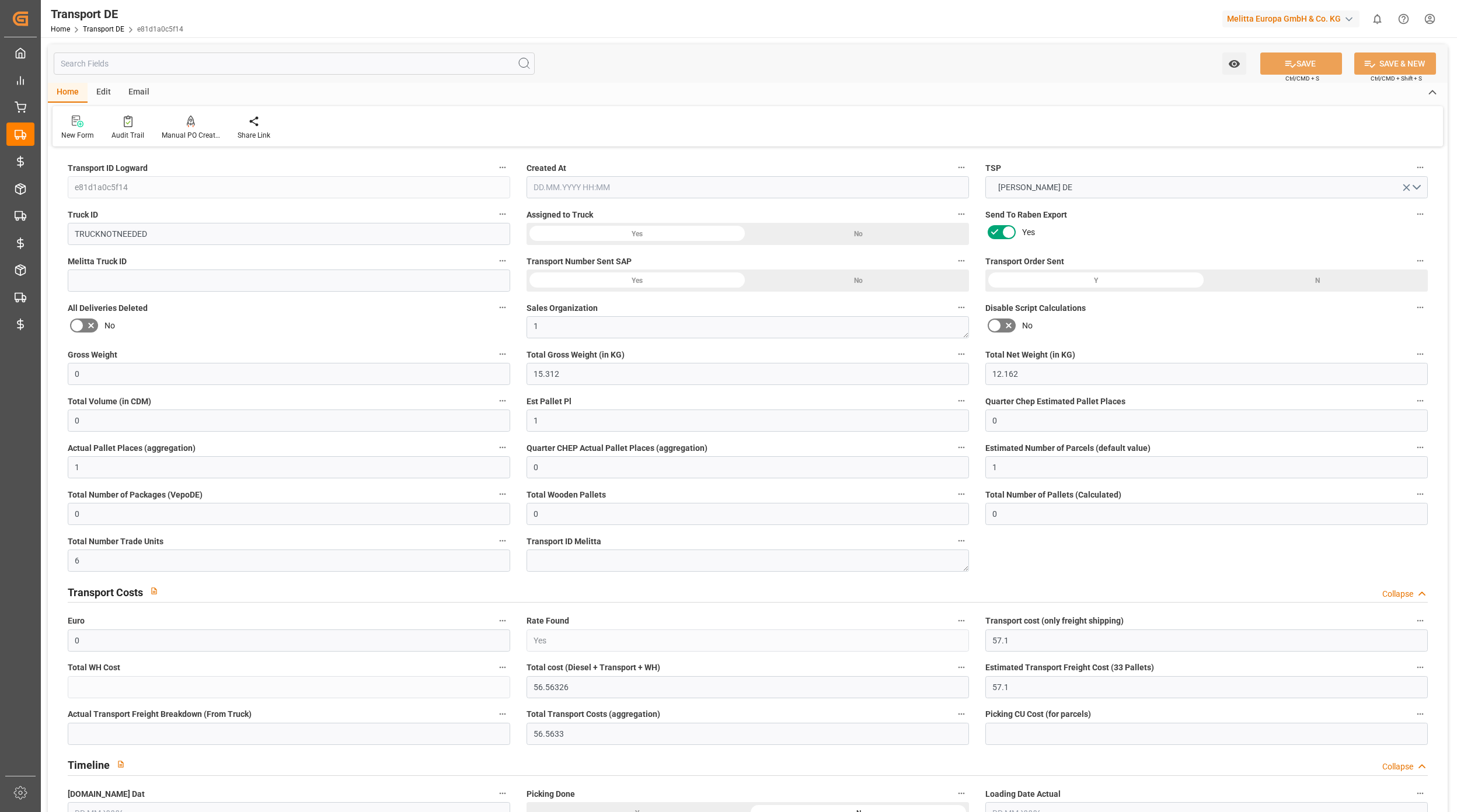
type input "57.1"
type input "56.5633"
type input "71"
type input "0"
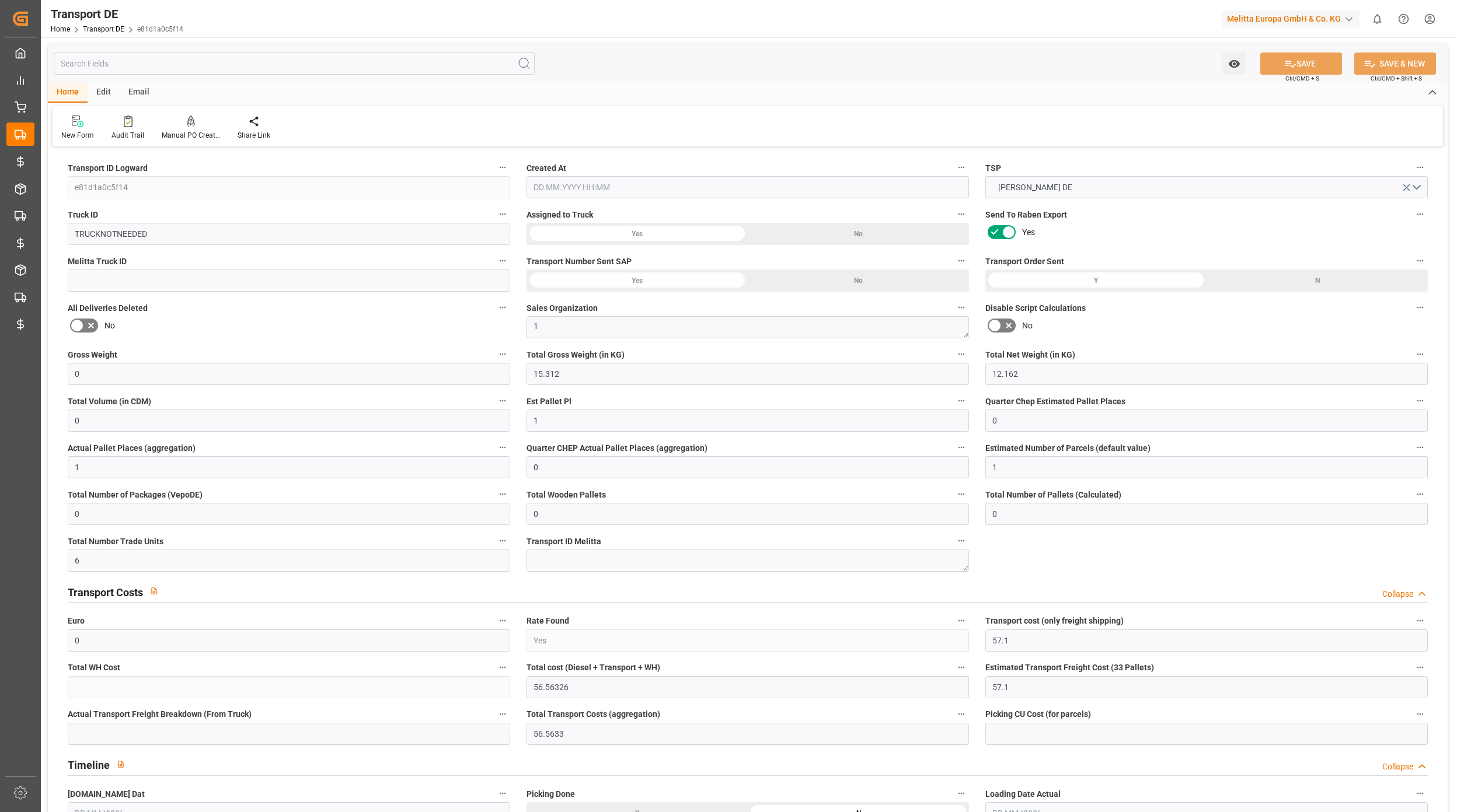
type input "0"
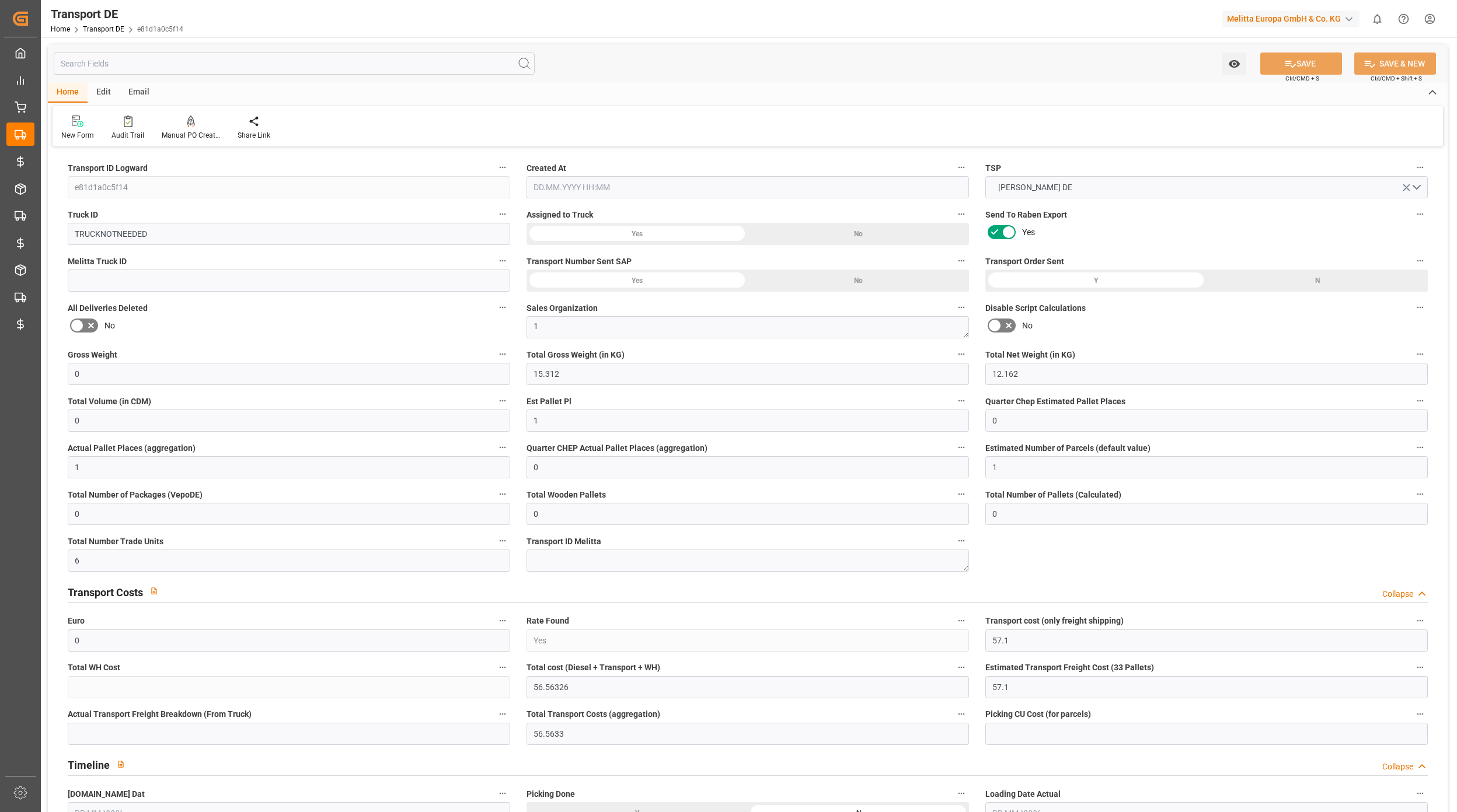
type input "0"
type input "-0.5367"
type input "0"
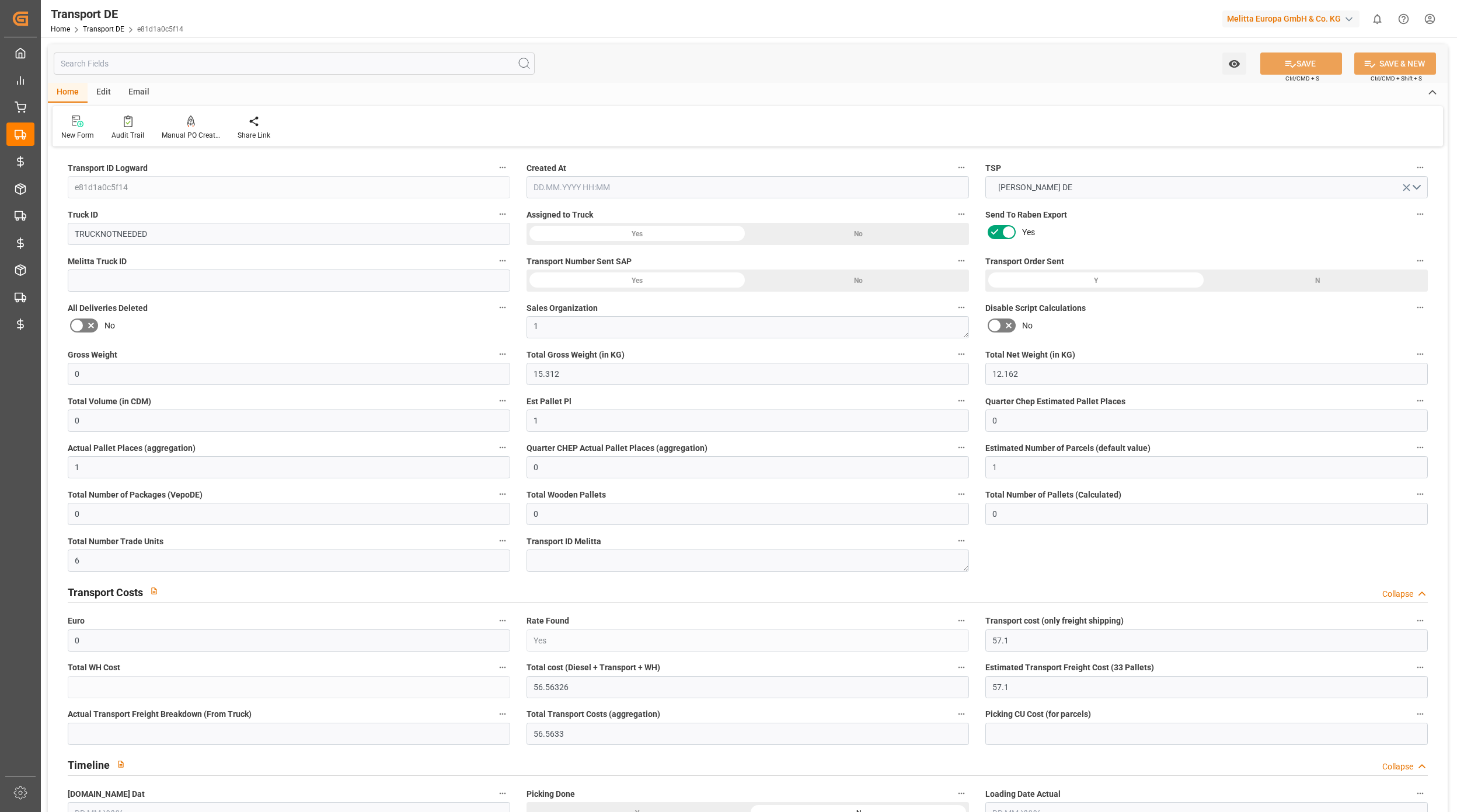
type input "0"
type input "15.312"
type input "2800"
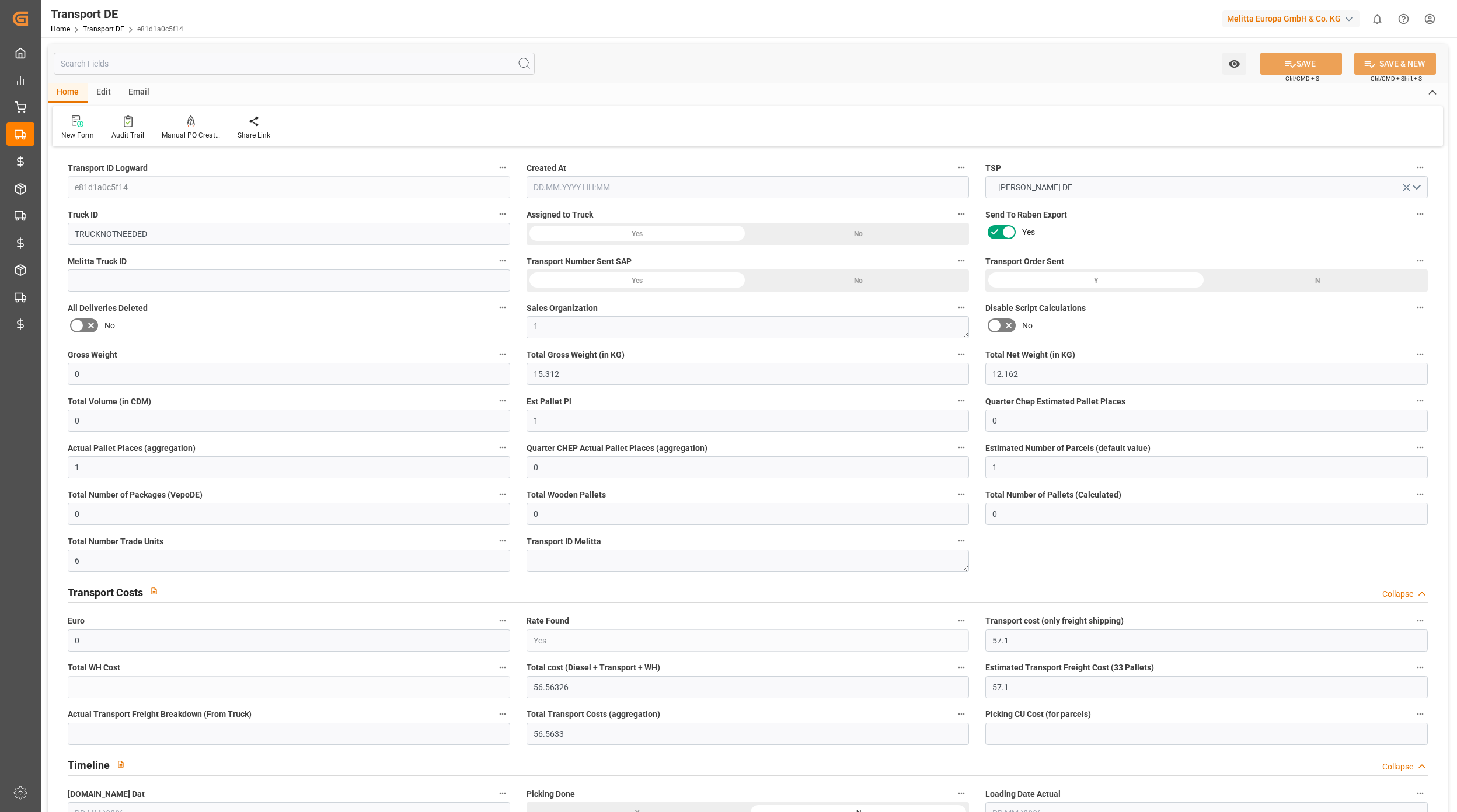
type input "21"
type input "80"
type input "0"
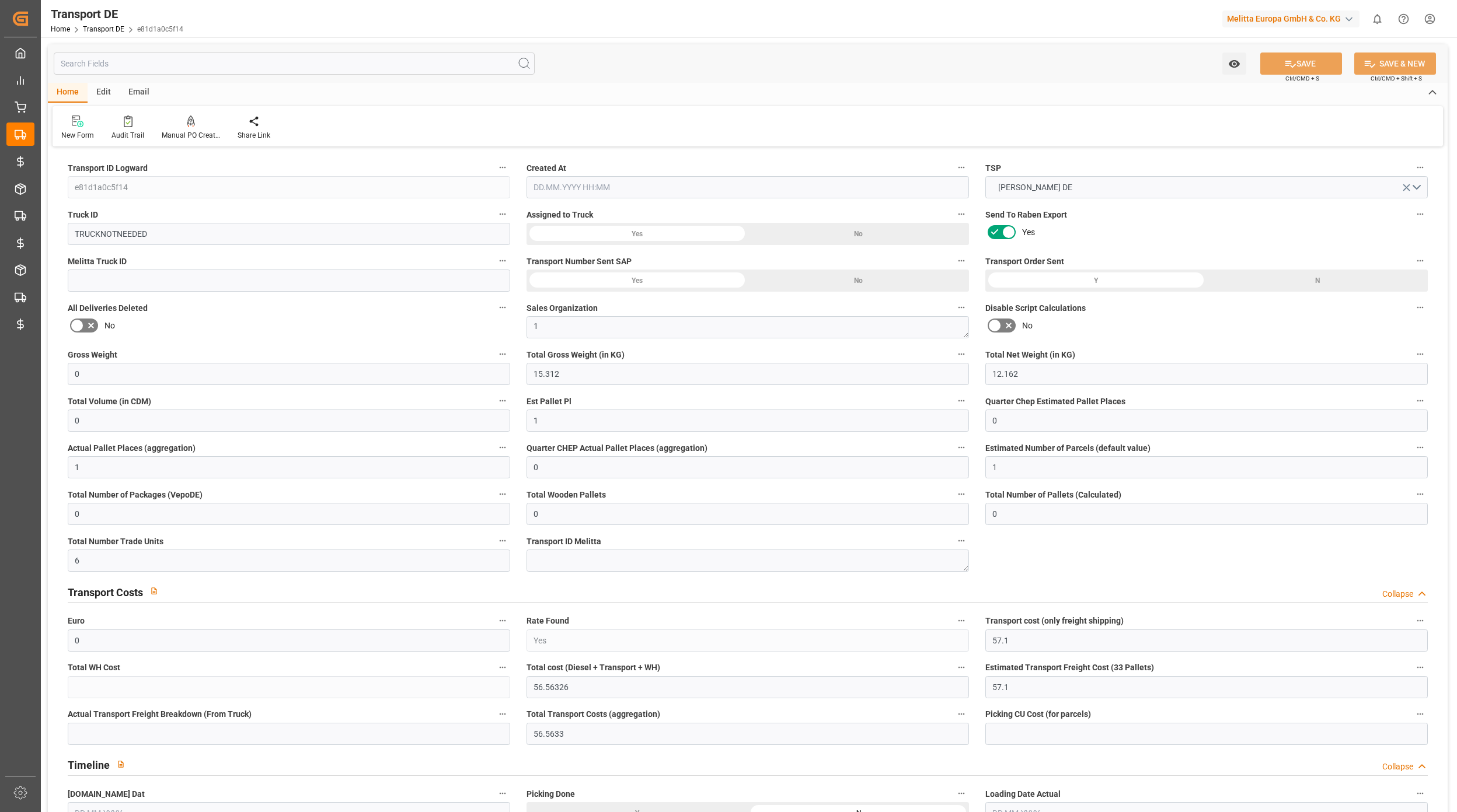
type input "0"
type input "1"
type input "0"
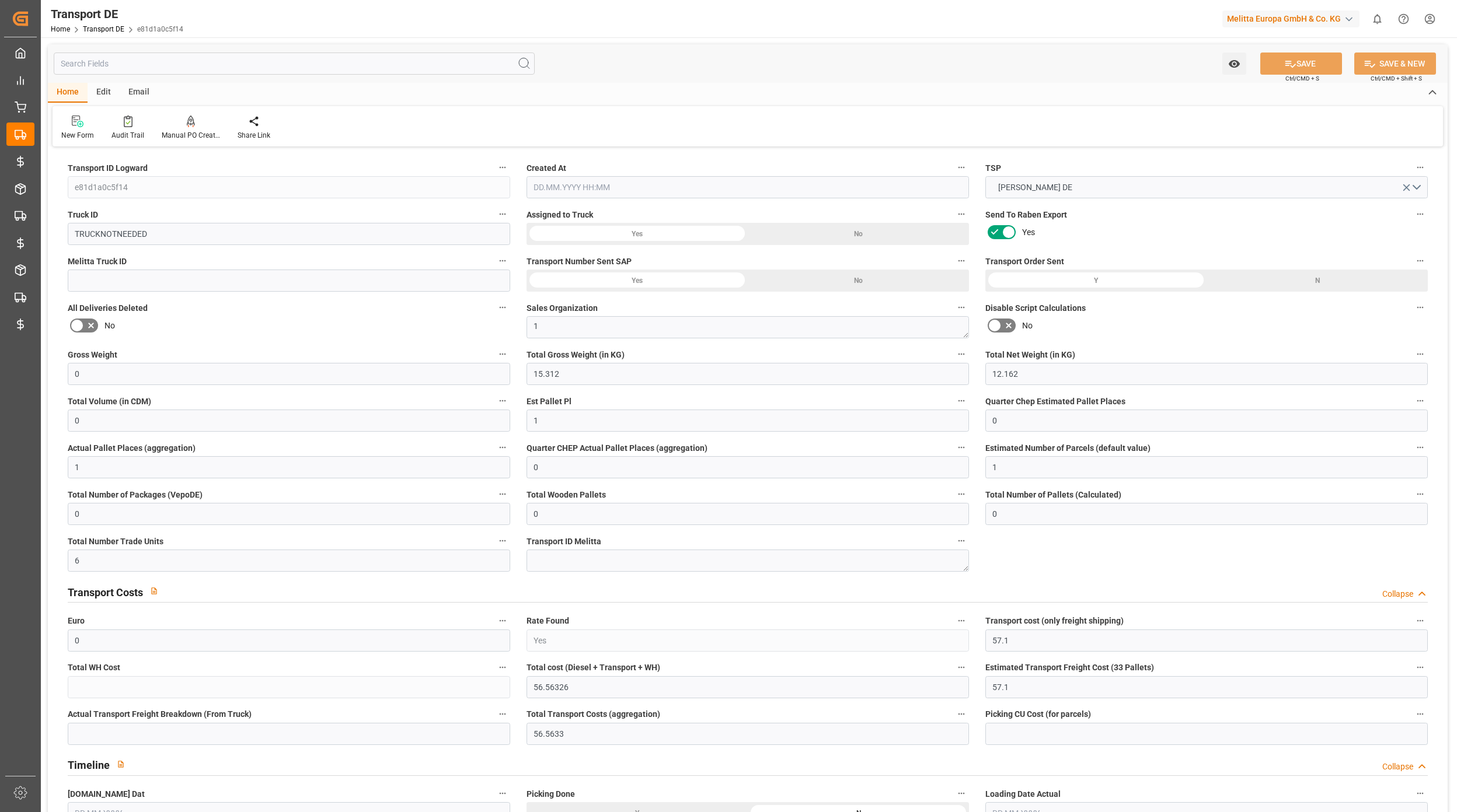
type input "0"
type input "6"
type input "56.5633"
type input "09.10.2025 10:48"
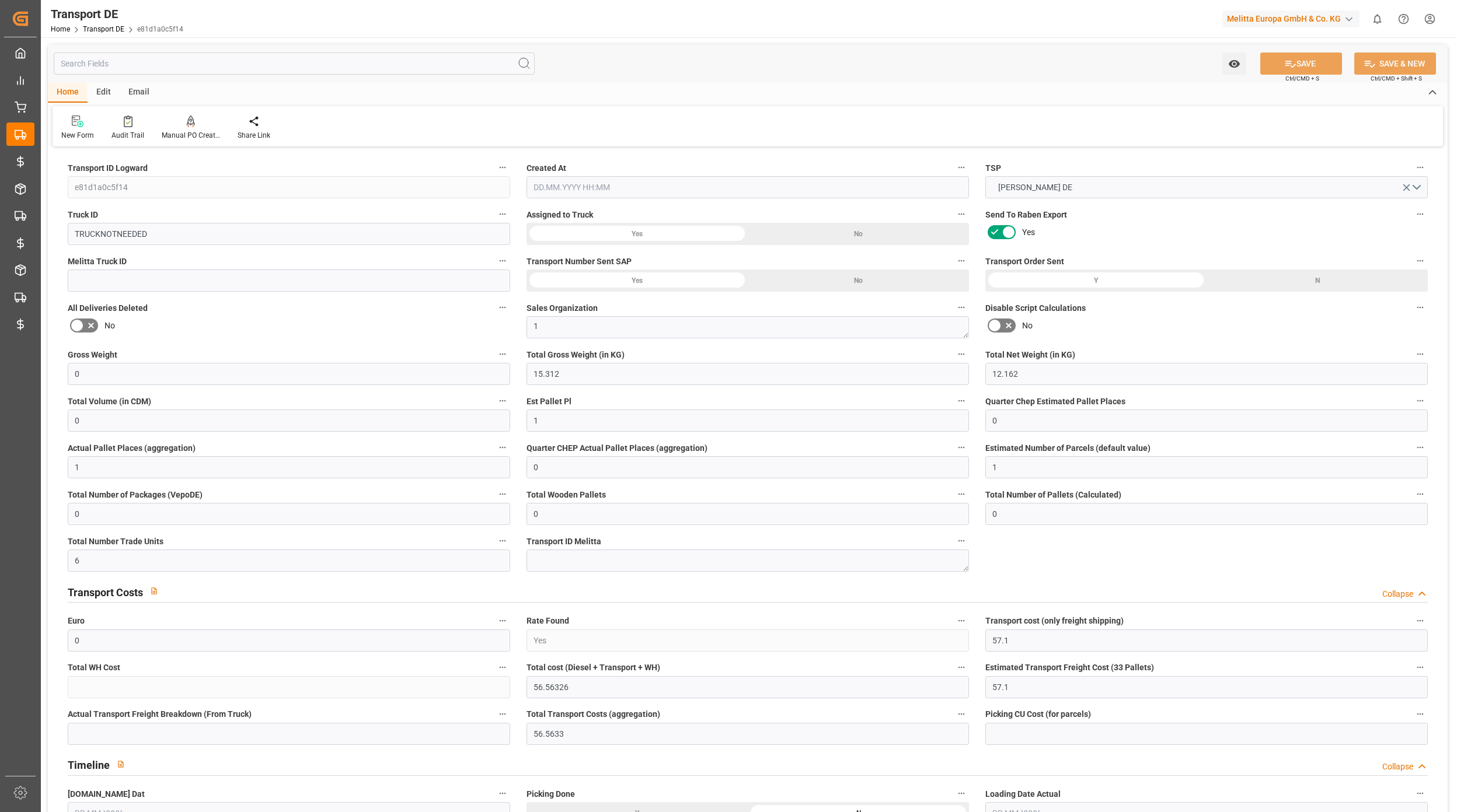
type input "[DATE]"
type input "0"
type input "11.009"
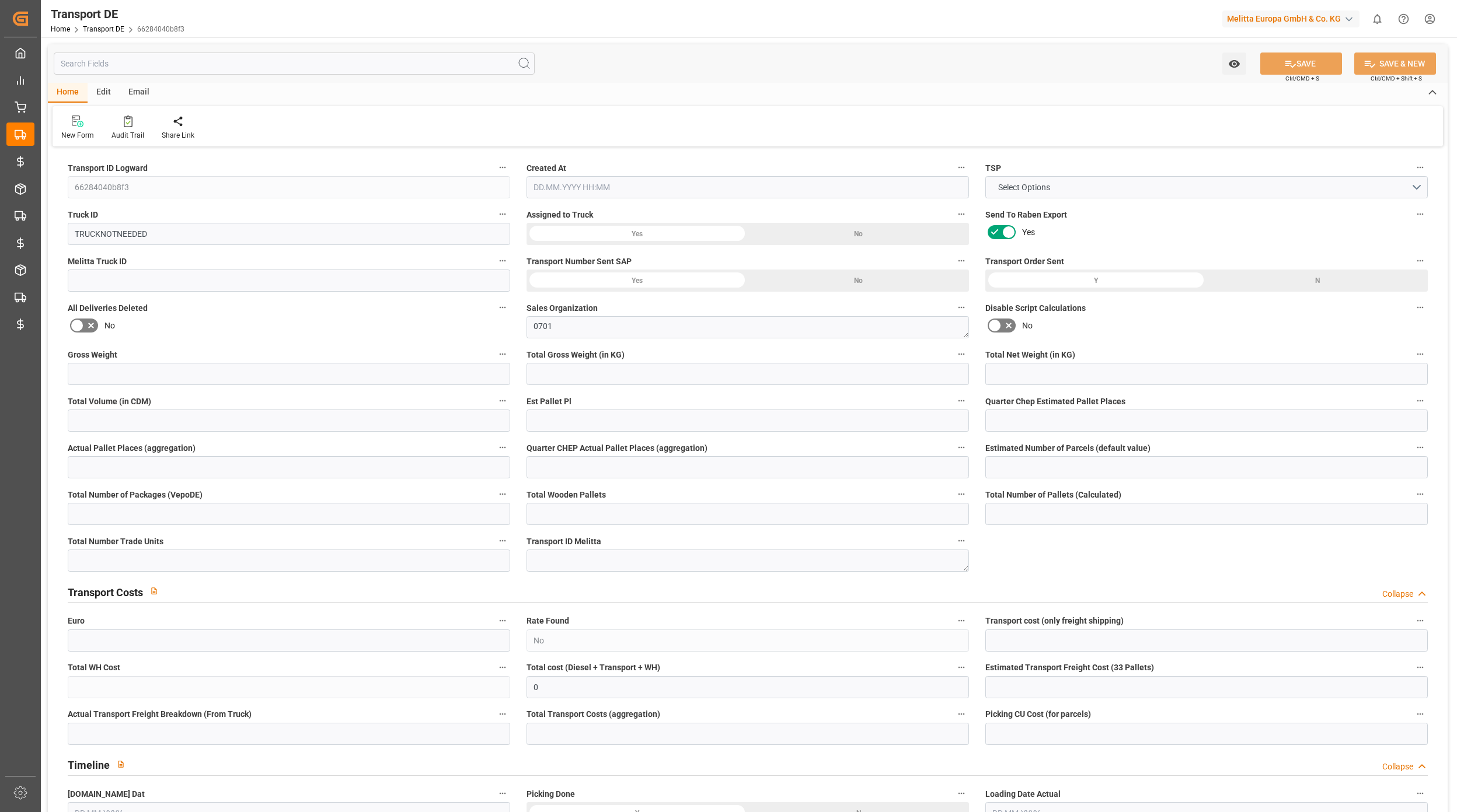
type input "9.26"
type input "0"
type input "1"
type input "0"
type input "1"
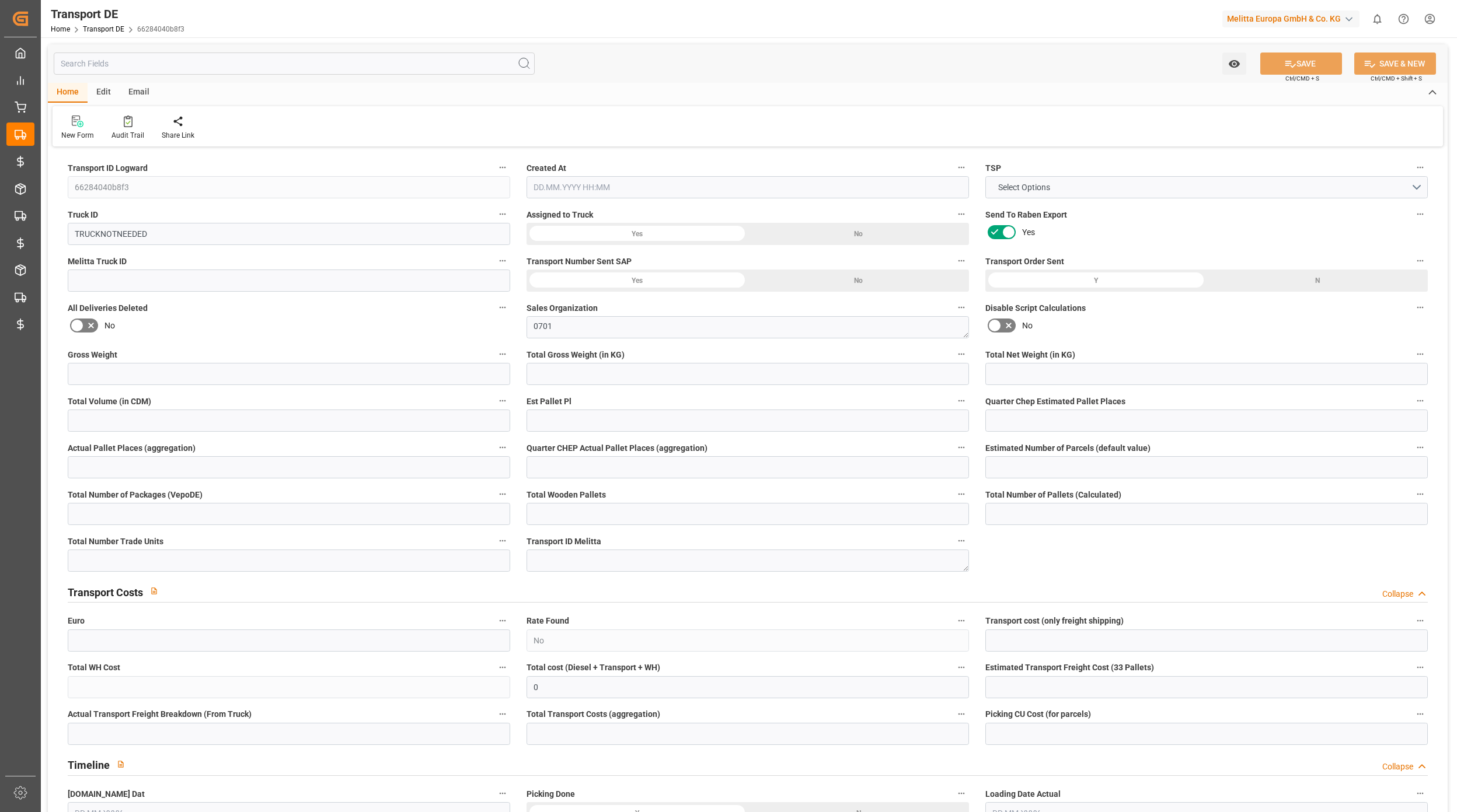
type input "0"
type input "1"
type input "0"
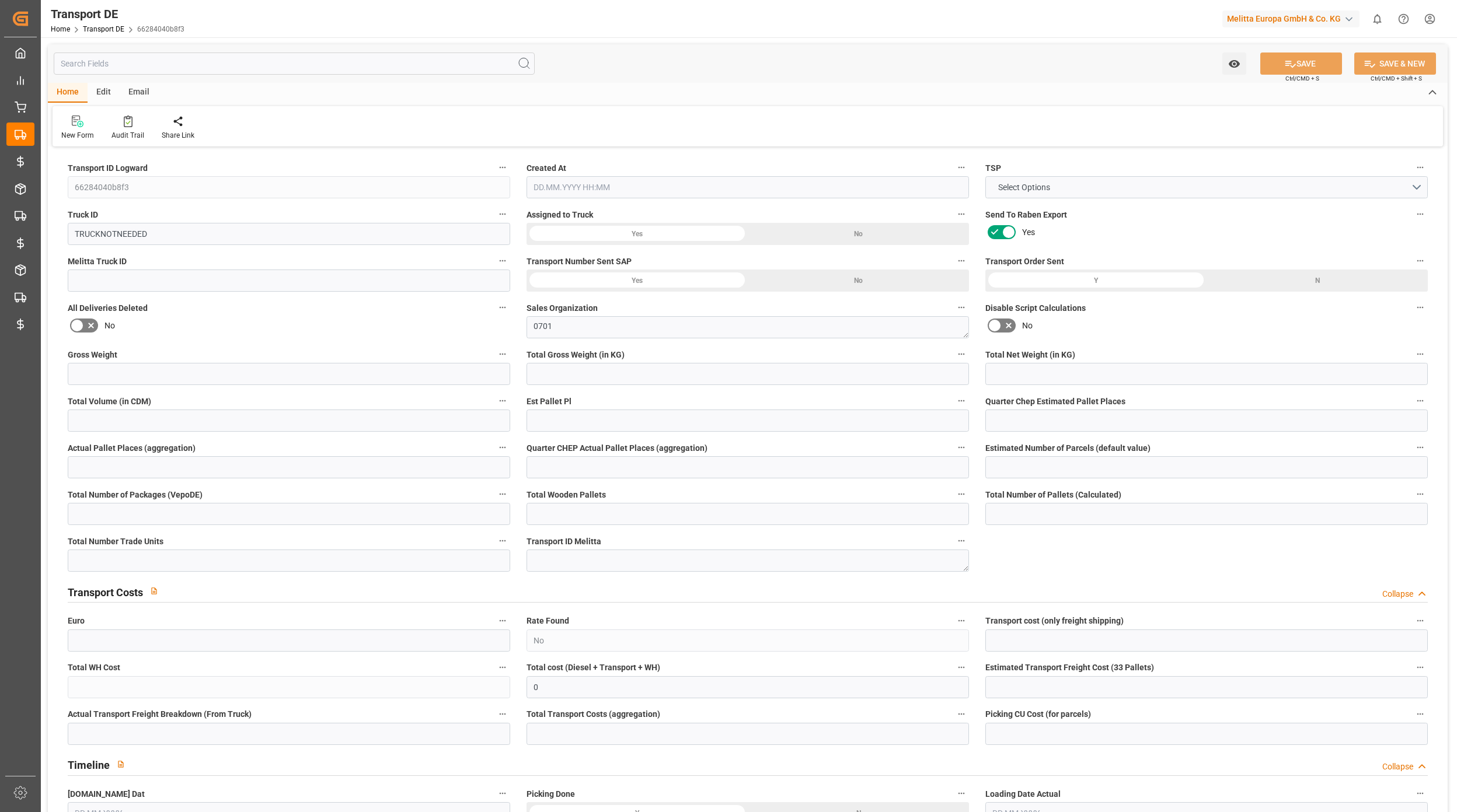
type input "1"
type input "0"
type input "95"
type input "0"
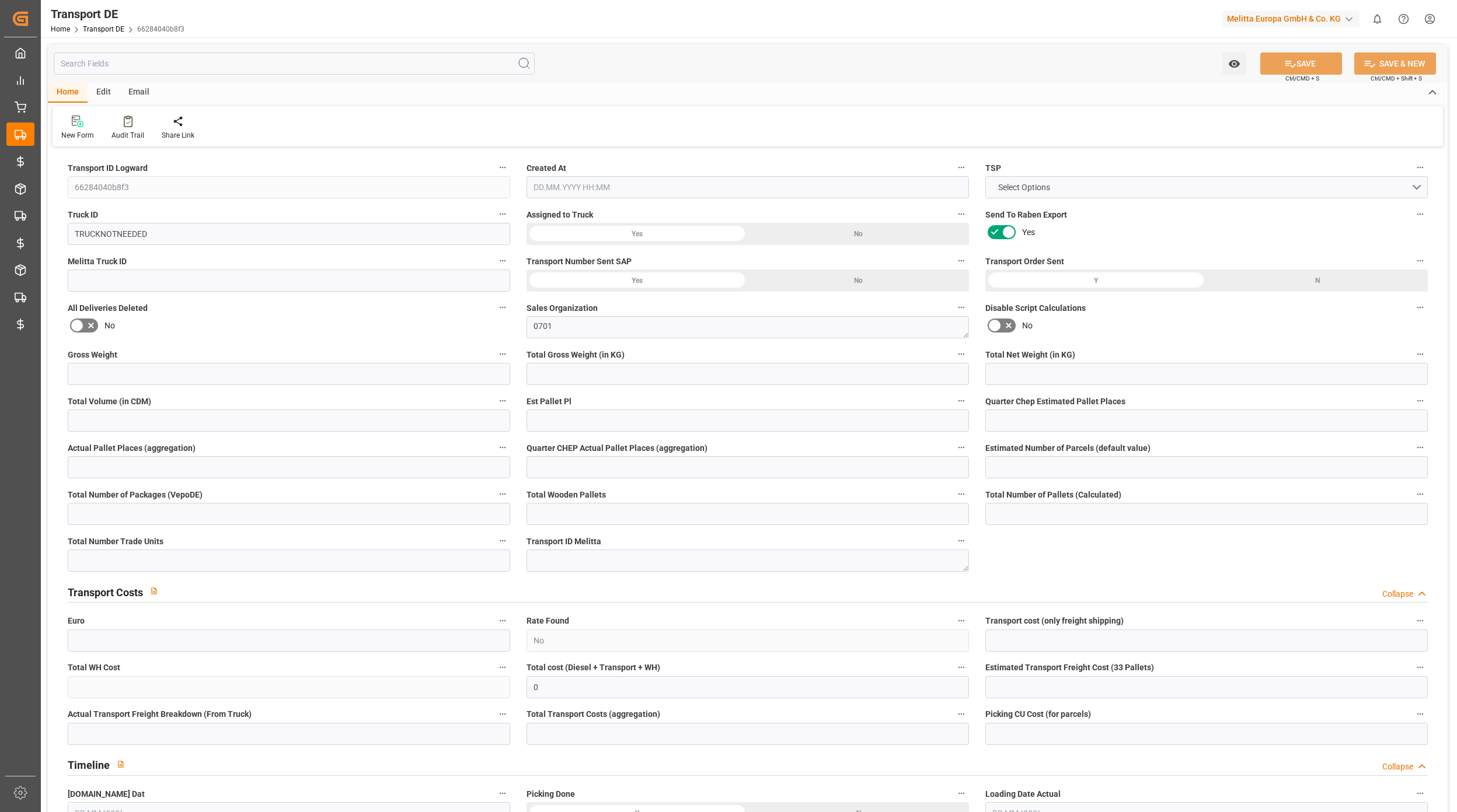
type input "0"
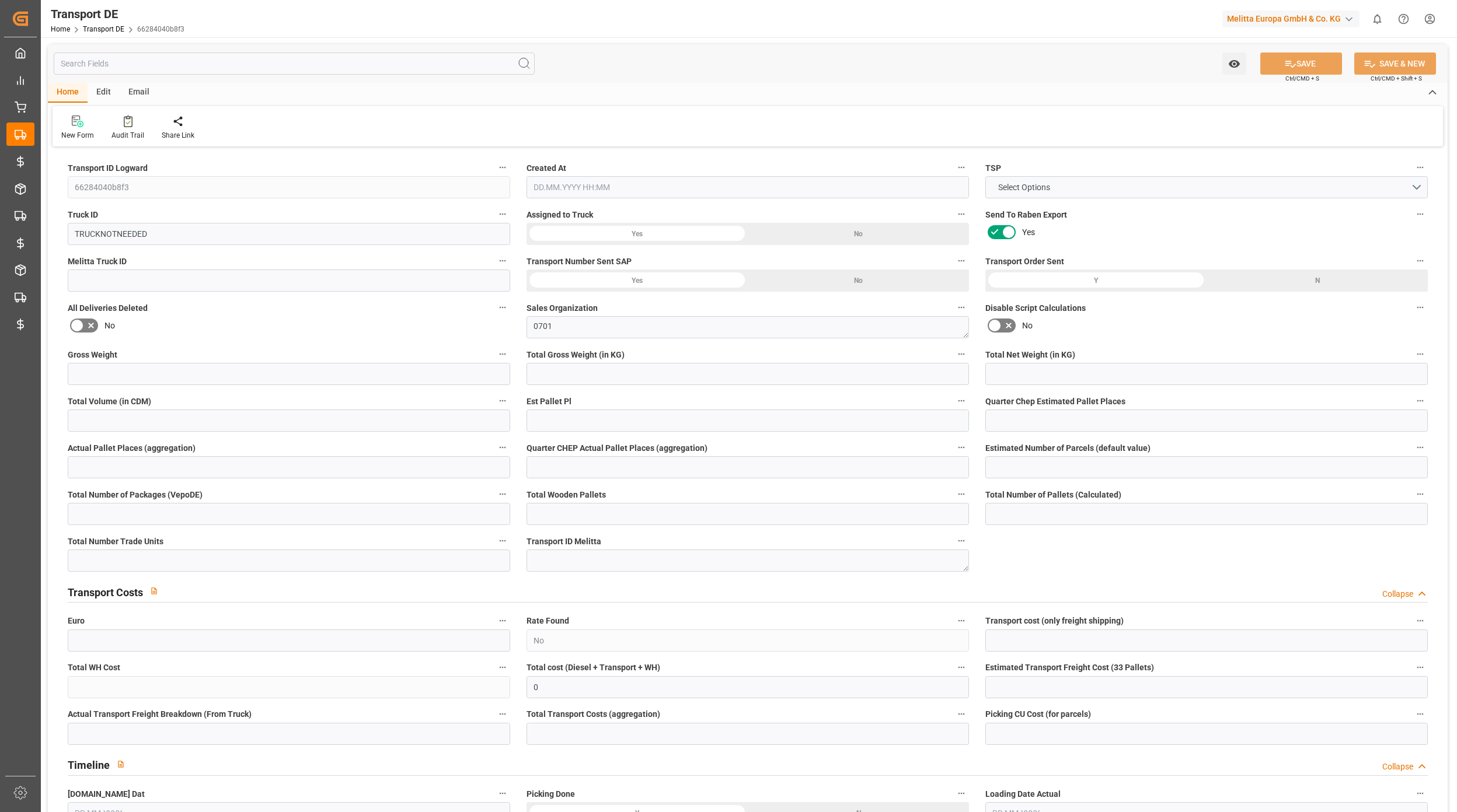
type input "0"
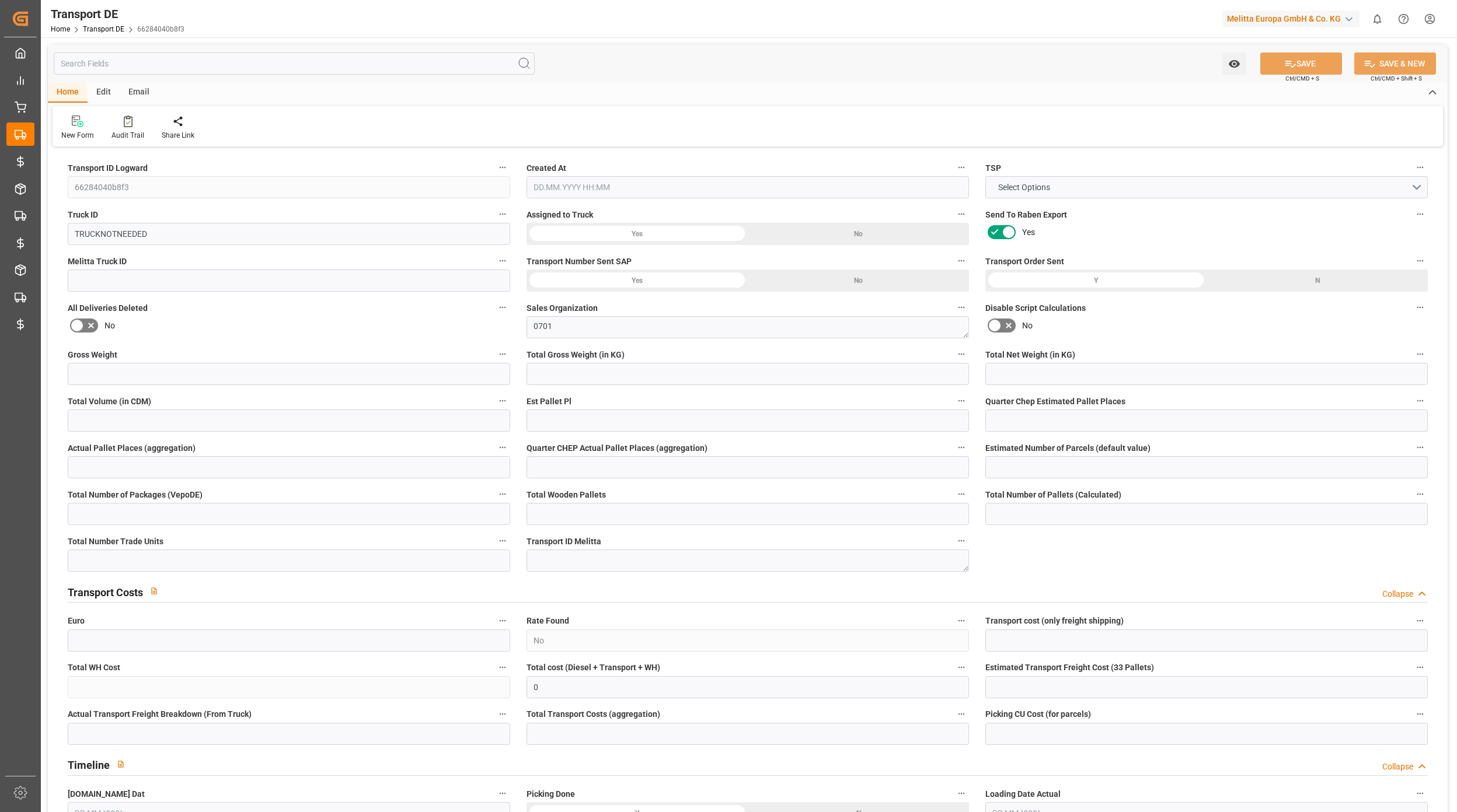
type input "0"
type input "11.009"
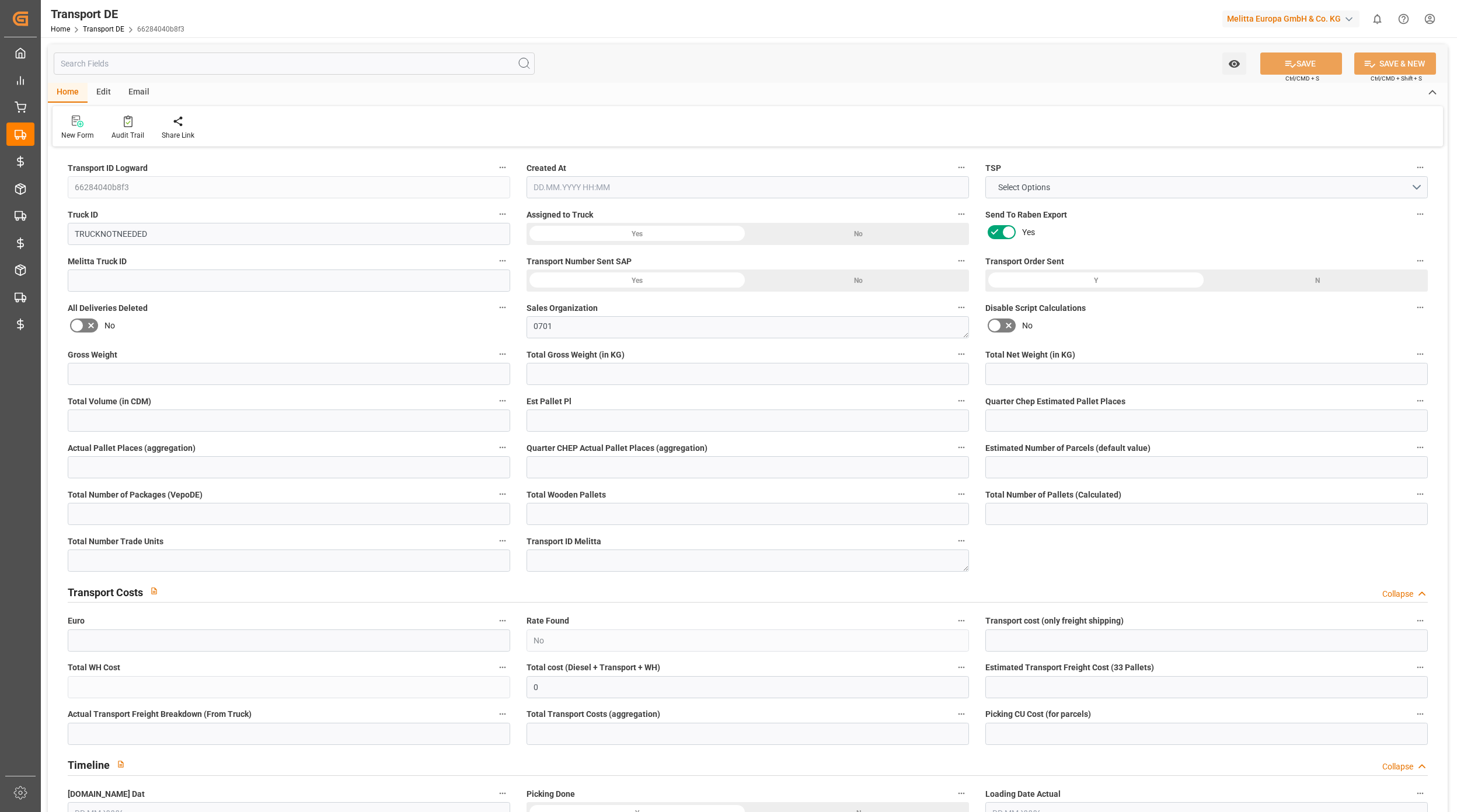
type input "2800"
type input "21"
type input "80"
type input "0"
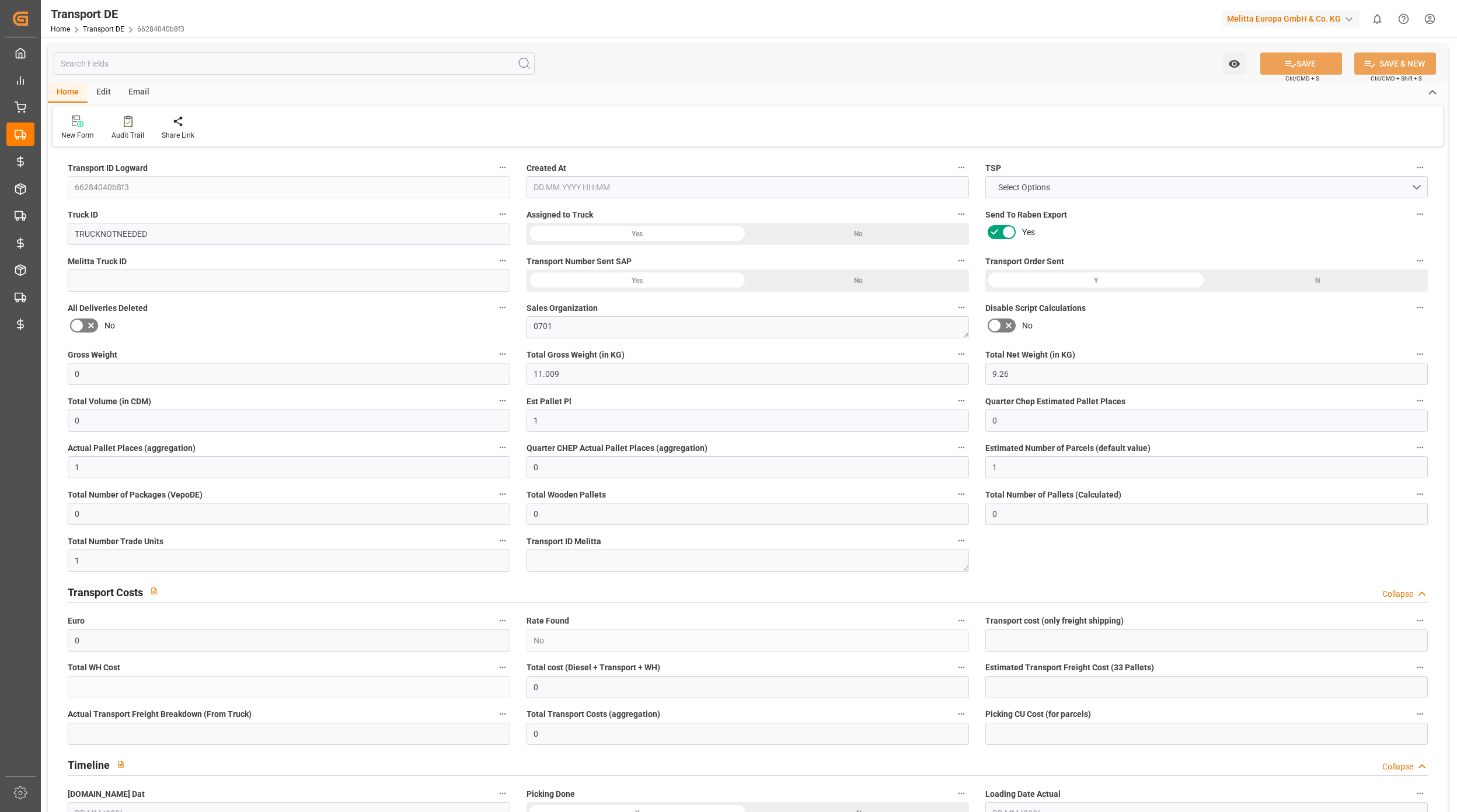
type input "0"
type input "1"
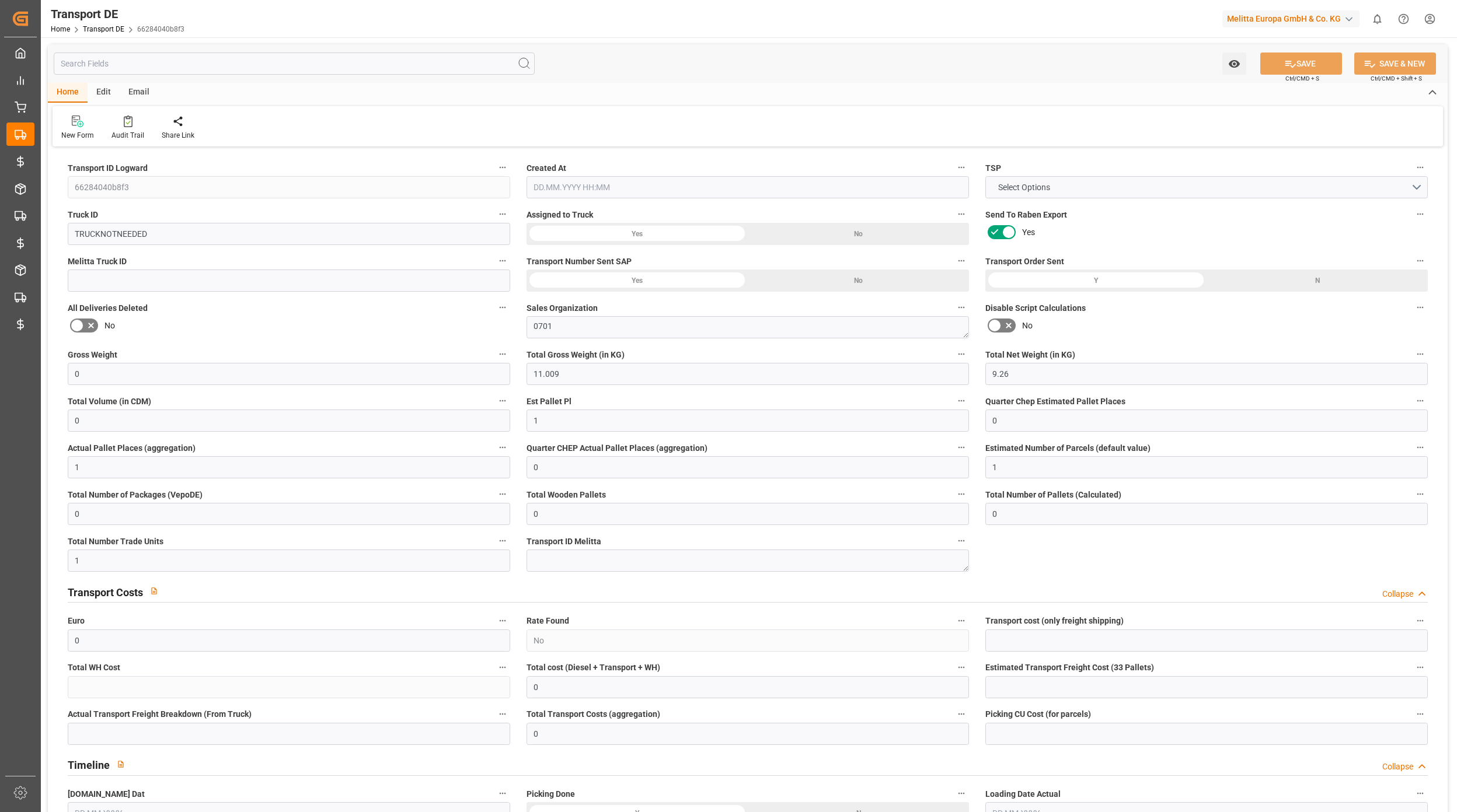
type input "0"
type input "1"
type input "0"
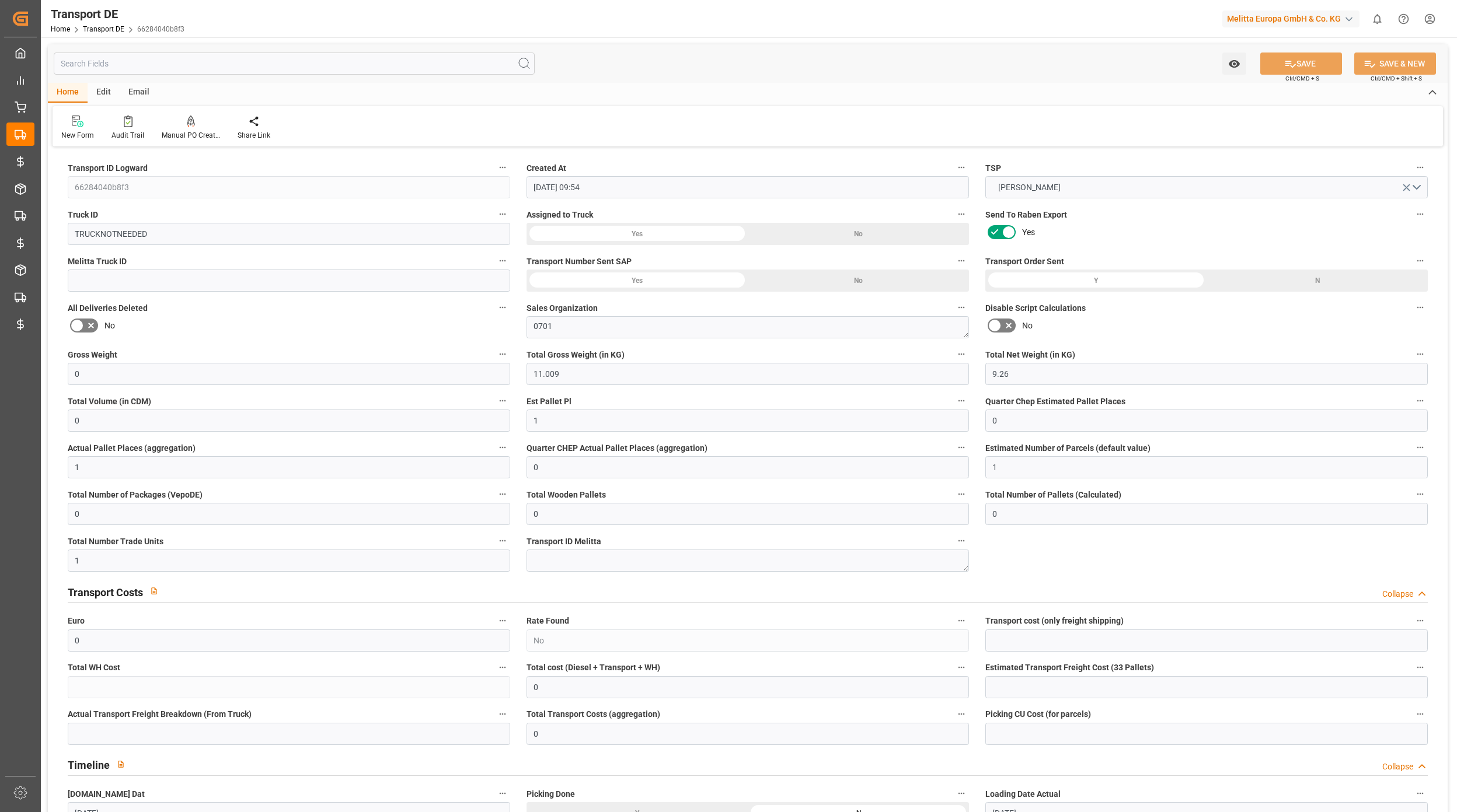
type input "[DATE] 09:54"
type input "[DATE]"
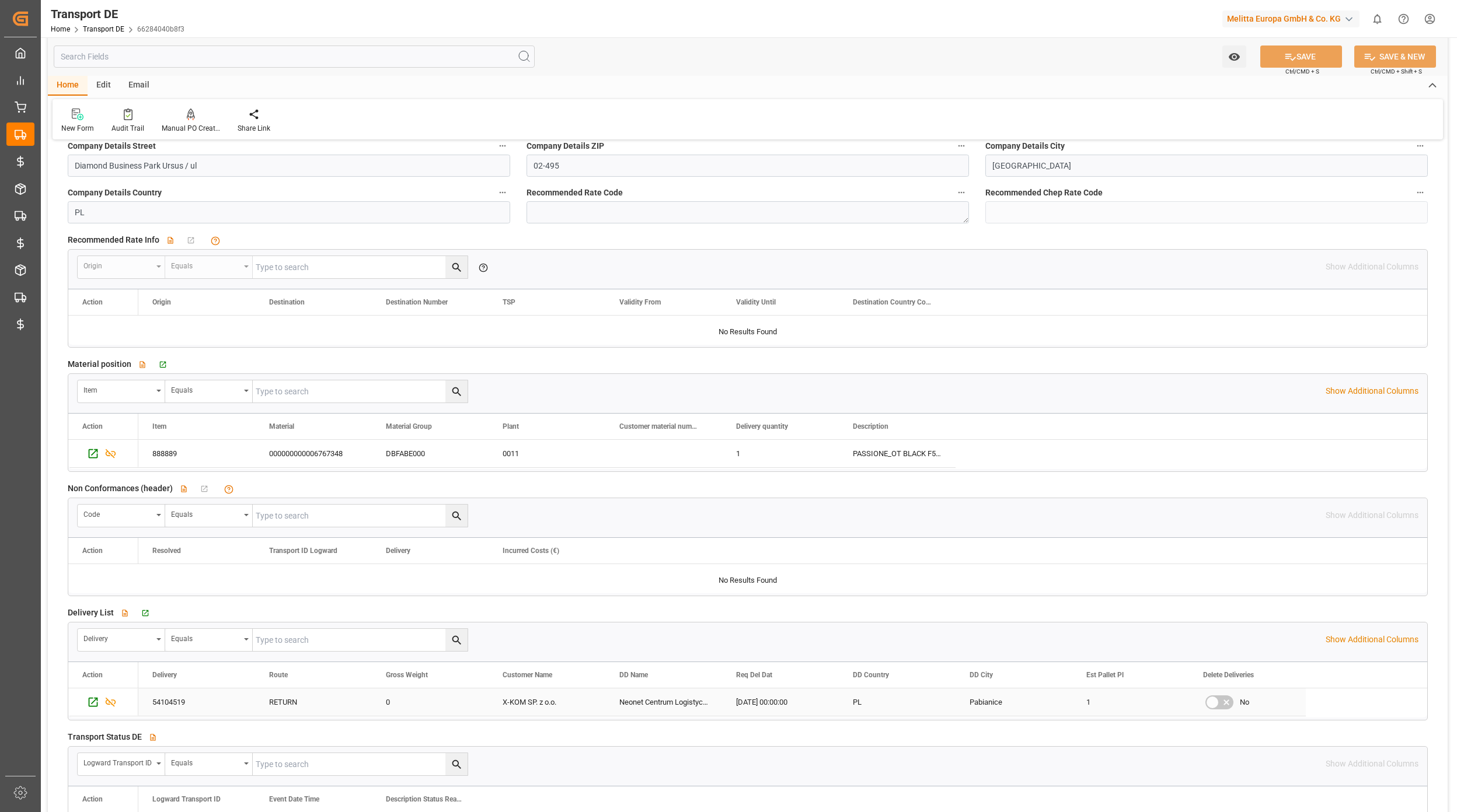
scroll to position [1633, 0]
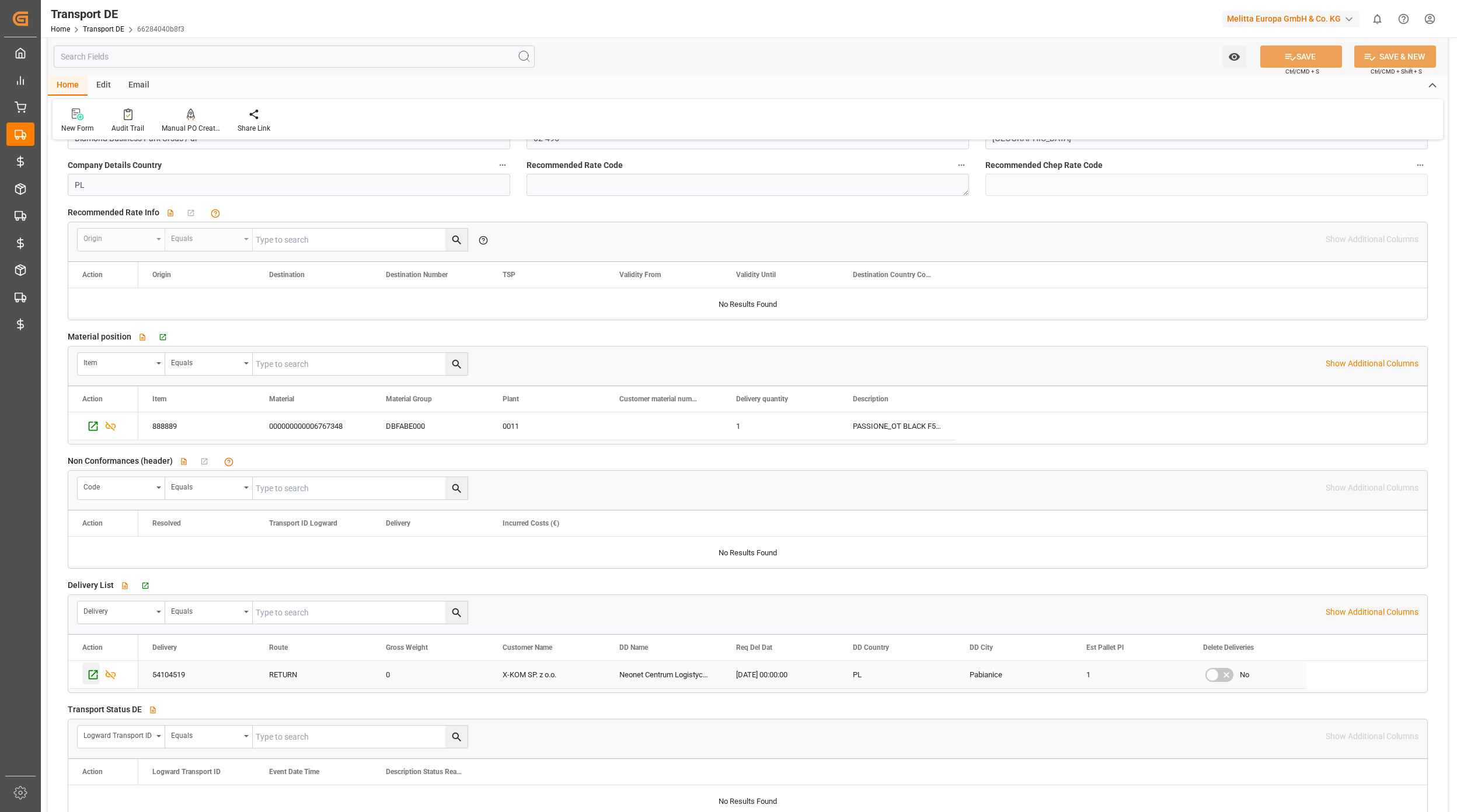
click at [96, 681] on icon "Press SPACE to select this row." at bounding box center [93, 675] width 12 height 12
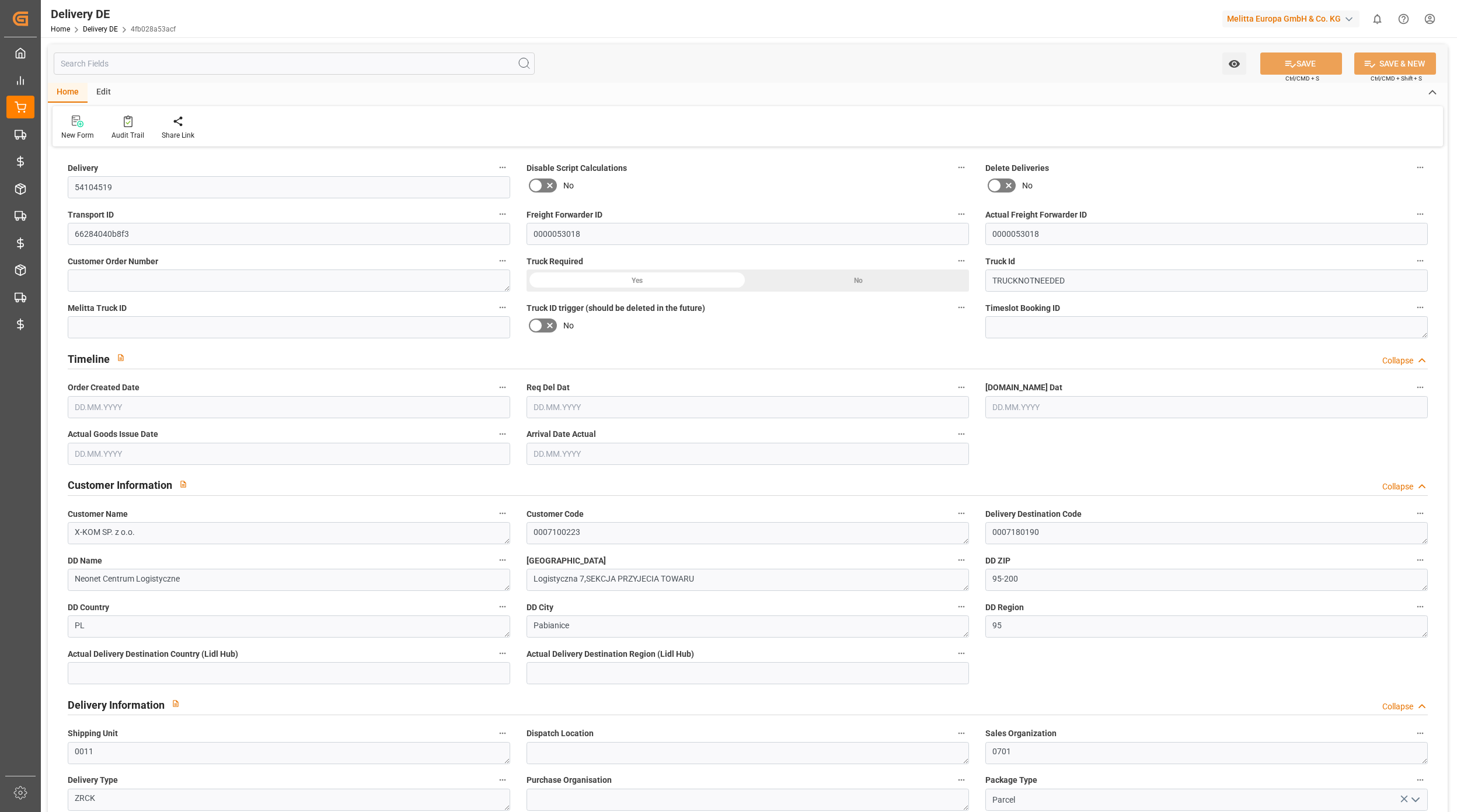
type input "0"
type input "1"
type input "9.26"
type input "0"
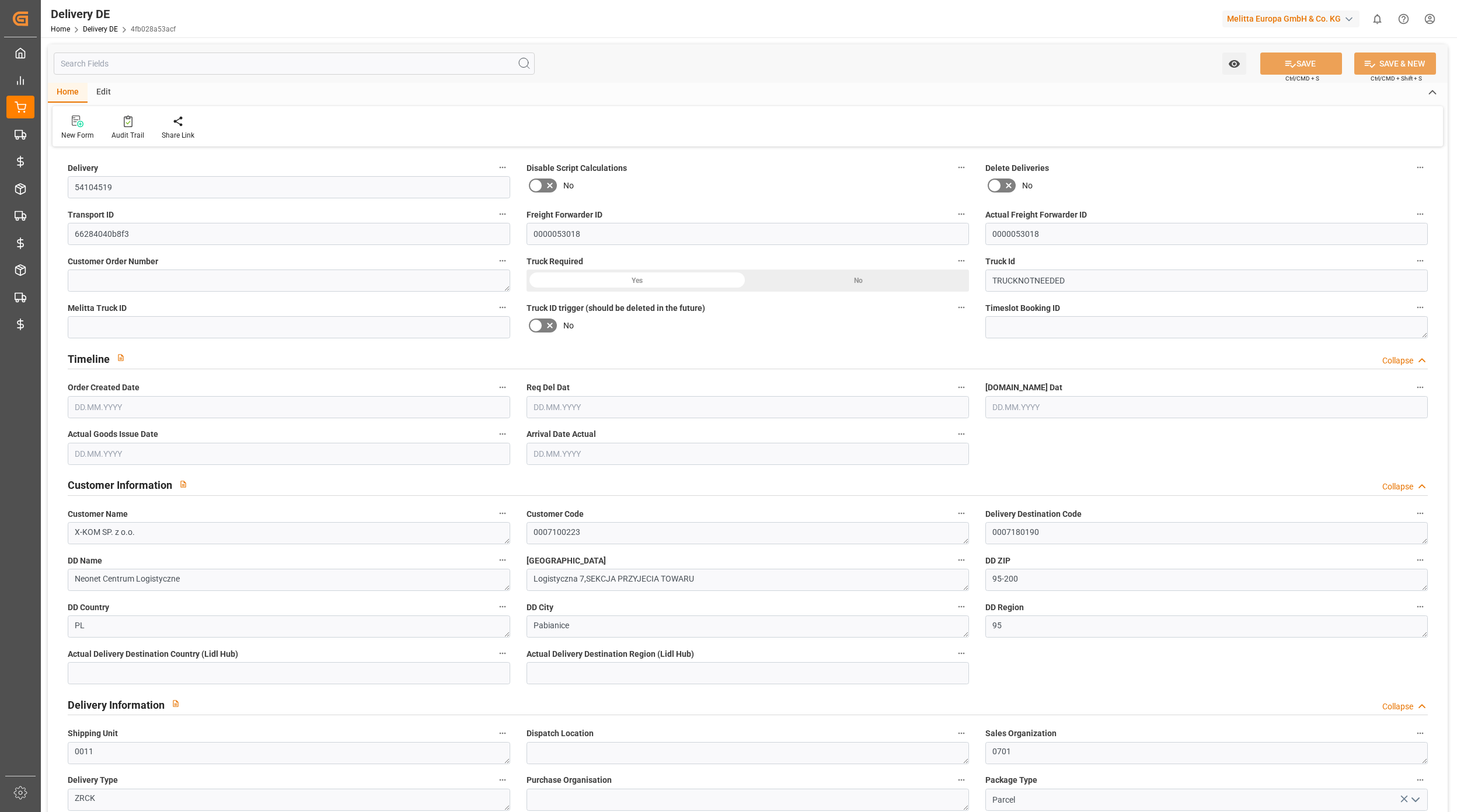
type input "0"
type input "[DATE]"
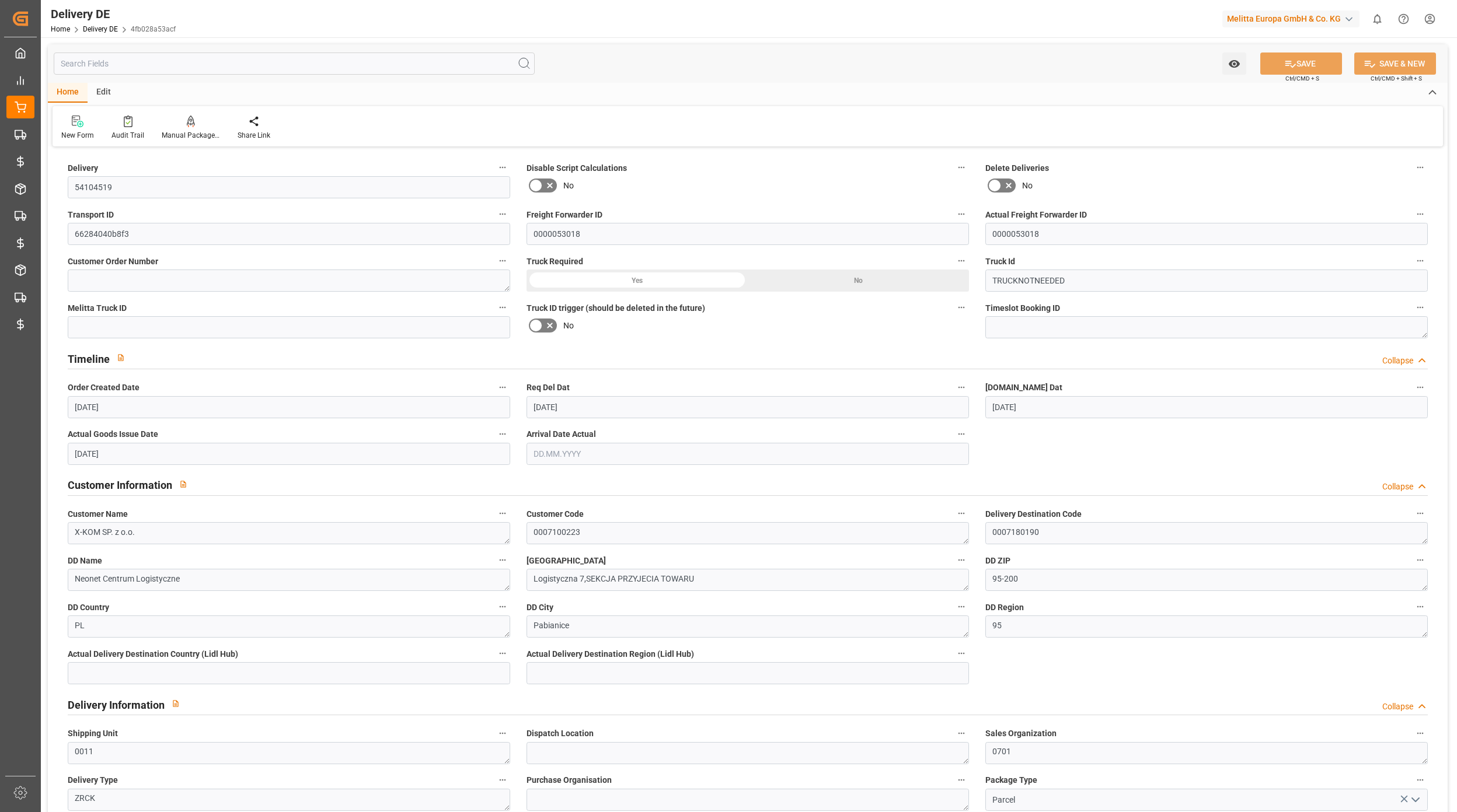
click at [293, 62] on input "text" at bounding box center [293, 63] width 481 height 22
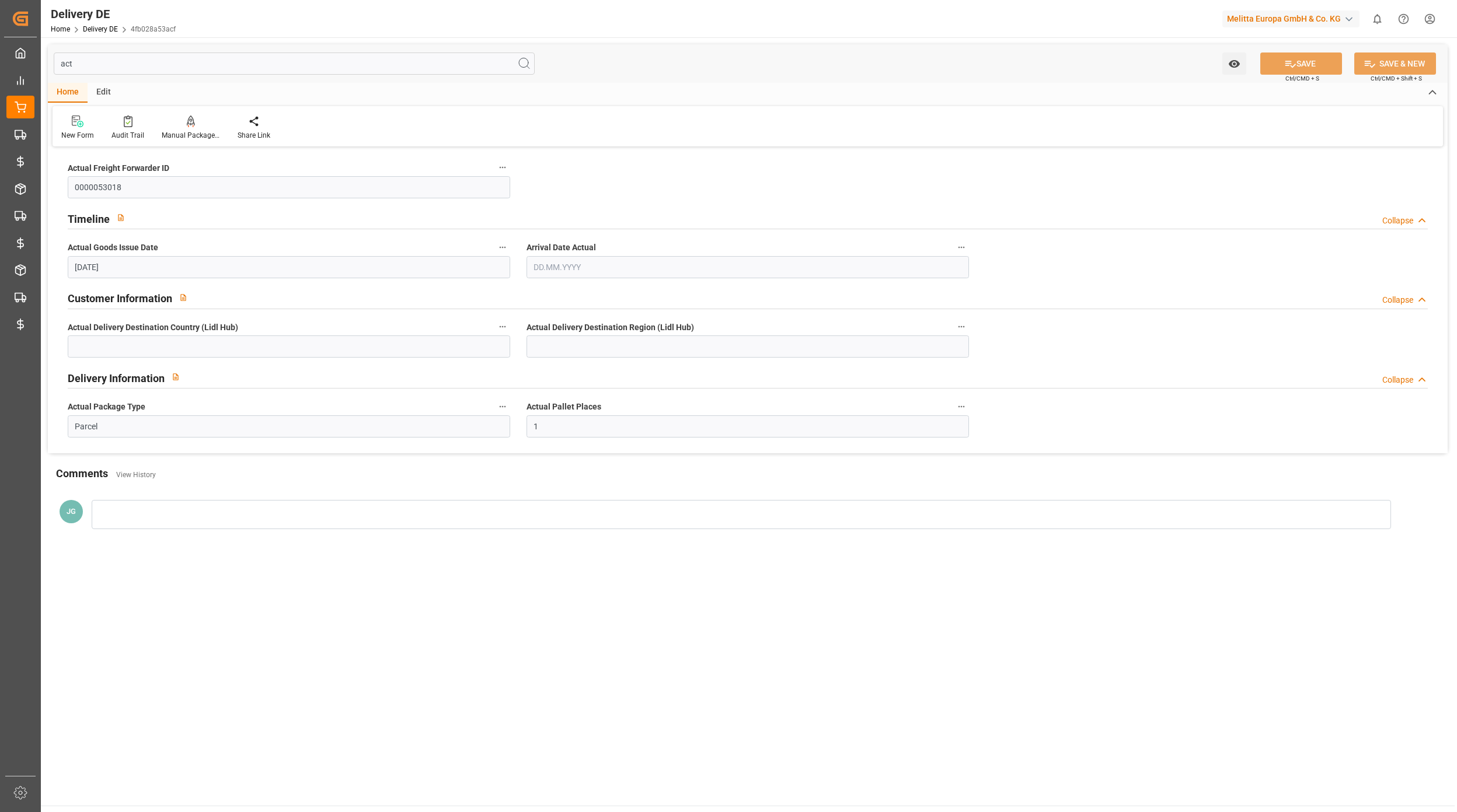
type input "act"
click at [183, 417] on input "Parcel" at bounding box center [289, 426] width 443 height 22
type input "Pallet"
click at [1289, 72] on button "SAVE" at bounding box center [1300, 63] width 82 height 22
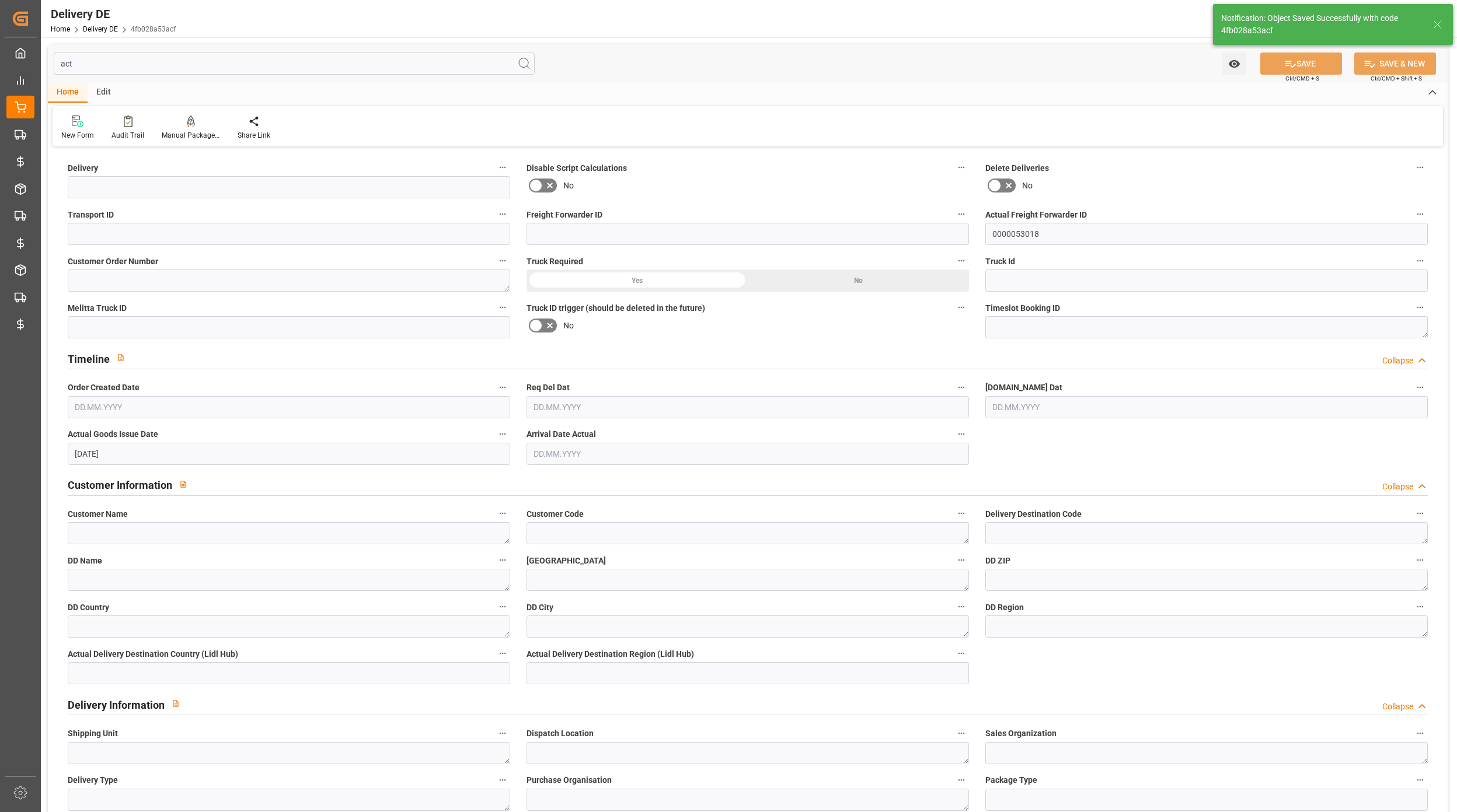
type input "54104519"
type input "66284040b8f3"
type input "0000053018"
type input "TRUCKNOTNEEDED"
type textarea "X-KOM SP. z o.o."
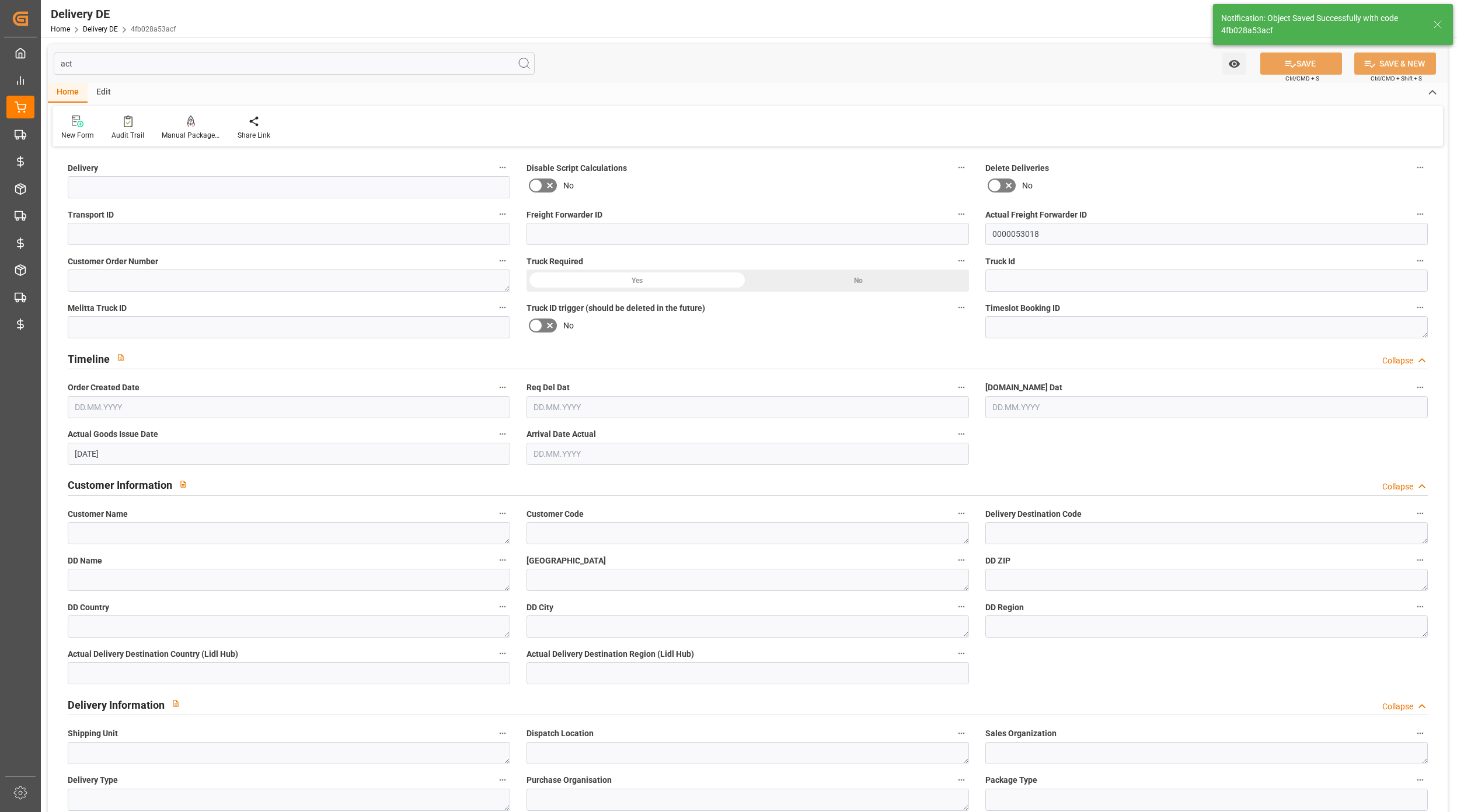
type textarea "0007100223"
type textarea "0007180190"
type textarea "Neonet Centrum Logistyczne"
type textarea "Logistyczna 7,SEKCJA PRZYJECIA TOWARU"
type textarea "95-200"
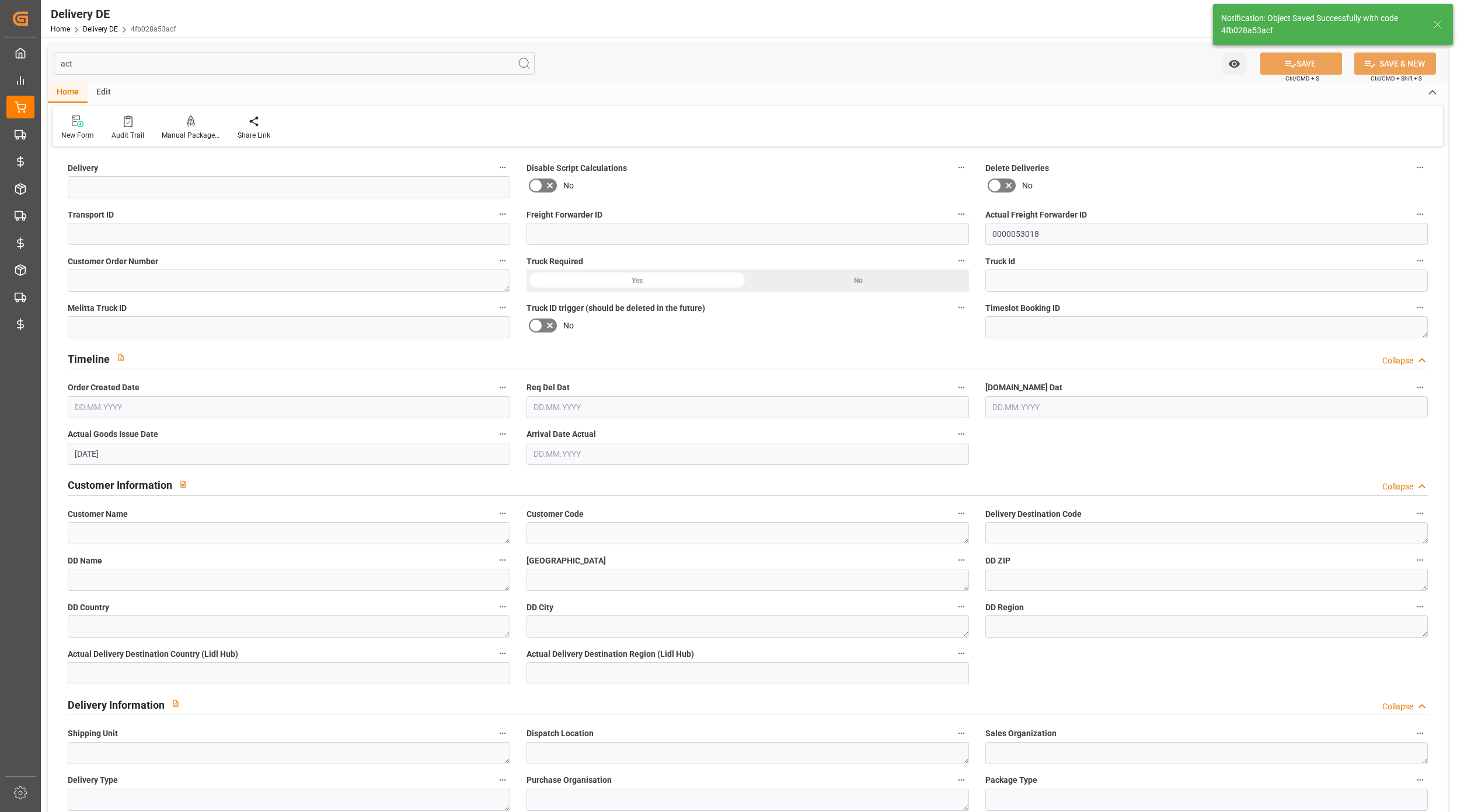
type textarea "PL"
type textarea "Pabianice"
type textarea "95"
type textarea "0011"
type textarea "0701"
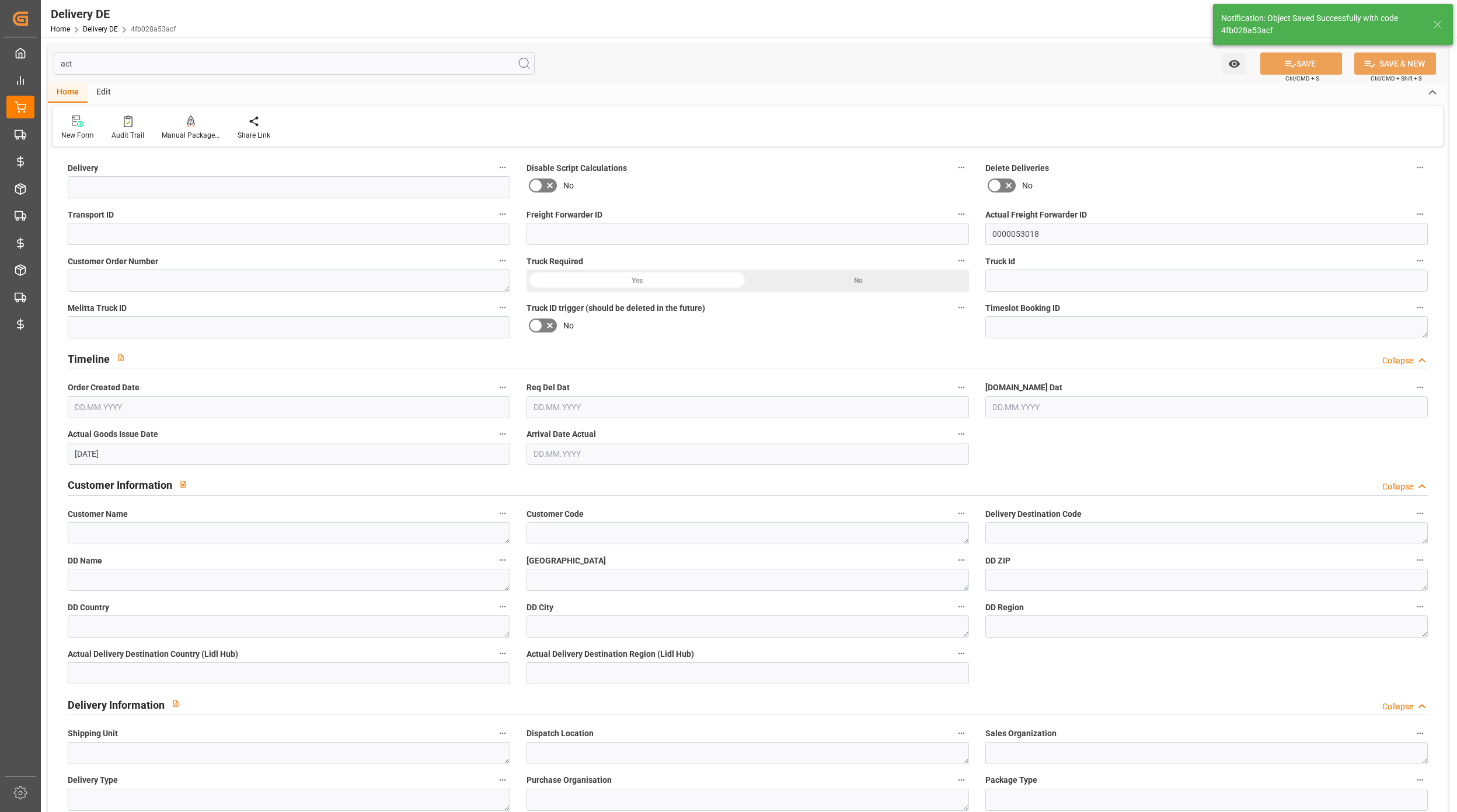
type textarea "ZRCK"
type input "Parcel"
type textarea "RETURN"
type input "RETURN"
type input "DAP"
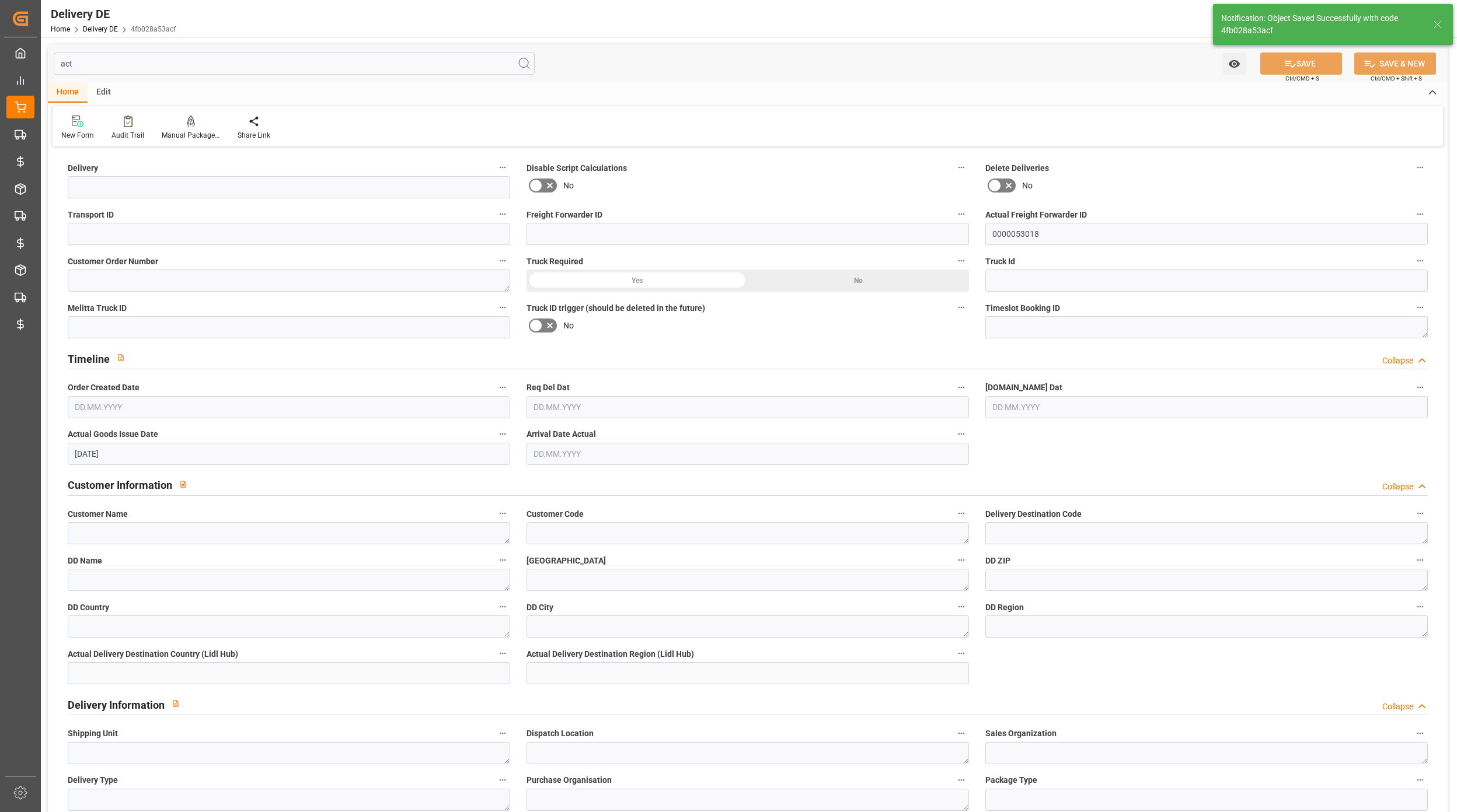
type input "2B"
type input "0"
type input "1"
type input "9.26"
type input "0"
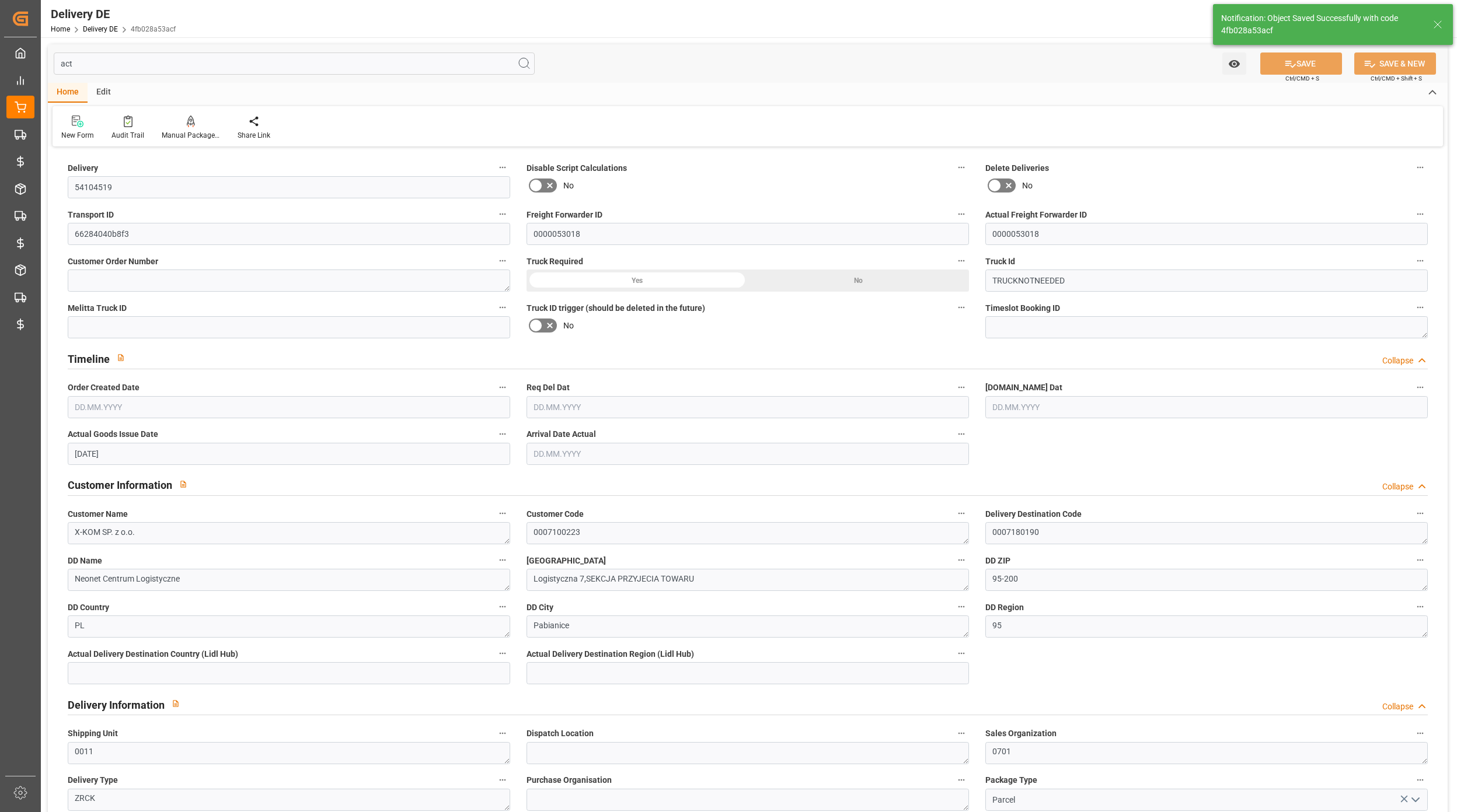
type input "0"
type input "[DATE]"
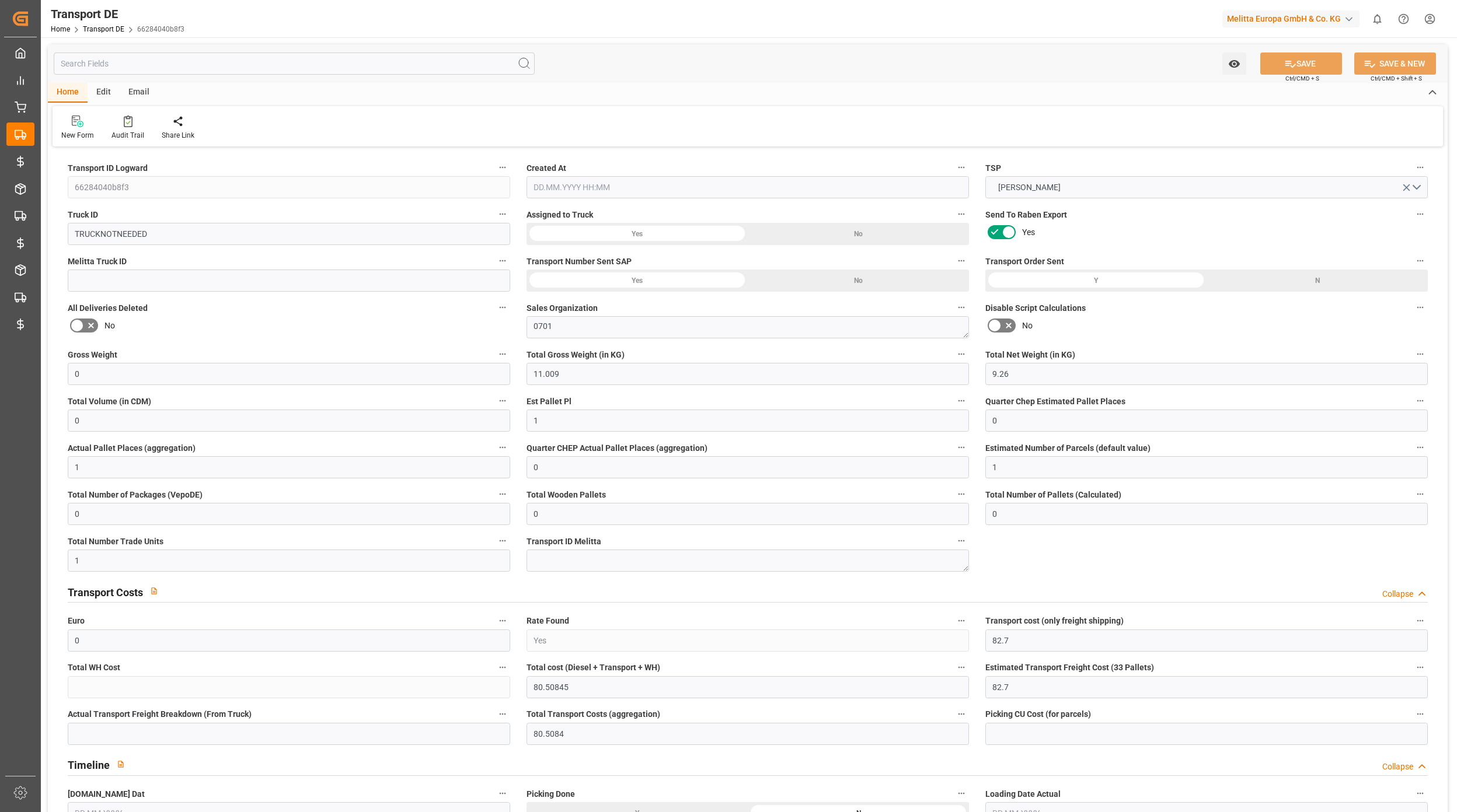
type input "0"
type input "11.009"
type input "9.26"
type input "0"
type input "1"
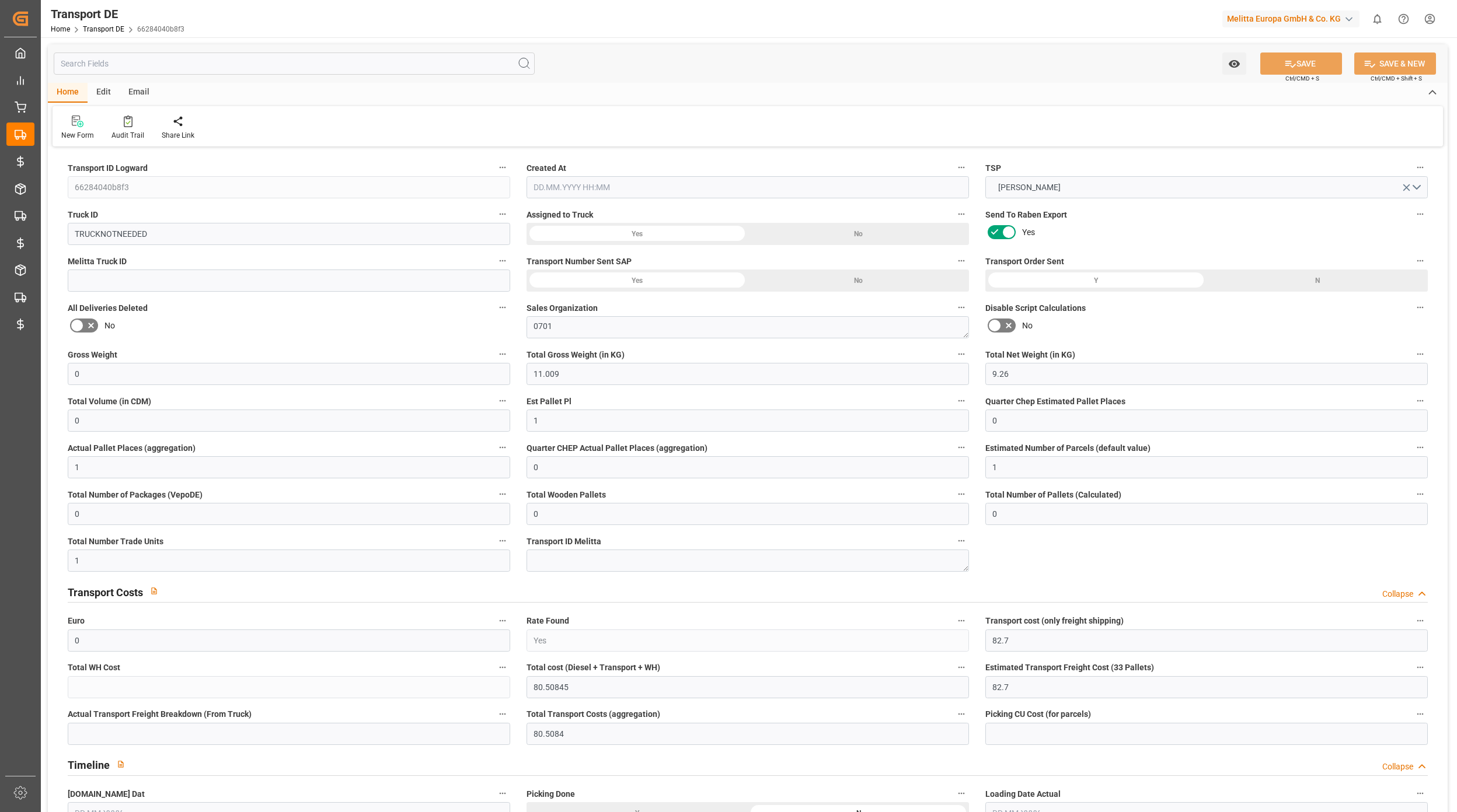
type input "0"
type input "1"
type input "0"
type input "1"
type input "0"
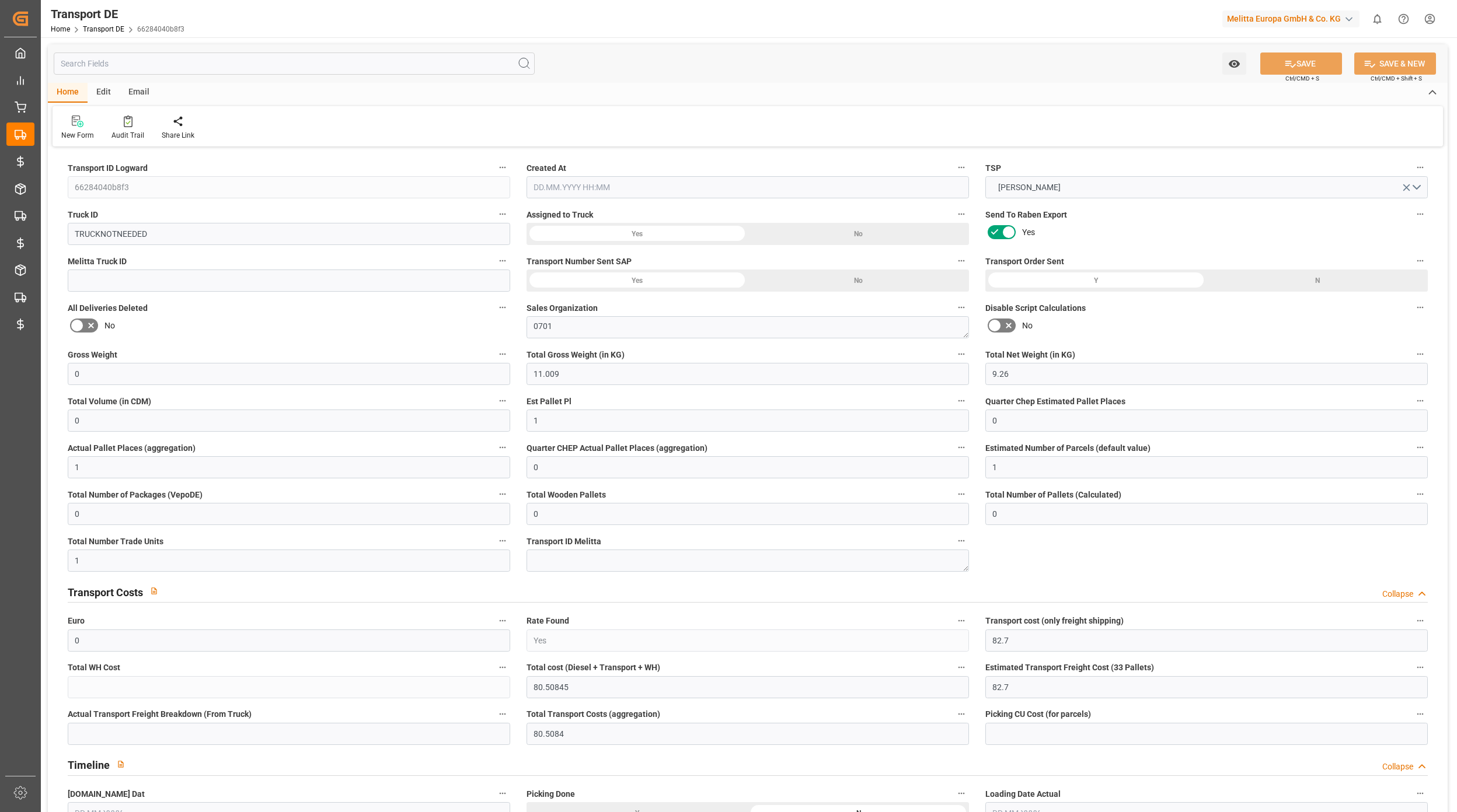
type input "0"
type input "1"
type input "0"
type input "82.7"
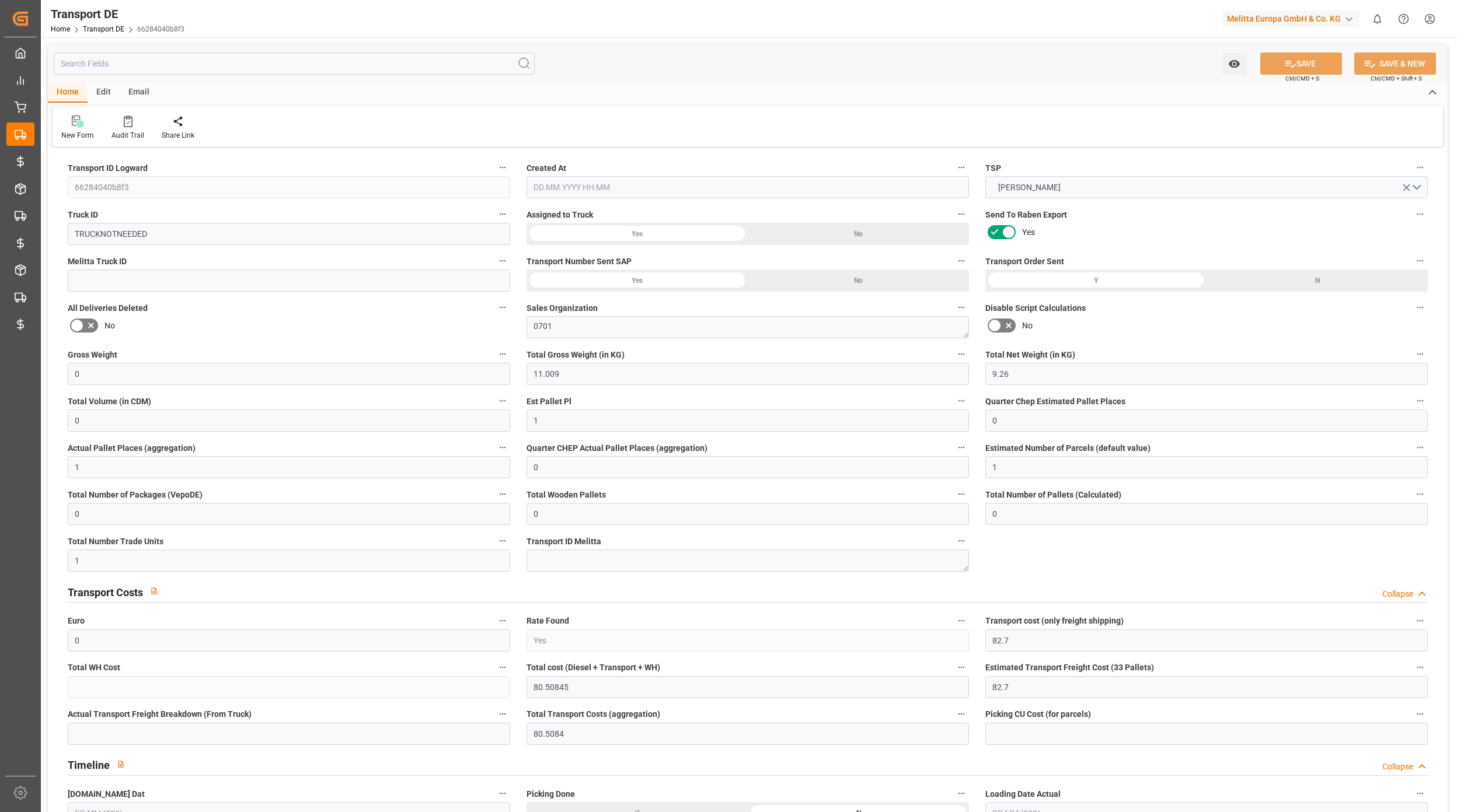
type input "82.7"
type input "80.5084"
type input "95"
type input "0"
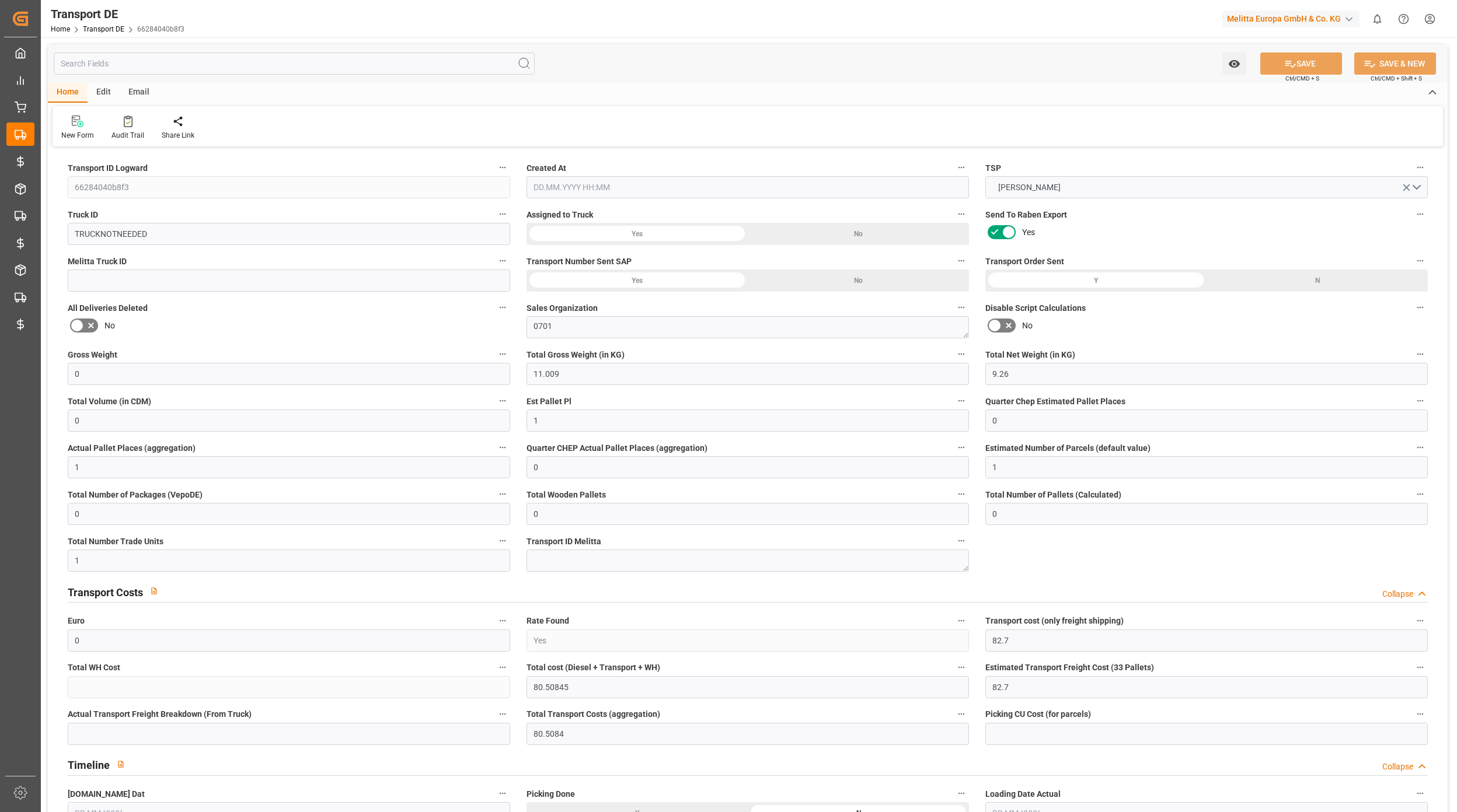
type input "0"
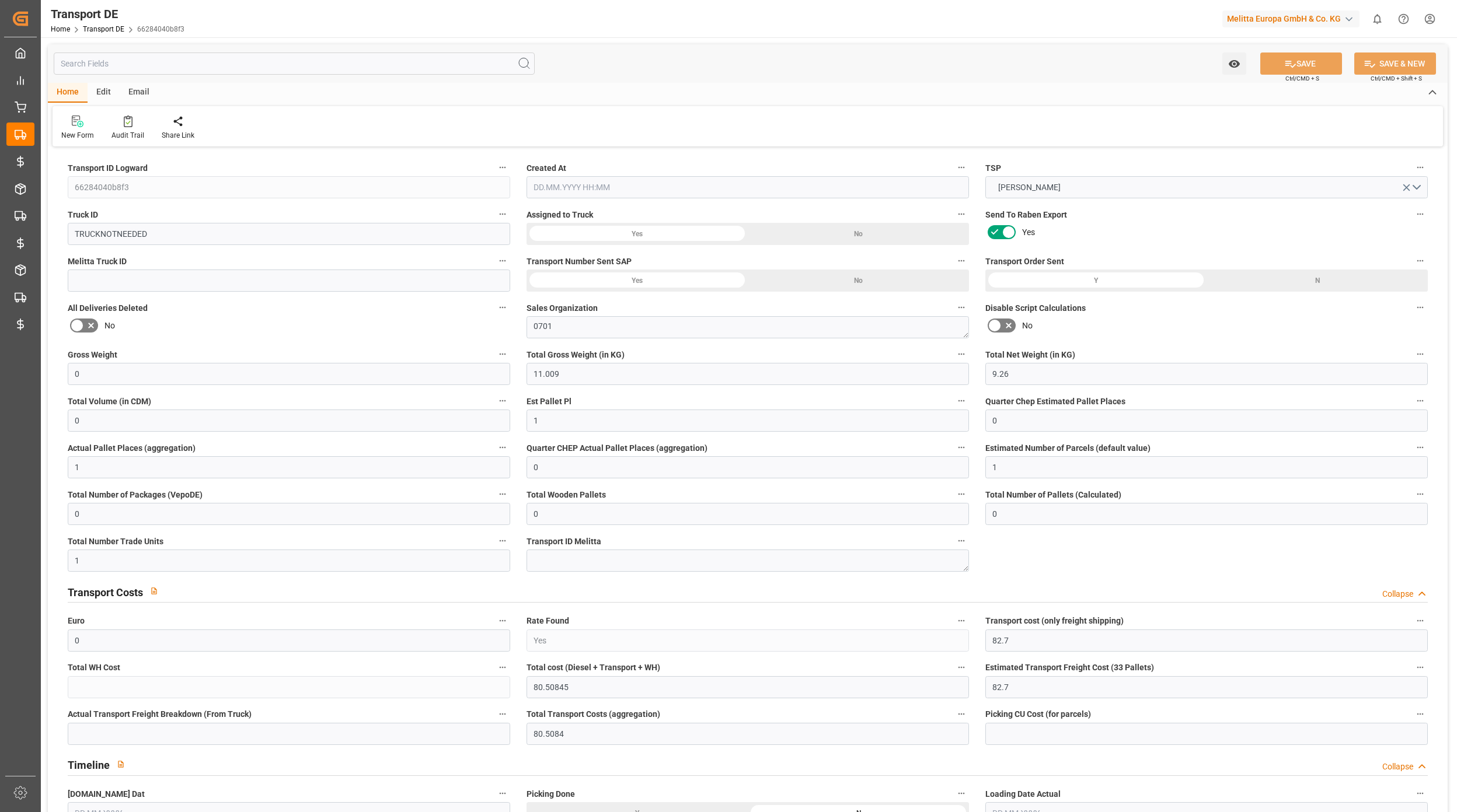
type input "0"
type input "-2.1915"
type input "0"
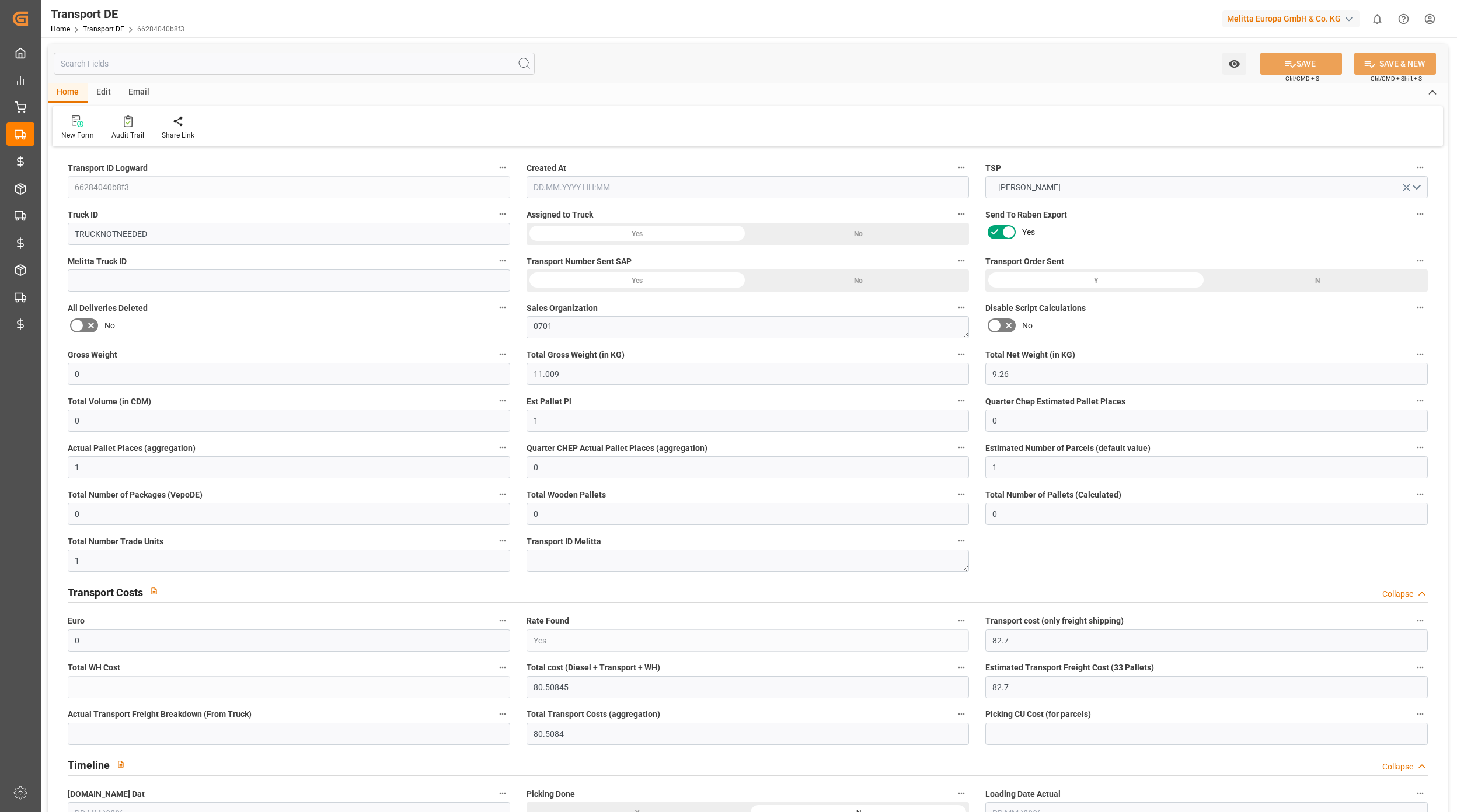
type input "0"
type input "11.009"
type input "2800"
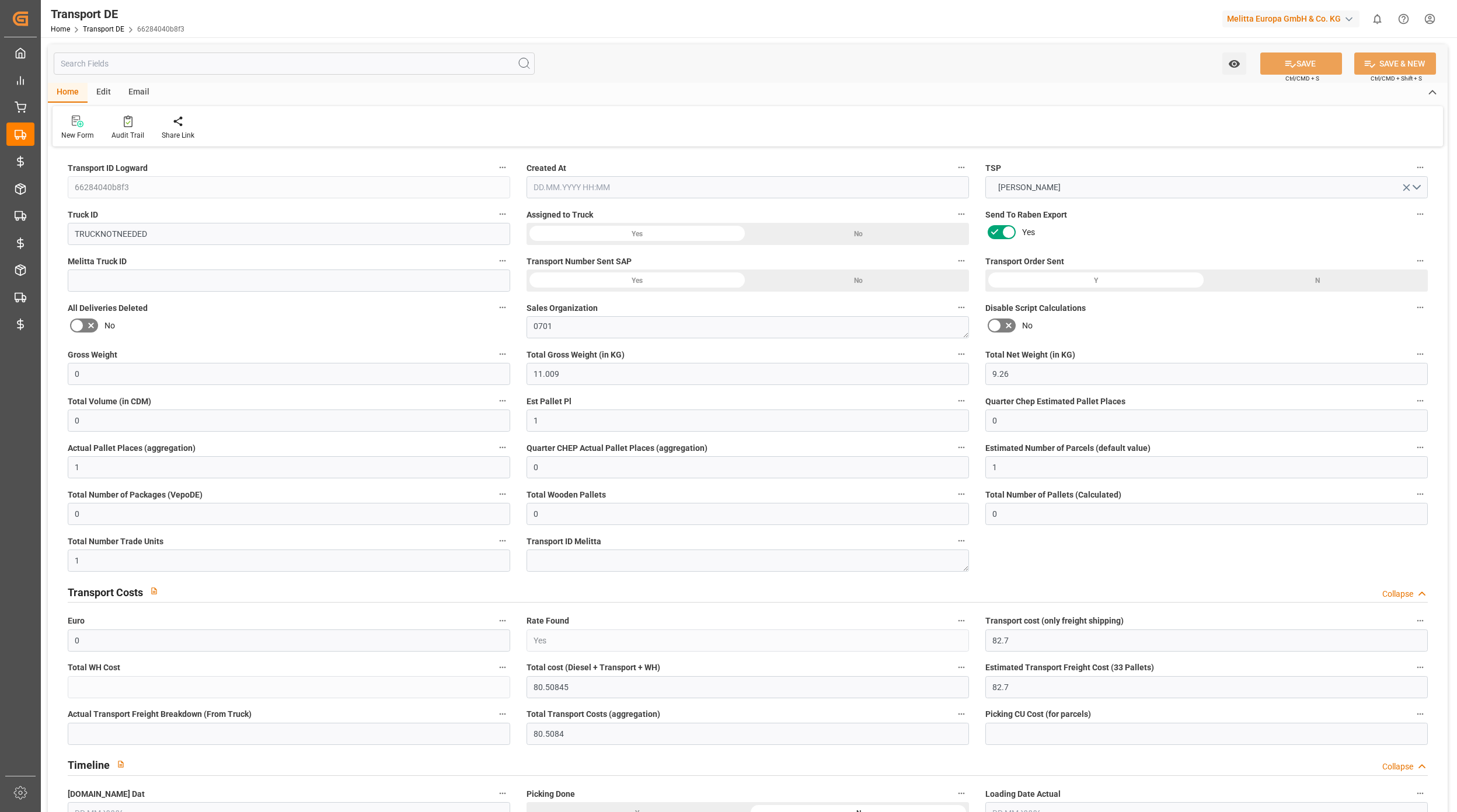
type input "21"
type input "80"
type input "0"
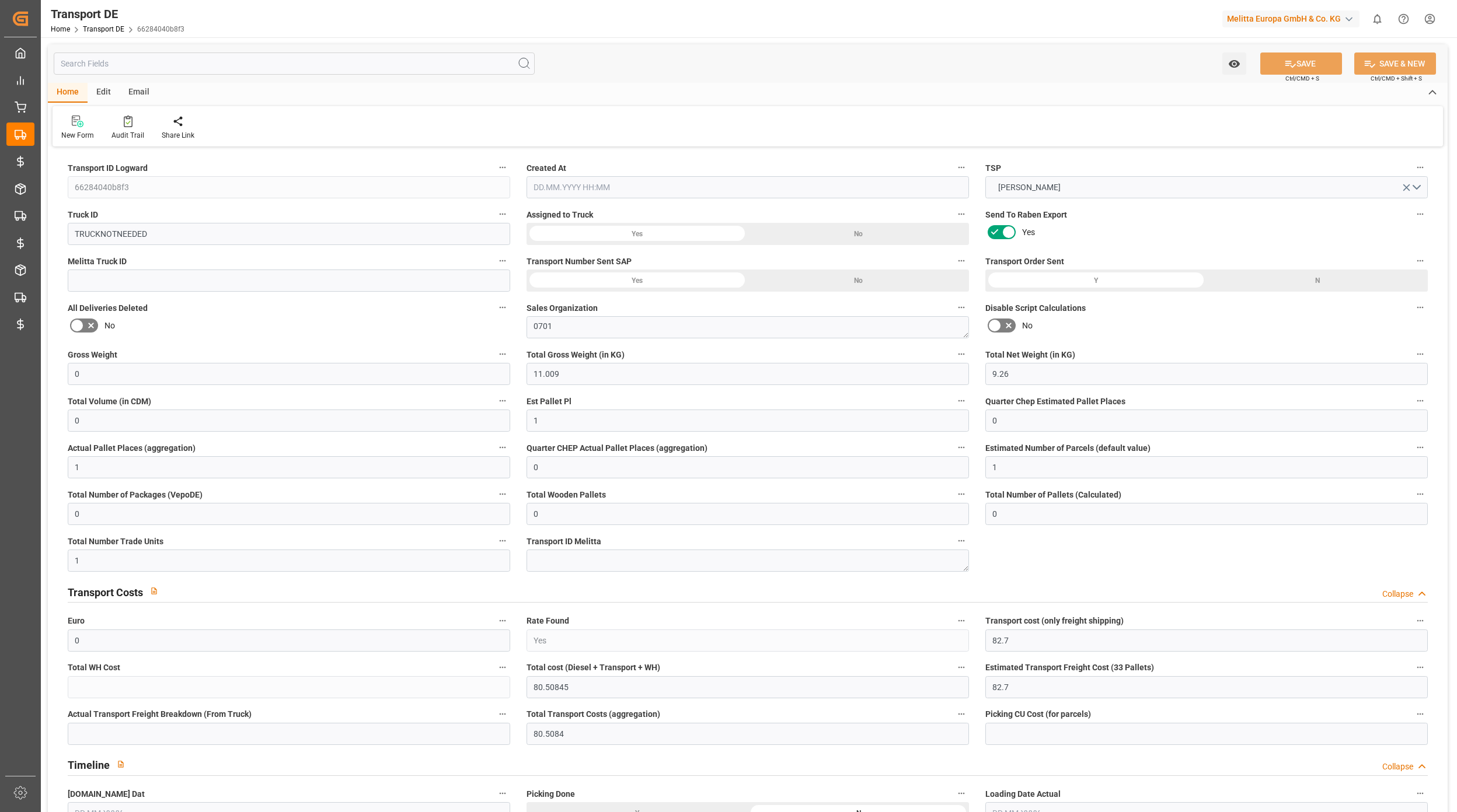
type input "0"
type input "1"
type input "0"
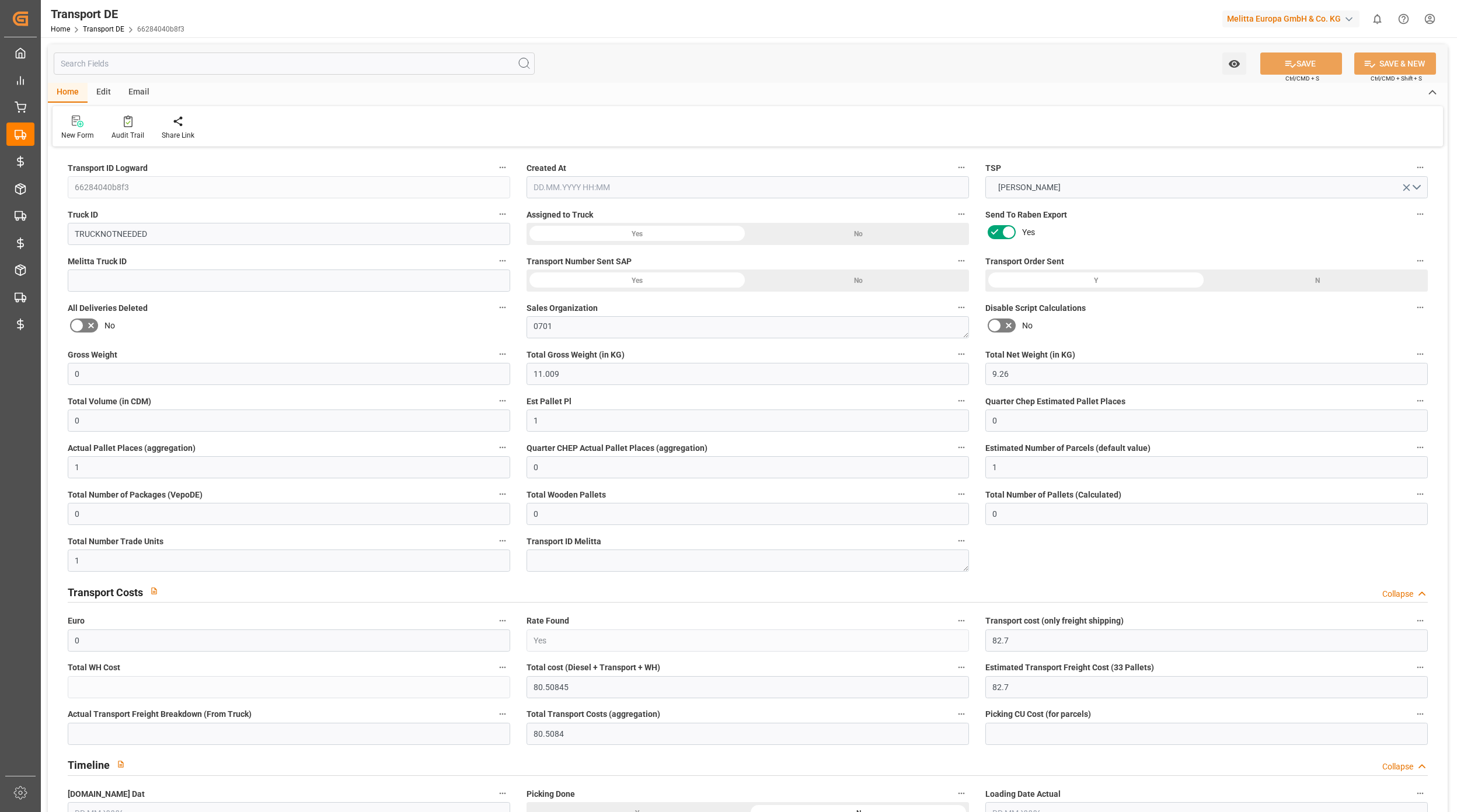
type input "0"
type input "1"
type input "80.5084"
type input "[DATE] 09:54"
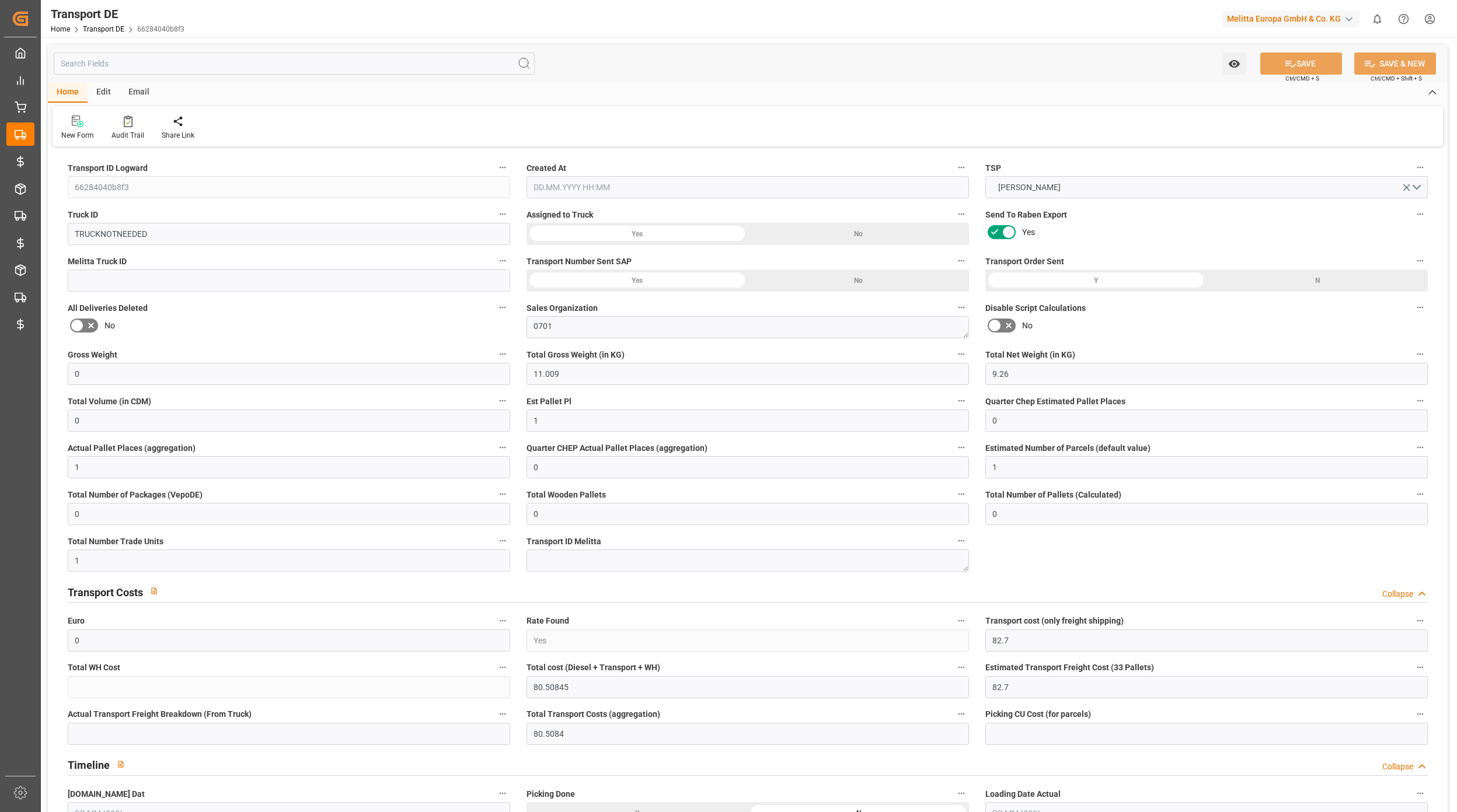
type input "[DATE]"
type input "0"
type input "13.782"
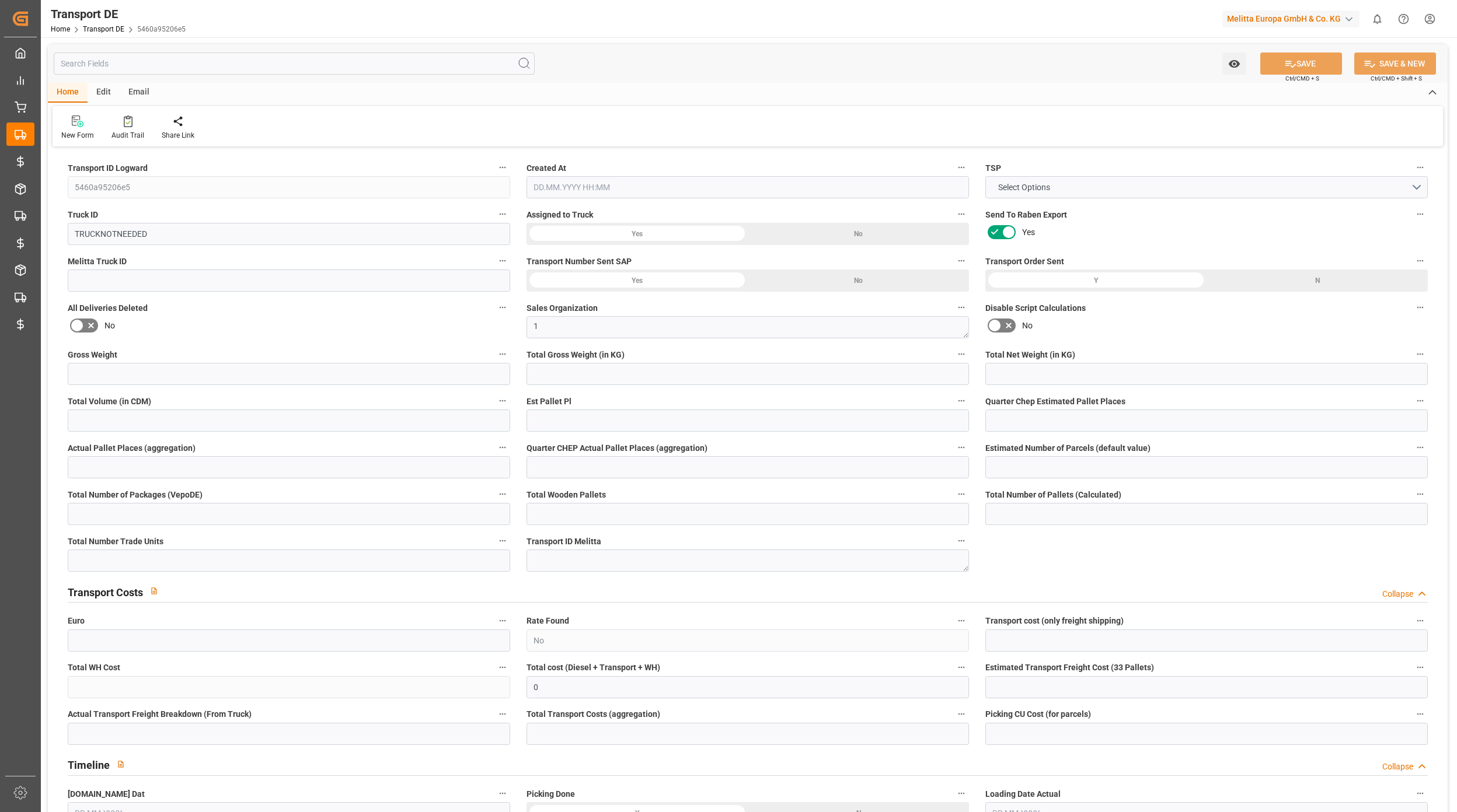
type input "12.202"
type input "0"
type input "1"
type input "0"
type input "1"
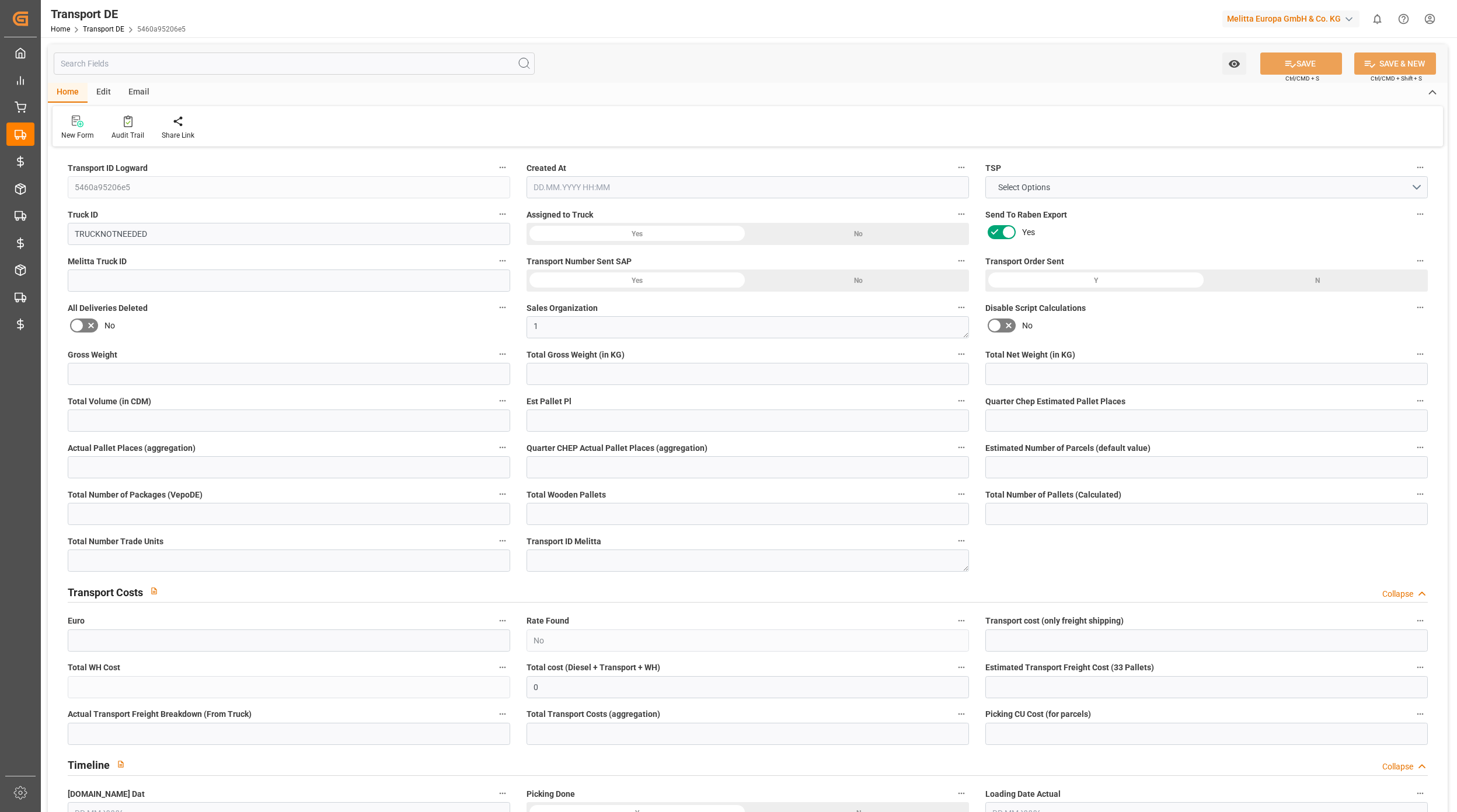
type input "0"
type input "1"
type input "0"
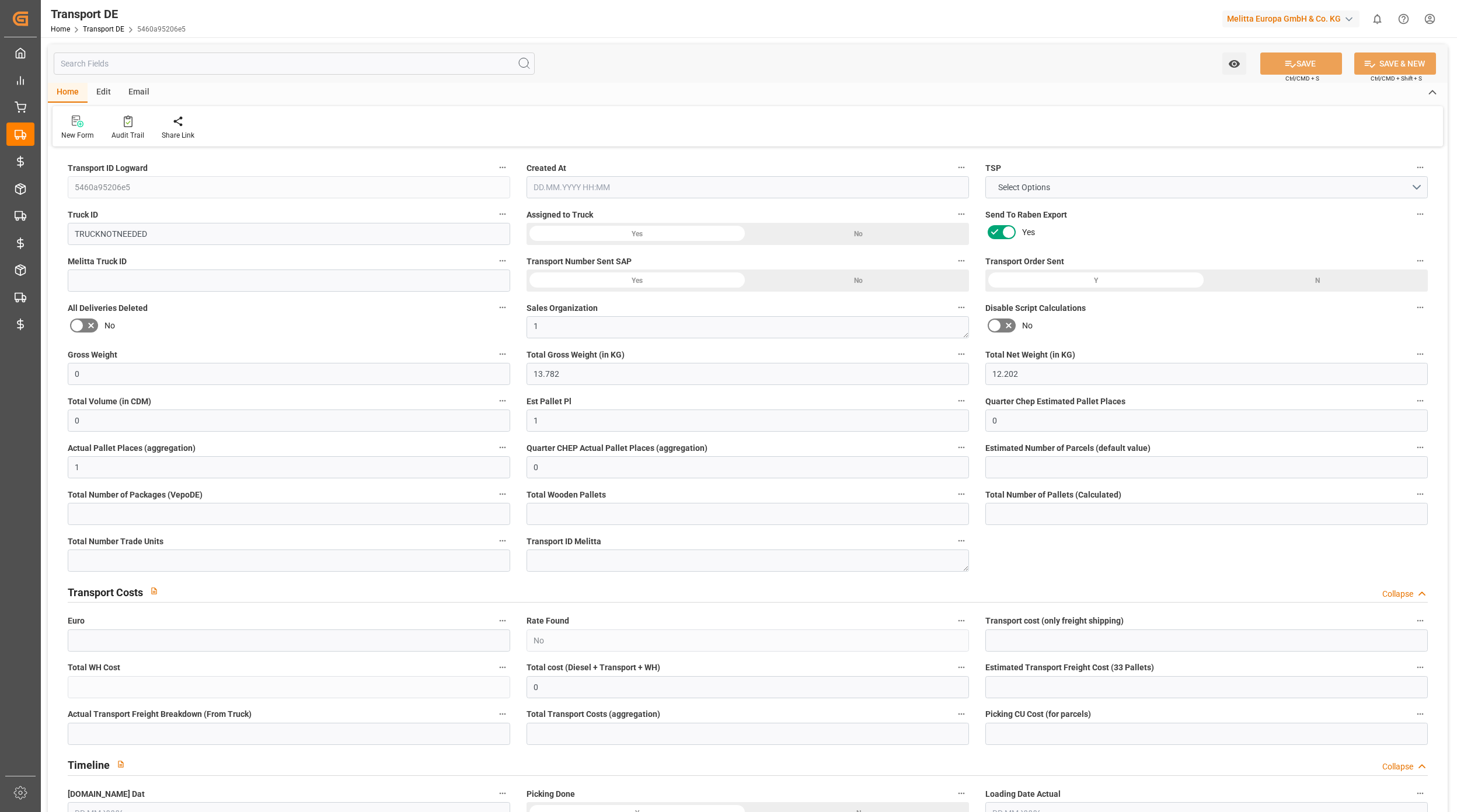
type input "1"
type input "0"
type input "32"
type input "0"
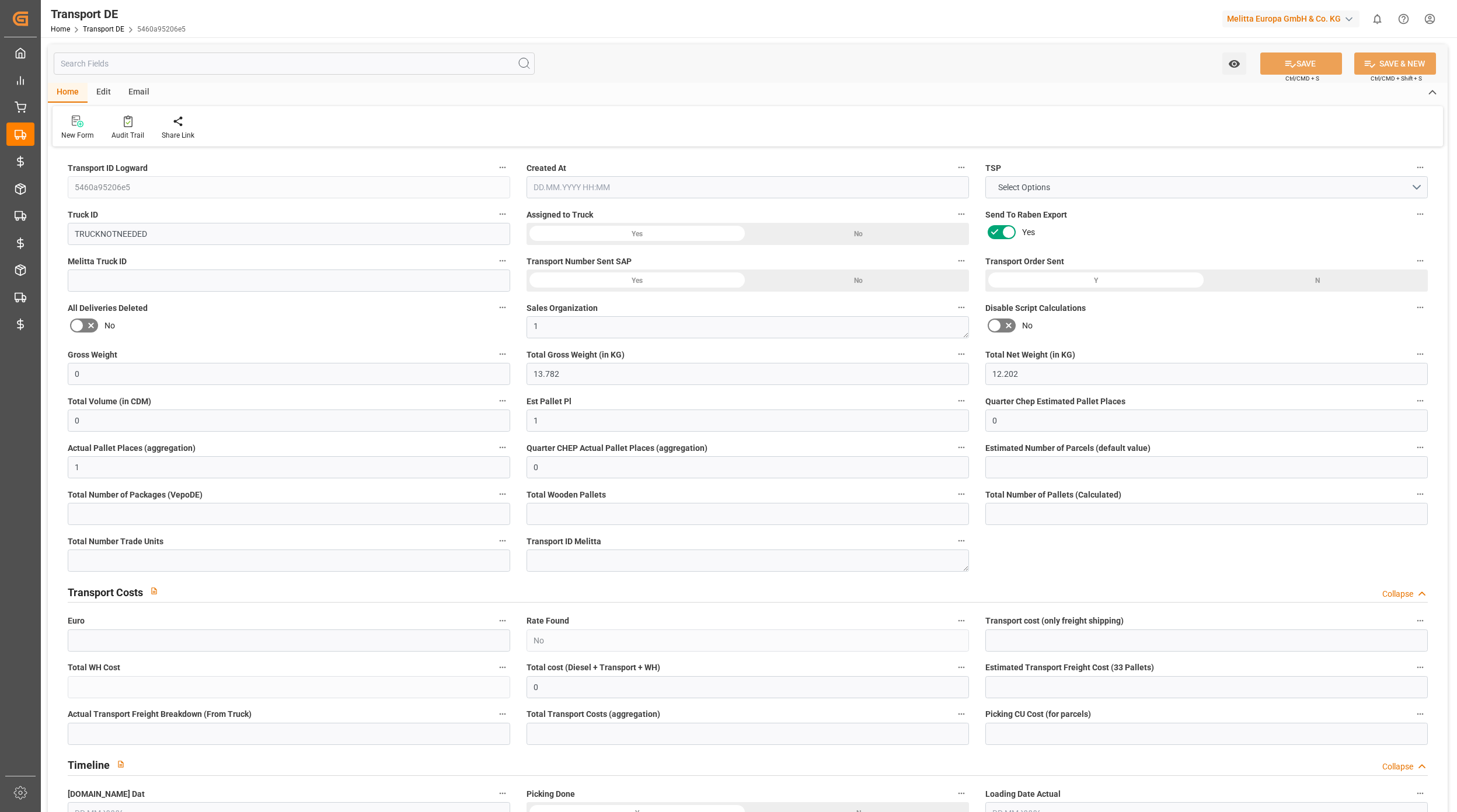
type input "0"
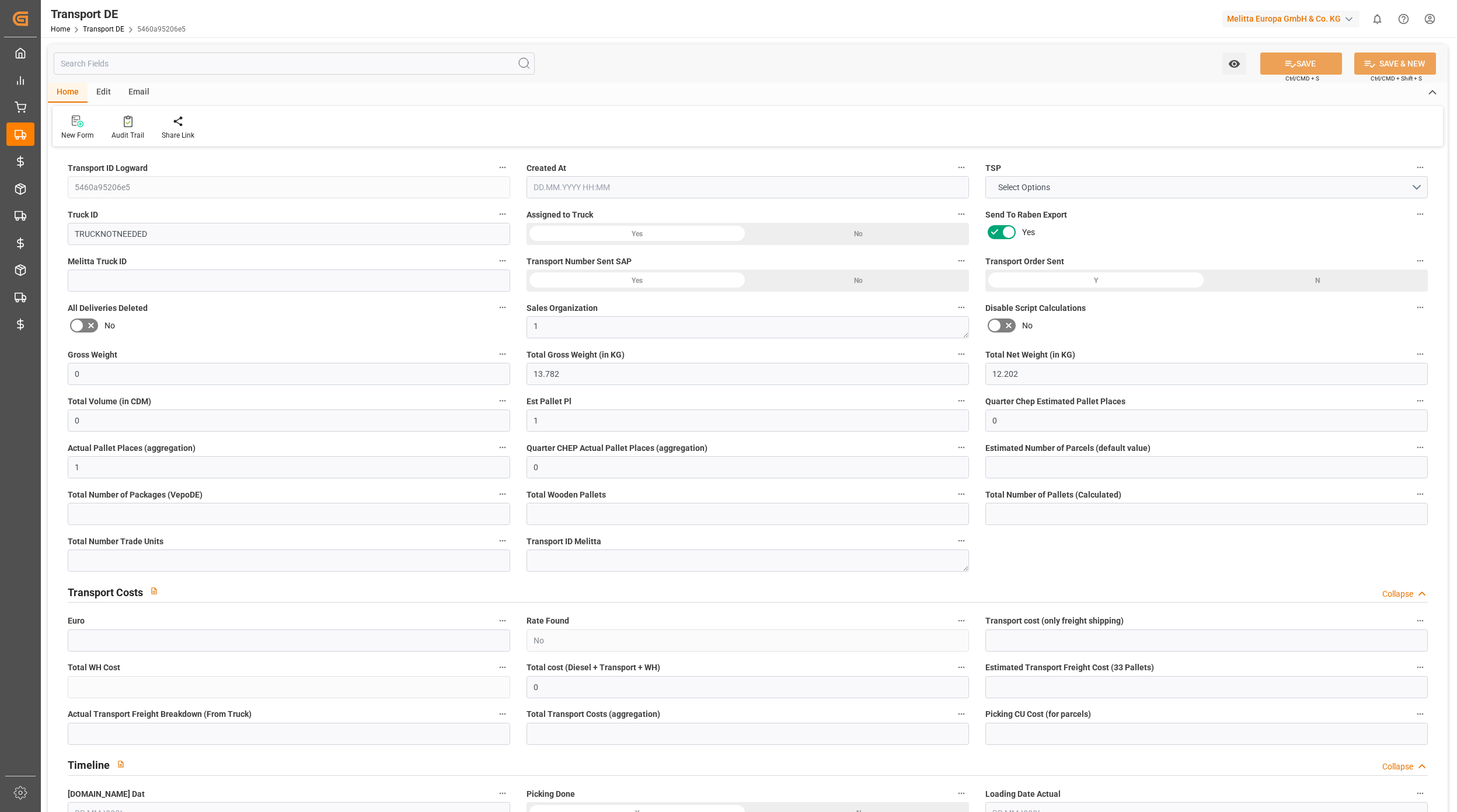
type input "0"
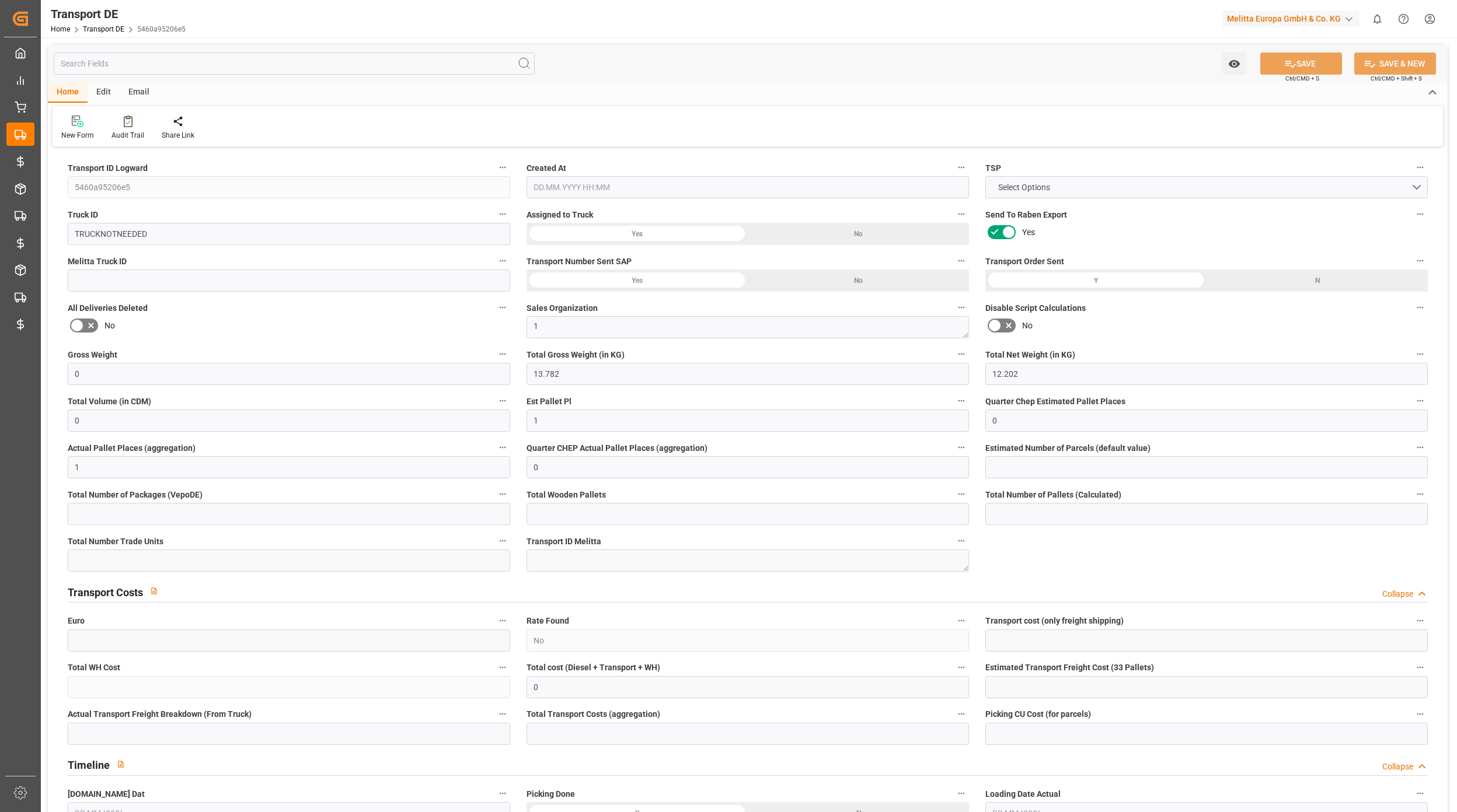
type input "0"
type input "13.782"
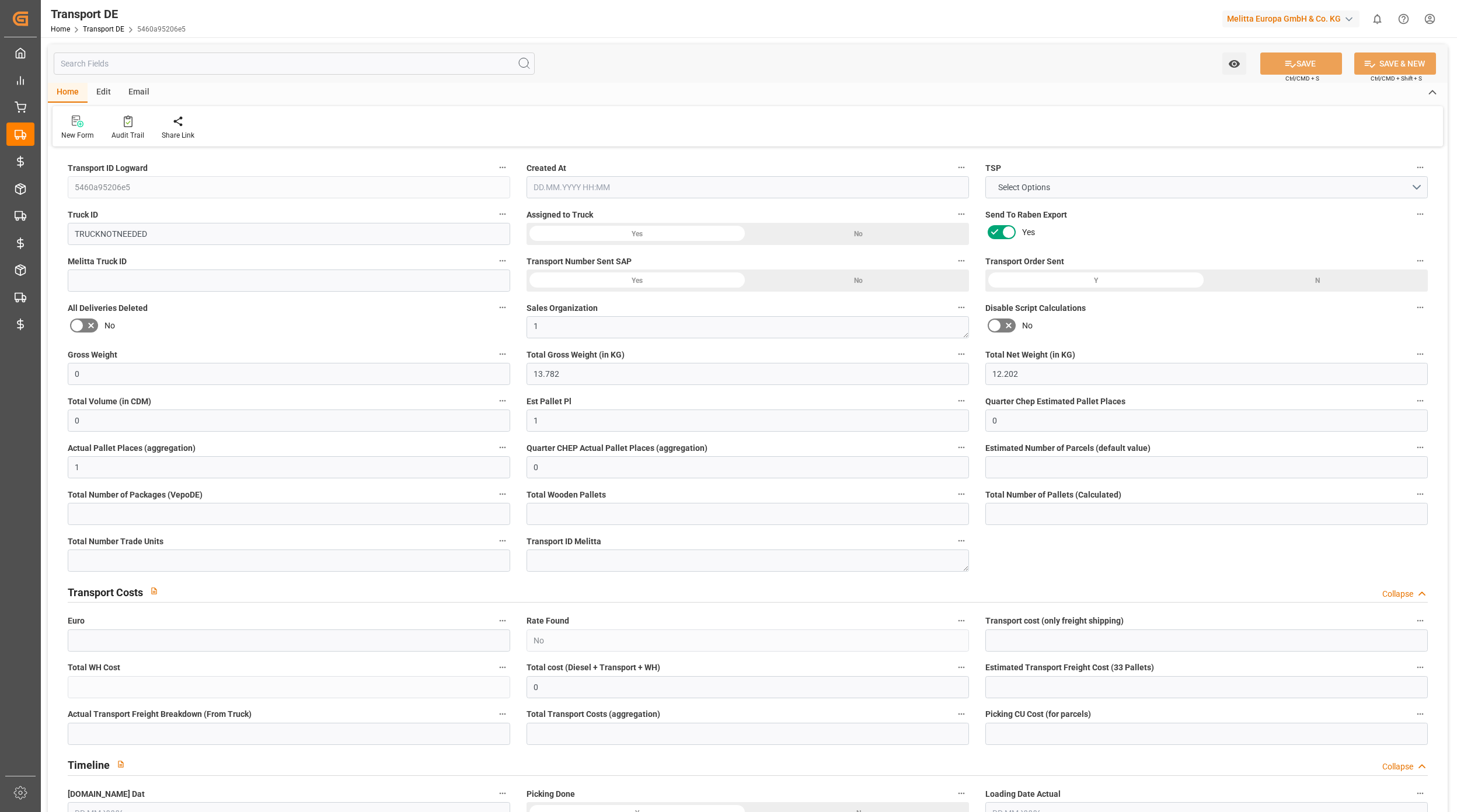
type input "2800"
type input "21"
type input "80"
type input "0"
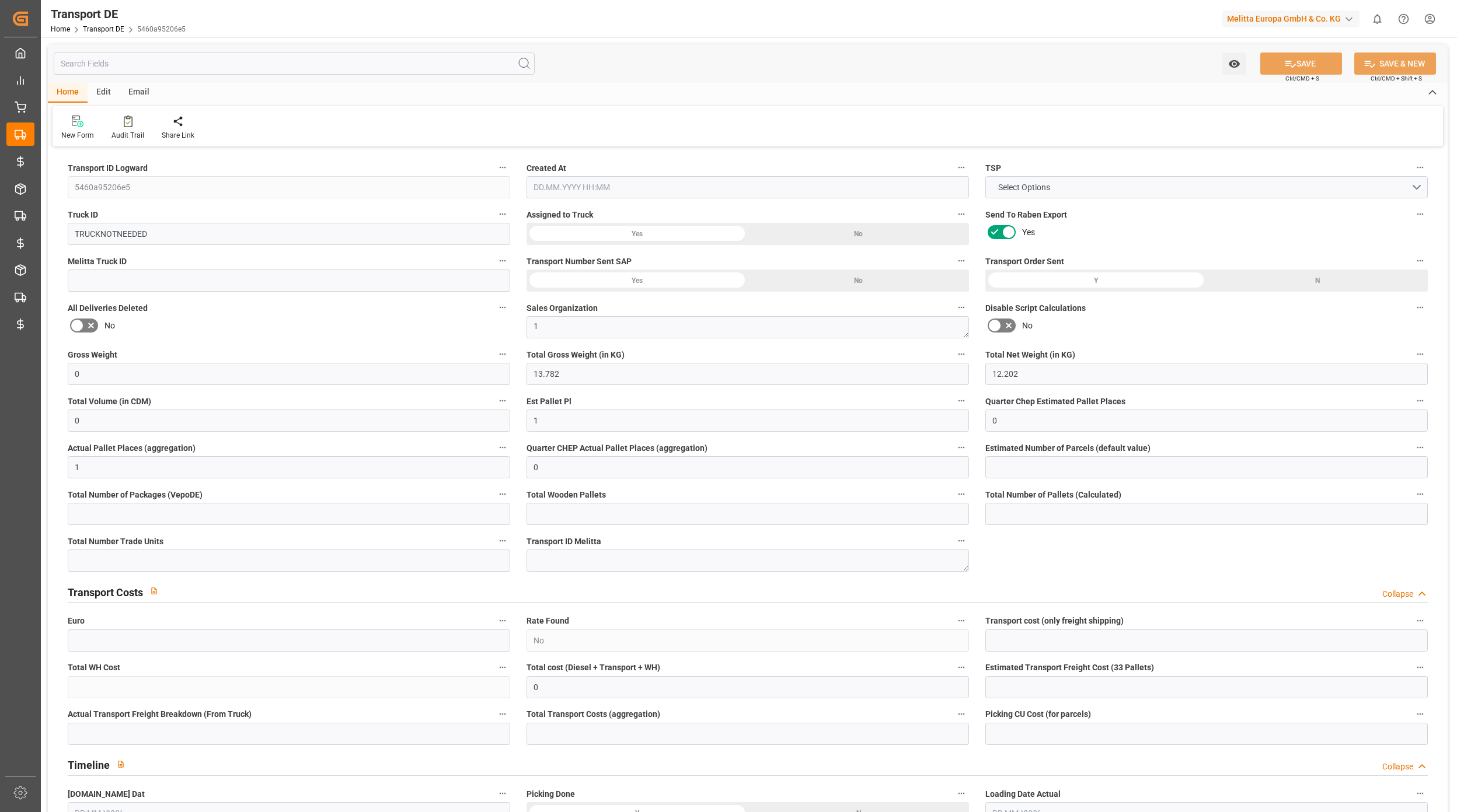
type input "0"
type input "1"
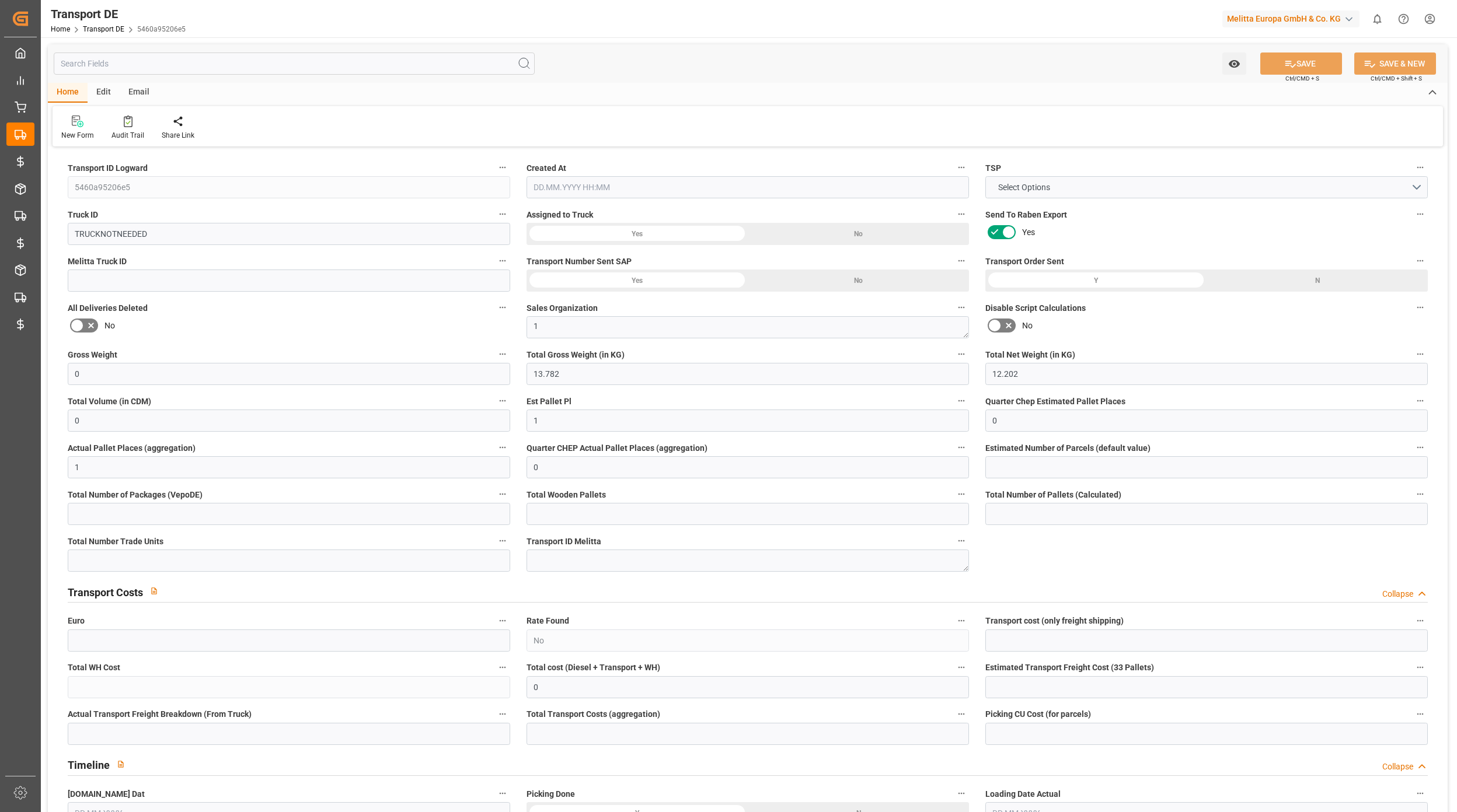
type input "0"
type input "1"
type input "0"
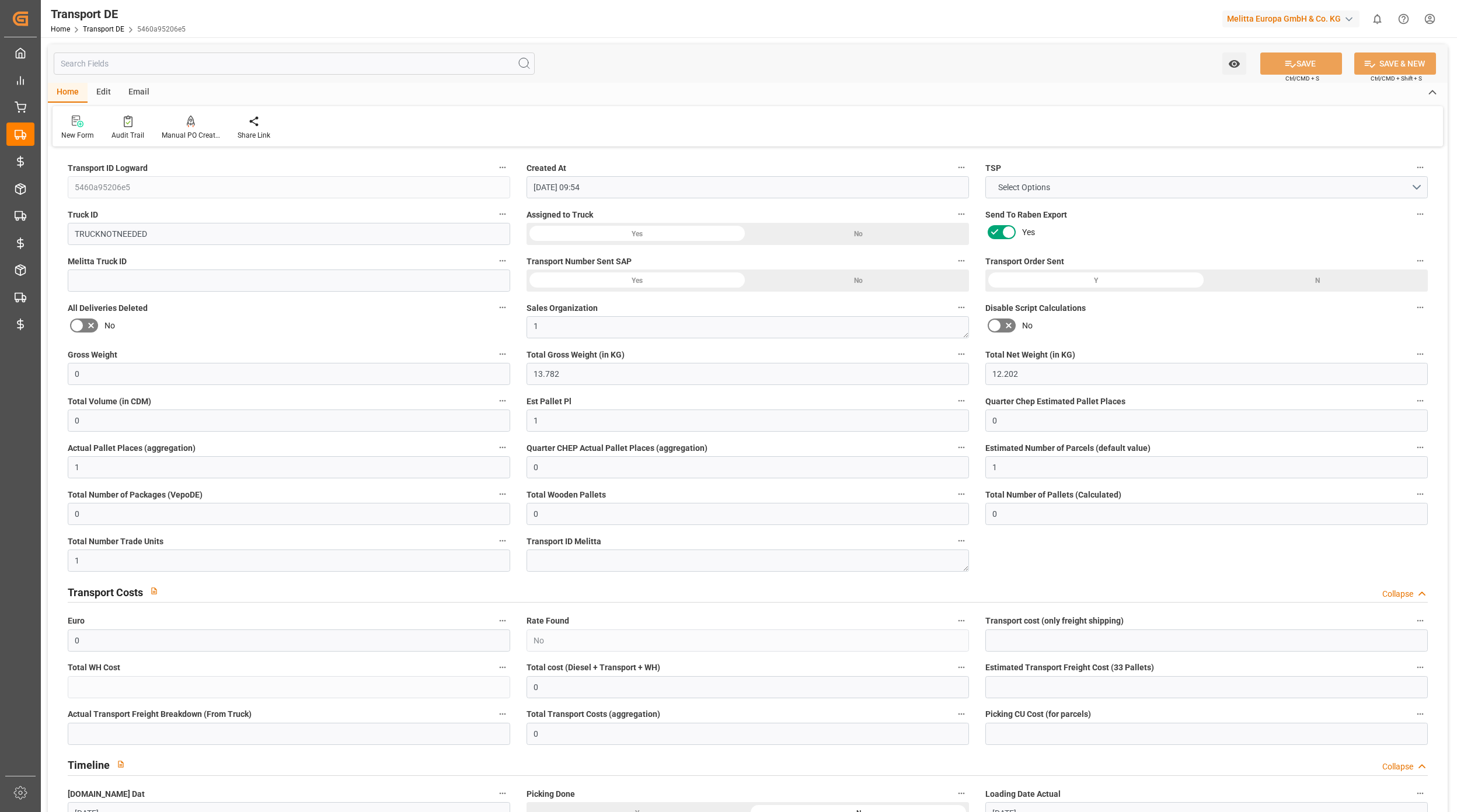
type input "09.10.2025 09:54"
type input "07.10.2025"
type input "09.10.2025"
type input "07.10.2025"
click at [140, 66] on input "text" at bounding box center [293, 63] width 481 height 22
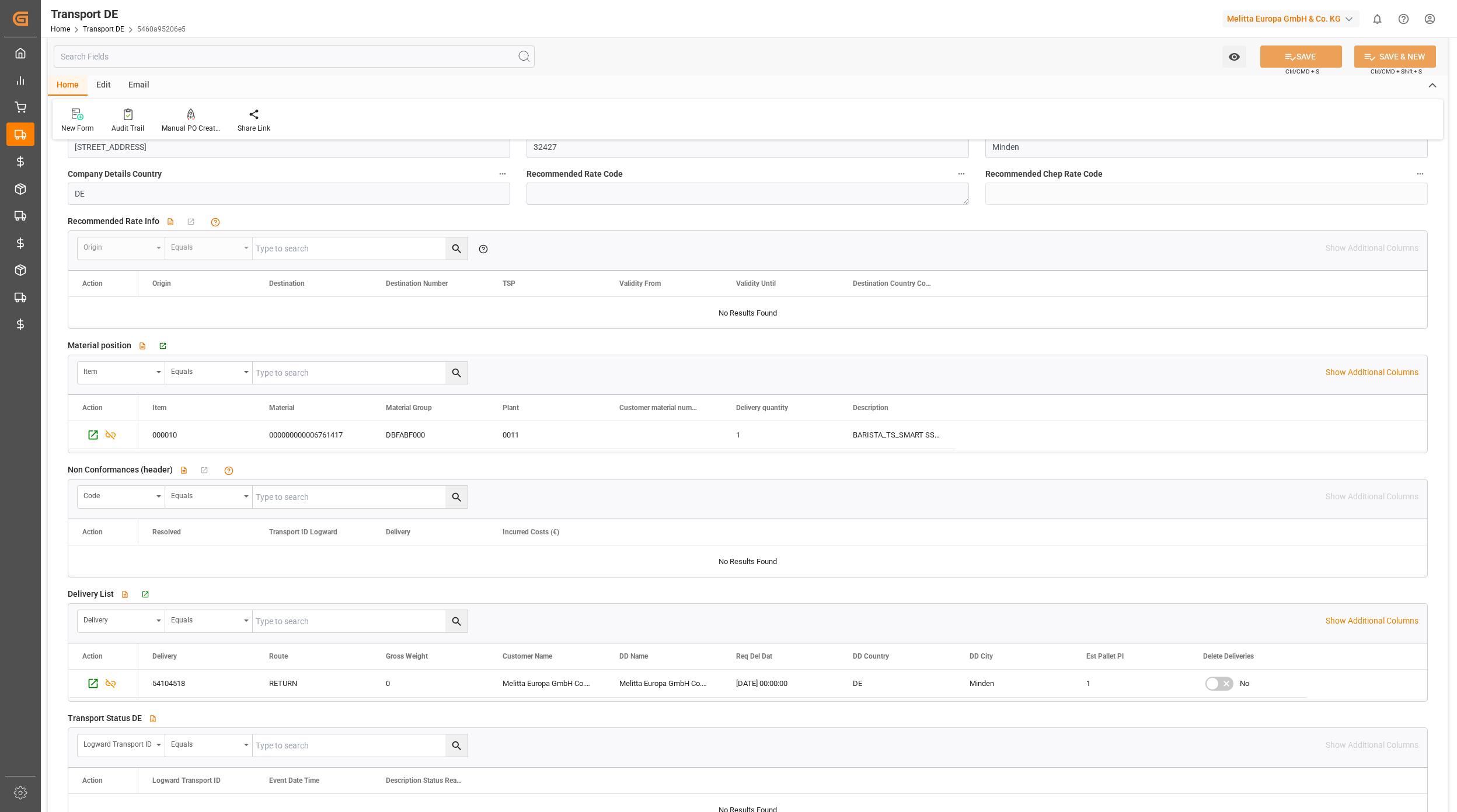
scroll to position [1633, 0]
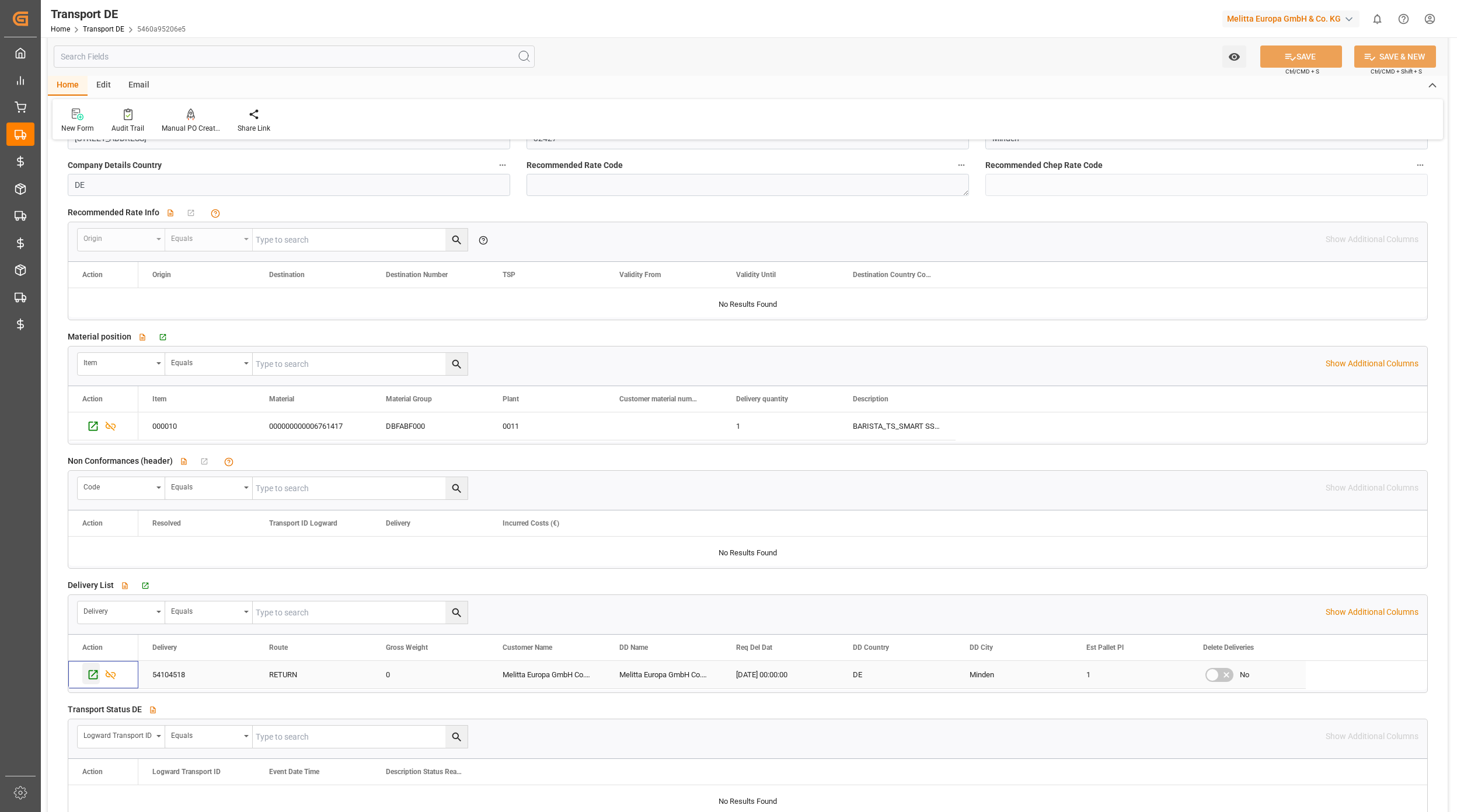
click at [94, 673] on icon "Press SPACE to select this row." at bounding box center [93, 675] width 12 height 12
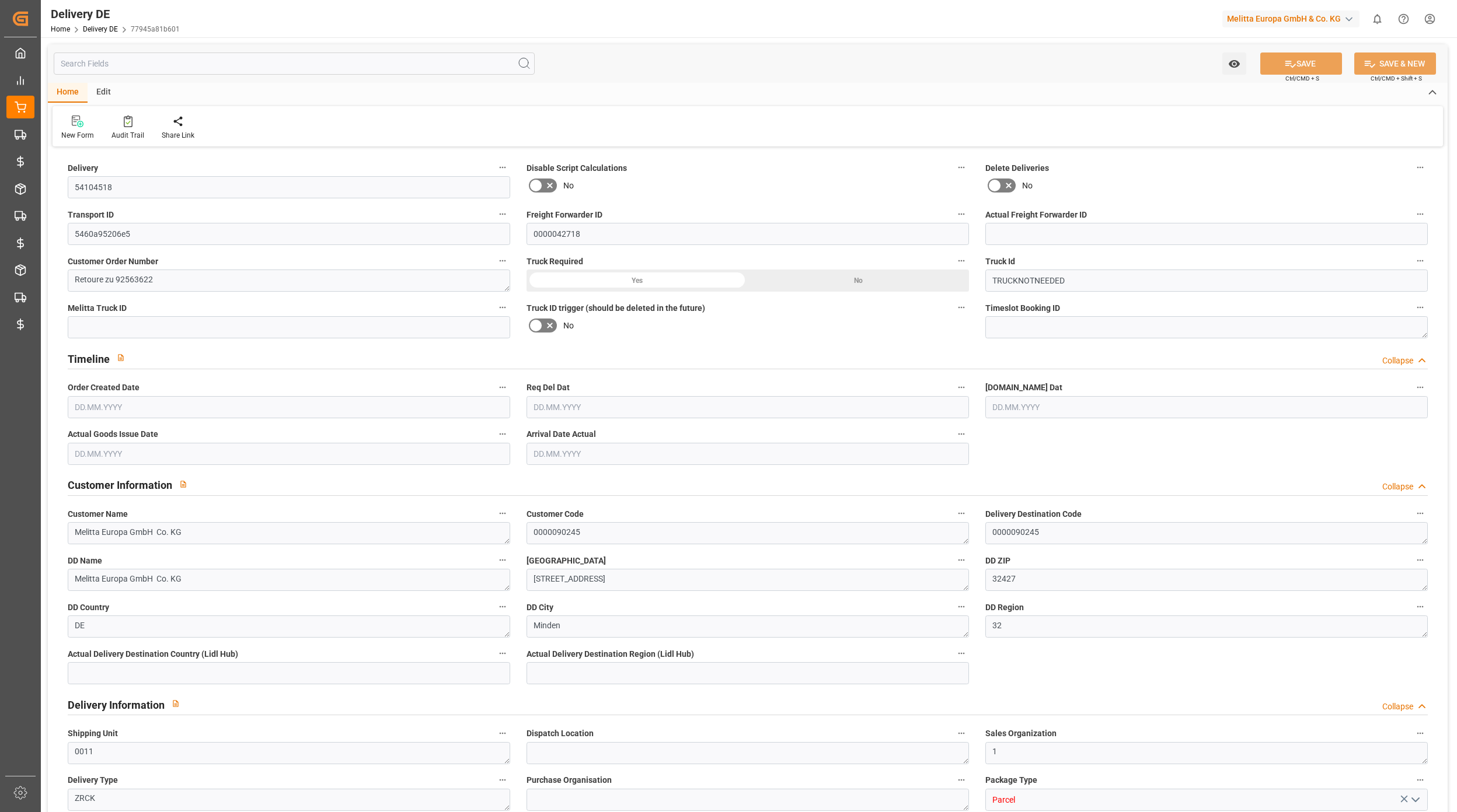
click at [264, 66] on input "text" at bounding box center [293, 63] width 481 height 22
type input "0"
type input "1"
type input "12.202"
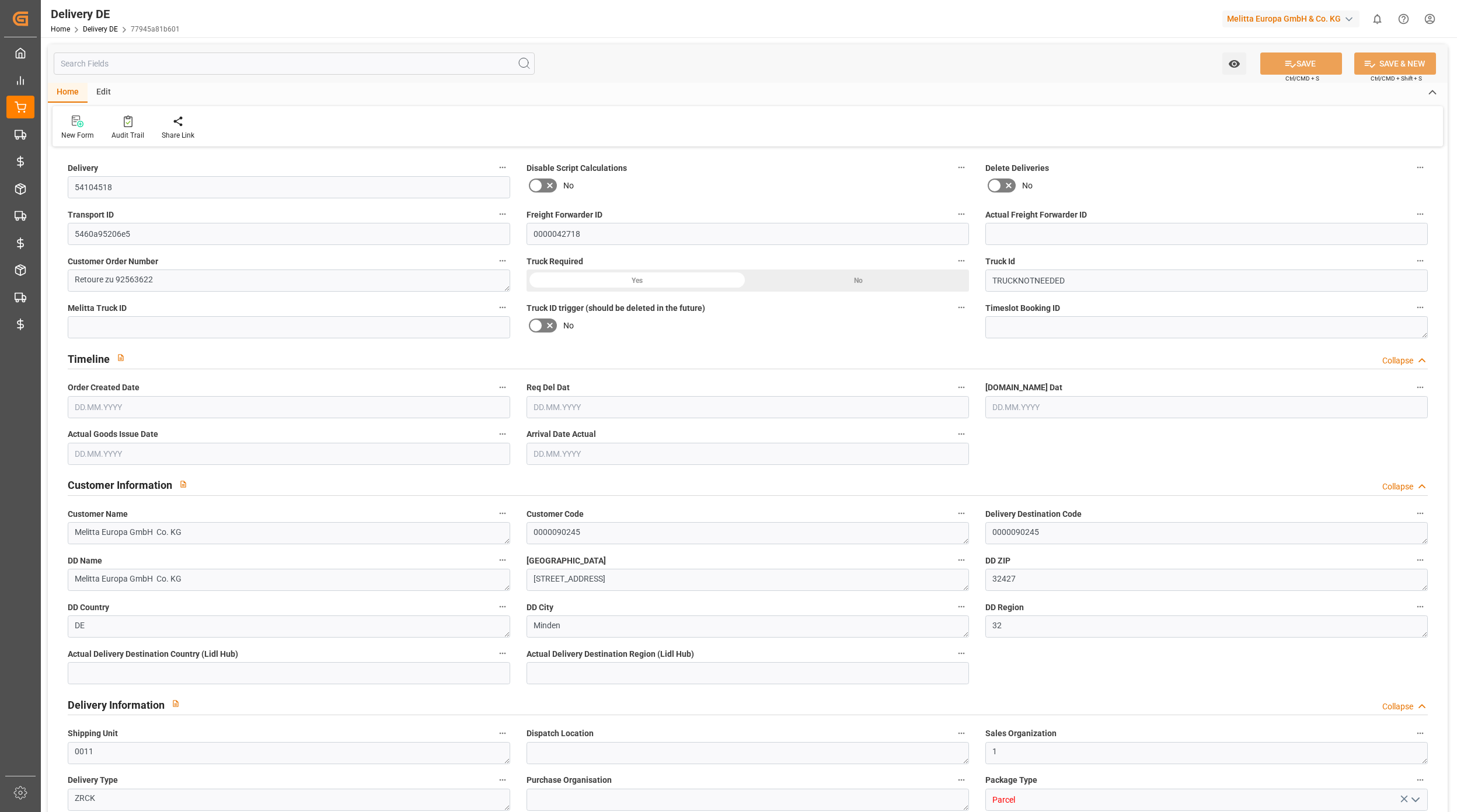
type input "0"
type input "[DATE]"
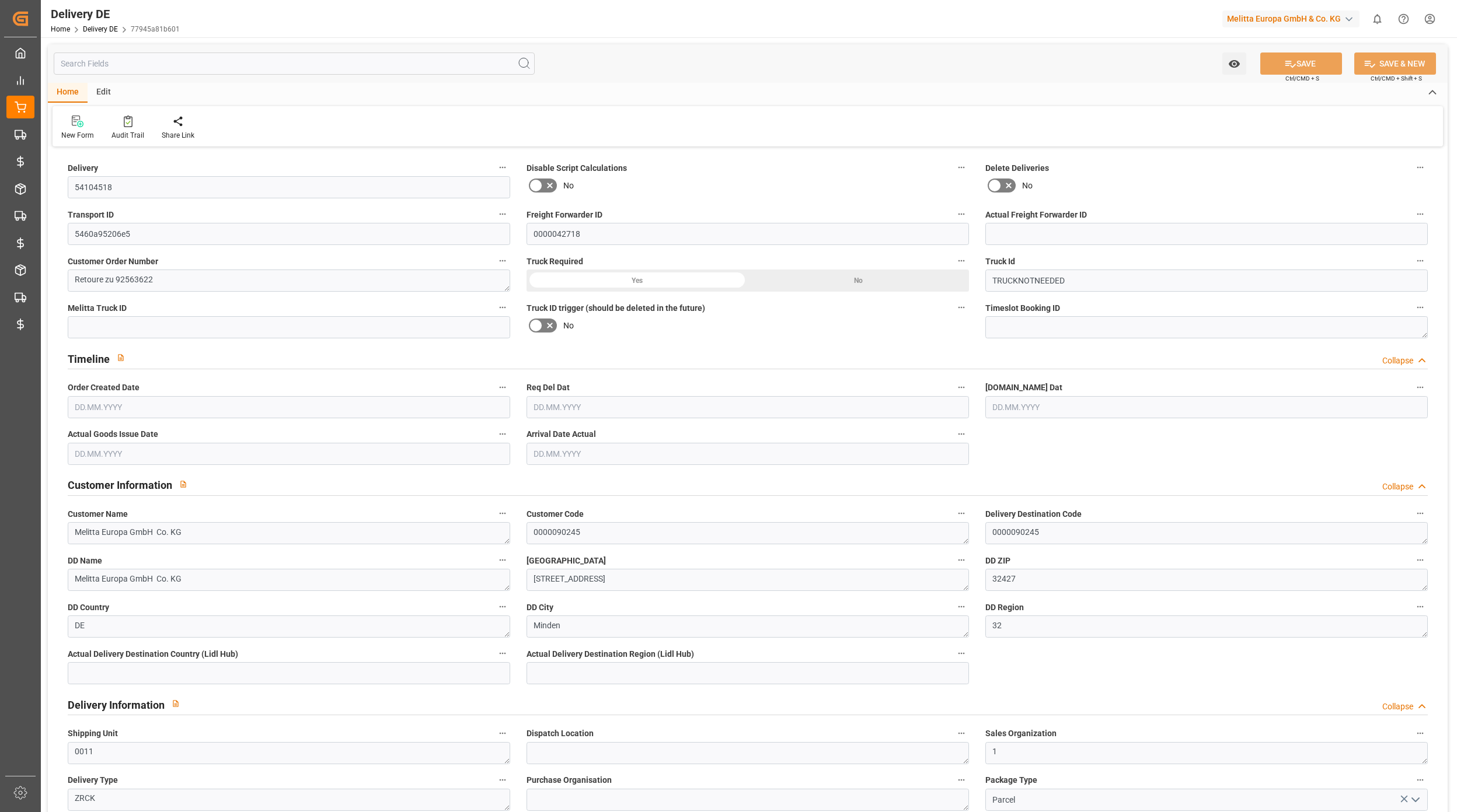
type input "[DATE]"
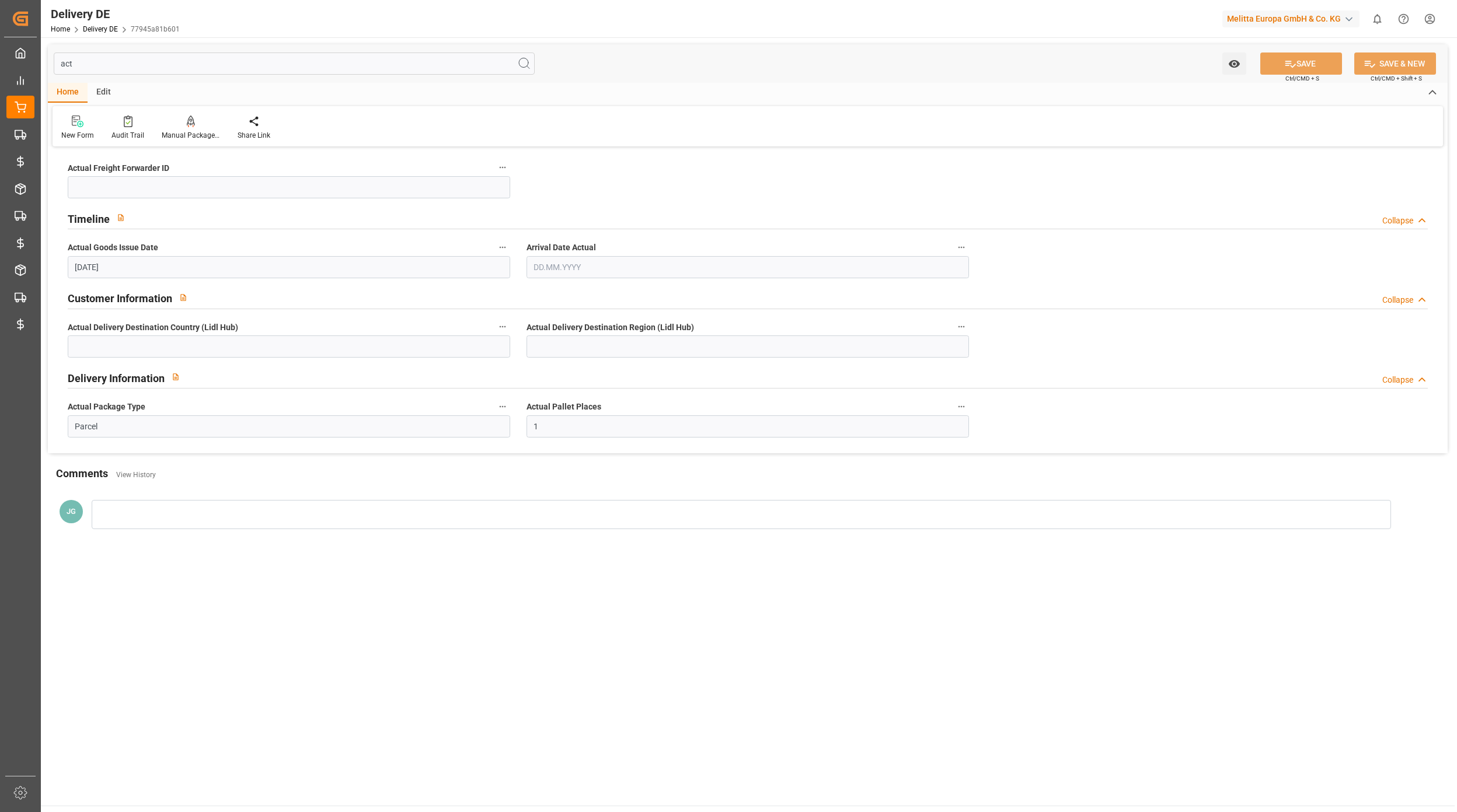
type input "act"
click at [147, 417] on input "Parcel" at bounding box center [289, 426] width 443 height 22
type input "Pallet"
click at [1299, 59] on button "SAVE" at bounding box center [1300, 63] width 82 height 22
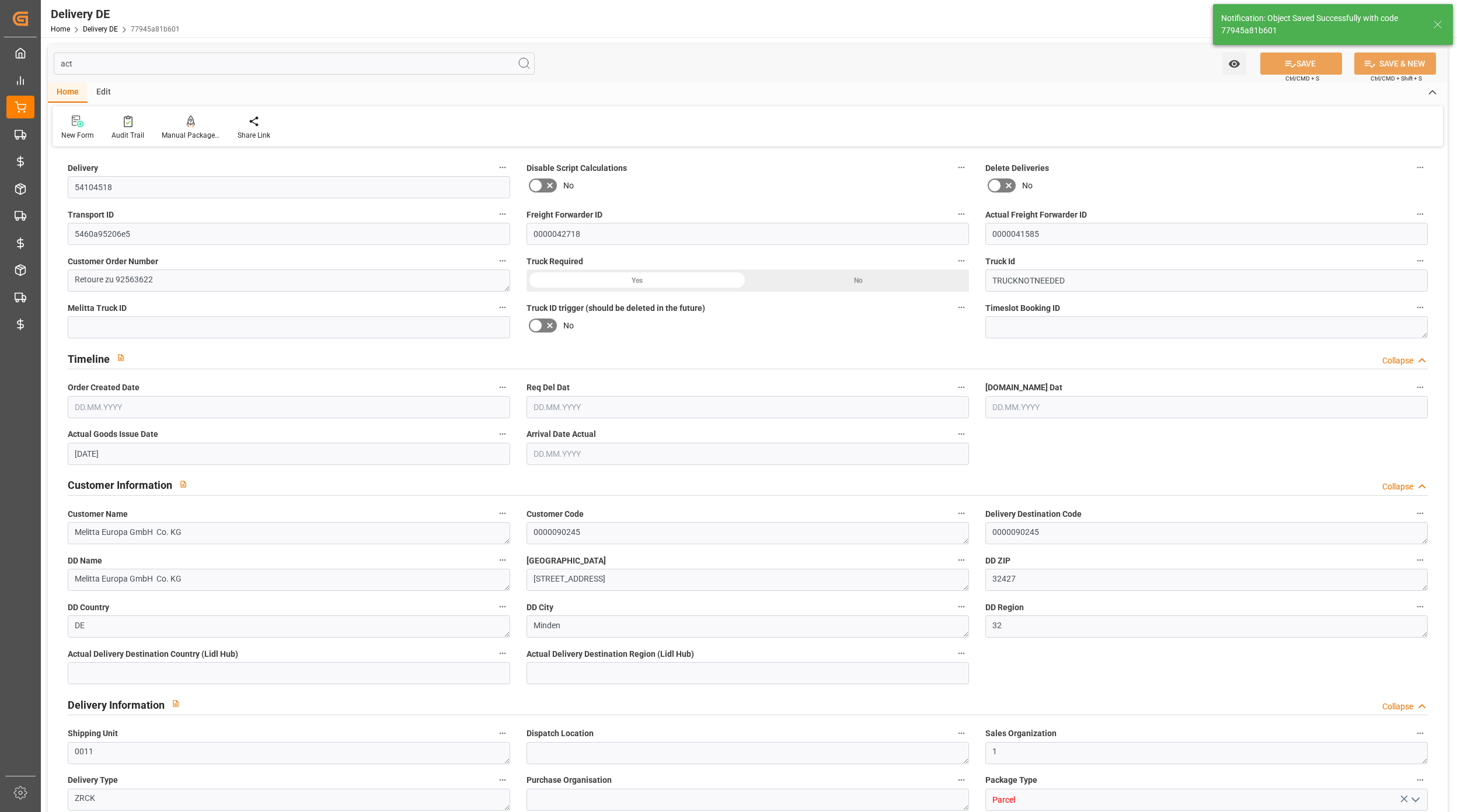
type input "0000041585"
type input "0"
type input "1"
type input "12.202"
type input "0"
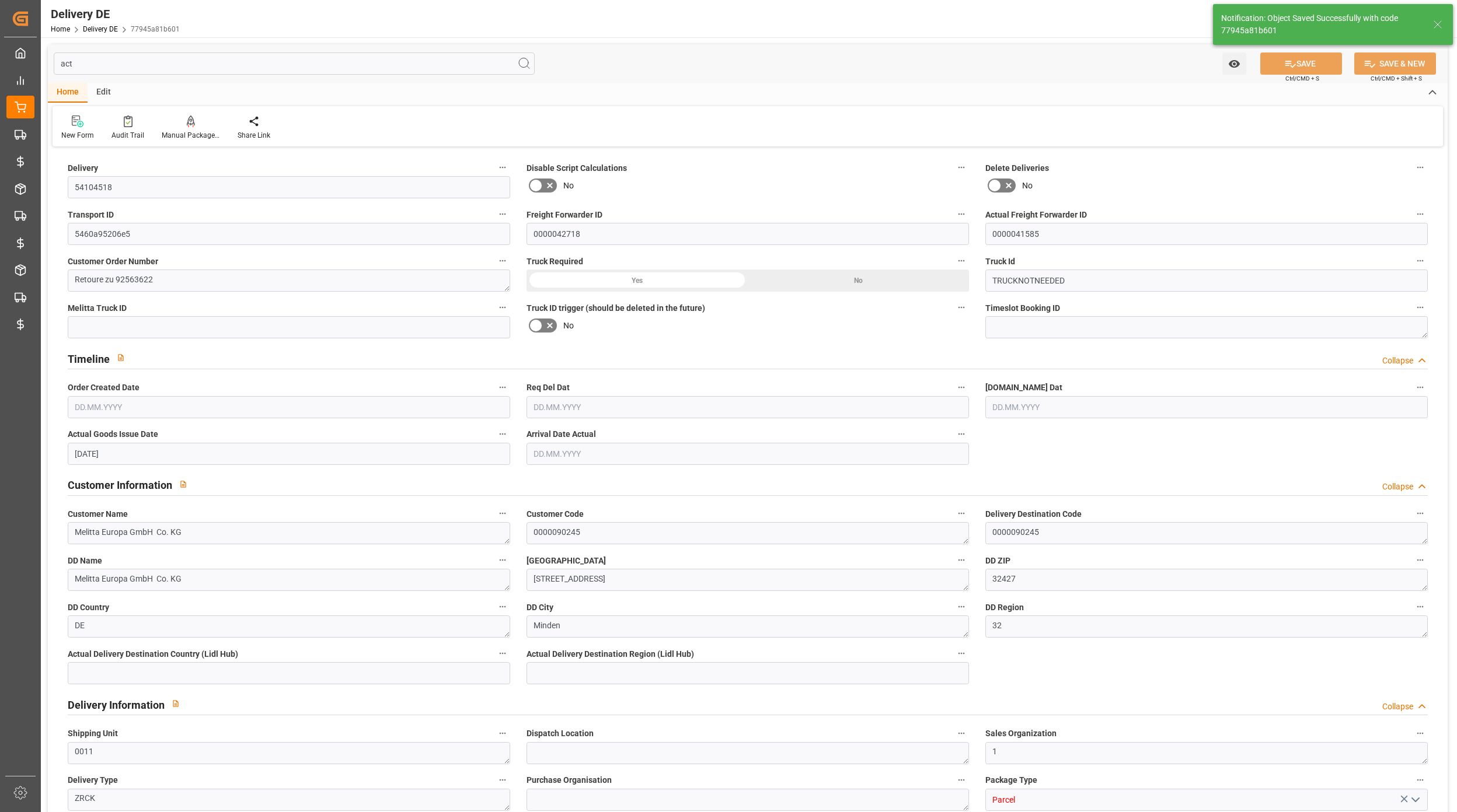
type input "0"
type input "[DATE]"
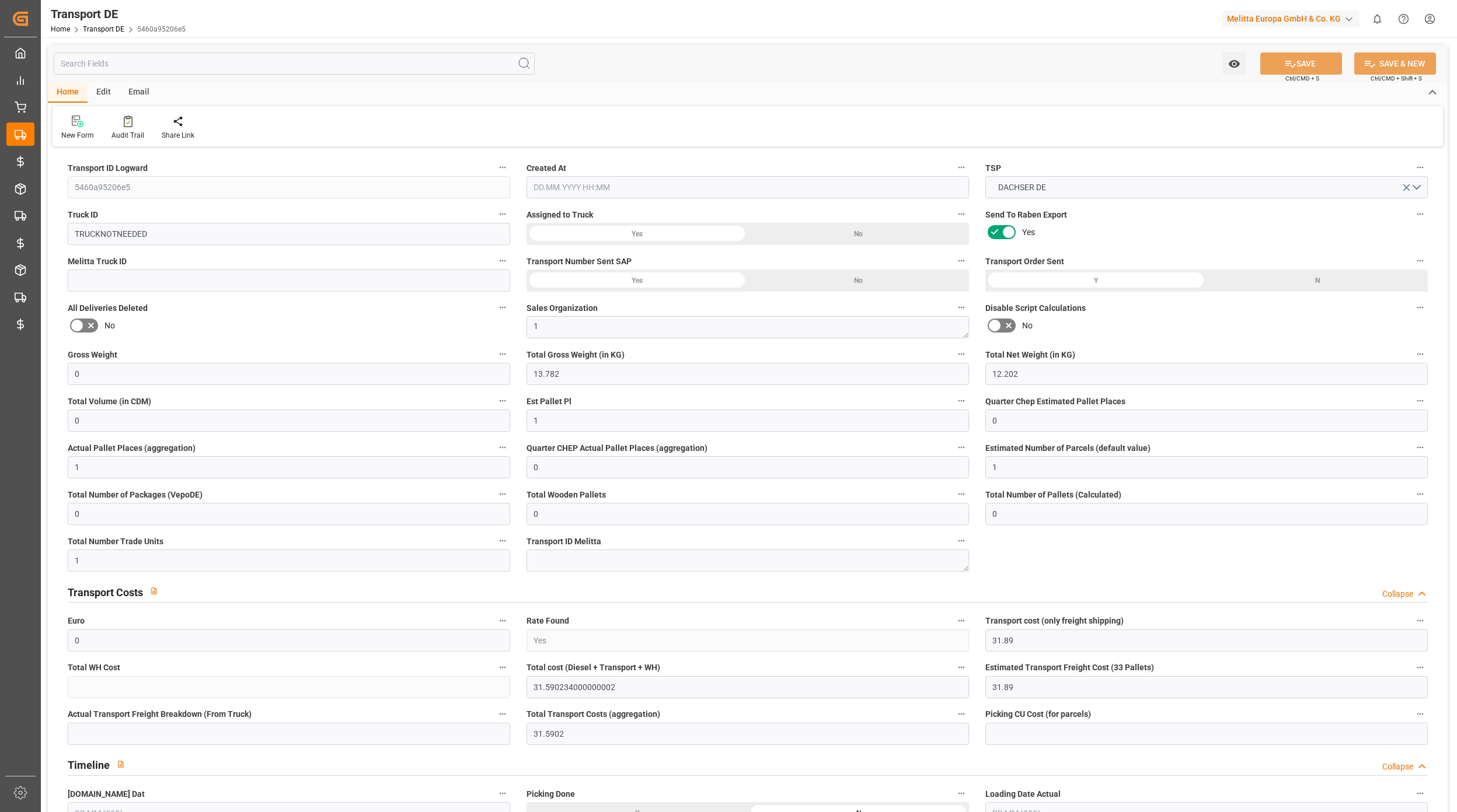
type input "0"
type input "13.782"
type input "12.202"
type input "0"
type input "1"
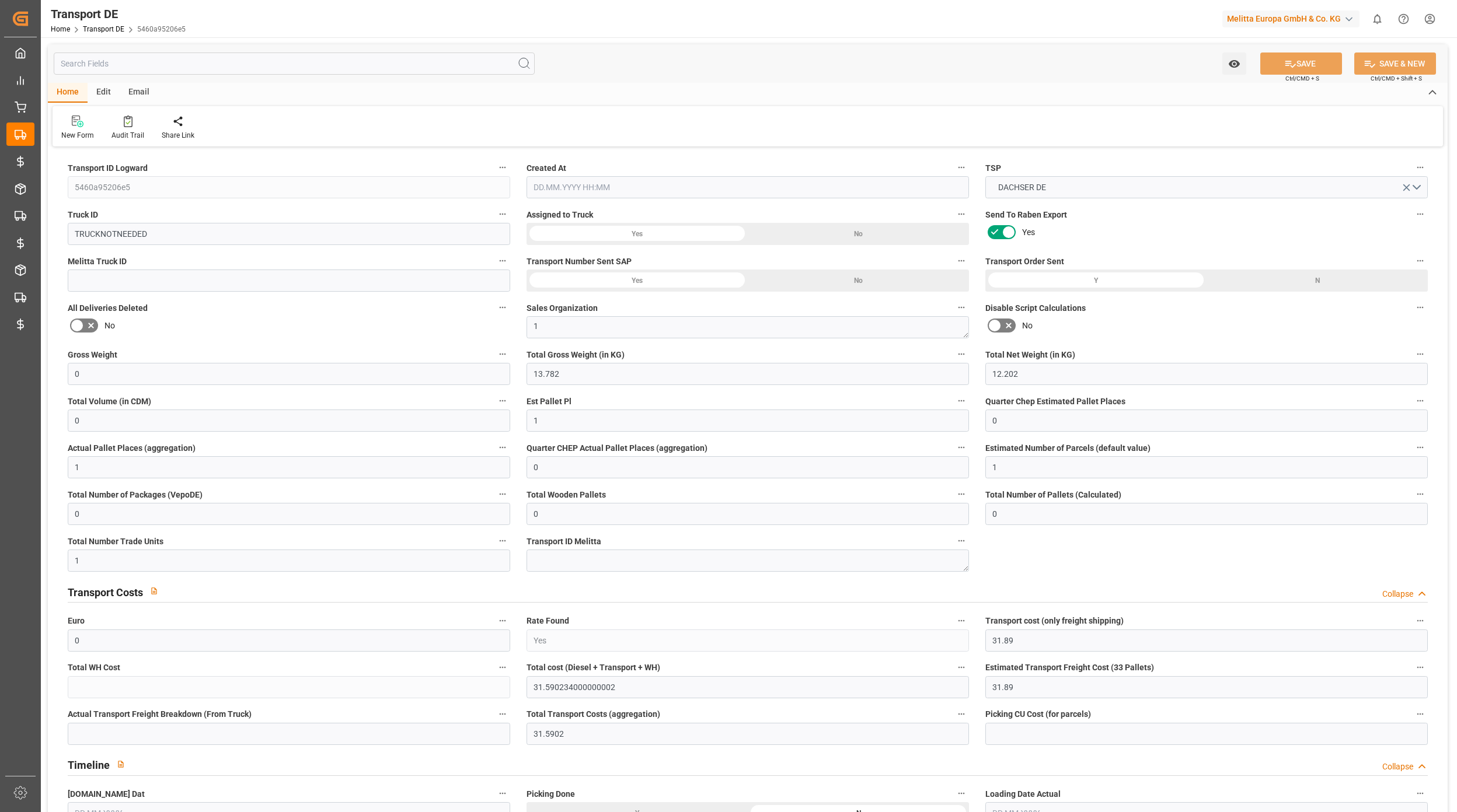
type input "0"
type input "1"
type input "0"
type input "1"
type input "0"
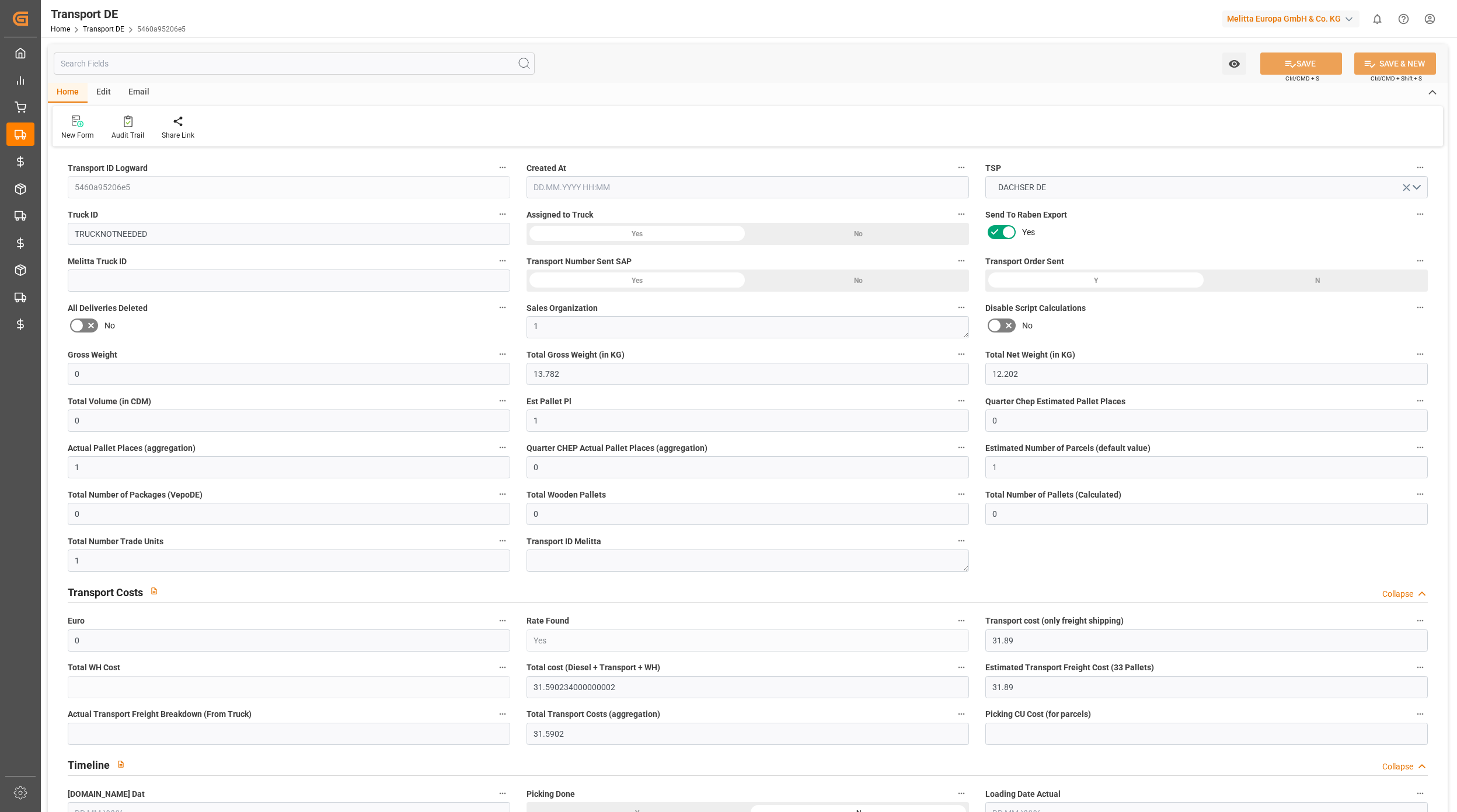
type input "0"
type input "1"
type input "0"
type input "31.89"
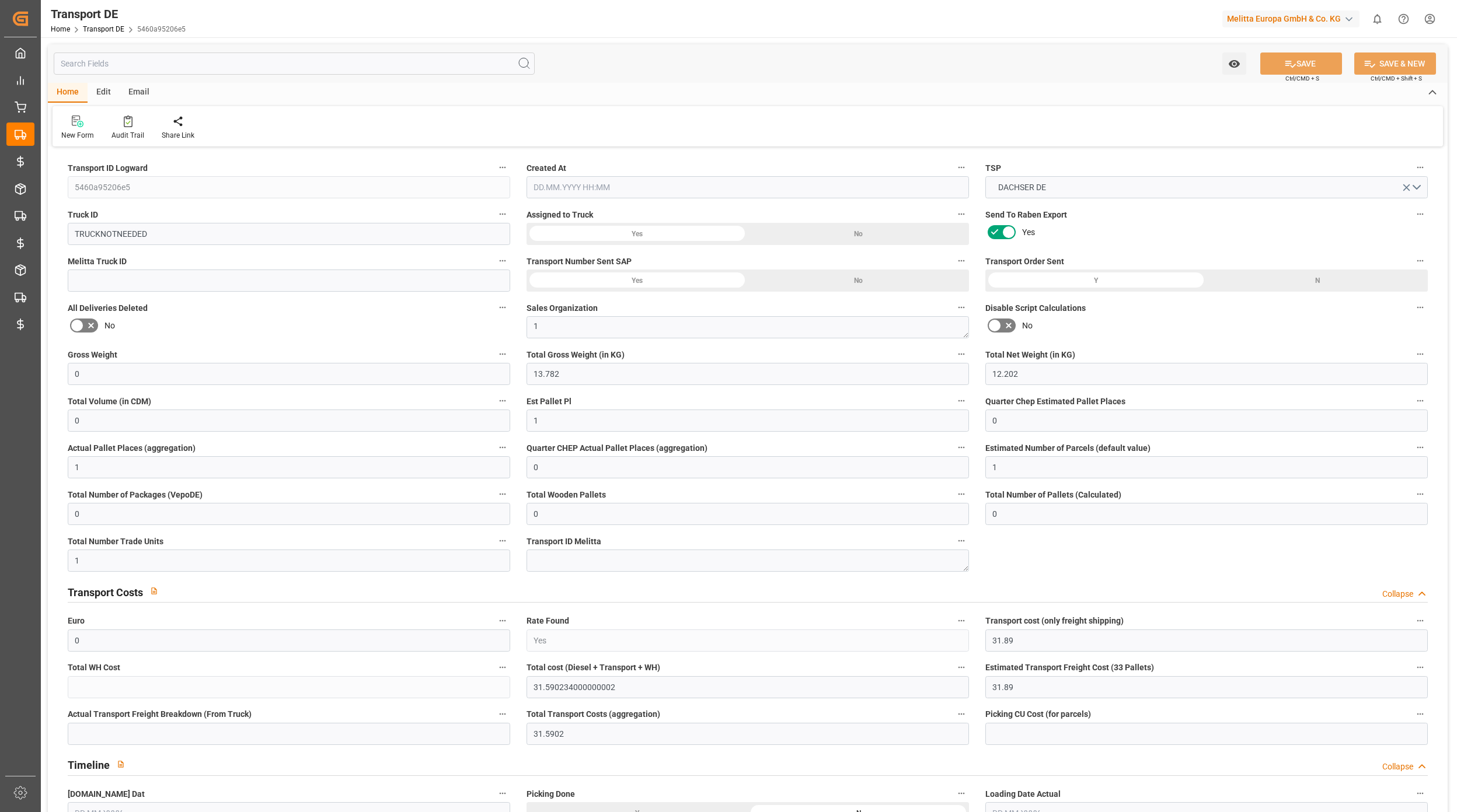
type input "31.89"
type input "31.5902"
type input "32"
type input "0"
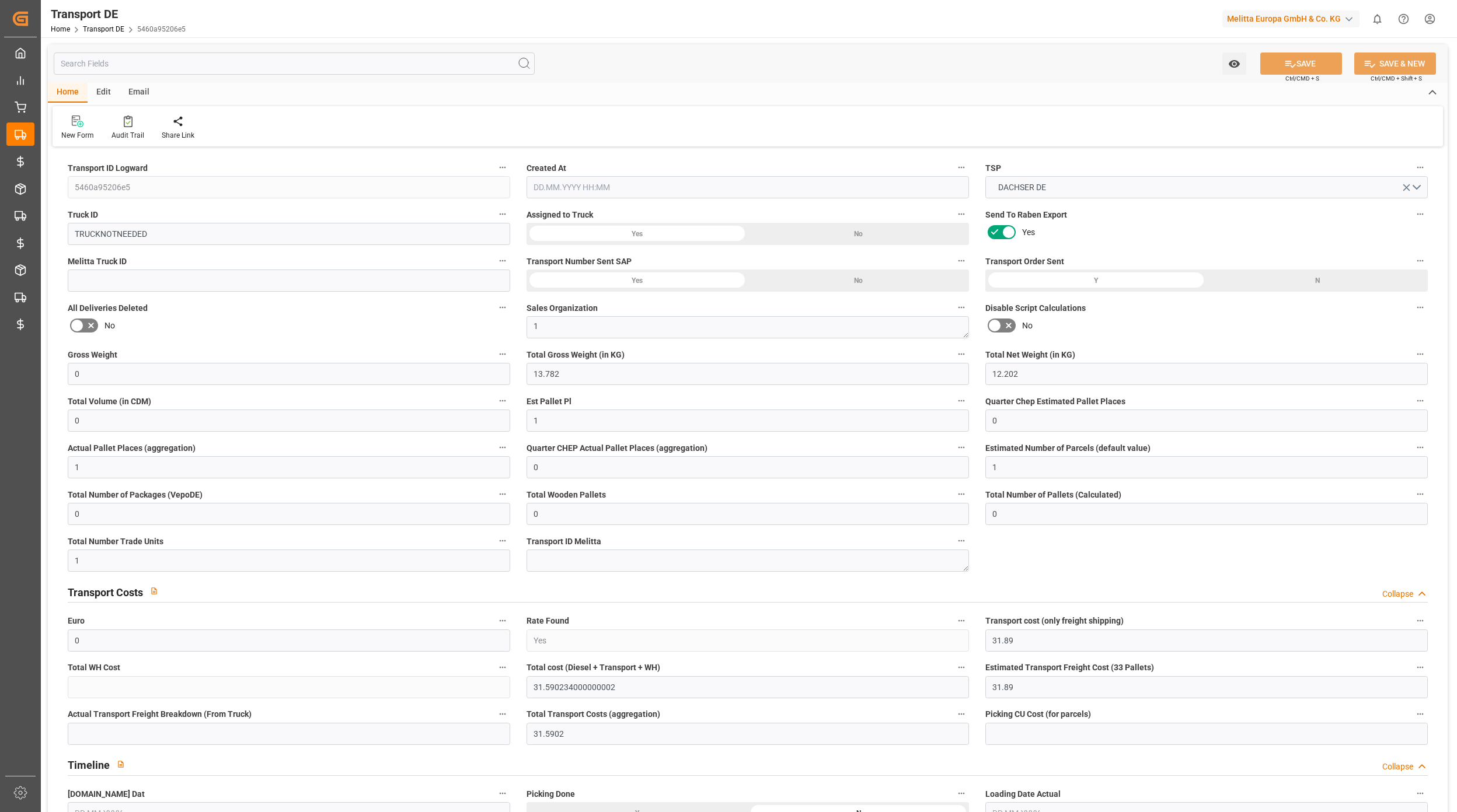
type input "0"
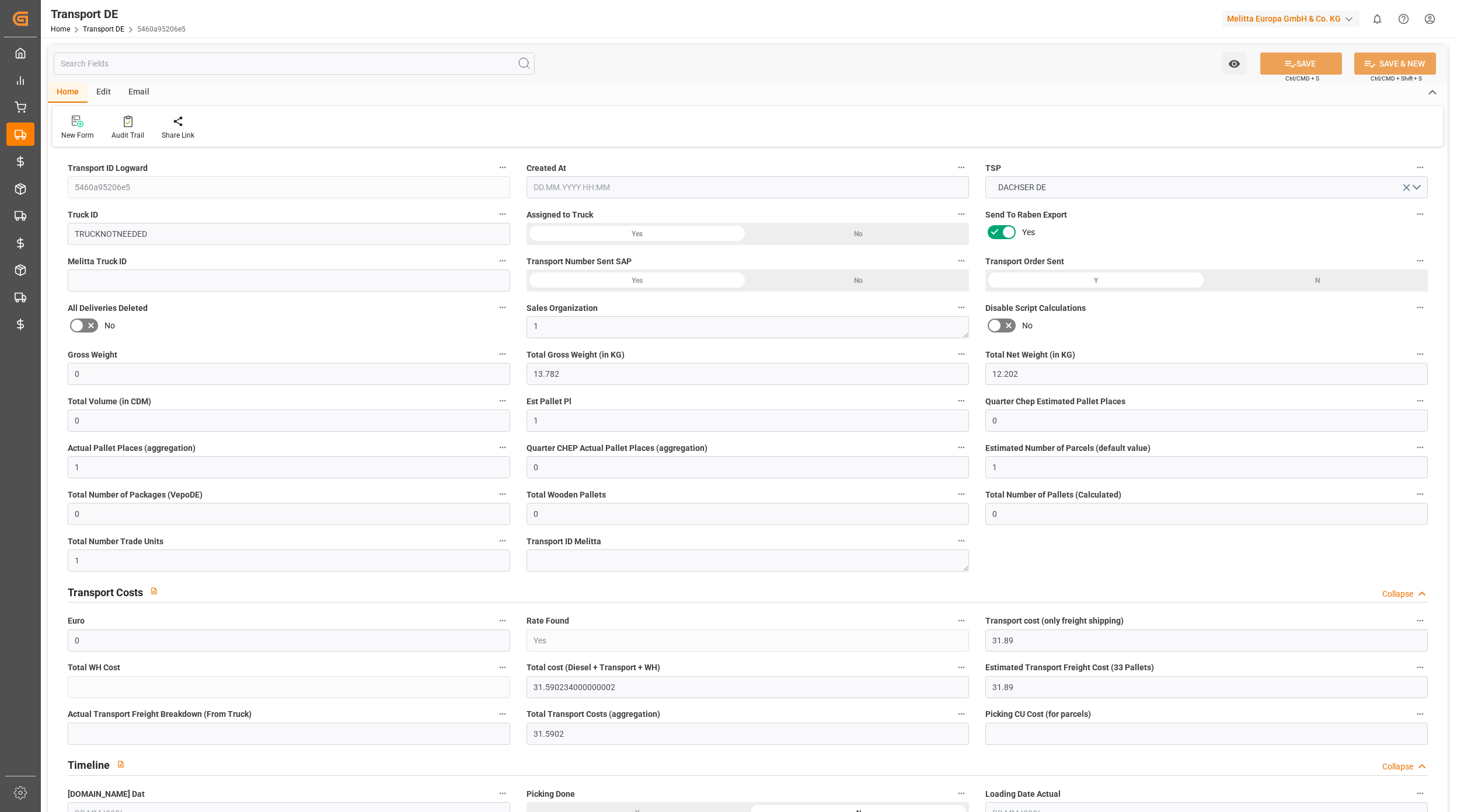
type input "0"
type input "-0.2998"
type input "0"
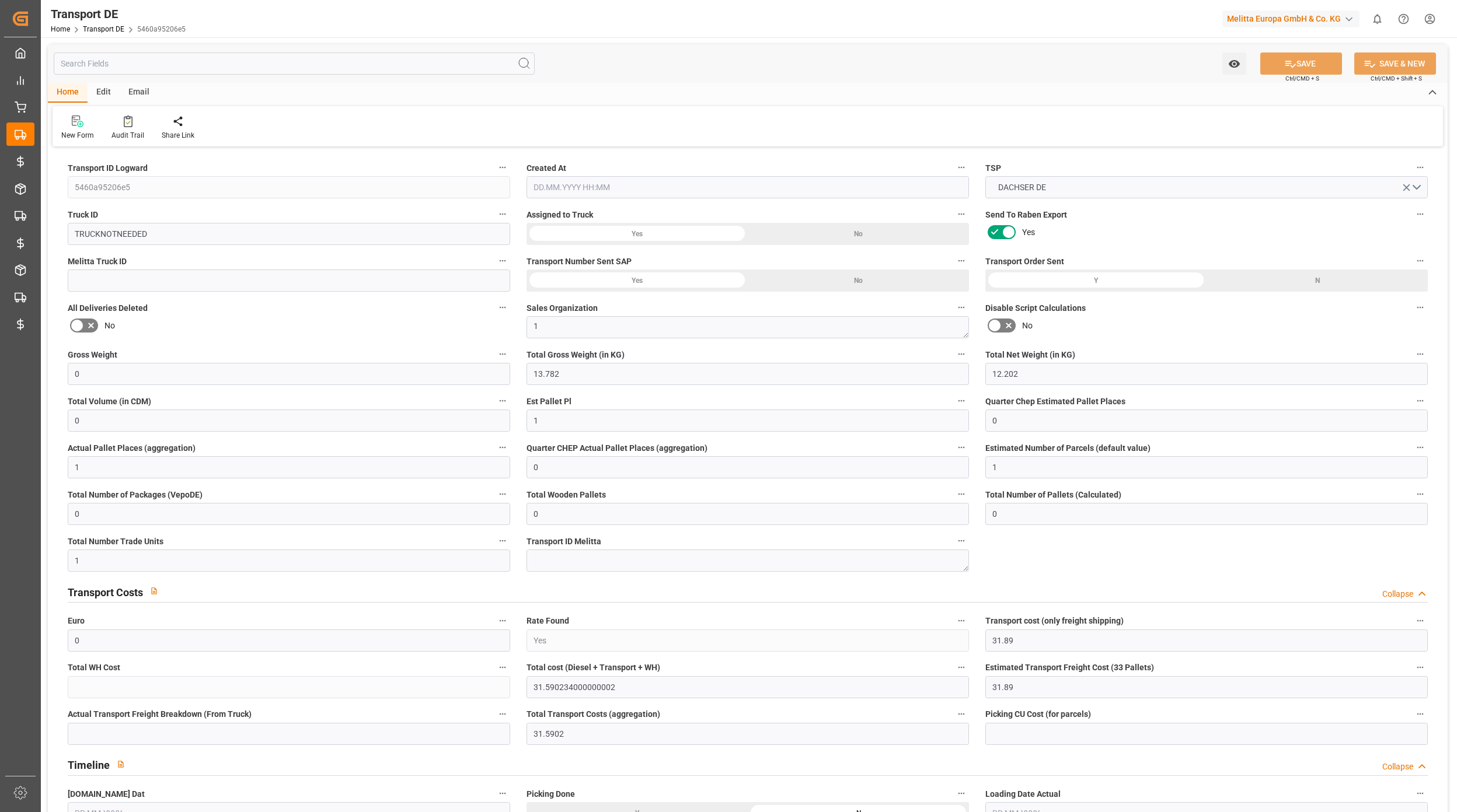
type input "0"
type input "13.782"
type input "2800"
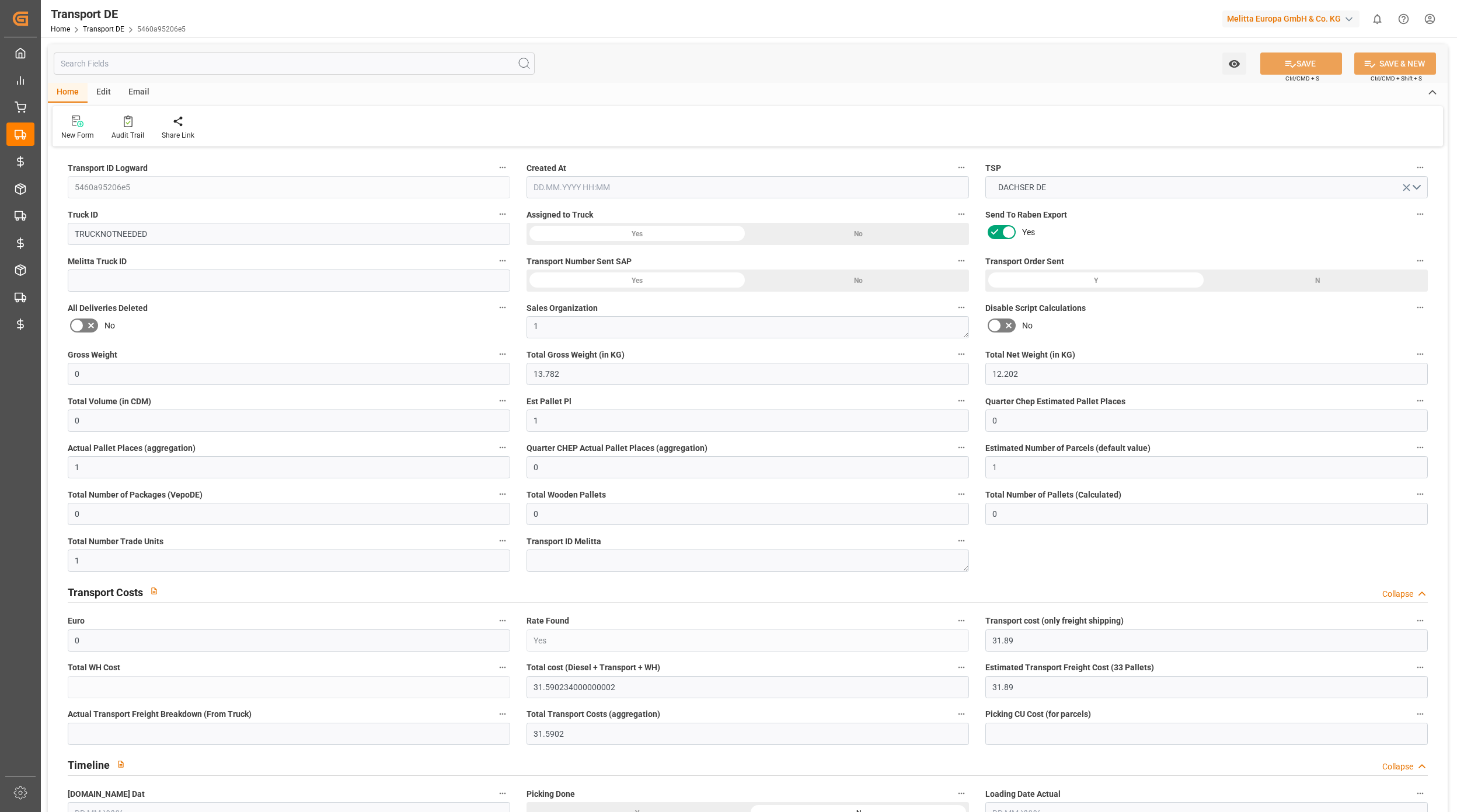
type input "21"
type input "80"
type input "0"
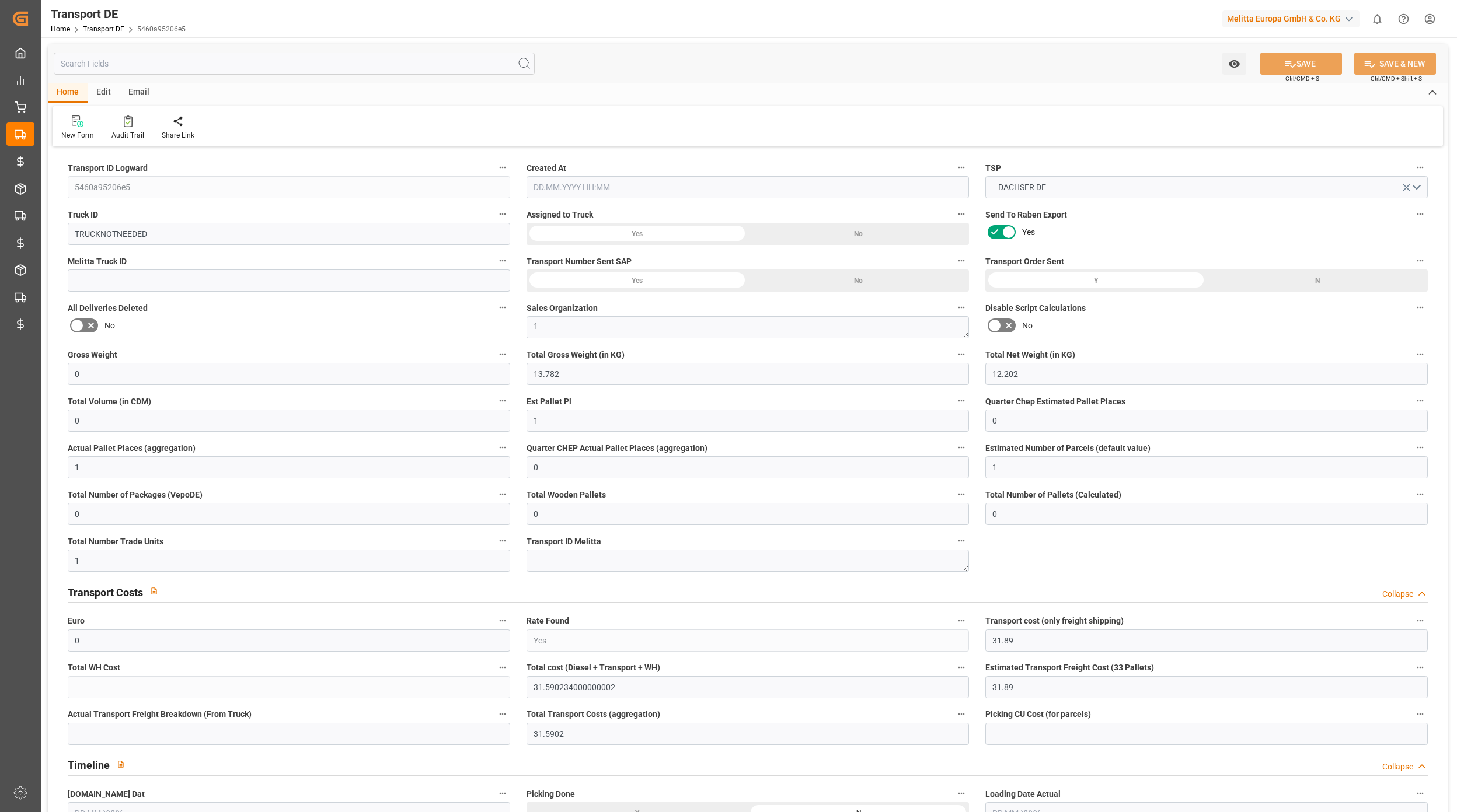
type input "0"
type input "1"
type input "0"
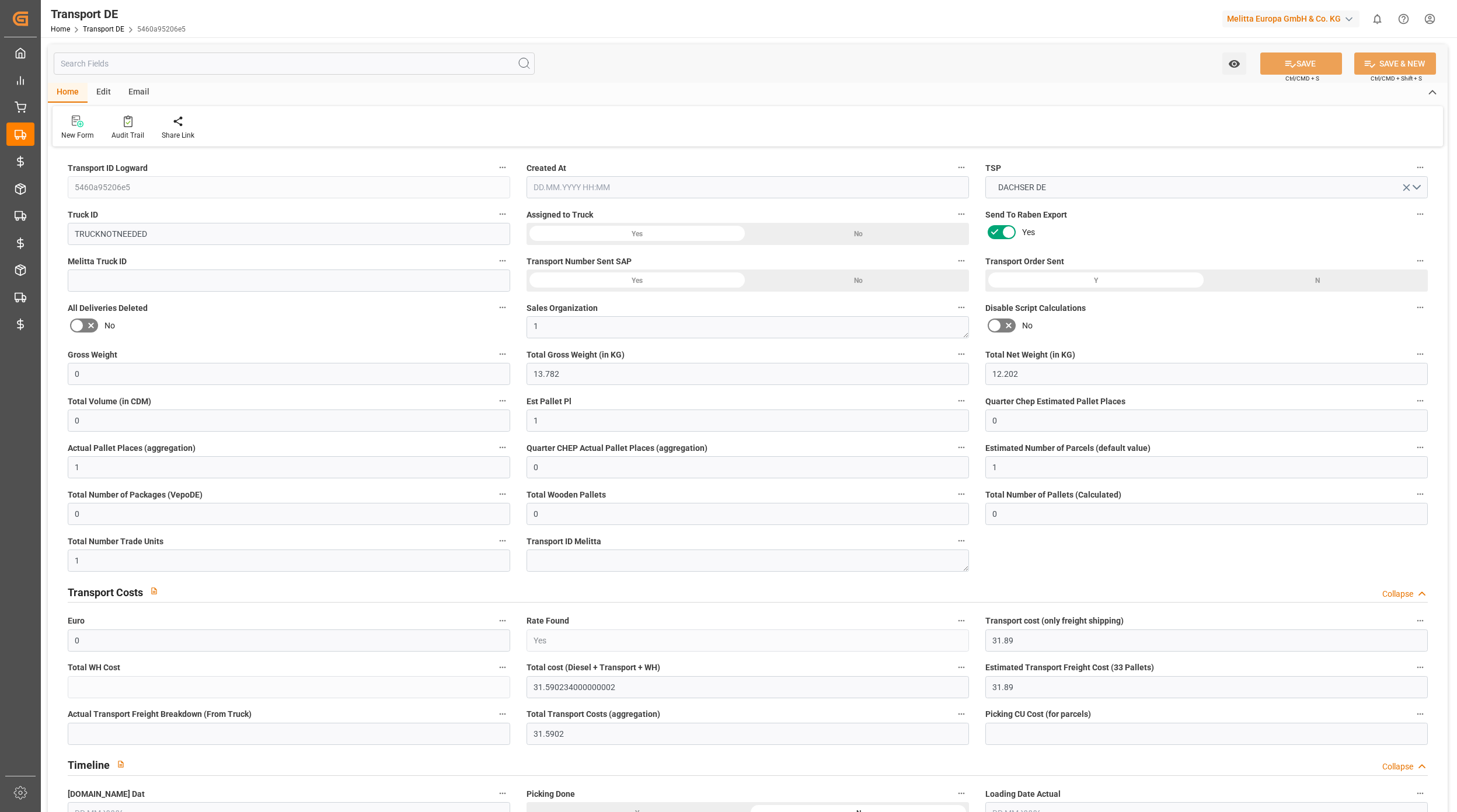
type input "0"
type input "1"
type input "31.5902"
type input "09.10.2025 09:54"
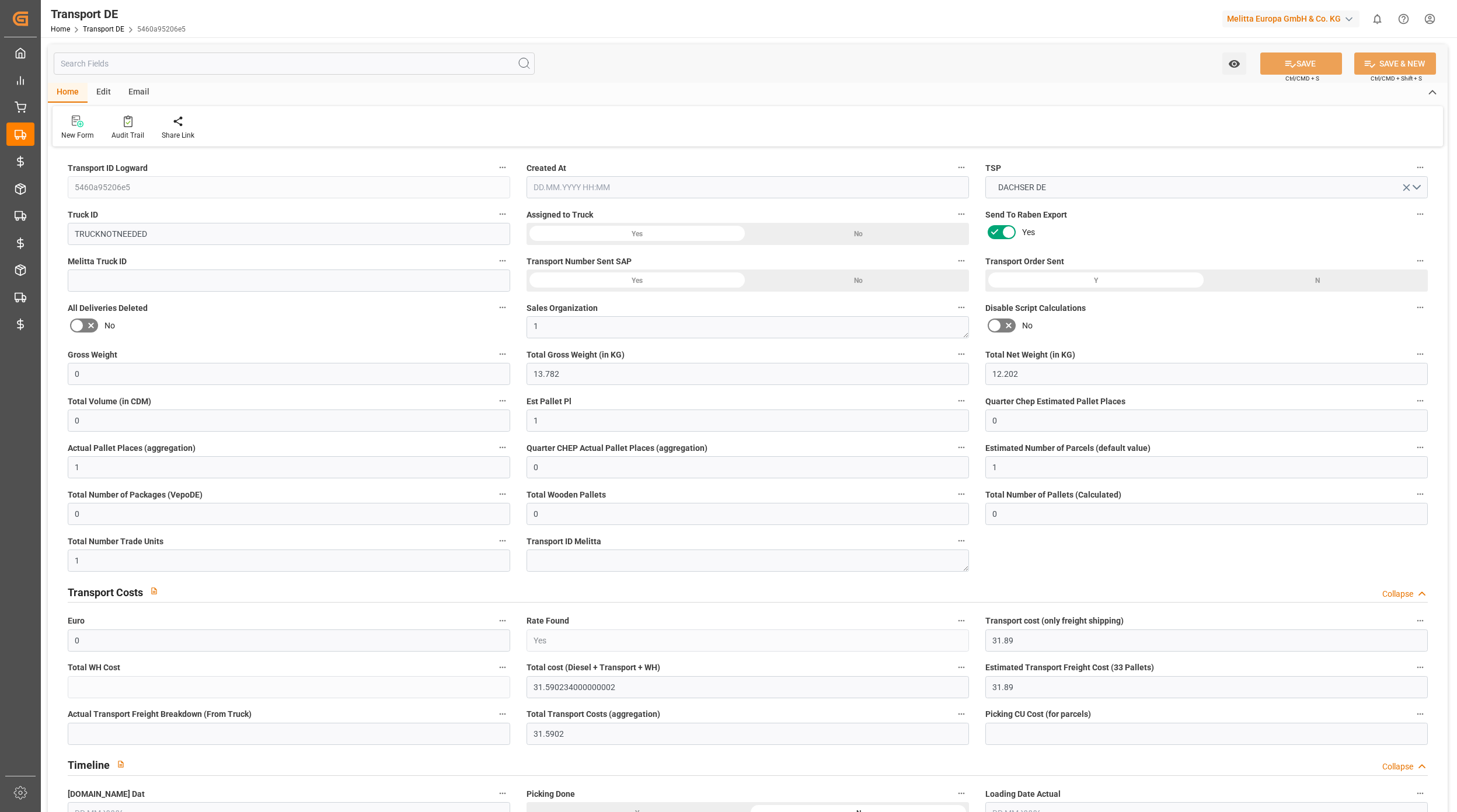
type input "07.10.2025"
type input "[DATE]"
type input "07.10.2025"
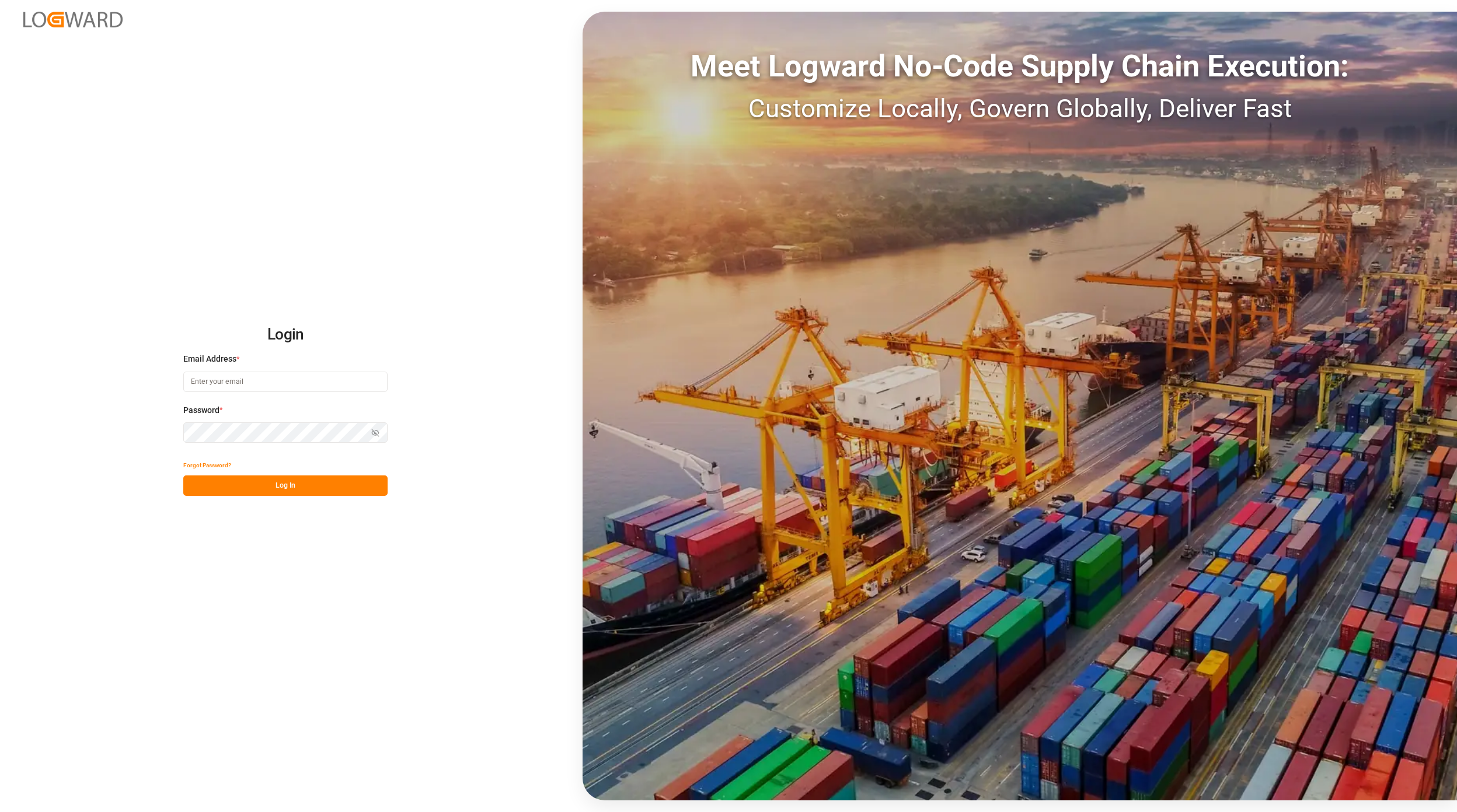
type input "[EMAIL_ADDRESS][PERSON_NAME][DOMAIN_NAME]"
click at [296, 487] on button "Log In" at bounding box center [285, 485] width 204 height 21
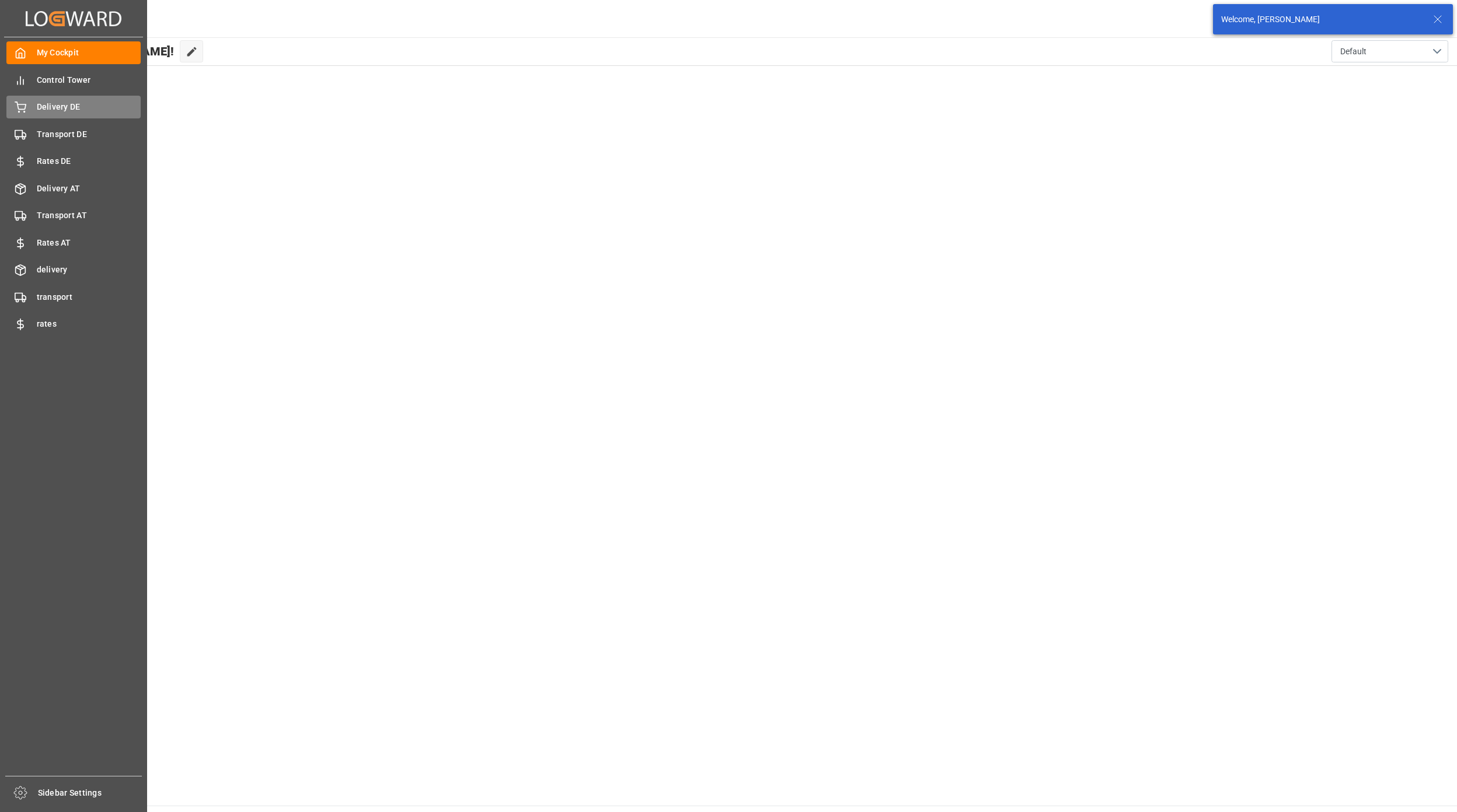
click at [48, 116] on div "Delivery DE Delivery DE" at bounding box center [73, 107] width 134 height 23
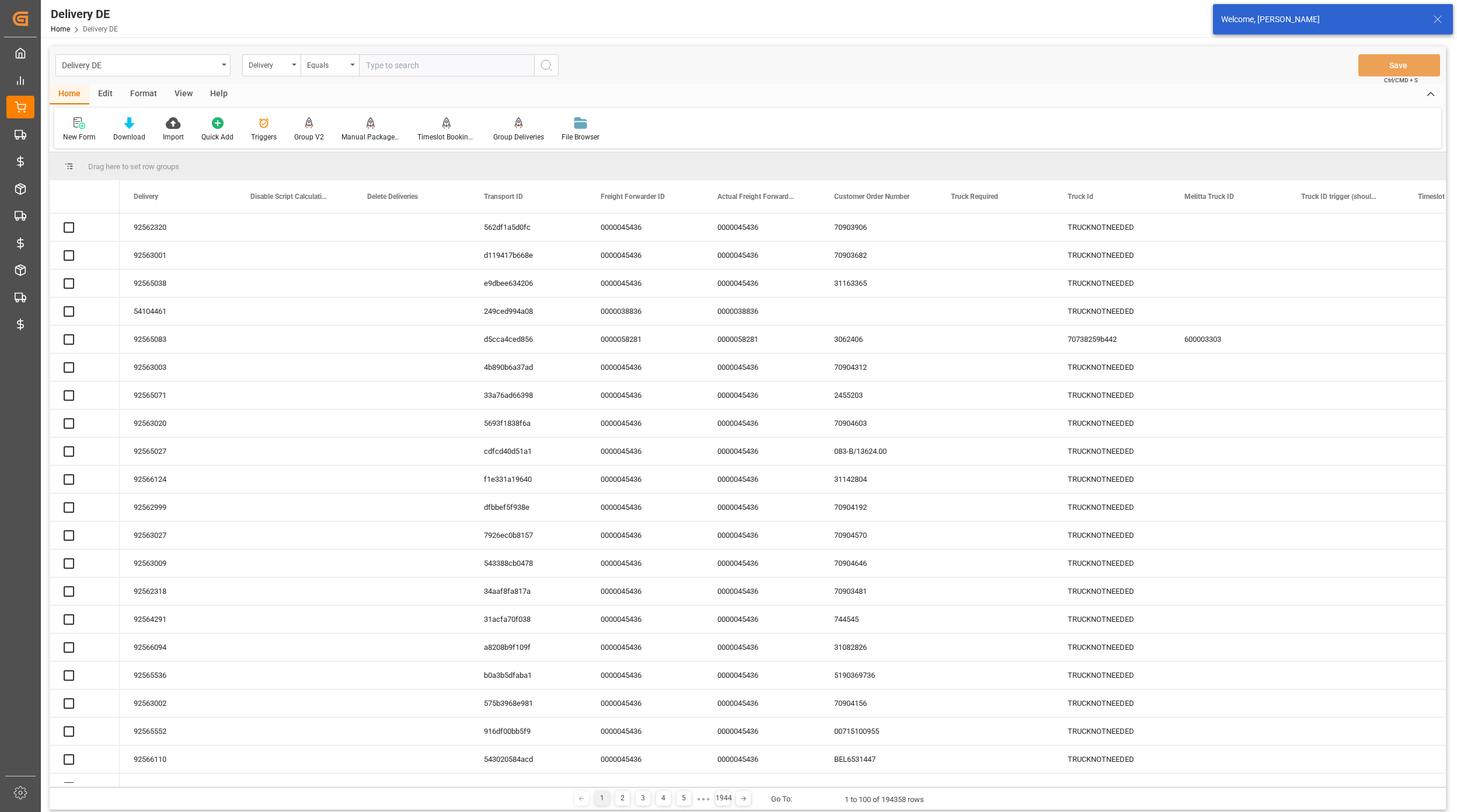
click at [45, 133] on main "Delivery DE Delivery Equals Save Ctrl/CMD + S Home Edit Format View Help New Fo…" at bounding box center [748, 430] width 1414 height 769
click at [36, 133] on div "My Cockpit My Cockpit Control Tower Control Tower Delivery DE Delivery DE Trans…" at bounding box center [20, 407] width 33 height 739
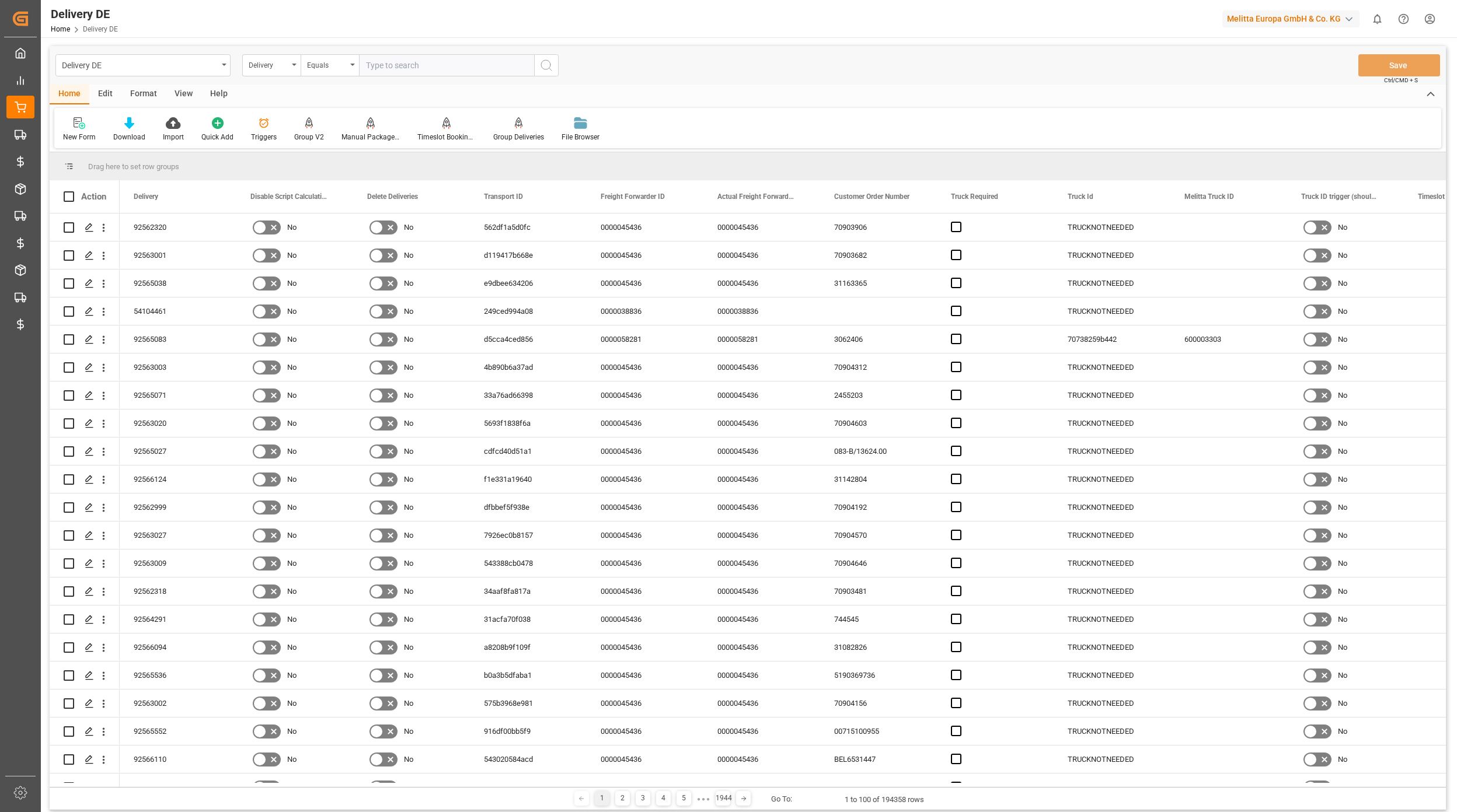
click at [424, 66] on input "text" at bounding box center [447, 65] width 175 height 22
click at [285, 68] on div "Delivery" at bounding box center [268, 64] width 40 height 14
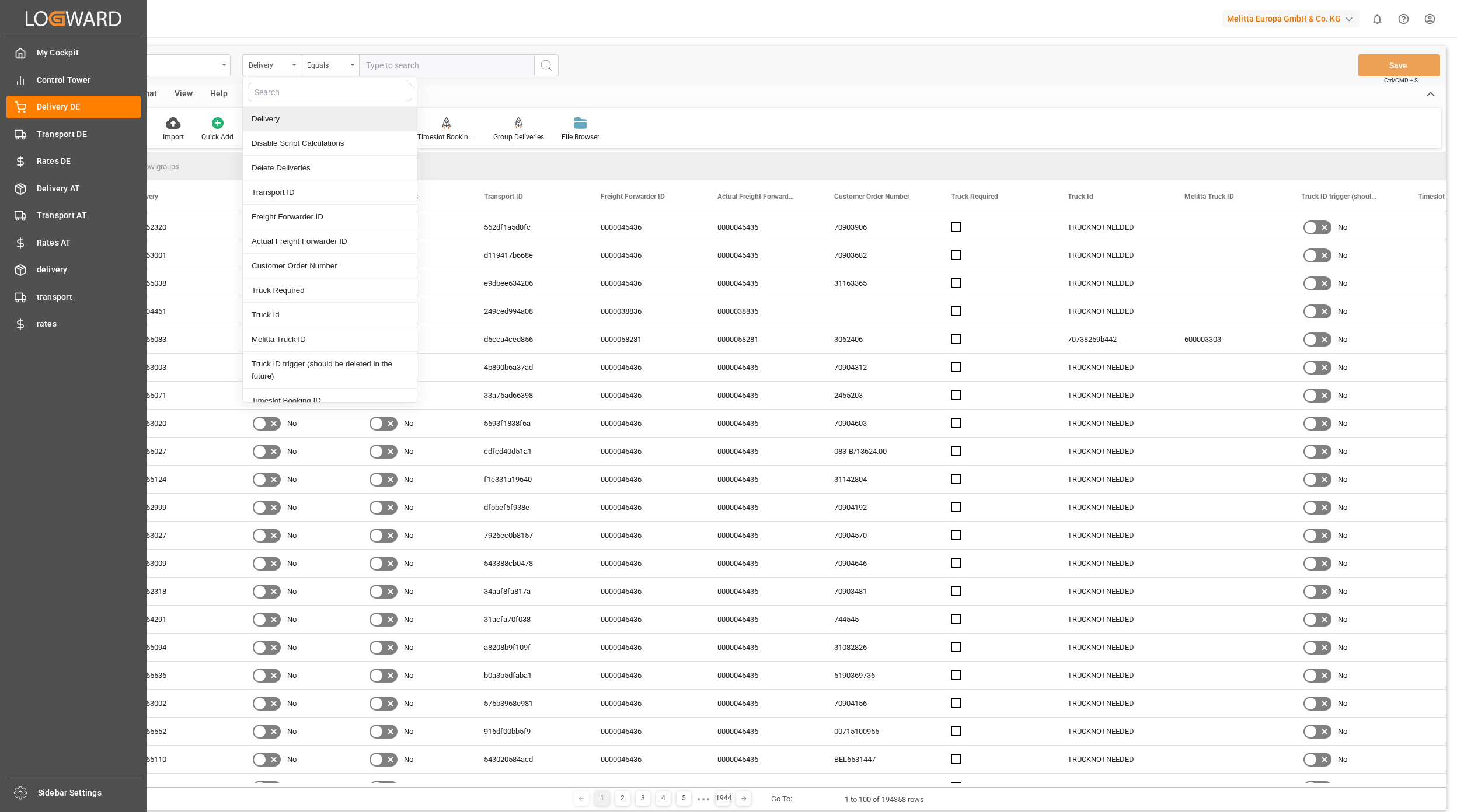
click at [31, 127] on div "Transport DE Transport DE" at bounding box center [73, 134] width 134 height 23
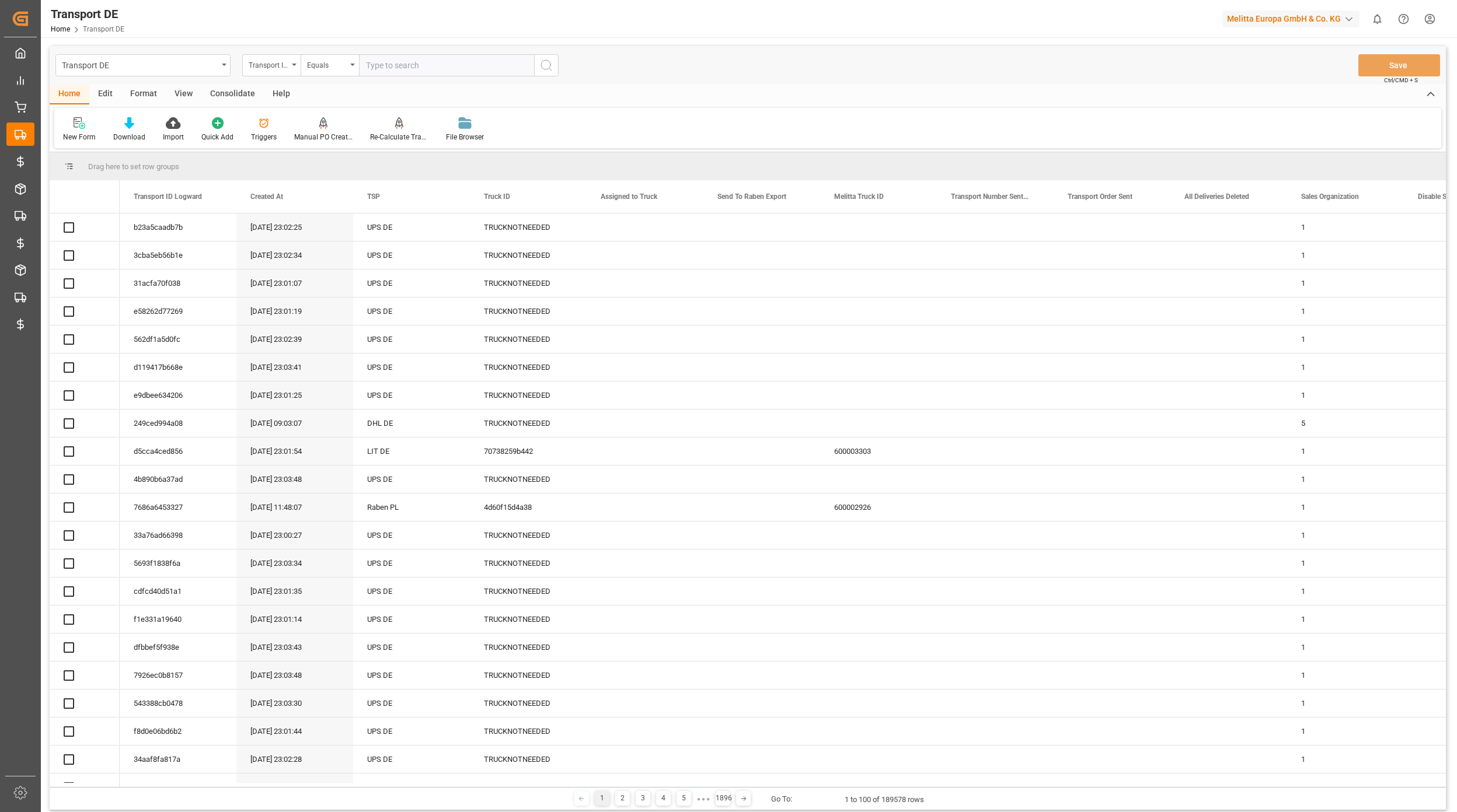
click at [385, 66] on input "text" at bounding box center [447, 65] width 175 height 22
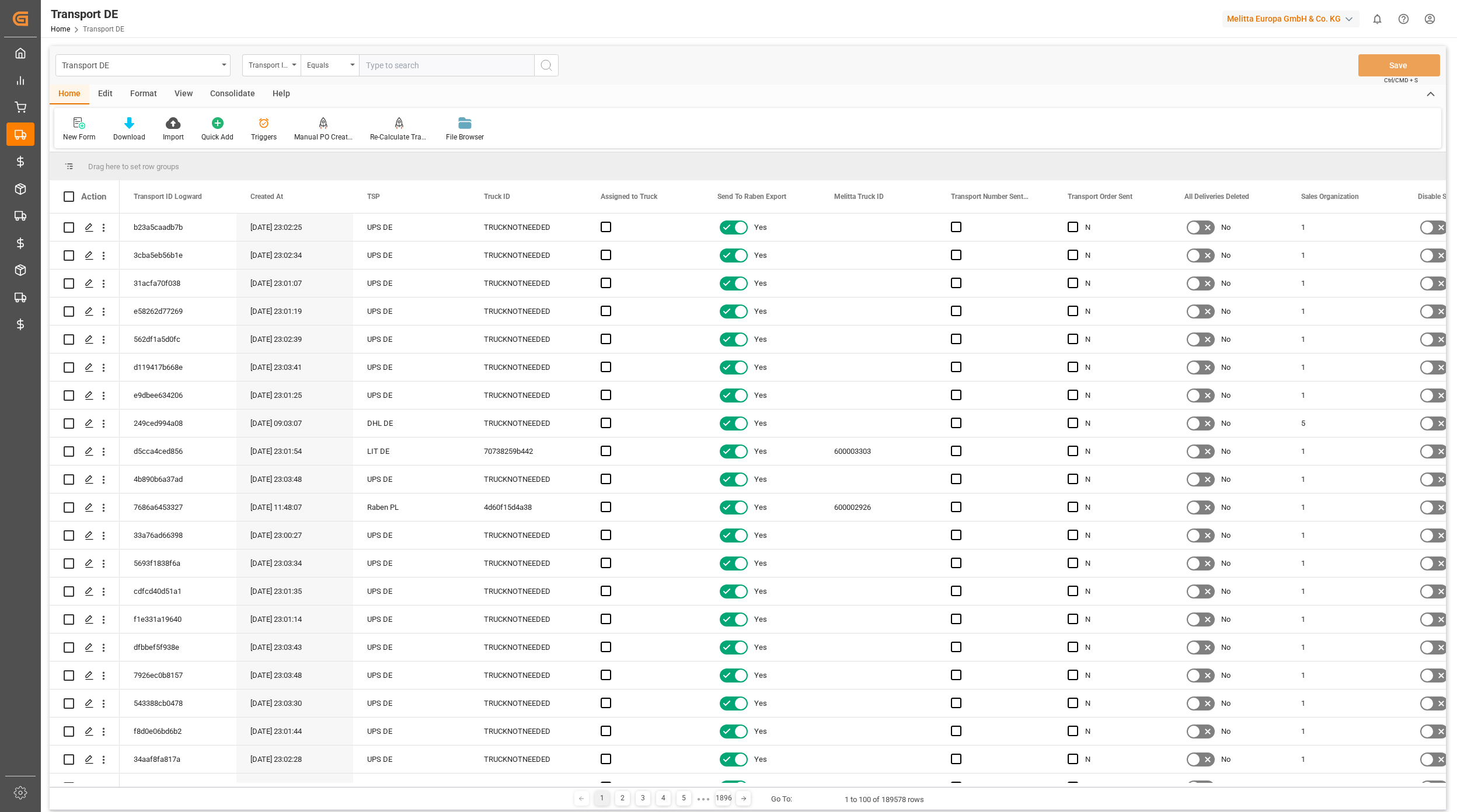
paste input "ef48c0f8f19d"
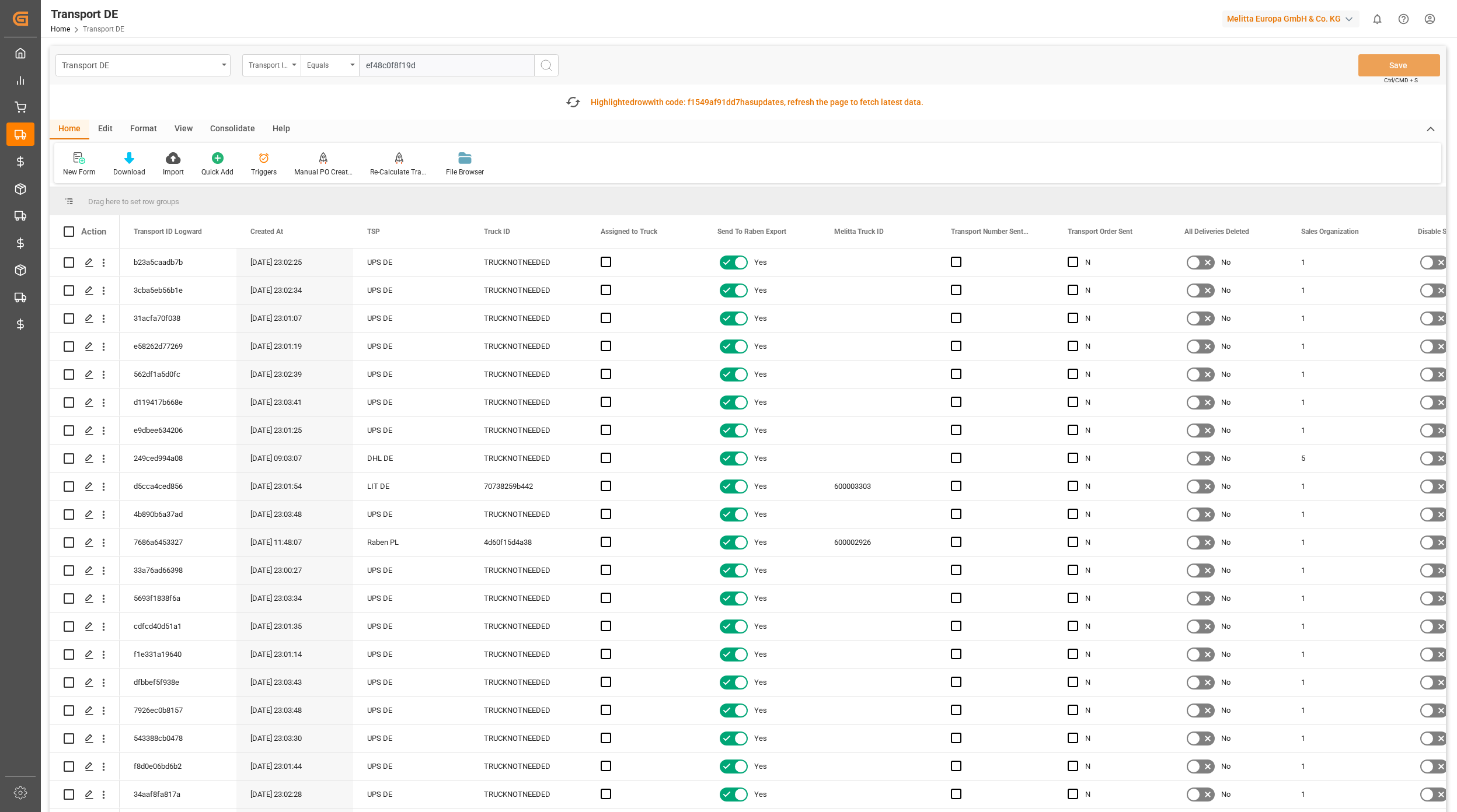
type input "ef48c0f8f19d"
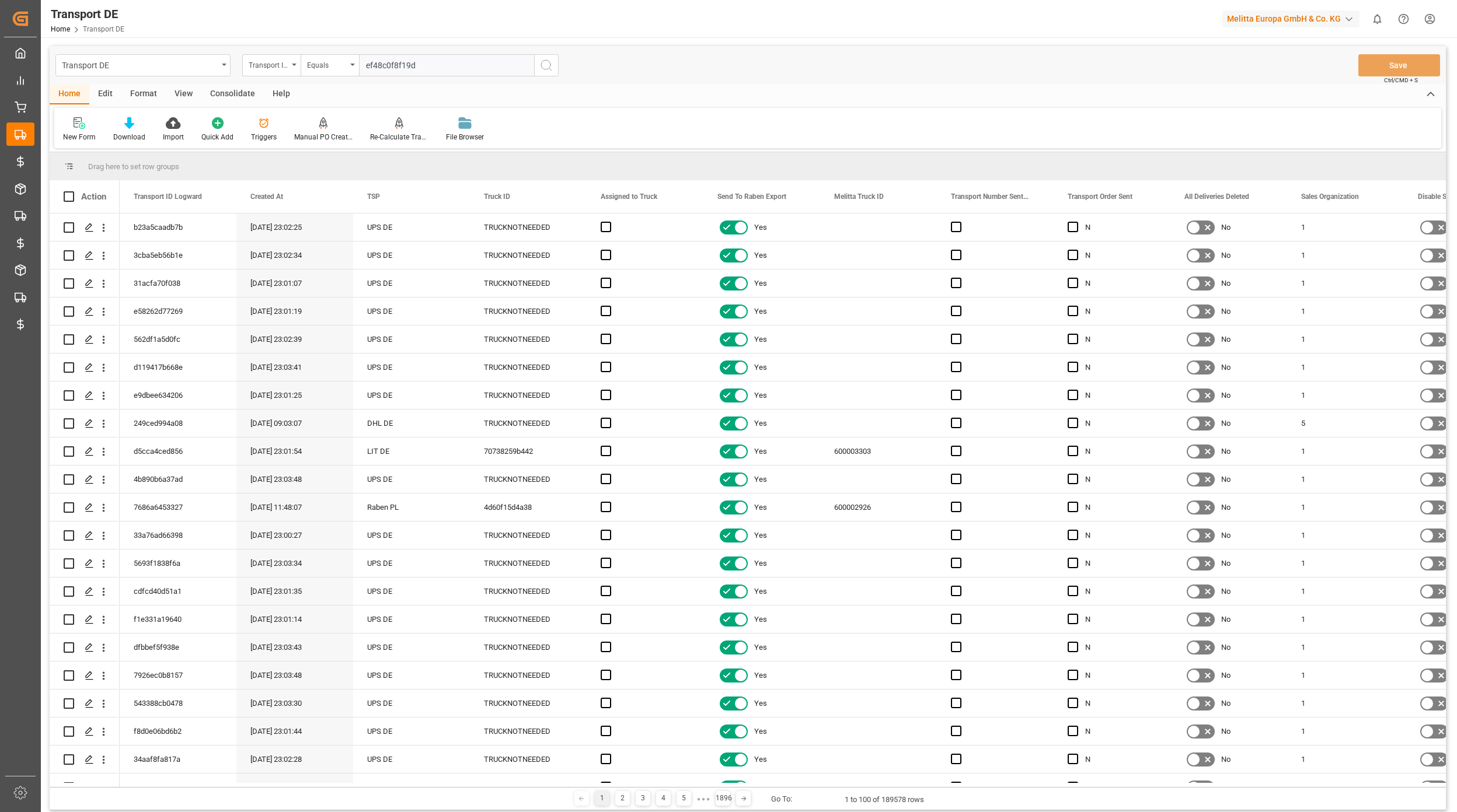
click at [552, 73] on button "search button" at bounding box center [546, 65] width 24 height 22
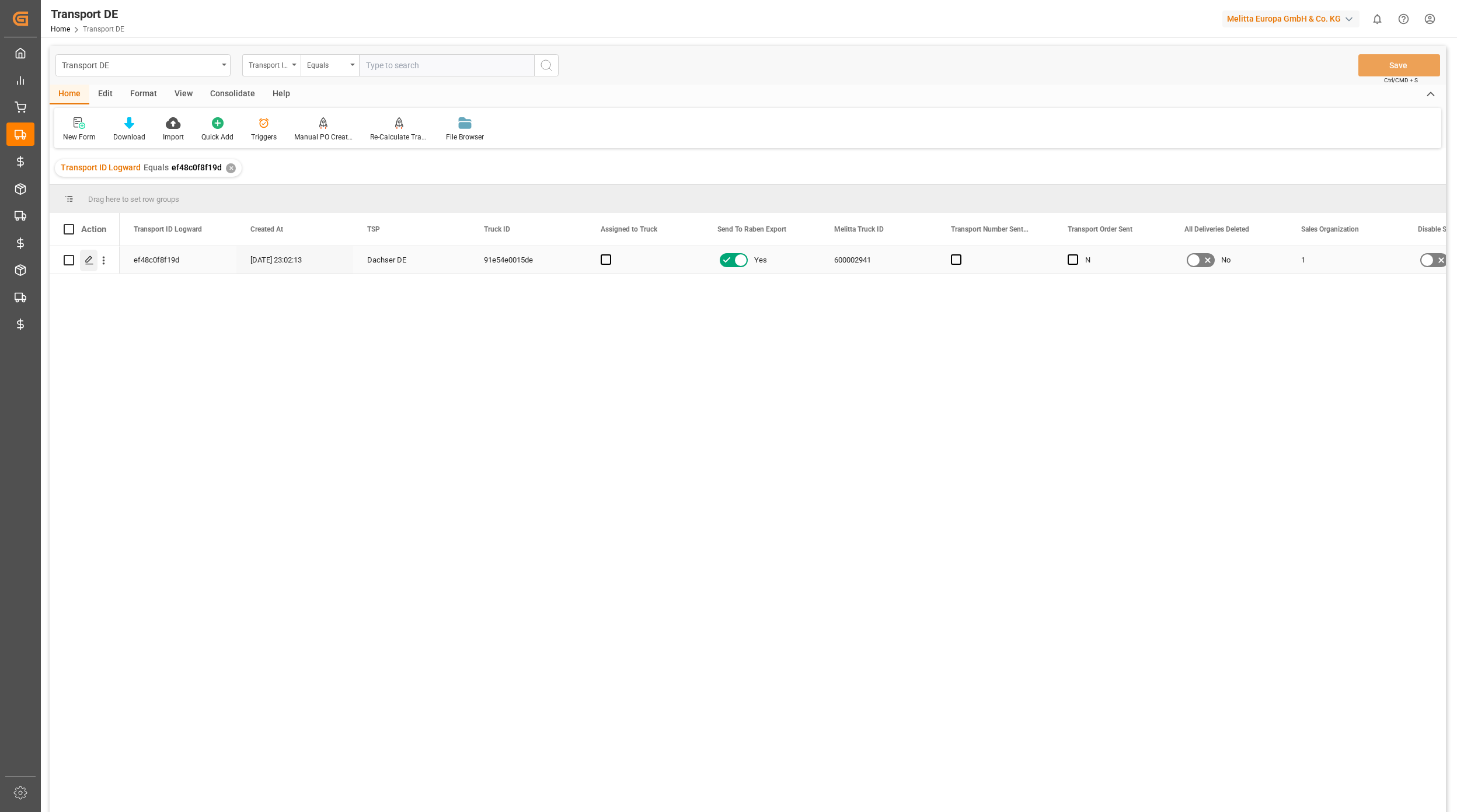
click at [94, 268] on div "Press SPACE to select this row." at bounding box center [88, 261] width 18 height 21
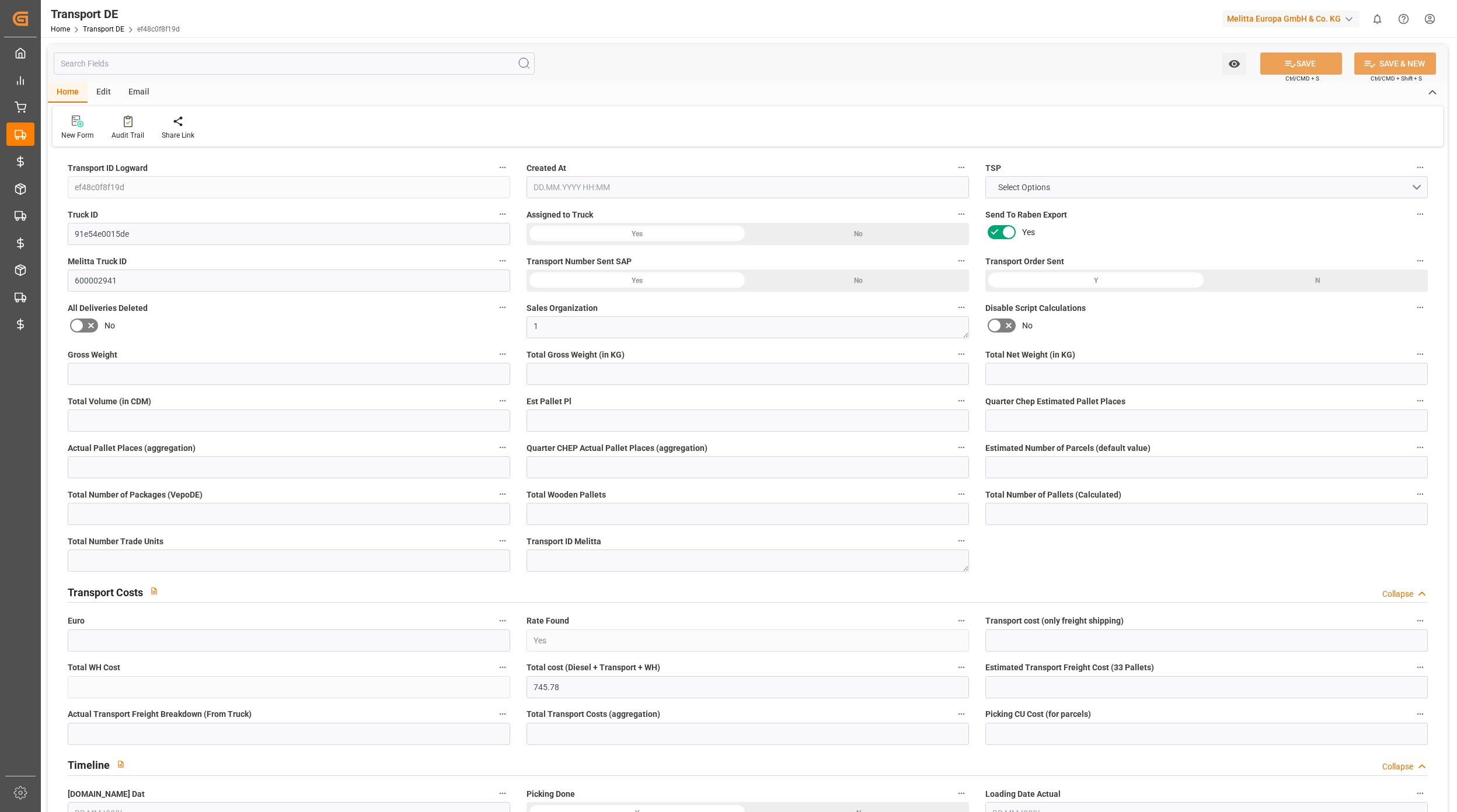
type input "6407"
type input "5432.423"
type input "4032.155"
type input "31641.768"
type input "20"
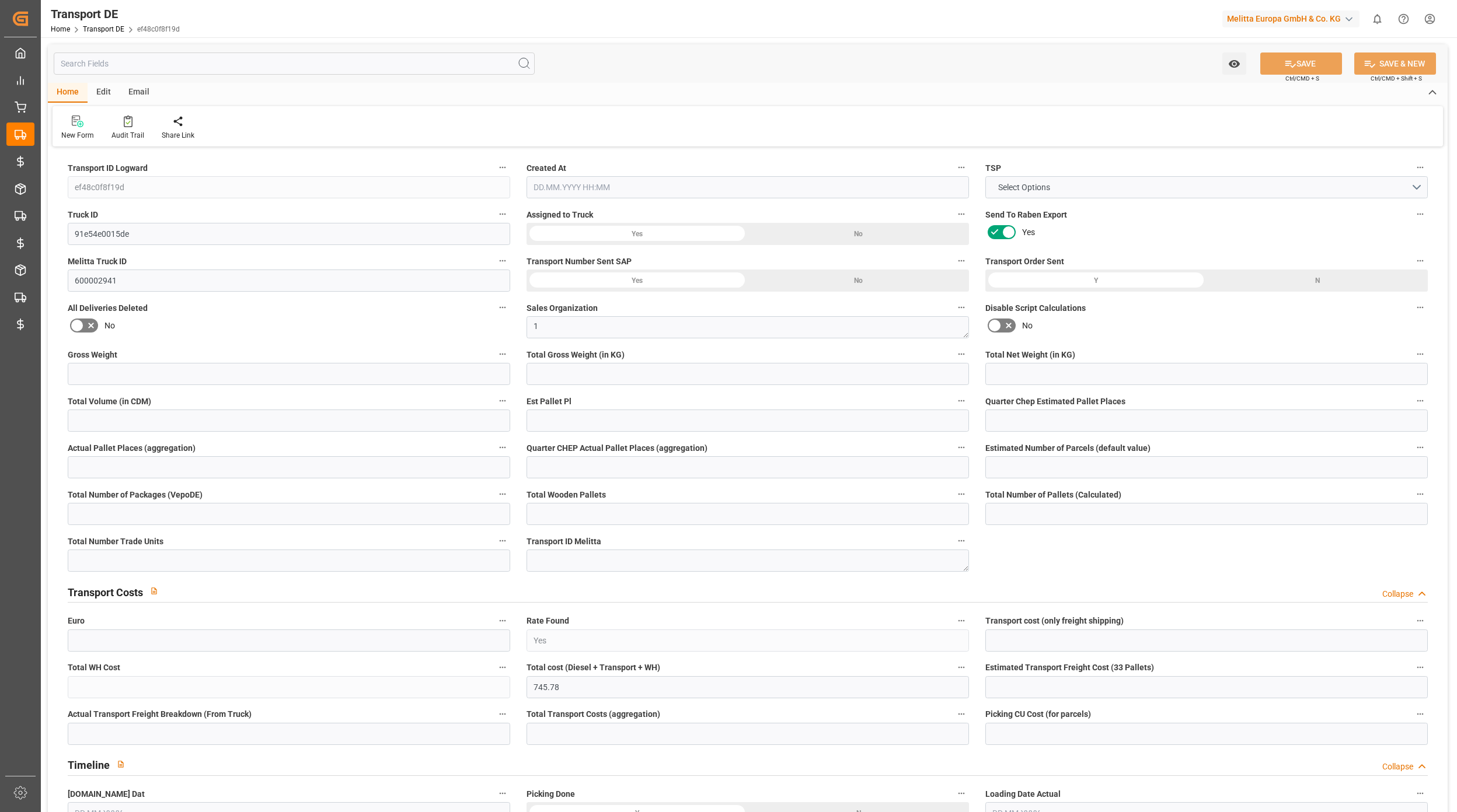
type input "0"
type input "19"
type input "0"
type input "1"
type input "38"
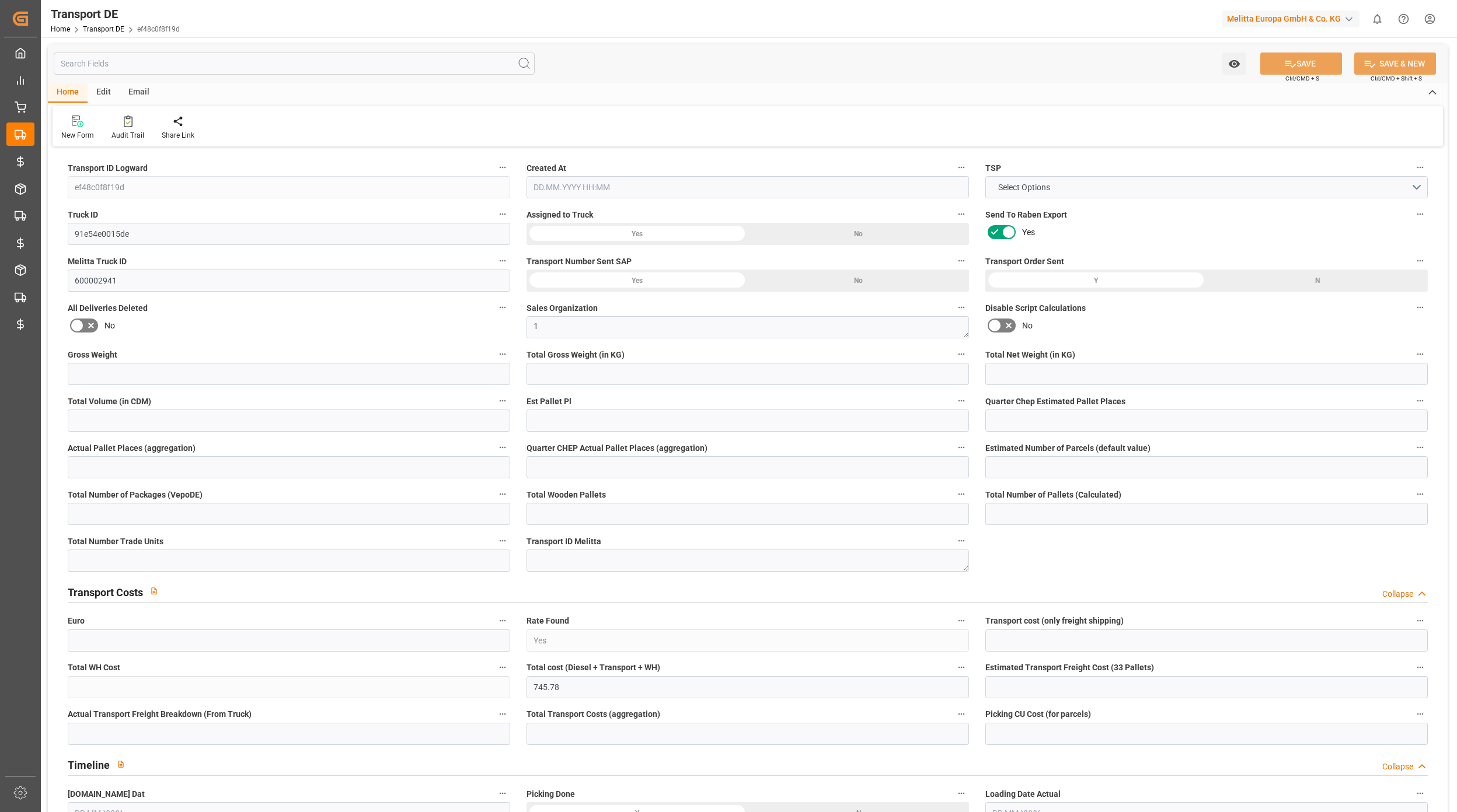
type input "38"
type input "28"
type input "703"
type input "0"
type input "596.23"
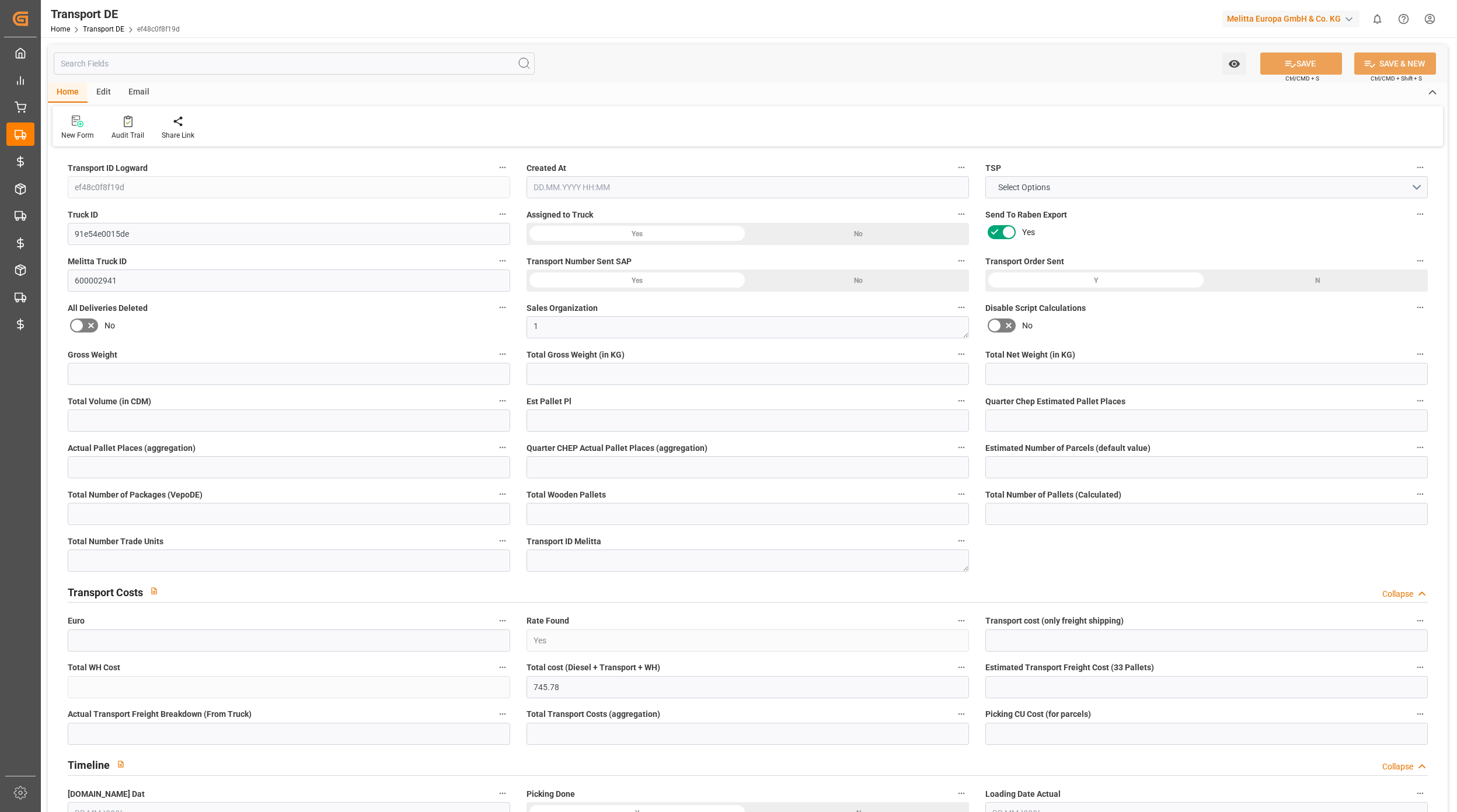
type input "149.55"
type input "596.23"
type input "68"
type input "38"
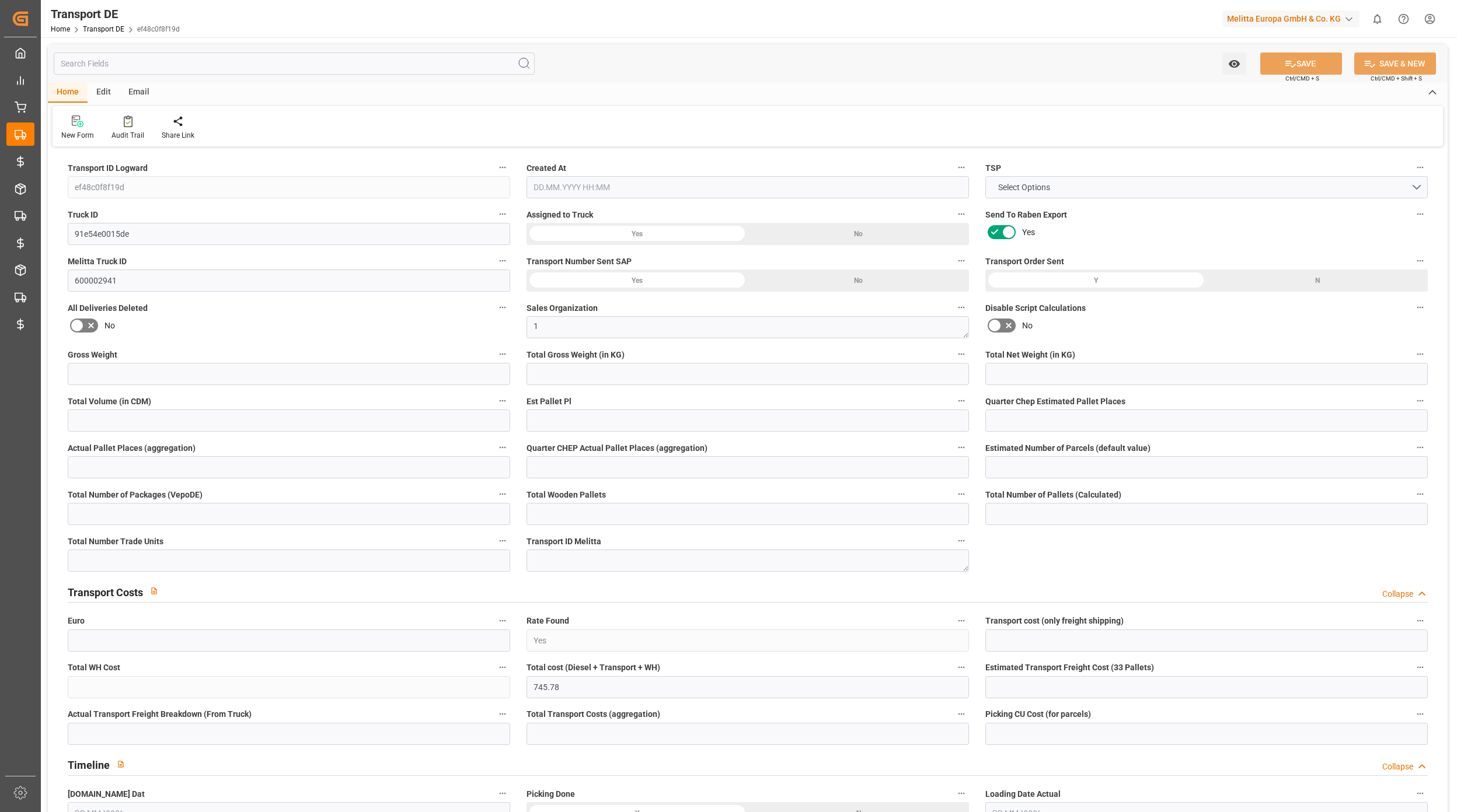
type input "0"
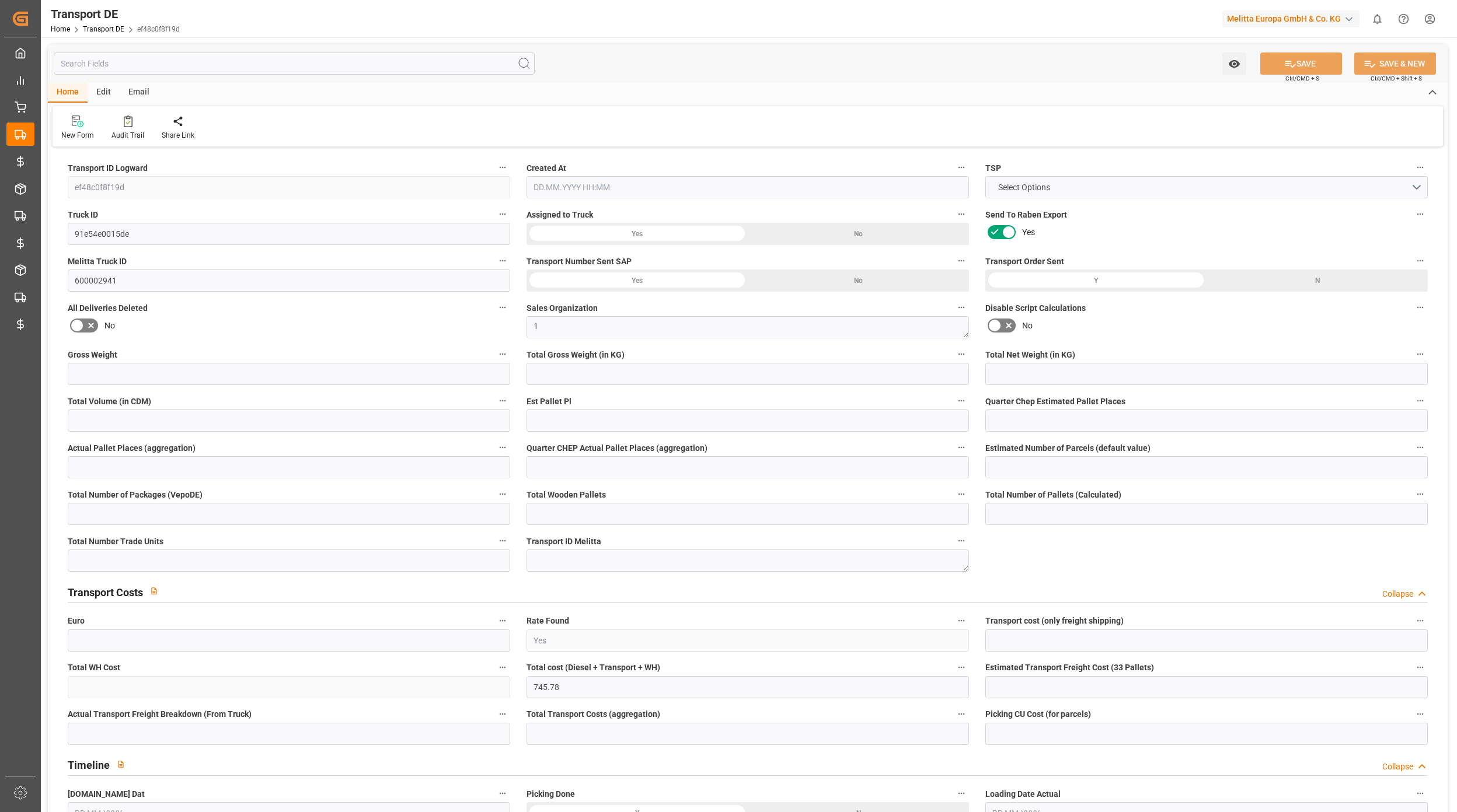
type input "0"
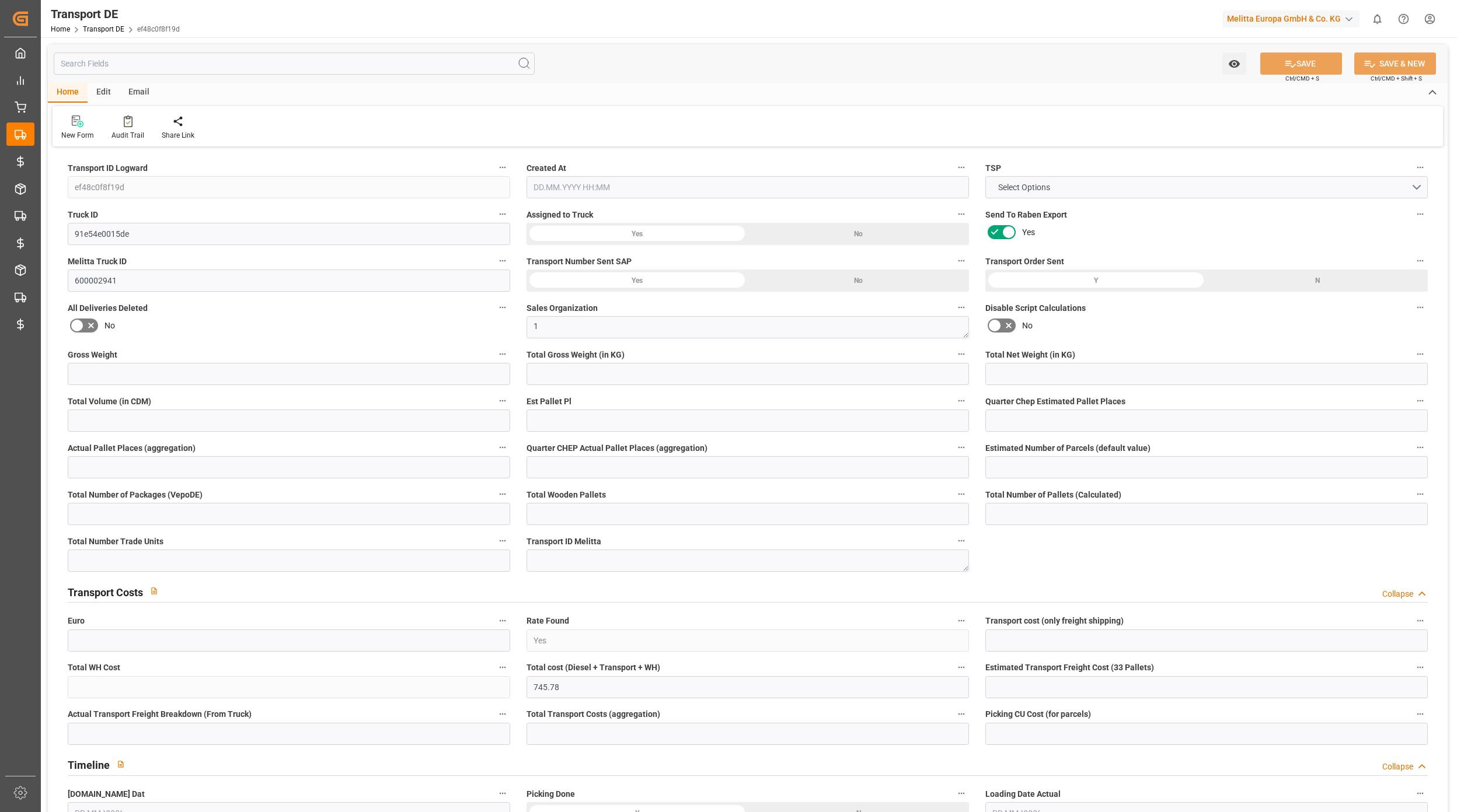
type input "0"
type input "5432.423"
type input "10767.6795"
type input "21"
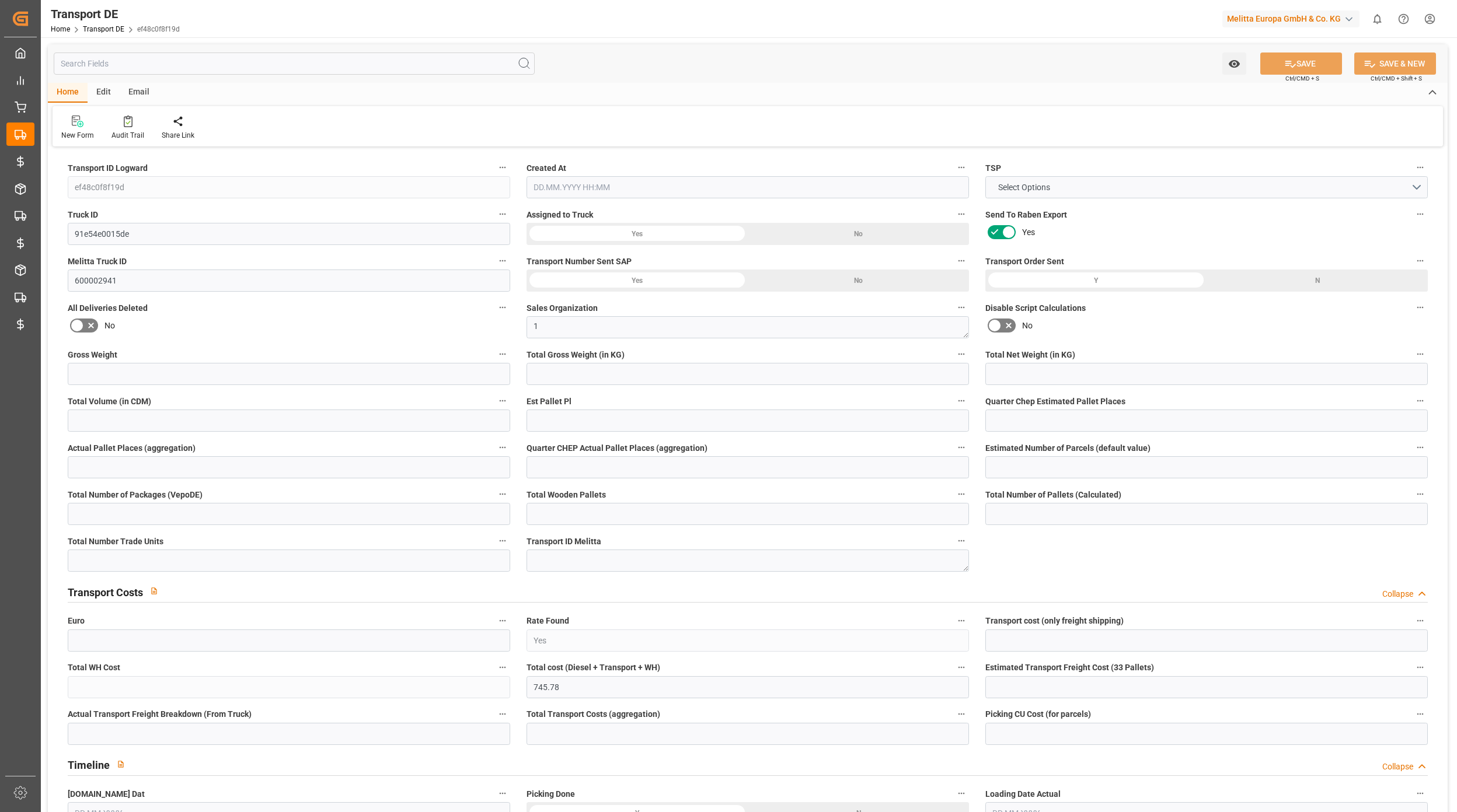
type input "80"
type input "0"
type input "5"
type input "33"
type input "0"
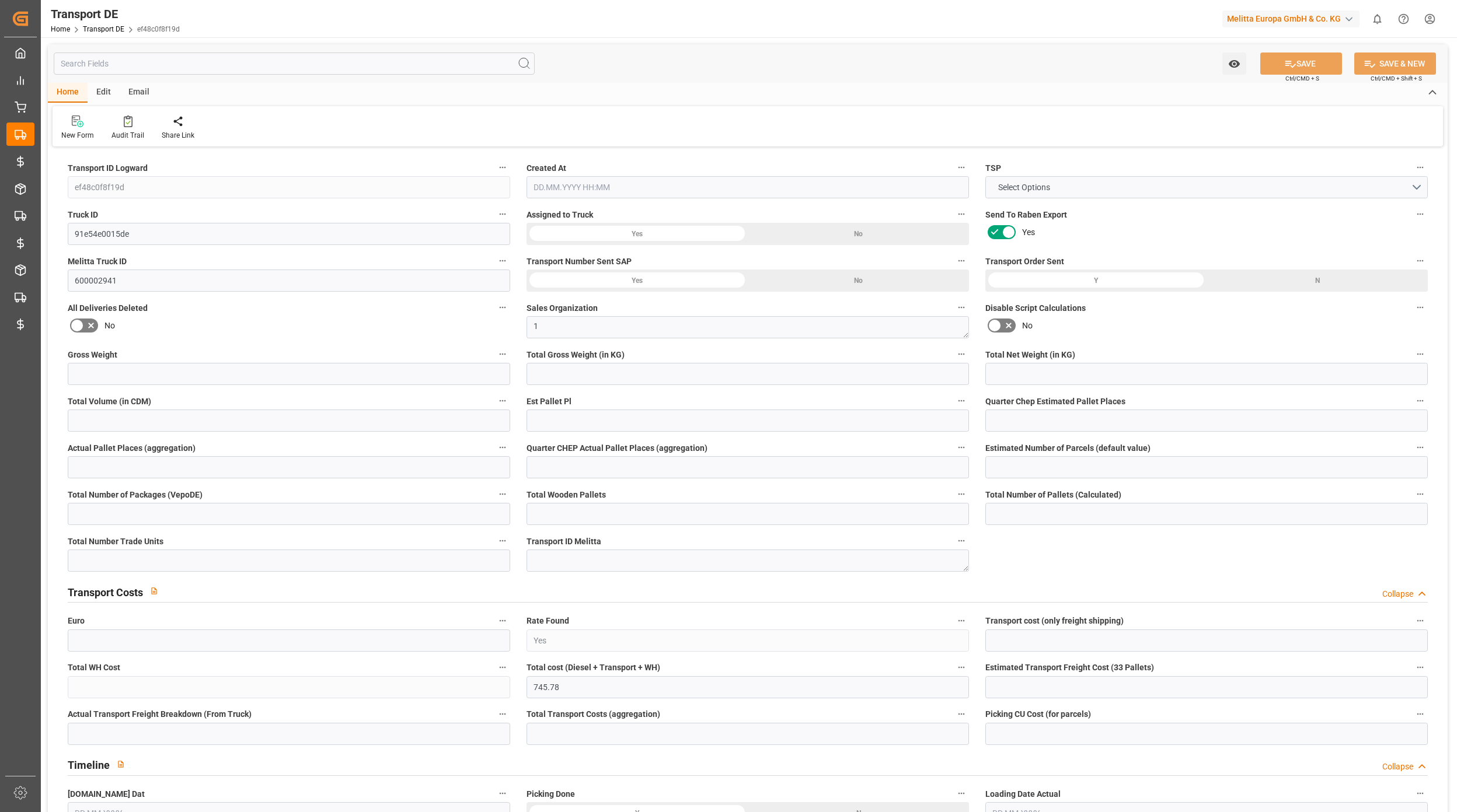
type input "0"
type input "2"
type input "0"
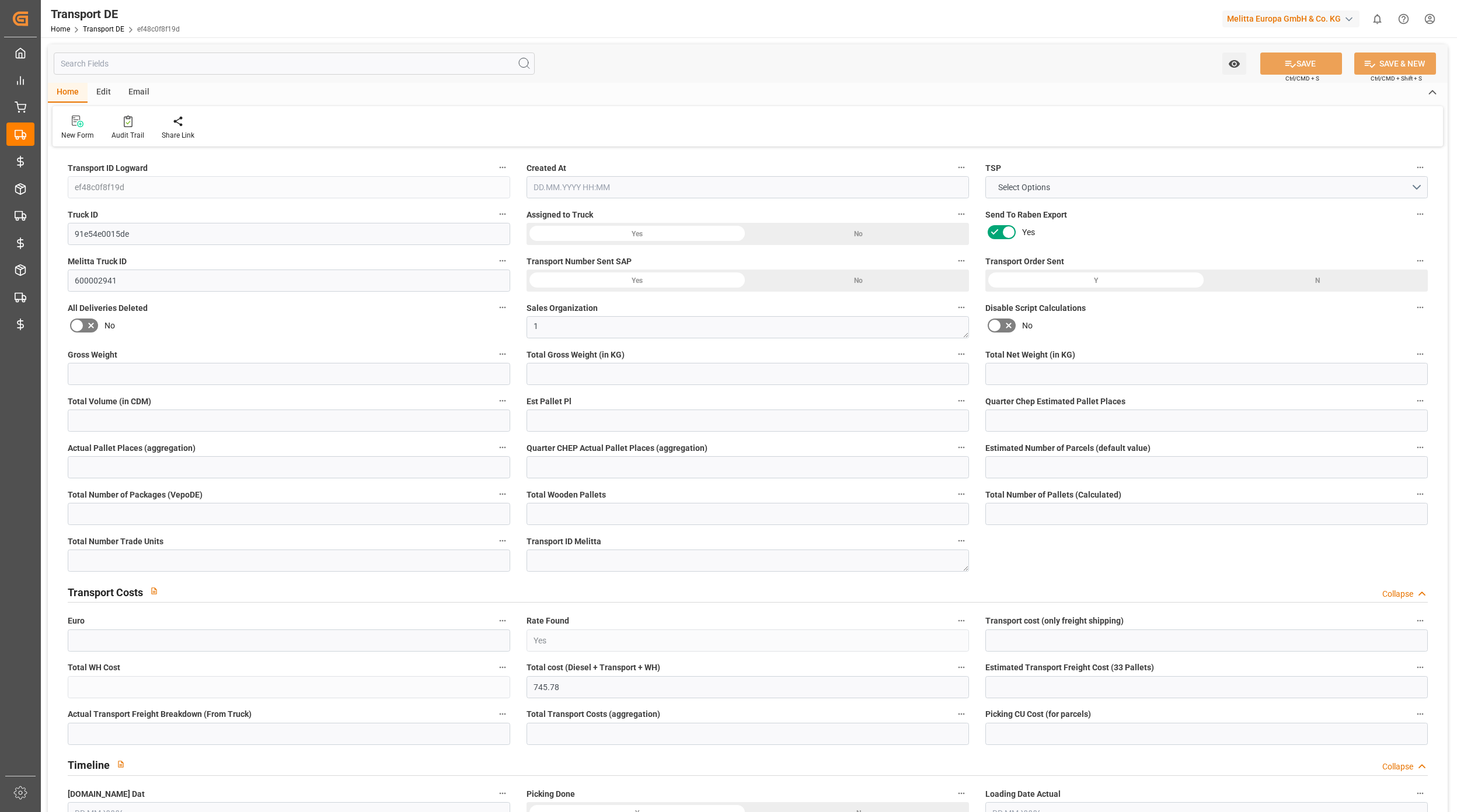
type input "2557"
type input "745.78"
type input "596.23"
type input "23.09.2025 21:02"
type input "26.09.2025"
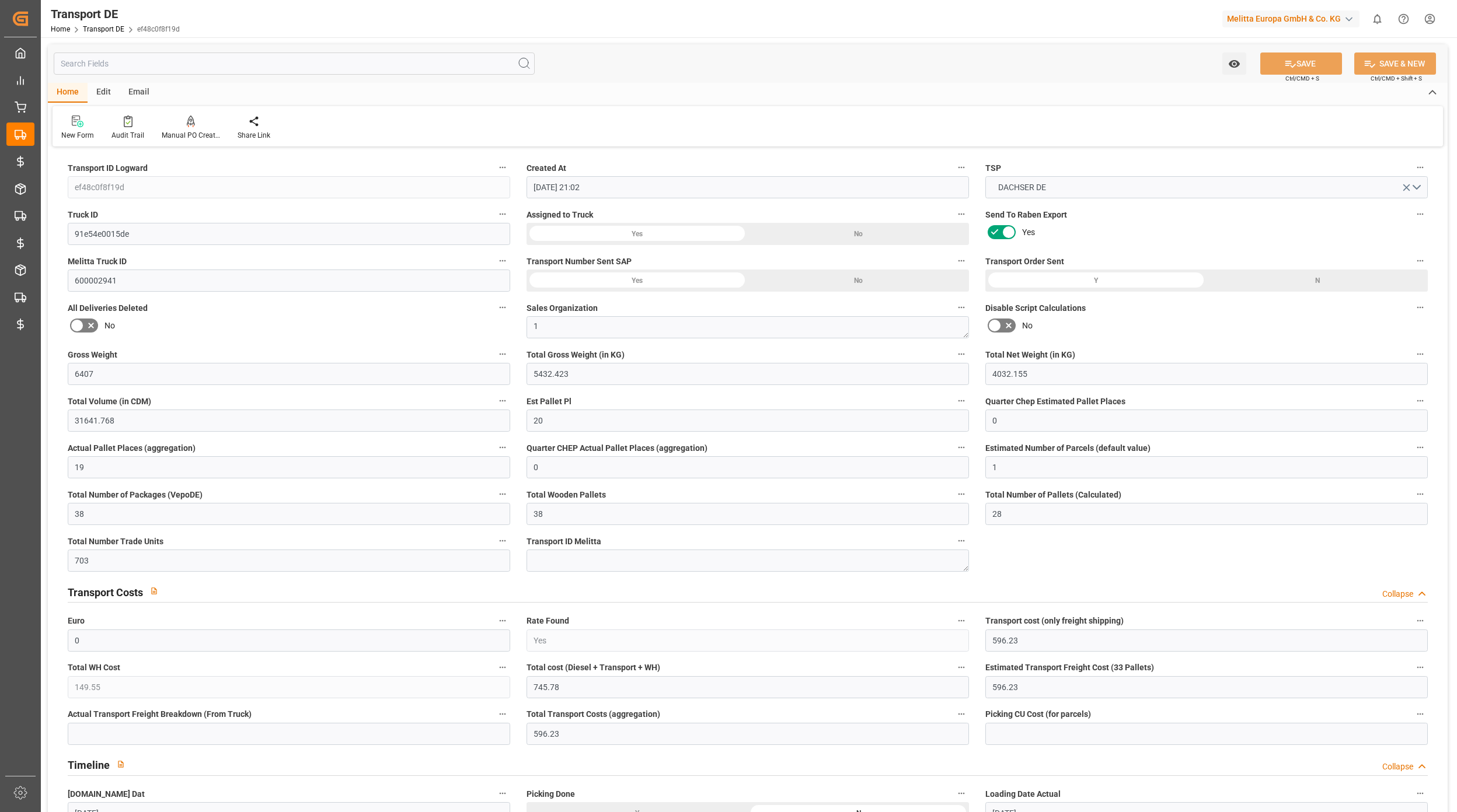
type input "29.09.2025"
type input "30.09.2025"
click at [126, 131] on div "Audit Trail" at bounding box center [127, 136] width 33 height 11
type input "cfa7b4851fe8"
type input "773bba8579e9"
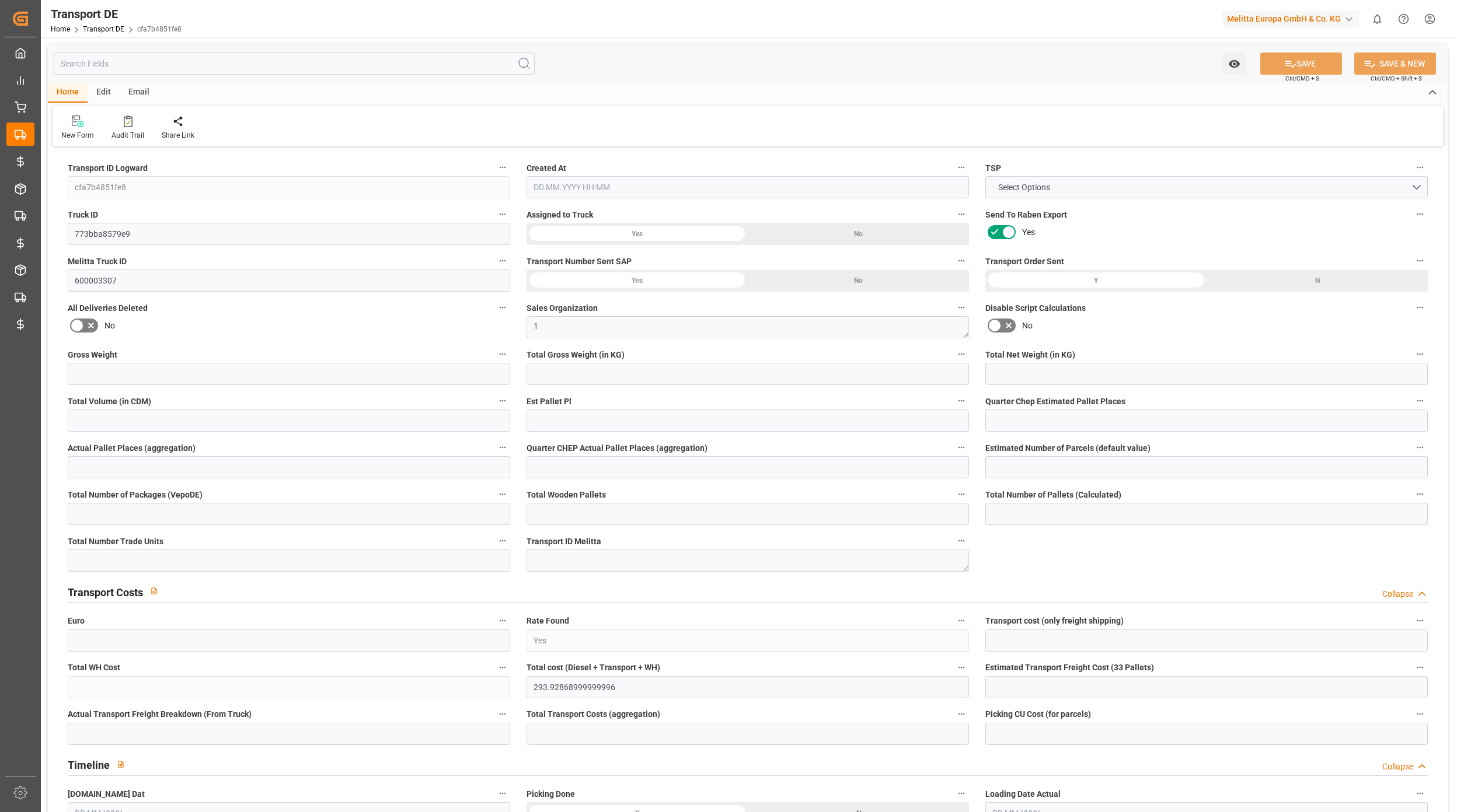
type input "600003307"
type textarea "1"
type input "Yes"
type input "293.92868999999996"
type textarea "0000066211"
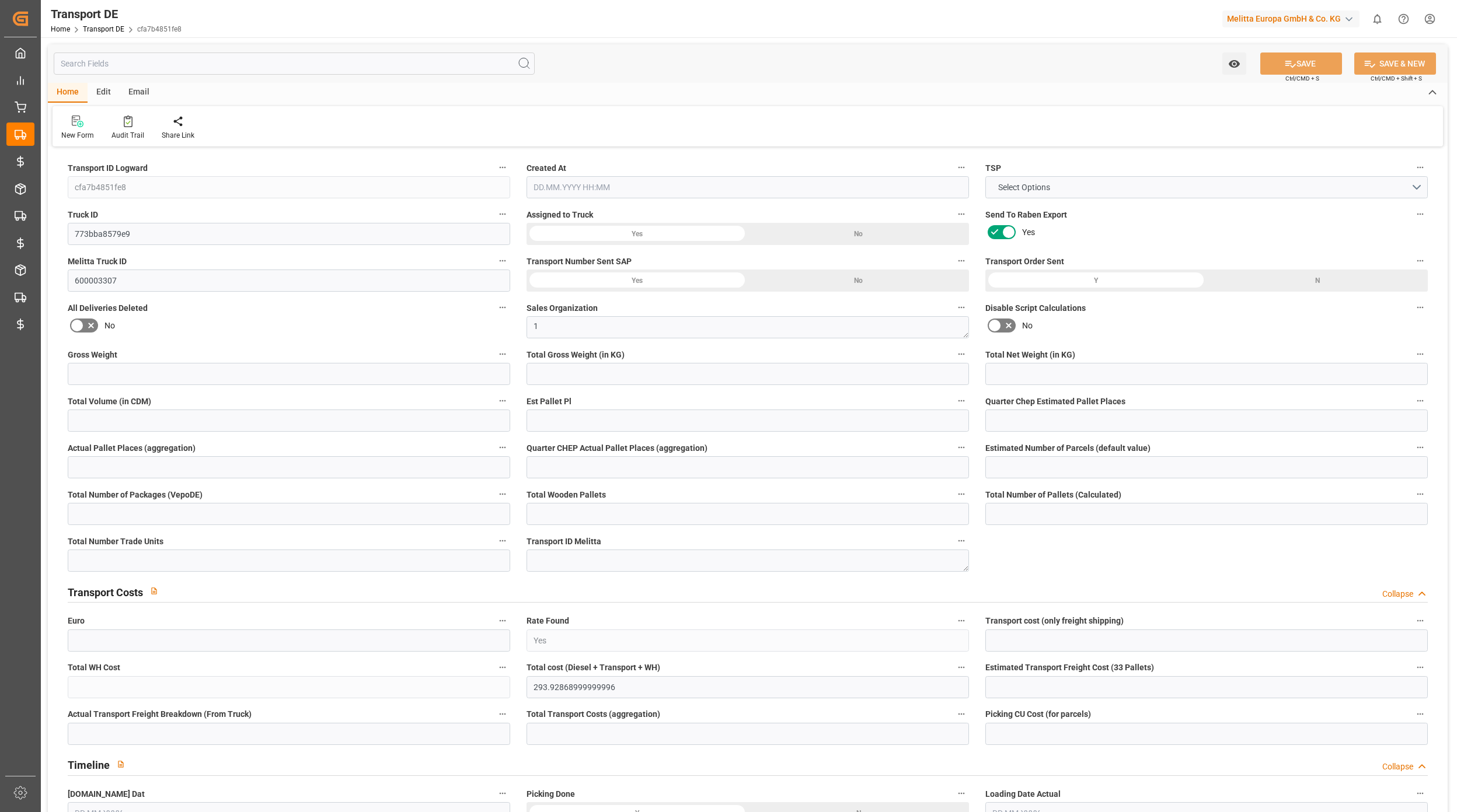
type textarea "Mueller Handels GmbH Co. KG"
type input "Mergelgrube 2"
type input "89081"
type textarea "[GEOGRAPHIC_DATA]"
type input "DE"
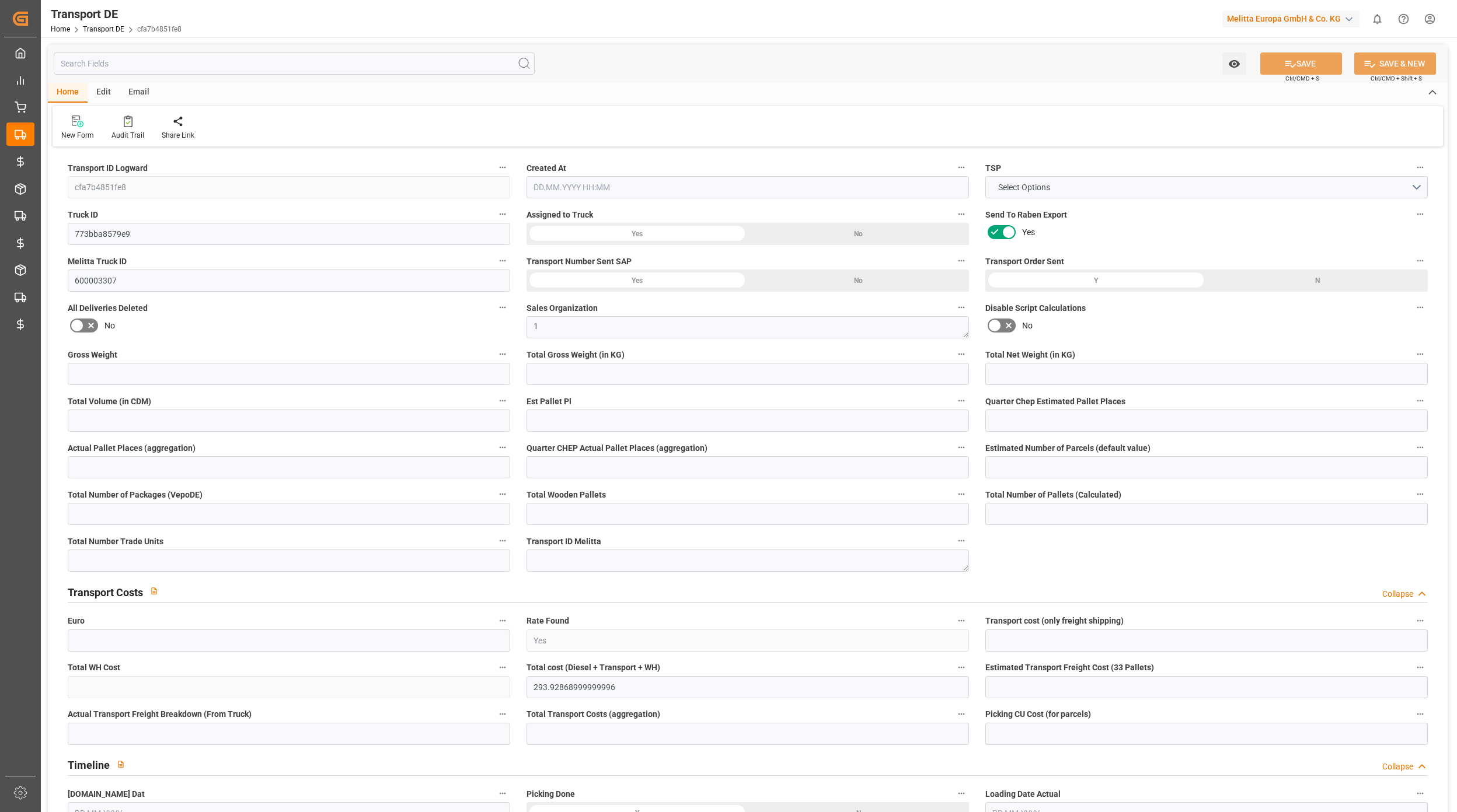
type input "DE-32423"
type input "Rhenus Retail Services GmbH"
type input "[PERSON_NAME][STREET_ADDRESS]"
type input "32423"
type input "Minden"
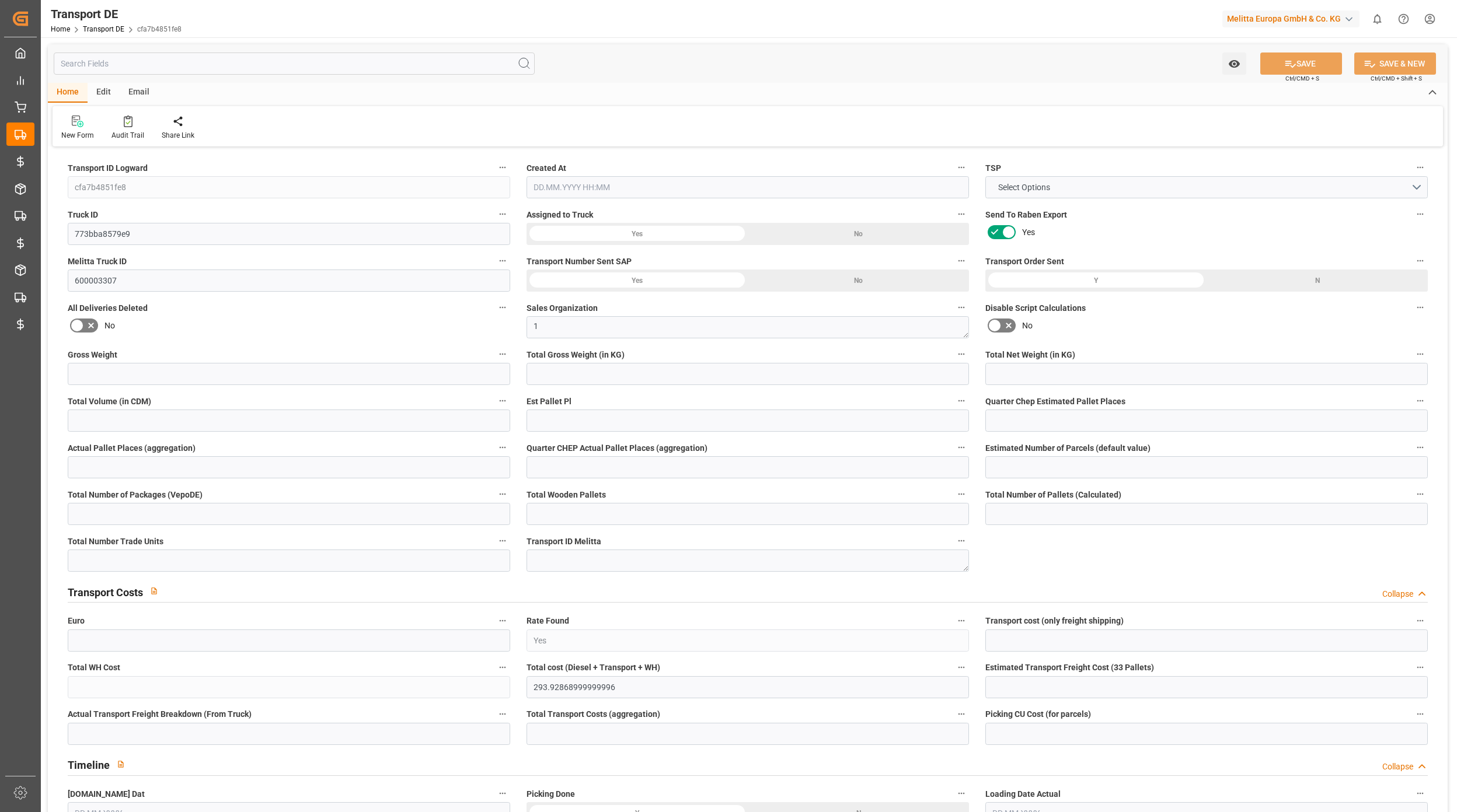
type input "DE"
type input "Melitta Europa GmbH & Co. KG"
type input "[STREET_ADDRESS]"
type input "32427"
type input "Minden"
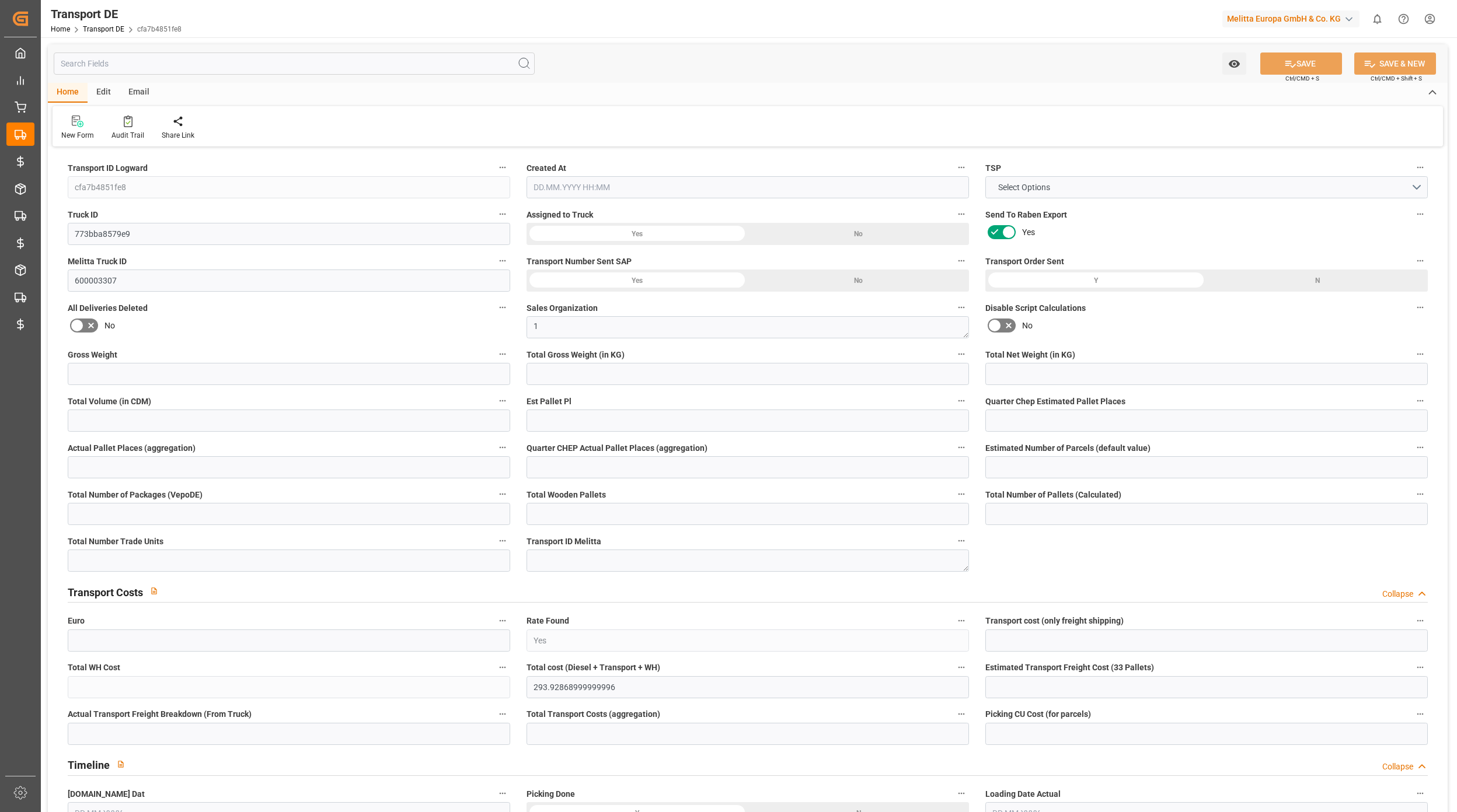
type input "DE"
type textarea "72db2042ad70"
type input "Road"
type input "DE"
type input "32423"
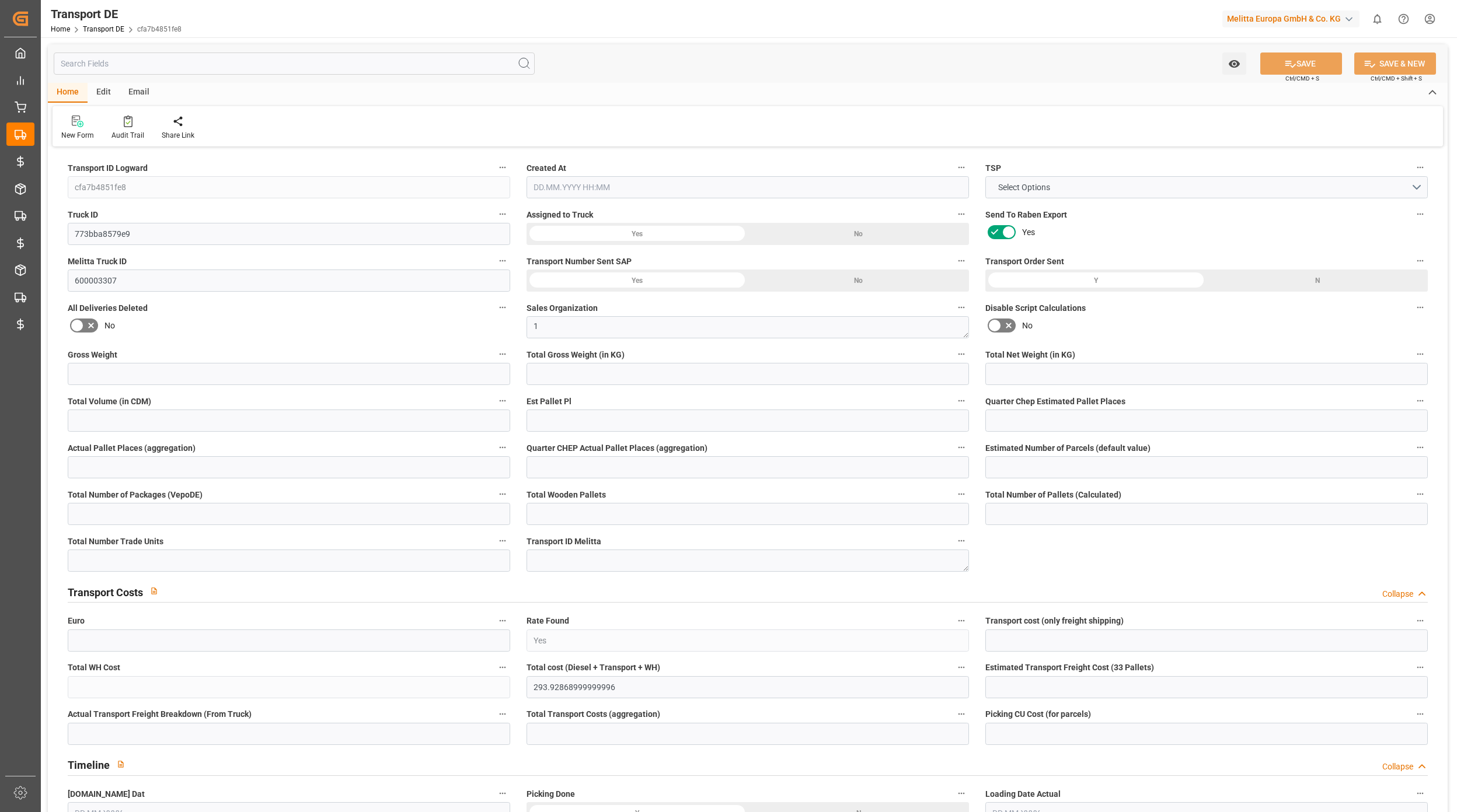
type input "DE"
type input "89081"
type input "Groupage"
type input "26-40 t"
type input "EURO 6"
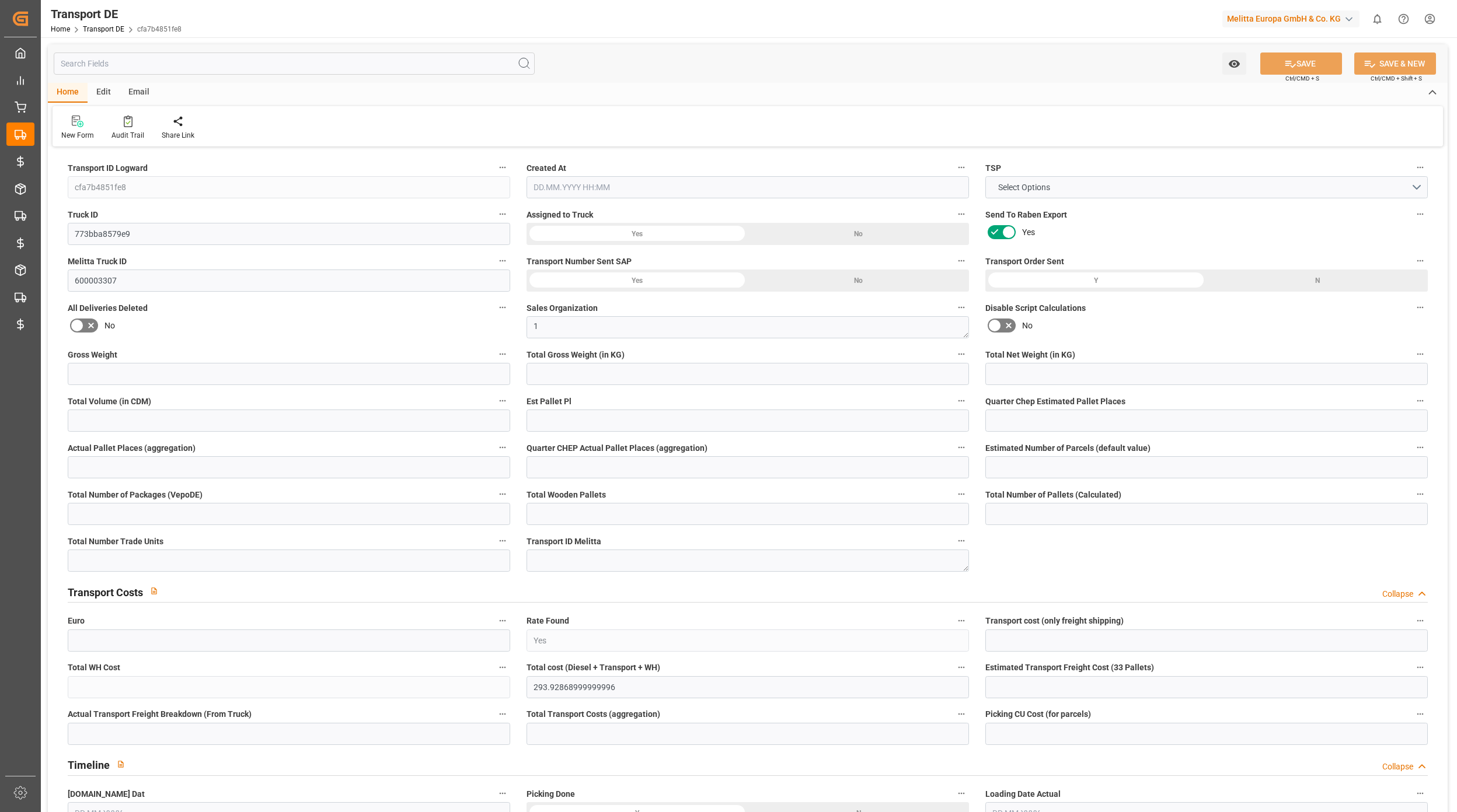
type input "Diesel"
type input "DE_02"
type input "DAP"
type input "DE 126011900"
type input "808.5"
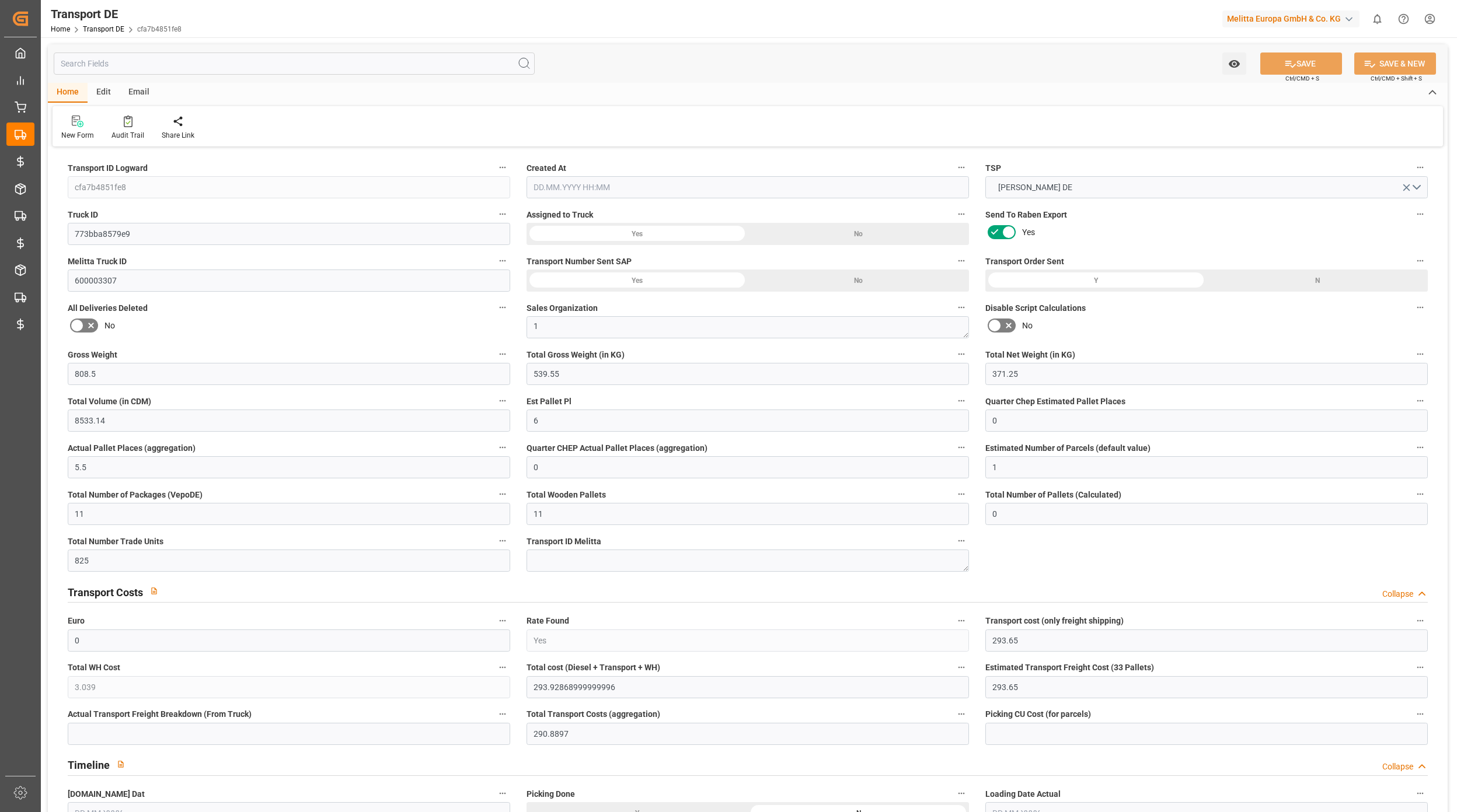
type input "539.55"
type input "371.25"
type input "8533.14"
type input "6"
type input "0"
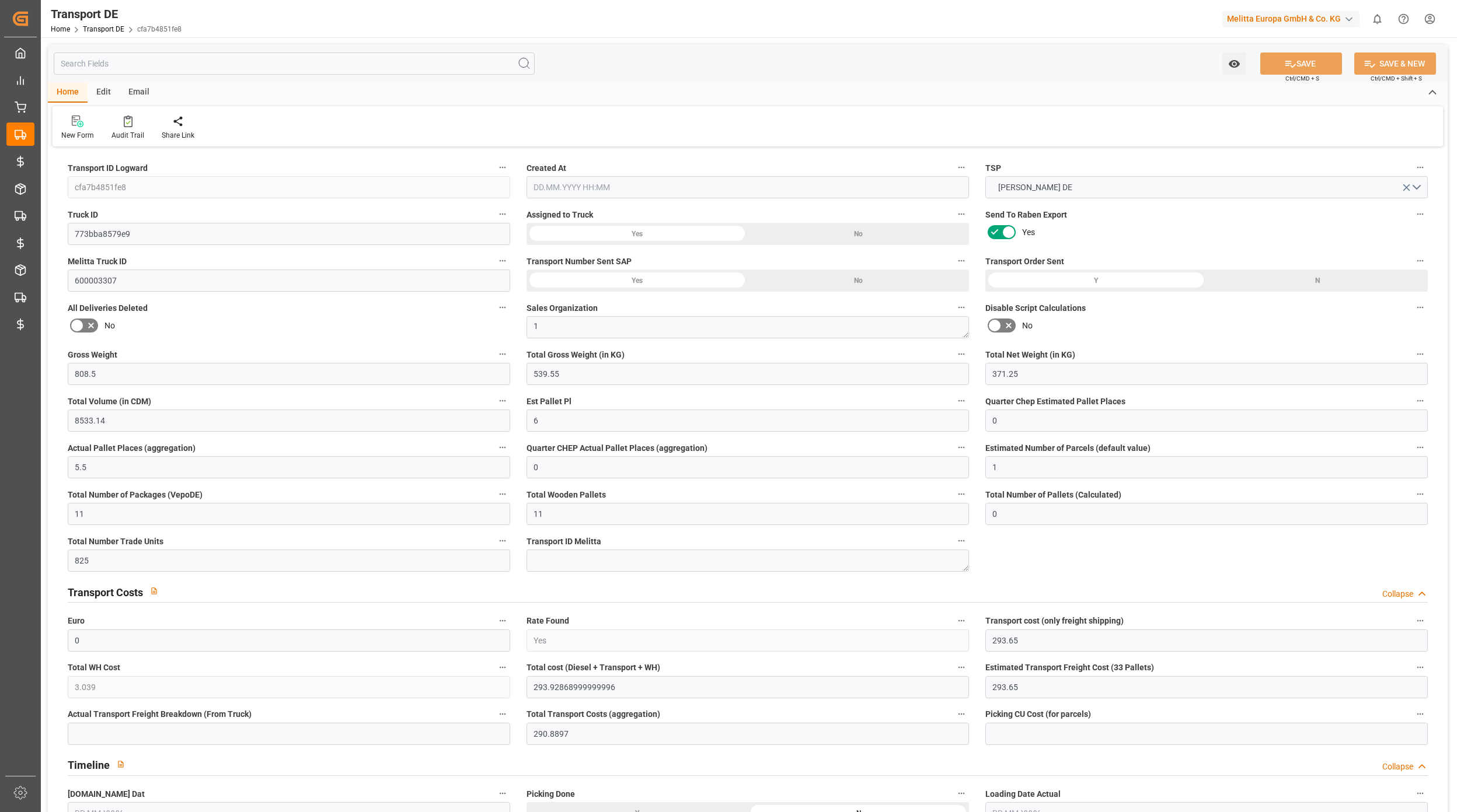
type input "5.5"
type input "0"
type input "1"
type input "11"
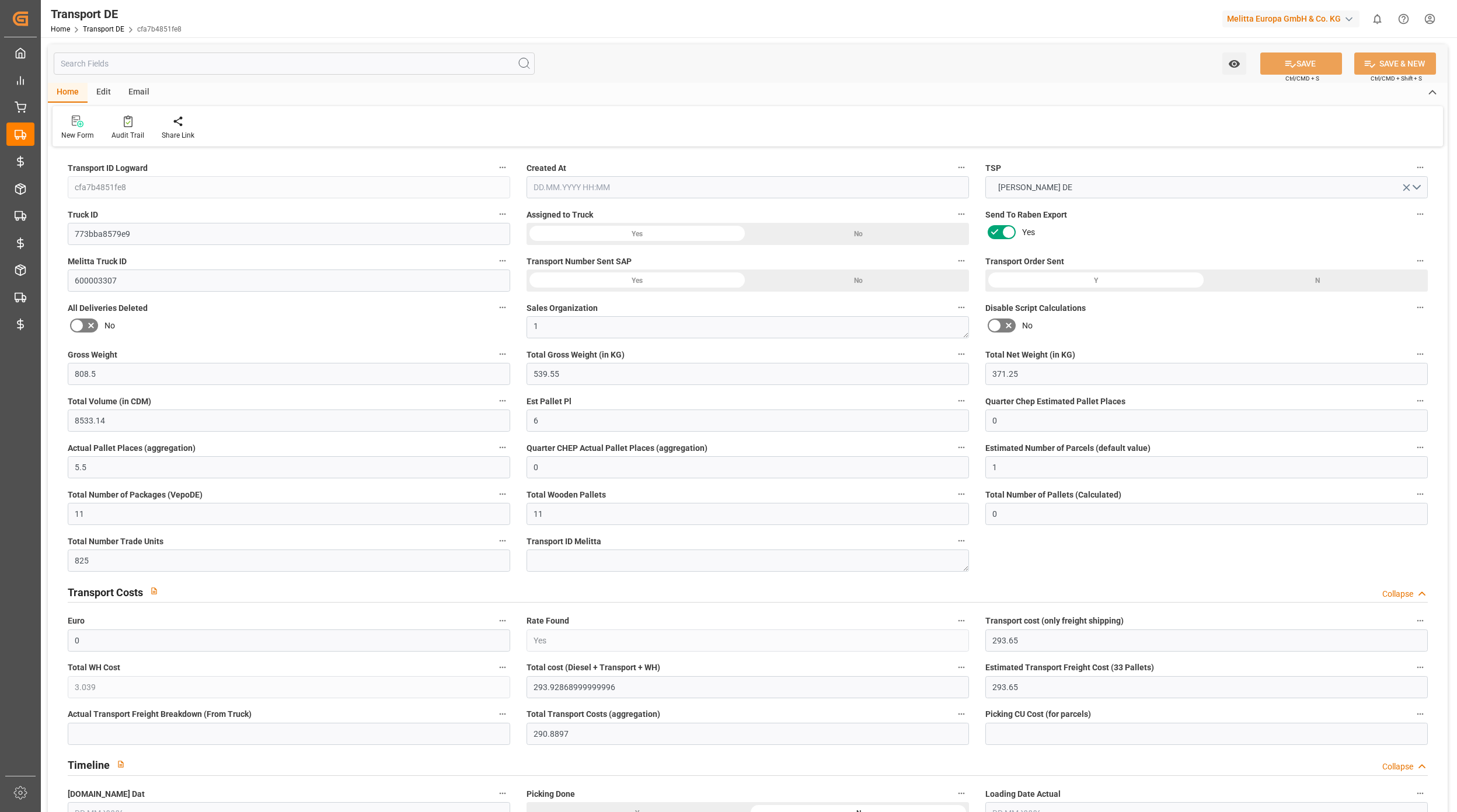
type input "0"
type input "825"
type input "0"
type input "293.65"
type input "3.039"
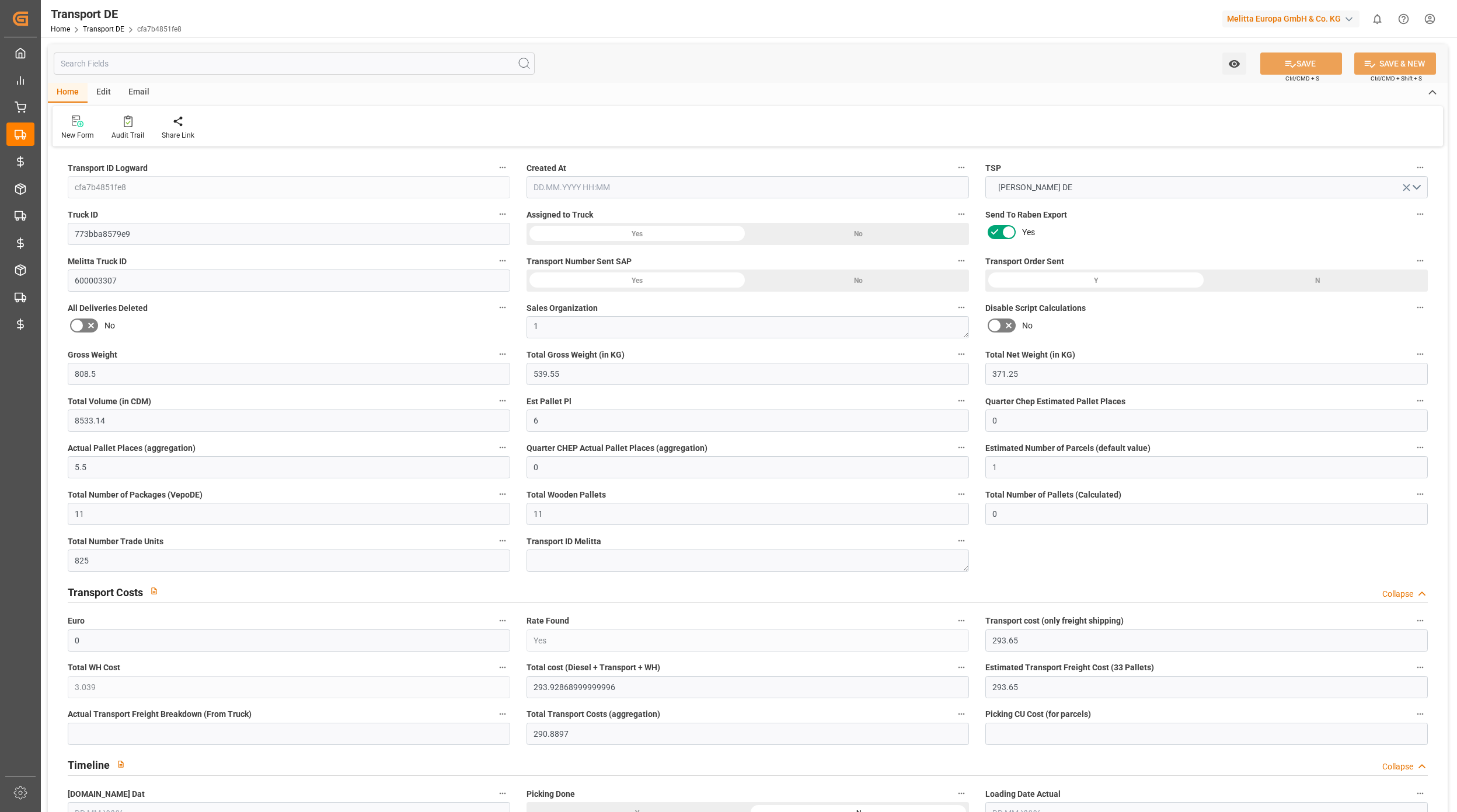
type input "293.65"
type input "290.8897"
type input "89"
type input "11"
type input "0"
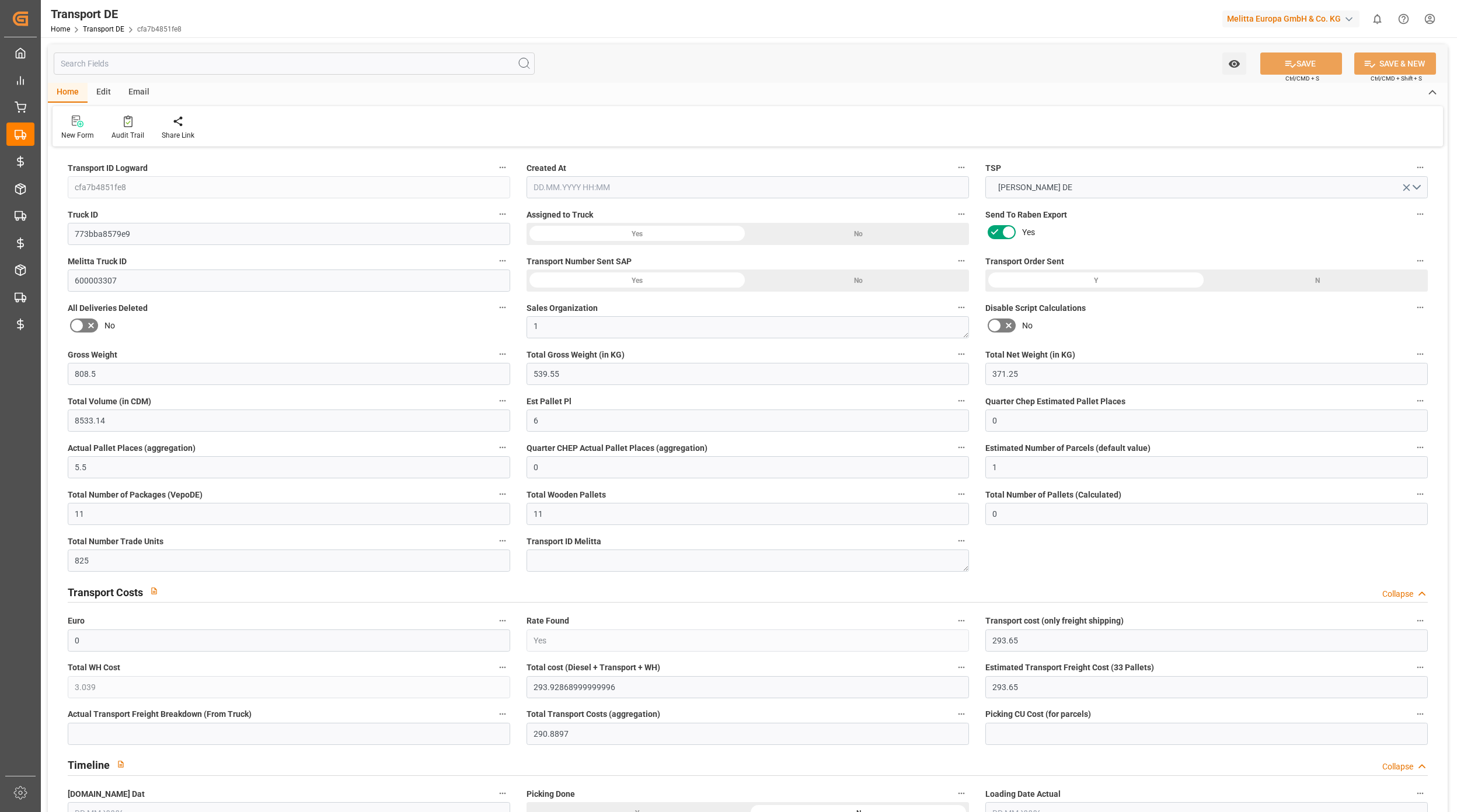
type input "0"
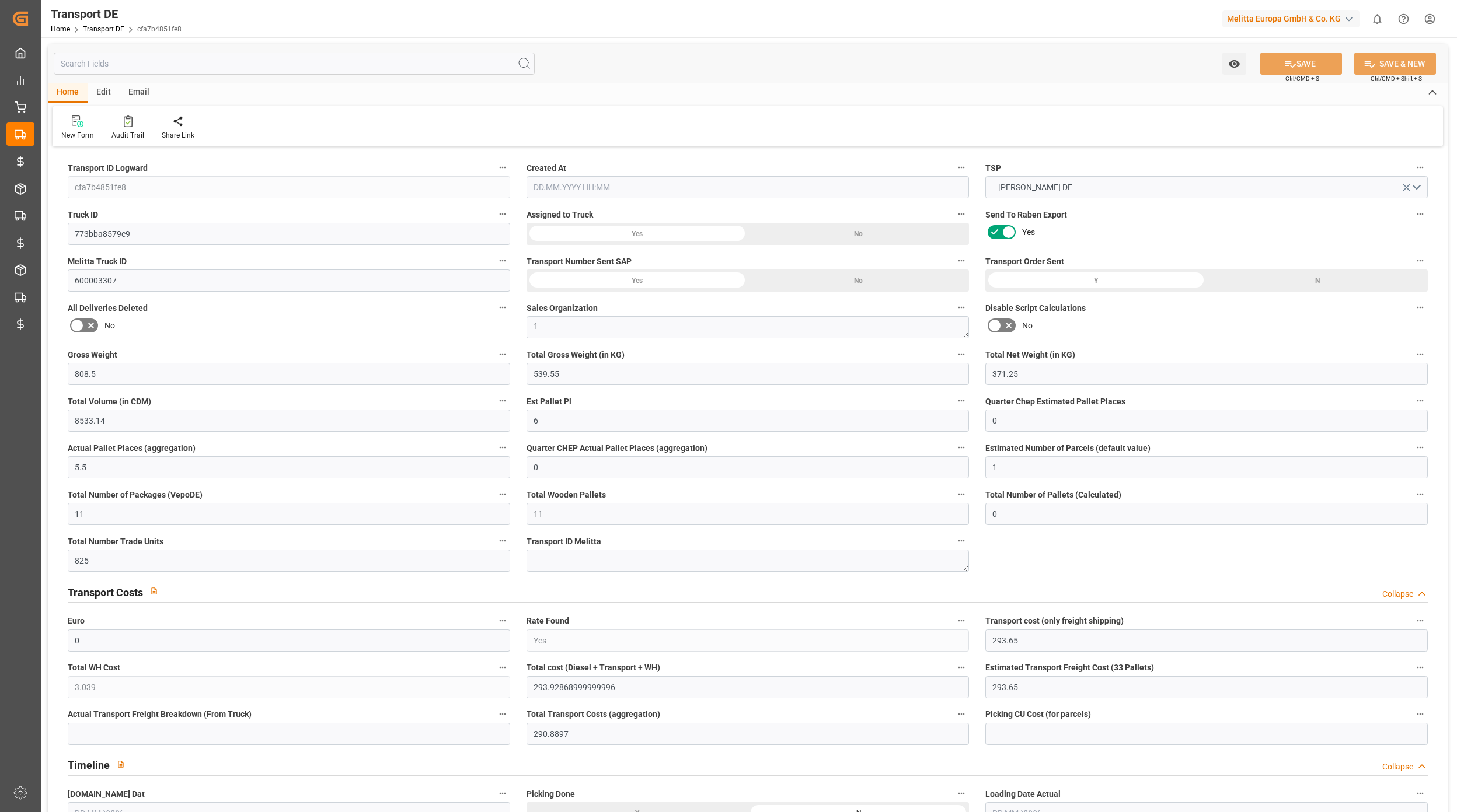
type input "0"
type input "-2.7603"
type input "0"
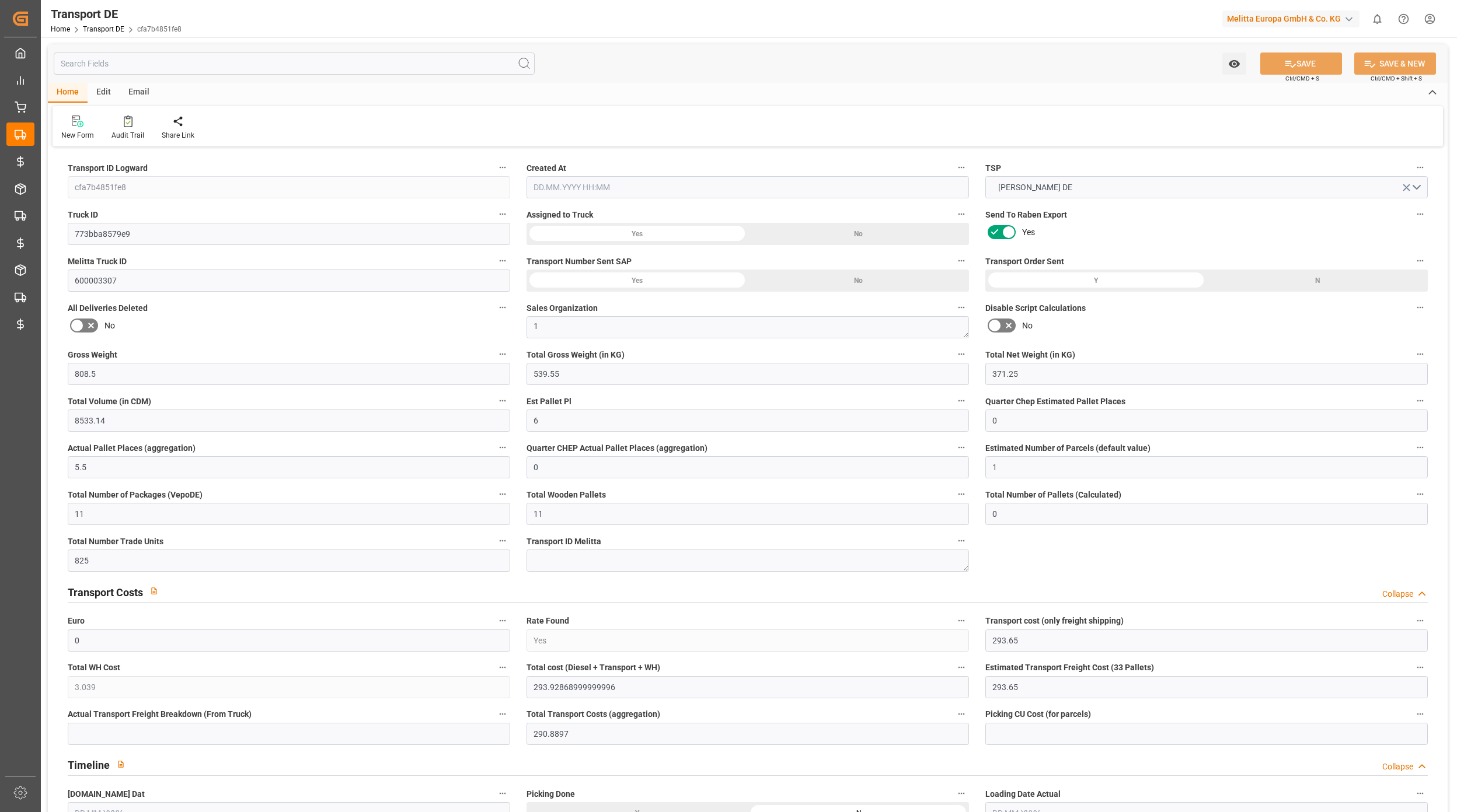
type input "0"
type input "539.55"
type input "4710.8598"
type input "21"
type input "35"
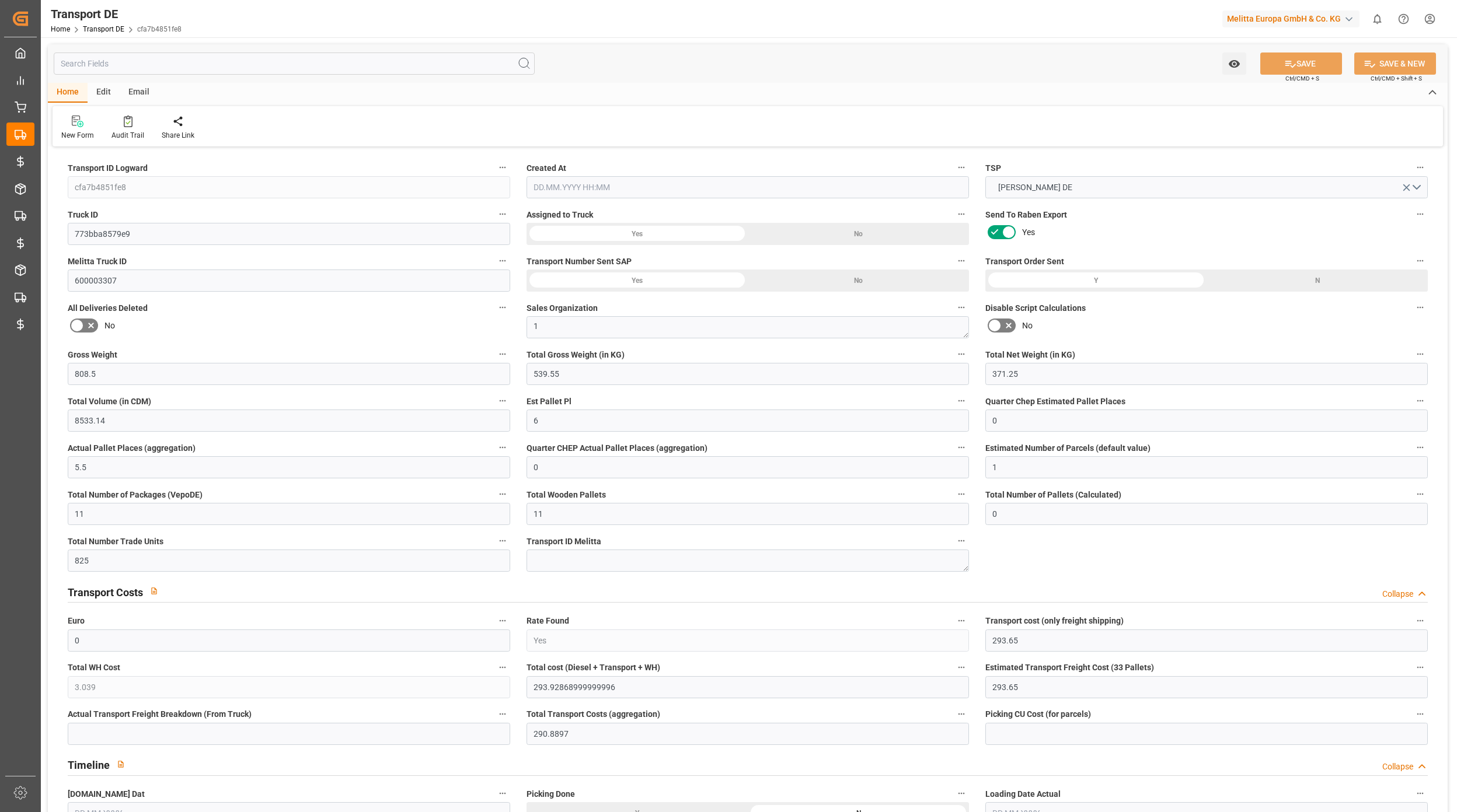
type input "0"
type input "11"
type input "0"
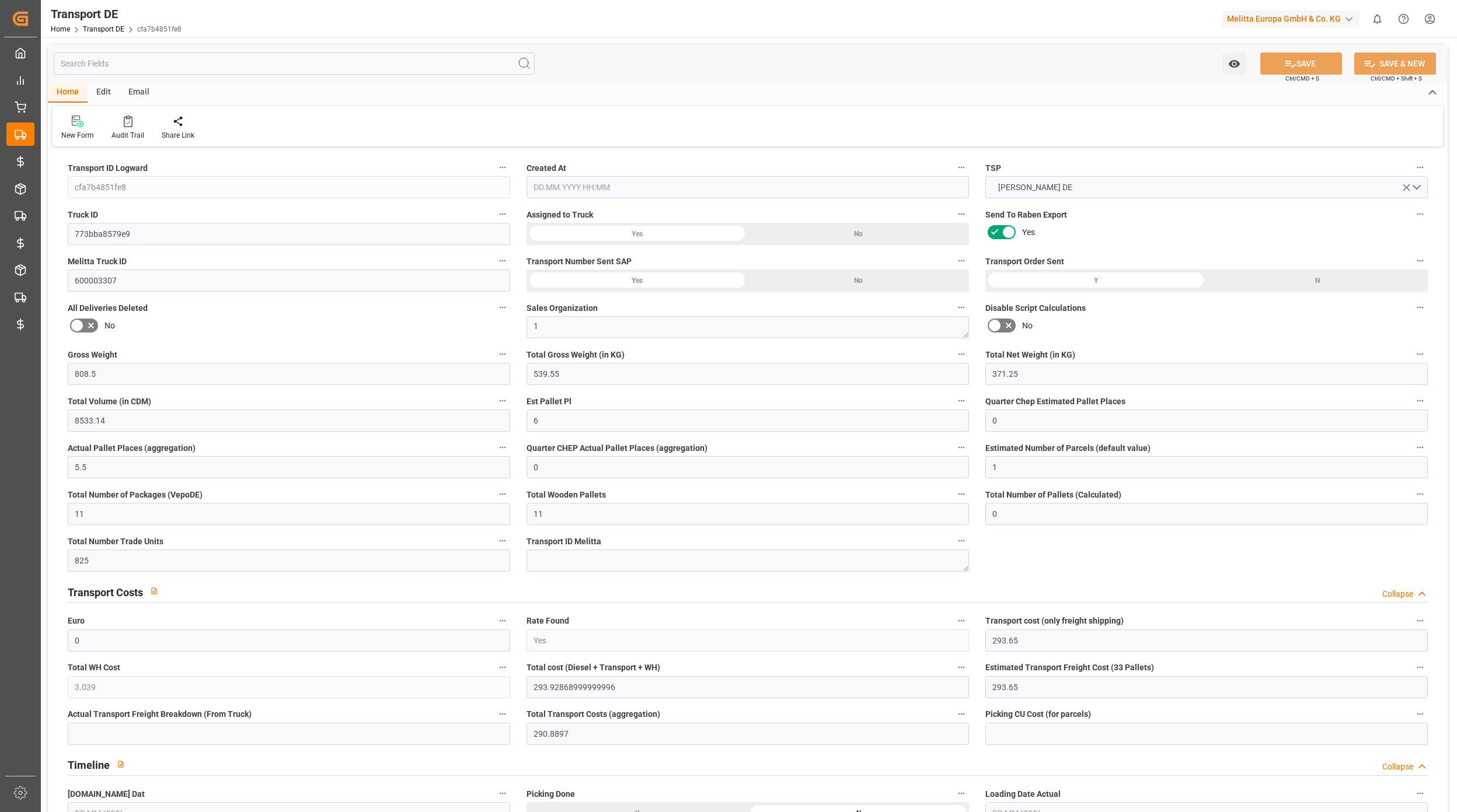
type input "0"
type input "1"
type input "0"
type input "825"
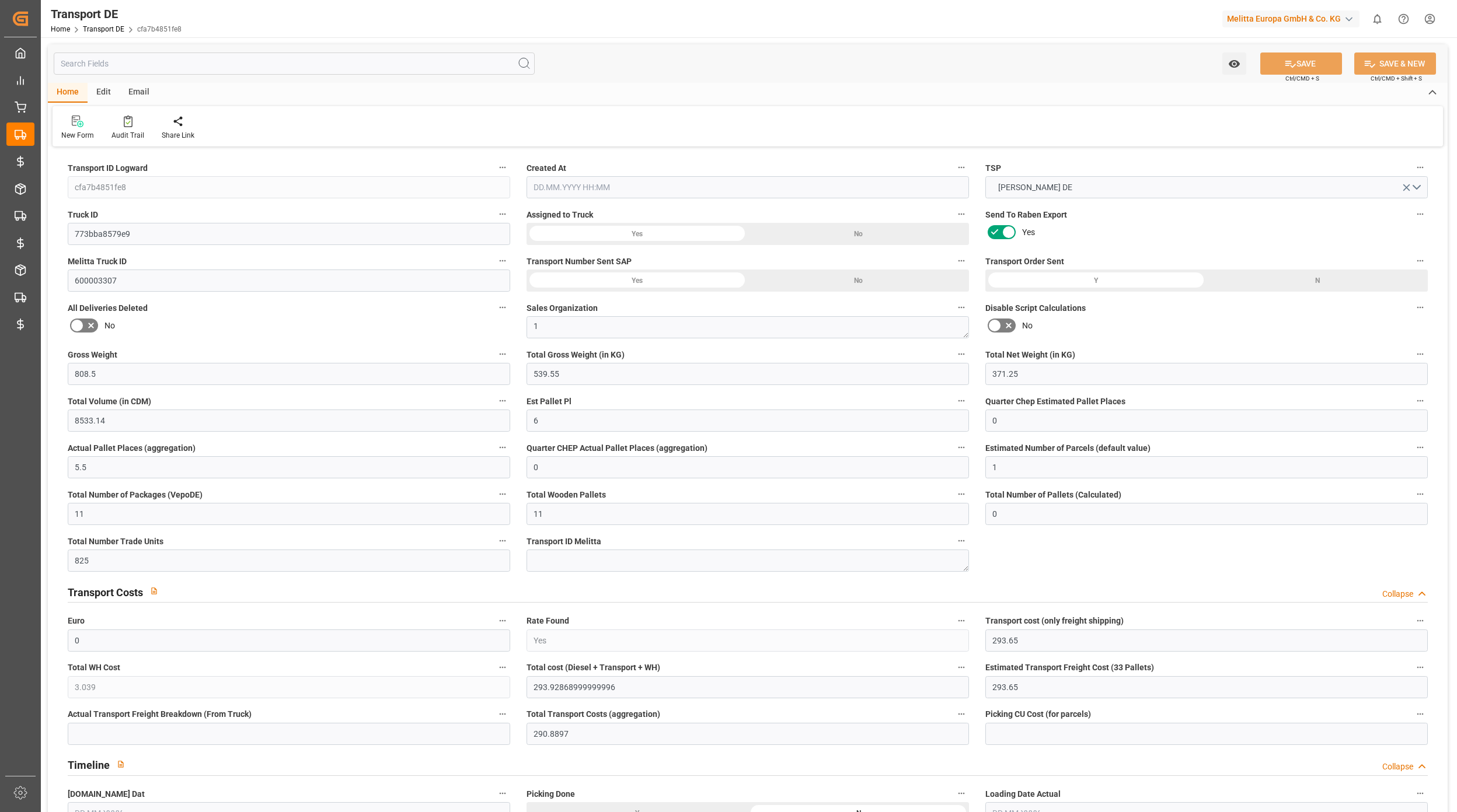
type input "293.9287"
type input "290.8897"
type input "07.10.2025 07:41"
type input "09.10.2025"
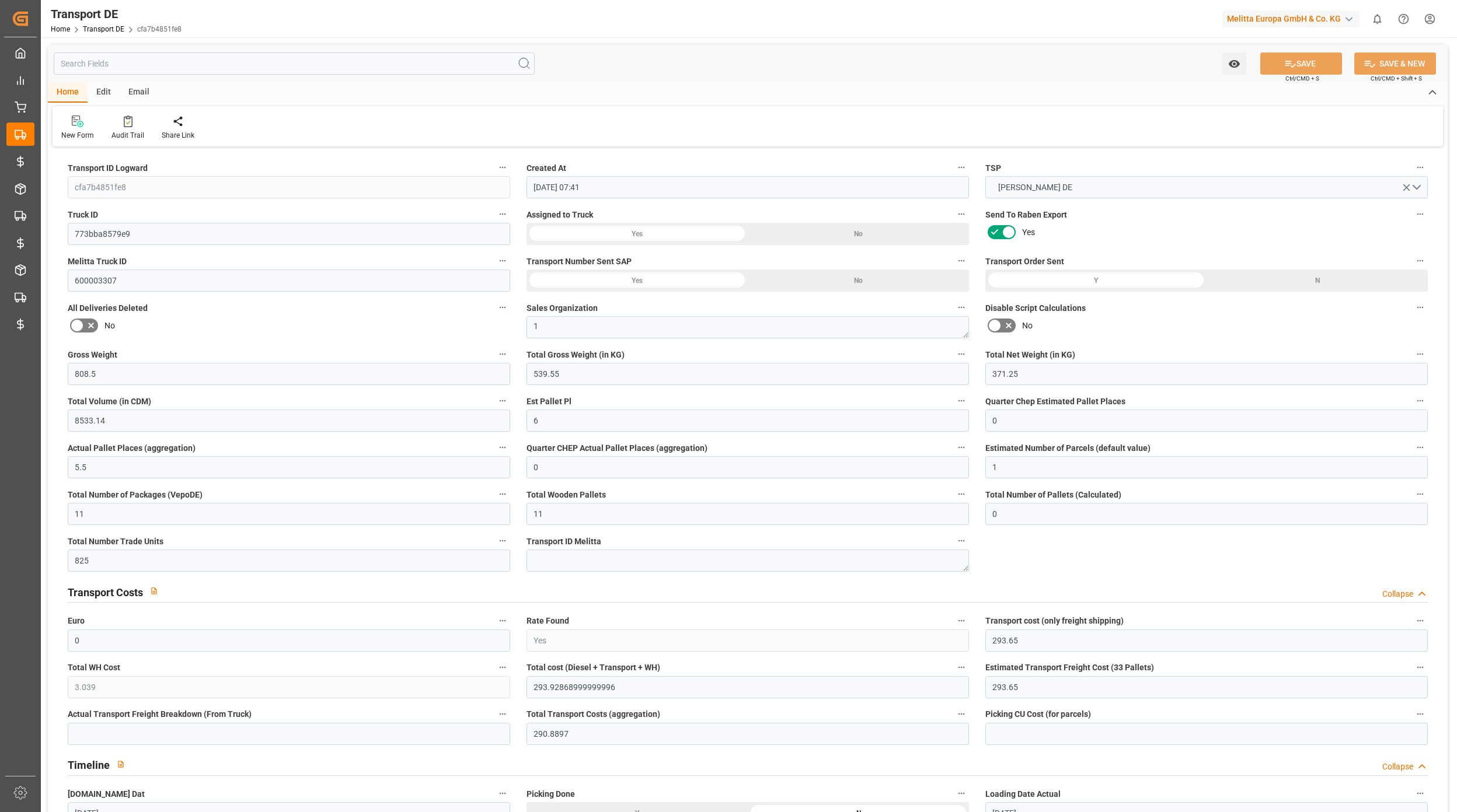
type input "13.10.2025"
type input "808.5"
type input "539.55"
type input "371.25"
type input "8533.14"
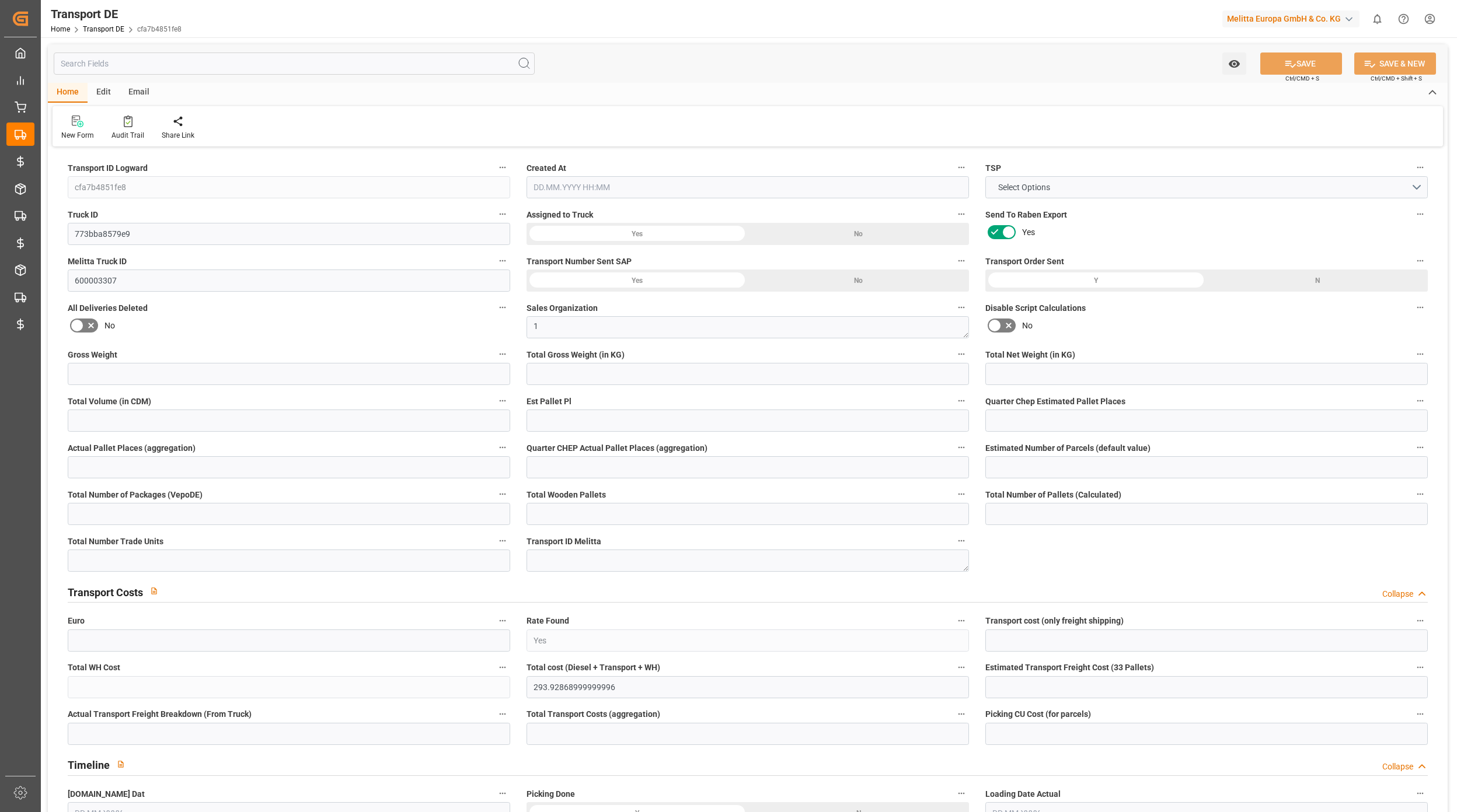
type input "6"
type input "0"
type input "5.5"
type input "0"
type input "1"
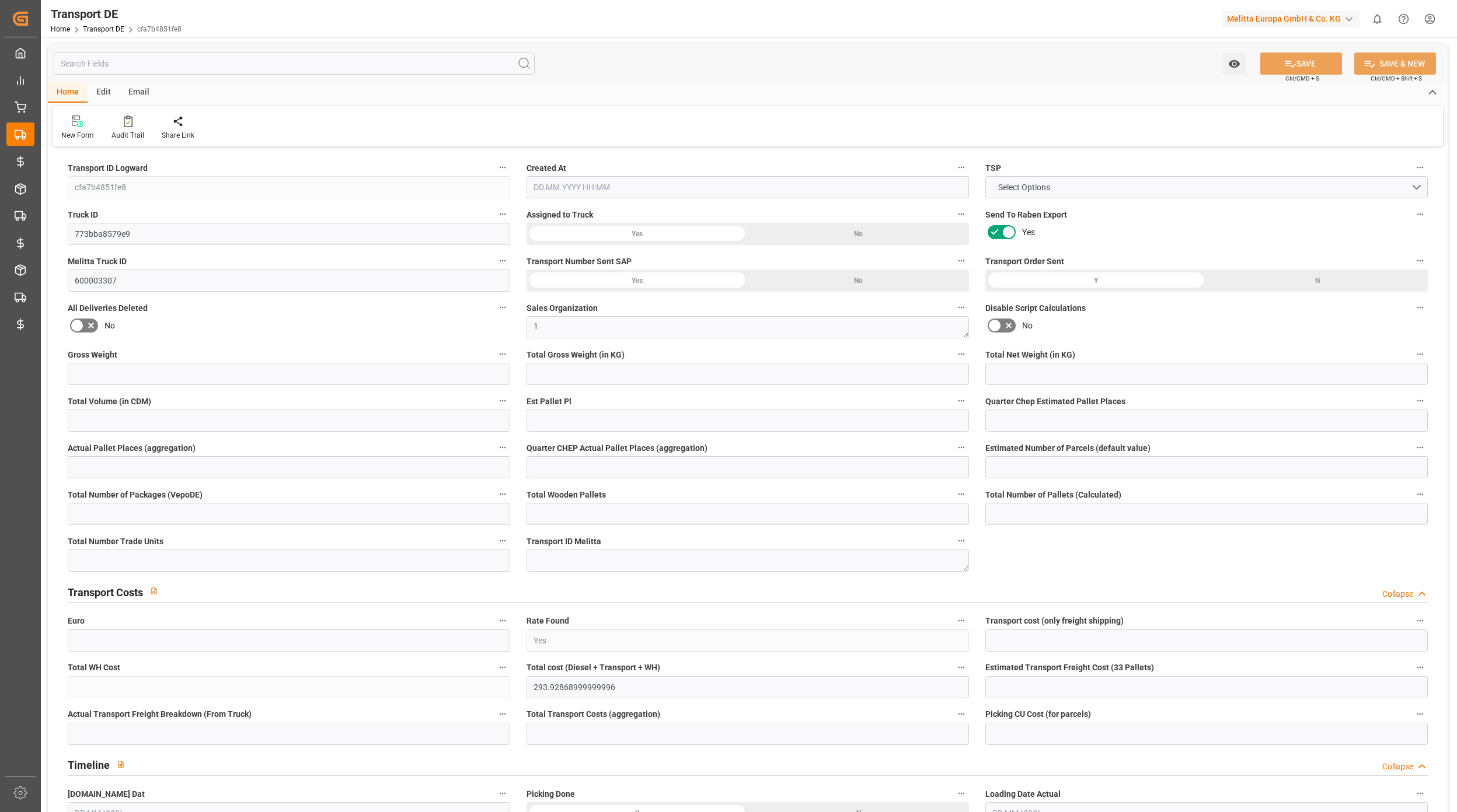
type input "11"
type input "0"
type input "825"
type input "0"
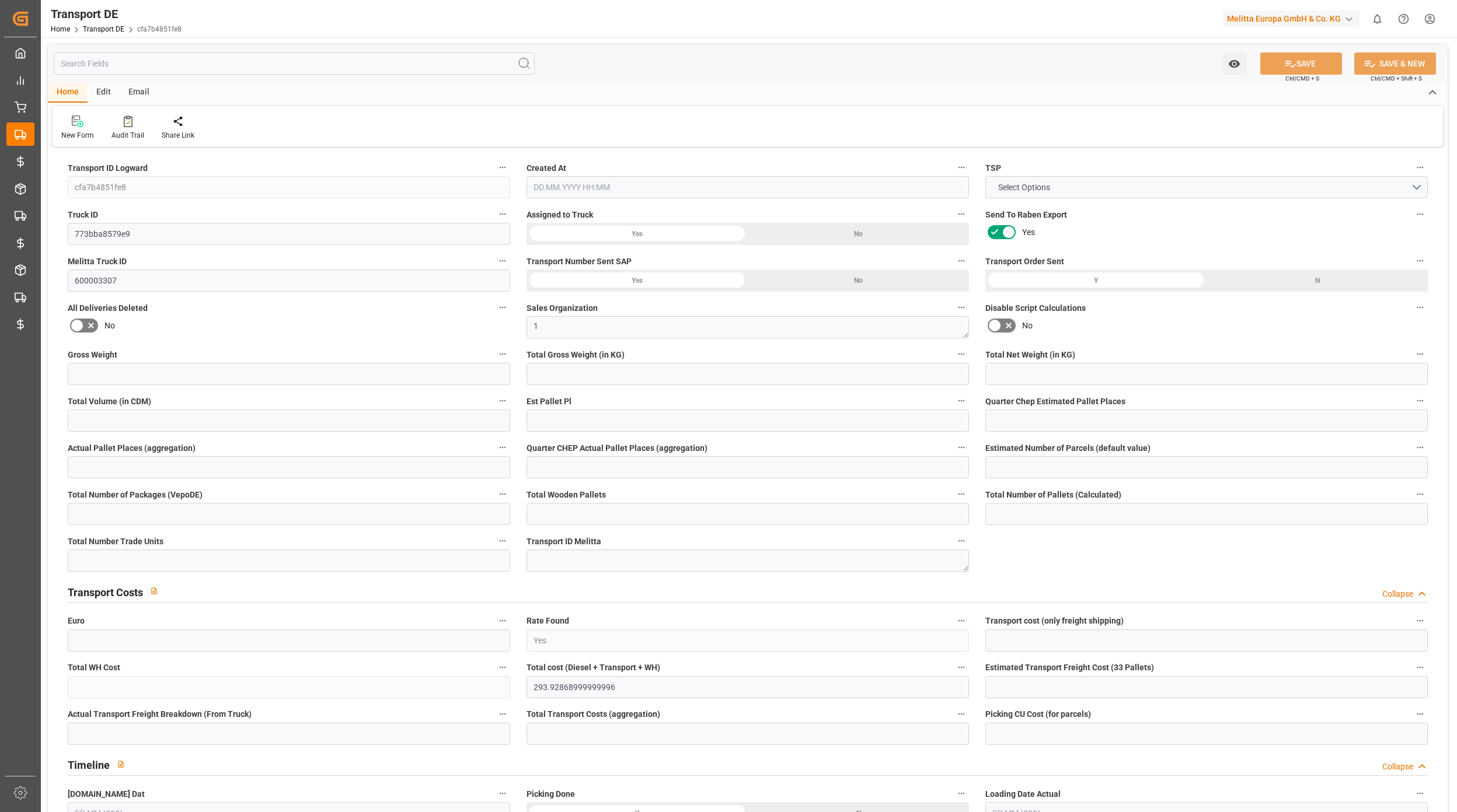
type input "293.65"
type input "3.039"
type input "293.65"
type input "290.8897"
type input "89"
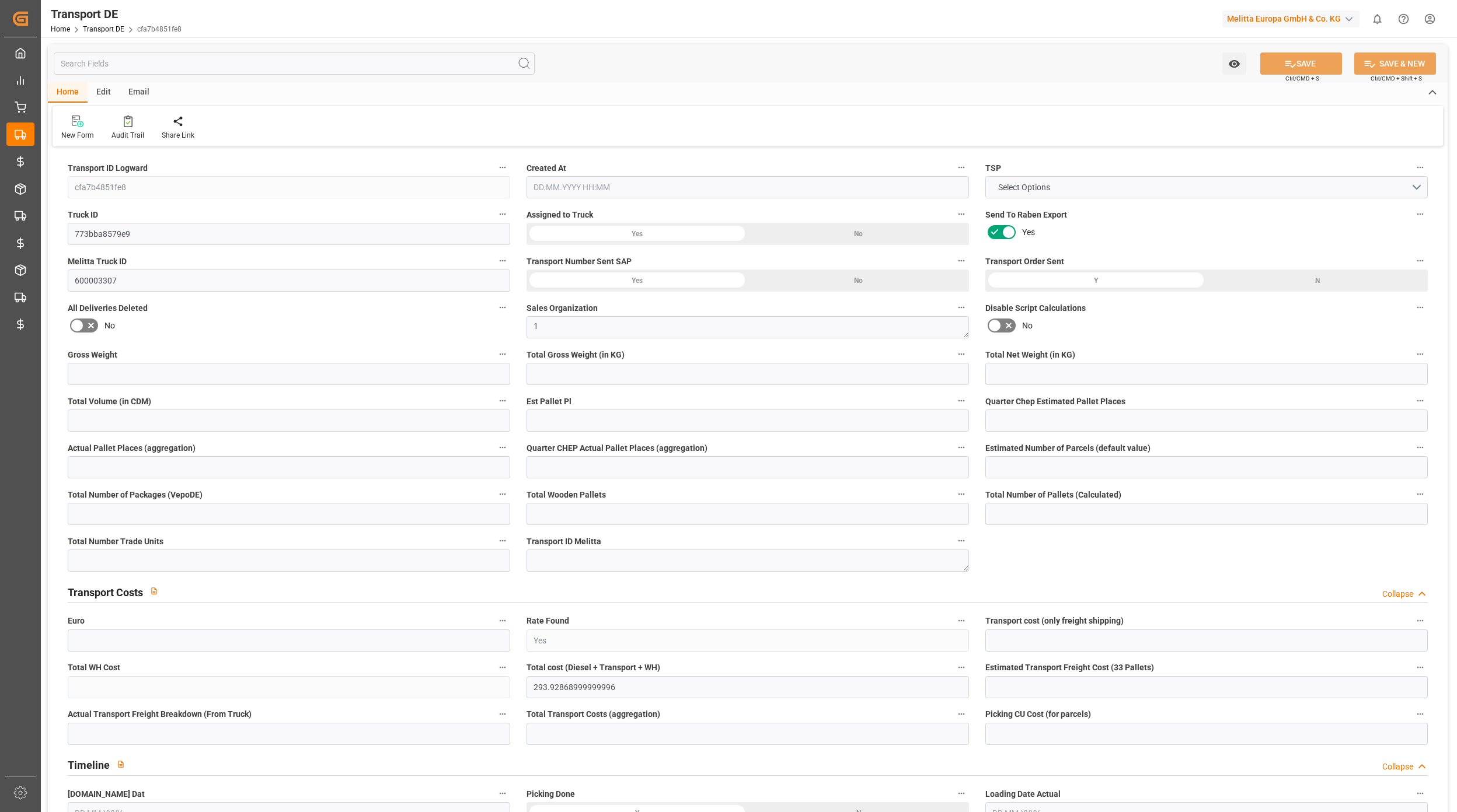
type input "11"
type input "0"
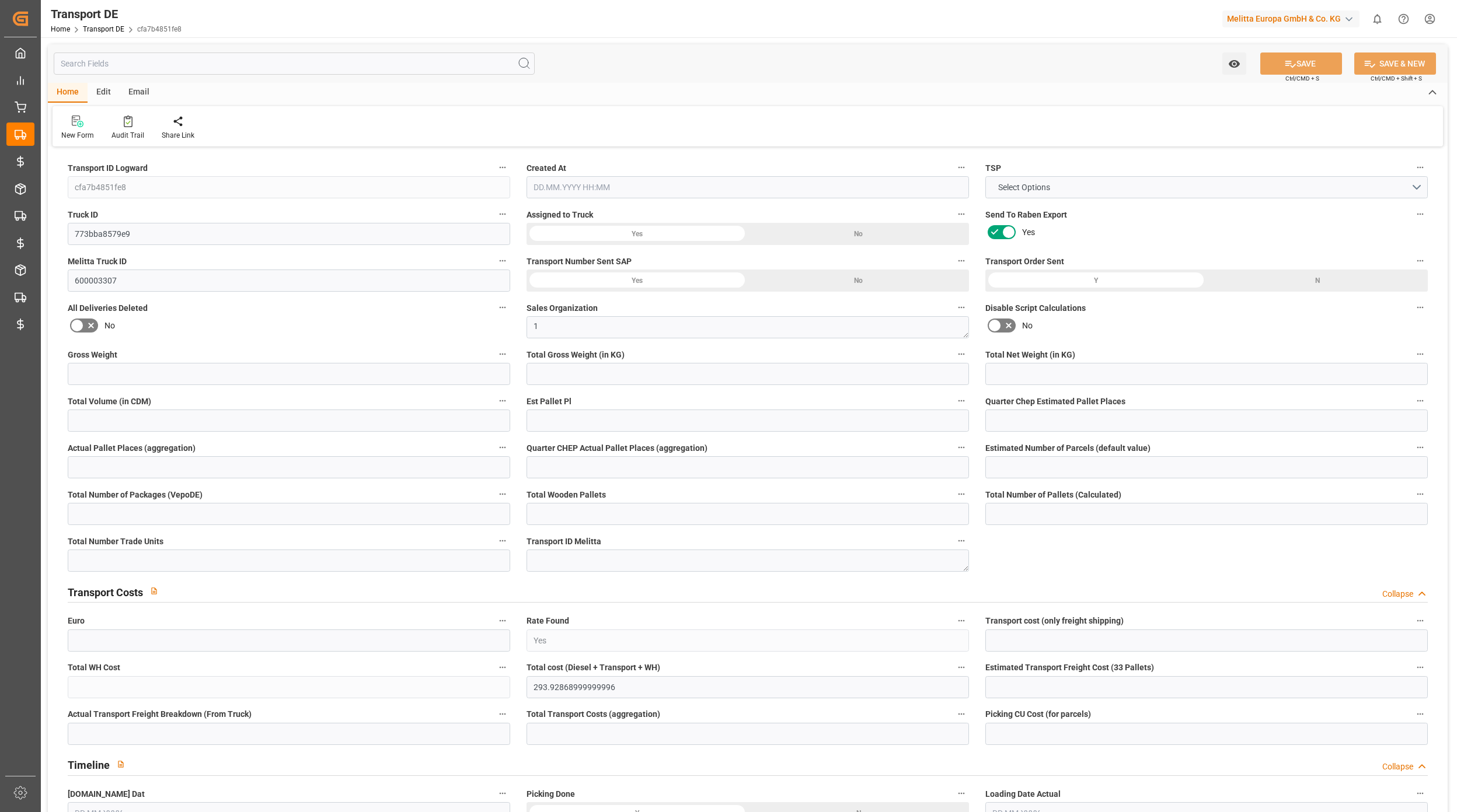
type input "0"
type input "-2.7603"
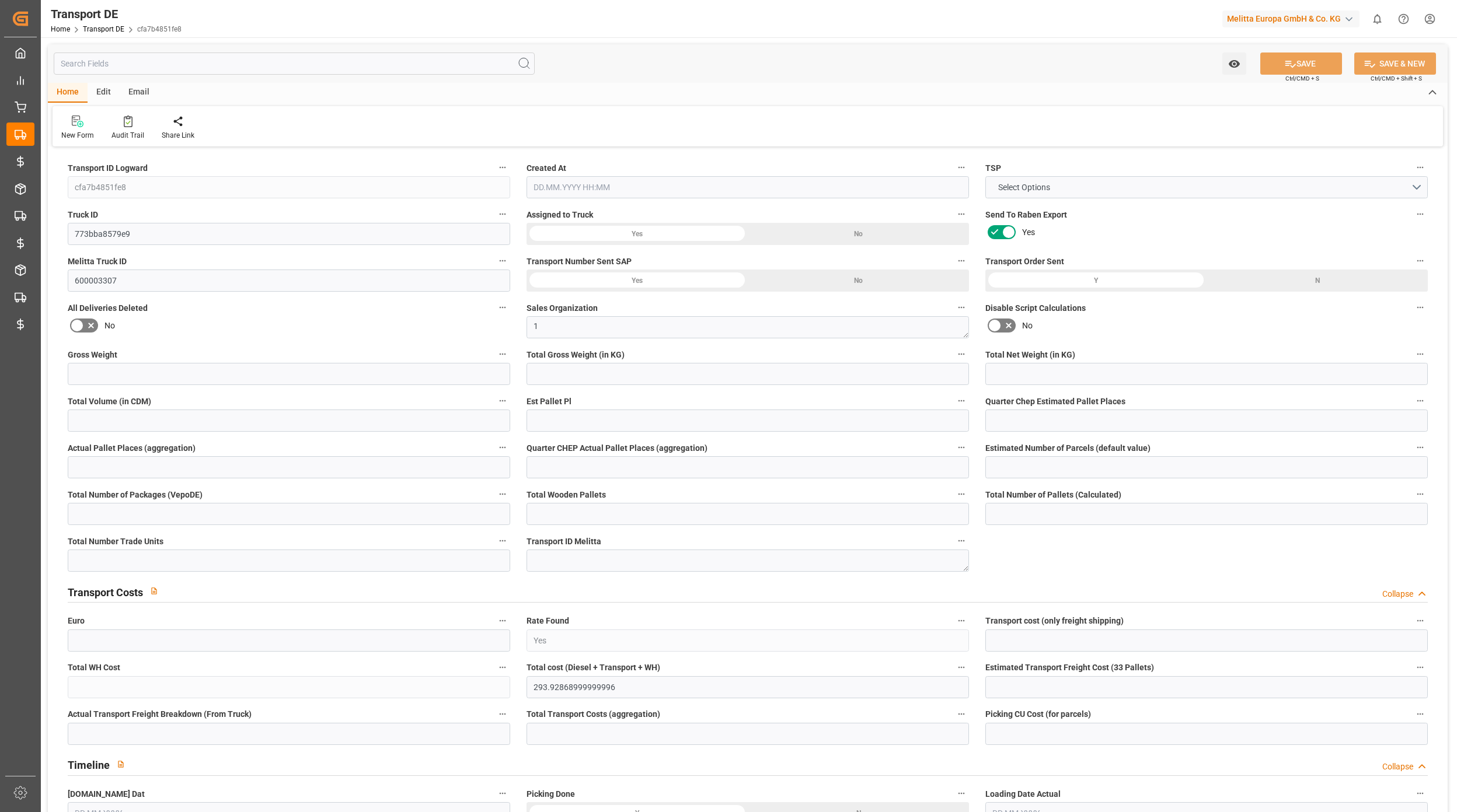
type input "0"
type input "539.55"
type input "4710.8598"
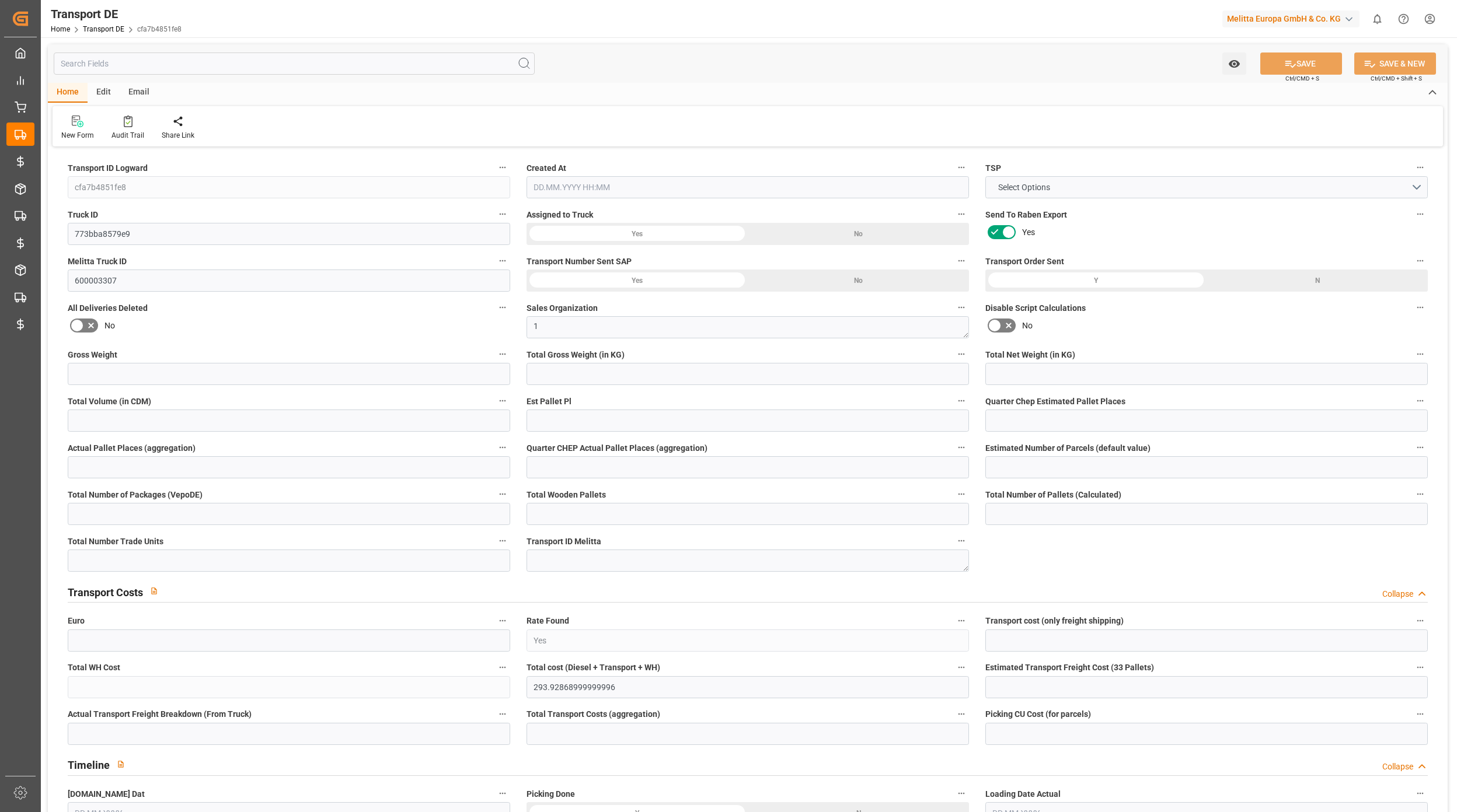
type input "21"
type input "35"
type input "0"
type input "11"
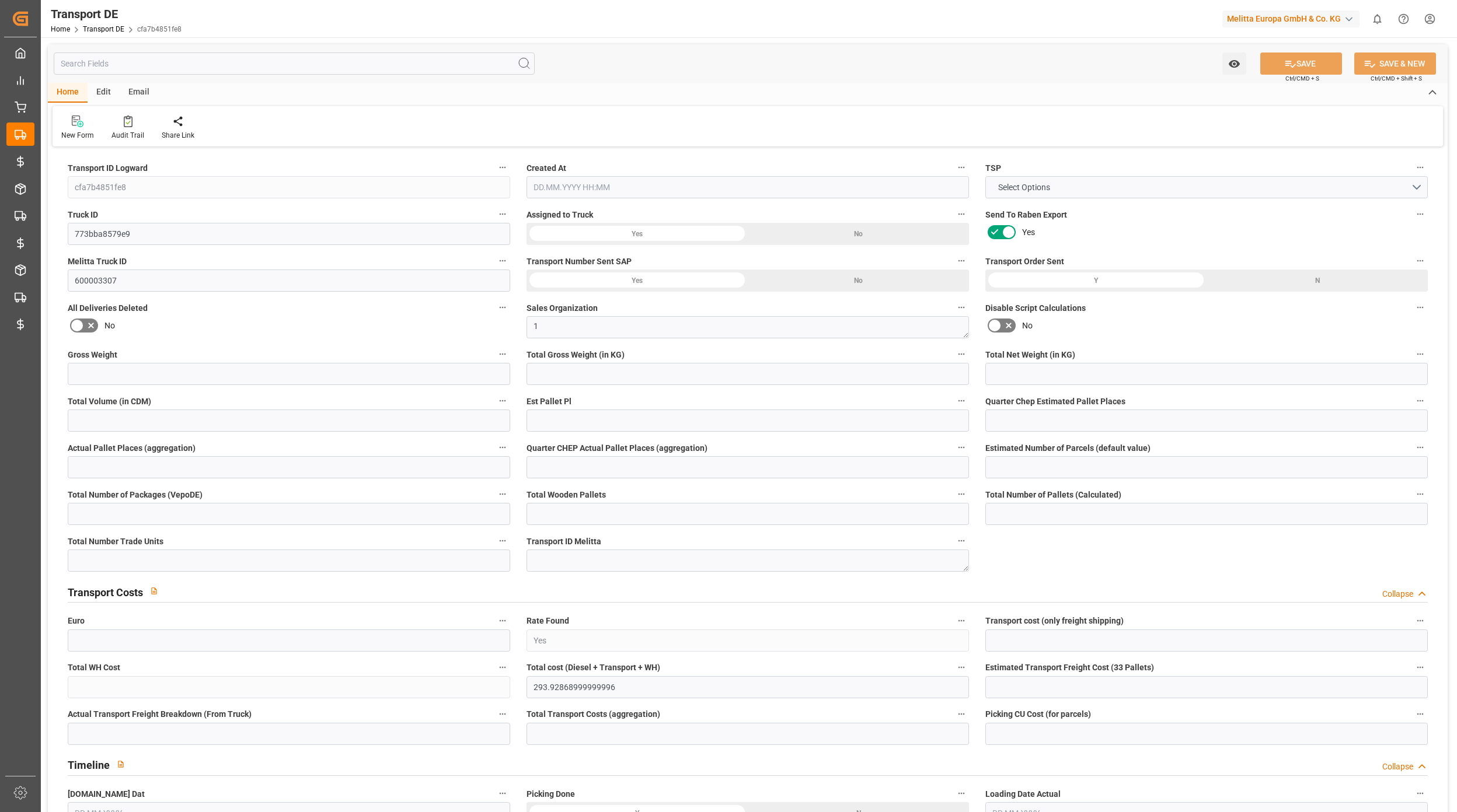
type input "0"
type input "1"
type input "0"
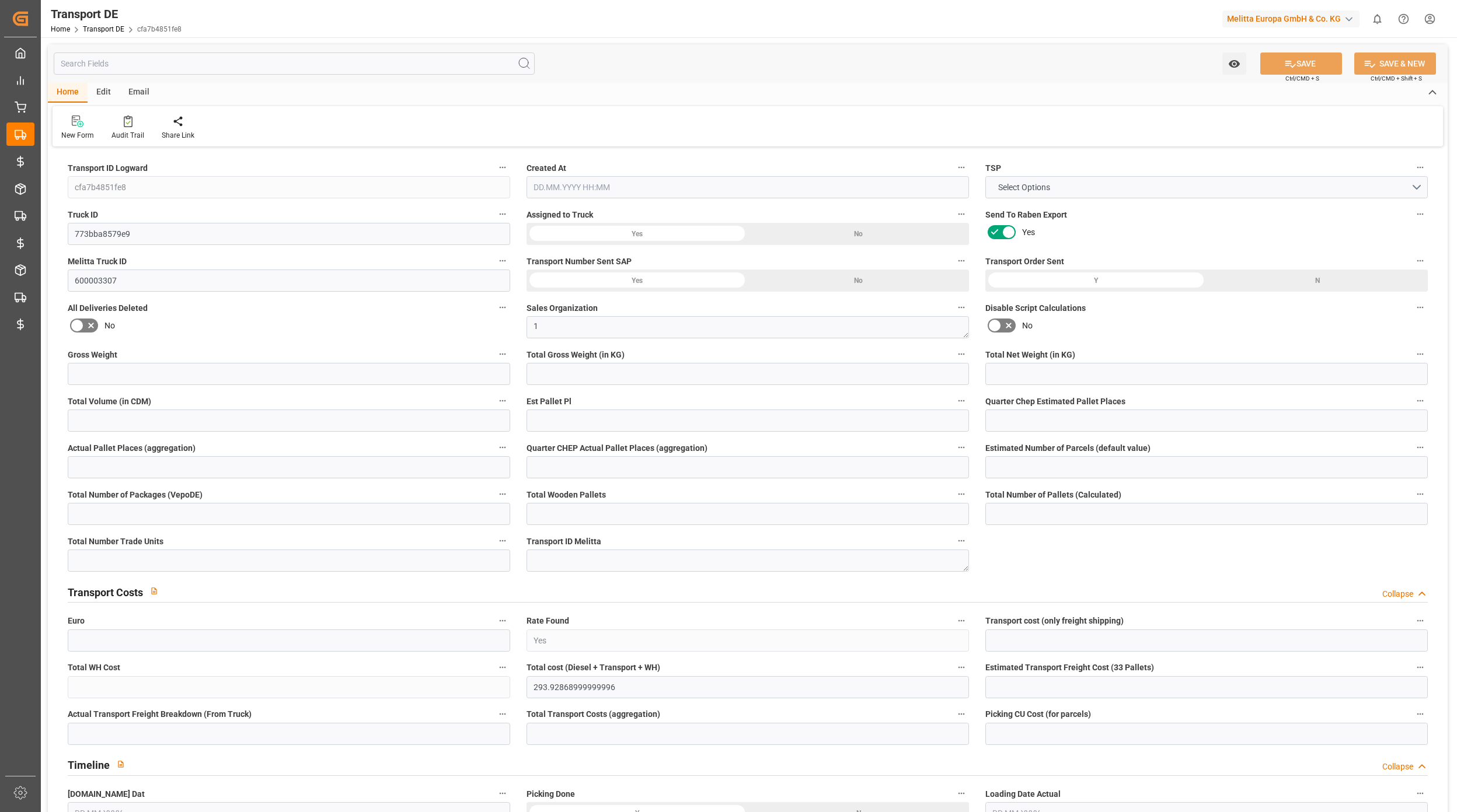
type input "0"
type input "825"
type input "293.9287"
type input "290.8897"
type input "[DATE] 07:41"
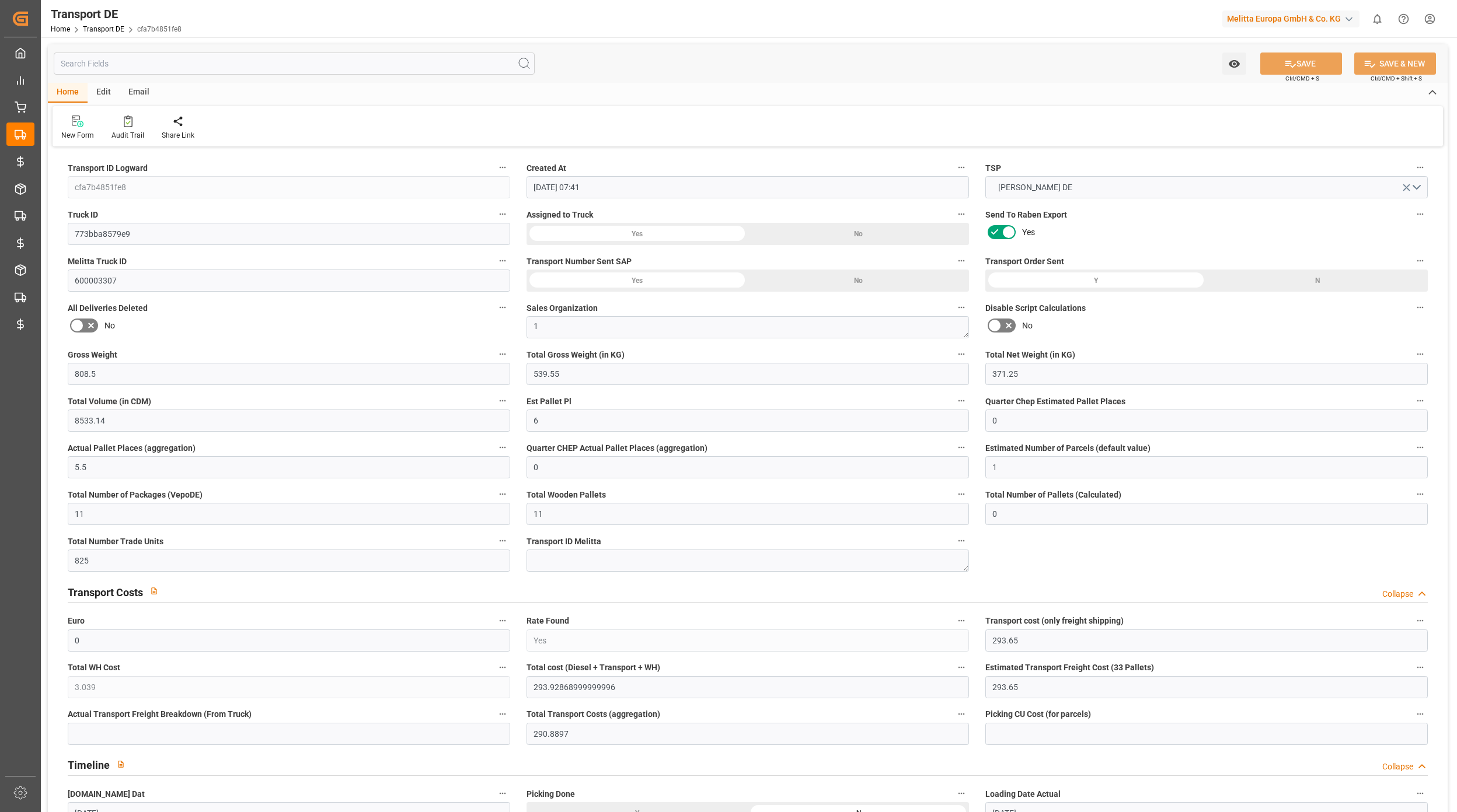
type input "[DATE]"
click at [108, 31] on link "Transport DE" at bounding box center [104, 29] width 41 height 8
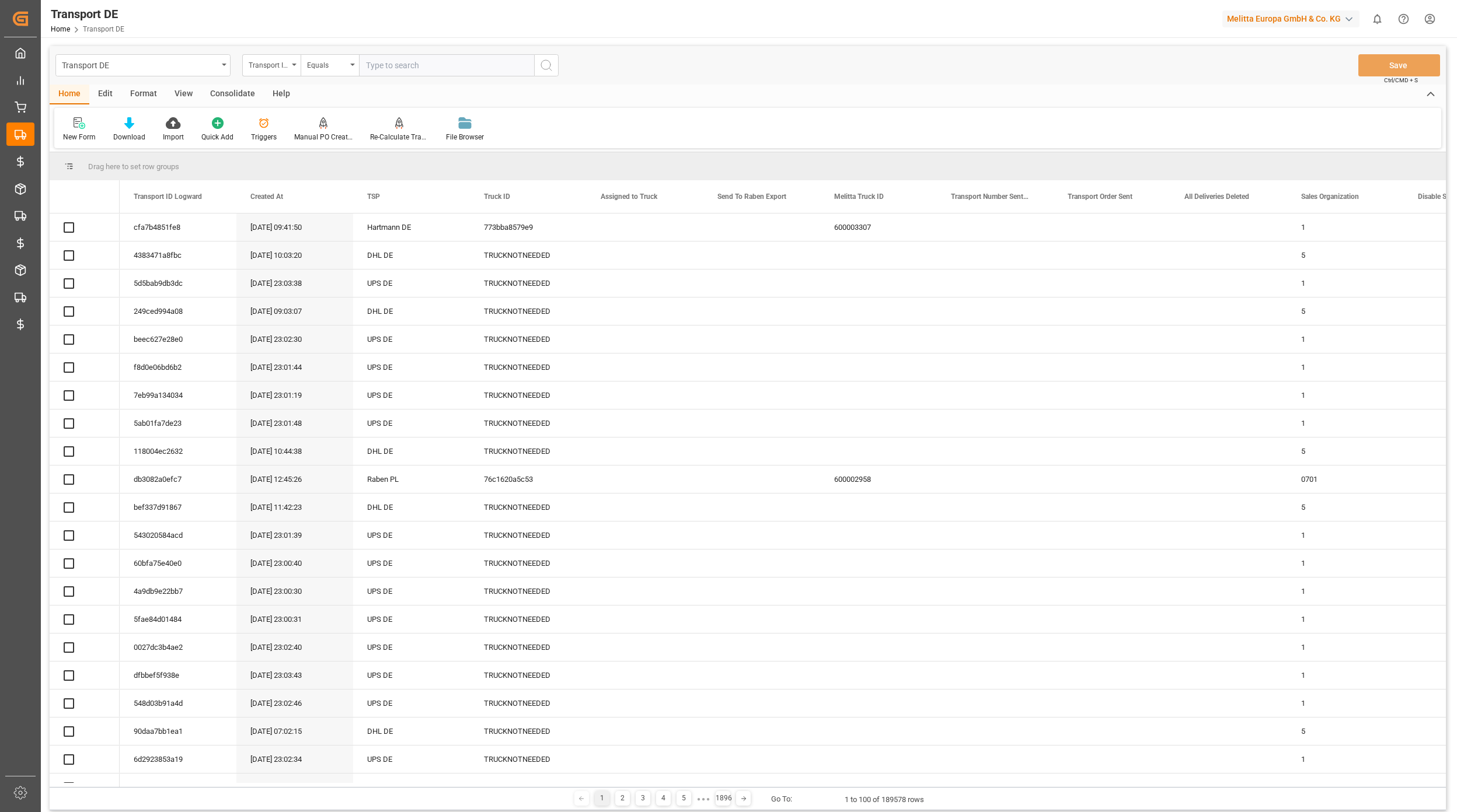
click at [262, 128] on icon at bounding box center [263, 123] width 11 height 11
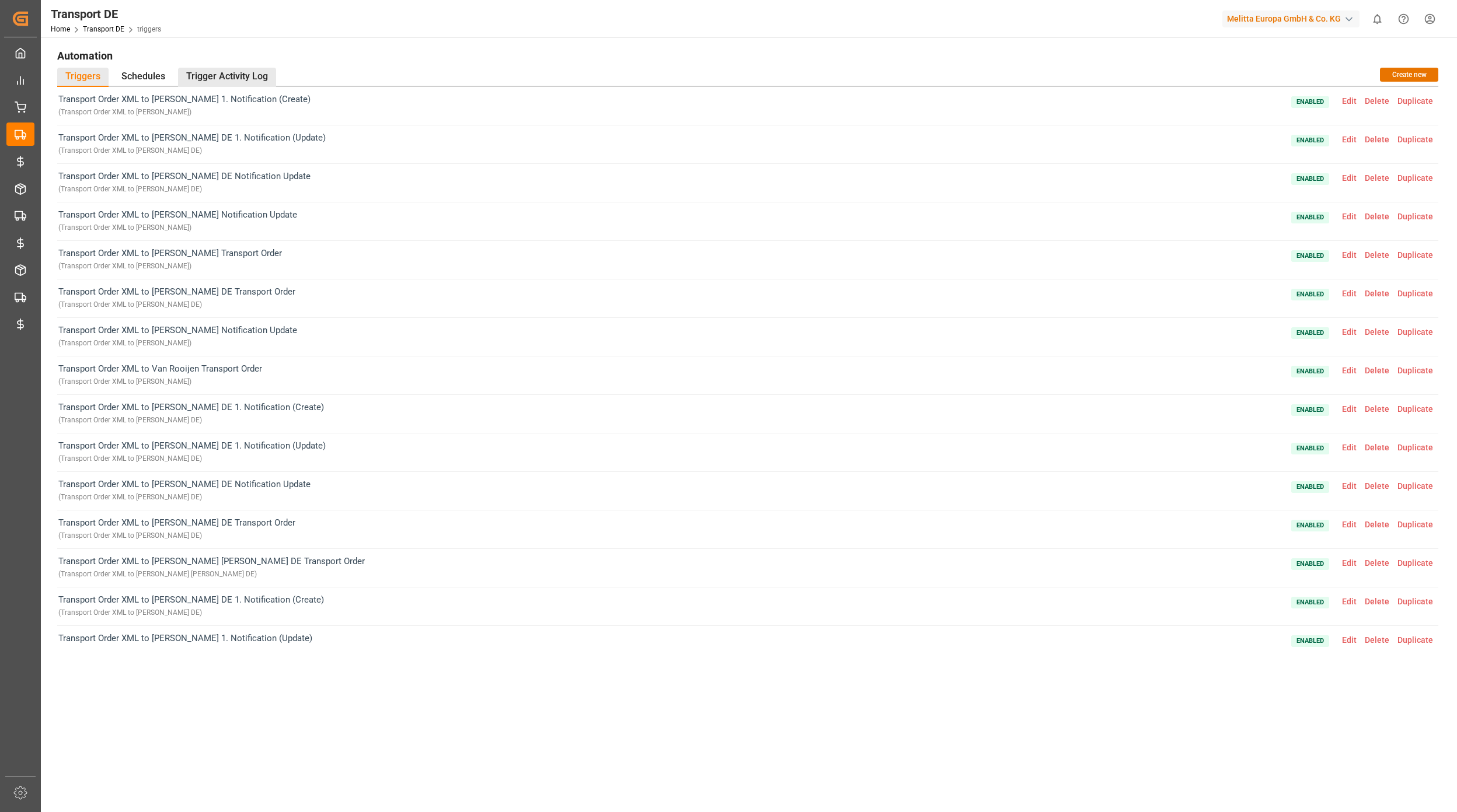
click at [234, 81] on div "Trigger Activity Log" at bounding box center [227, 77] width 98 height 19
click at [204, 75] on div "Trigger Activity Log" at bounding box center [227, 77] width 98 height 19
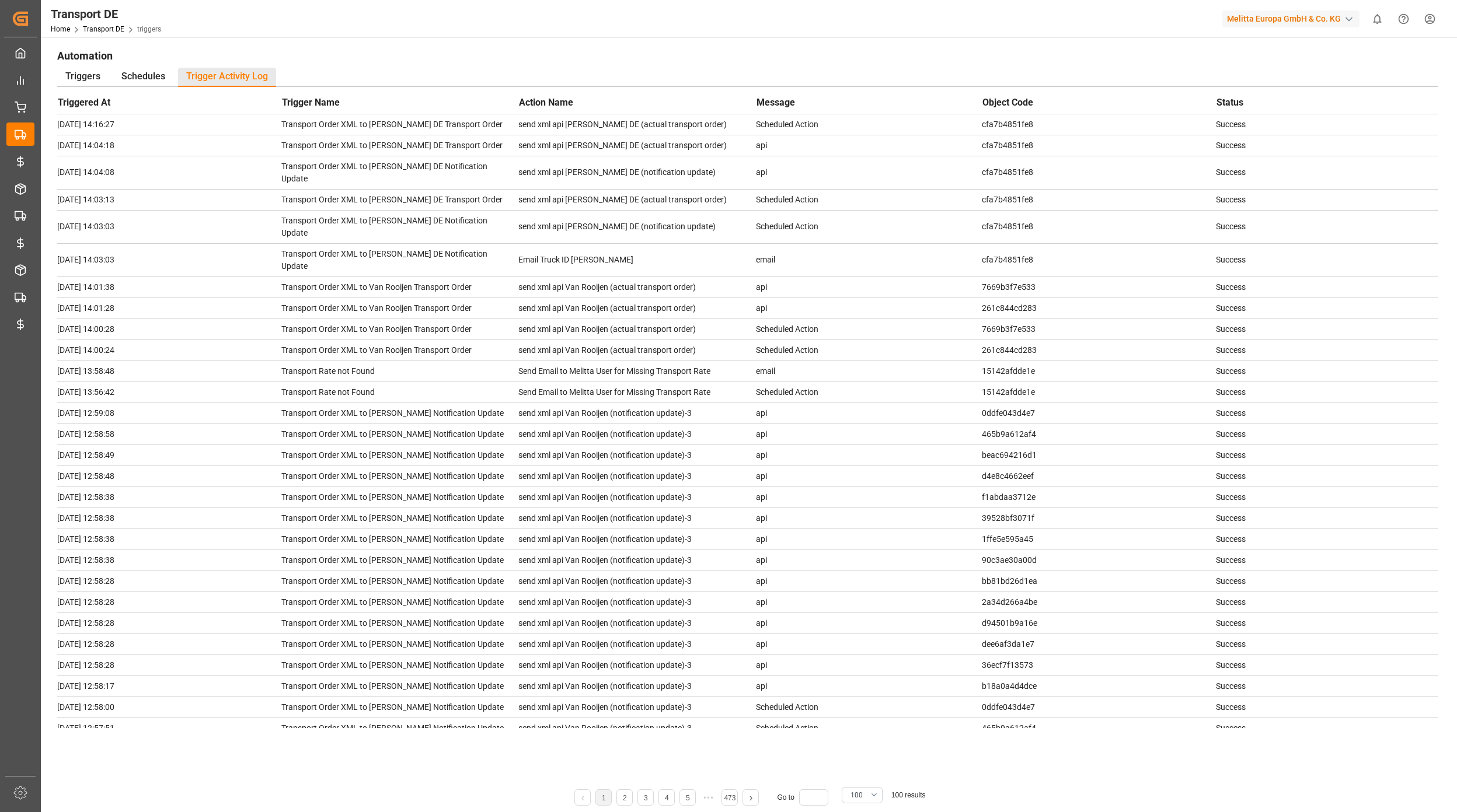
drag, startPoint x: 204, startPoint y: 75, endPoint x: 558, endPoint y: 53, distance: 354.7
click at [558, 53] on h1 "Automation" at bounding box center [748, 56] width 1381 height 20
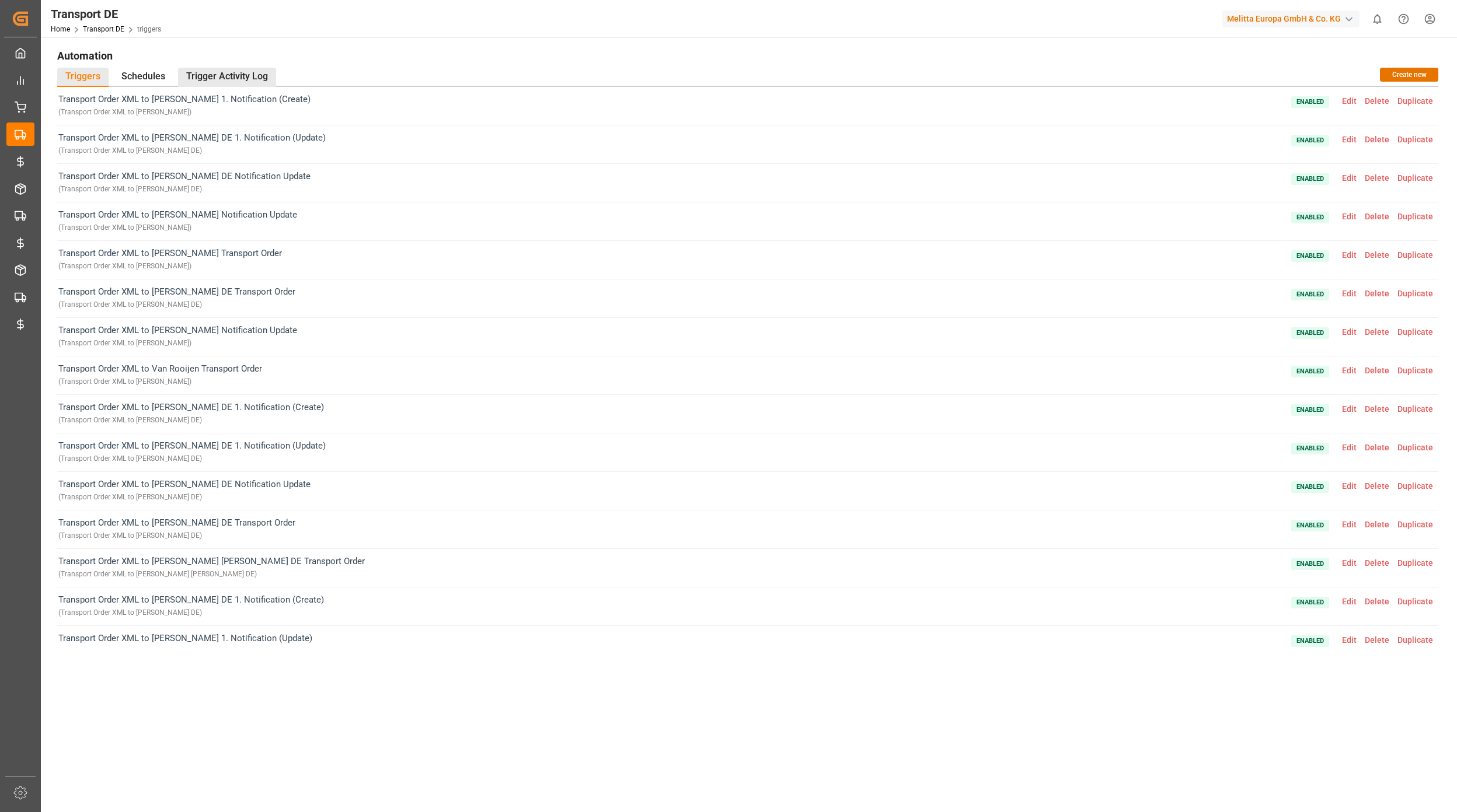
drag, startPoint x: 211, startPoint y: 78, endPoint x: 227, endPoint y: 75, distance: 16.3
click at [213, 78] on div "Trigger Activity Log" at bounding box center [227, 77] width 98 height 19
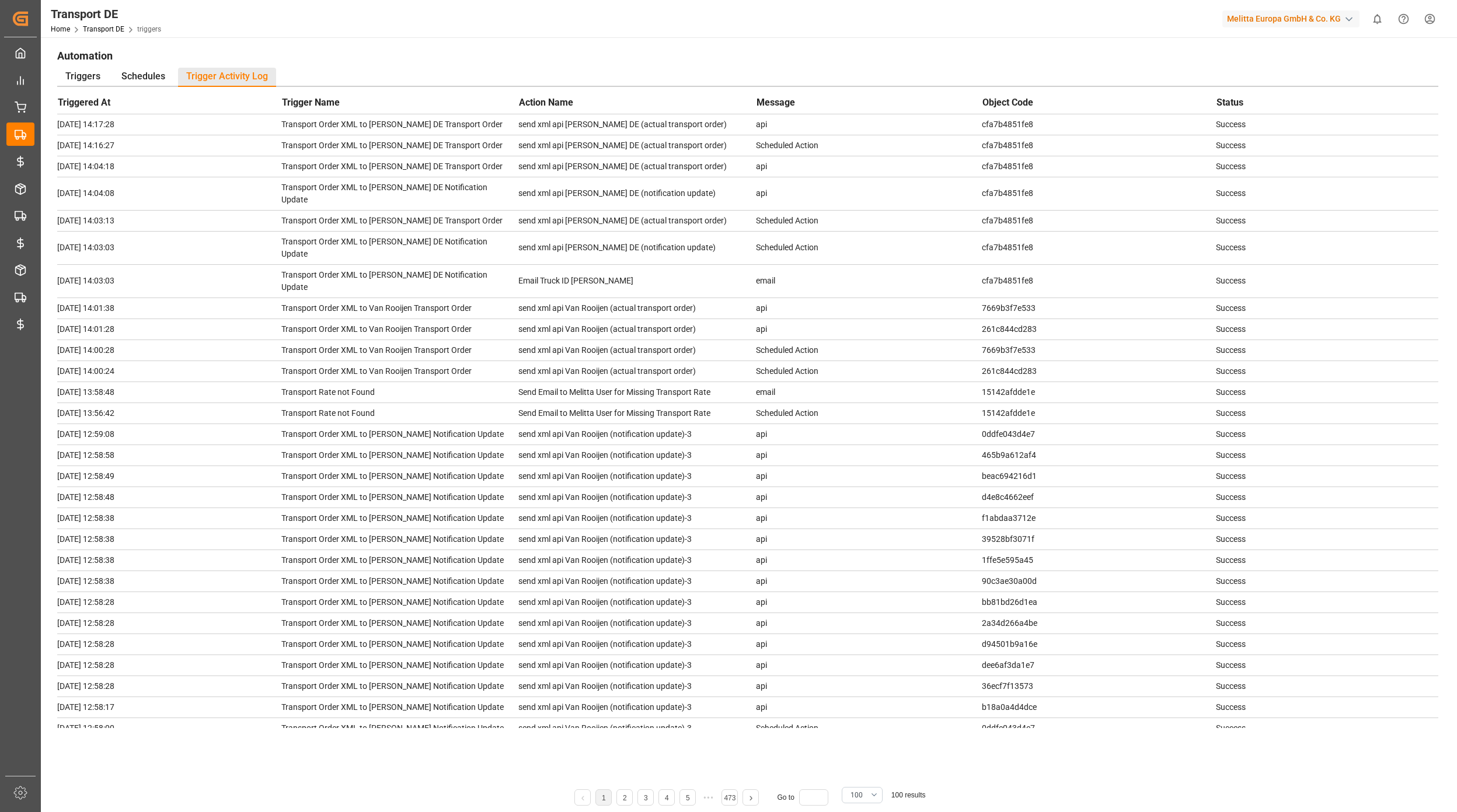
click at [1436, 105] on div "Automation Triggers Schedules Trigger Activity Log Triggered At Trigger Name Ac…" at bounding box center [747, 411] width 1397 height 731
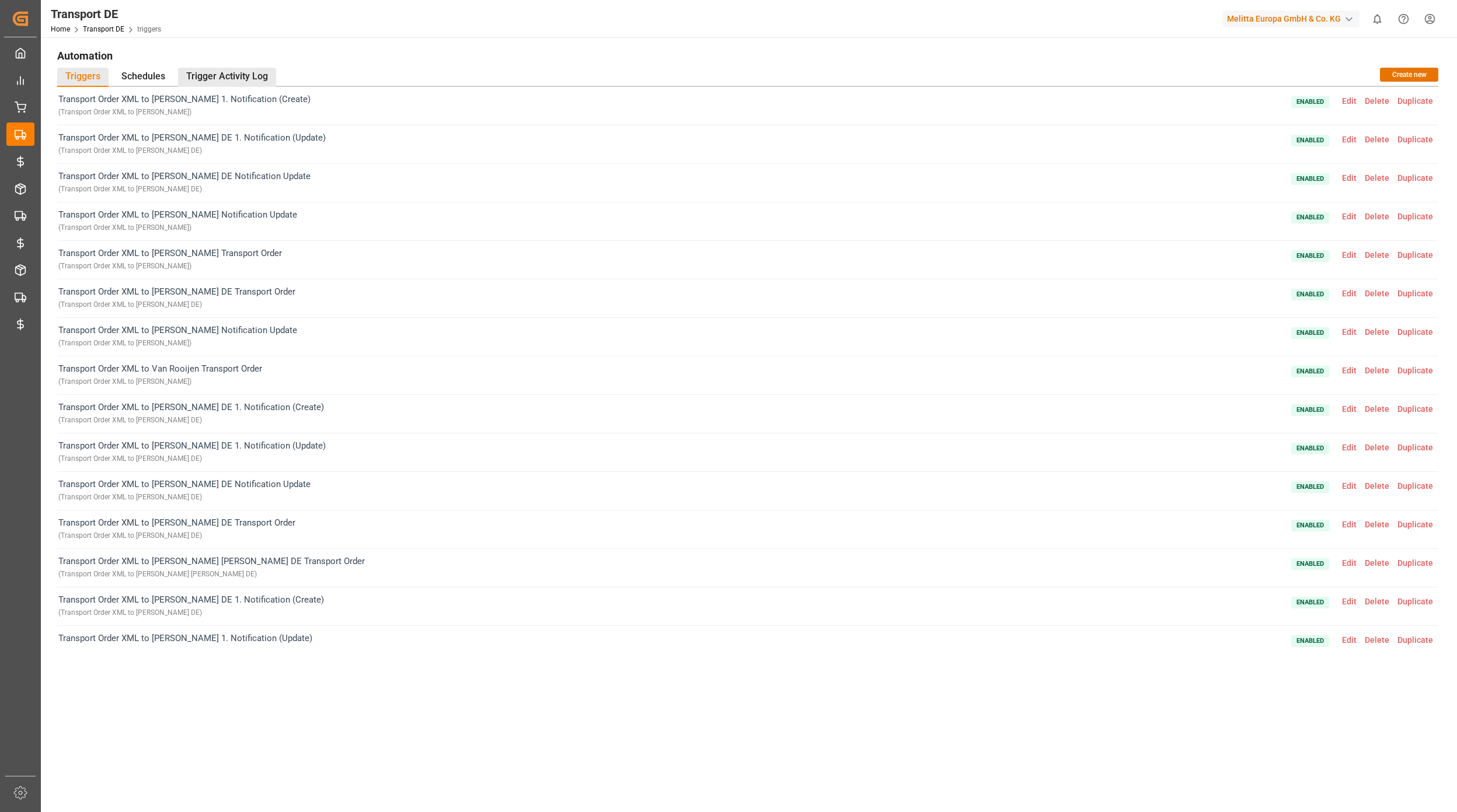
drag, startPoint x: 285, startPoint y: 66, endPoint x: 248, endPoint y: 82, distance: 40.3
click at [280, 71] on div "Automation Triggers Schedules Trigger Activity Log Create new Transport Order X…" at bounding box center [747, 411] width 1397 height 731
click at [248, 82] on div "Trigger Activity Log" at bounding box center [227, 77] width 98 height 19
click at [245, 71] on div "Trigger Activity Log" at bounding box center [227, 77] width 98 height 19
click at [231, 73] on div "Trigger Activity Log" at bounding box center [227, 77] width 98 height 19
